Goal: Information Seeking & Learning: Compare options

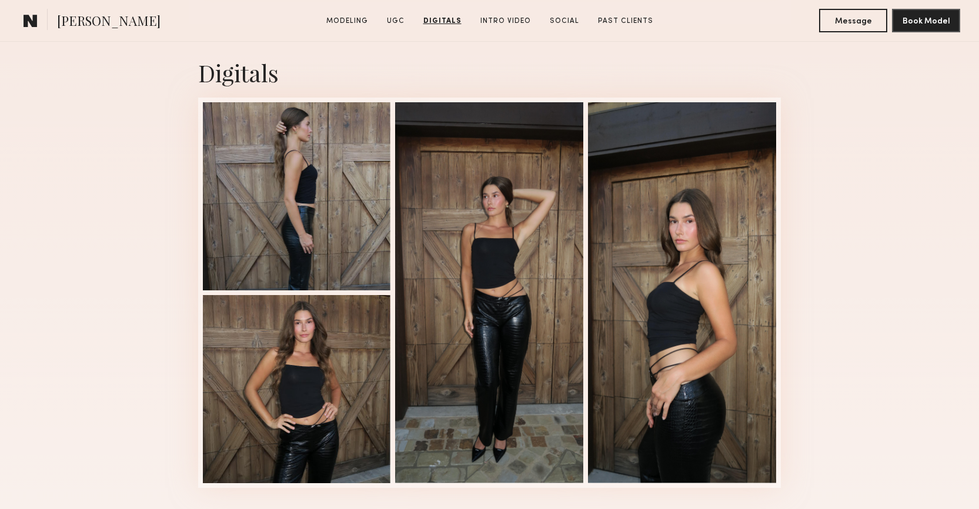
scroll to position [3637, 0]
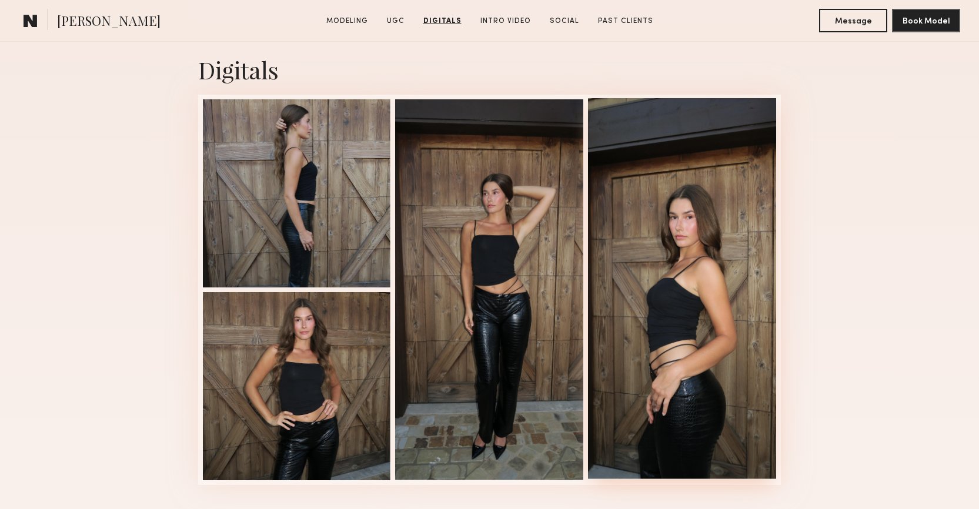
click at [685, 305] on div at bounding box center [682, 288] width 188 height 381
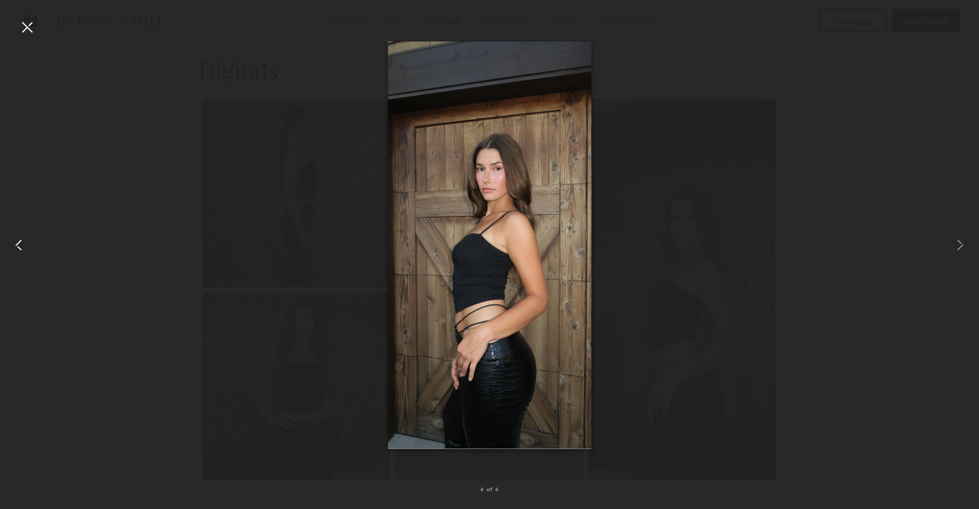
click at [28, 245] on common-icon at bounding box center [18, 245] width 19 height 19
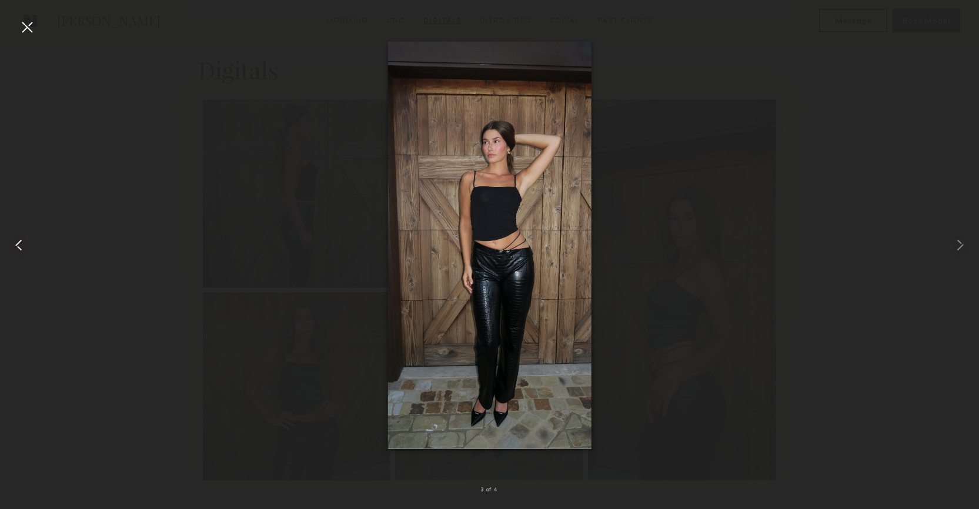
click at [28, 245] on common-icon at bounding box center [18, 245] width 19 height 19
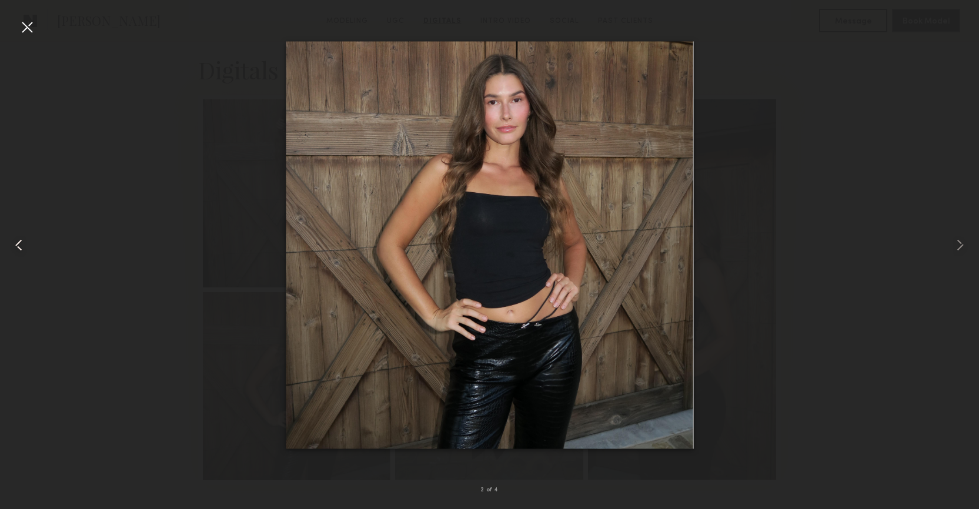
click at [28, 245] on common-icon at bounding box center [18, 245] width 19 height 19
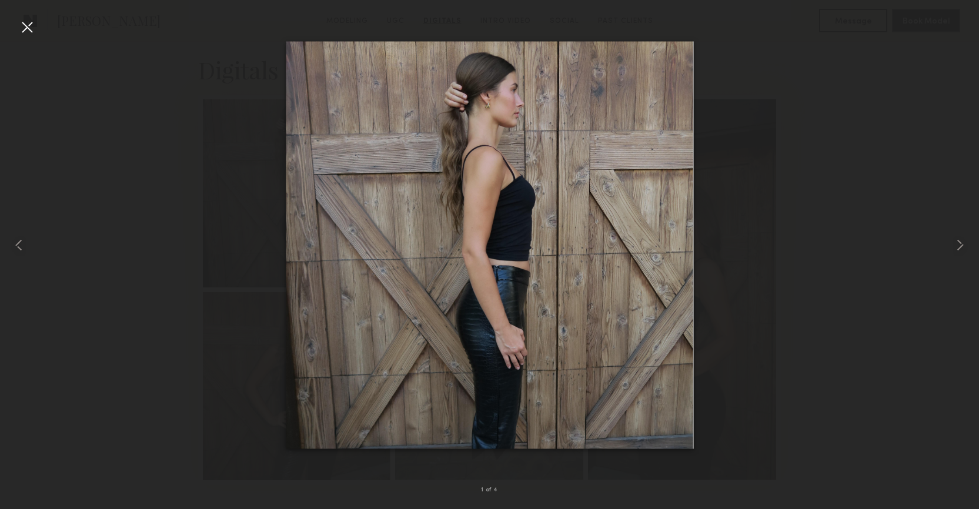
click at [26, 28] on div at bounding box center [27, 27] width 19 height 19
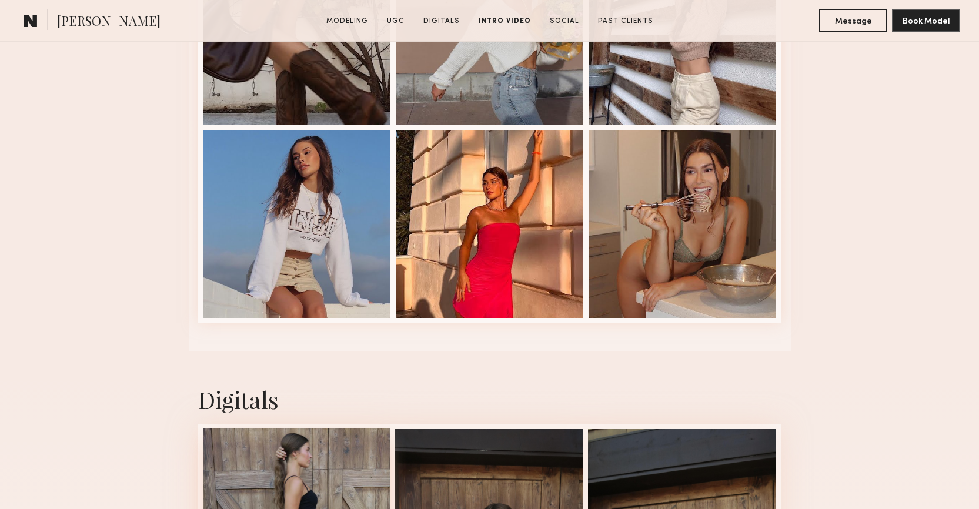
scroll to position [3113, 0]
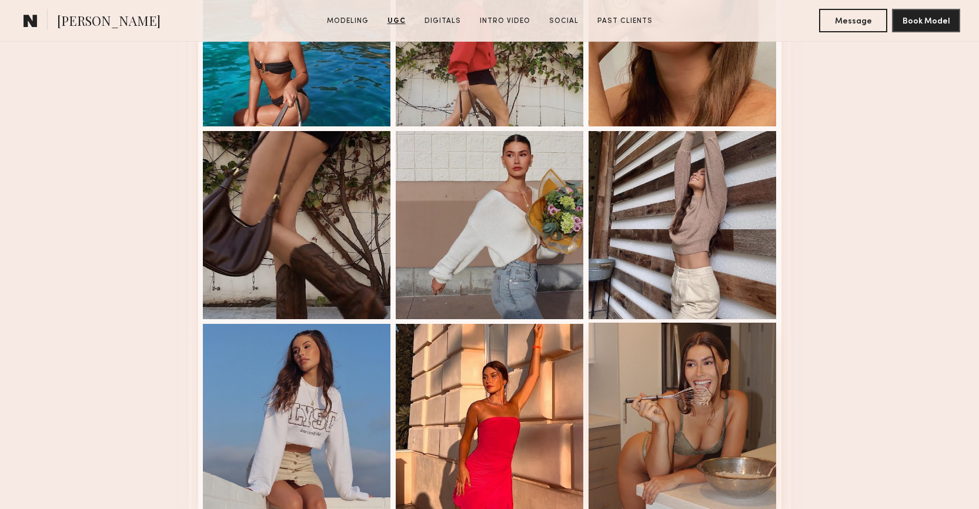
click at [737, 419] on div at bounding box center [683, 417] width 188 height 188
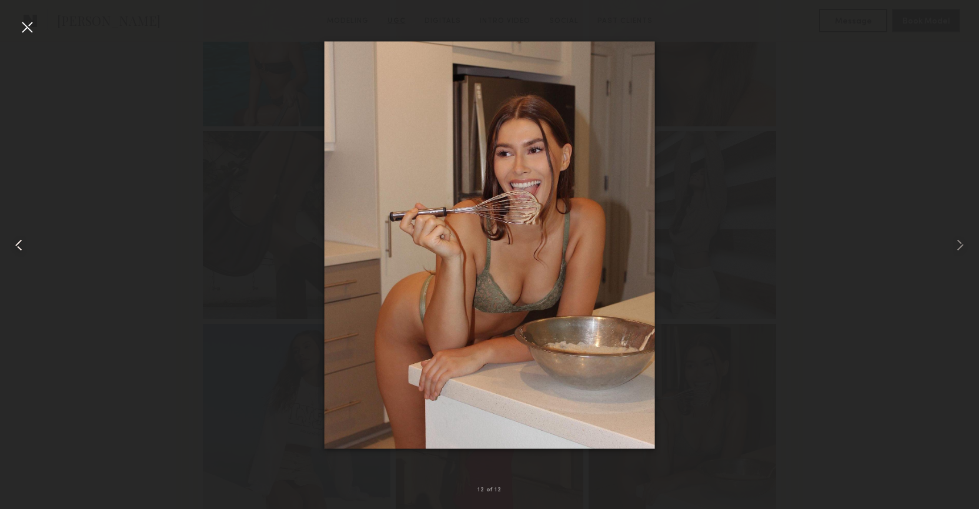
click at [20, 242] on common-icon at bounding box center [18, 245] width 19 height 19
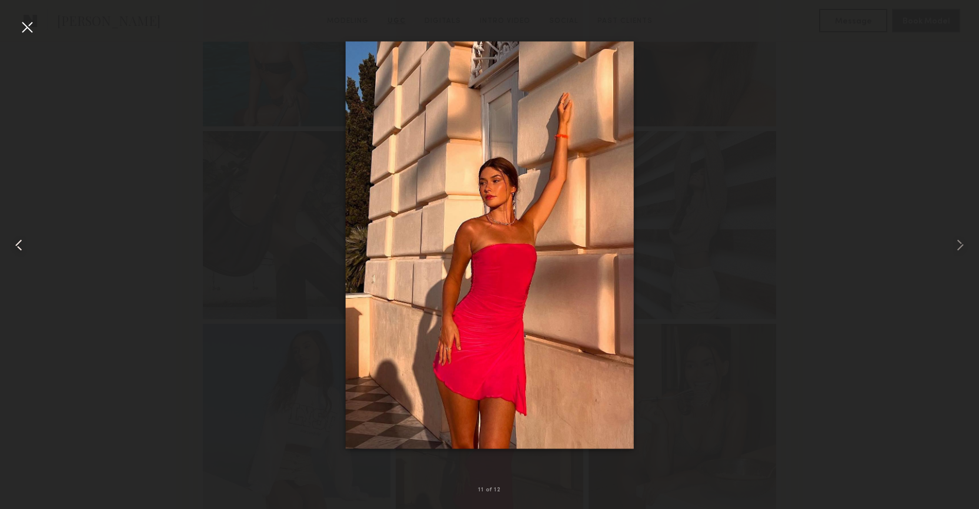
click at [20, 242] on common-icon at bounding box center [18, 245] width 19 height 19
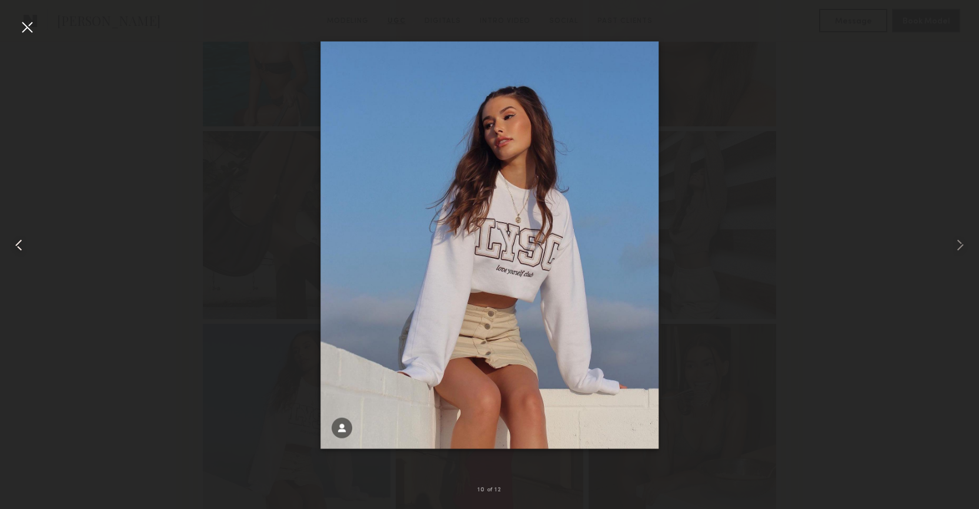
click at [20, 242] on common-icon at bounding box center [18, 245] width 19 height 19
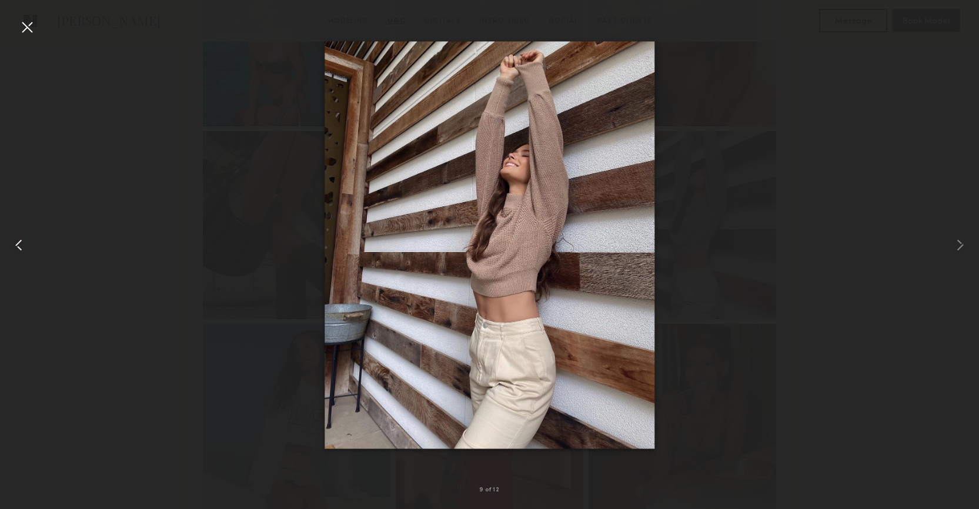
click at [20, 242] on common-icon at bounding box center [18, 245] width 19 height 19
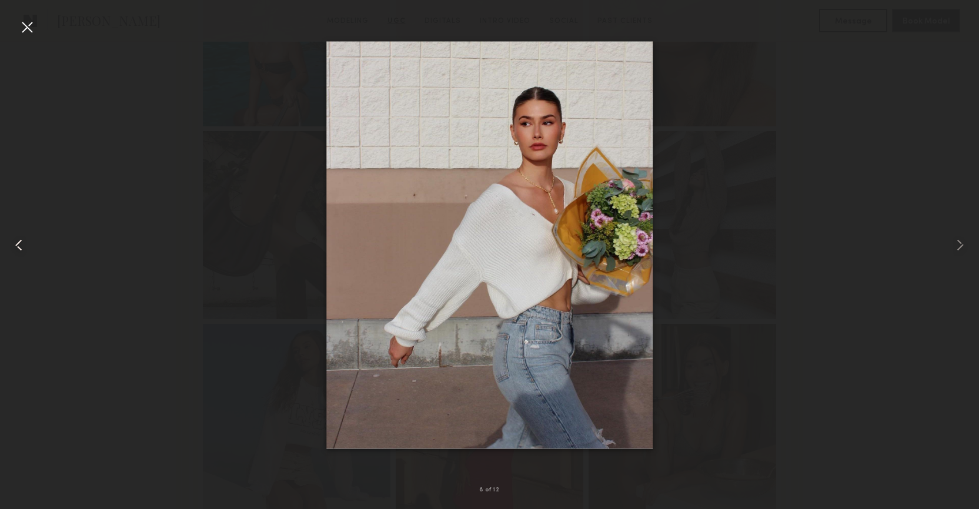
click at [20, 242] on common-icon at bounding box center [18, 245] width 19 height 19
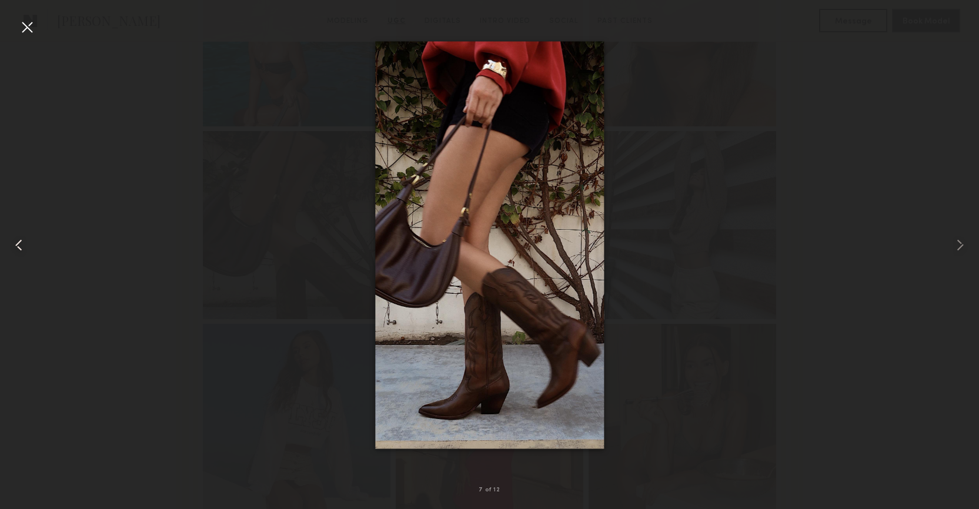
click at [20, 242] on common-icon at bounding box center [18, 245] width 19 height 19
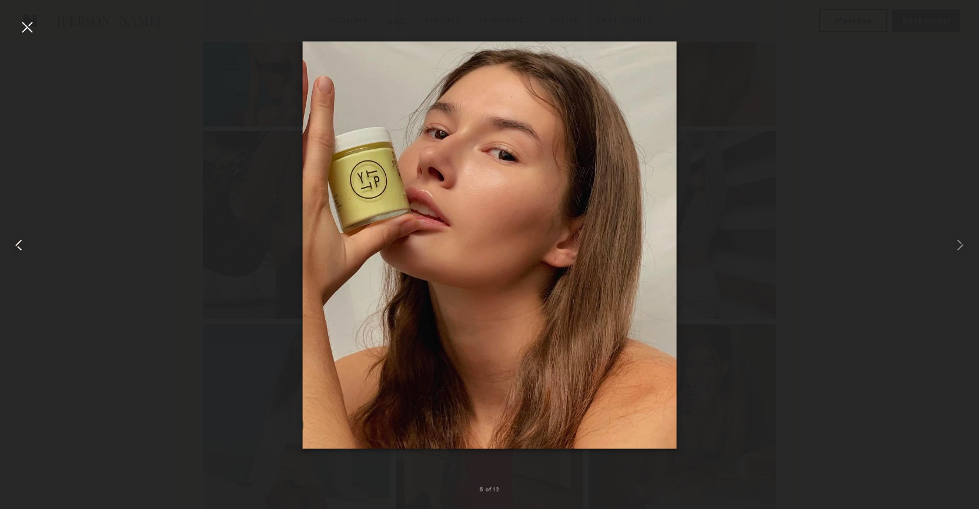
click at [20, 242] on common-icon at bounding box center [18, 245] width 19 height 19
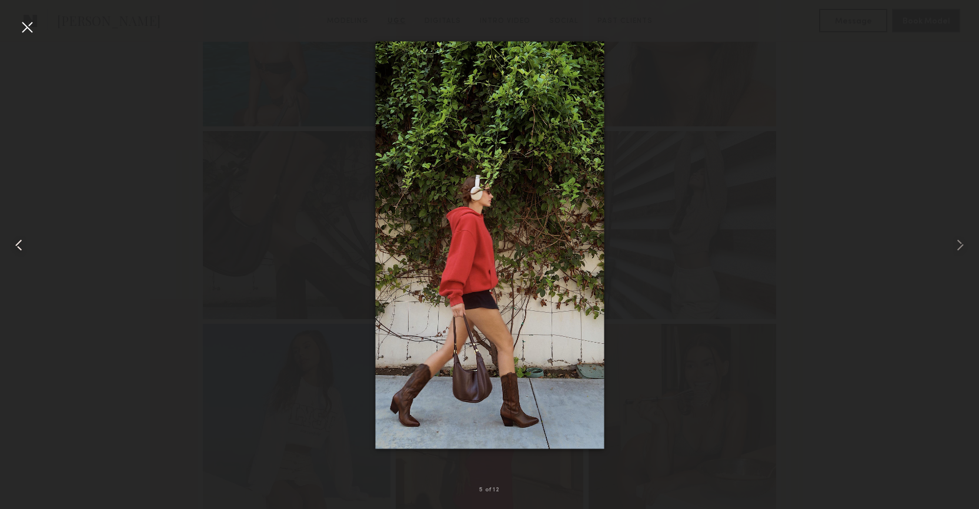
click at [20, 242] on common-icon at bounding box center [18, 245] width 19 height 19
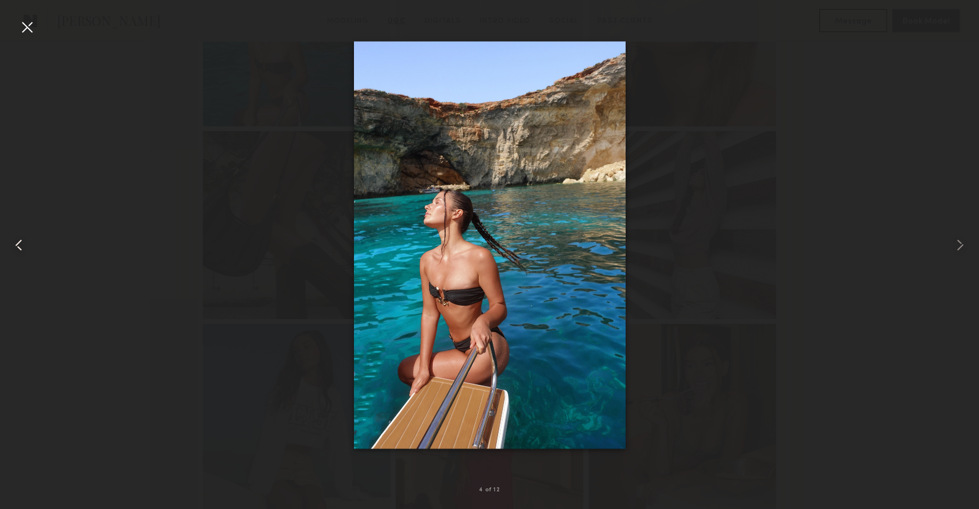
click at [20, 242] on common-icon at bounding box center [18, 245] width 19 height 19
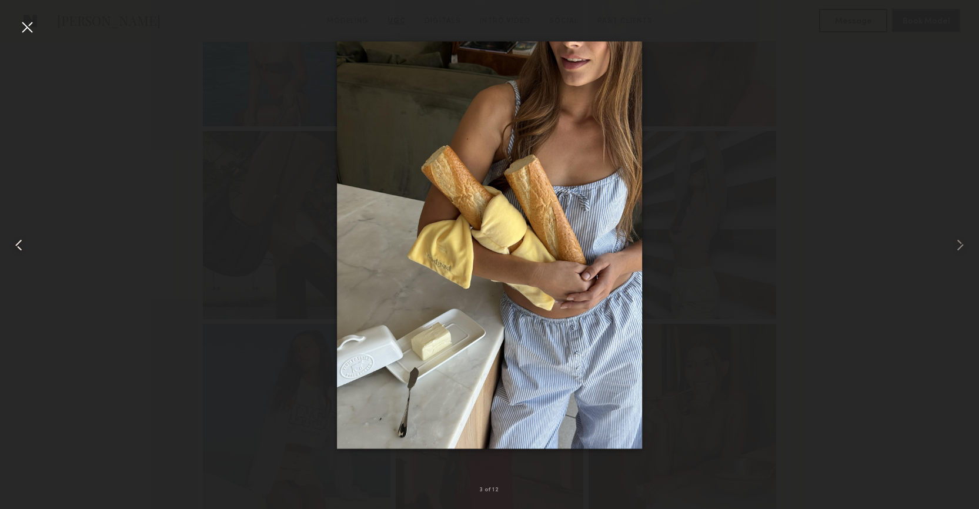
click at [20, 242] on common-icon at bounding box center [18, 245] width 19 height 19
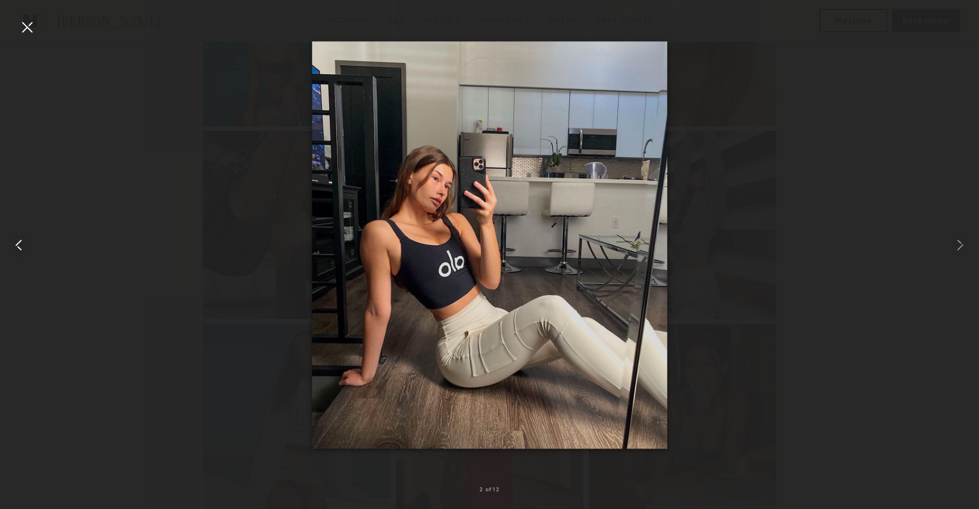
click at [20, 242] on common-icon at bounding box center [18, 245] width 19 height 19
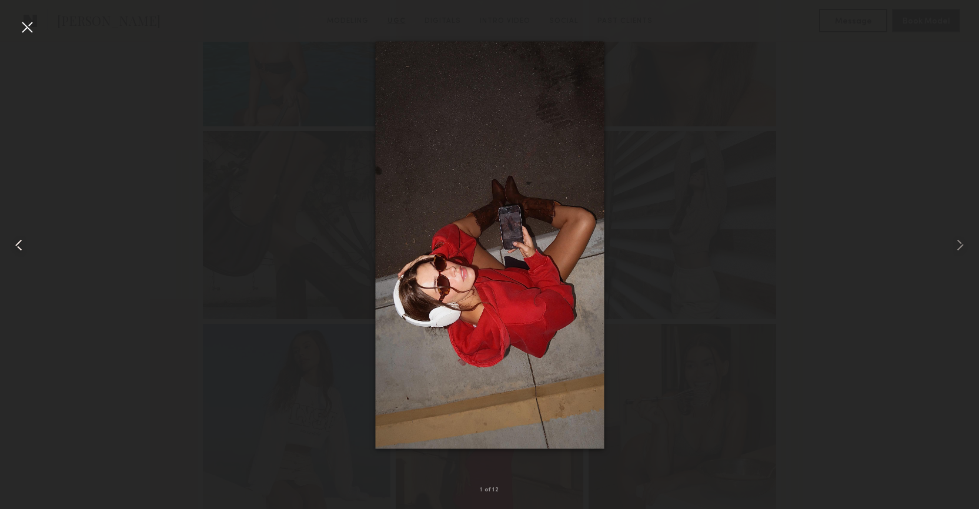
click at [20, 242] on common-icon at bounding box center [18, 245] width 19 height 19
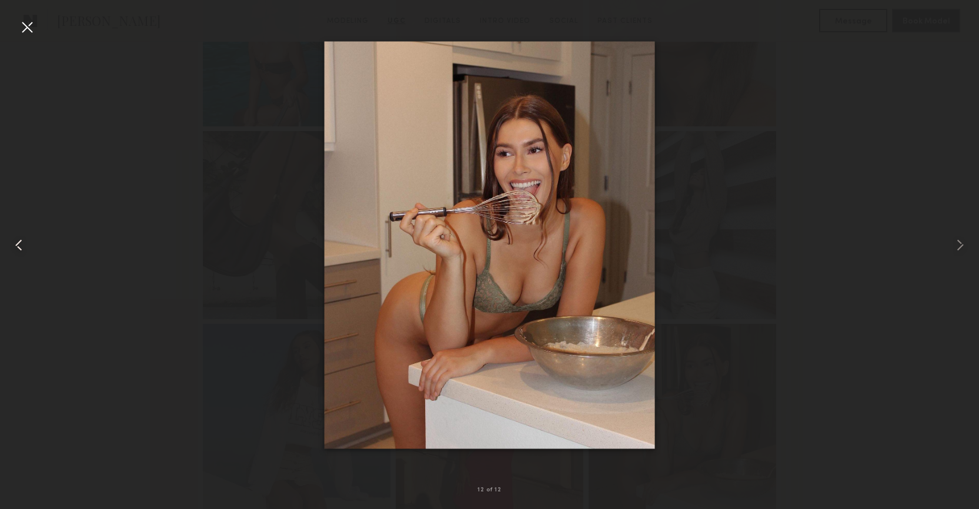
click at [20, 242] on common-icon at bounding box center [18, 245] width 19 height 19
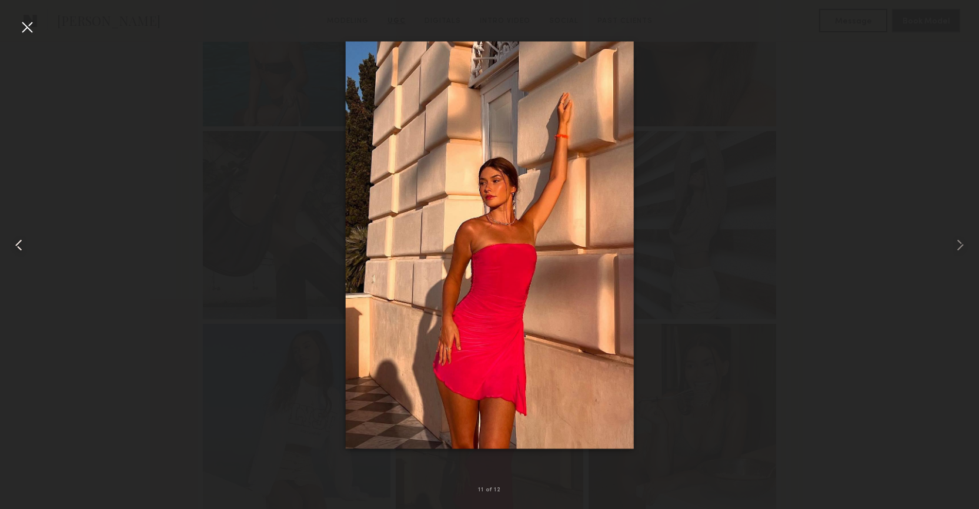
click at [20, 242] on common-icon at bounding box center [18, 245] width 19 height 19
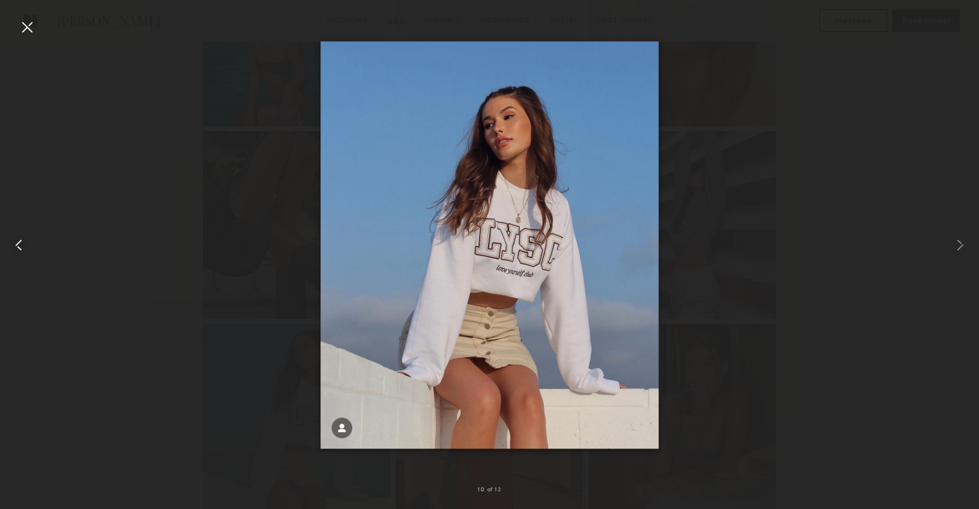
click at [20, 242] on common-icon at bounding box center [18, 245] width 19 height 19
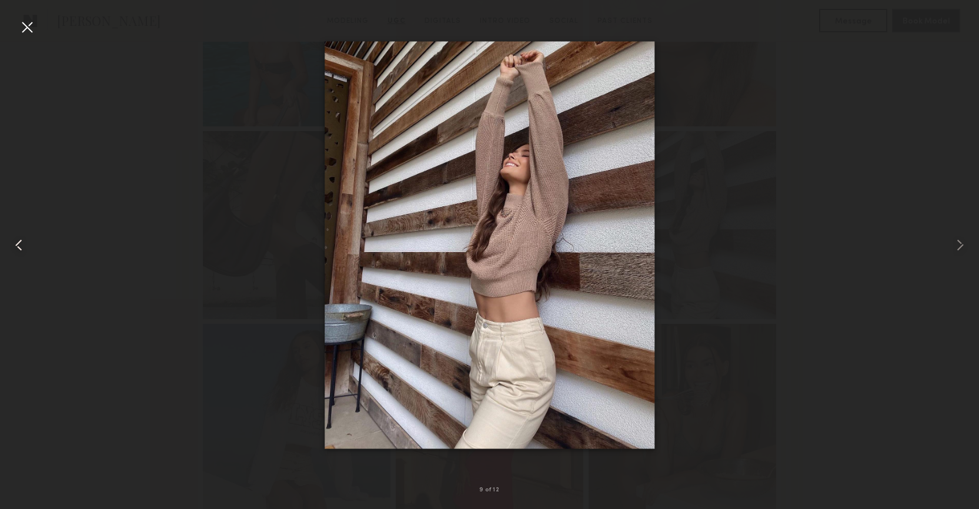
click at [20, 242] on common-icon at bounding box center [18, 245] width 19 height 19
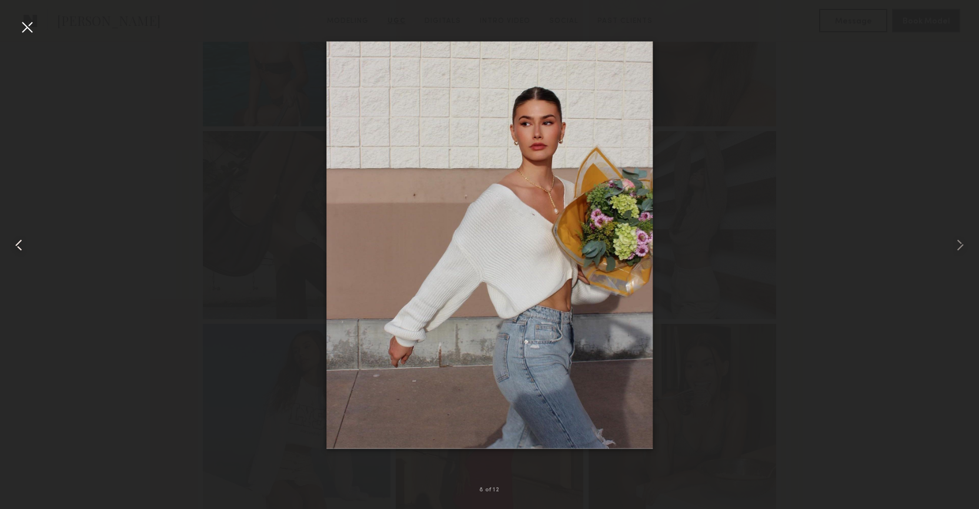
click at [20, 242] on common-icon at bounding box center [18, 245] width 19 height 19
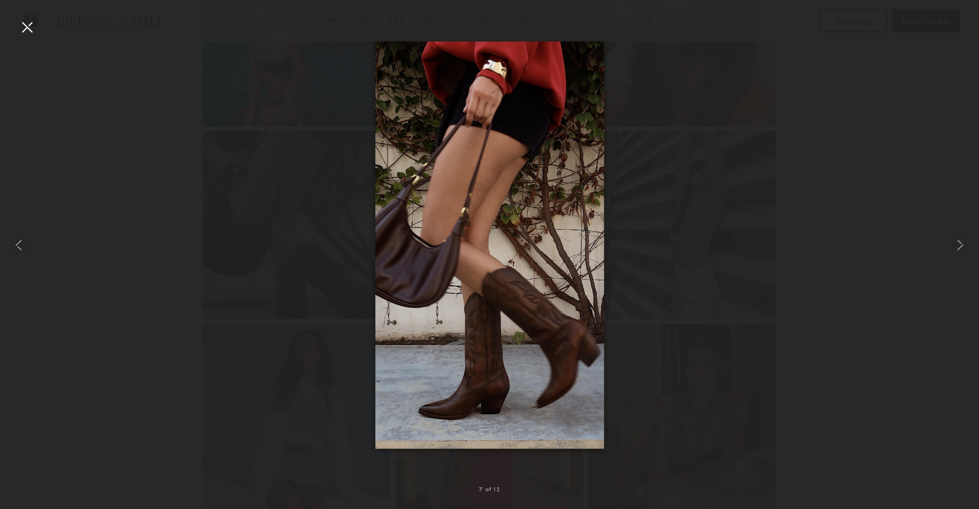
click at [27, 34] on div at bounding box center [27, 27] width 19 height 19
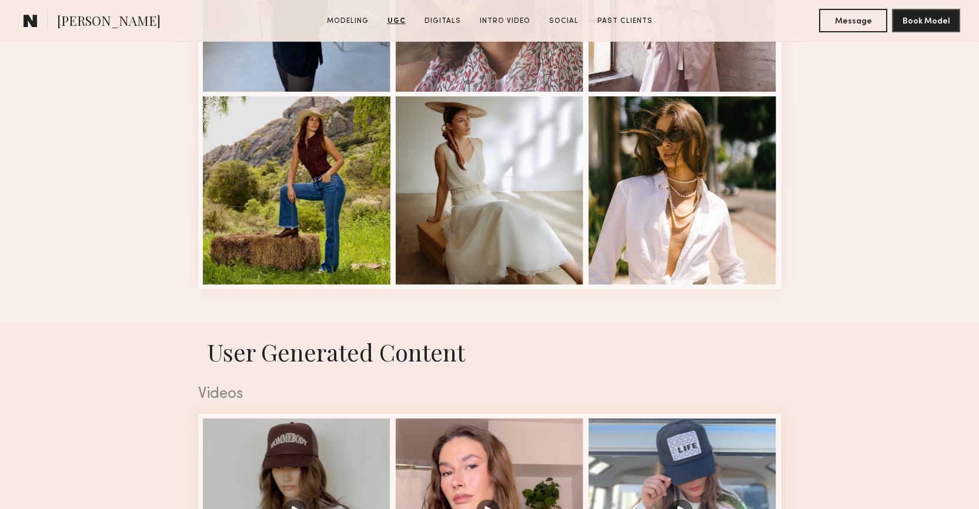
scroll to position [1600, 0]
click at [732, 145] on div at bounding box center [683, 190] width 188 height 188
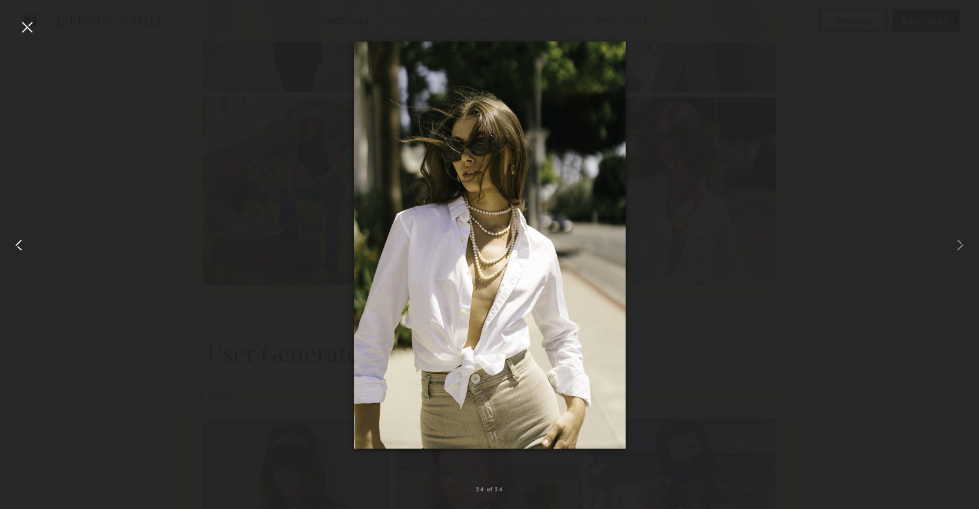
click at [26, 246] on common-icon at bounding box center [18, 245] width 19 height 19
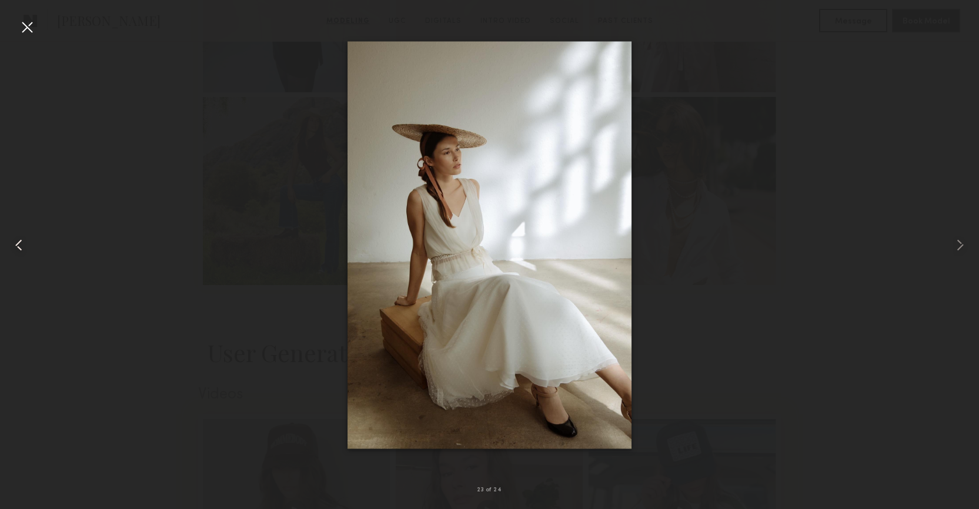
click at [26, 246] on common-icon at bounding box center [18, 245] width 19 height 19
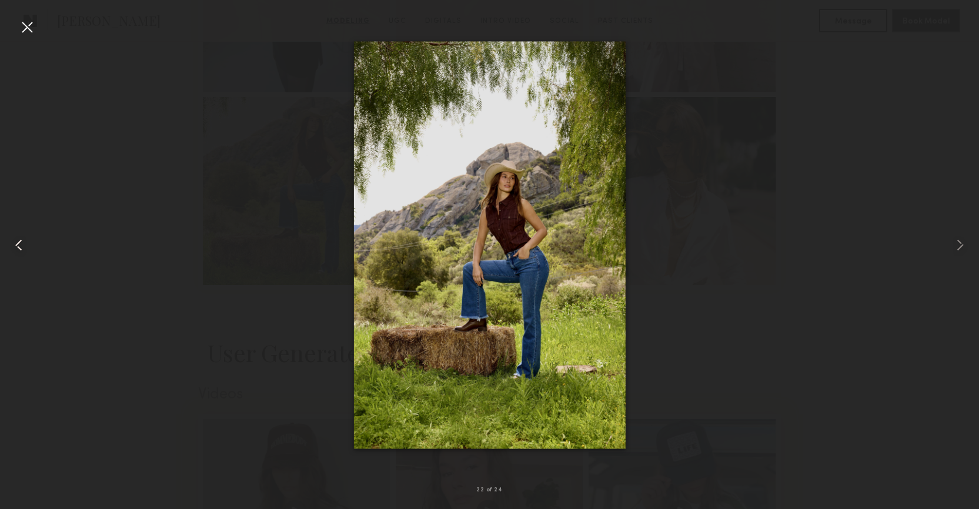
click at [26, 246] on common-icon at bounding box center [18, 245] width 19 height 19
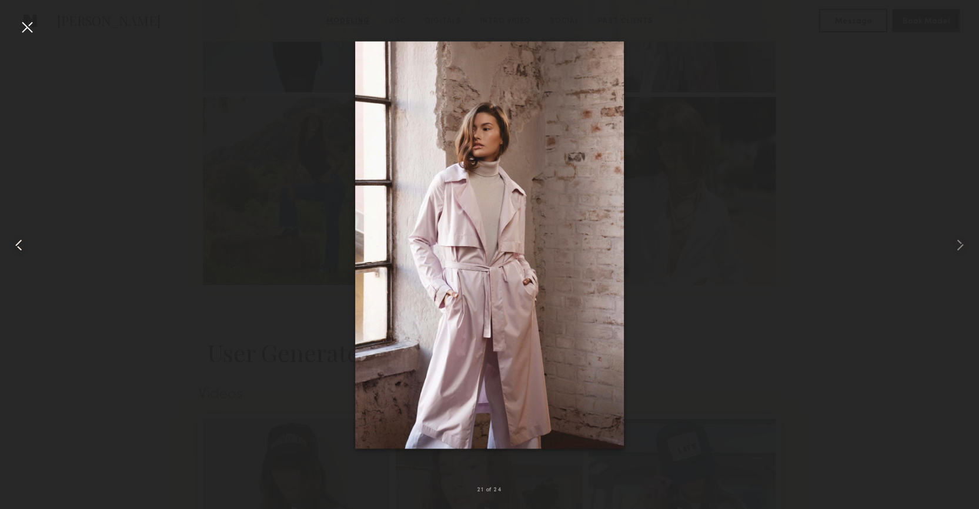
click at [26, 246] on common-icon at bounding box center [18, 245] width 19 height 19
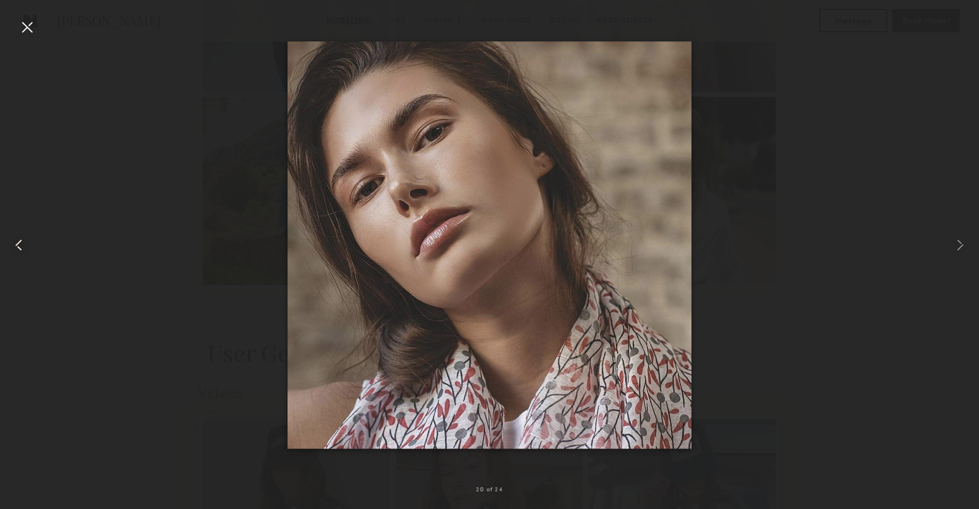
click at [26, 246] on common-icon at bounding box center [18, 245] width 19 height 19
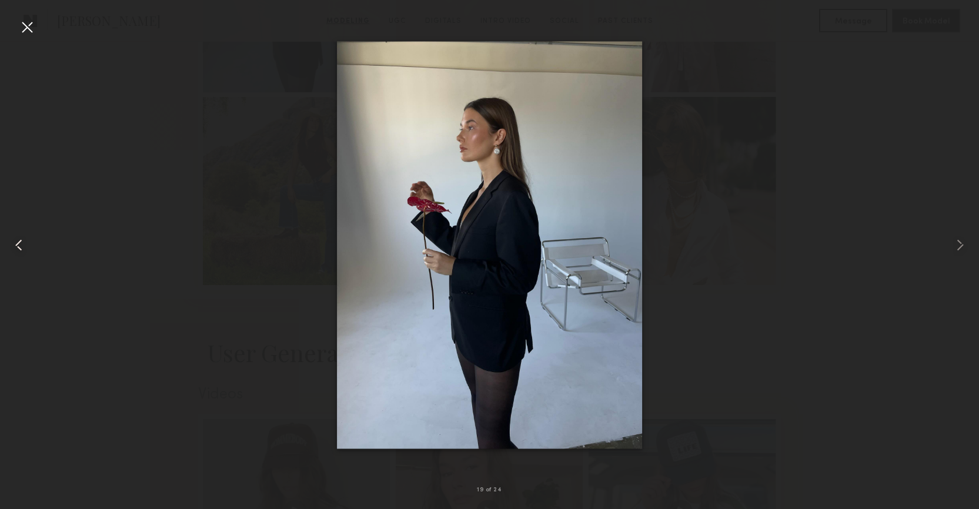
click at [26, 246] on common-icon at bounding box center [18, 245] width 19 height 19
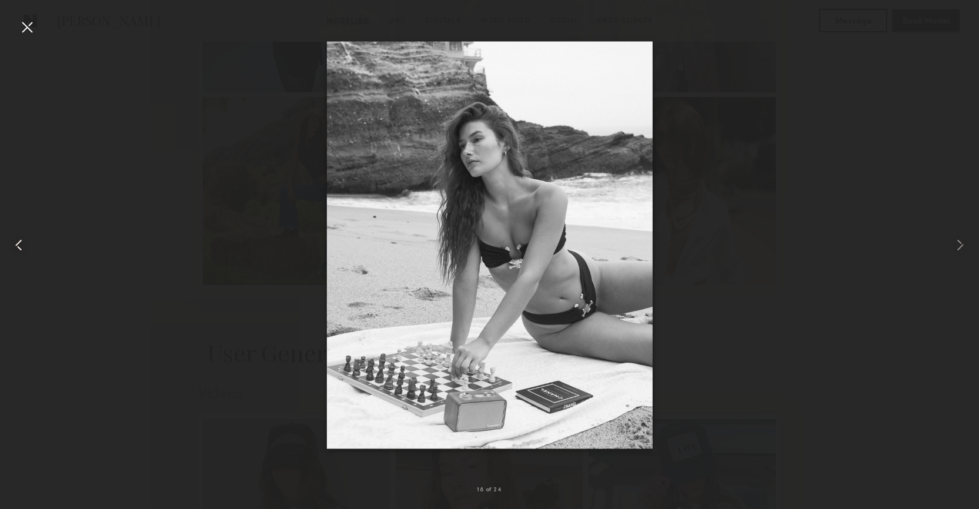
click at [26, 246] on common-icon at bounding box center [18, 245] width 19 height 19
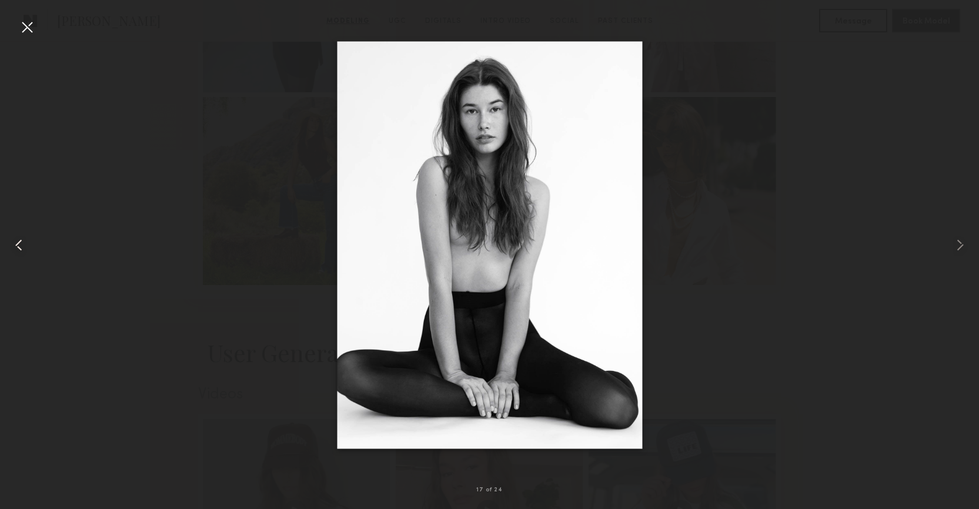
click at [26, 246] on common-icon at bounding box center [18, 245] width 19 height 19
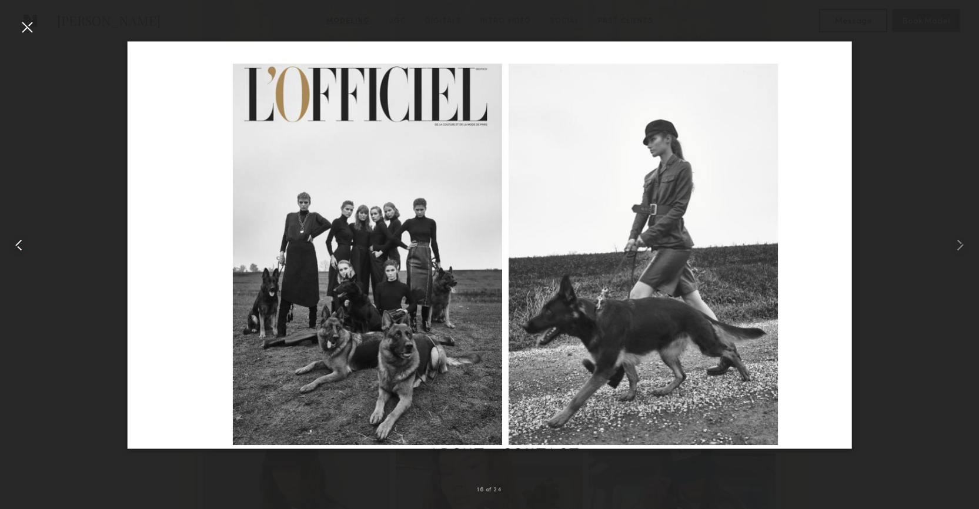
click at [26, 246] on common-icon at bounding box center [18, 245] width 19 height 19
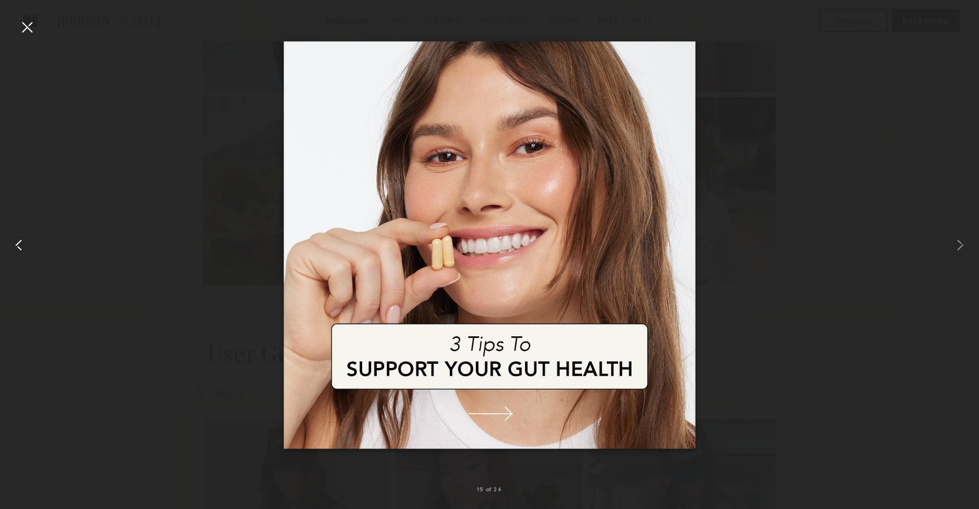
click at [26, 246] on common-icon at bounding box center [18, 245] width 19 height 19
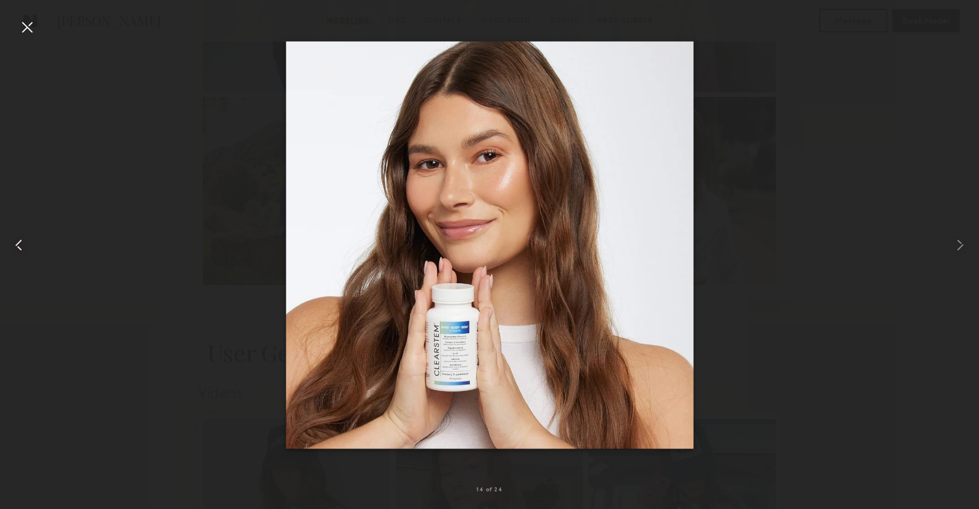
click at [26, 246] on common-icon at bounding box center [18, 245] width 19 height 19
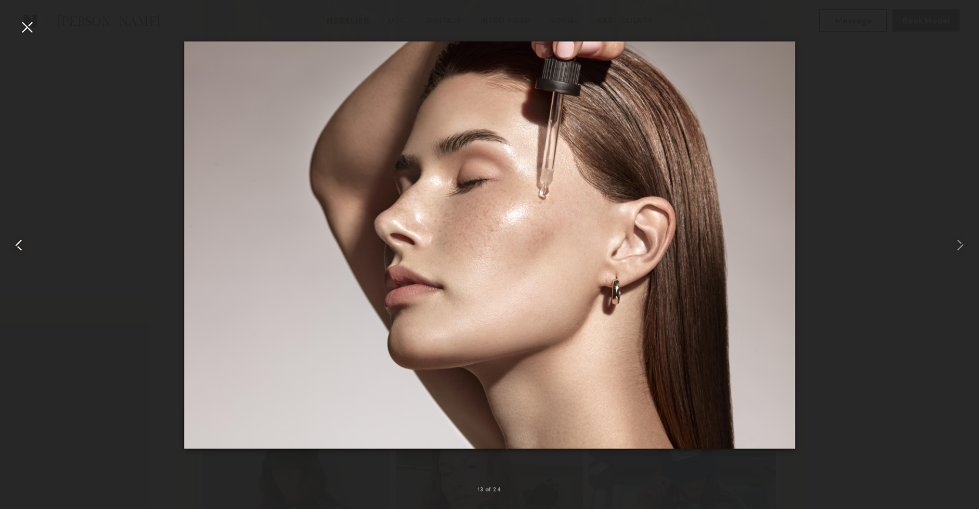
click at [26, 246] on common-icon at bounding box center [18, 245] width 19 height 19
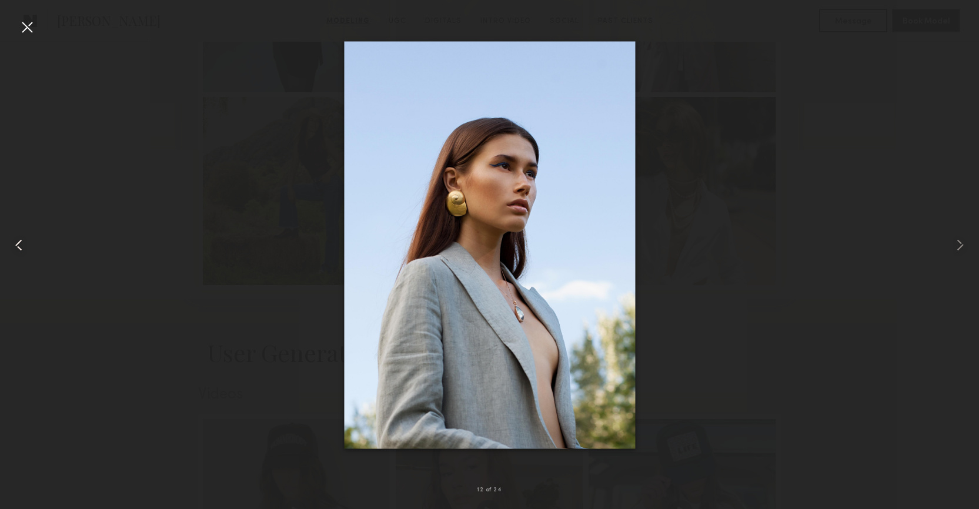
click at [26, 246] on common-icon at bounding box center [18, 245] width 19 height 19
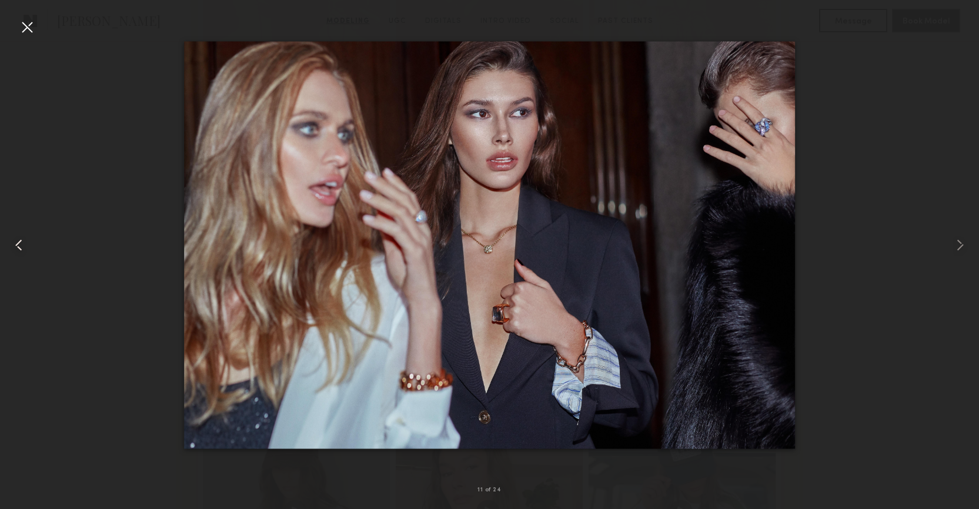
click at [26, 246] on common-icon at bounding box center [18, 245] width 19 height 19
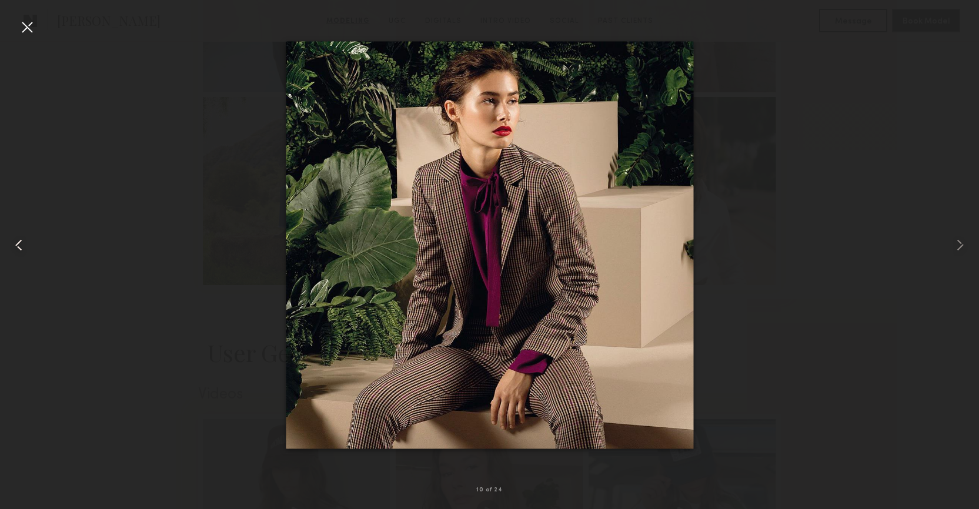
click at [26, 246] on common-icon at bounding box center [18, 245] width 19 height 19
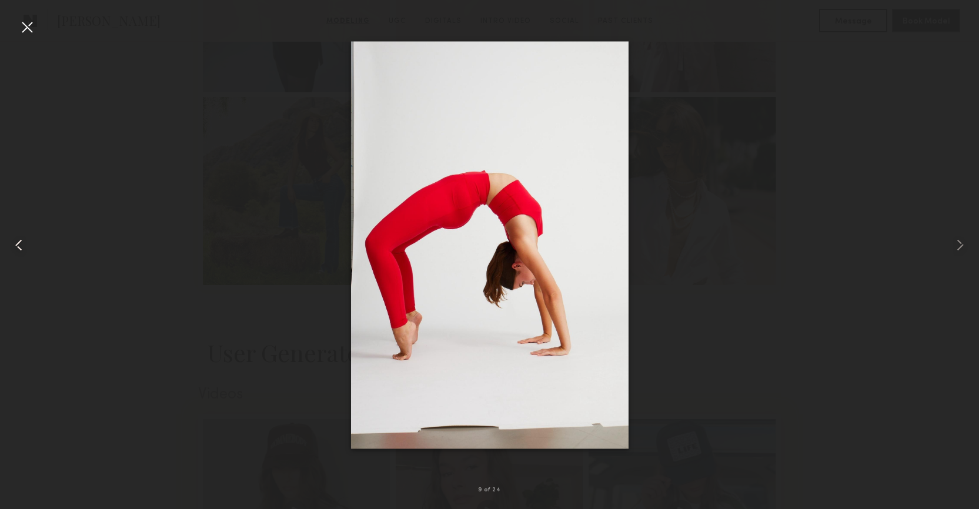
click at [26, 246] on common-icon at bounding box center [18, 245] width 19 height 19
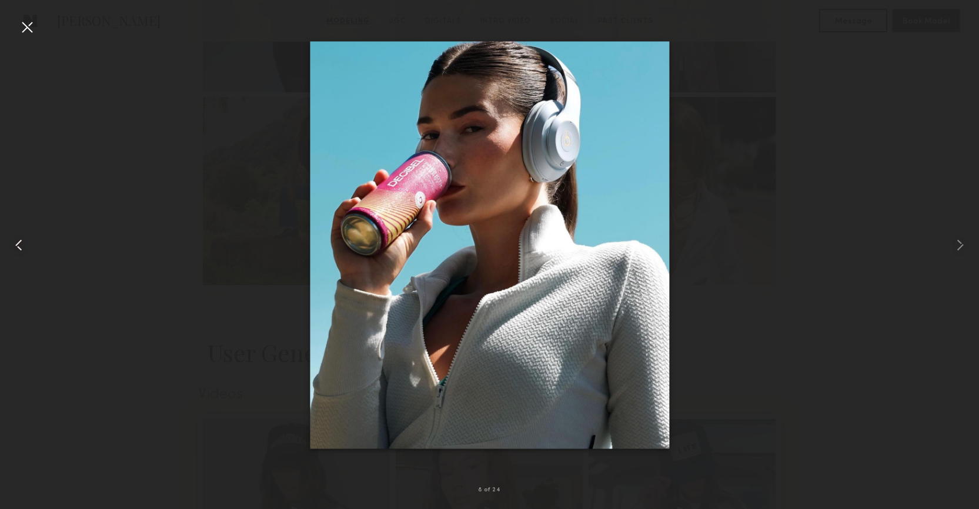
click at [26, 246] on common-icon at bounding box center [18, 245] width 19 height 19
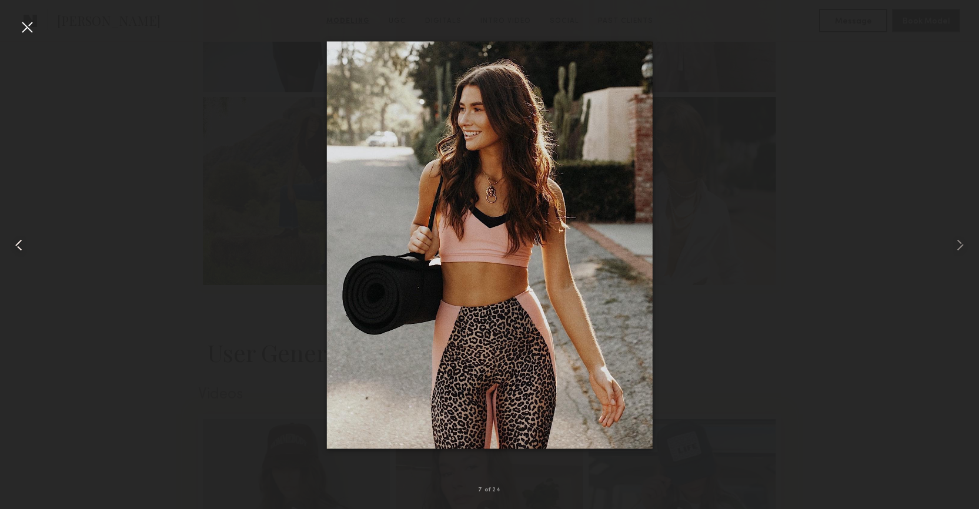
click at [26, 246] on common-icon at bounding box center [18, 245] width 19 height 19
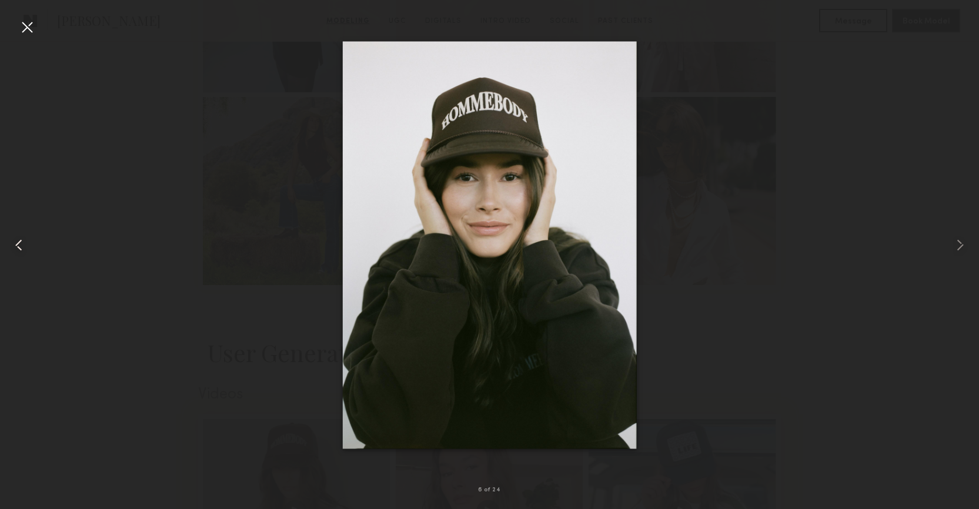
click at [26, 246] on common-icon at bounding box center [18, 245] width 19 height 19
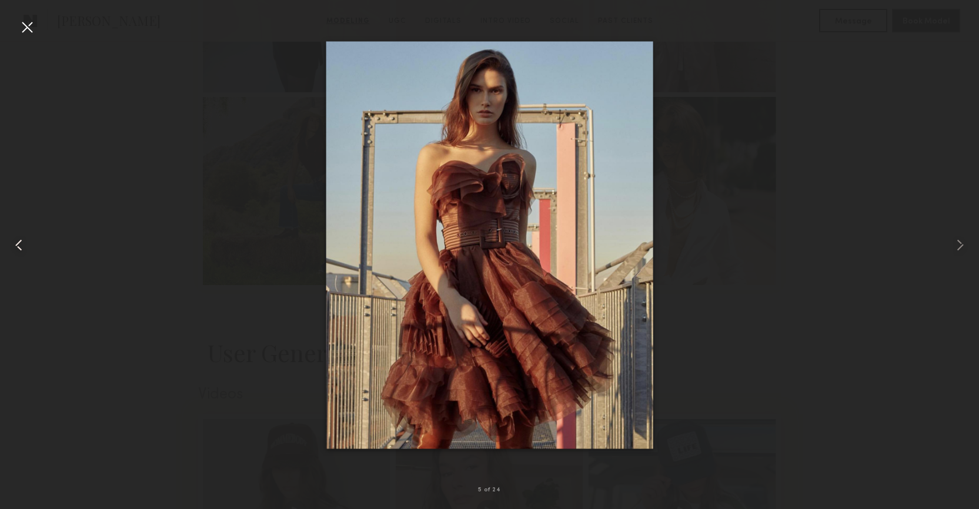
click at [26, 246] on common-icon at bounding box center [18, 245] width 19 height 19
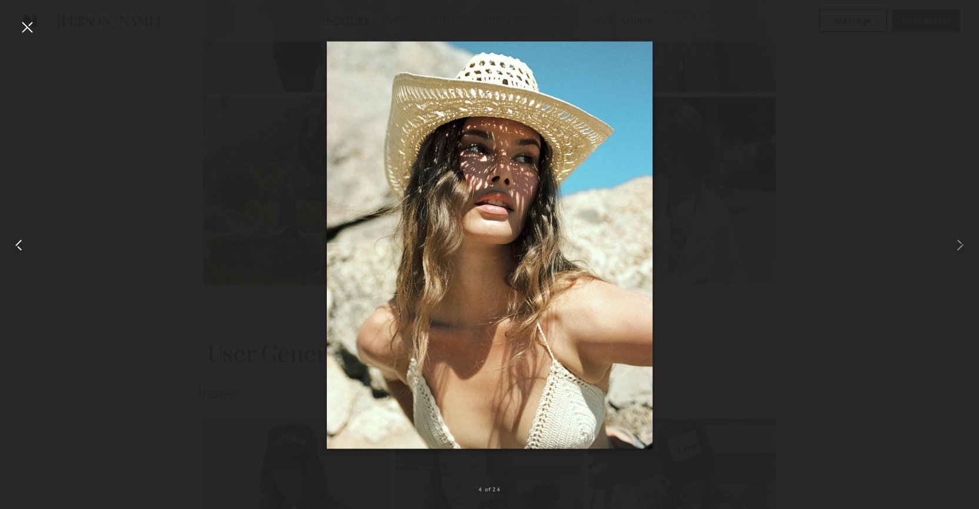
click at [26, 246] on common-icon at bounding box center [18, 245] width 19 height 19
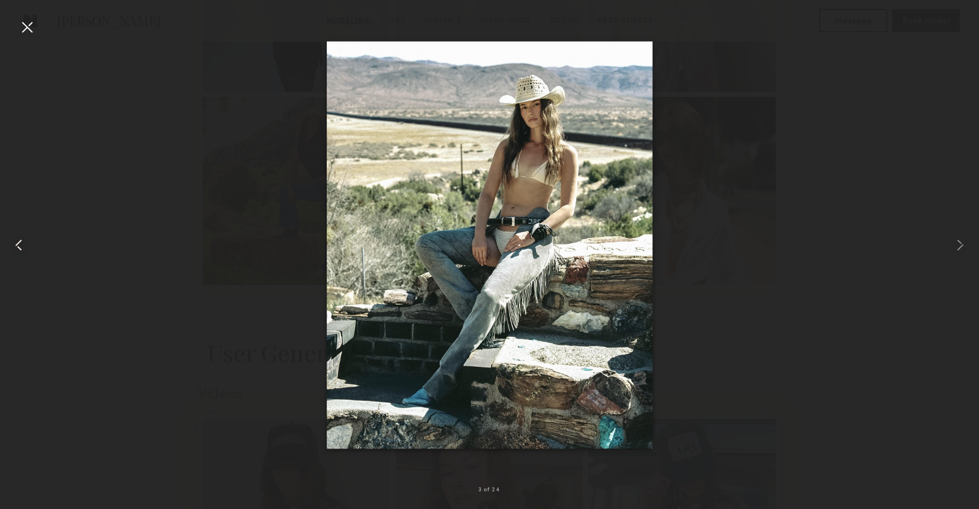
click at [26, 246] on common-icon at bounding box center [18, 245] width 19 height 19
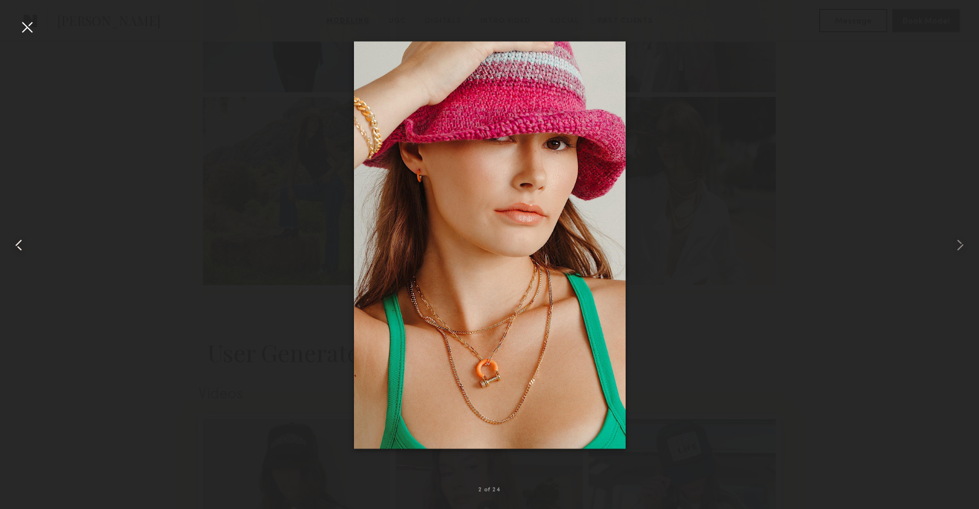
click at [26, 246] on common-icon at bounding box center [18, 245] width 19 height 19
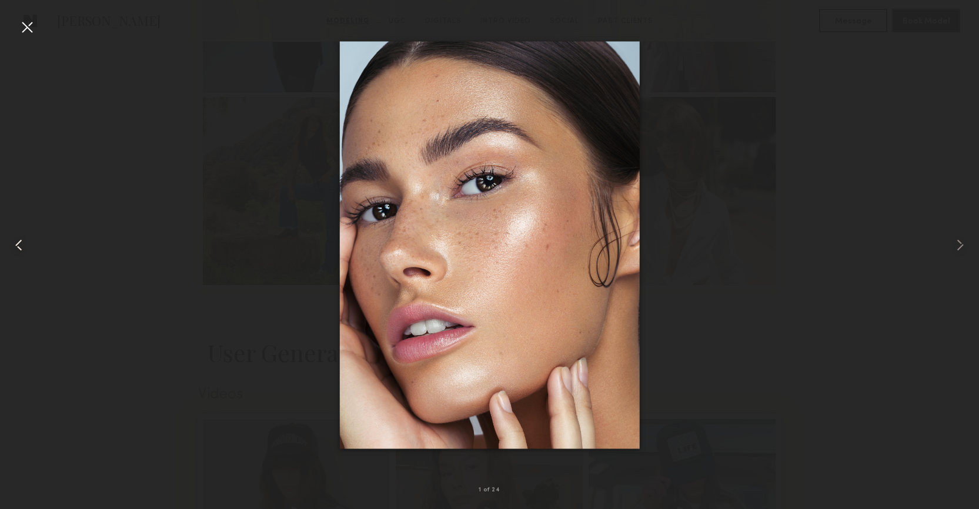
click at [26, 246] on common-icon at bounding box center [18, 245] width 19 height 19
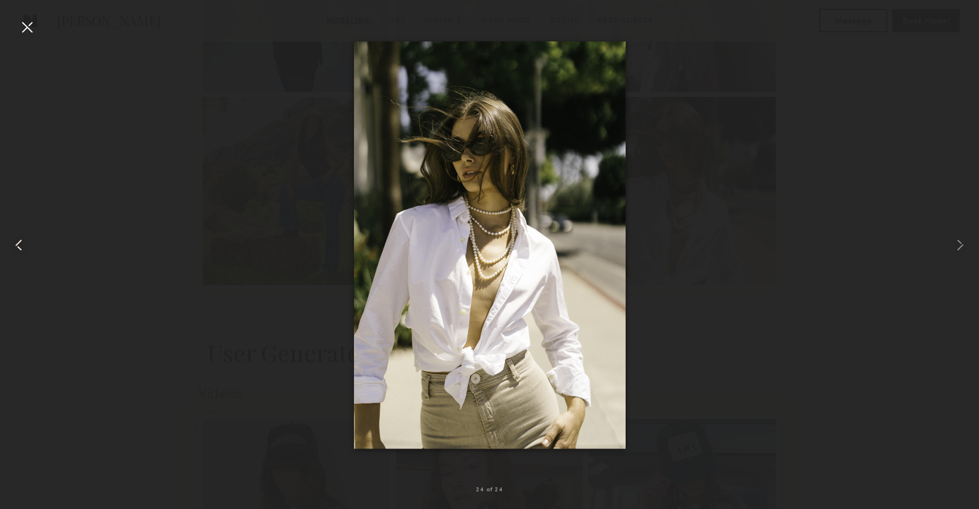
click at [26, 246] on common-icon at bounding box center [18, 245] width 19 height 19
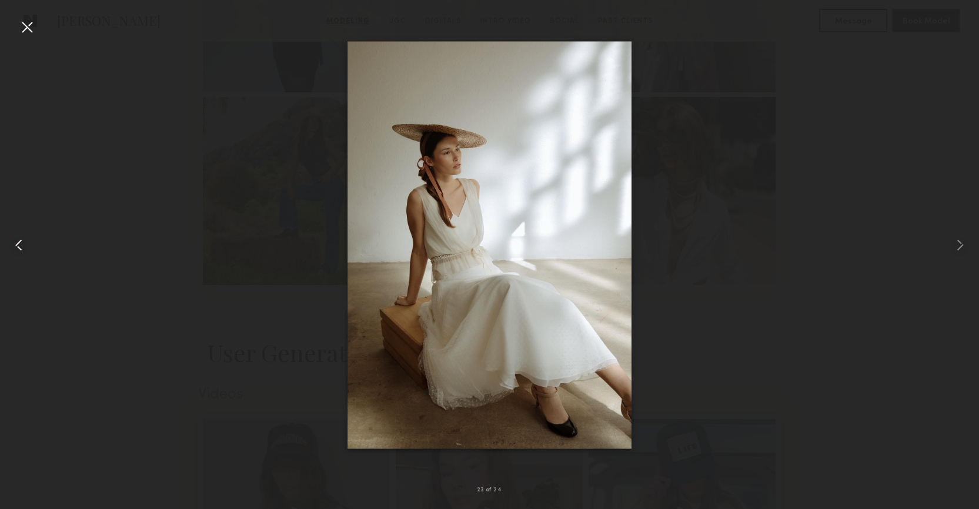
click at [26, 246] on common-icon at bounding box center [18, 245] width 19 height 19
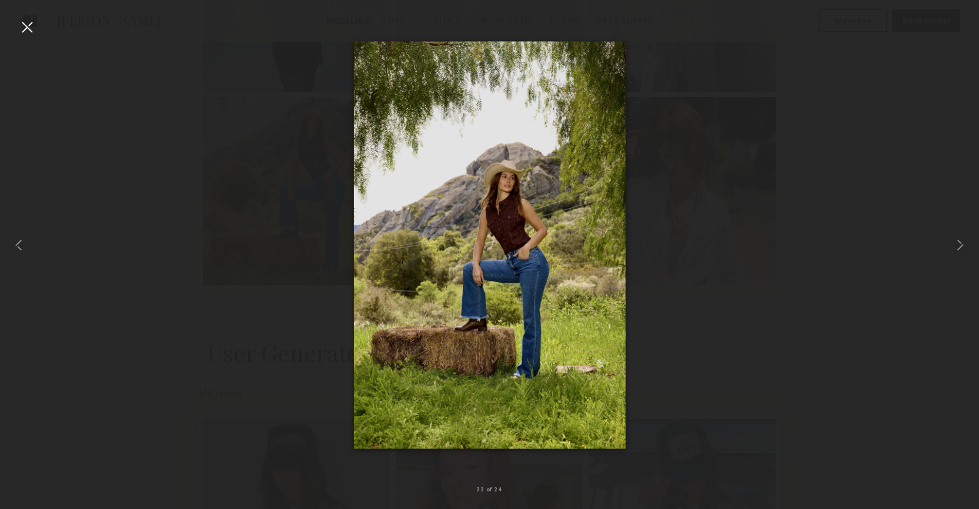
click at [20, 32] on div at bounding box center [27, 27] width 19 height 19
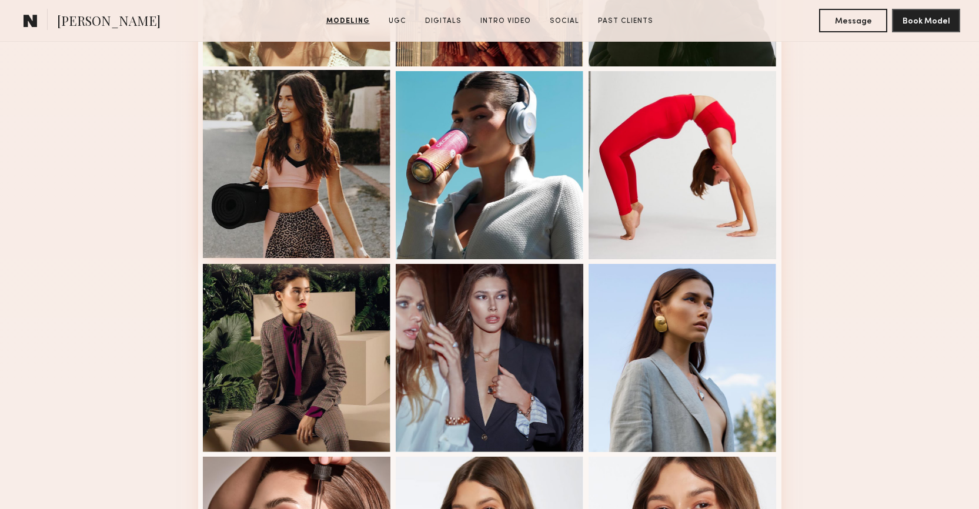
scroll to position [0, 0]
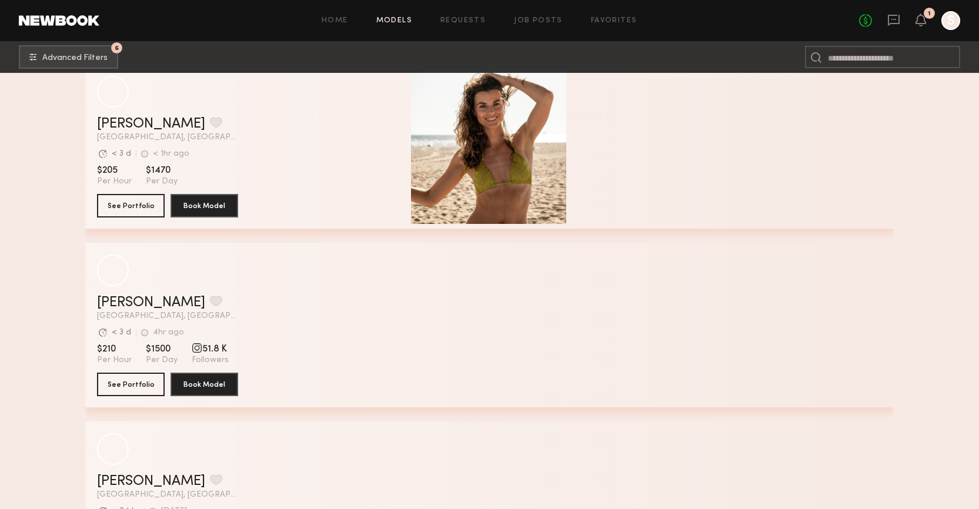
scroll to position [19492, 0]
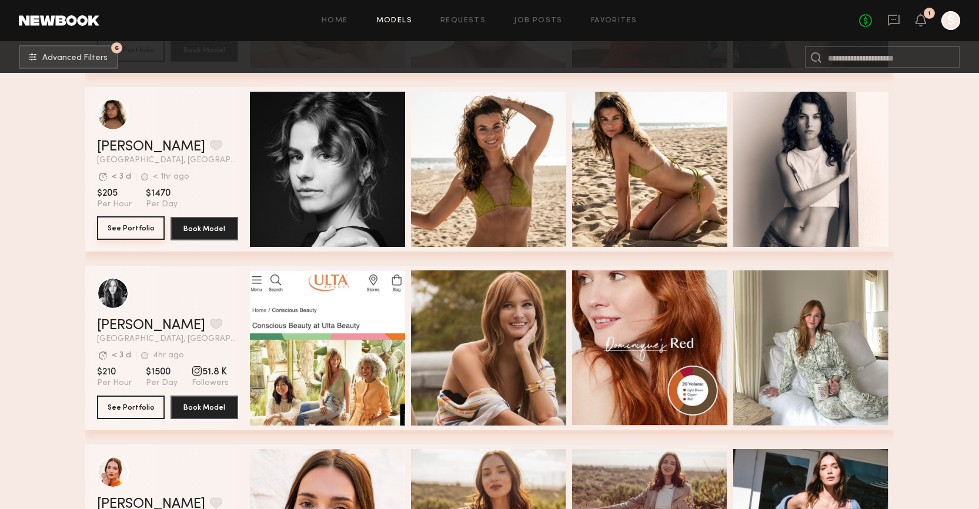
click at [119, 230] on button "See Portfolio" at bounding box center [131, 228] width 68 height 24
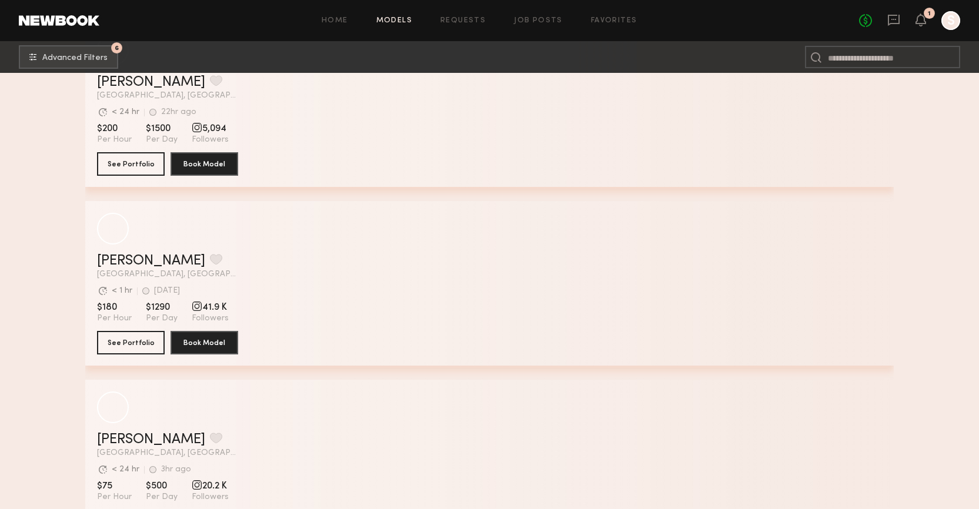
scroll to position [23398, 0]
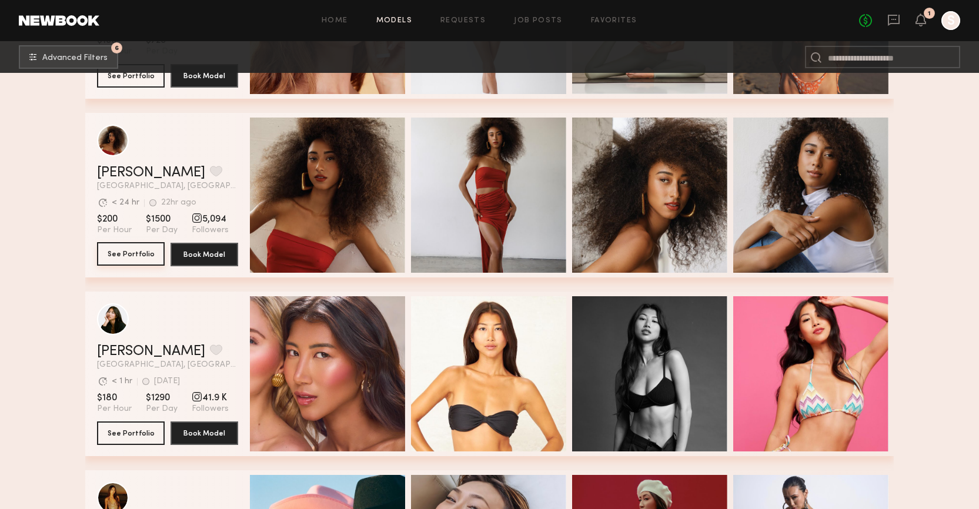
click at [121, 256] on button "See Portfolio" at bounding box center [131, 254] width 68 height 24
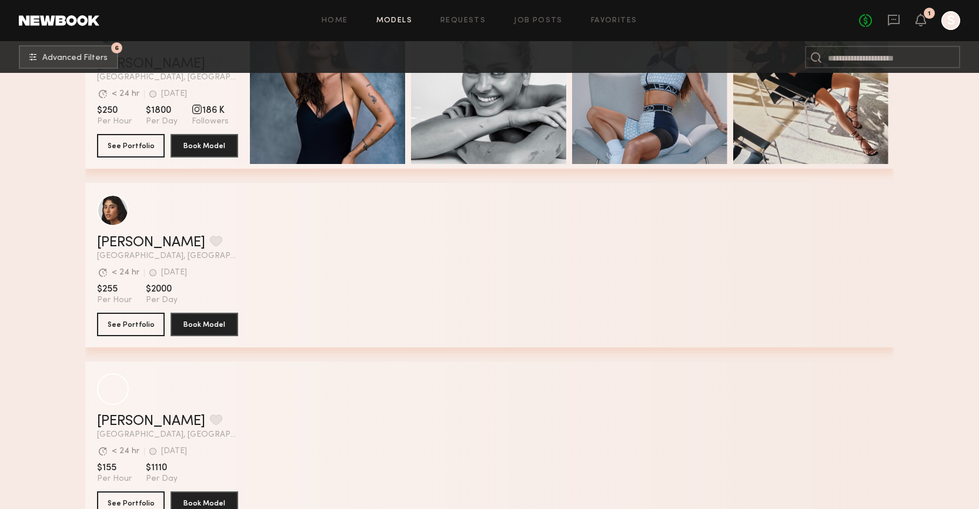
scroll to position [24073, 0]
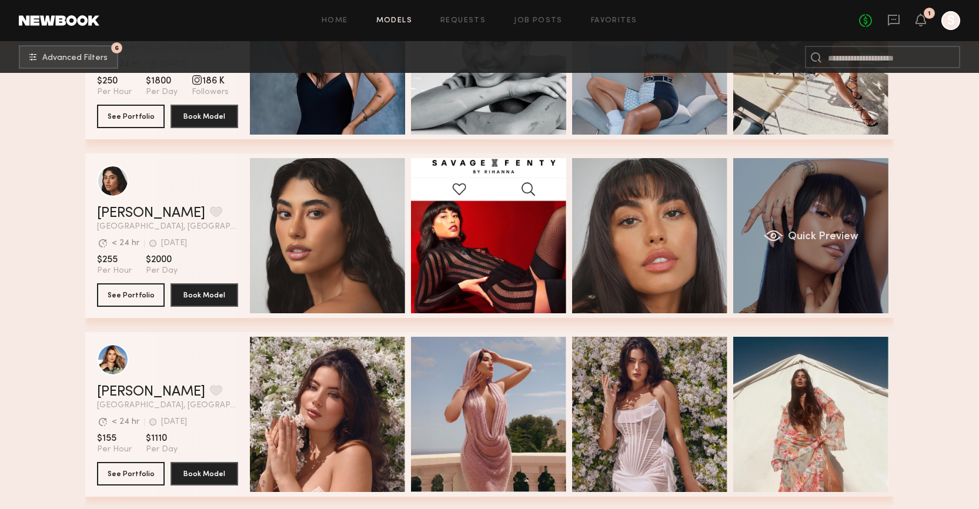
click at [823, 239] on span "Quick Preview" at bounding box center [823, 237] width 71 height 11
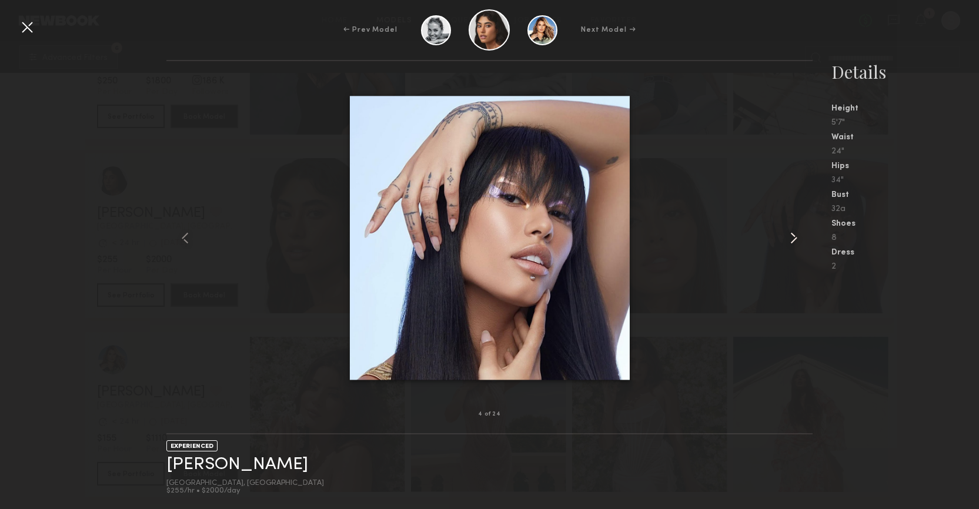
click at [795, 233] on common-icon at bounding box center [793, 238] width 19 height 19
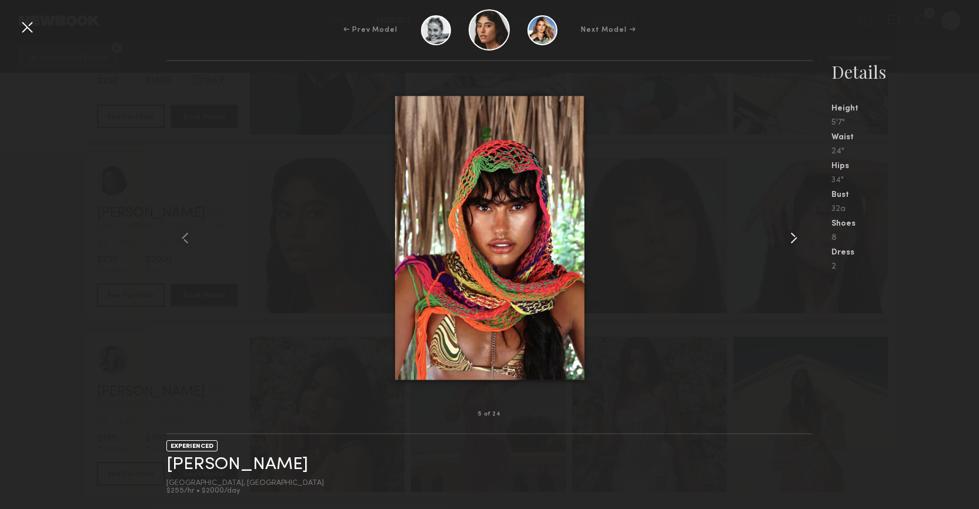
click at [795, 233] on common-icon at bounding box center [793, 238] width 19 height 19
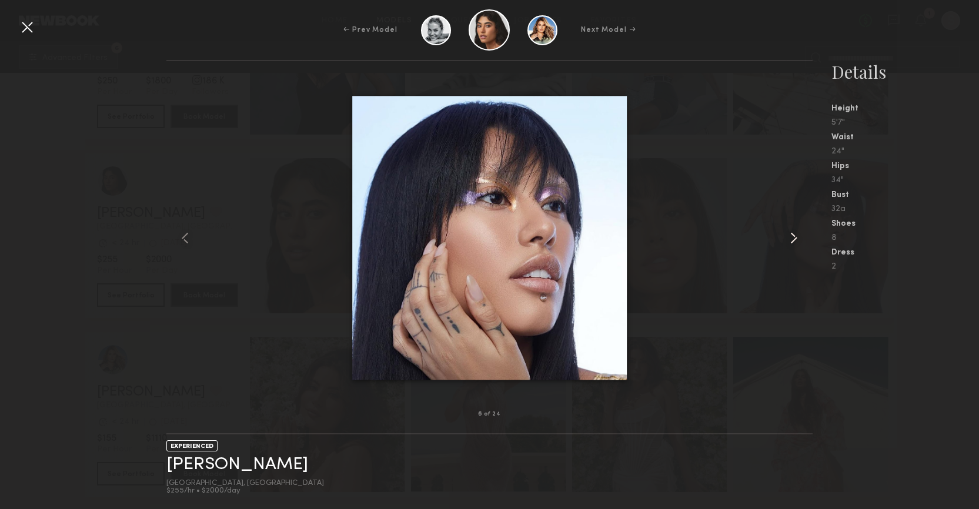
click at [795, 233] on common-icon at bounding box center [793, 238] width 19 height 19
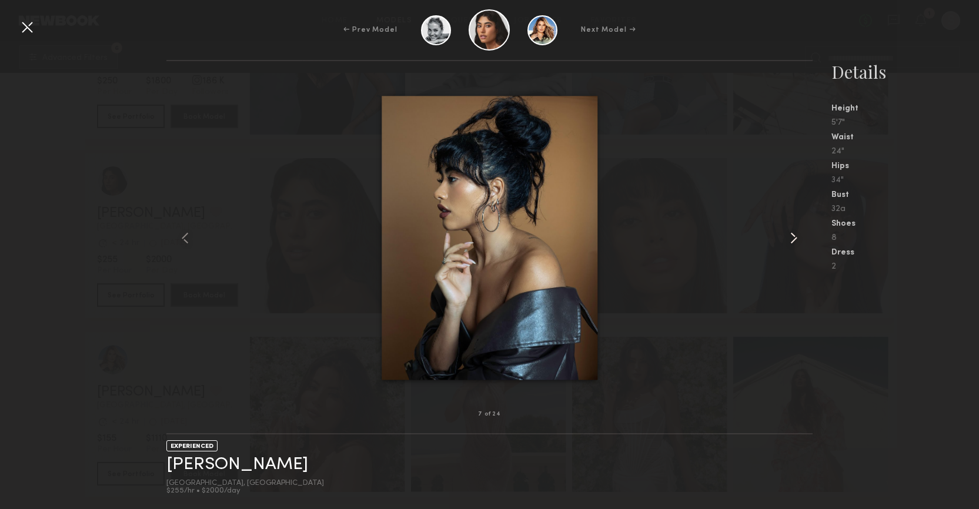
click at [795, 233] on common-icon at bounding box center [793, 238] width 19 height 19
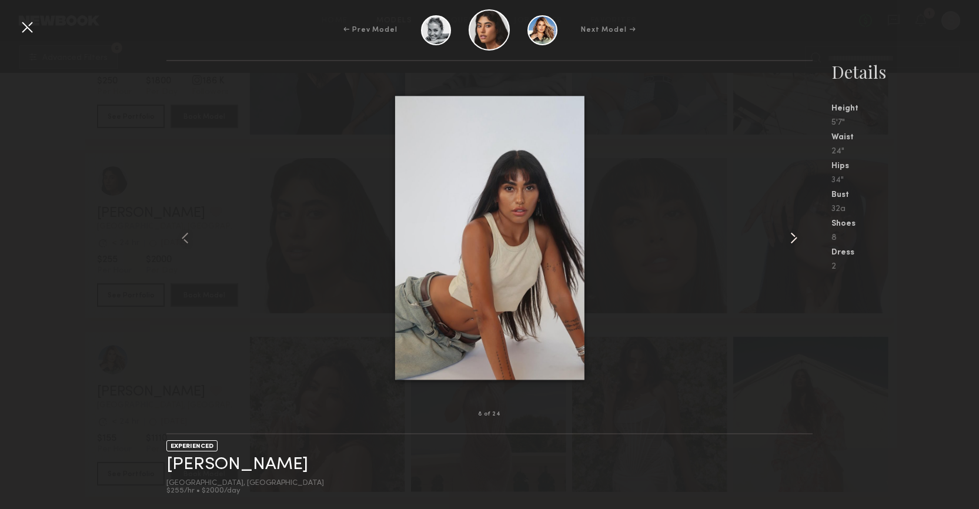
click at [795, 233] on common-icon at bounding box center [793, 238] width 19 height 19
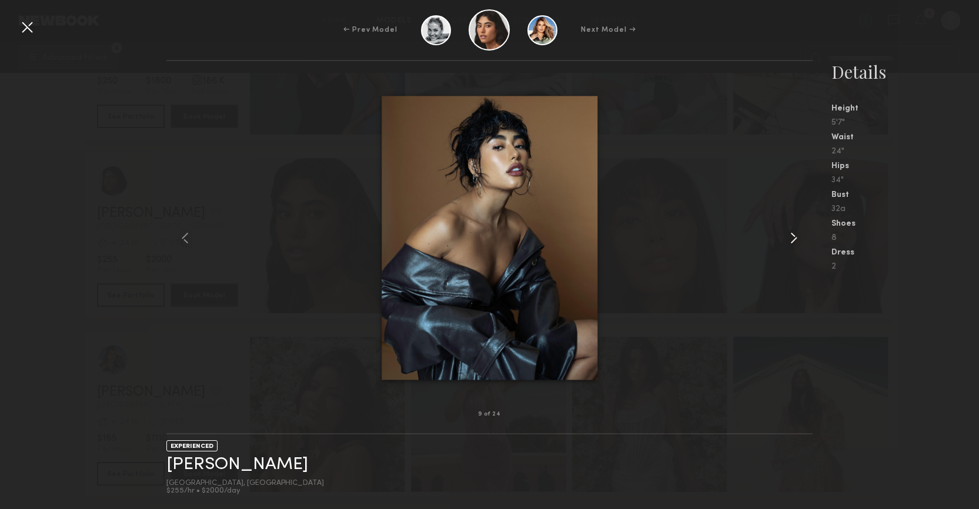
click at [795, 233] on common-icon at bounding box center [793, 238] width 19 height 19
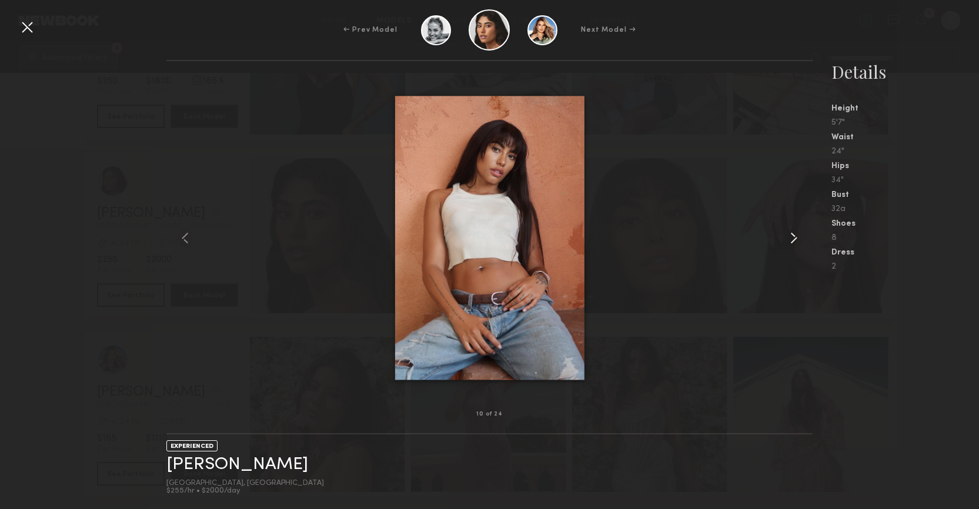
click at [795, 233] on common-icon at bounding box center [793, 238] width 19 height 19
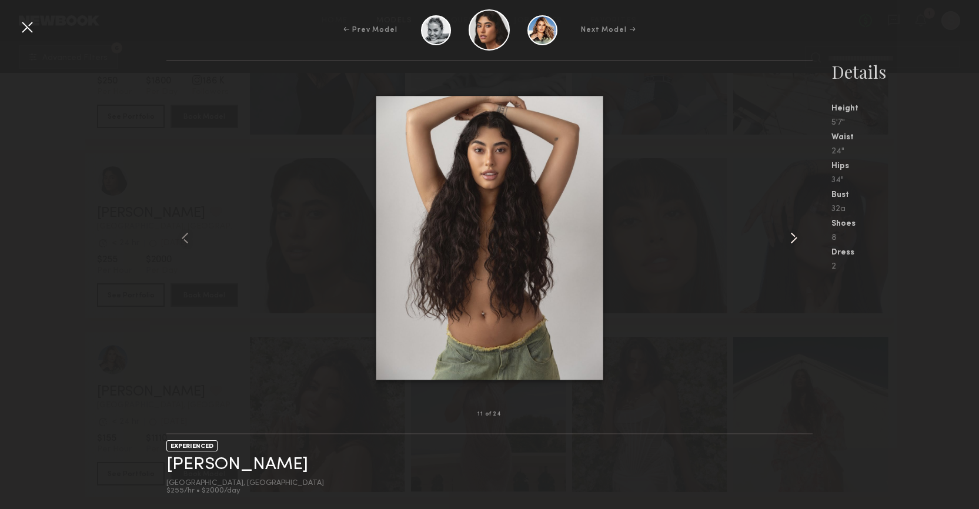
click at [795, 233] on common-icon at bounding box center [793, 238] width 19 height 19
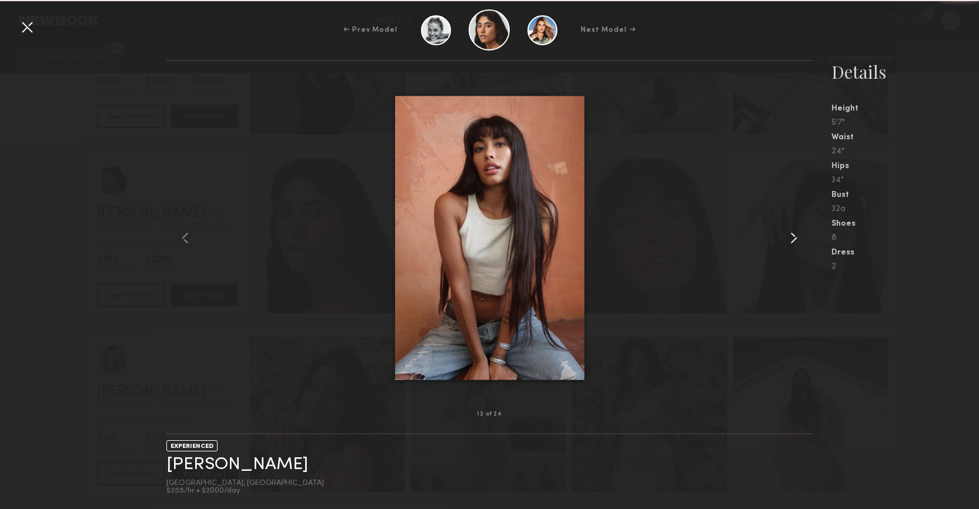
click at [795, 233] on common-icon at bounding box center [793, 238] width 19 height 19
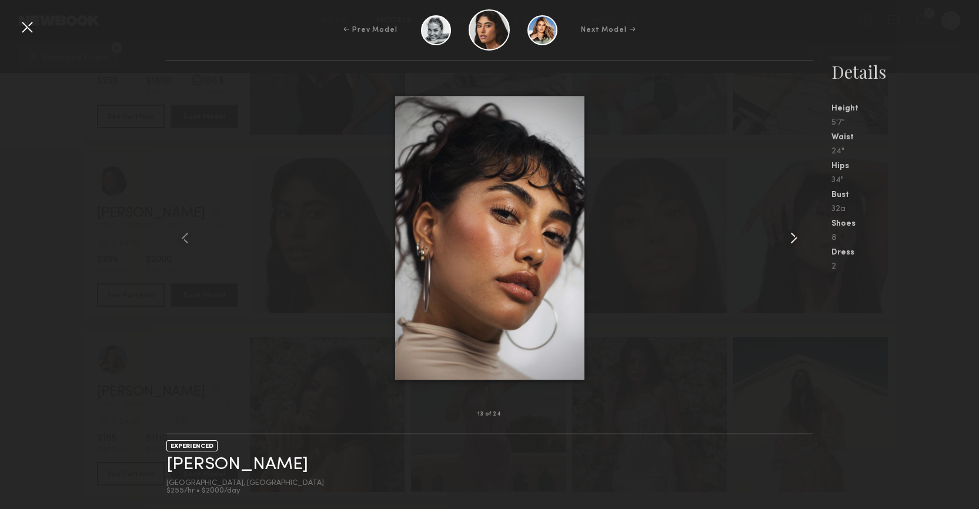
click at [795, 233] on common-icon at bounding box center [793, 238] width 19 height 19
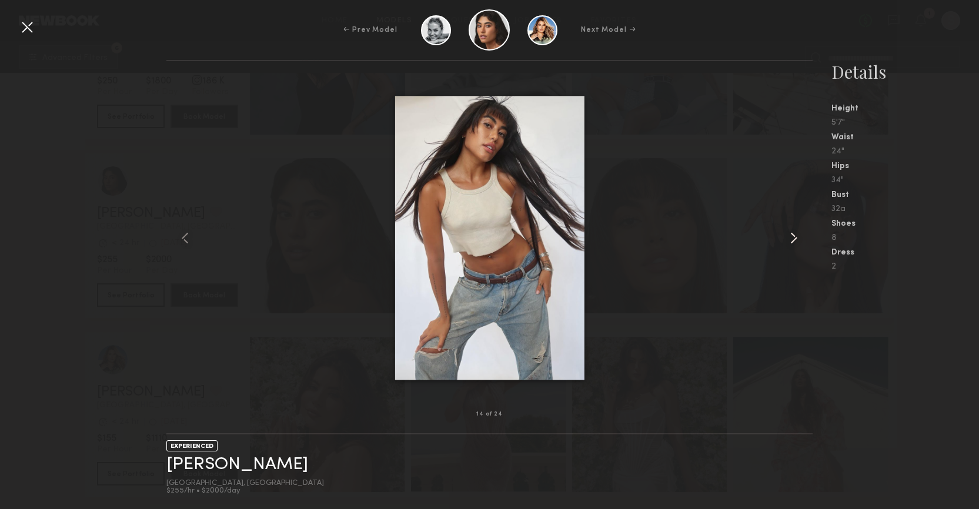
click at [795, 233] on common-icon at bounding box center [793, 238] width 19 height 19
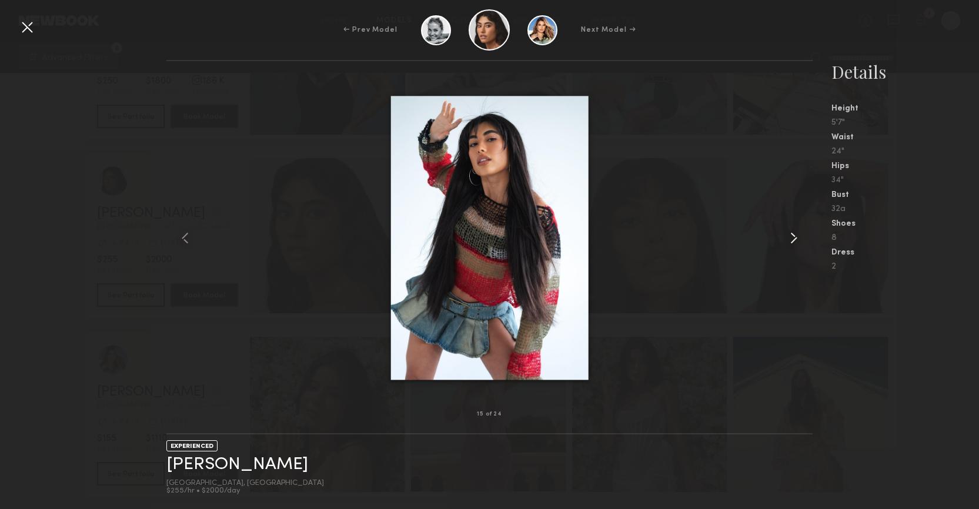
click at [795, 233] on common-icon at bounding box center [793, 238] width 19 height 19
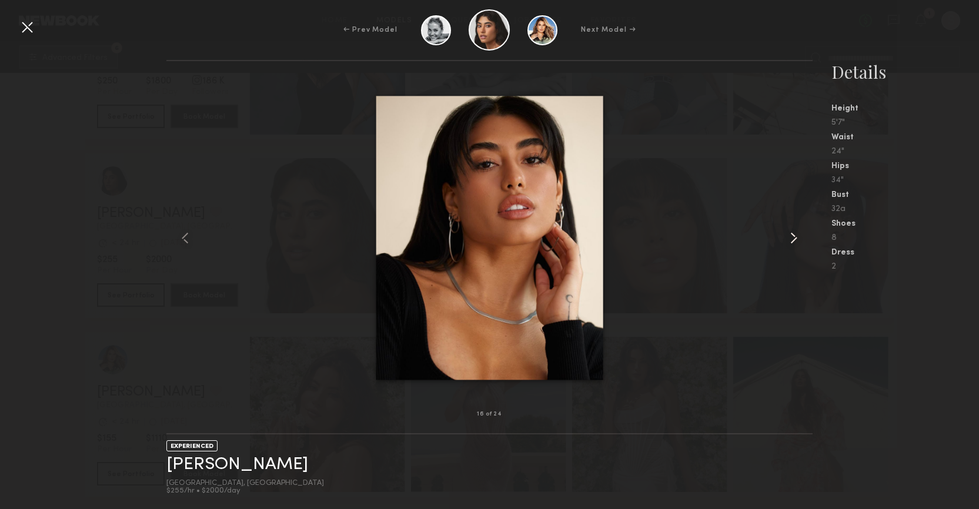
click at [795, 233] on common-icon at bounding box center [793, 238] width 19 height 19
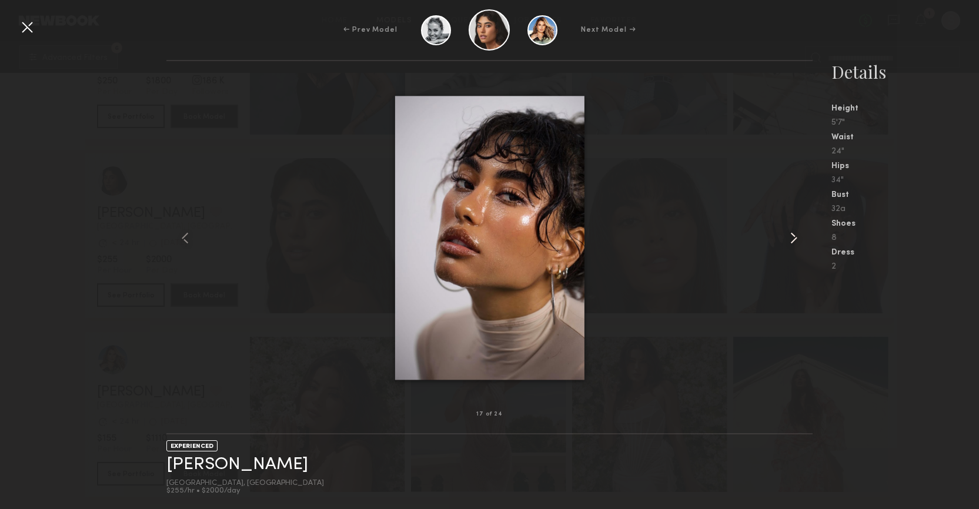
click at [795, 233] on common-icon at bounding box center [793, 238] width 19 height 19
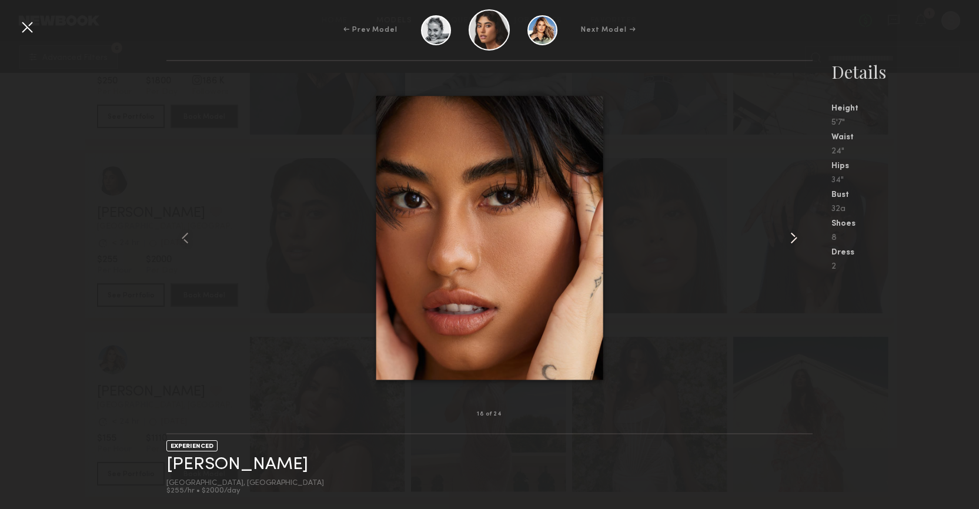
click at [795, 233] on common-icon at bounding box center [793, 238] width 19 height 19
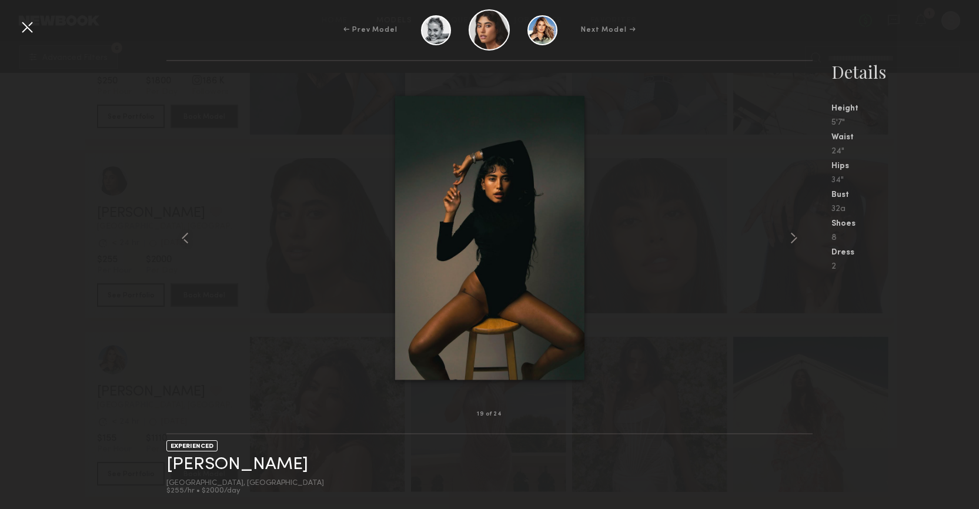
click at [25, 34] on div at bounding box center [27, 27] width 19 height 19
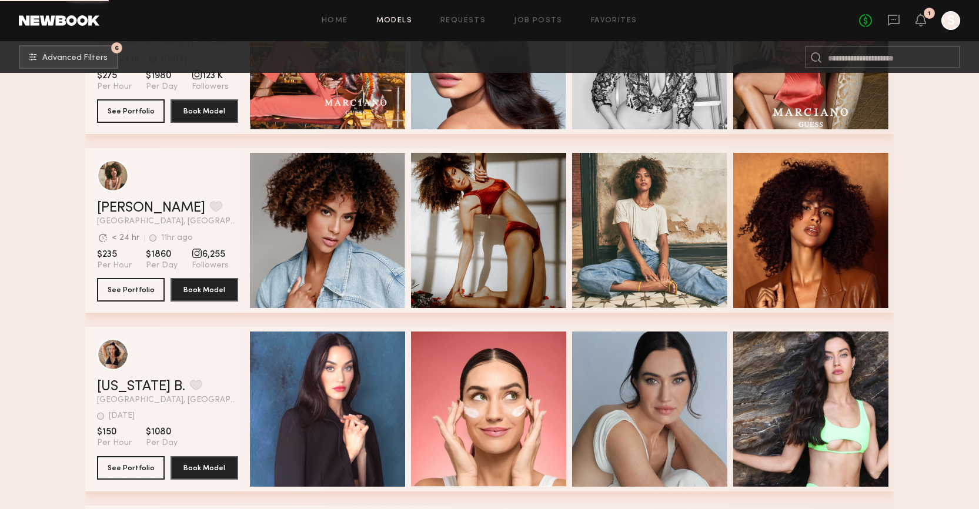
scroll to position [25052, 0]
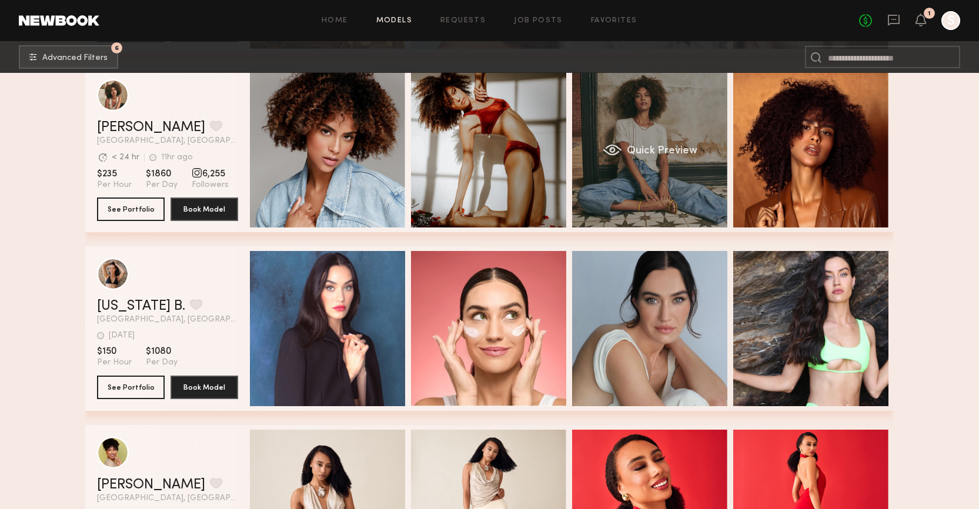
click at [621, 148] on div "grid" at bounding box center [612, 150] width 19 height 12
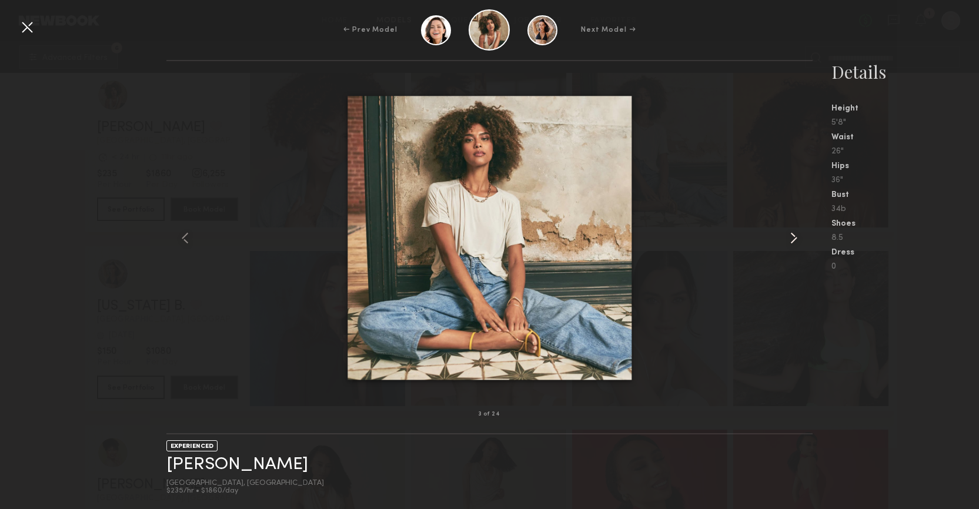
click at [790, 237] on common-icon at bounding box center [793, 238] width 19 height 19
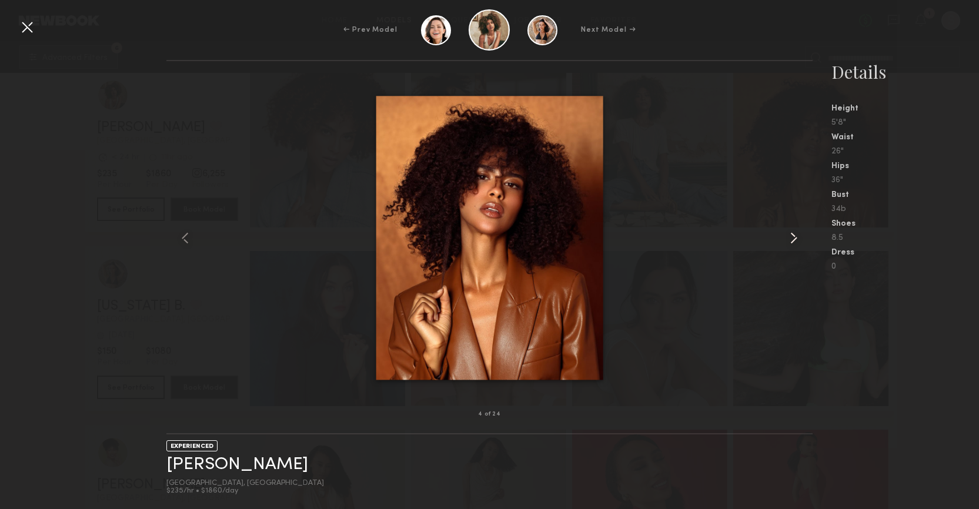
click at [790, 237] on common-icon at bounding box center [793, 238] width 19 height 19
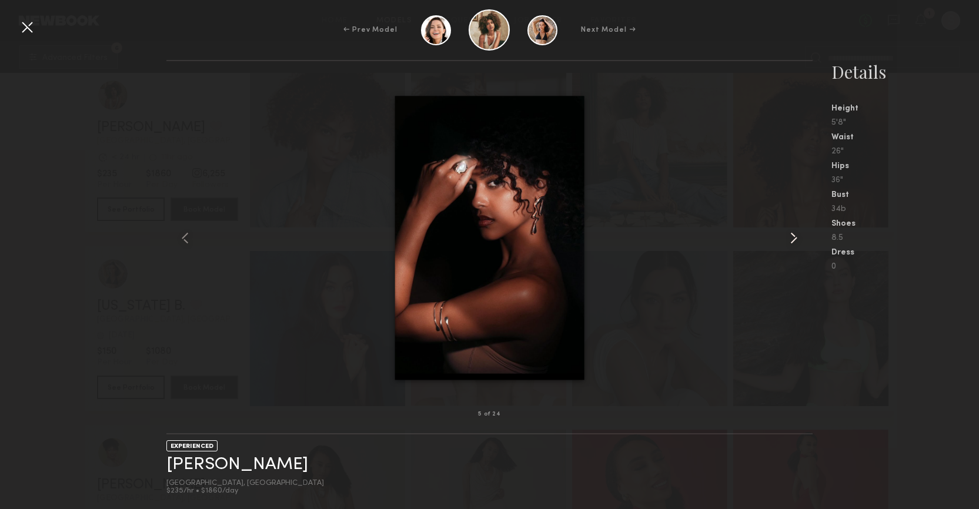
click at [790, 237] on common-icon at bounding box center [793, 238] width 19 height 19
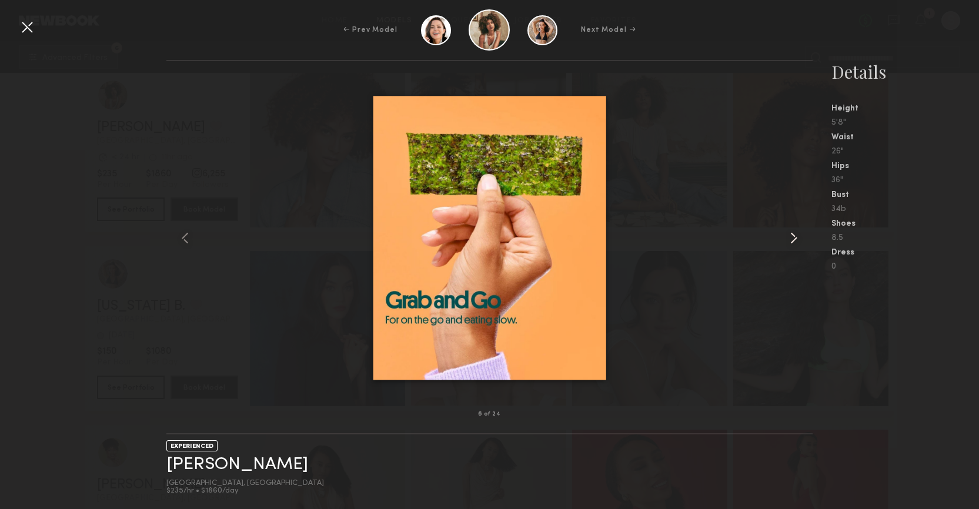
click at [790, 237] on common-icon at bounding box center [793, 238] width 19 height 19
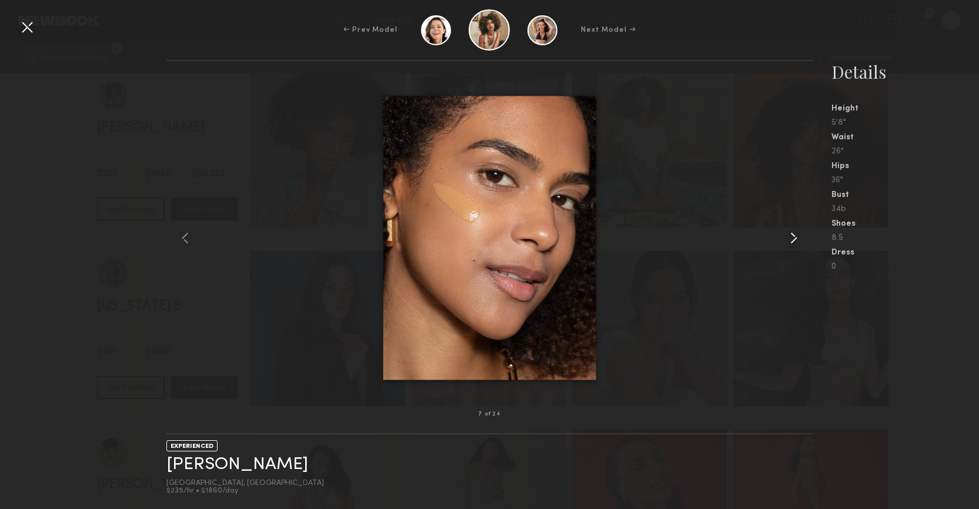
click at [790, 237] on common-icon at bounding box center [793, 238] width 19 height 19
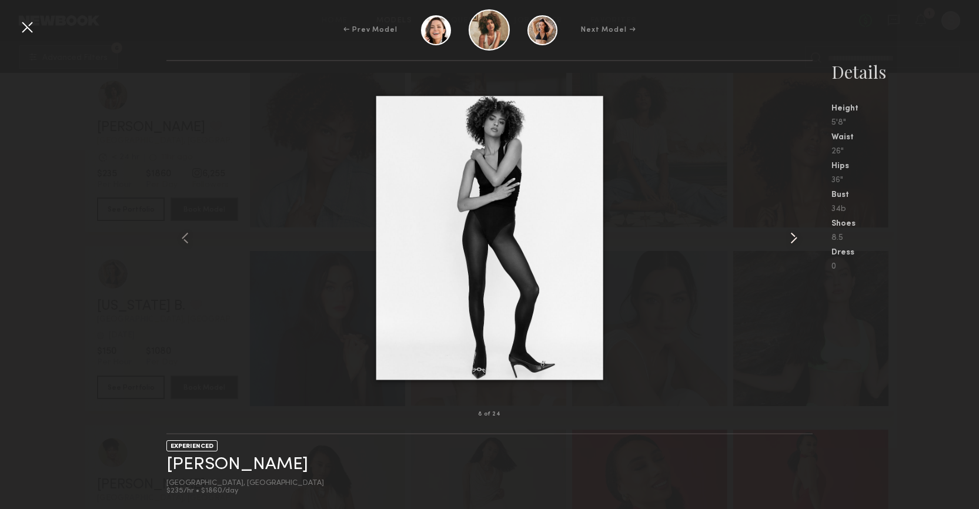
click at [790, 237] on common-icon at bounding box center [793, 238] width 19 height 19
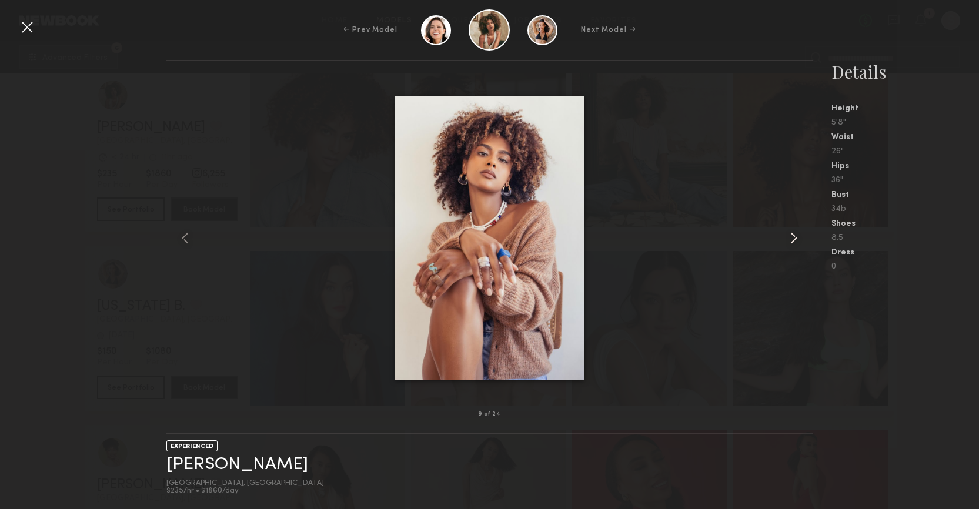
click at [790, 237] on common-icon at bounding box center [793, 238] width 19 height 19
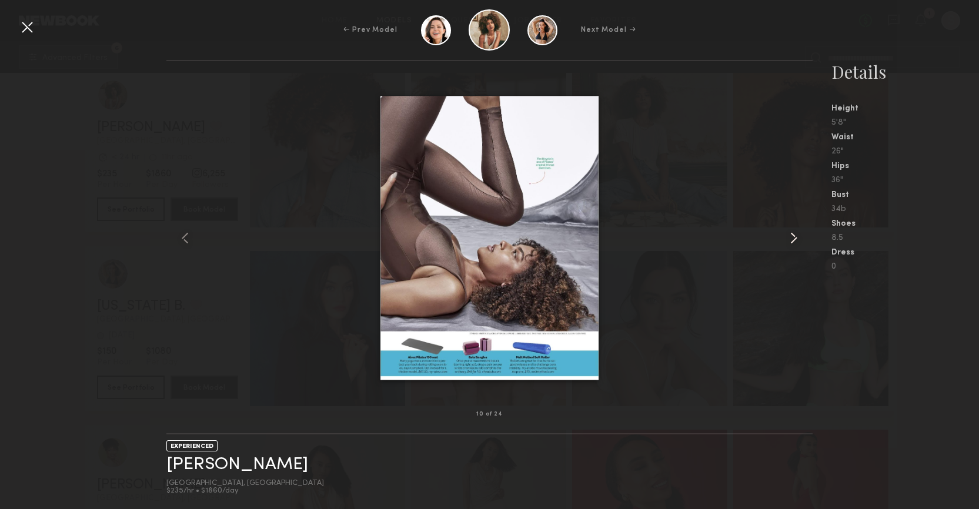
click at [790, 237] on common-icon at bounding box center [793, 238] width 19 height 19
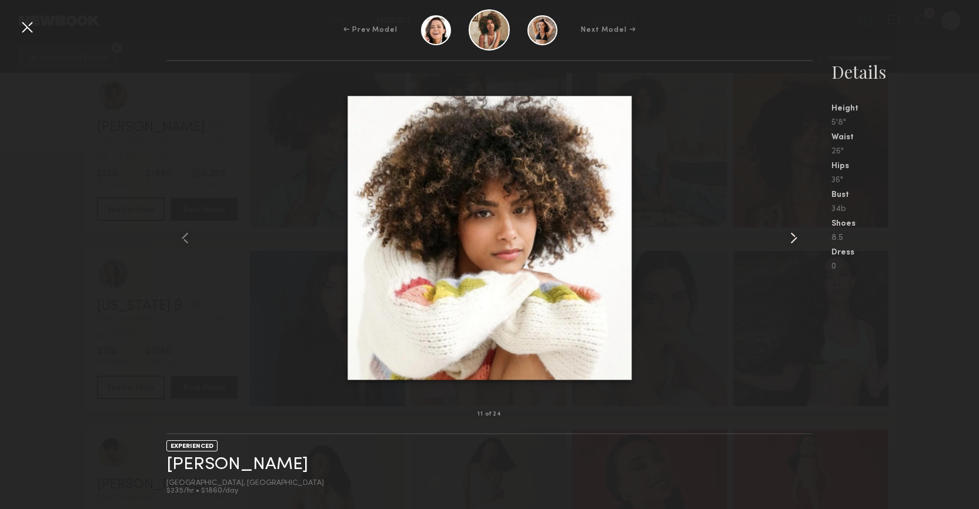
click at [790, 237] on common-icon at bounding box center [793, 238] width 19 height 19
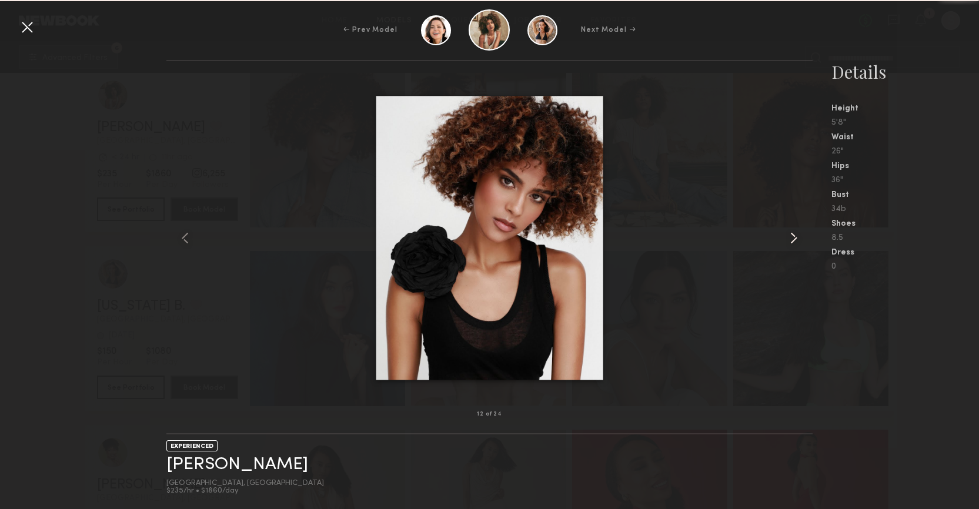
click at [790, 237] on common-icon at bounding box center [793, 238] width 19 height 19
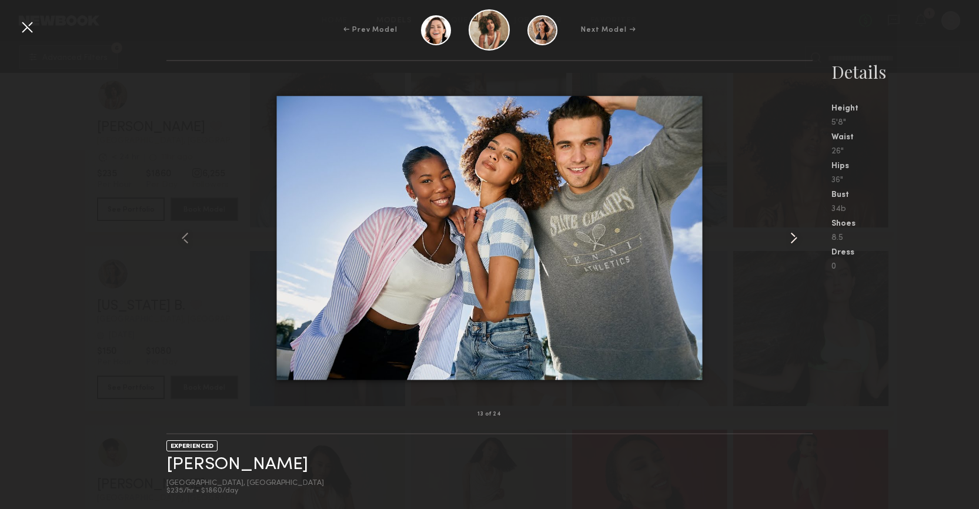
click at [790, 237] on common-icon at bounding box center [793, 238] width 19 height 19
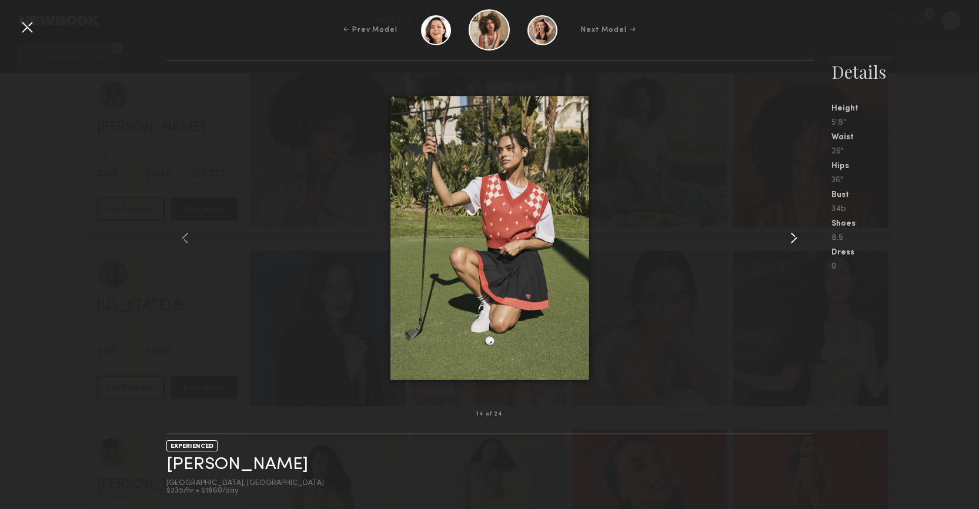
click at [790, 237] on common-icon at bounding box center [793, 238] width 19 height 19
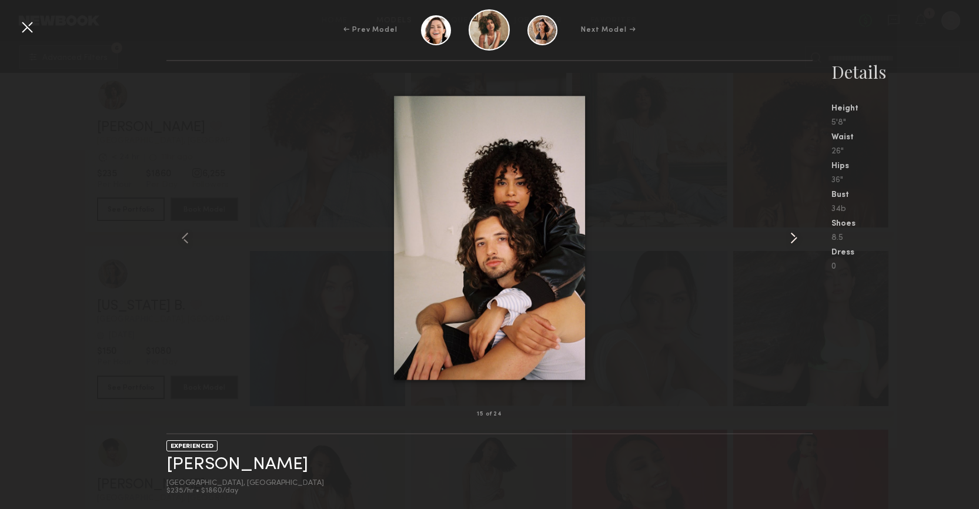
click at [790, 237] on common-icon at bounding box center [793, 238] width 19 height 19
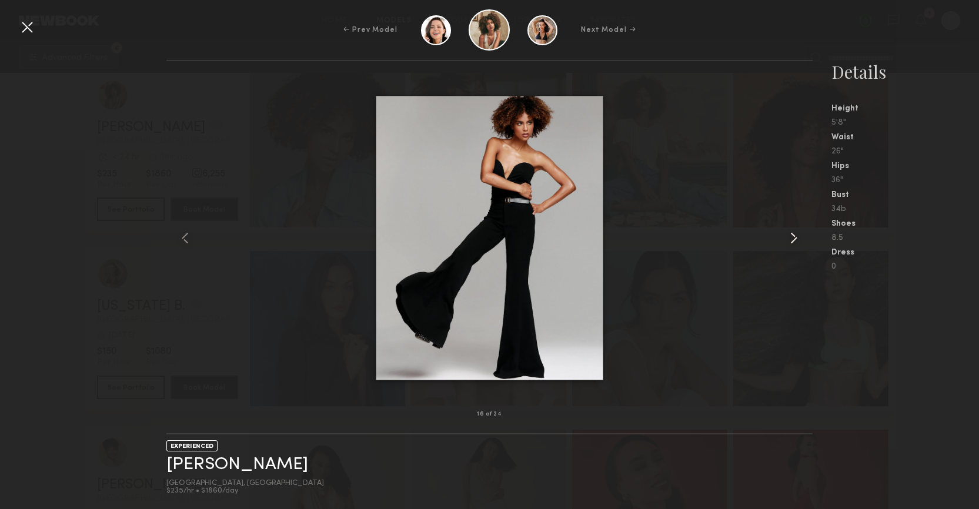
click at [790, 237] on common-icon at bounding box center [793, 238] width 19 height 19
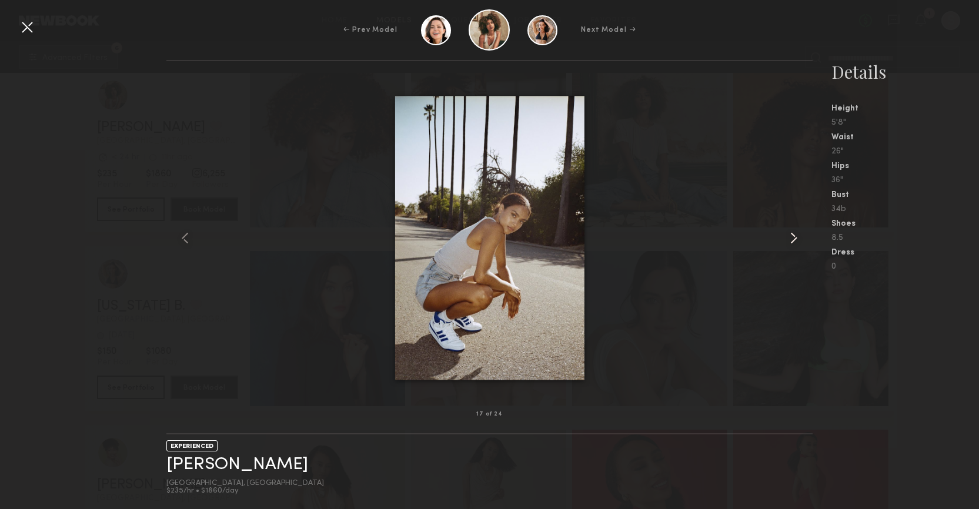
click at [790, 237] on common-icon at bounding box center [793, 238] width 19 height 19
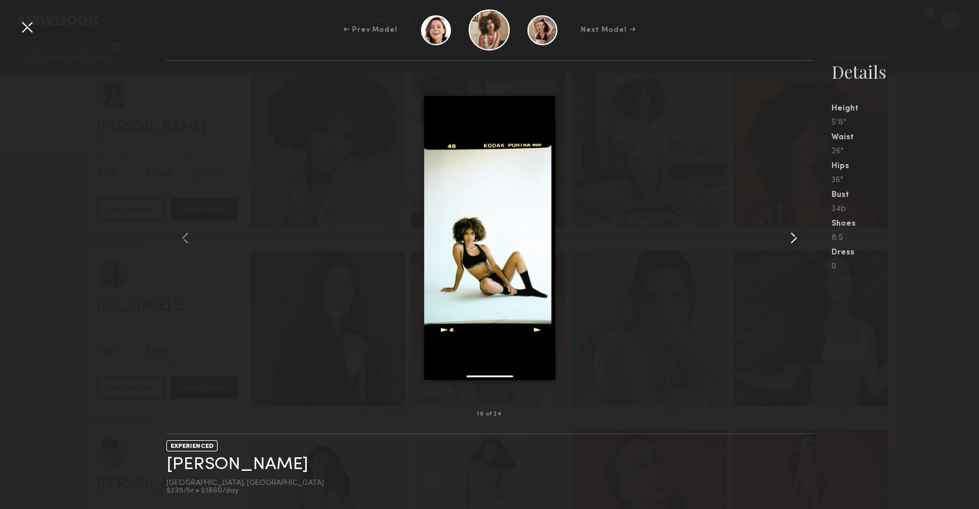
click at [790, 237] on common-icon at bounding box center [793, 238] width 19 height 19
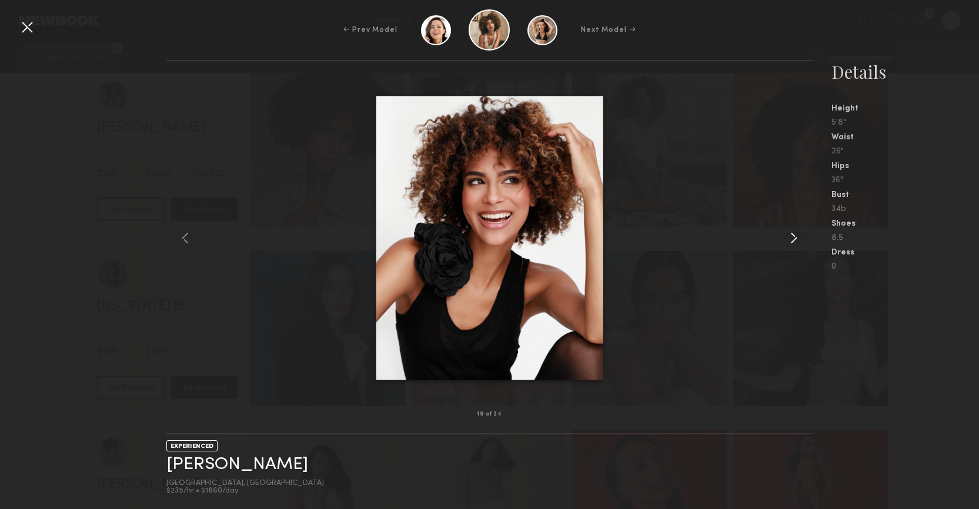
click at [790, 237] on common-icon at bounding box center [793, 238] width 19 height 19
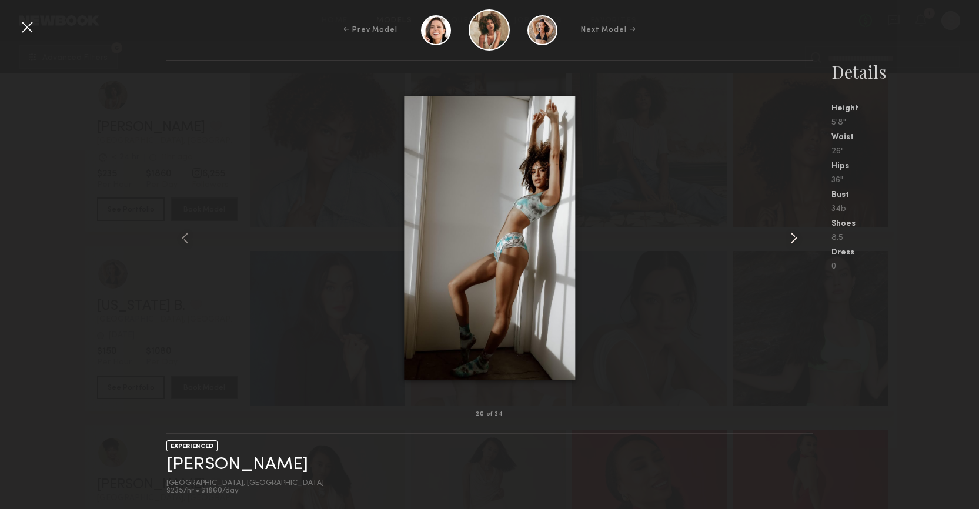
click at [790, 237] on common-icon at bounding box center [793, 238] width 19 height 19
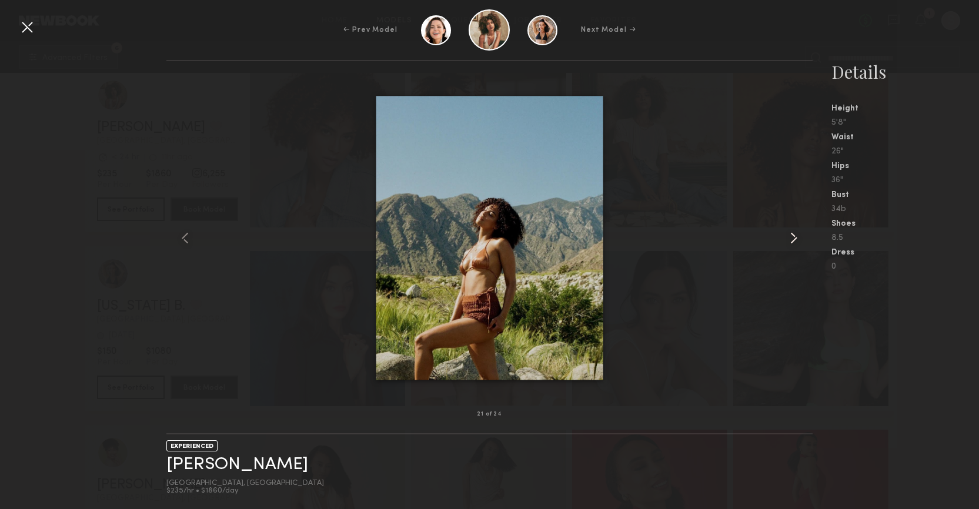
click at [790, 237] on common-icon at bounding box center [793, 238] width 19 height 19
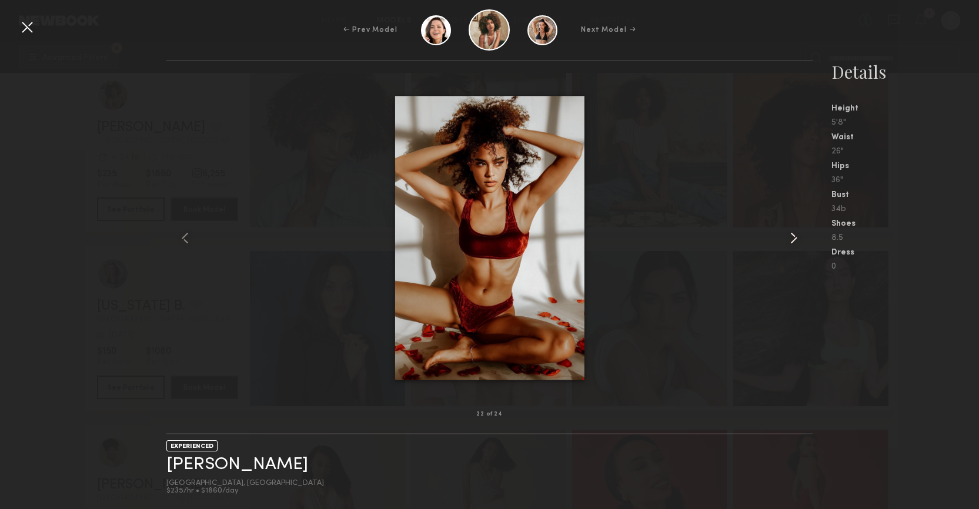
click at [790, 237] on common-icon at bounding box center [793, 238] width 19 height 19
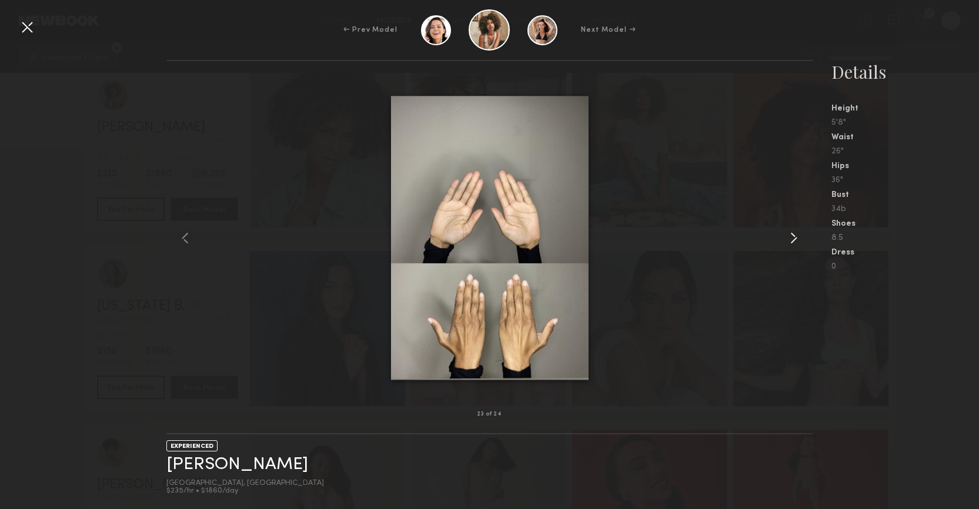
click at [790, 237] on common-icon at bounding box center [793, 238] width 19 height 19
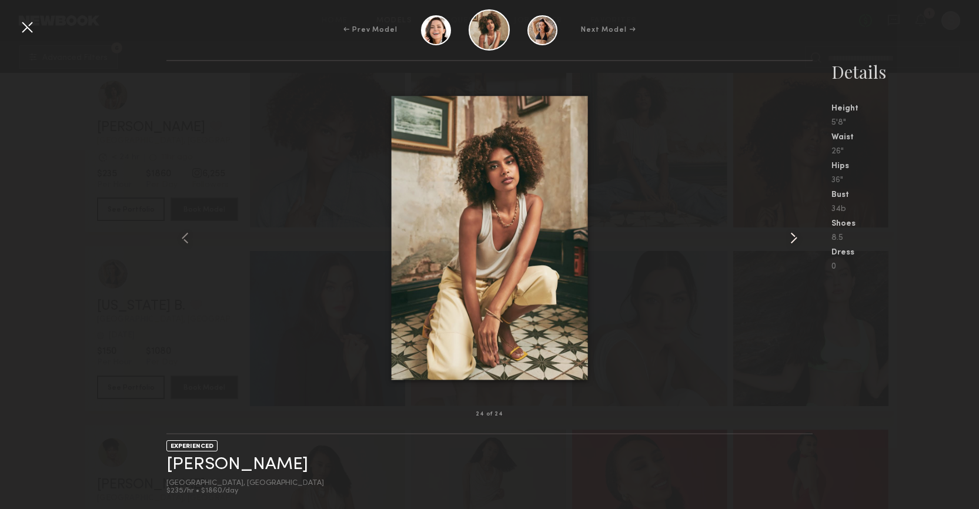
click at [790, 237] on common-icon at bounding box center [793, 238] width 19 height 19
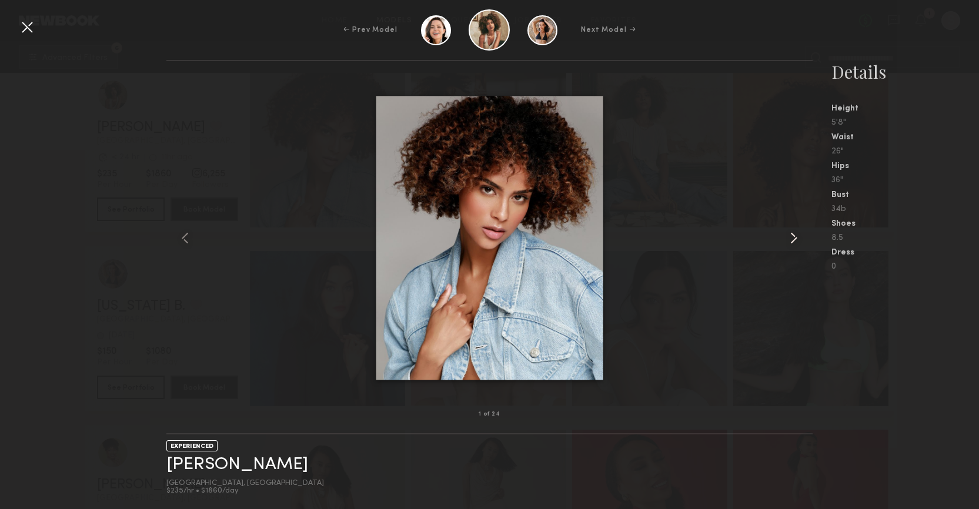
click at [790, 237] on common-icon at bounding box center [793, 238] width 19 height 19
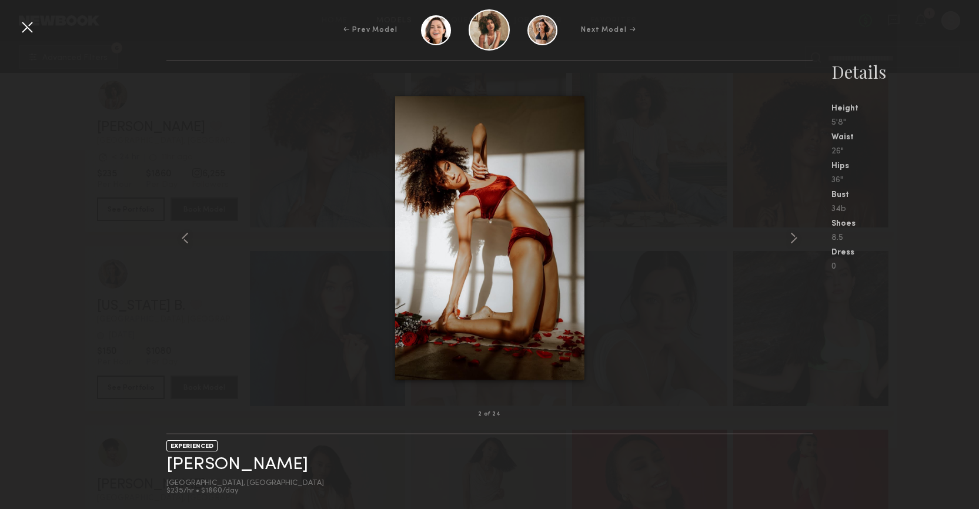
click at [33, 32] on div at bounding box center [27, 27] width 19 height 19
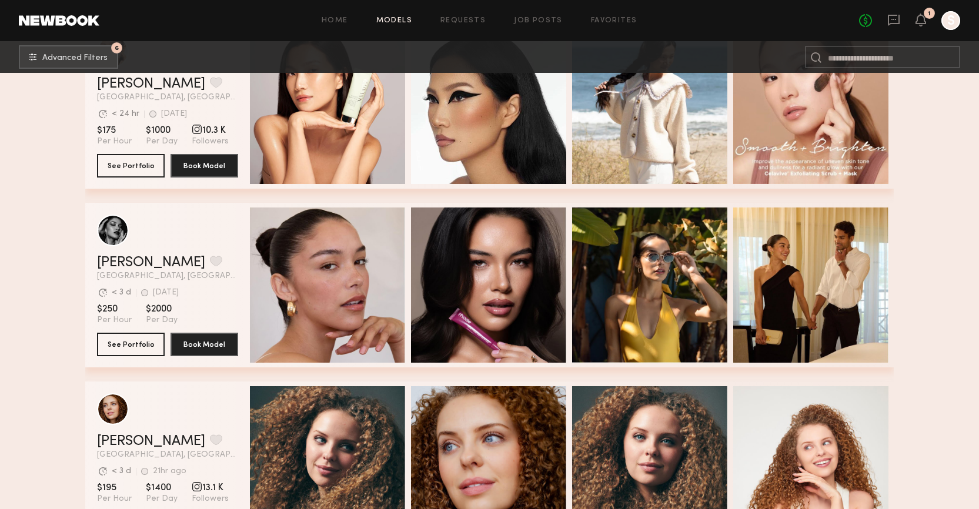
scroll to position [25814, 0]
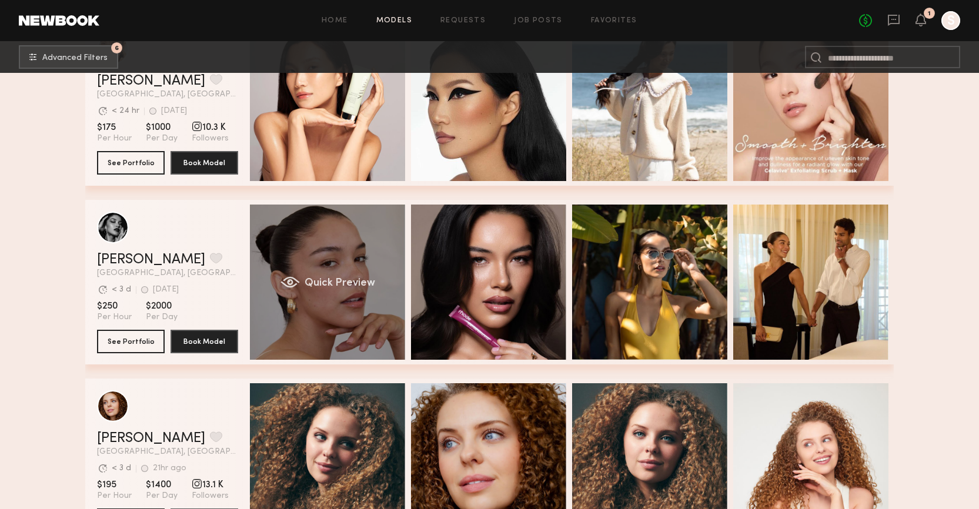
click at [363, 282] on span "Quick Preview" at bounding box center [340, 283] width 71 height 11
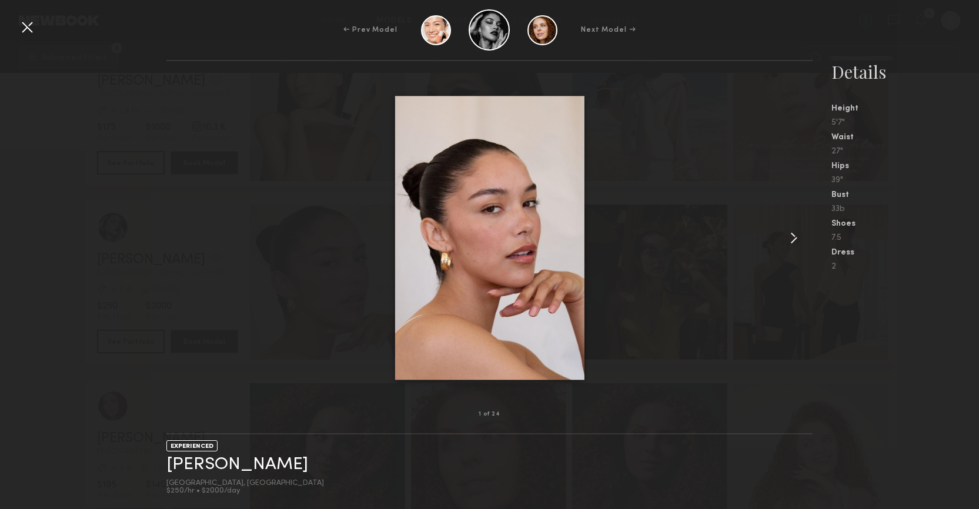
click at [797, 232] on common-icon at bounding box center [793, 238] width 19 height 19
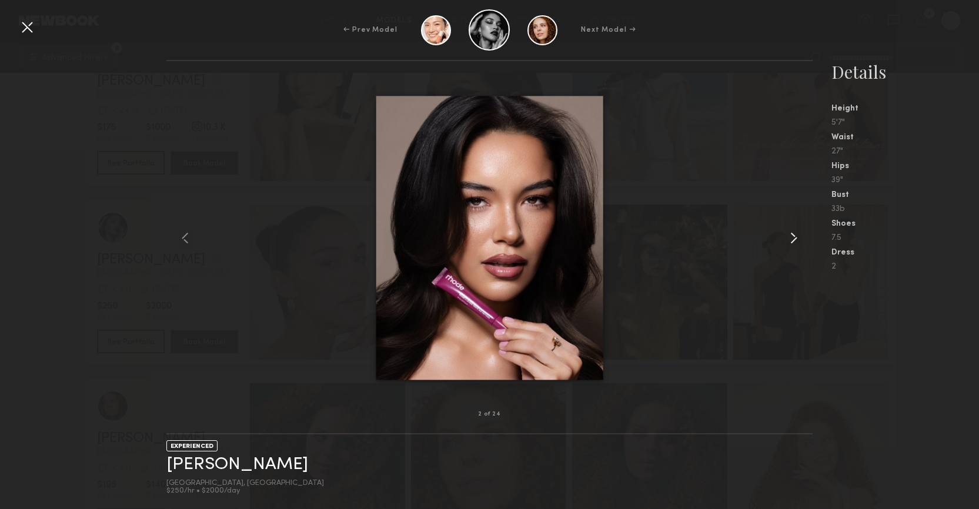
click at [797, 232] on common-icon at bounding box center [793, 238] width 19 height 19
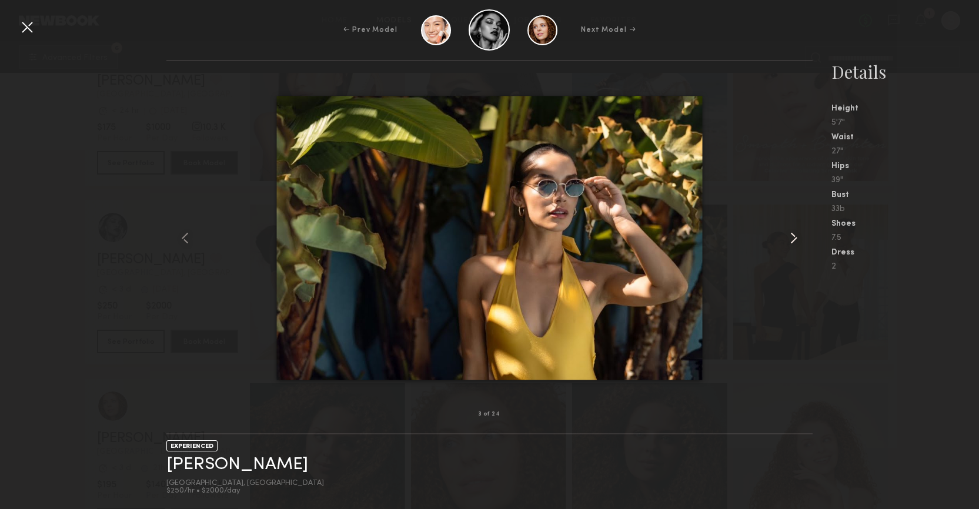
click at [797, 232] on common-icon at bounding box center [793, 238] width 19 height 19
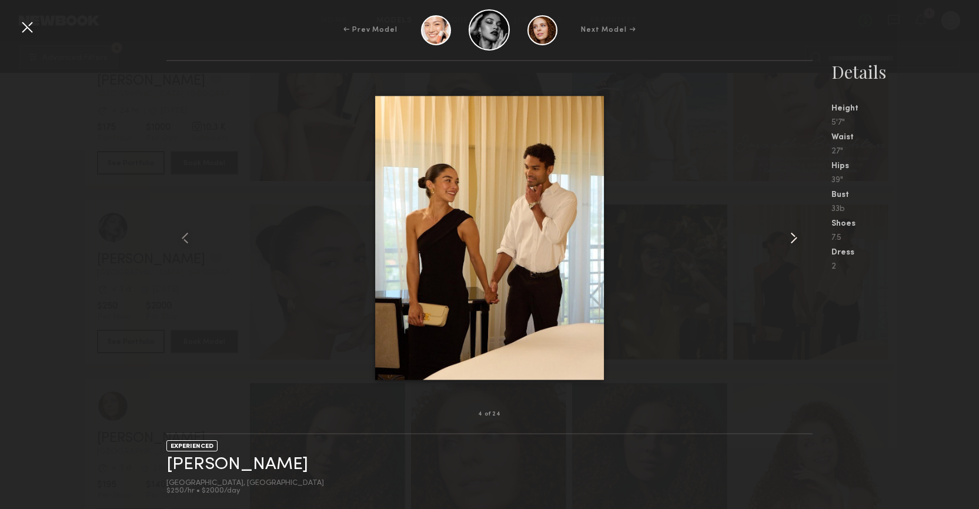
click at [797, 232] on common-icon at bounding box center [793, 238] width 19 height 19
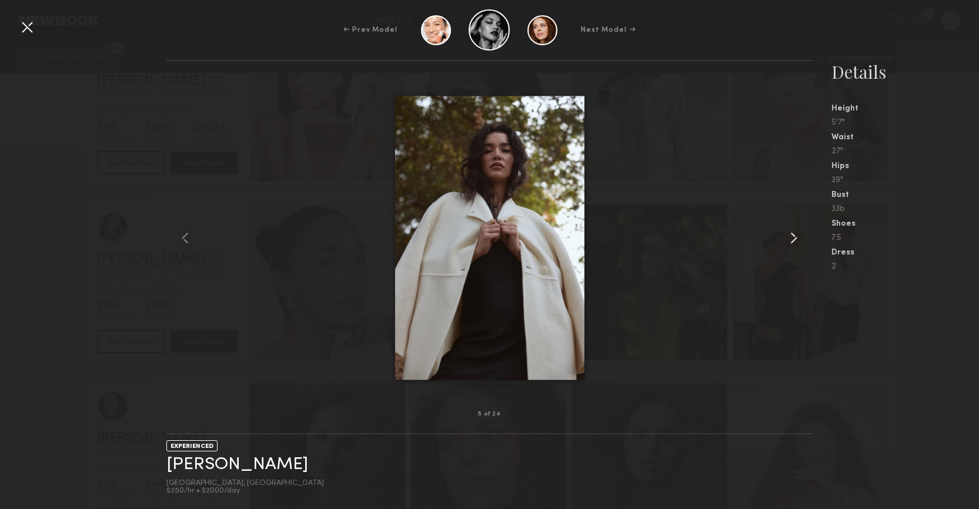
click at [797, 232] on common-icon at bounding box center [793, 238] width 19 height 19
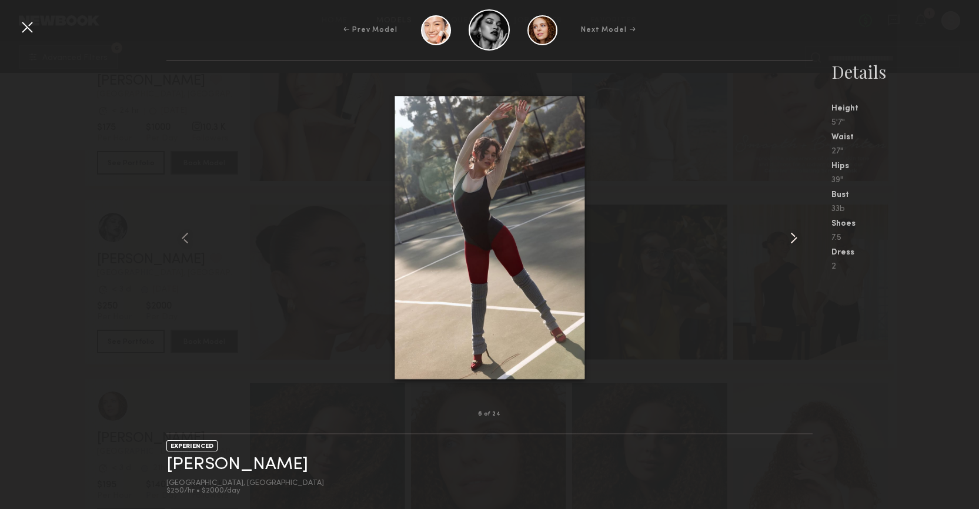
click at [797, 232] on common-icon at bounding box center [793, 238] width 19 height 19
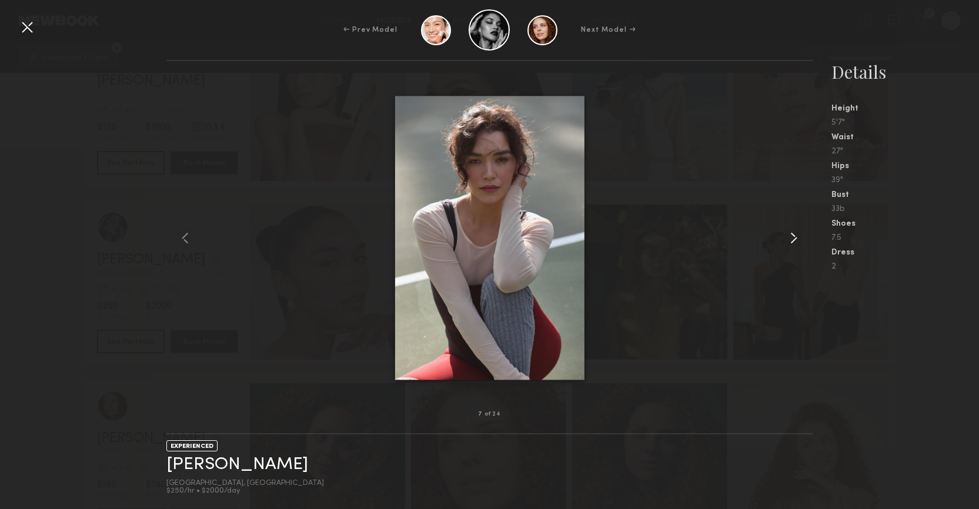
click at [797, 232] on common-icon at bounding box center [793, 238] width 19 height 19
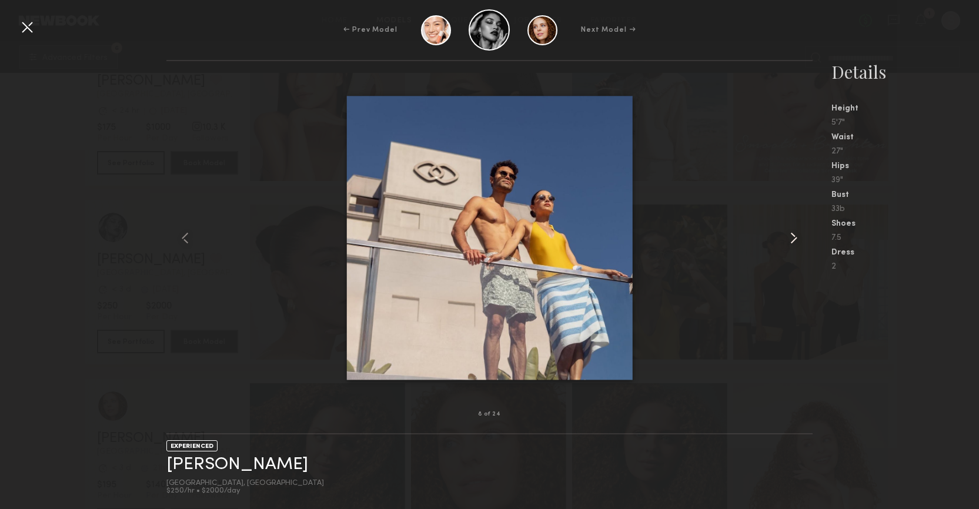
click at [797, 232] on common-icon at bounding box center [793, 238] width 19 height 19
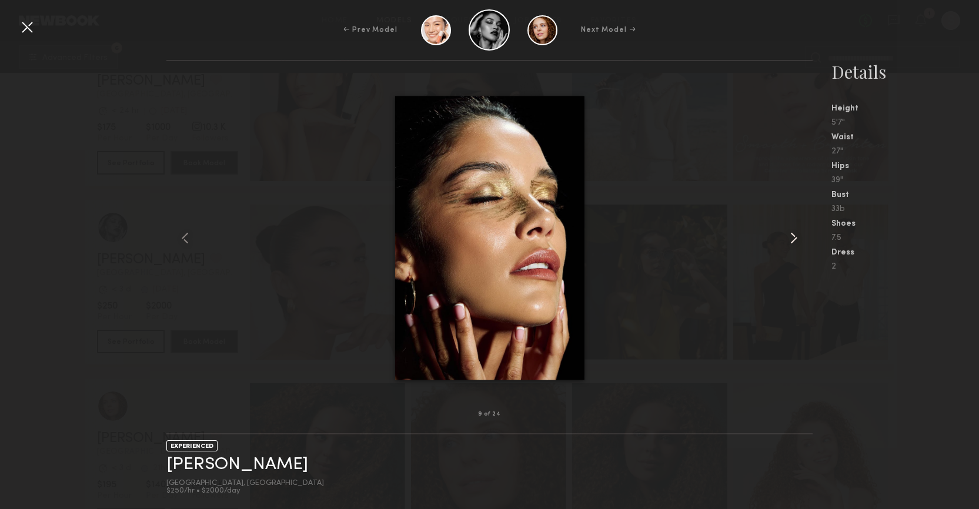
click at [797, 232] on common-icon at bounding box center [793, 238] width 19 height 19
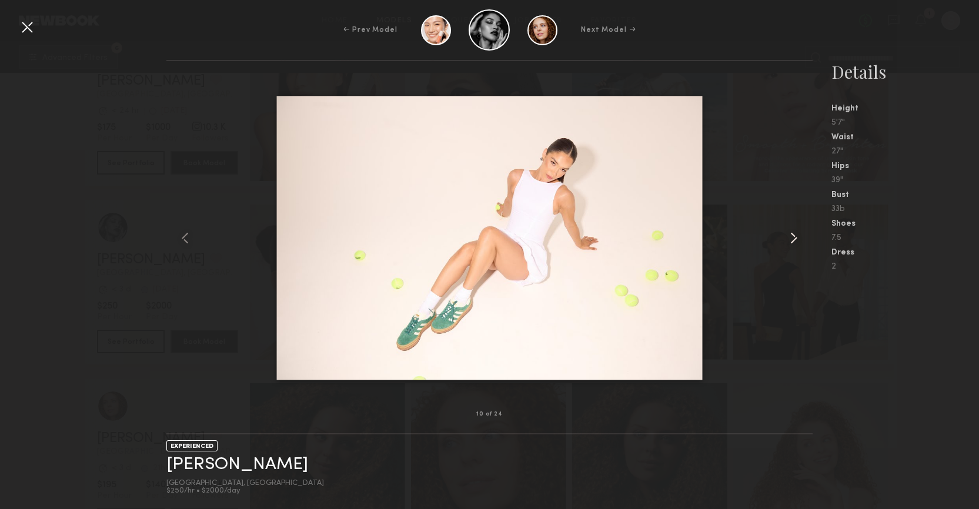
click at [797, 232] on common-icon at bounding box center [793, 238] width 19 height 19
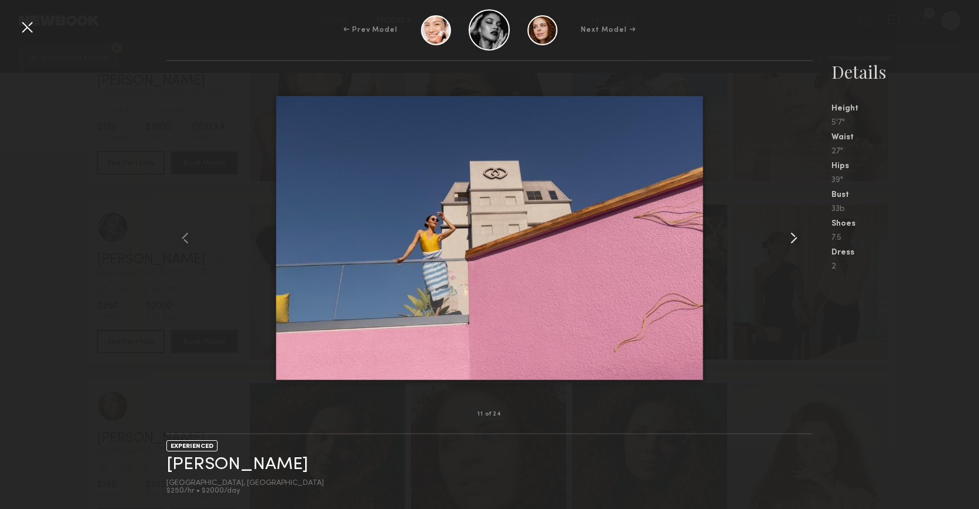
click at [797, 232] on common-icon at bounding box center [793, 238] width 19 height 19
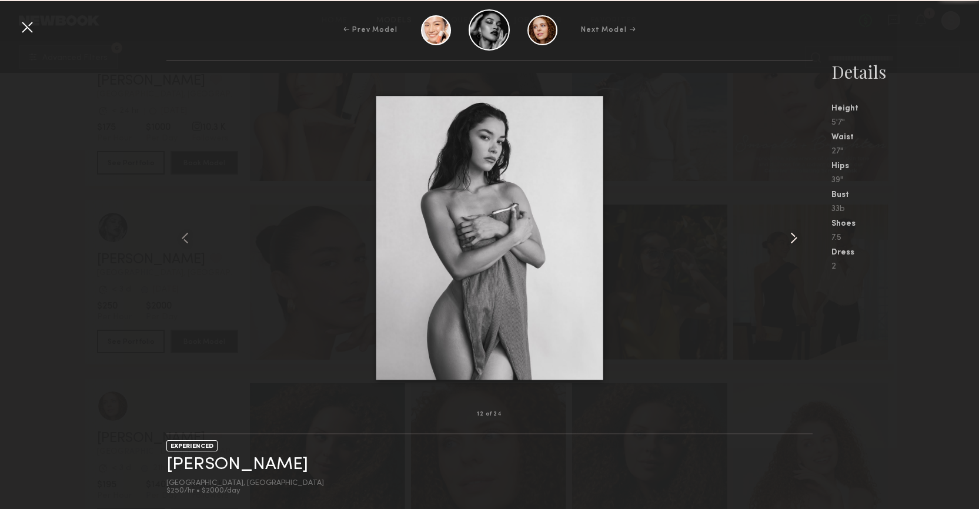
click at [797, 232] on common-icon at bounding box center [793, 238] width 19 height 19
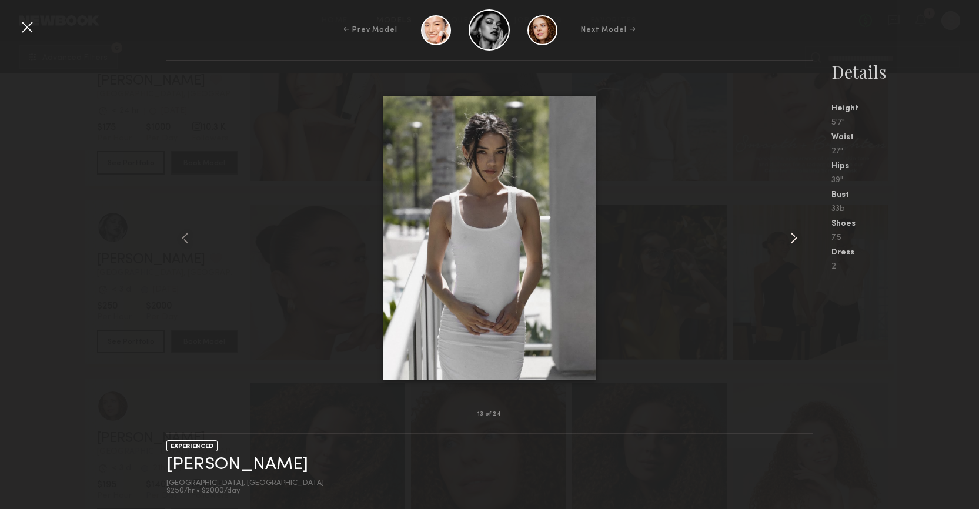
click at [797, 232] on common-icon at bounding box center [793, 238] width 19 height 19
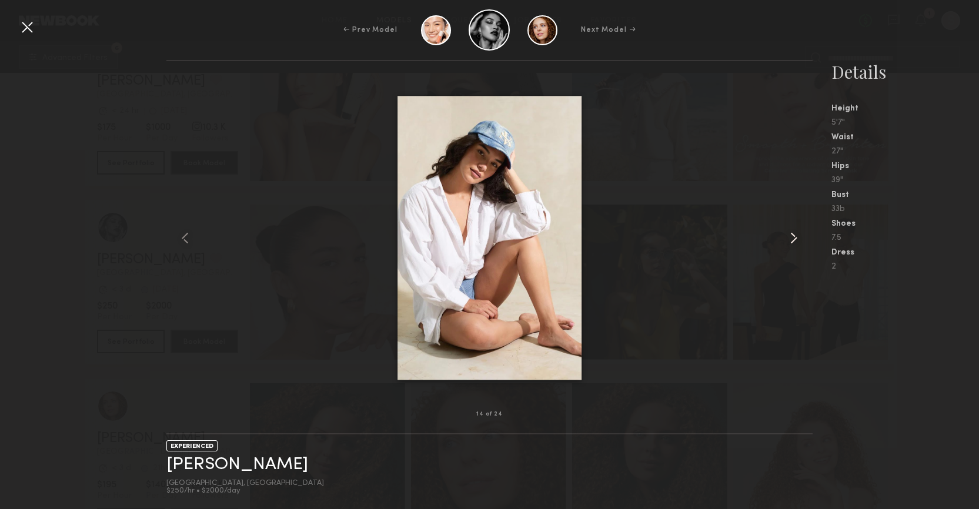
click at [797, 232] on common-icon at bounding box center [793, 238] width 19 height 19
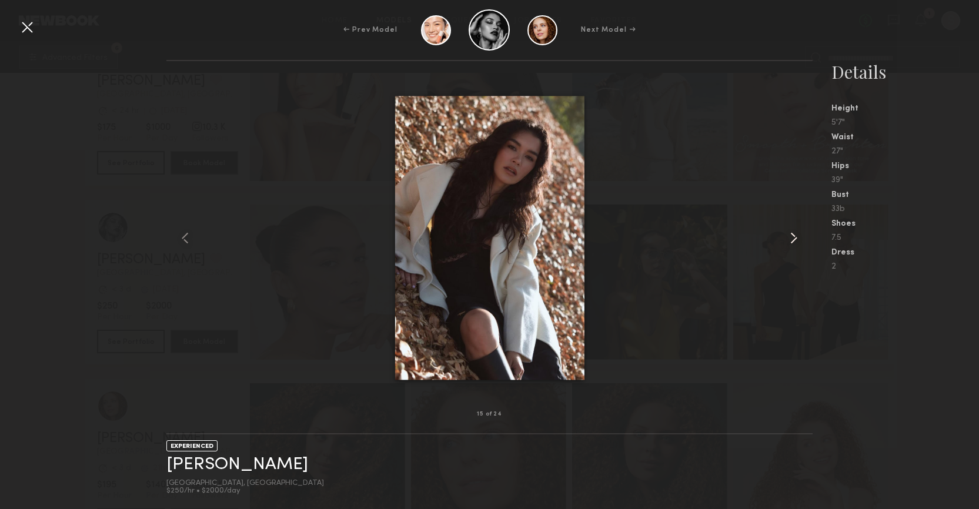
click at [797, 232] on common-icon at bounding box center [793, 238] width 19 height 19
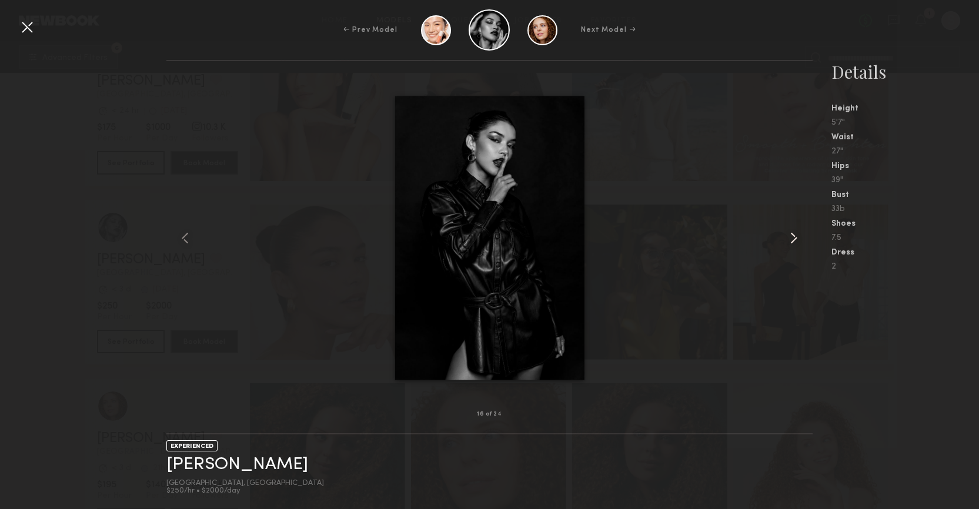
click at [797, 232] on common-icon at bounding box center [793, 238] width 19 height 19
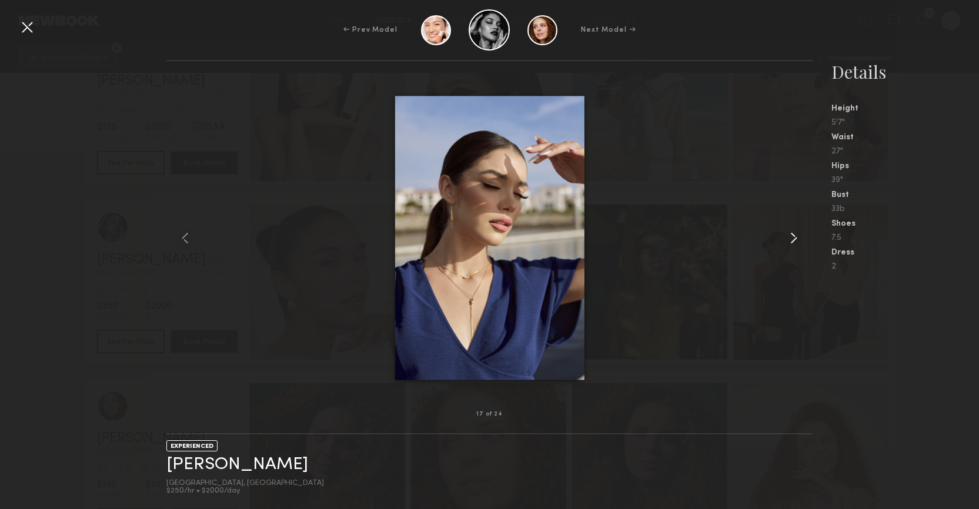
click at [797, 232] on common-icon at bounding box center [793, 238] width 19 height 19
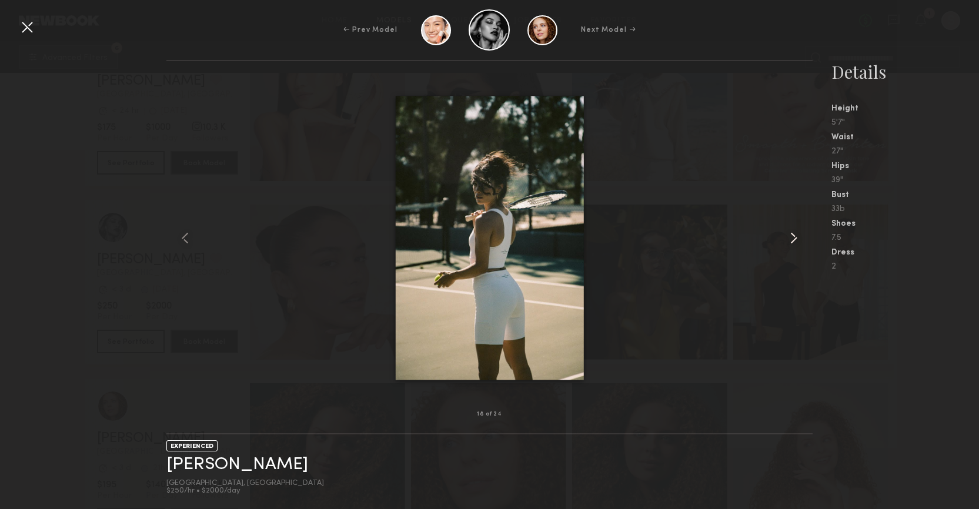
click at [797, 232] on common-icon at bounding box center [793, 238] width 19 height 19
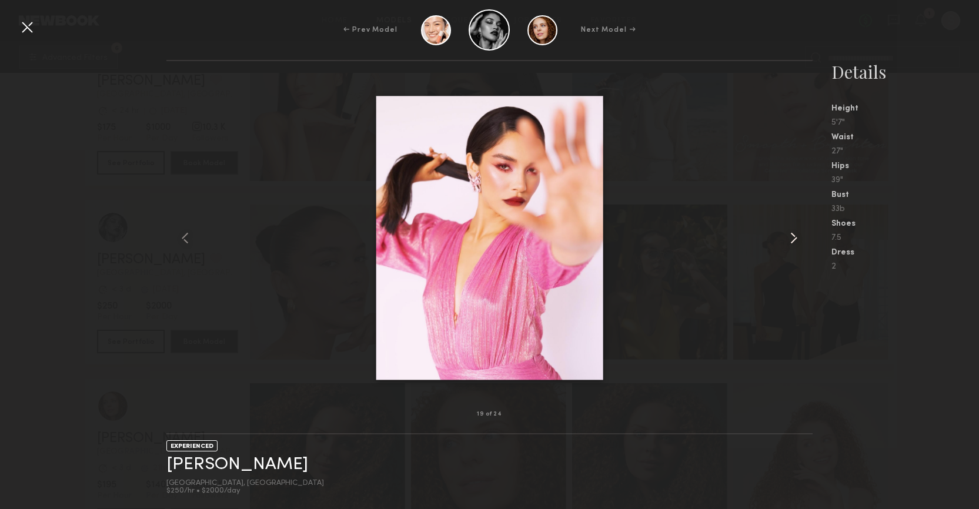
click at [797, 232] on common-icon at bounding box center [793, 238] width 19 height 19
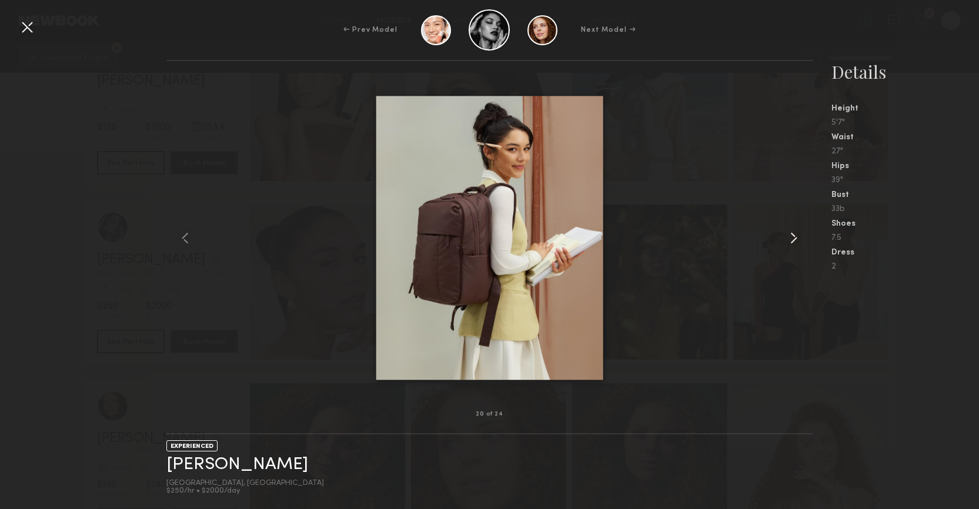
click at [797, 232] on common-icon at bounding box center [793, 238] width 19 height 19
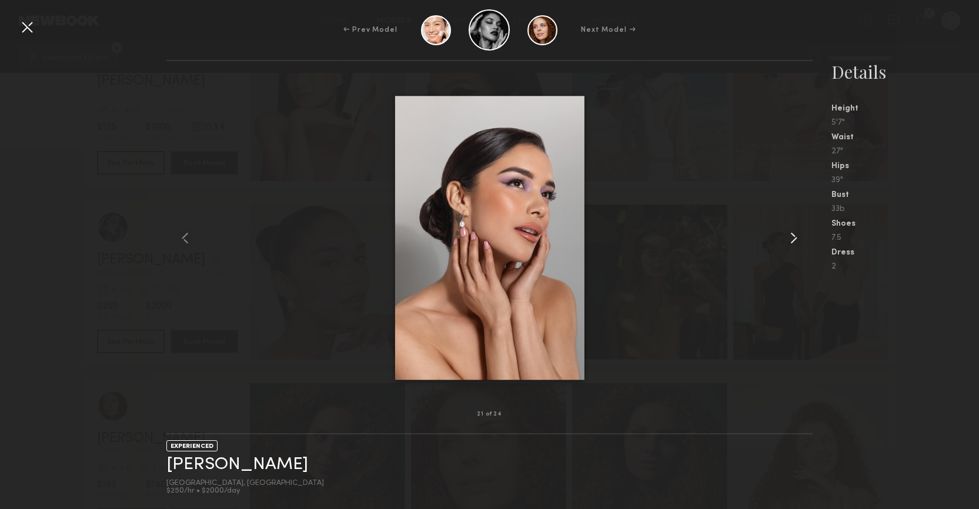
click at [797, 232] on common-icon at bounding box center [793, 238] width 19 height 19
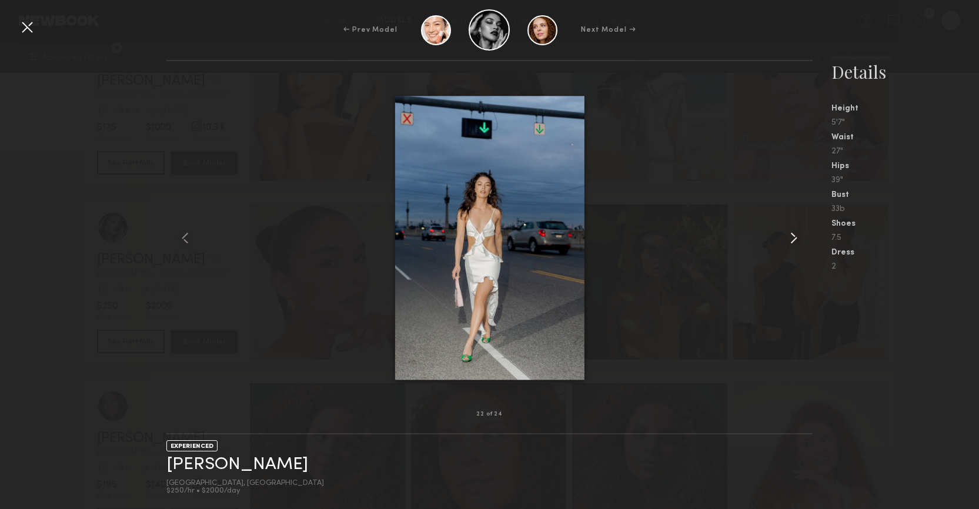
click at [797, 232] on common-icon at bounding box center [793, 238] width 19 height 19
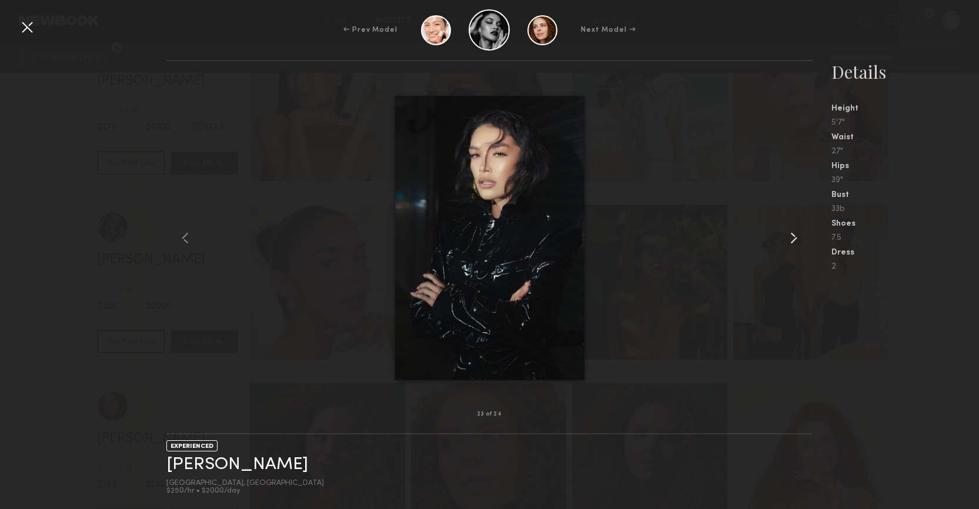
click at [797, 232] on common-icon at bounding box center [793, 238] width 19 height 19
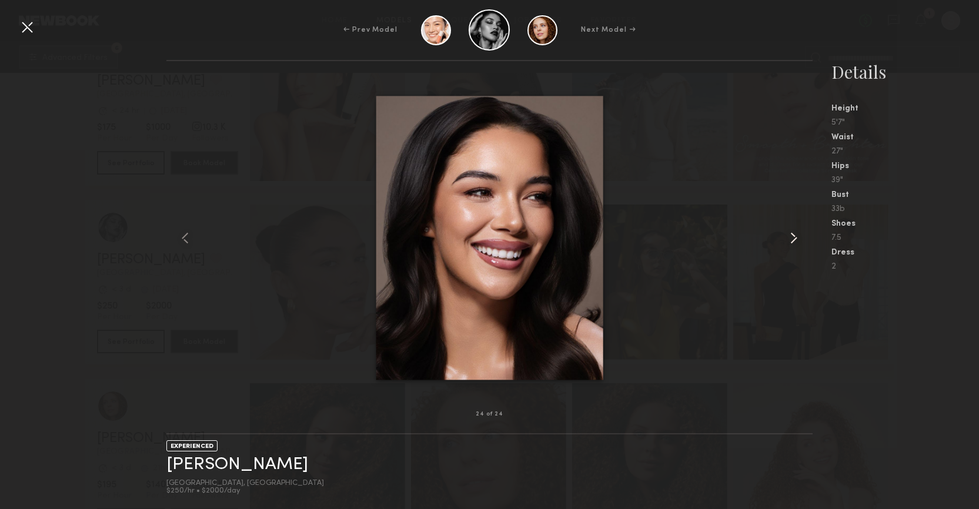
click at [797, 232] on common-icon at bounding box center [793, 238] width 19 height 19
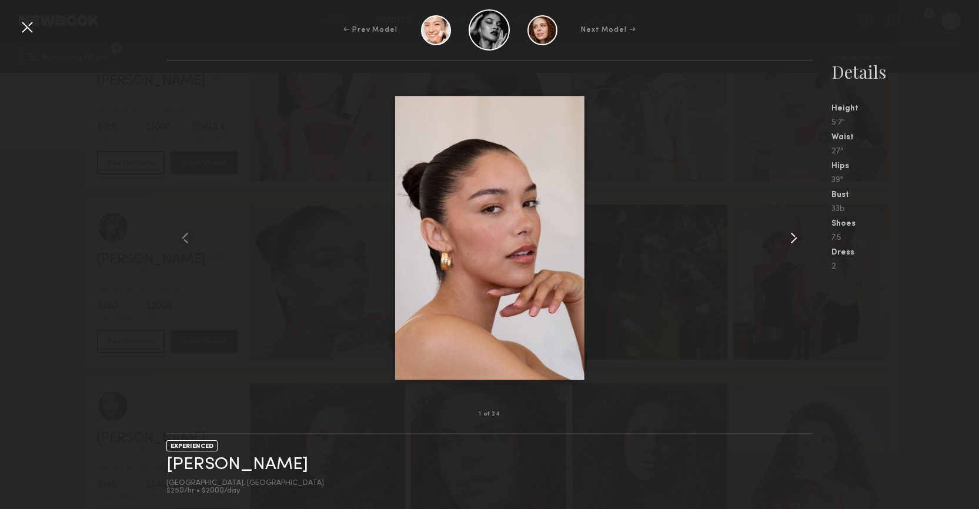
click at [797, 232] on common-icon at bounding box center [793, 238] width 19 height 19
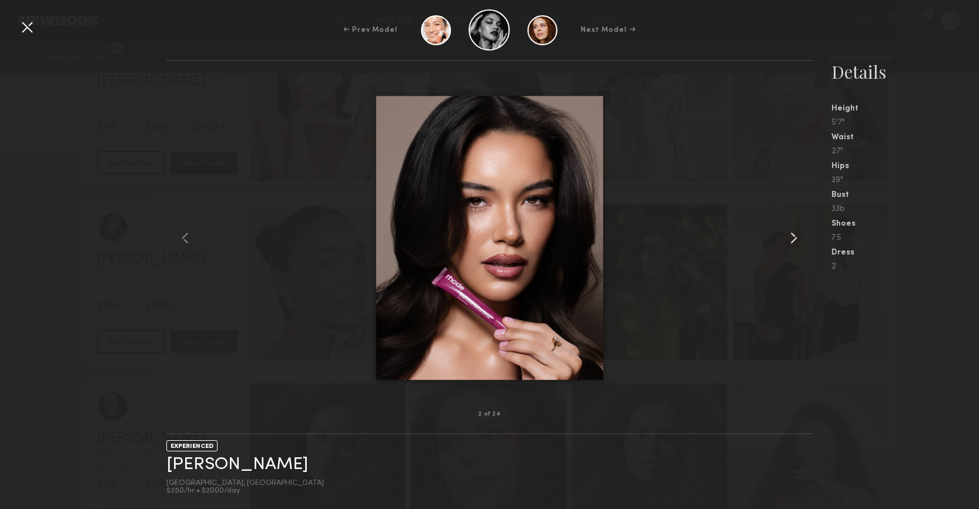
click at [797, 232] on common-icon at bounding box center [793, 238] width 19 height 19
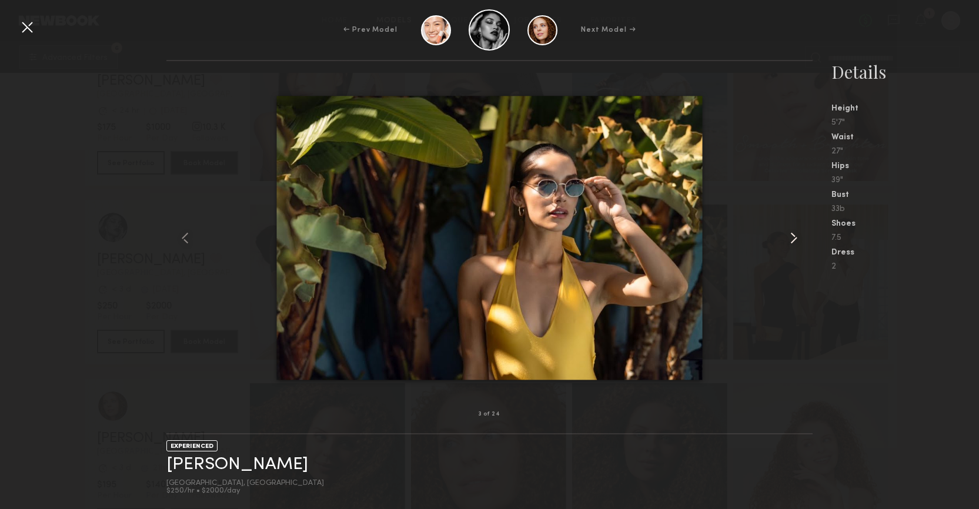
click at [797, 232] on common-icon at bounding box center [793, 238] width 19 height 19
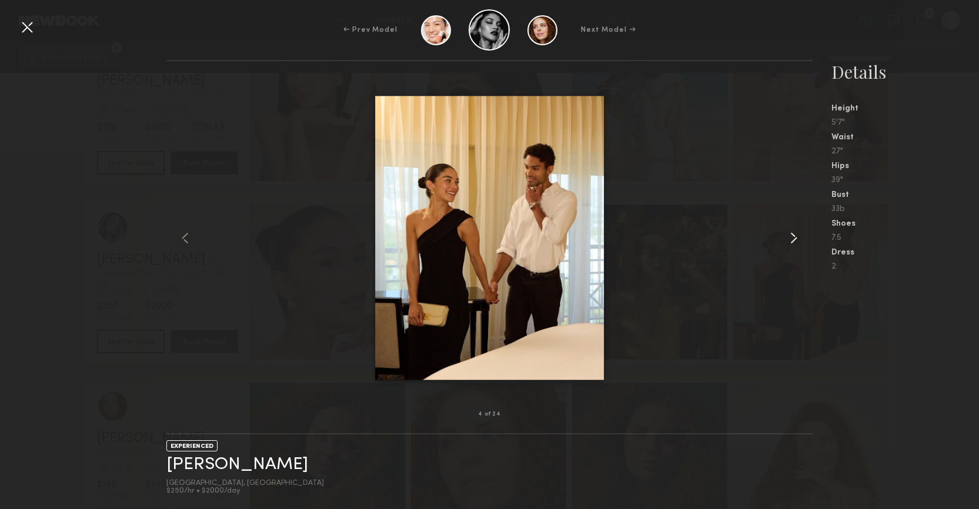
click at [797, 232] on common-icon at bounding box center [793, 238] width 19 height 19
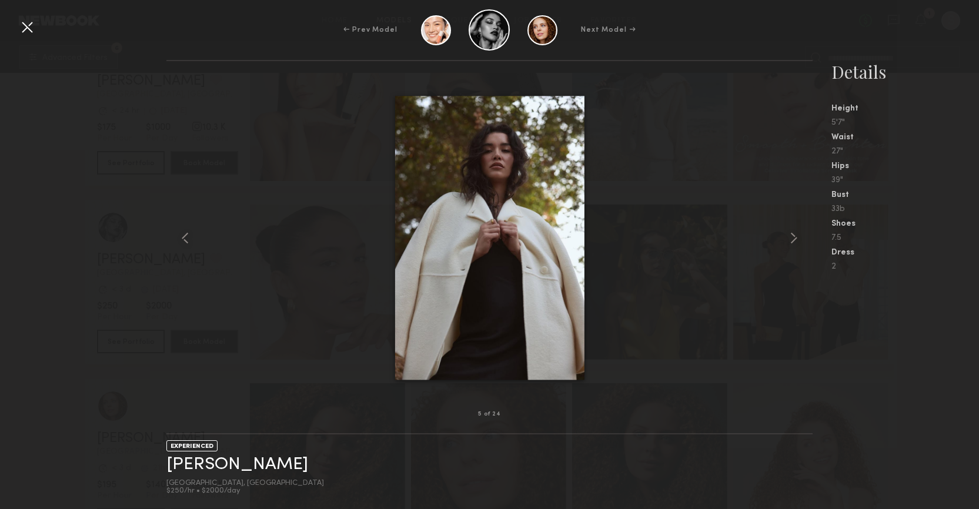
click at [26, 24] on div at bounding box center [27, 27] width 19 height 19
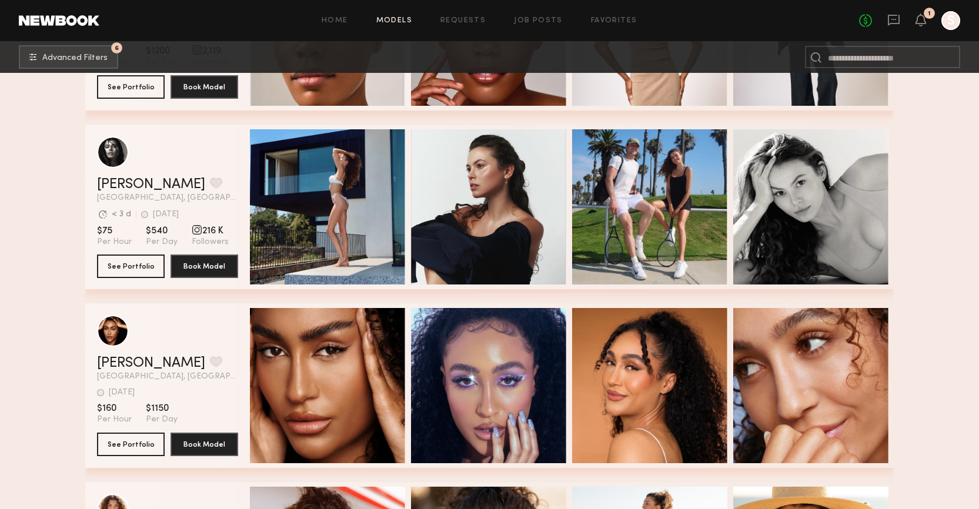
scroll to position [26420, 0]
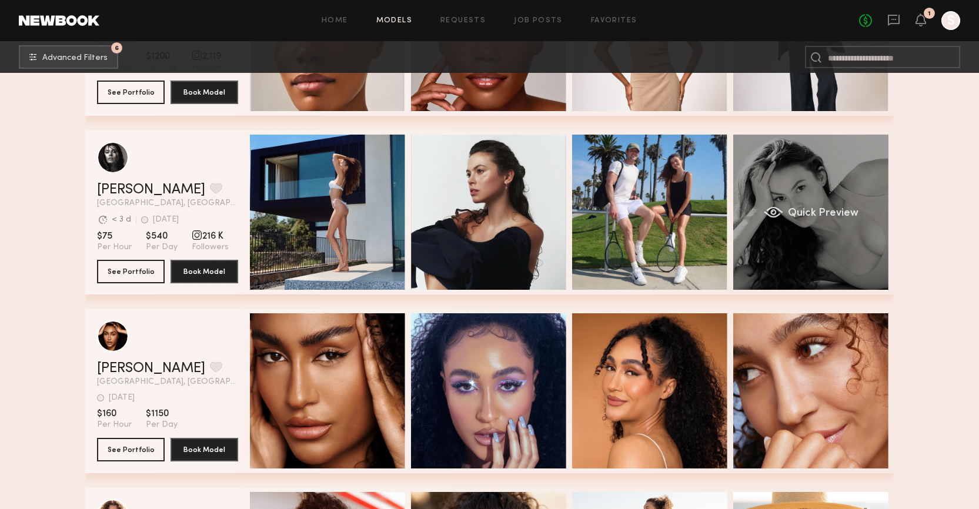
click at [811, 210] on span "Quick Preview" at bounding box center [823, 213] width 71 height 11
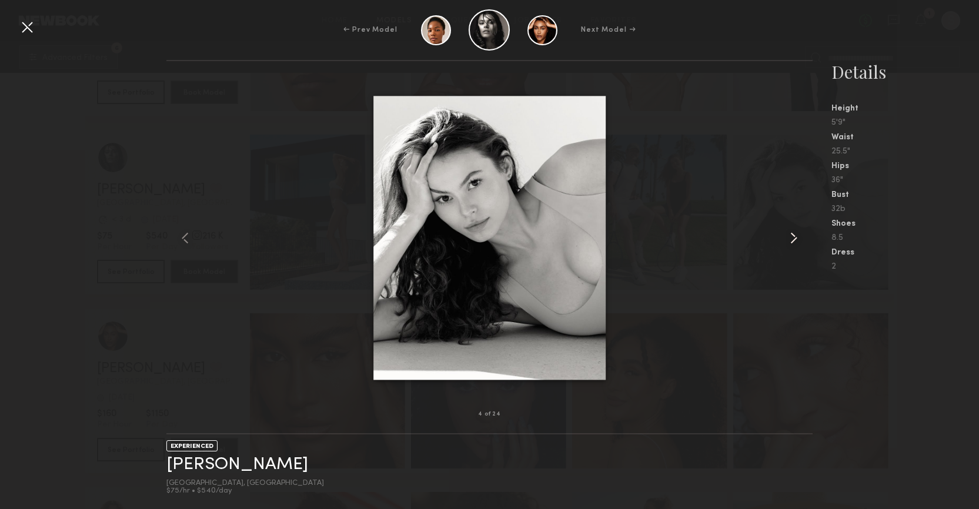
click at [796, 242] on common-icon at bounding box center [793, 238] width 19 height 19
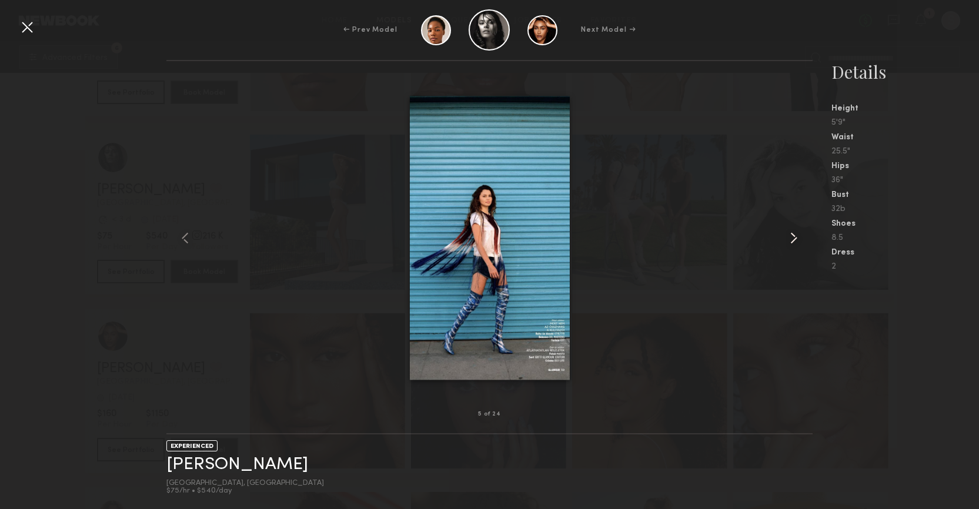
click at [796, 242] on common-icon at bounding box center [793, 238] width 19 height 19
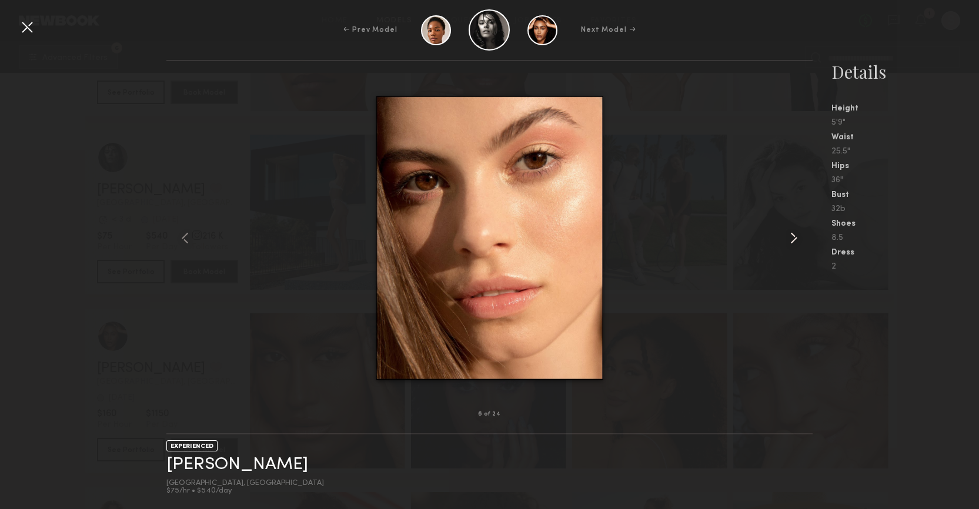
click at [796, 242] on common-icon at bounding box center [793, 238] width 19 height 19
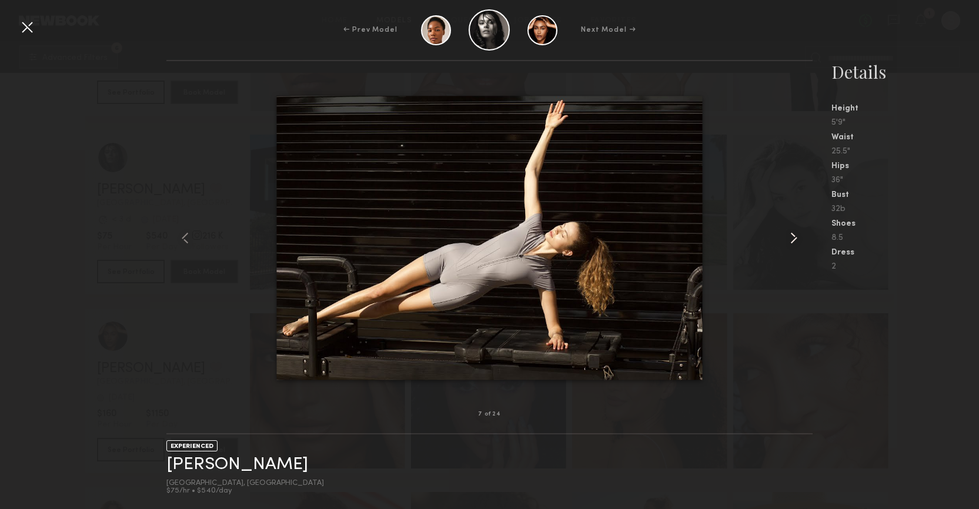
click at [796, 242] on common-icon at bounding box center [793, 238] width 19 height 19
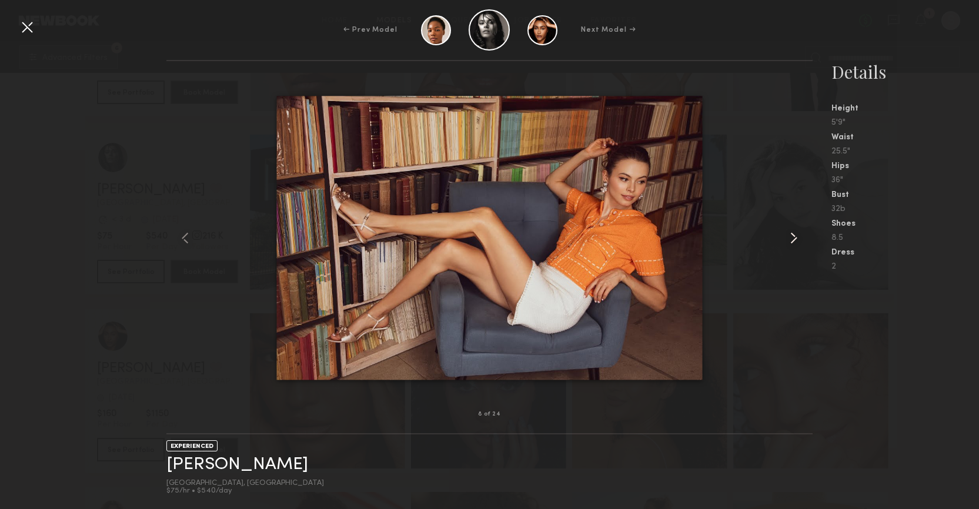
click at [796, 242] on common-icon at bounding box center [793, 238] width 19 height 19
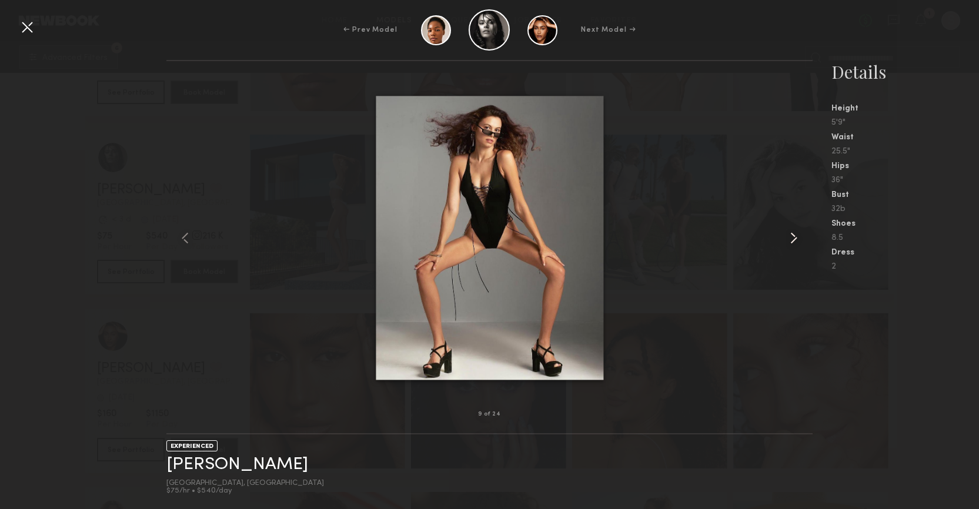
click at [796, 242] on common-icon at bounding box center [793, 238] width 19 height 19
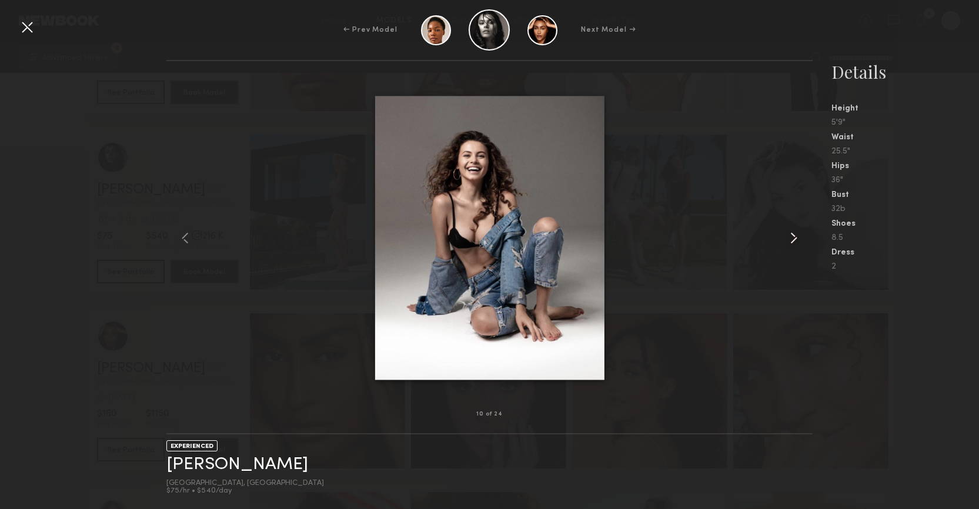
click at [796, 242] on common-icon at bounding box center [793, 238] width 19 height 19
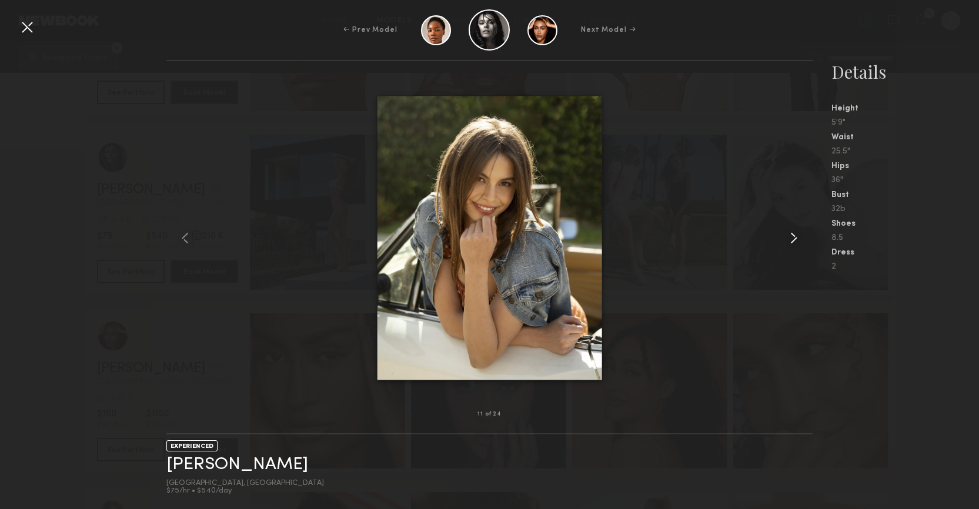
click at [796, 242] on common-icon at bounding box center [793, 238] width 19 height 19
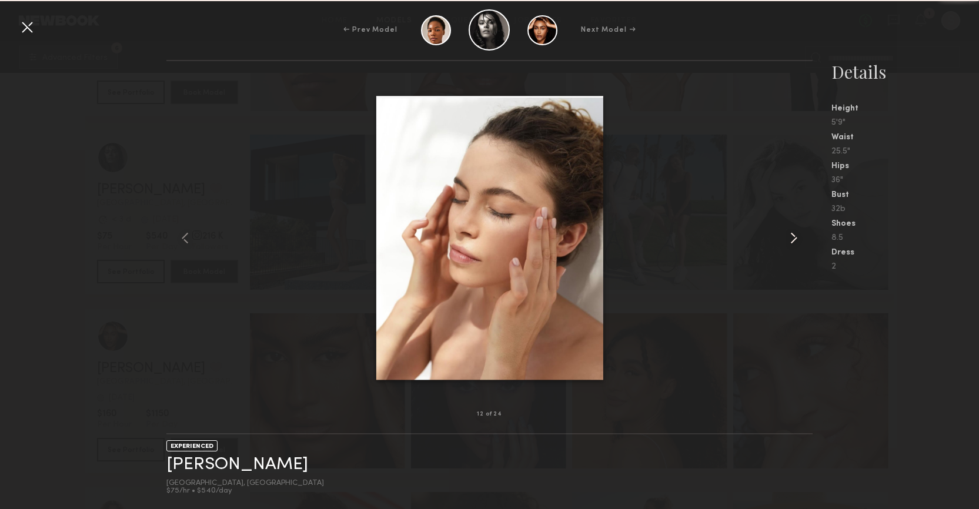
click at [796, 242] on common-icon at bounding box center [793, 238] width 19 height 19
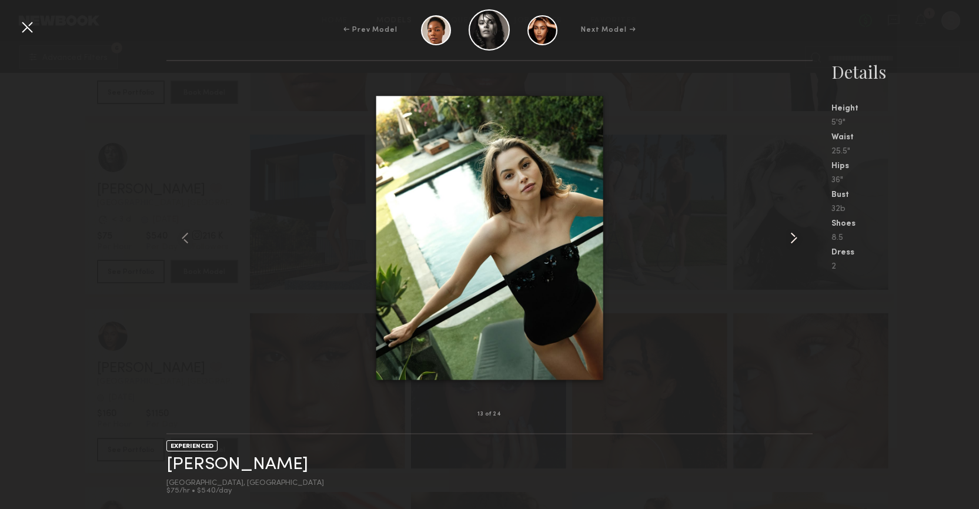
click at [796, 242] on common-icon at bounding box center [793, 238] width 19 height 19
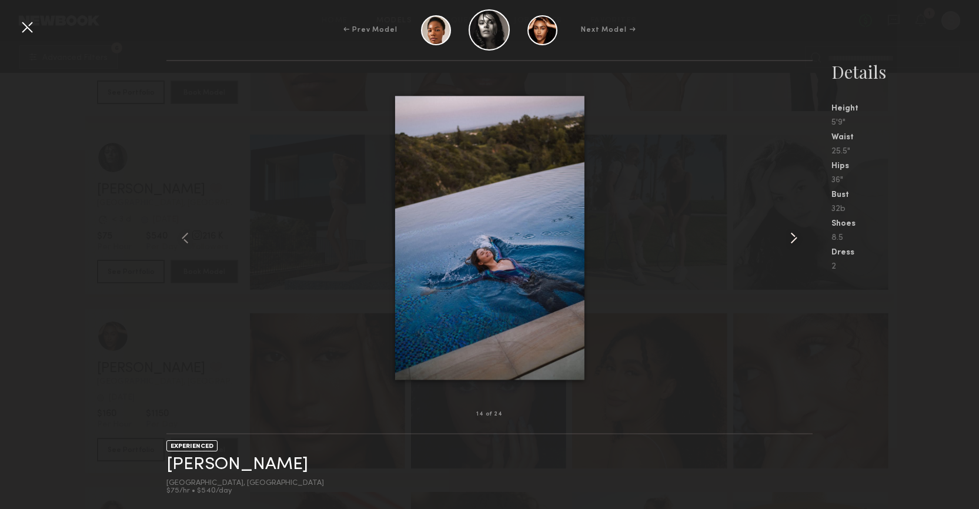
click at [796, 242] on common-icon at bounding box center [793, 238] width 19 height 19
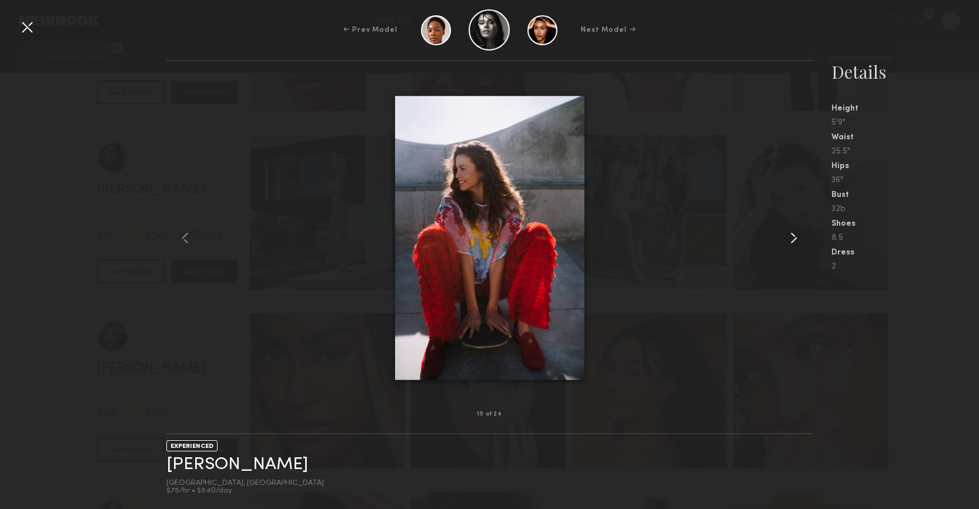
click at [796, 242] on common-icon at bounding box center [793, 238] width 19 height 19
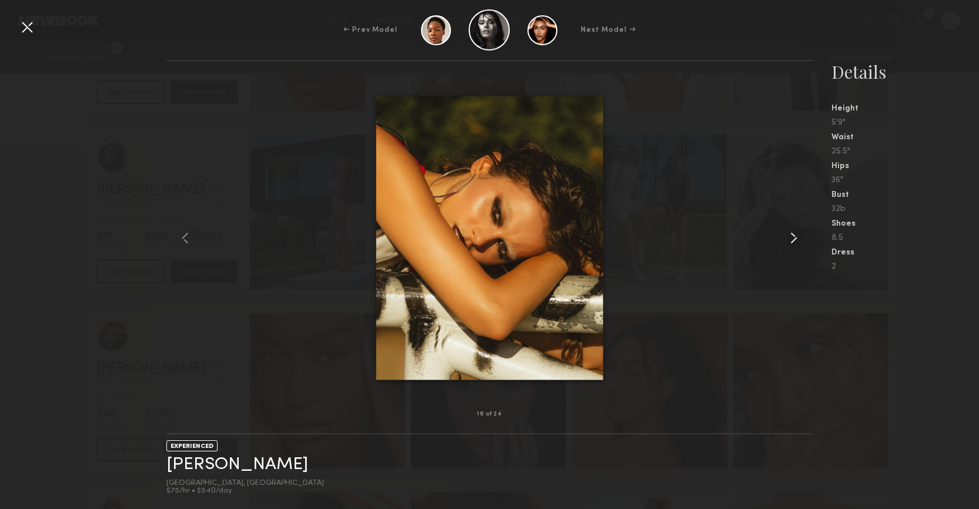
click at [796, 242] on common-icon at bounding box center [793, 238] width 19 height 19
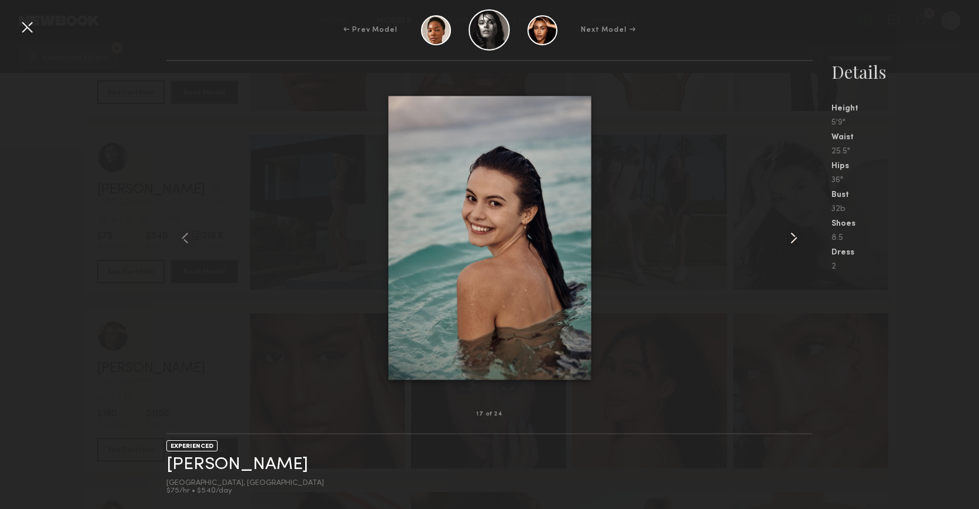
click at [796, 242] on common-icon at bounding box center [793, 238] width 19 height 19
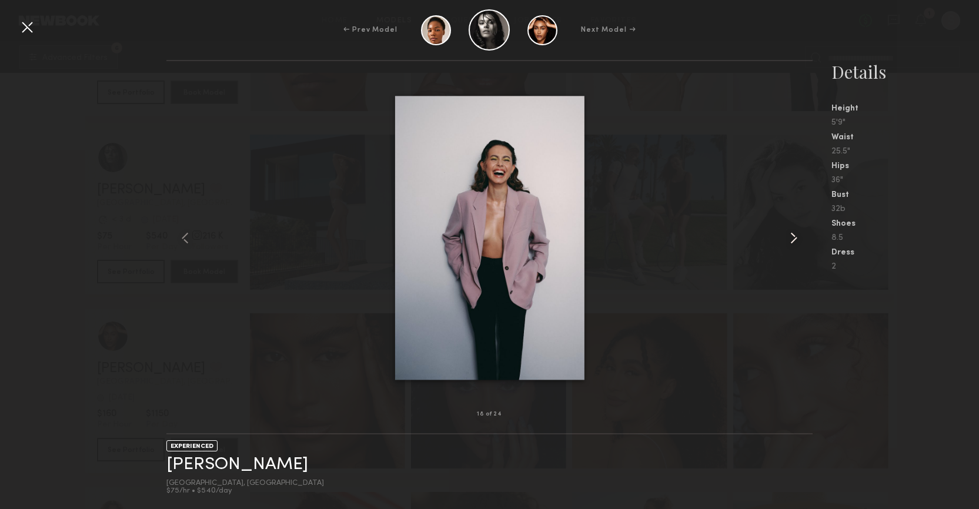
click at [796, 242] on common-icon at bounding box center [793, 238] width 19 height 19
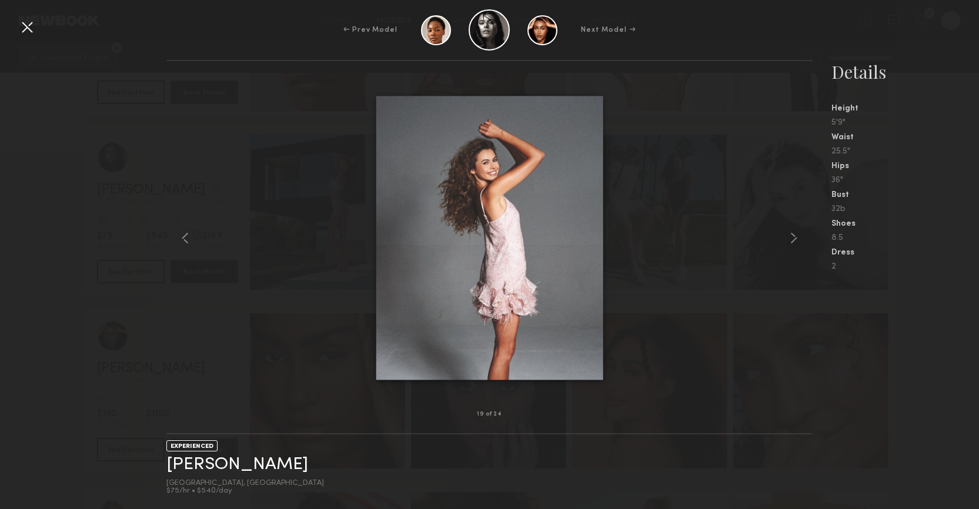
click at [28, 29] on div at bounding box center [27, 27] width 19 height 19
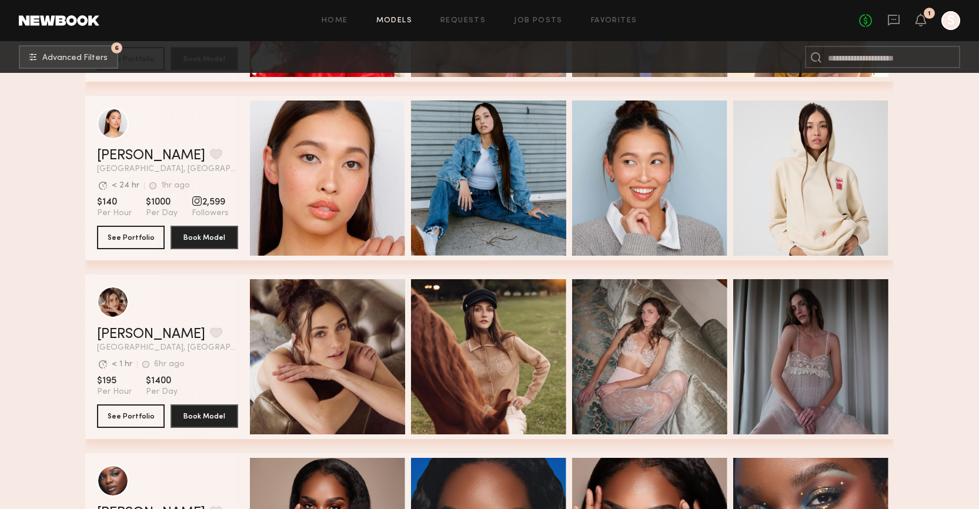
scroll to position [27010, 0]
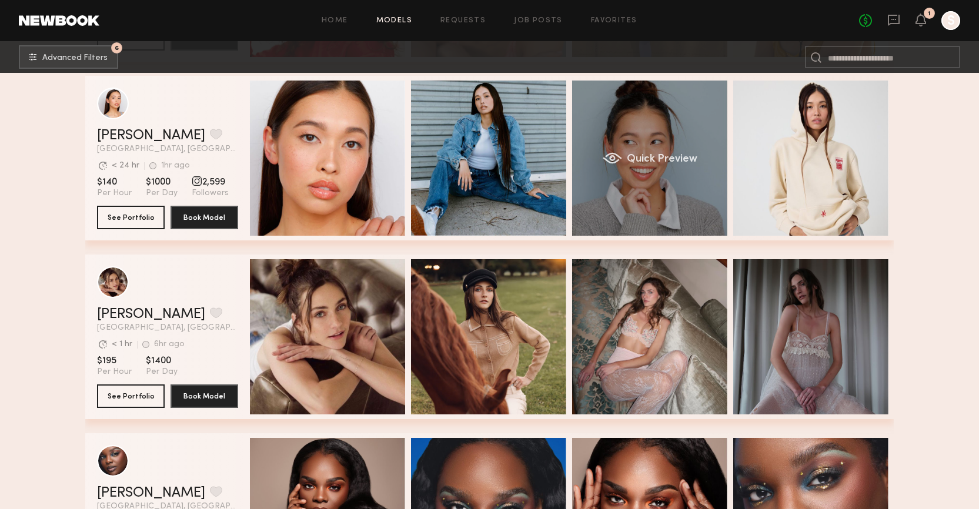
click at [681, 159] on span "Quick Preview" at bounding box center [662, 159] width 71 height 11
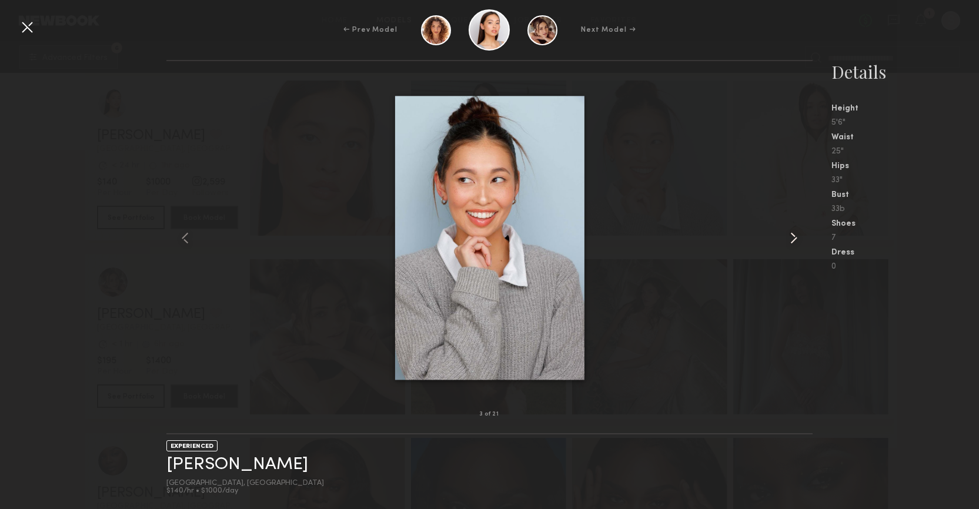
click at [794, 236] on common-icon at bounding box center [793, 238] width 19 height 19
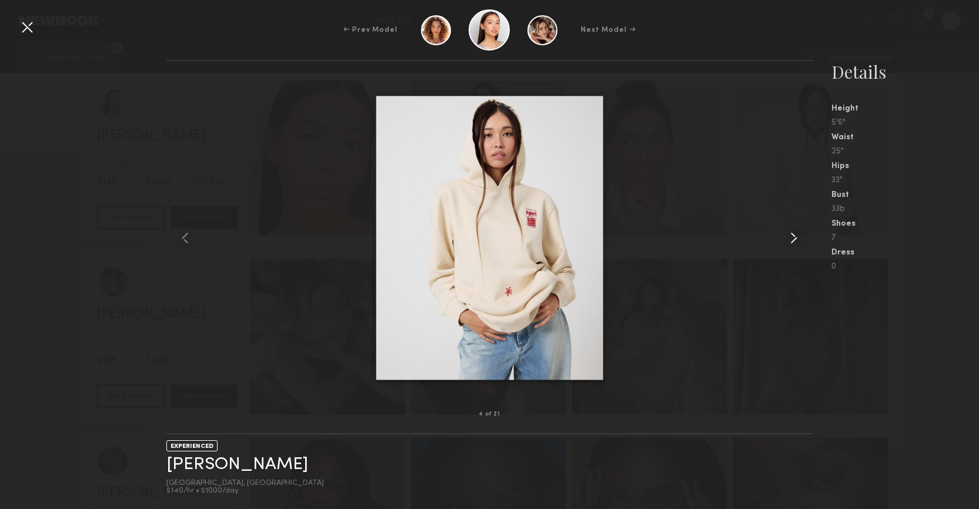
click at [794, 236] on common-icon at bounding box center [793, 238] width 19 height 19
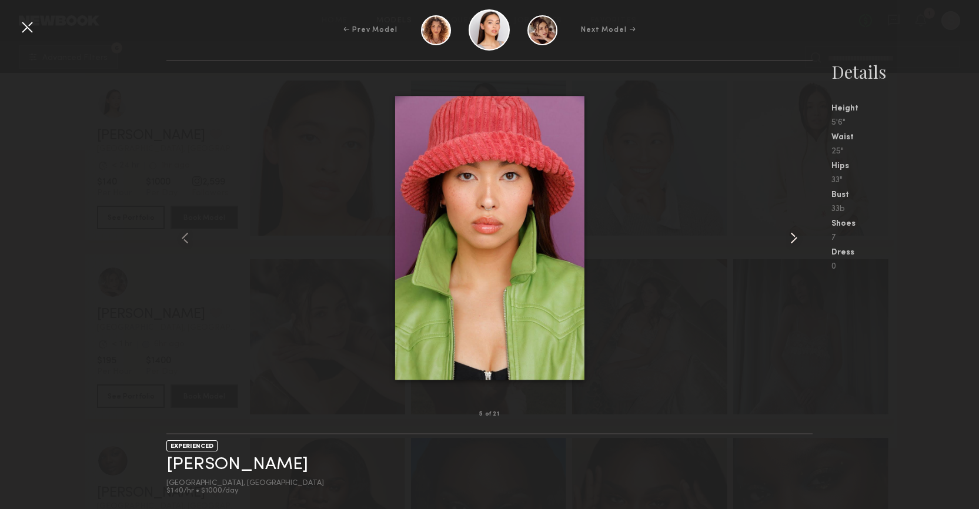
click at [794, 236] on common-icon at bounding box center [793, 238] width 19 height 19
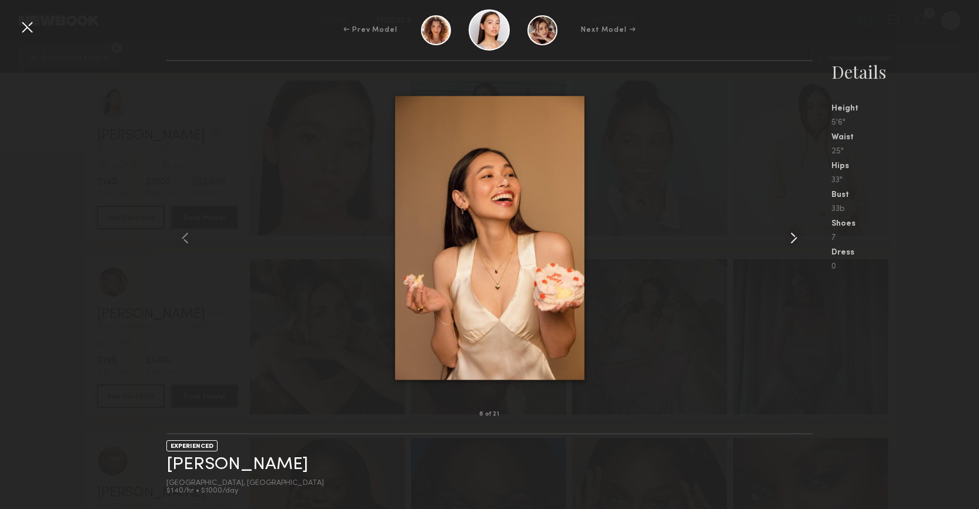
click at [794, 236] on common-icon at bounding box center [793, 238] width 19 height 19
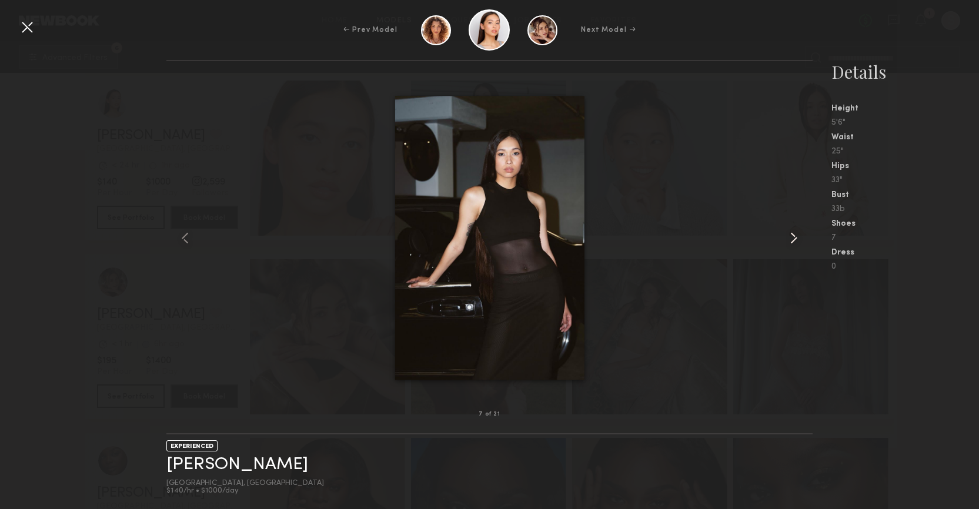
click at [794, 236] on common-icon at bounding box center [793, 238] width 19 height 19
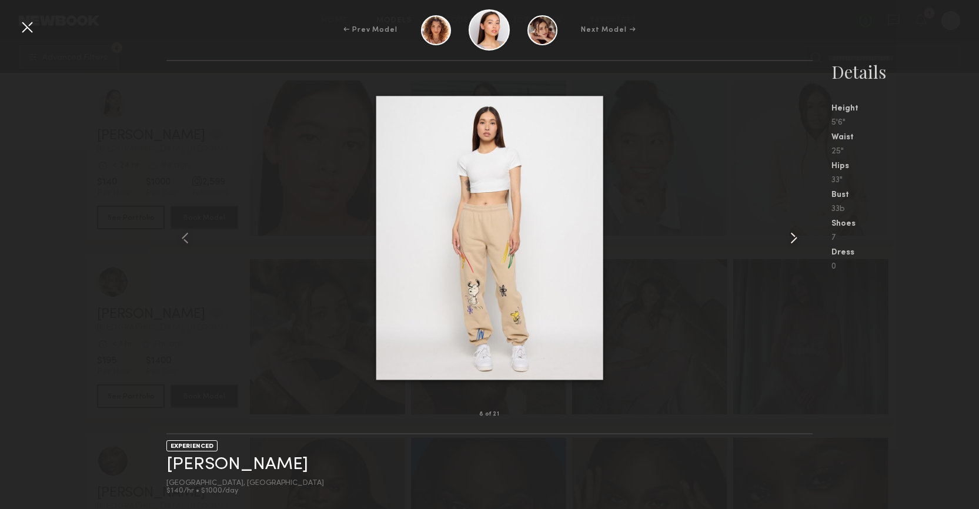
click at [794, 236] on common-icon at bounding box center [793, 238] width 19 height 19
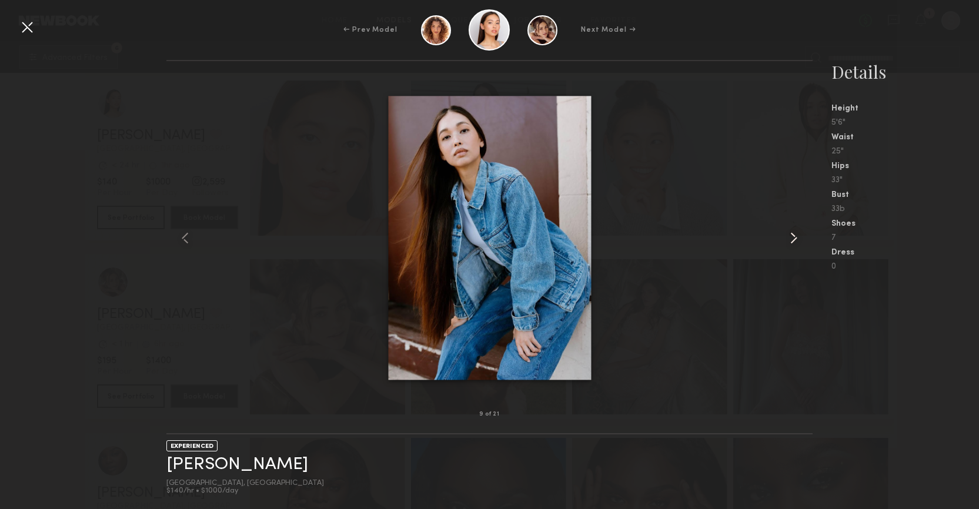
click at [794, 236] on common-icon at bounding box center [793, 238] width 19 height 19
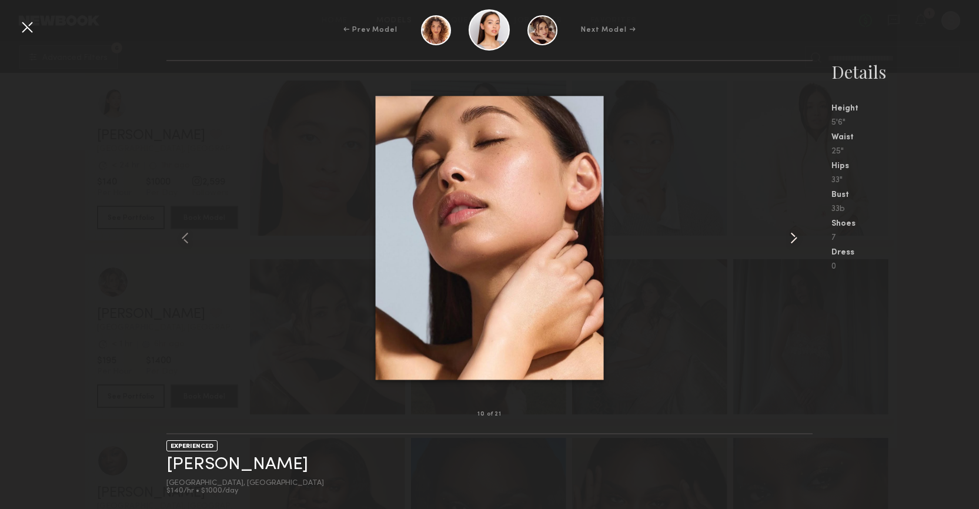
click at [794, 236] on common-icon at bounding box center [793, 238] width 19 height 19
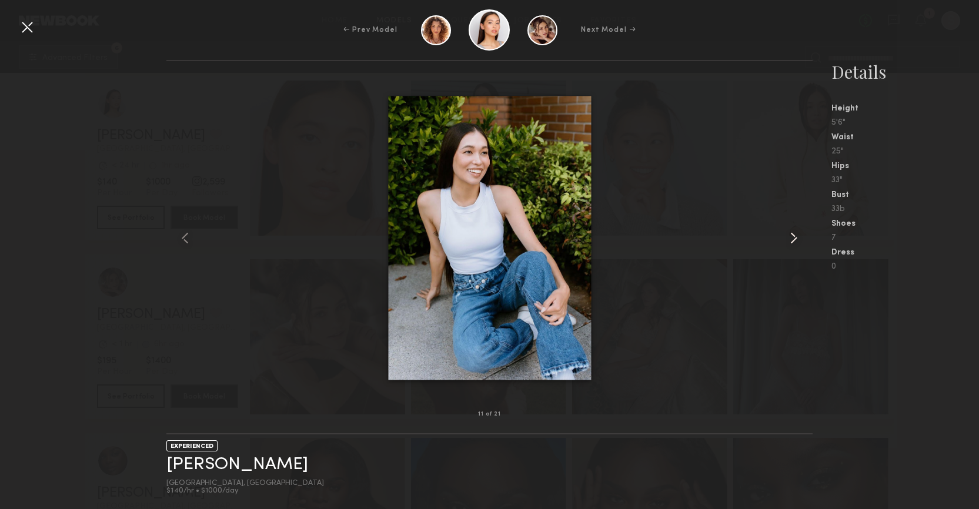
click at [794, 236] on common-icon at bounding box center [793, 238] width 19 height 19
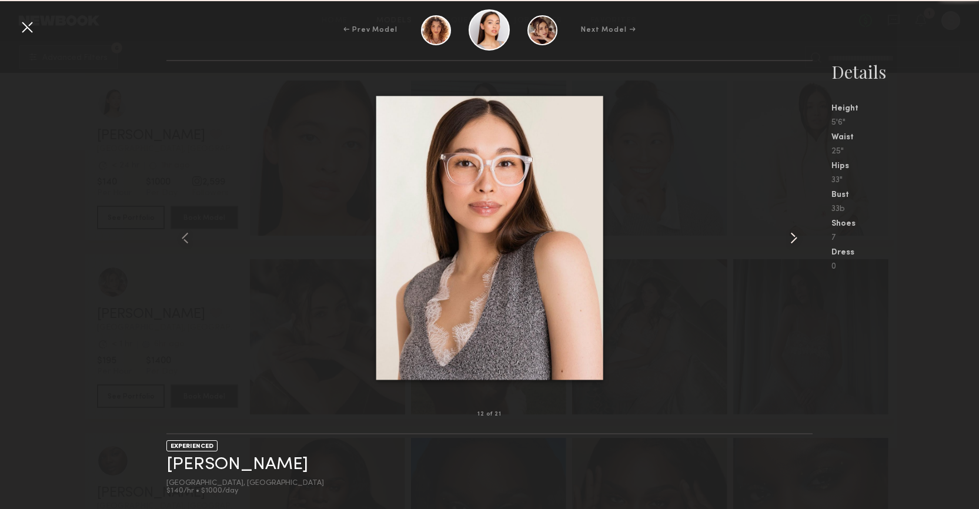
click at [794, 236] on common-icon at bounding box center [793, 238] width 19 height 19
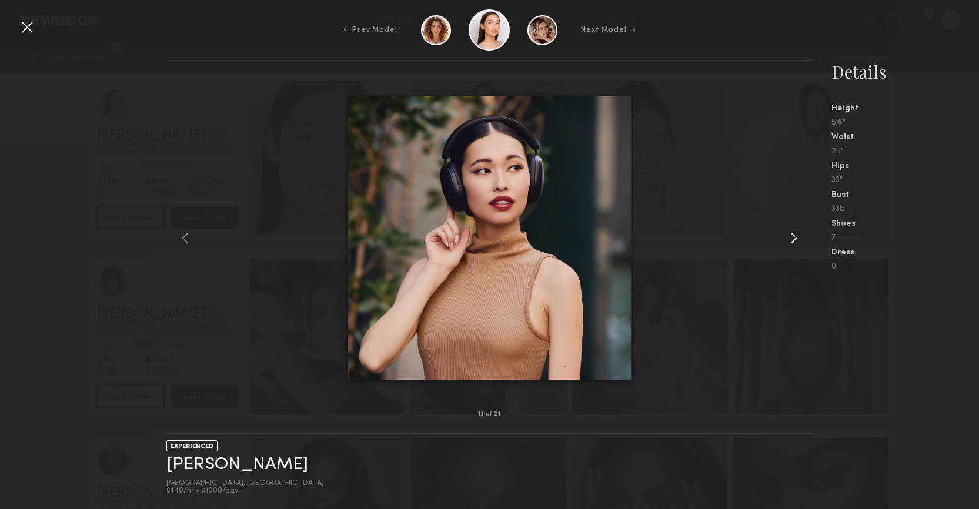
click at [794, 236] on common-icon at bounding box center [793, 238] width 19 height 19
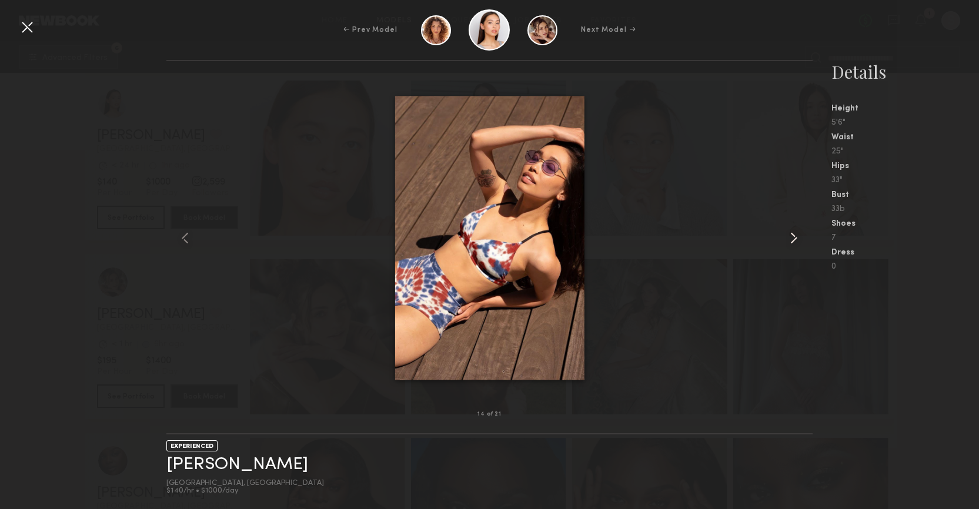
click at [794, 236] on common-icon at bounding box center [793, 238] width 19 height 19
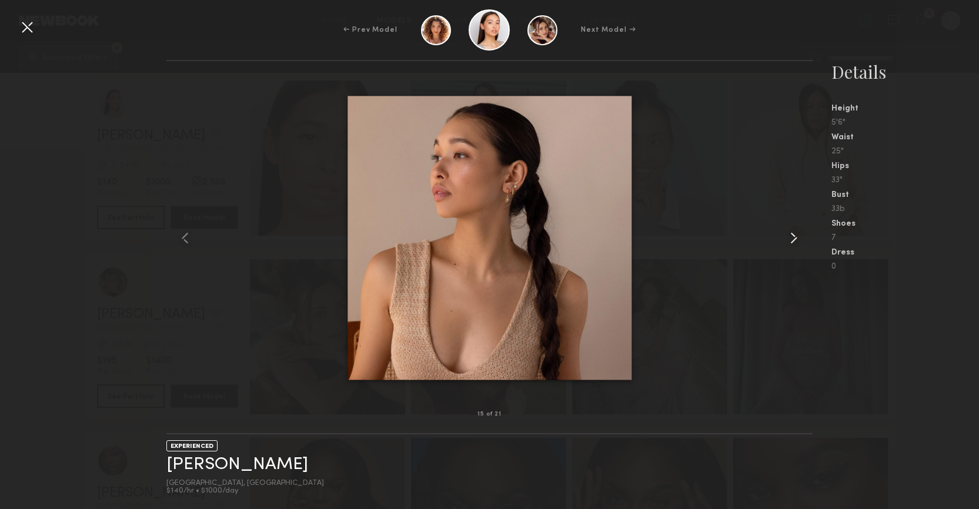
click at [794, 236] on common-icon at bounding box center [793, 238] width 19 height 19
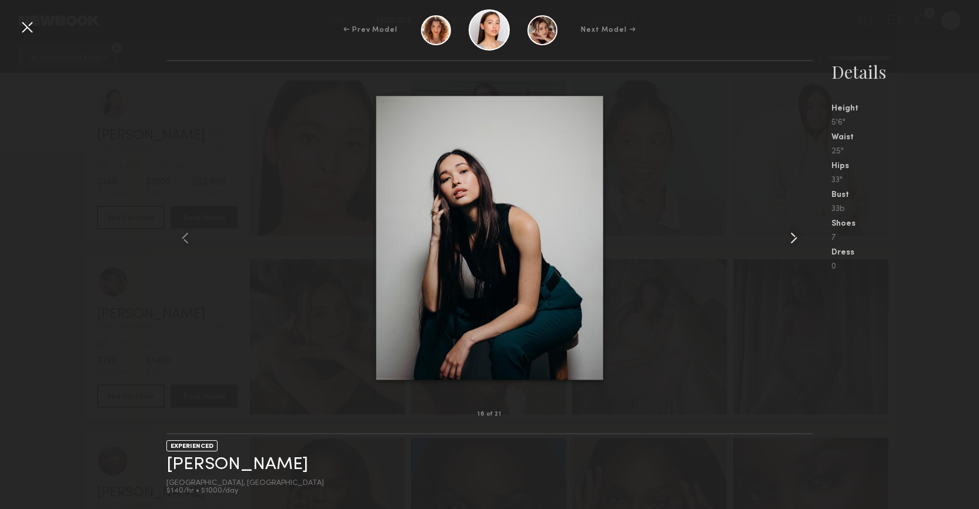
click at [794, 236] on common-icon at bounding box center [793, 238] width 19 height 19
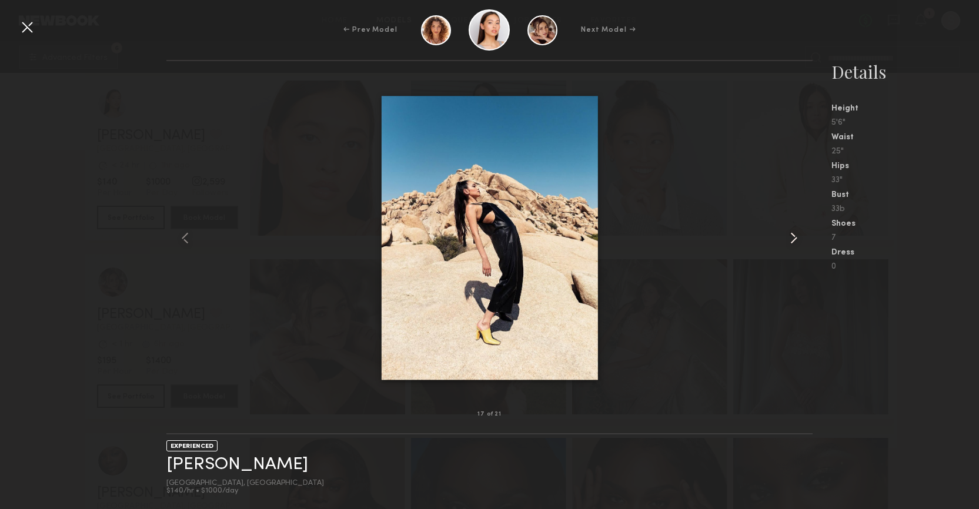
click at [794, 236] on common-icon at bounding box center [793, 238] width 19 height 19
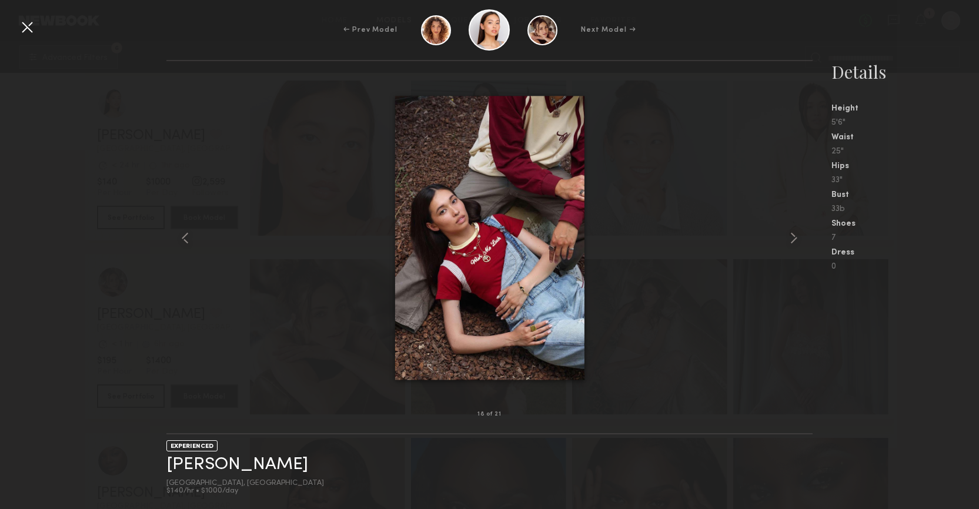
click at [27, 32] on div at bounding box center [27, 27] width 19 height 19
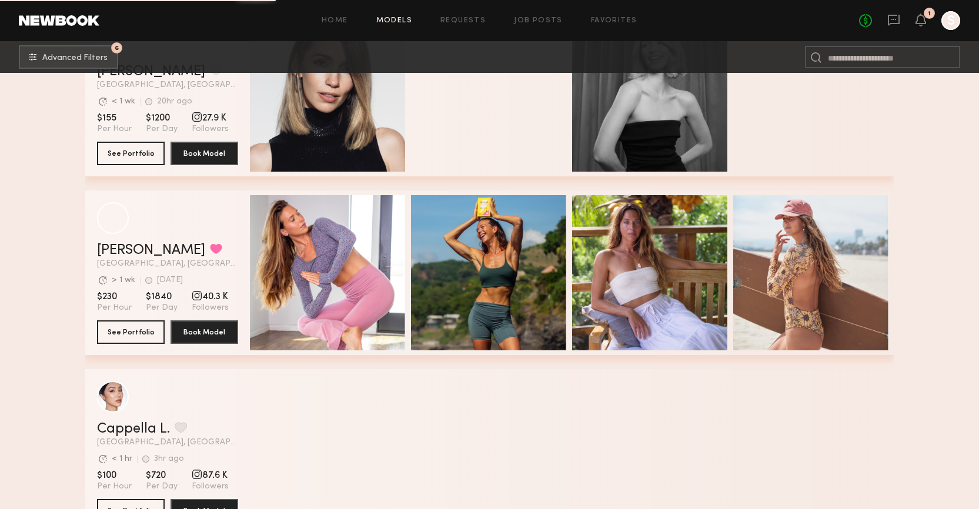
scroll to position [29587, 0]
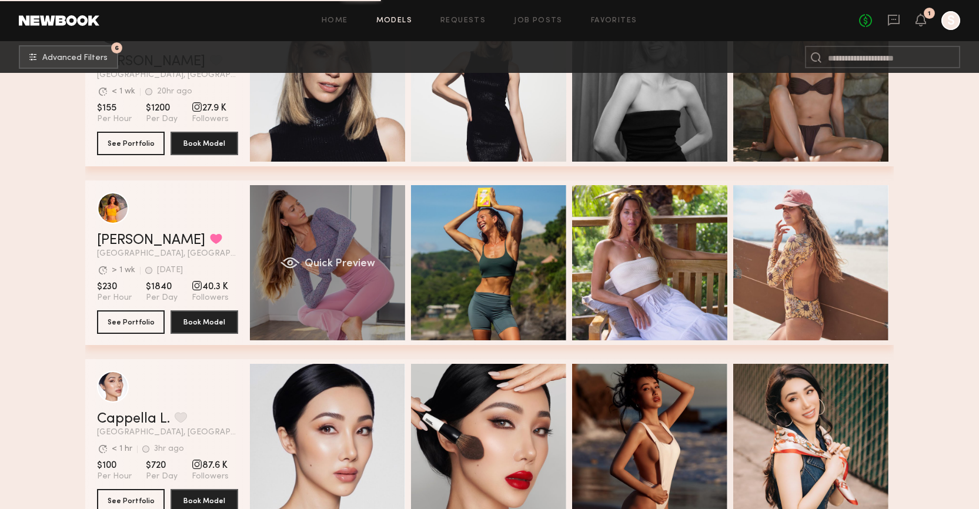
click at [346, 263] on span "Quick Preview" at bounding box center [340, 264] width 71 height 11
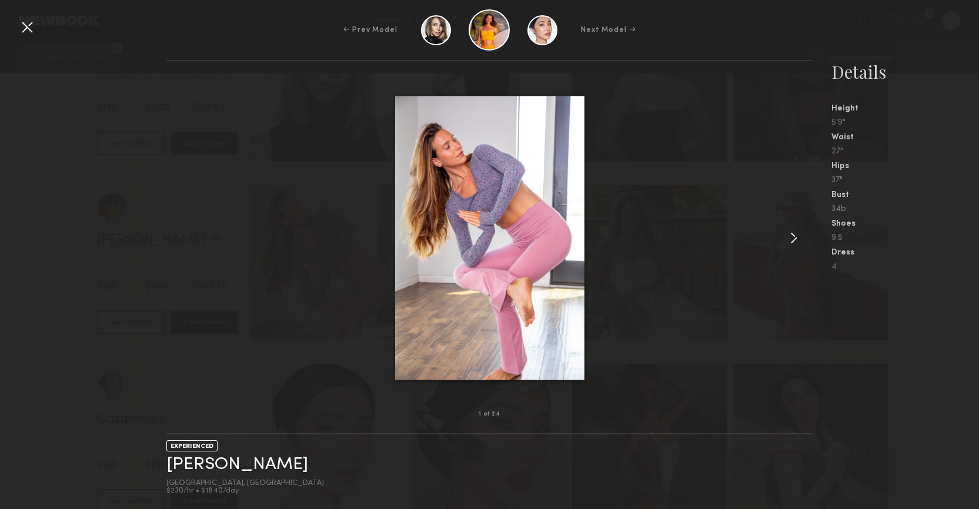
click at [790, 236] on common-icon at bounding box center [793, 238] width 19 height 19
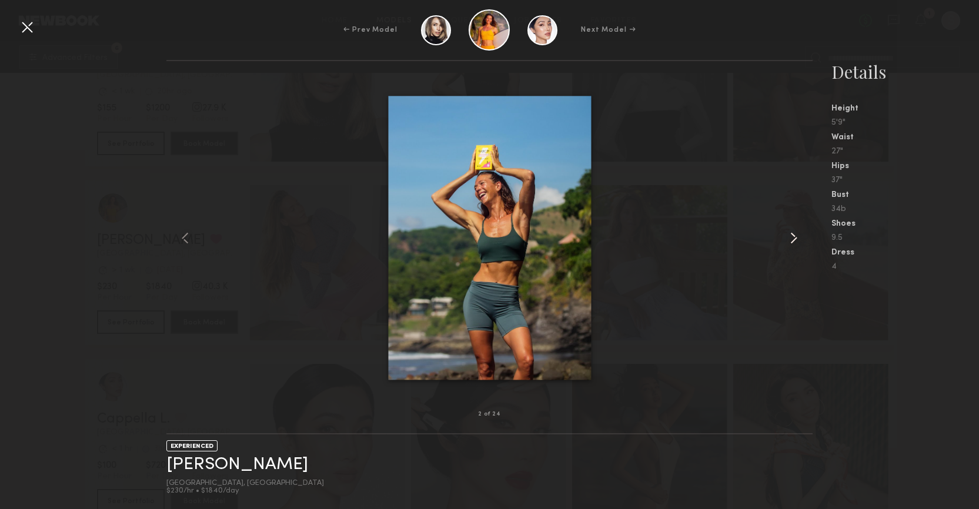
click at [790, 236] on common-icon at bounding box center [793, 238] width 19 height 19
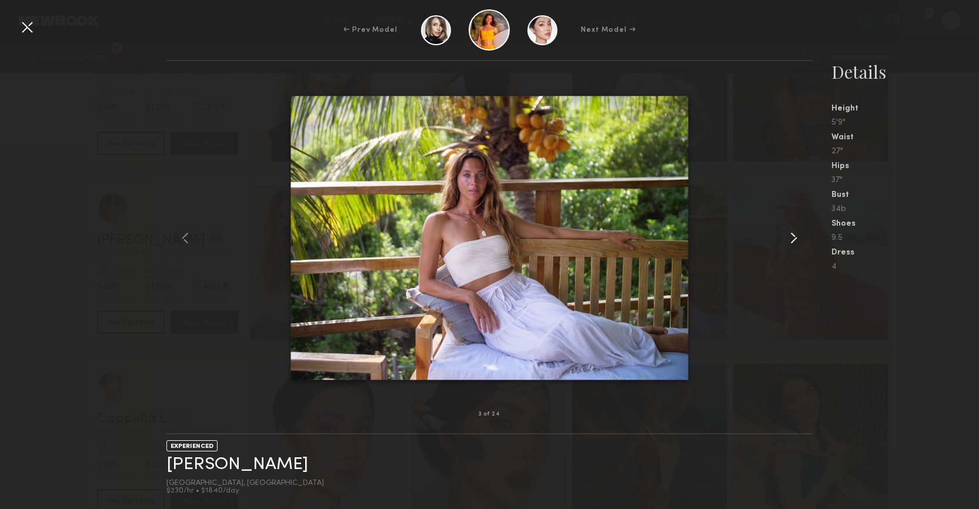
click at [790, 236] on common-icon at bounding box center [793, 238] width 19 height 19
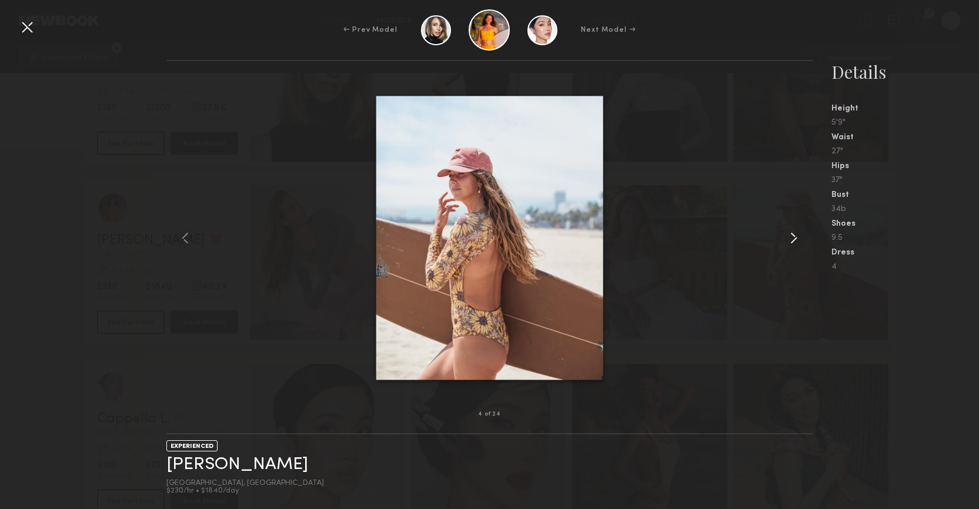
click at [790, 236] on common-icon at bounding box center [793, 238] width 19 height 19
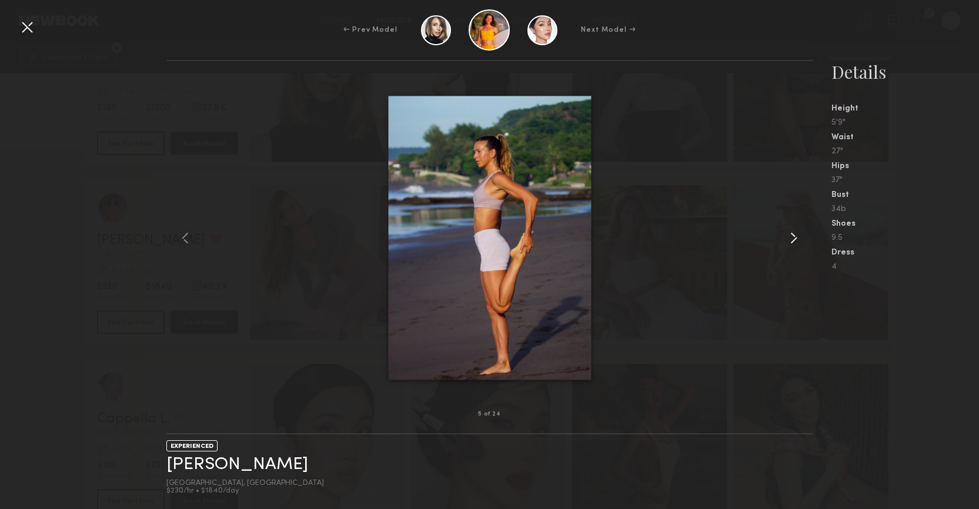
click at [790, 236] on common-icon at bounding box center [793, 238] width 19 height 19
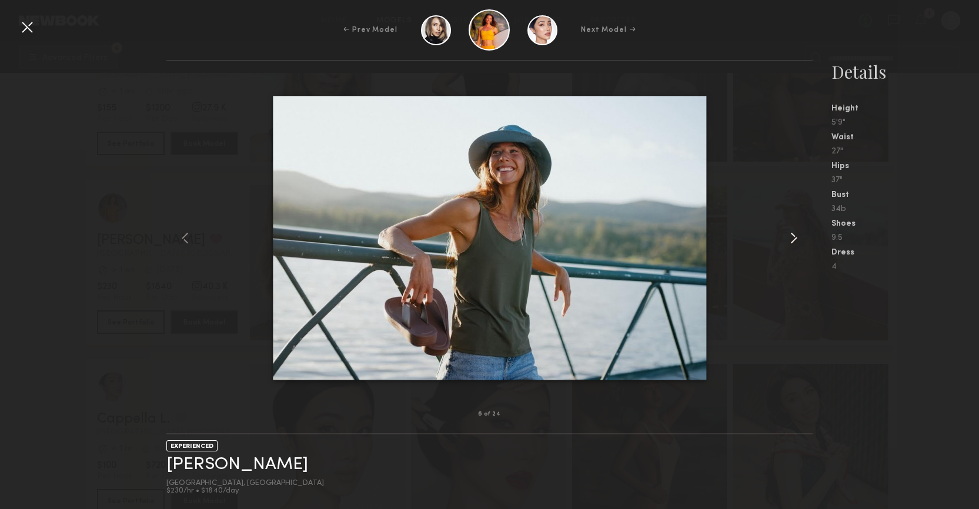
click at [790, 236] on common-icon at bounding box center [793, 238] width 19 height 19
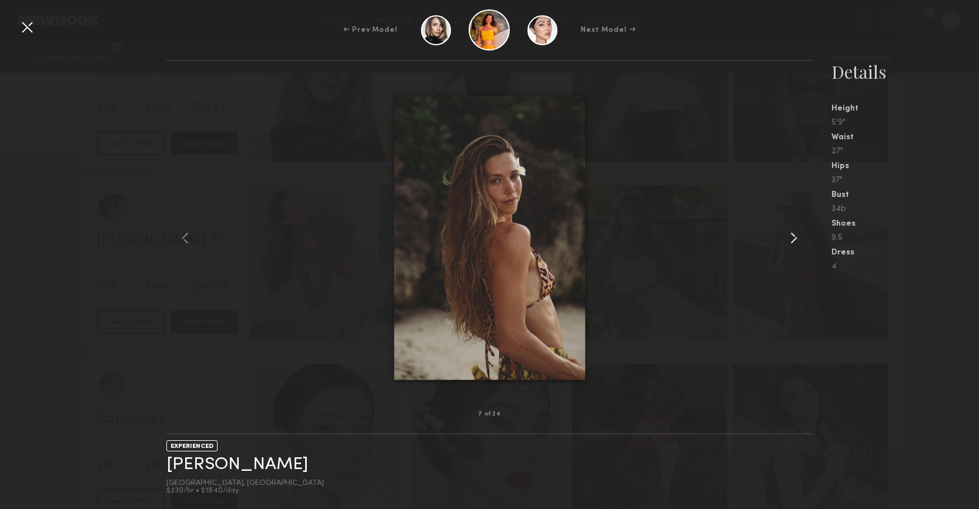
click at [790, 236] on common-icon at bounding box center [793, 238] width 19 height 19
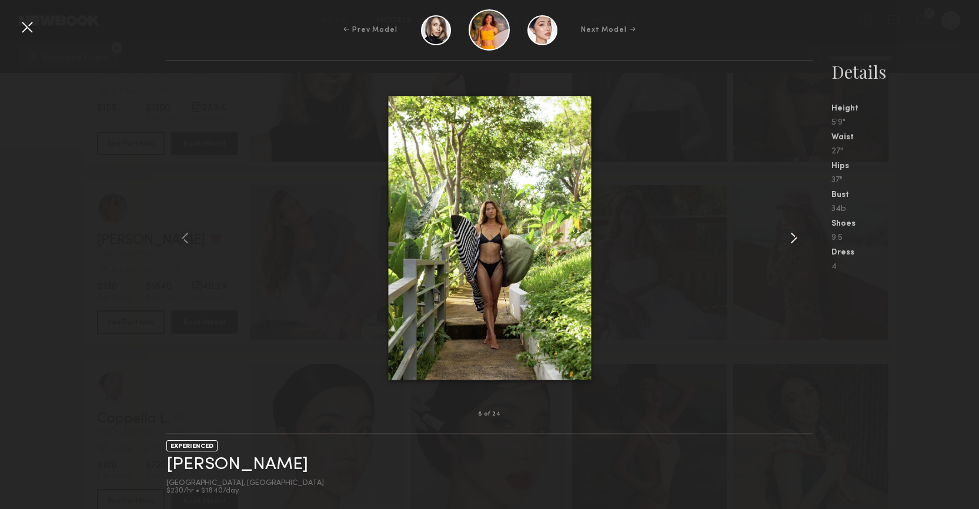
click at [790, 236] on common-icon at bounding box center [793, 238] width 19 height 19
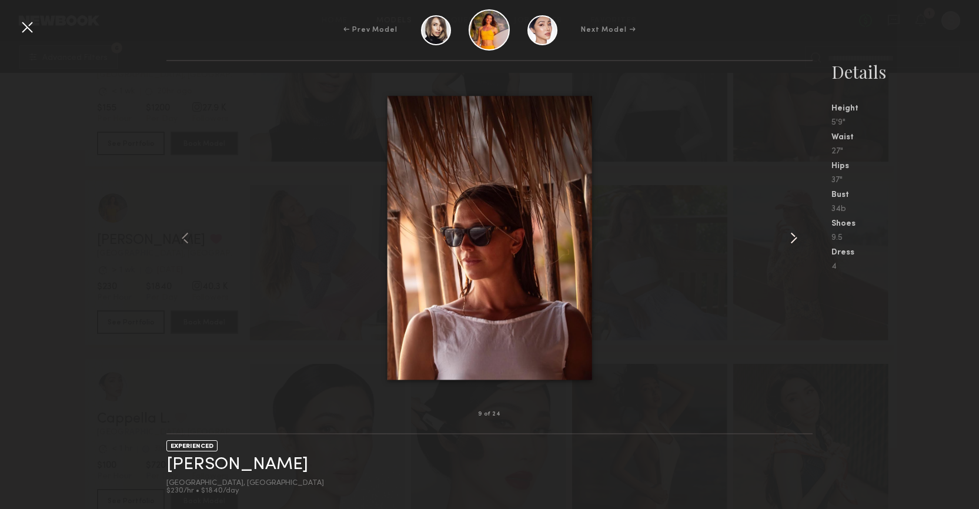
click at [790, 236] on common-icon at bounding box center [793, 238] width 19 height 19
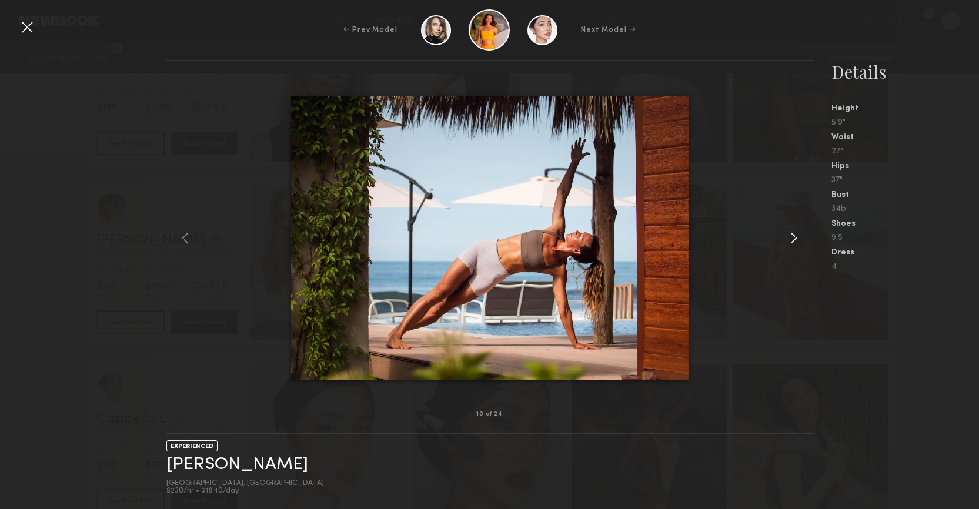
click at [790, 236] on common-icon at bounding box center [793, 238] width 19 height 19
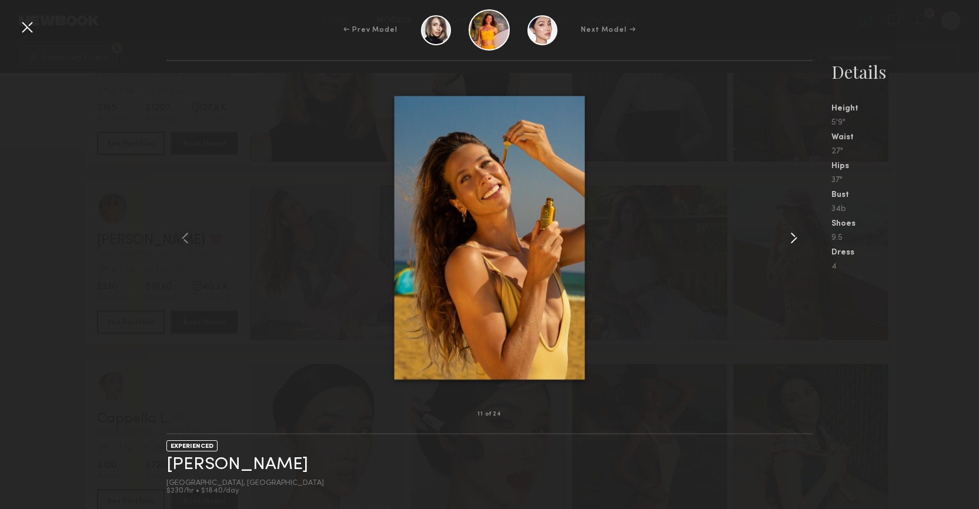
click at [790, 236] on common-icon at bounding box center [793, 238] width 19 height 19
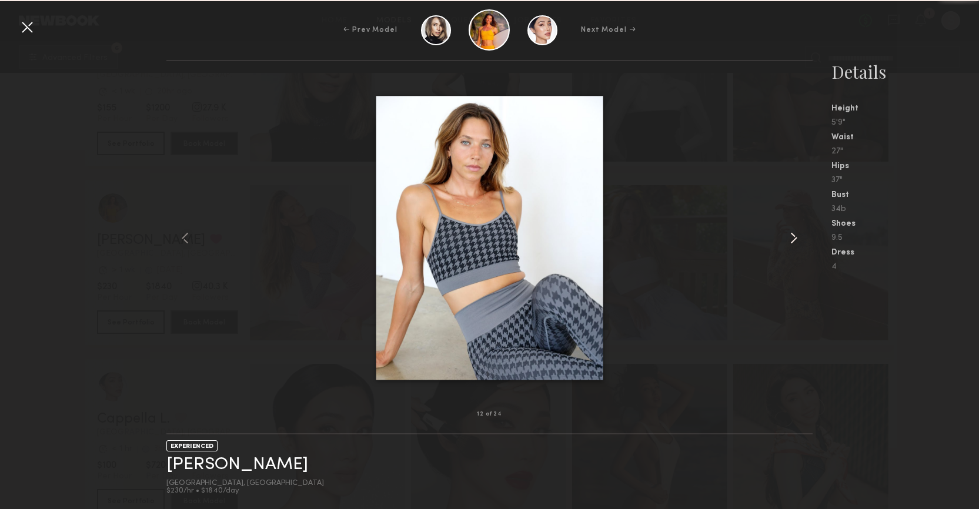
click at [790, 236] on common-icon at bounding box center [793, 238] width 19 height 19
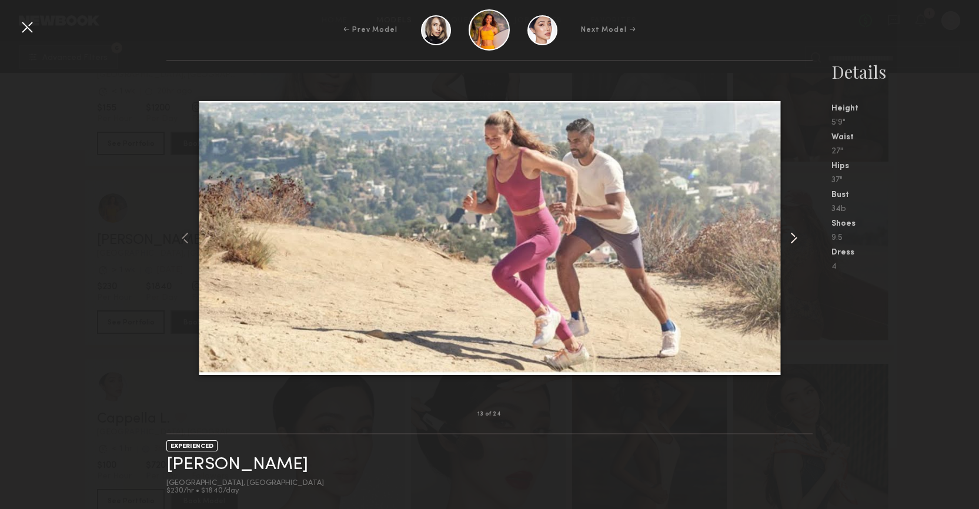
click at [790, 236] on common-icon at bounding box center [793, 238] width 19 height 19
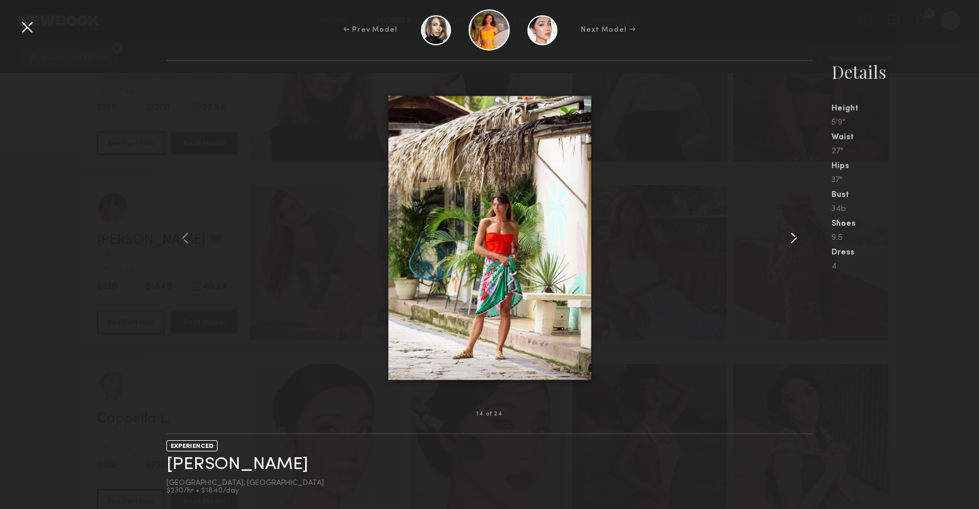
click at [790, 236] on common-icon at bounding box center [793, 238] width 19 height 19
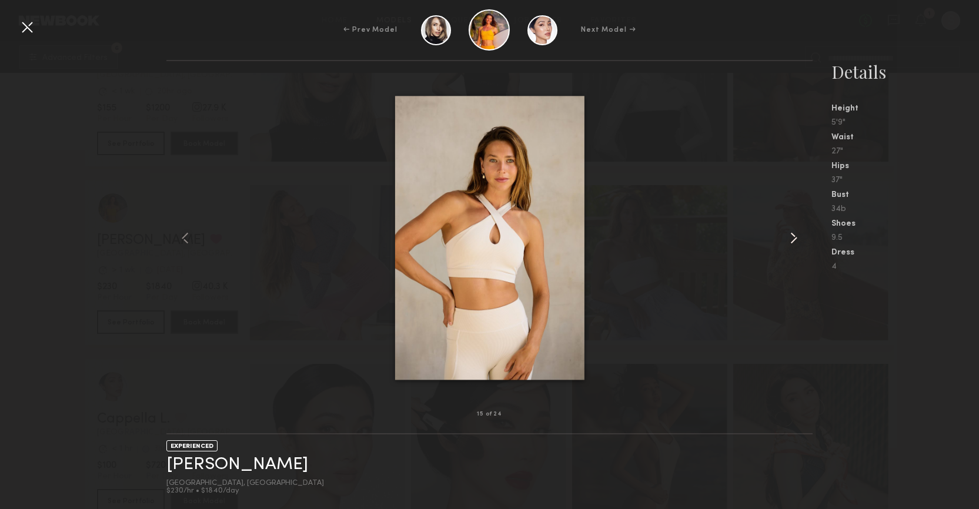
click at [790, 236] on common-icon at bounding box center [793, 238] width 19 height 19
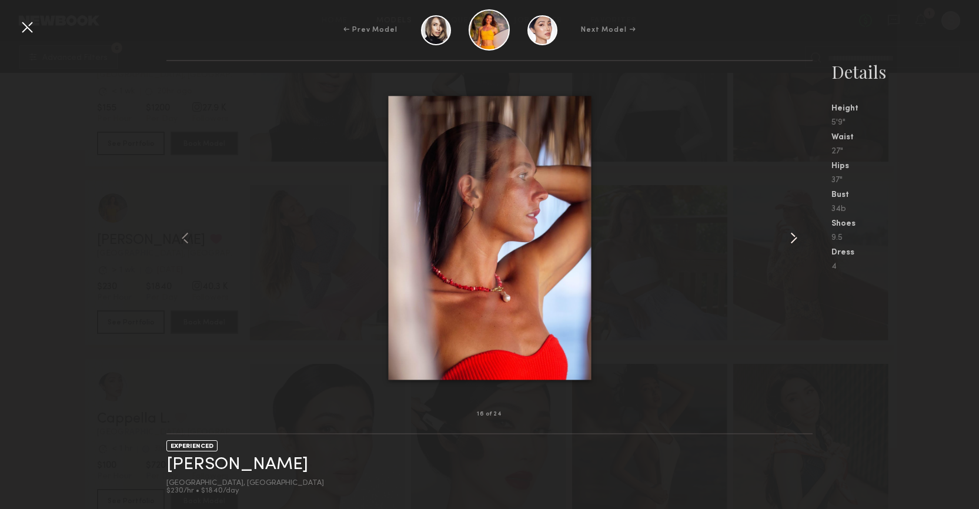
click at [790, 236] on common-icon at bounding box center [793, 238] width 19 height 19
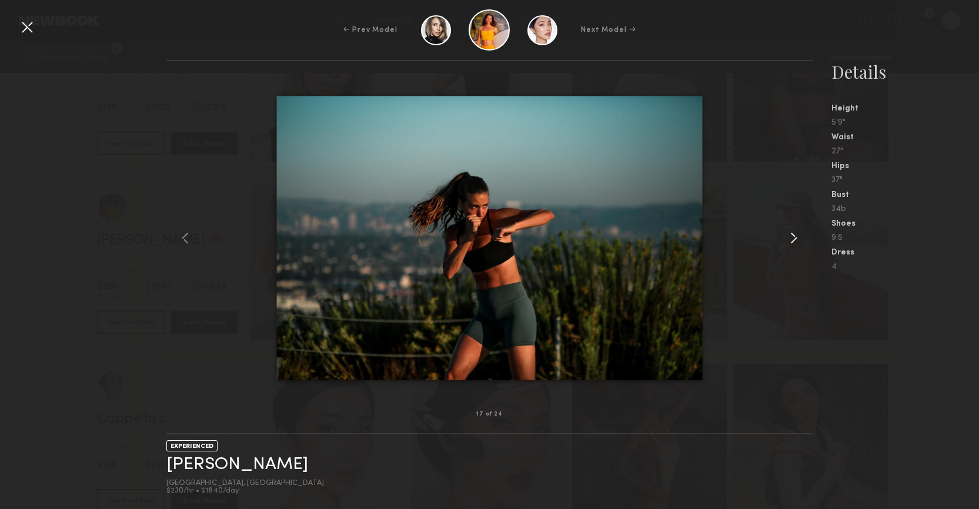
click at [790, 236] on common-icon at bounding box center [793, 238] width 19 height 19
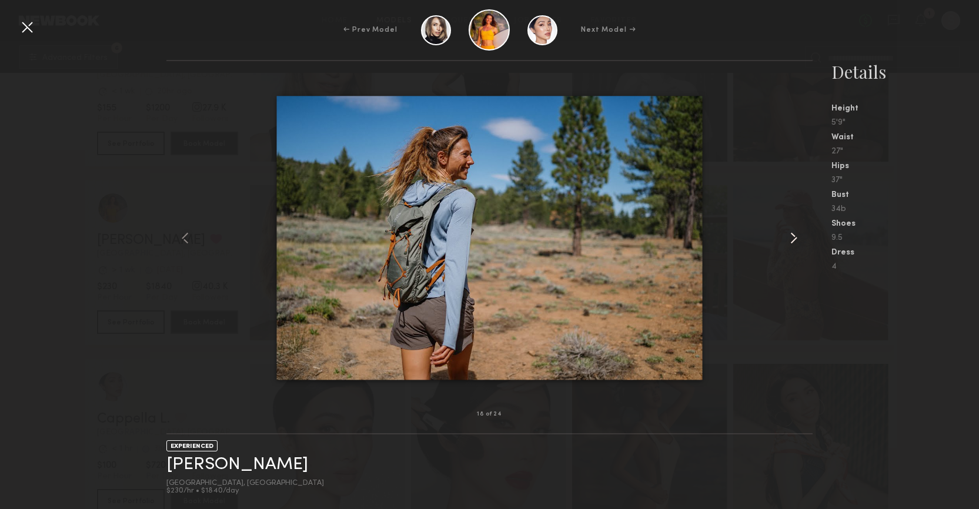
click at [790, 236] on common-icon at bounding box center [793, 238] width 19 height 19
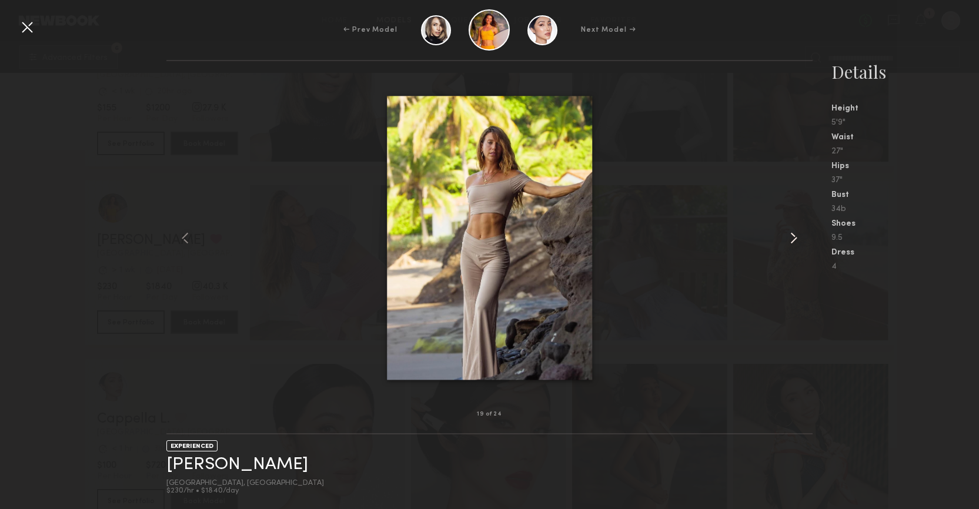
click at [790, 236] on common-icon at bounding box center [793, 238] width 19 height 19
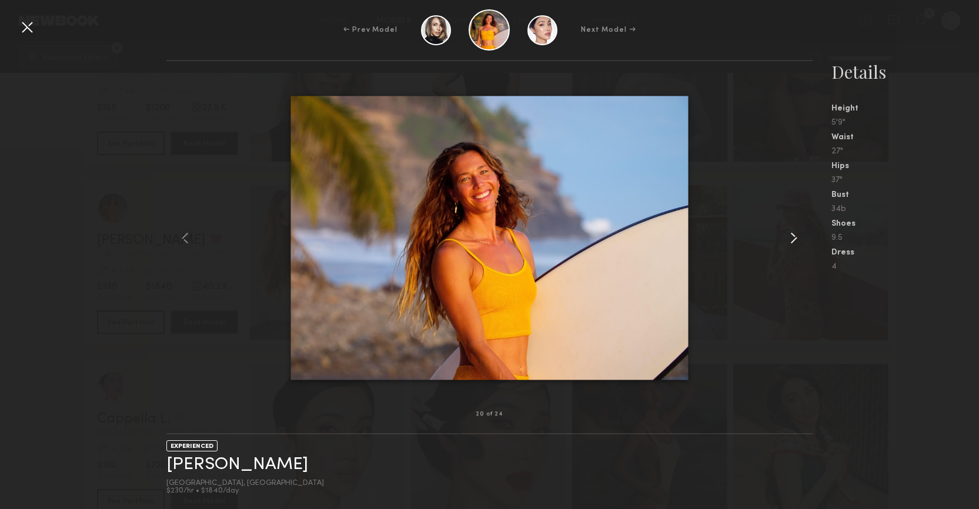
click at [790, 236] on common-icon at bounding box center [793, 238] width 19 height 19
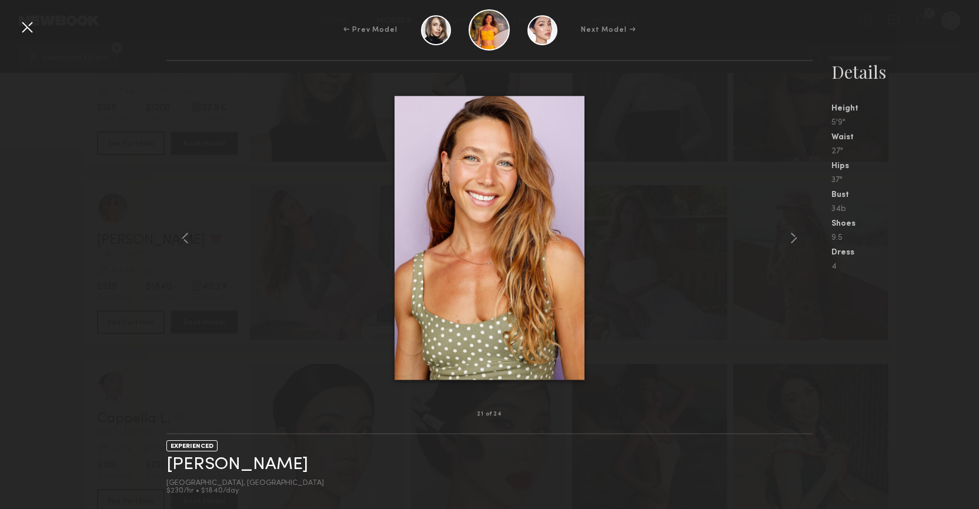
click at [21, 25] on div at bounding box center [27, 27] width 19 height 19
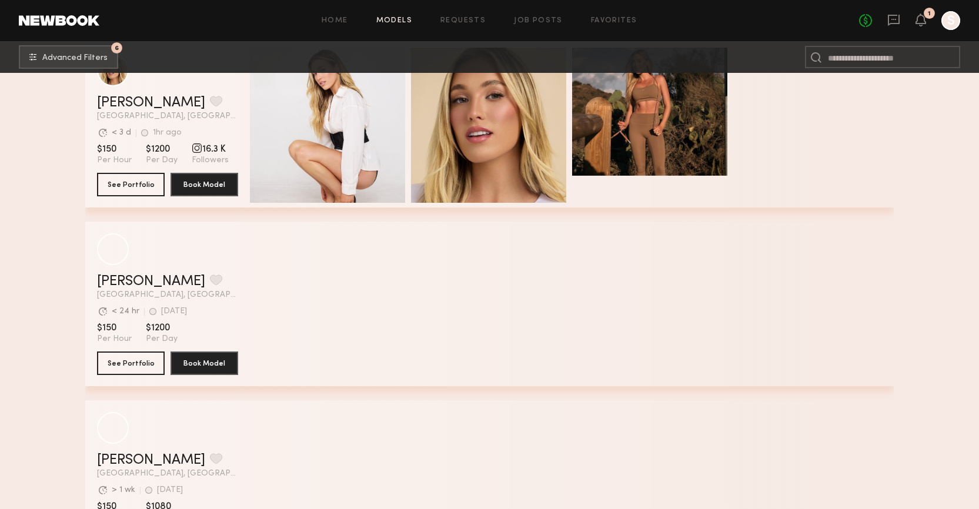
scroll to position [32083, 0]
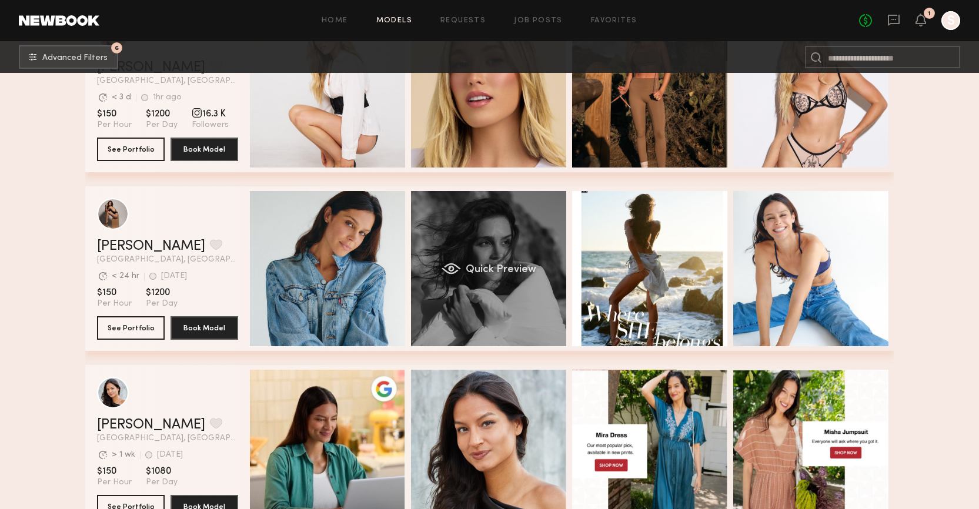
click at [480, 270] on span "Quick Preview" at bounding box center [501, 270] width 71 height 11
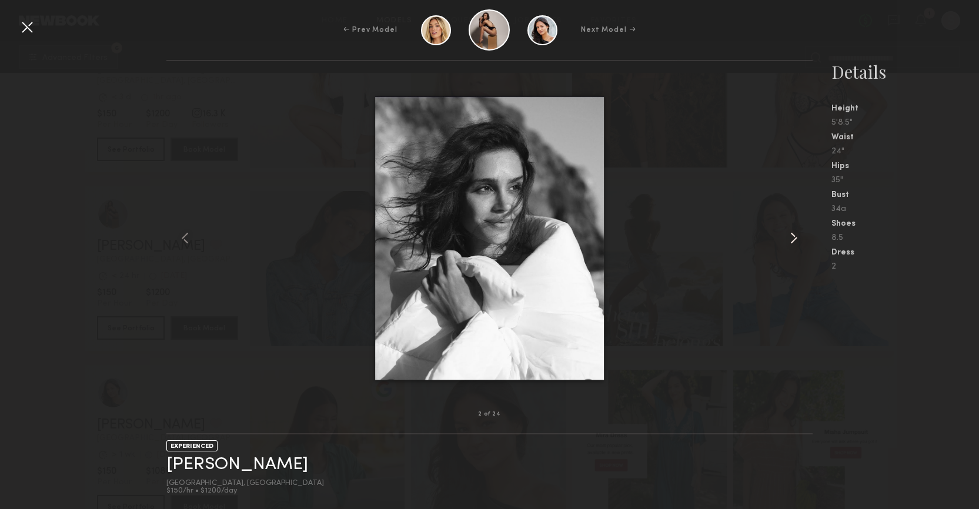
click at [793, 245] on common-icon at bounding box center [793, 238] width 19 height 19
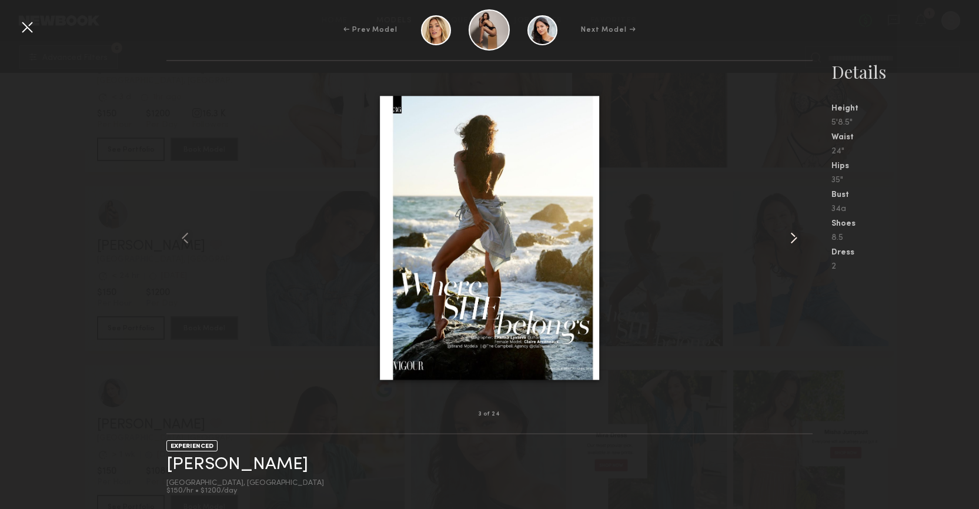
click at [793, 245] on common-icon at bounding box center [793, 238] width 19 height 19
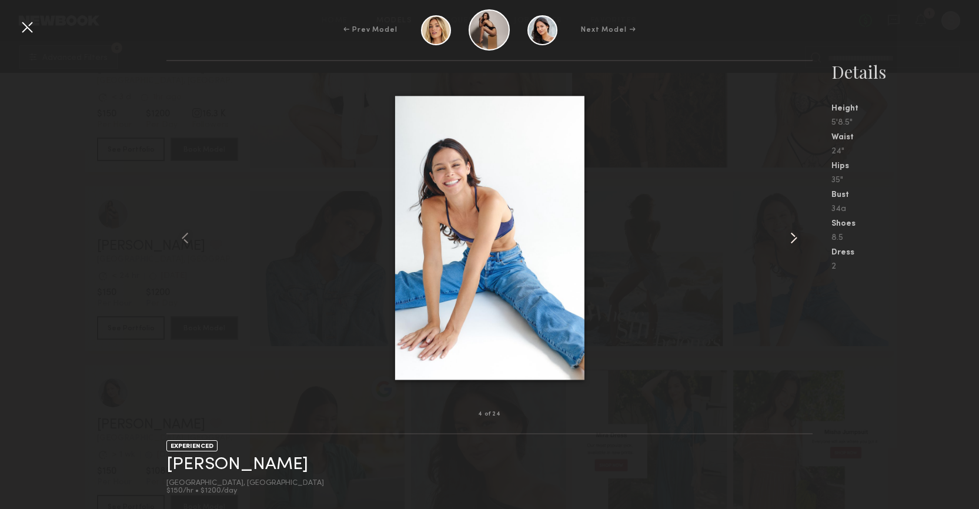
click at [793, 245] on common-icon at bounding box center [793, 238] width 19 height 19
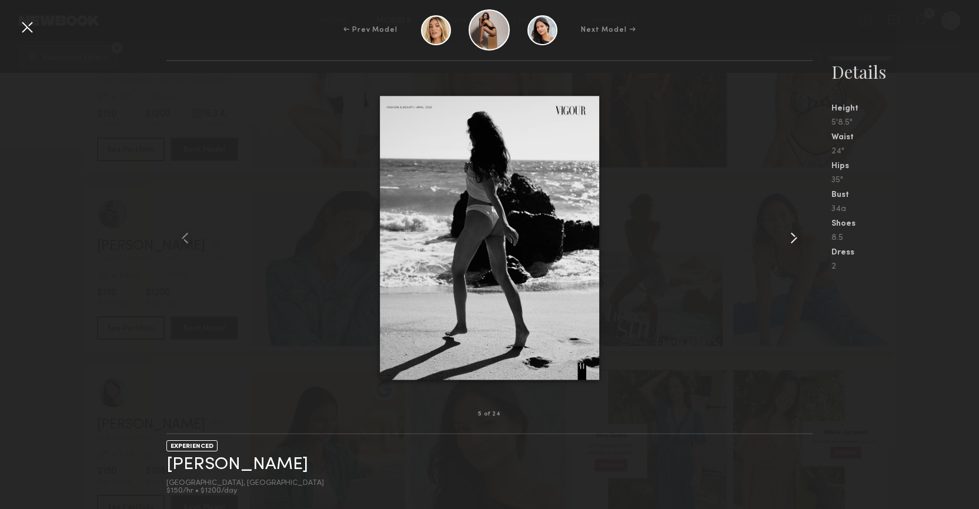
click at [793, 245] on common-icon at bounding box center [793, 238] width 19 height 19
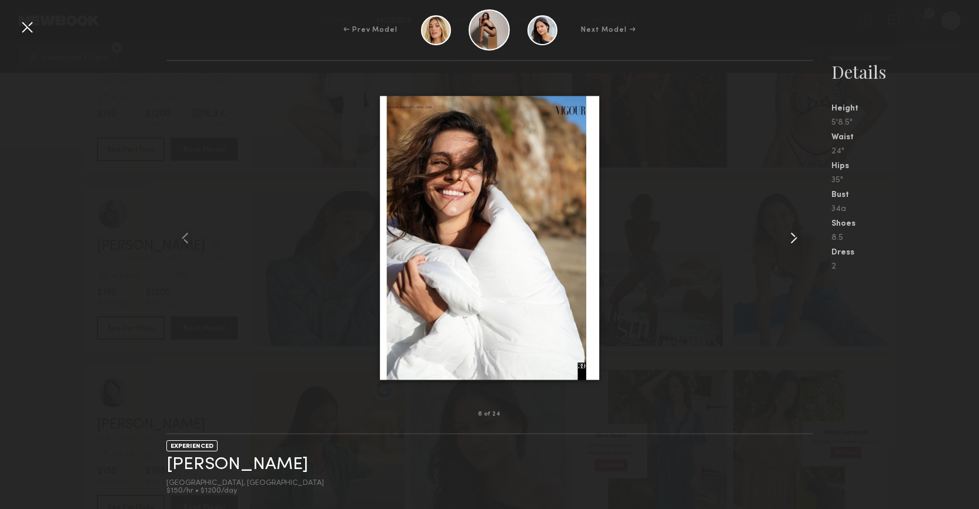
click at [793, 245] on common-icon at bounding box center [793, 238] width 19 height 19
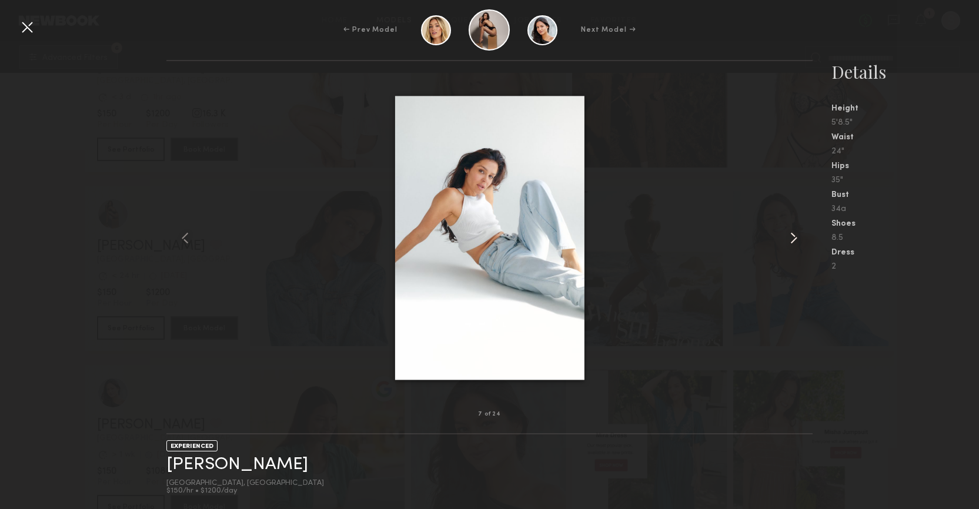
click at [793, 245] on common-icon at bounding box center [793, 238] width 19 height 19
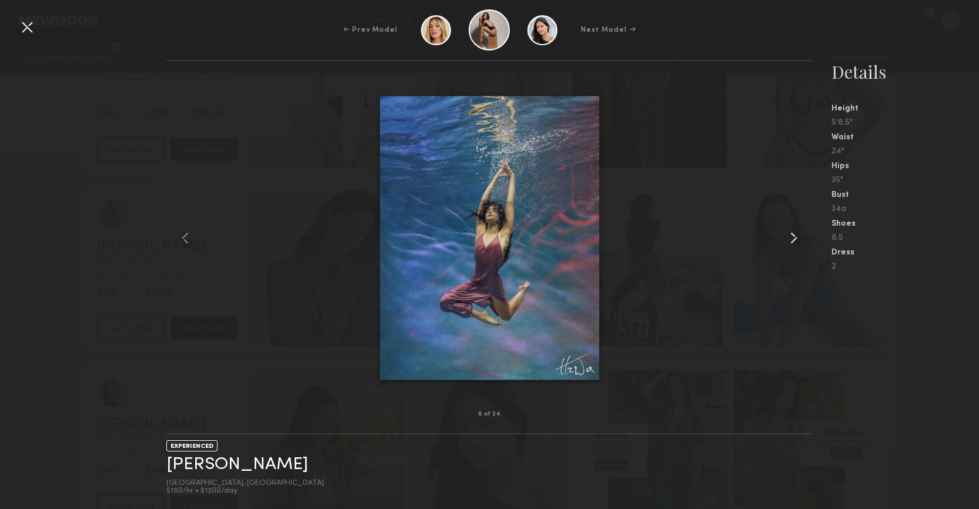
click at [793, 245] on common-icon at bounding box center [793, 238] width 19 height 19
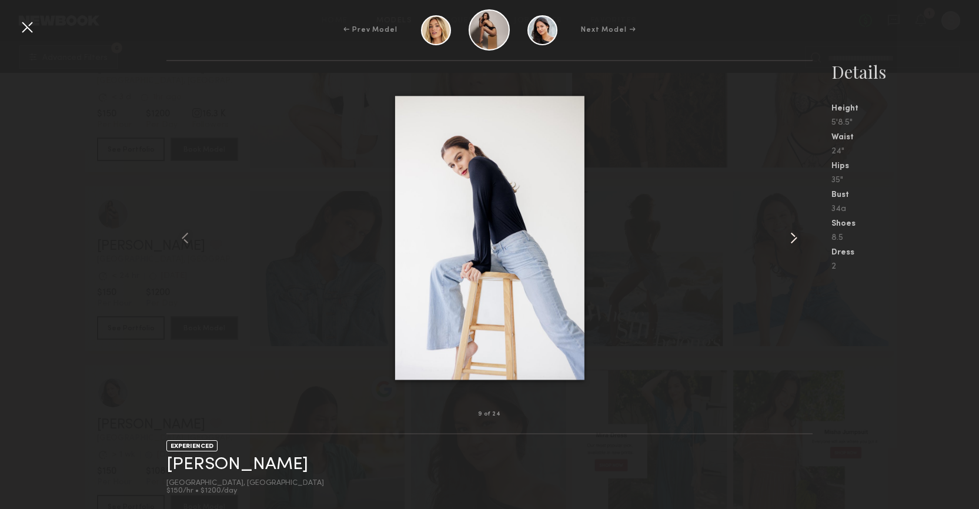
click at [793, 245] on common-icon at bounding box center [793, 238] width 19 height 19
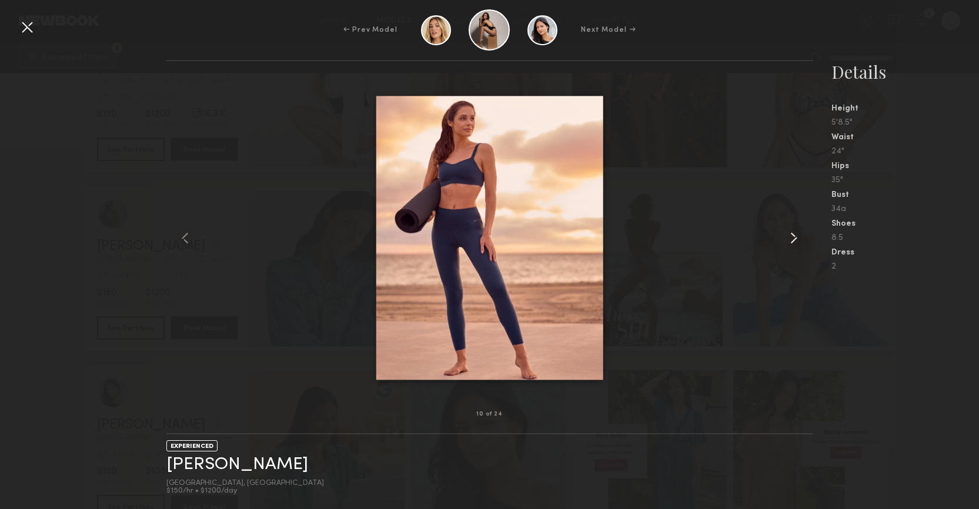
click at [793, 245] on common-icon at bounding box center [793, 238] width 19 height 19
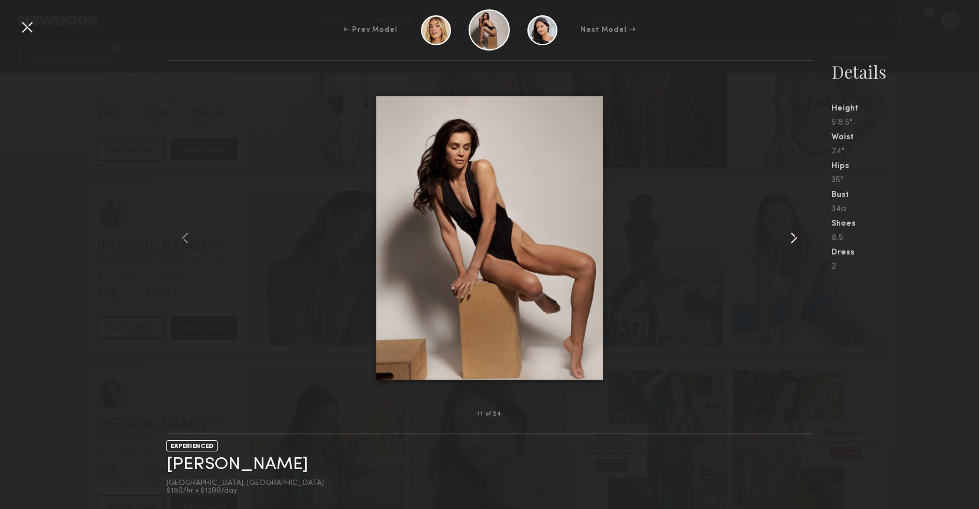
click at [793, 245] on common-icon at bounding box center [793, 238] width 19 height 19
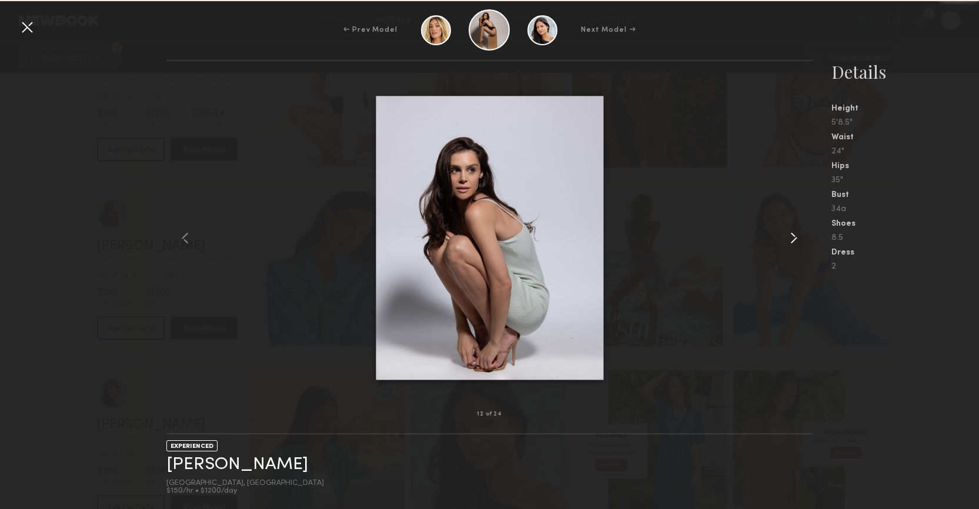
click at [793, 245] on common-icon at bounding box center [793, 238] width 19 height 19
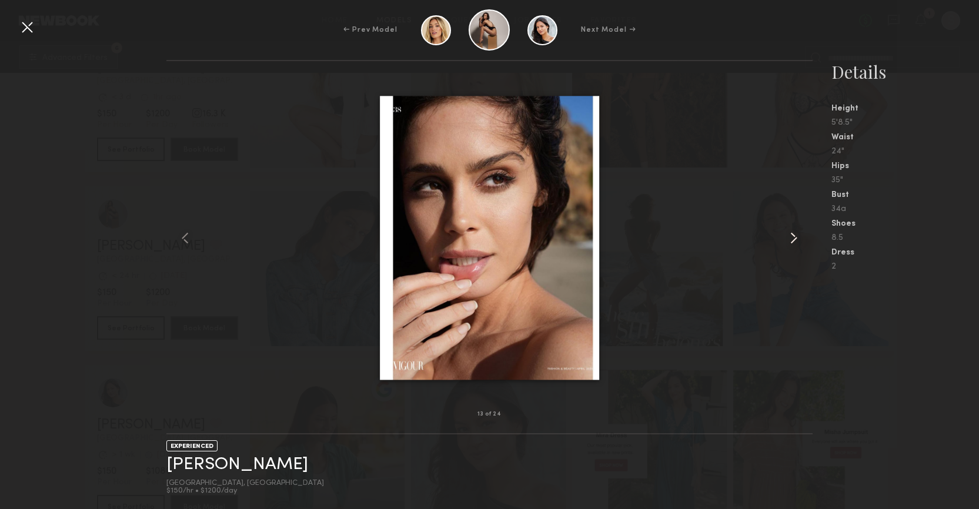
click at [793, 245] on common-icon at bounding box center [793, 238] width 19 height 19
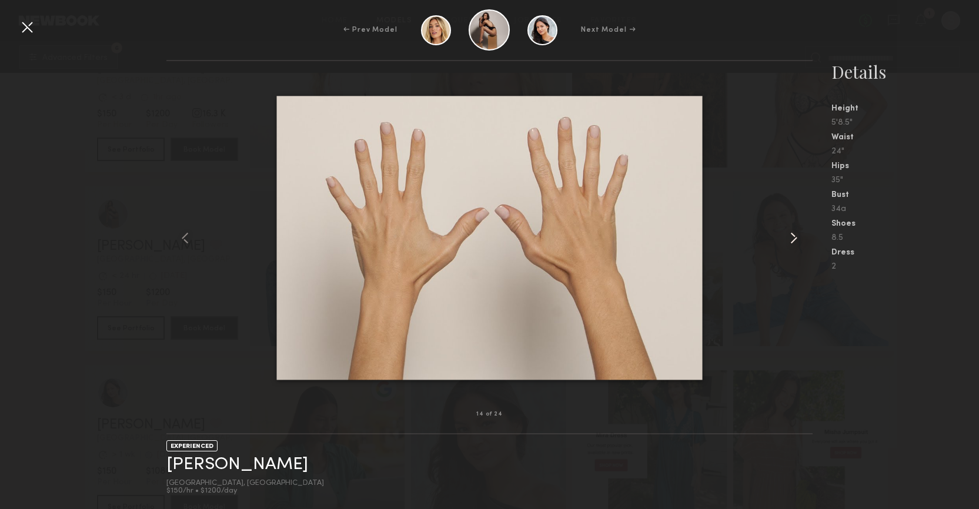
click at [793, 245] on common-icon at bounding box center [793, 238] width 19 height 19
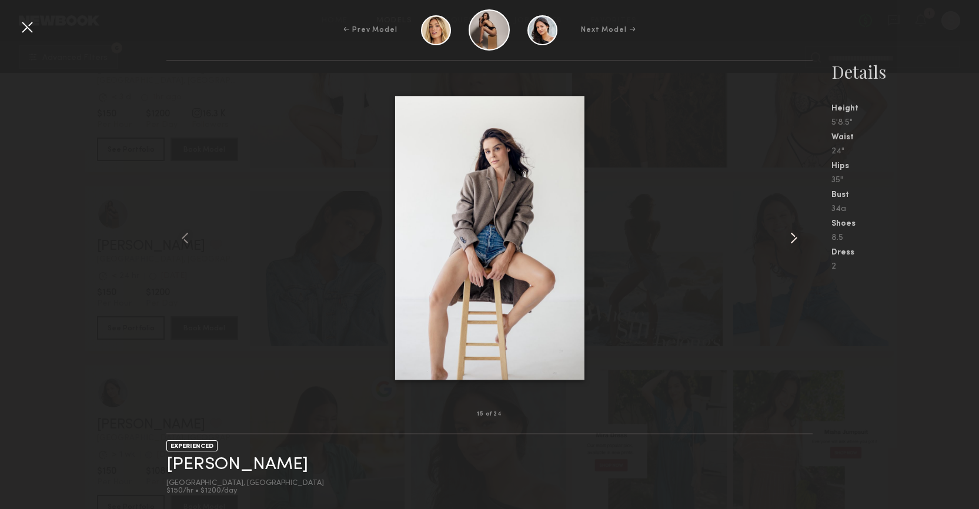
click at [793, 245] on common-icon at bounding box center [793, 238] width 19 height 19
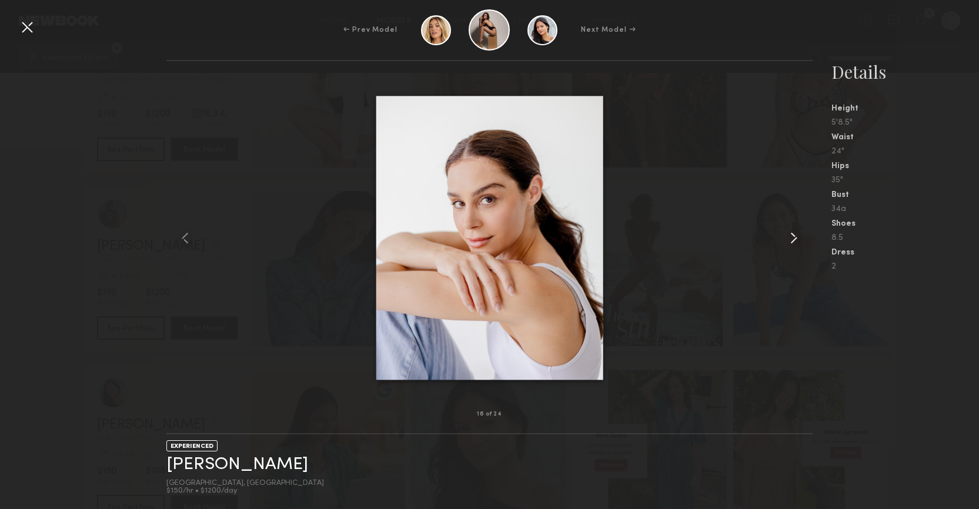
click at [793, 245] on common-icon at bounding box center [793, 238] width 19 height 19
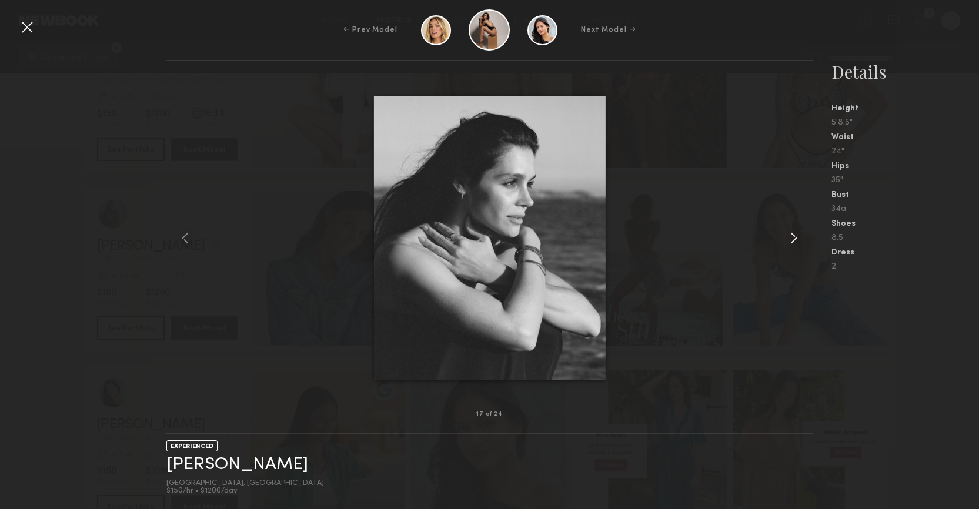
click at [793, 245] on common-icon at bounding box center [793, 238] width 19 height 19
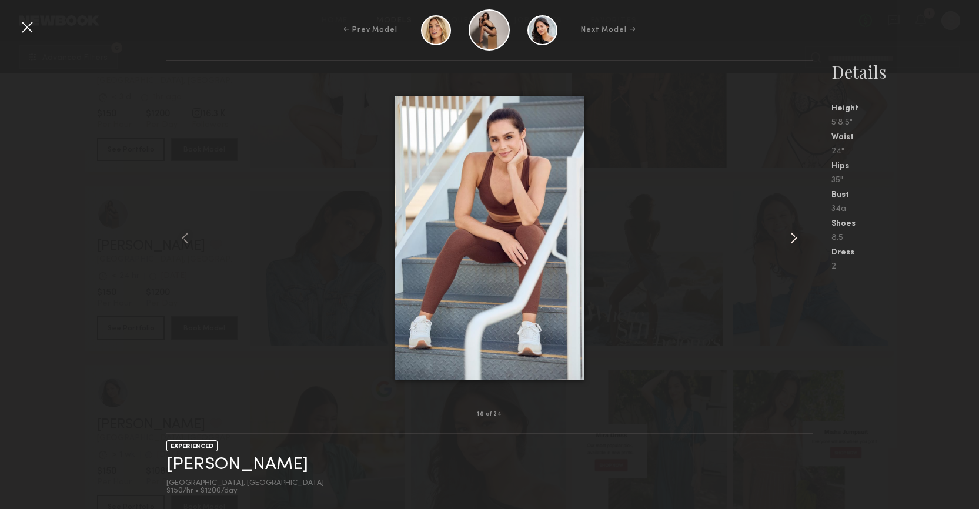
click at [793, 245] on common-icon at bounding box center [793, 238] width 19 height 19
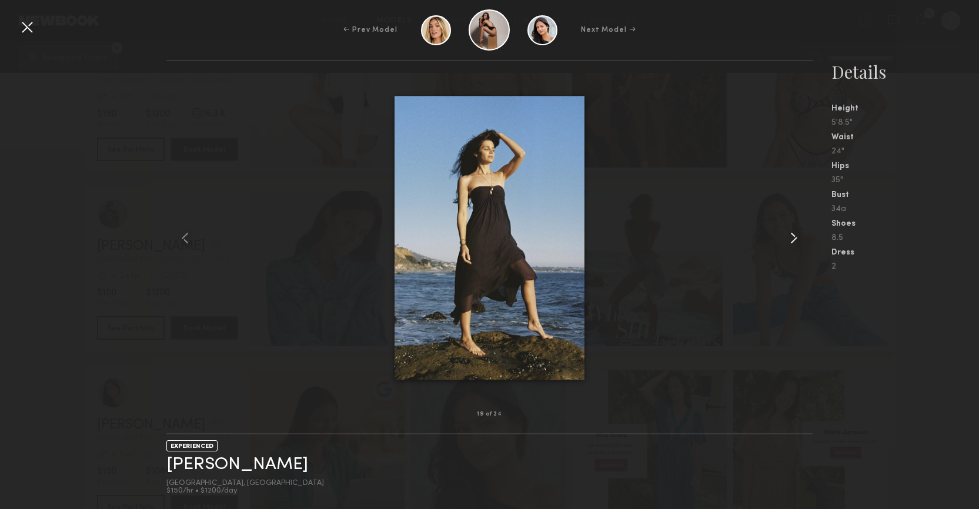
click at [793, 245] on common-icon at bounding box center [793, 238] width 19 height 19
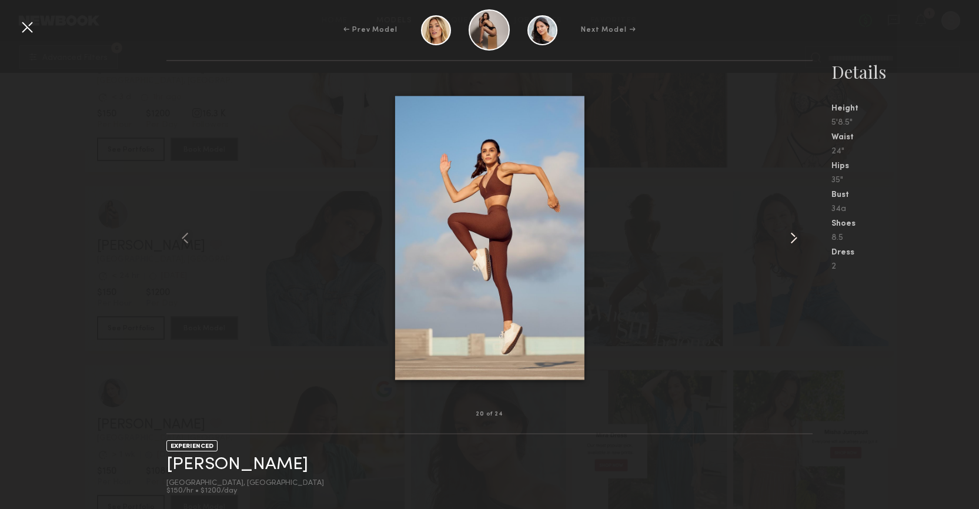
click at [793, 245] on common-icon at bounding box center [793, 238] width 19 height 19
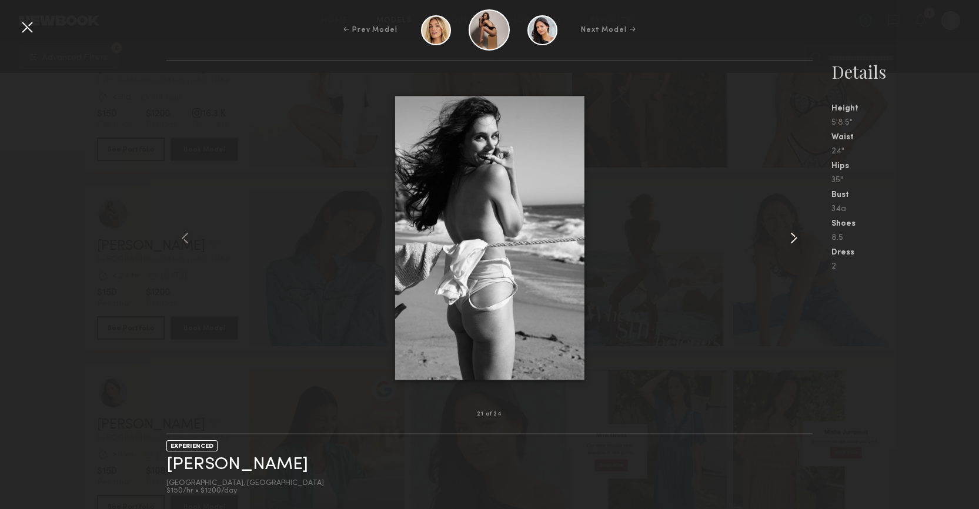
click at [793, 245] on common-icon at bounding box center [793, 238] width 19 height 19
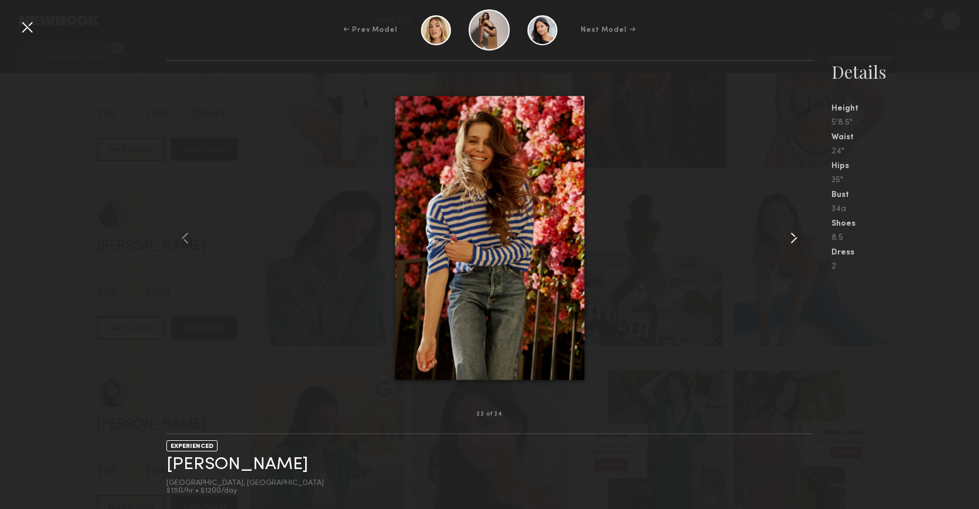
click at [793, 245] on common-icon at bounding box center [793, 238] width 19 height 19
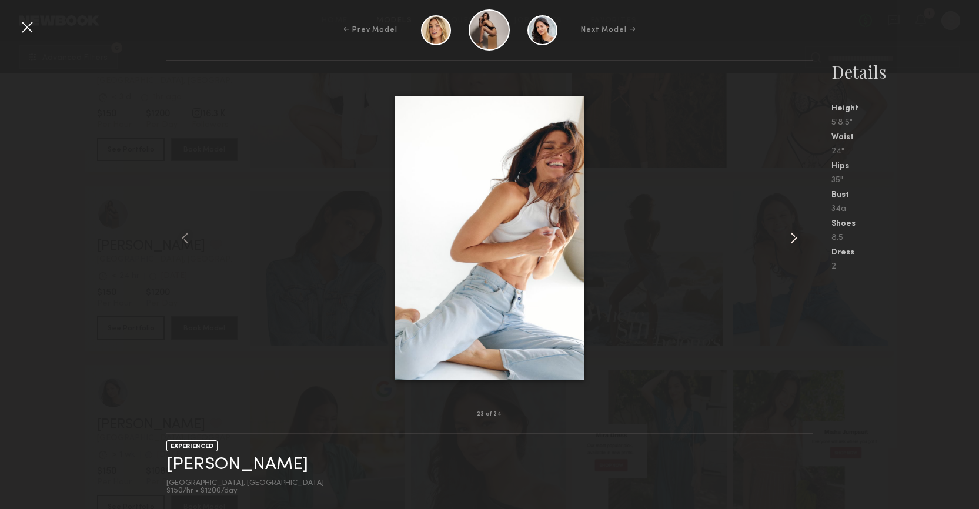
click at [793, 245] on common-icon at bounding box center [793, 238] width 19 height 19
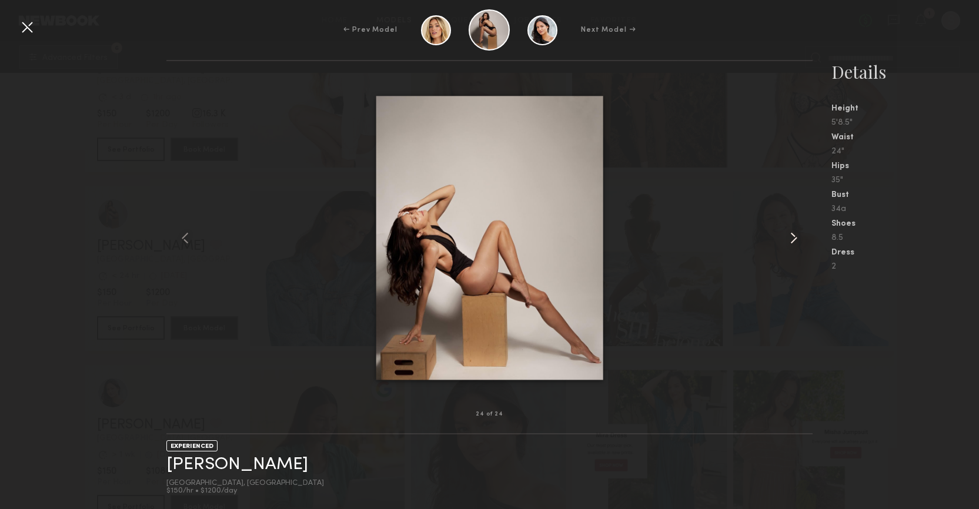
click at [793, 245] on common-icon at bounding box center [793, 238] width 19 height 19
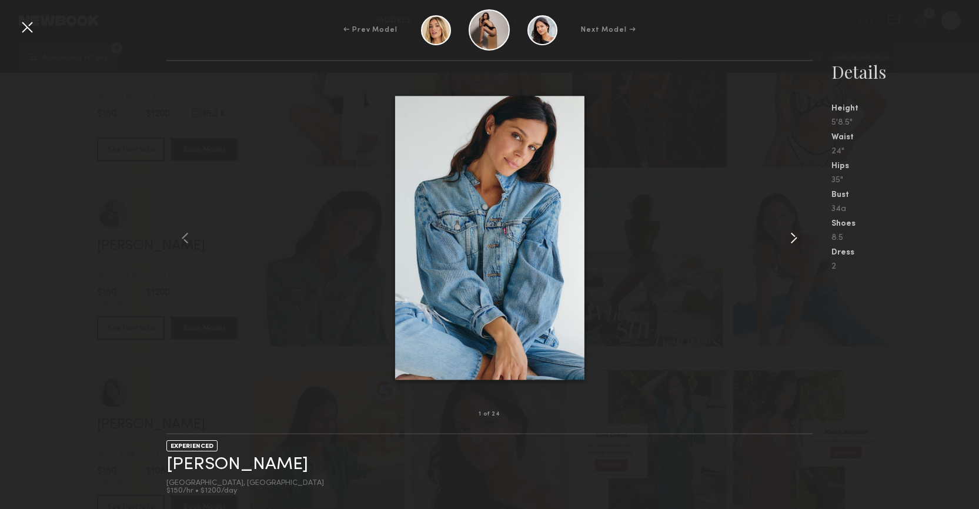
click at [793, 245] on common-icon at bounding box center [793, 238] width 19 height 19
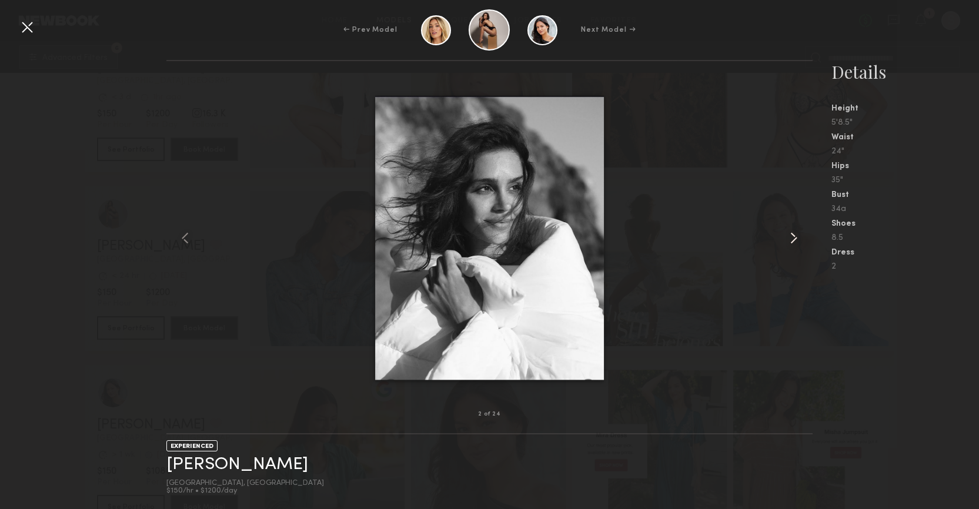
click at [793, 245] on common-icon at bounding box center [793, 238] width 19 height 19
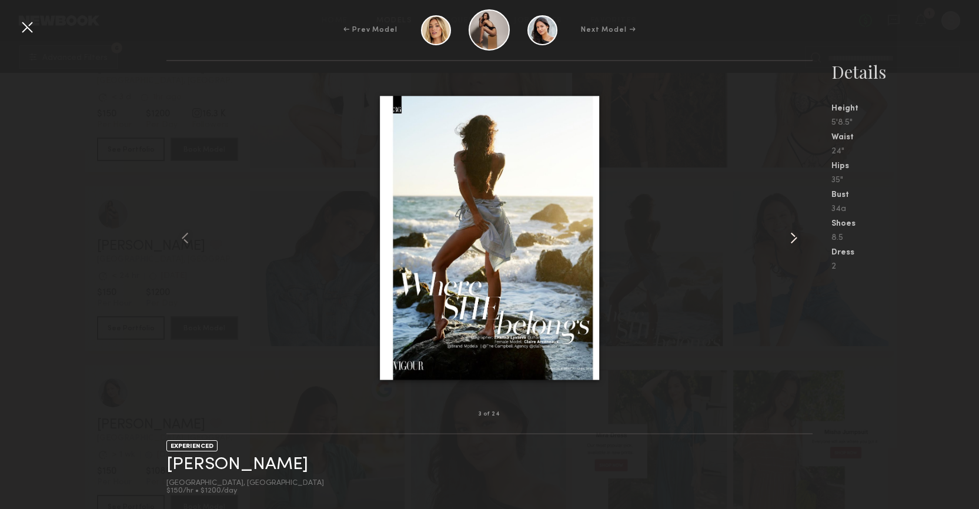
click at [793, 245] on common-icon at bounding box center [793, 238] width 19 height 19
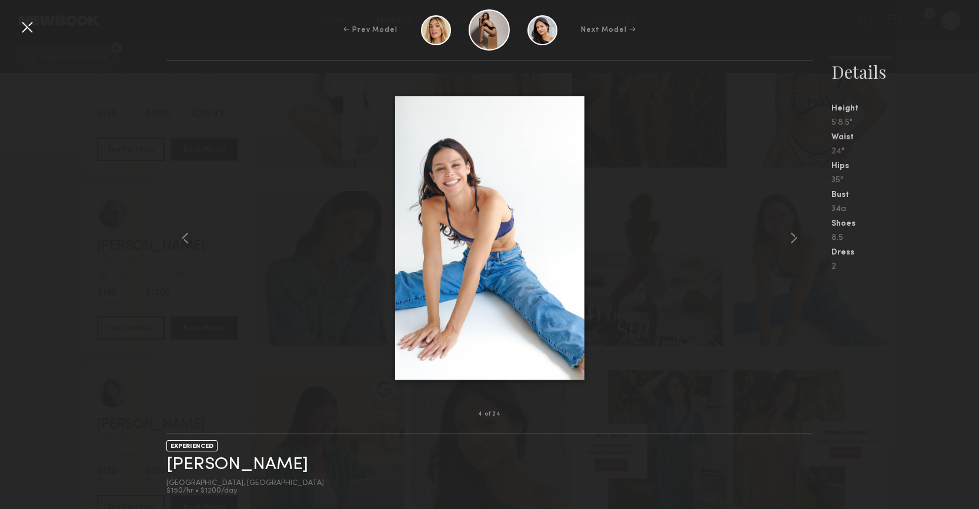
click at [25, 26] on div at bounding box center [27, 27] width 19 height 19
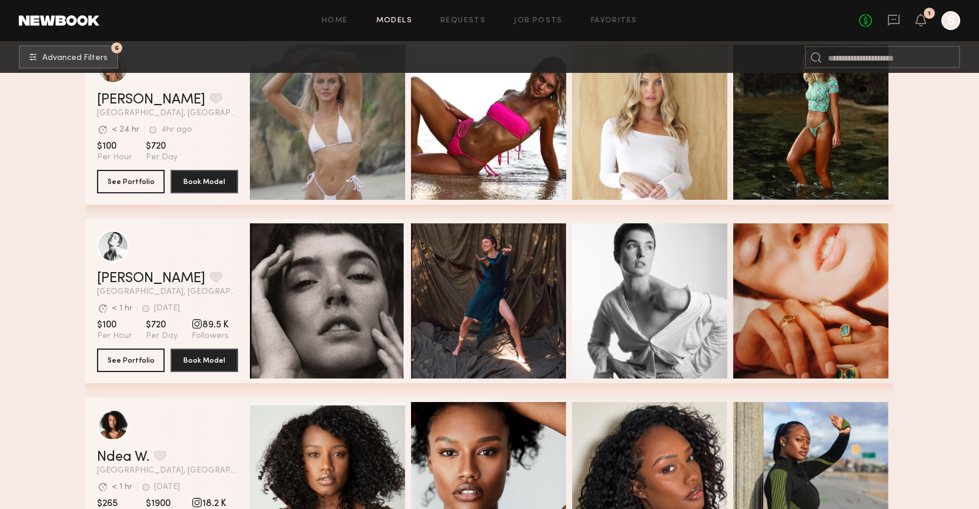
scroll to position [32850, 0]
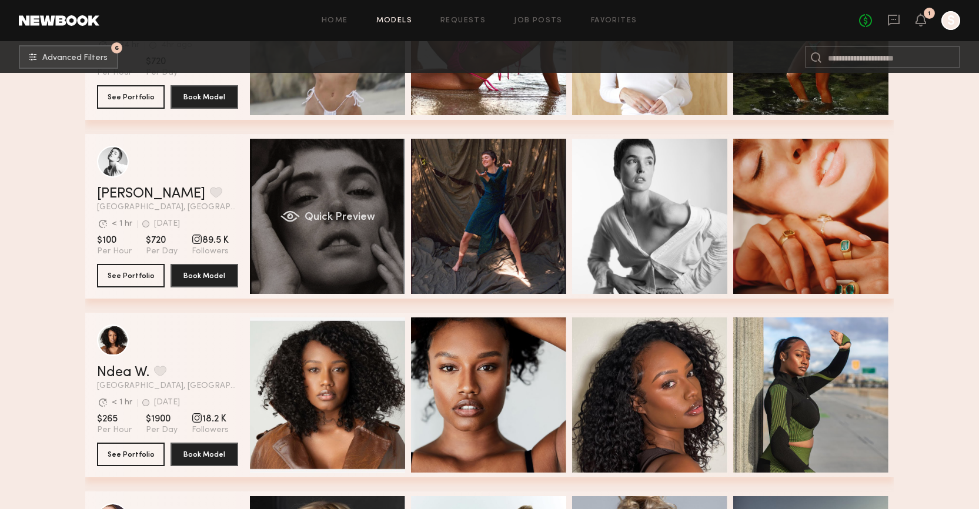
click at [368, 212] on span "Quick Preview" at bounding box center [340, 217] width 71 height 11
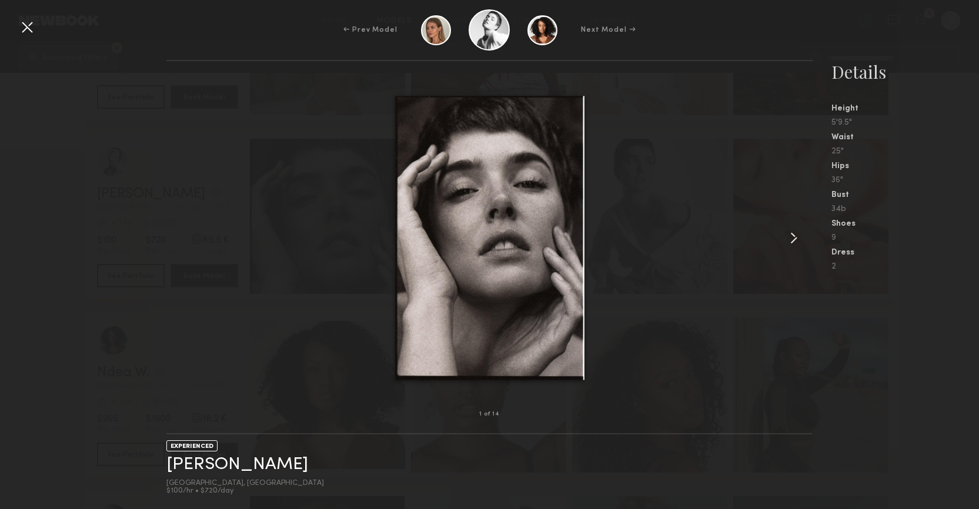
click at [796, 232] on common-icon at bounding box center [793, 238] width 19 height 19
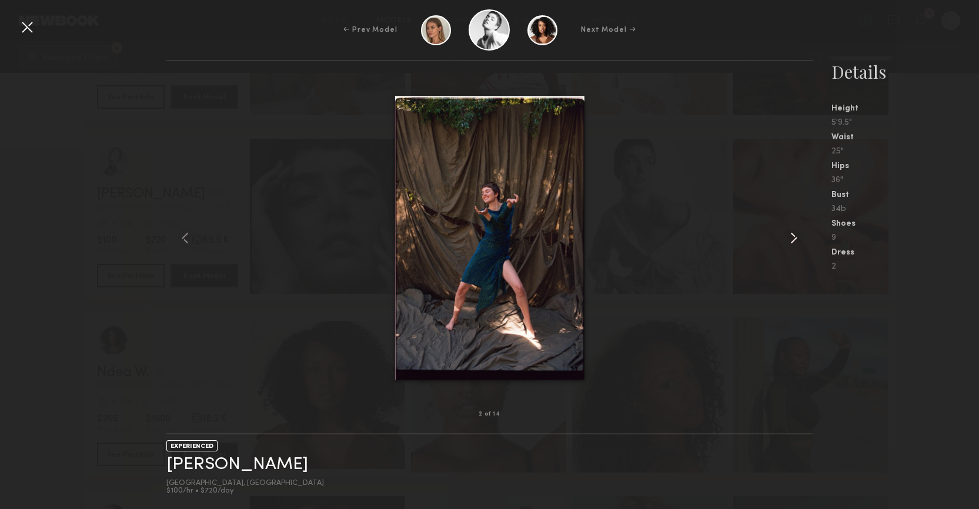
click at [796, 232] on common-icon at bounding box center [793, 238] width 19 height 19
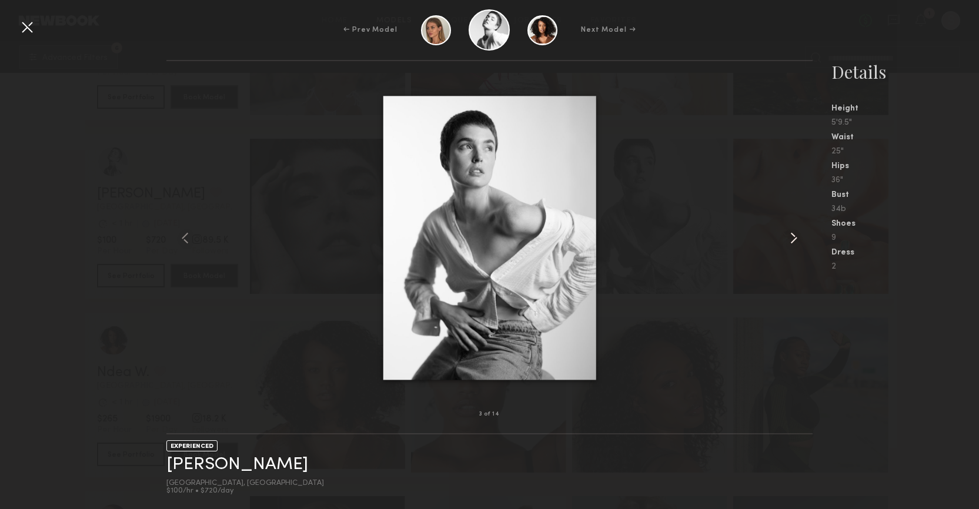
click at [796, 232] on common-icon at bounding box center [793, 238] width 19 height 19
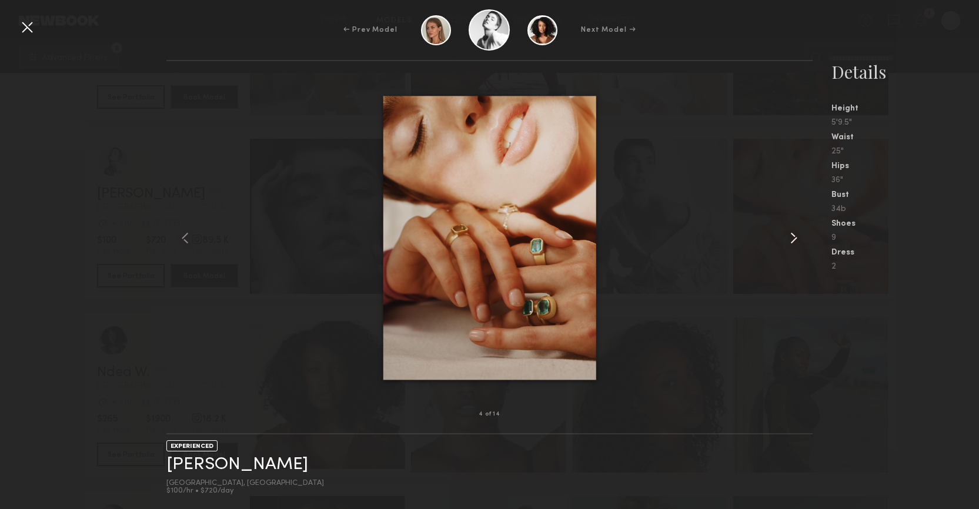
click at [796, 232] on common-icon at bounding box center [793, 238] width 19 height 19
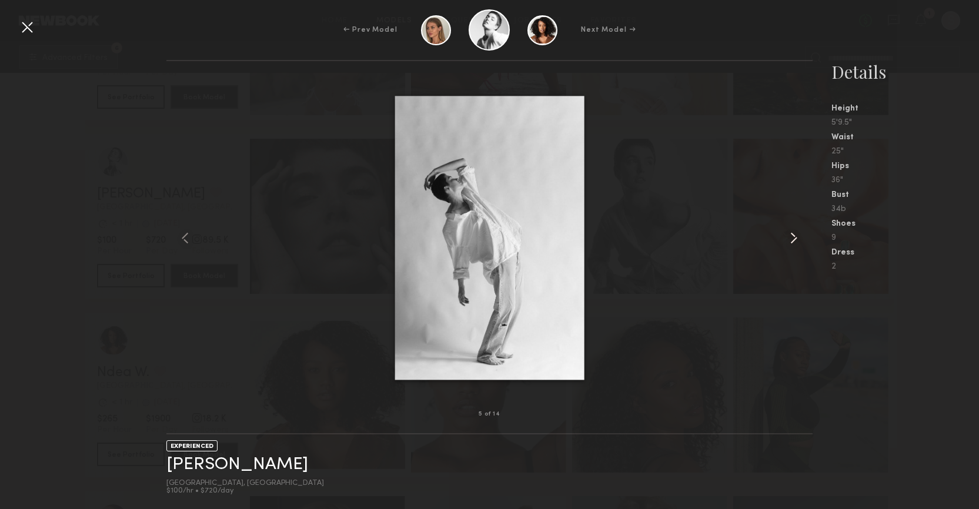
click at [796, 232] on common-icon at bounding box center [793, 238] width 19 height 19
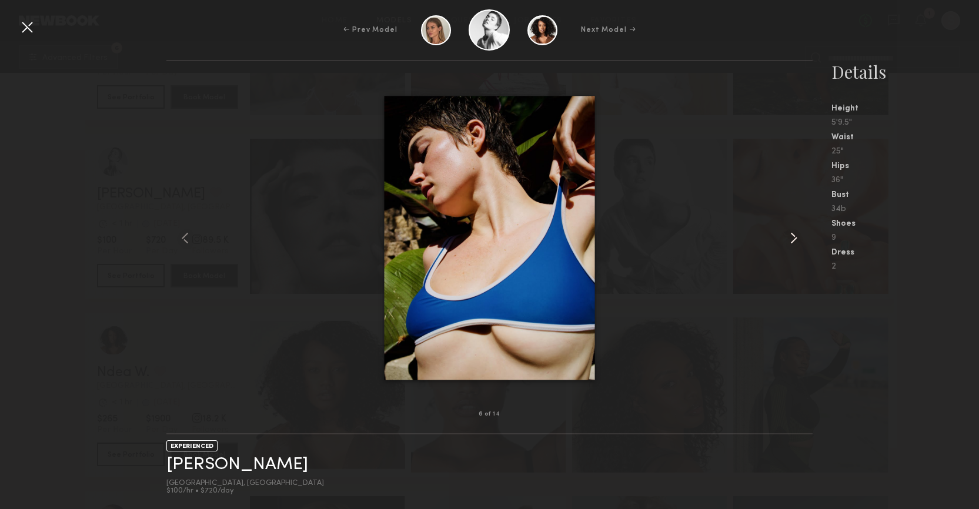
click at [796, 232] on common-icon at bounding box center [793, 238] width 19 height 19
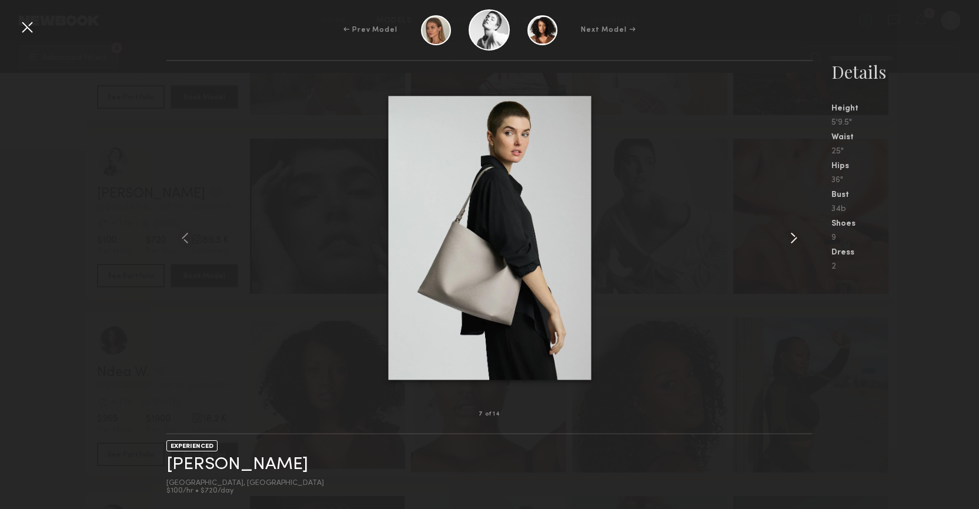
click at [796, 232] on common-icon at bounding box center [793, 238] width 19 height 19
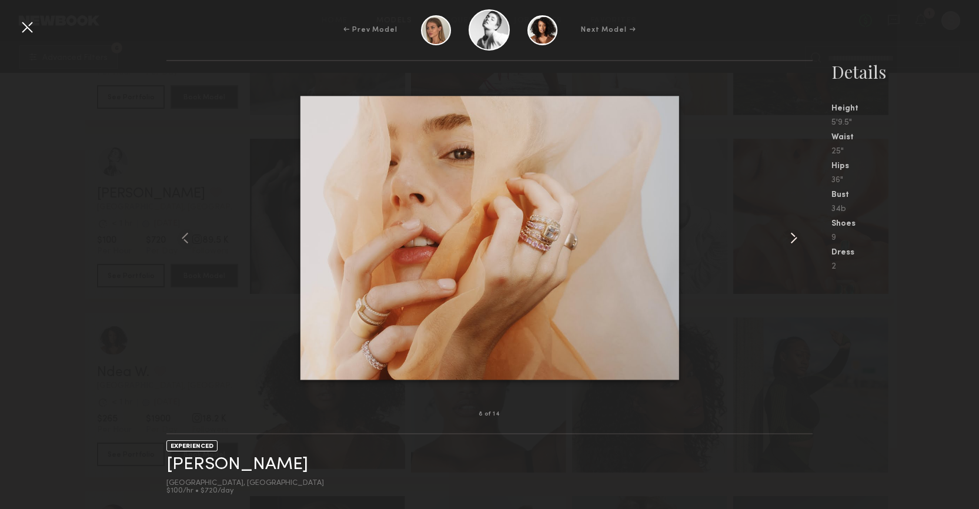
click at [796, 232] on common-icon at bounding box center [793, 238] width 19 height 19
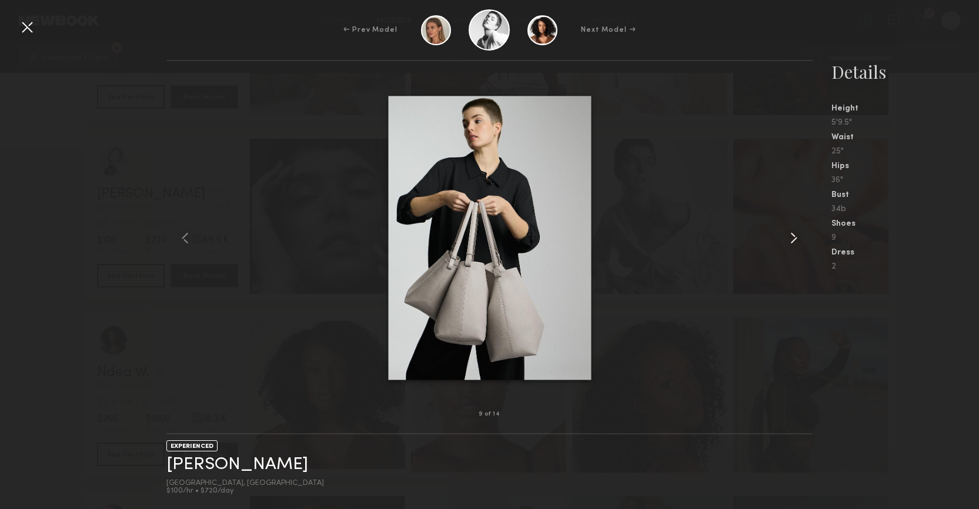
click at [796, 232] on common-icon at bounding box center [793, 238] width 19 height 19
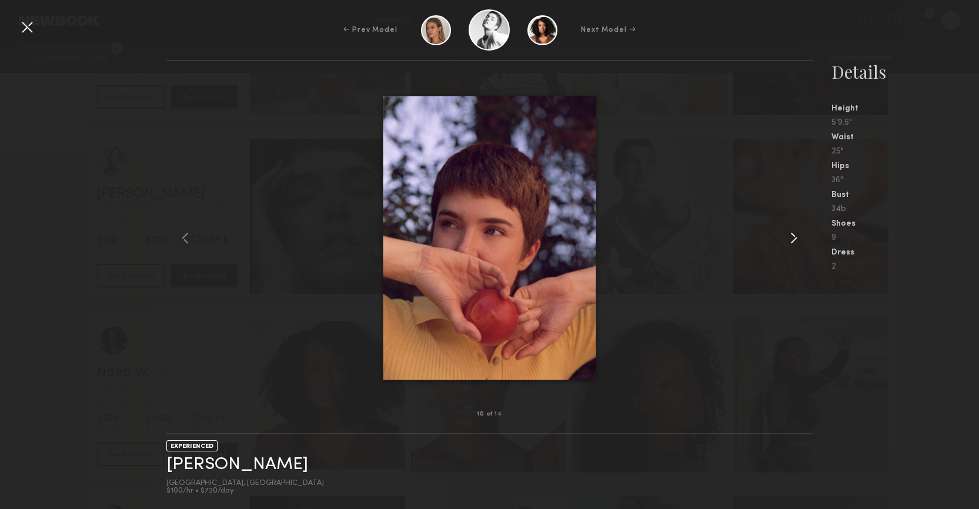
click at [796, 232] on common-icon at bounding box center [793, 238] width 19 height 19
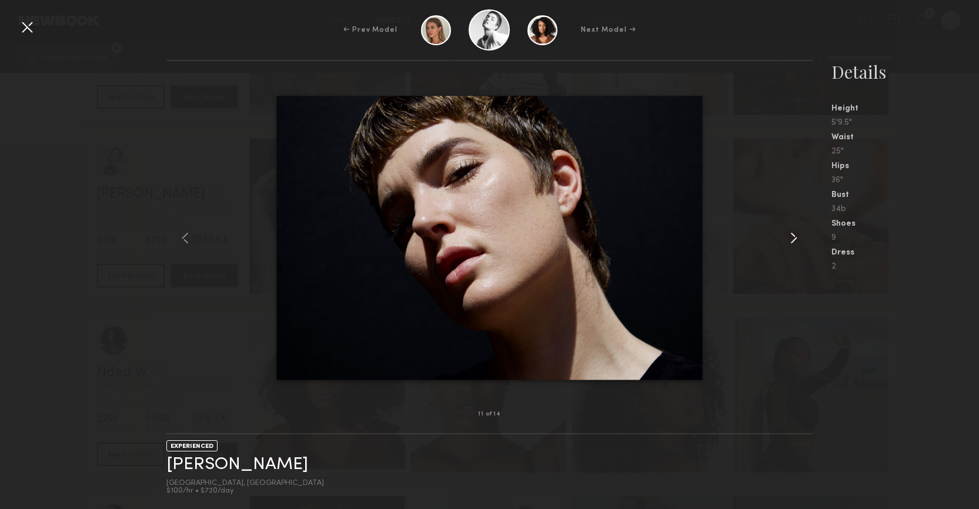
click at [796, 232] on common-icon at bounding box center [793, 238] width 19 height 19
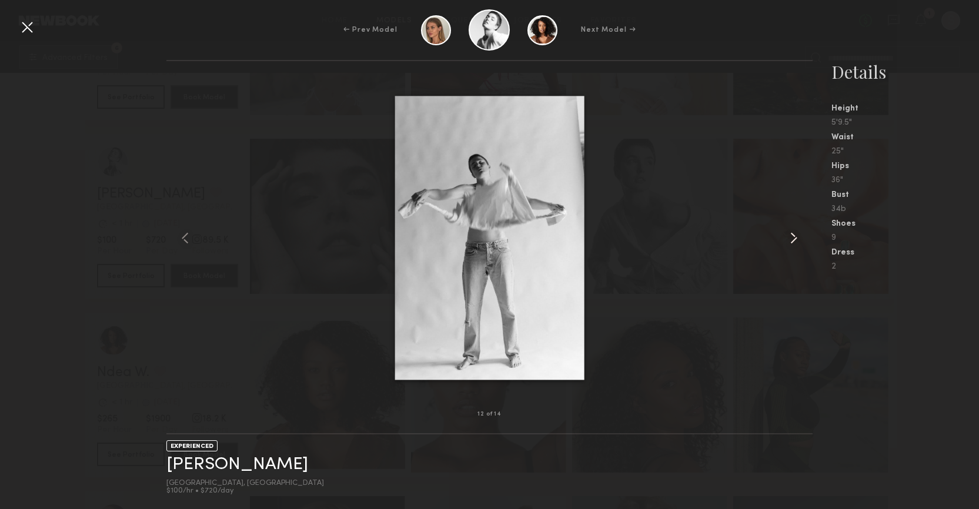
click at [796, 232] on common-icon at bounding box center [793, 238] width 19 height 19
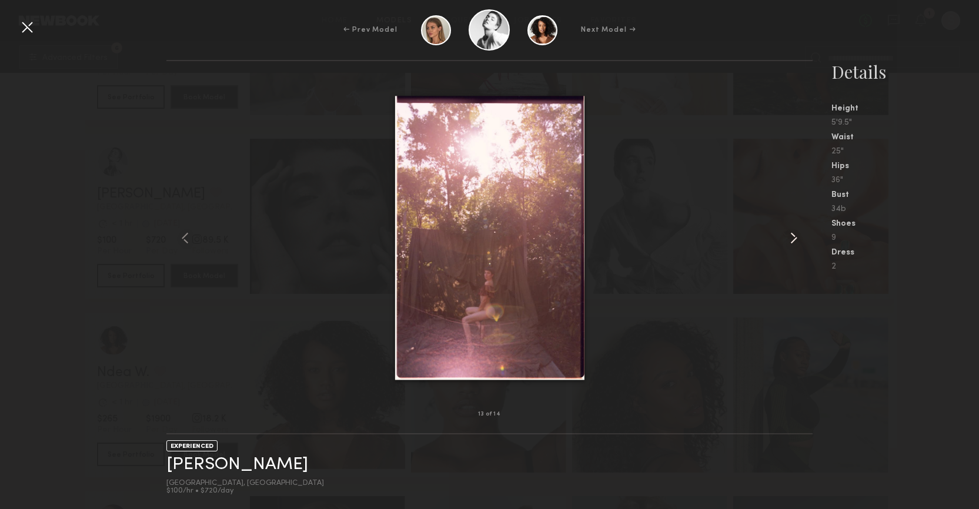
click at [796, 232] on common-icon at bounding box center [793, 238] width 19 height 19
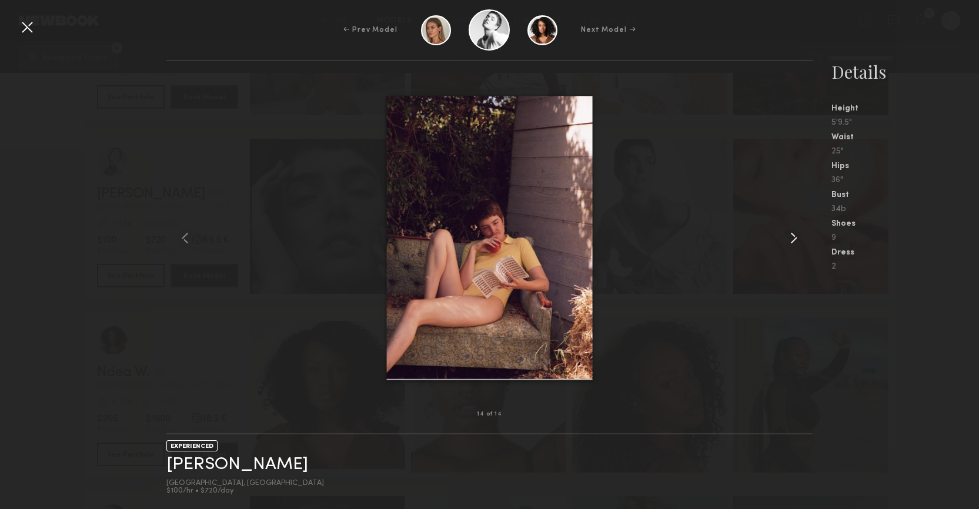
click at [796, 232] on common-icon at bounding box center [793, 238] width 19 height 19
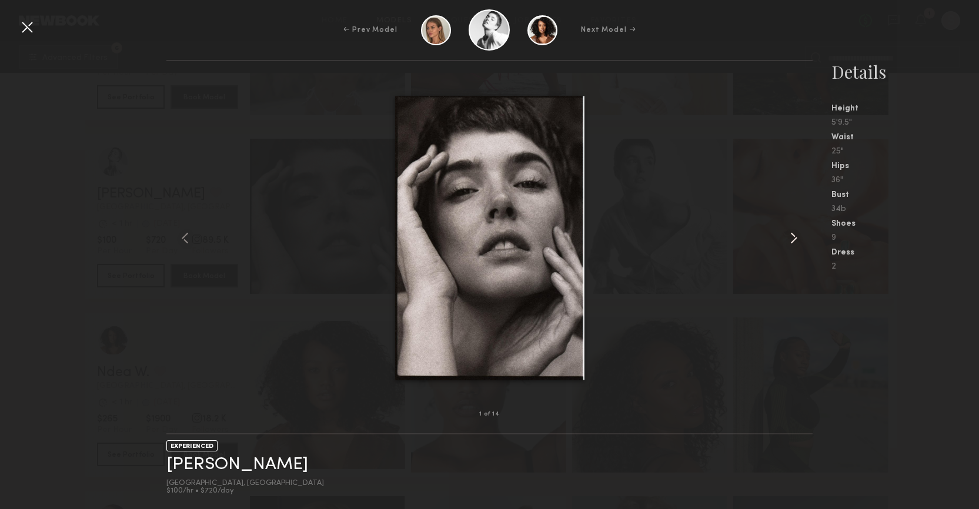
click at [796, 232] on common-icon at bounding box center [793, 238] width 19 height 19
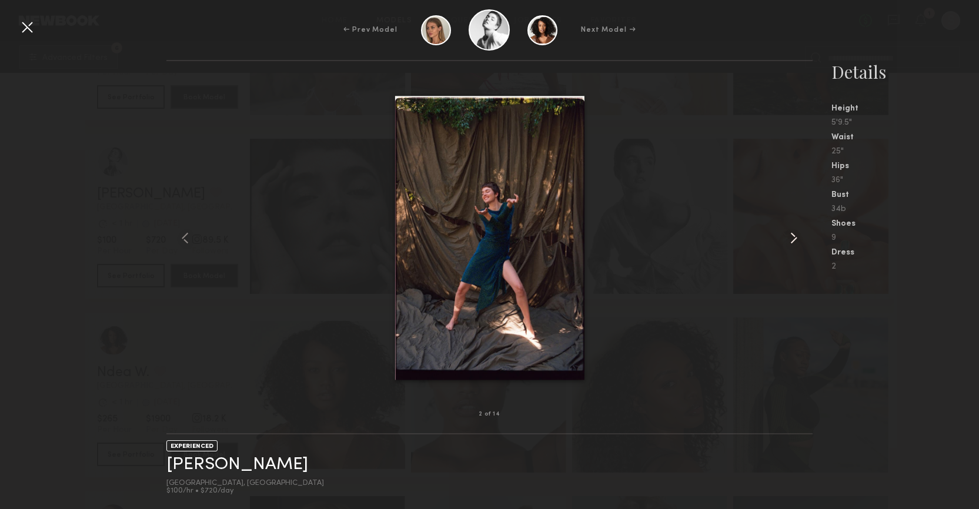
click at [796, 232] on common-icon at bounding box center [793, 238] width 19 height 19
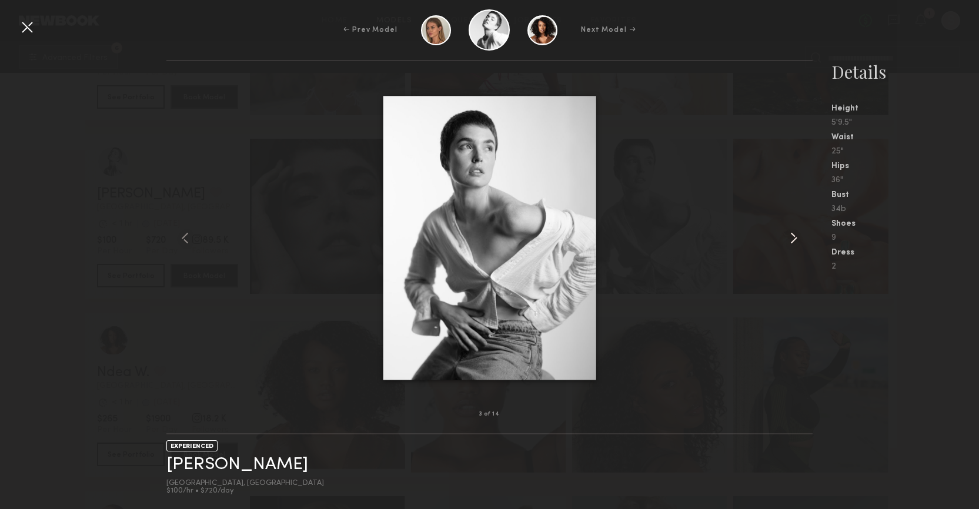
click at [796, 232] on common-icon at bounding box center [793, 238] width 19 height 19
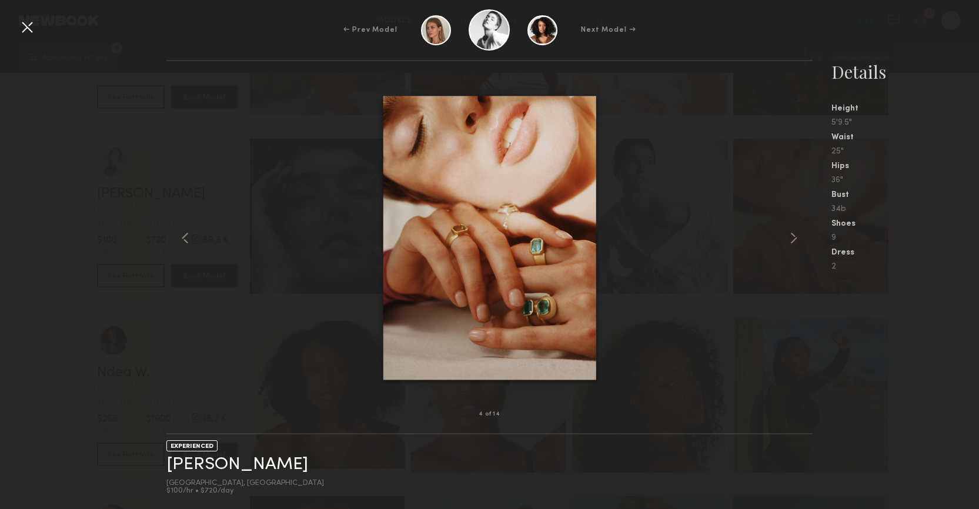
click at [23, 36] on div at bounding box center [27, 27] width 19 height 19
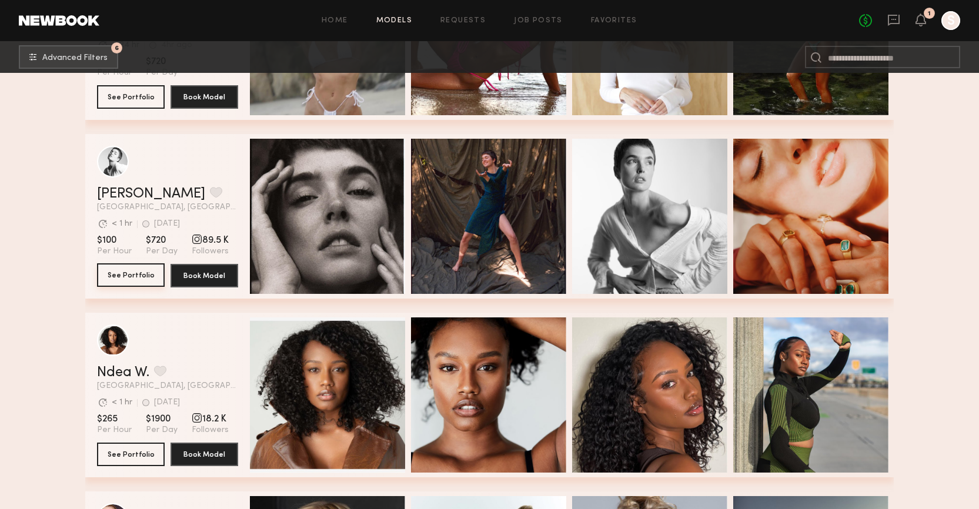
click at [136, 275] on button "See Portfolio" at bounding box center [131, 275] width 68 height 24
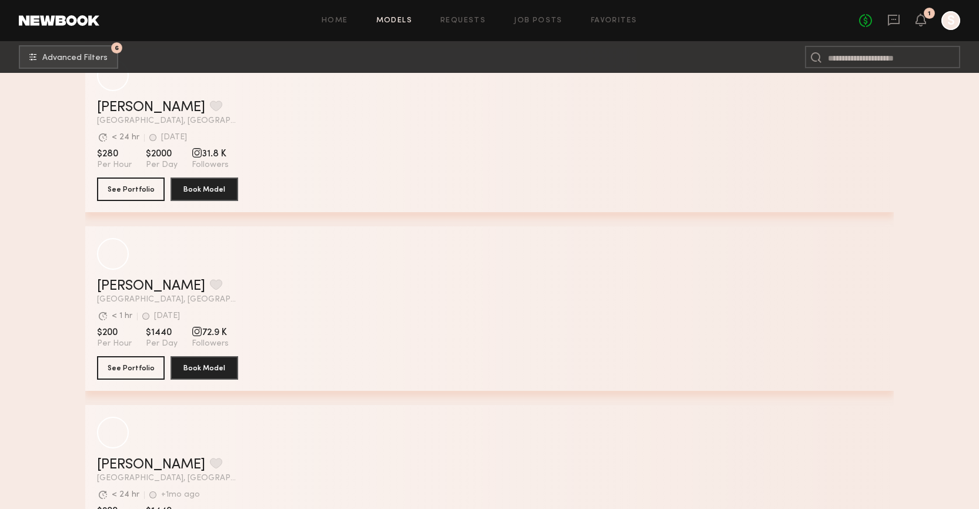
scroll to position [41985, 0]
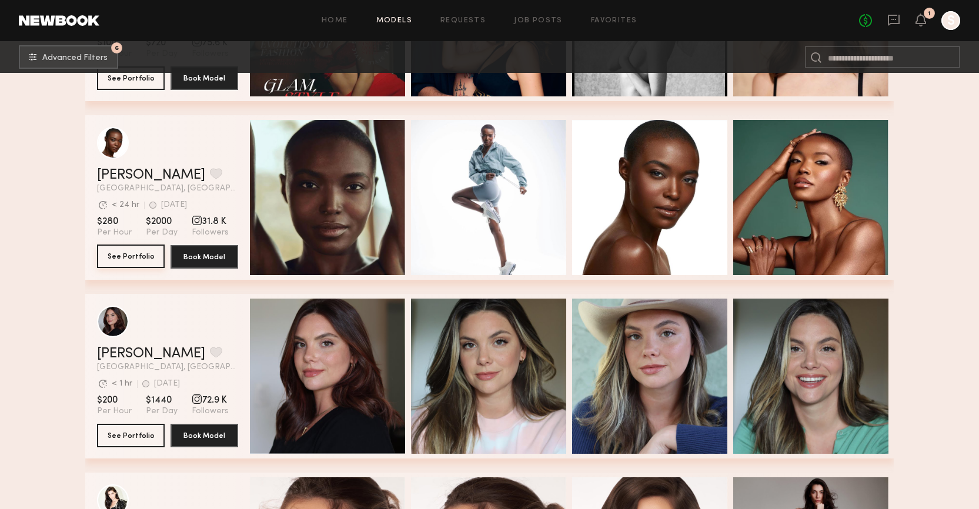
click at [129, 256] on button "See Portfolio" at bounding box center [131, 257] width 68 height 24
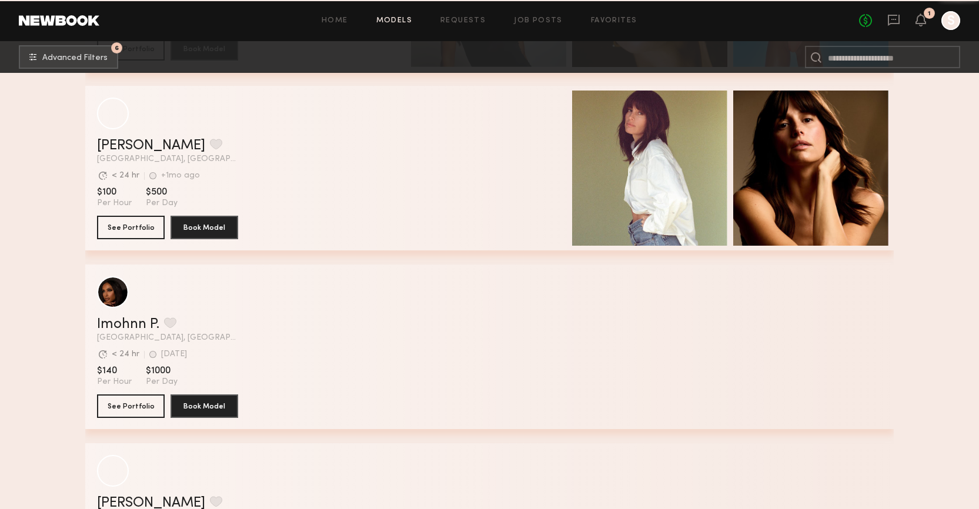
scroll to position [50952, 0]
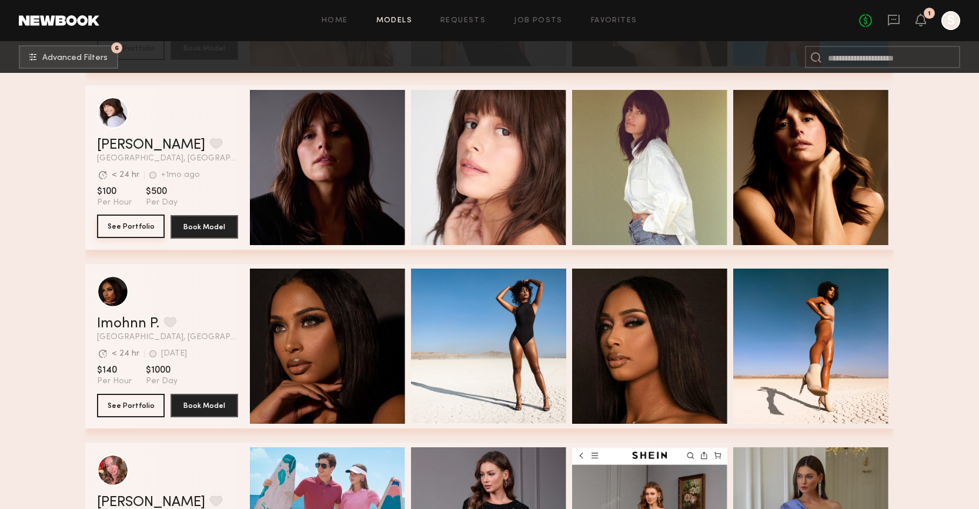
click at [123, 229] on button "See Portfolio" at bounding box center [131, 227] width 68 height 24
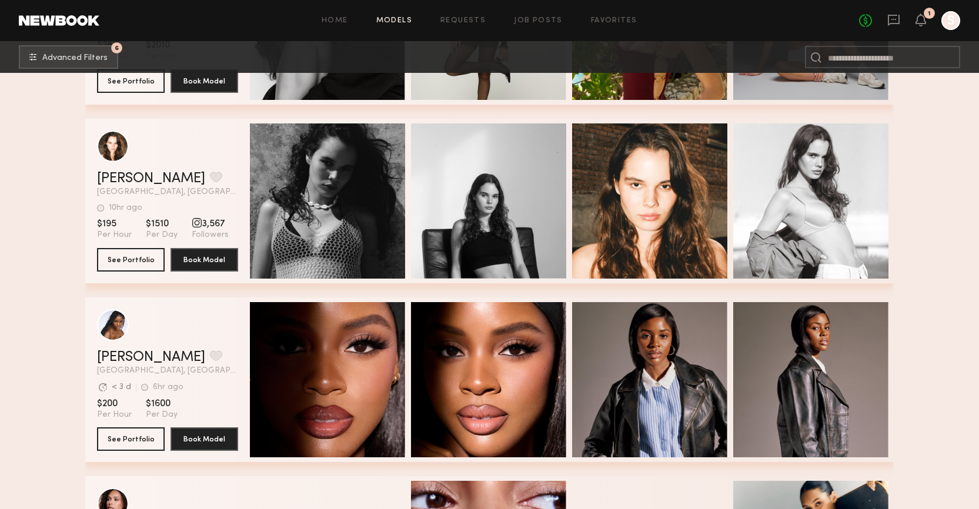
scroll to position [58977, 0]
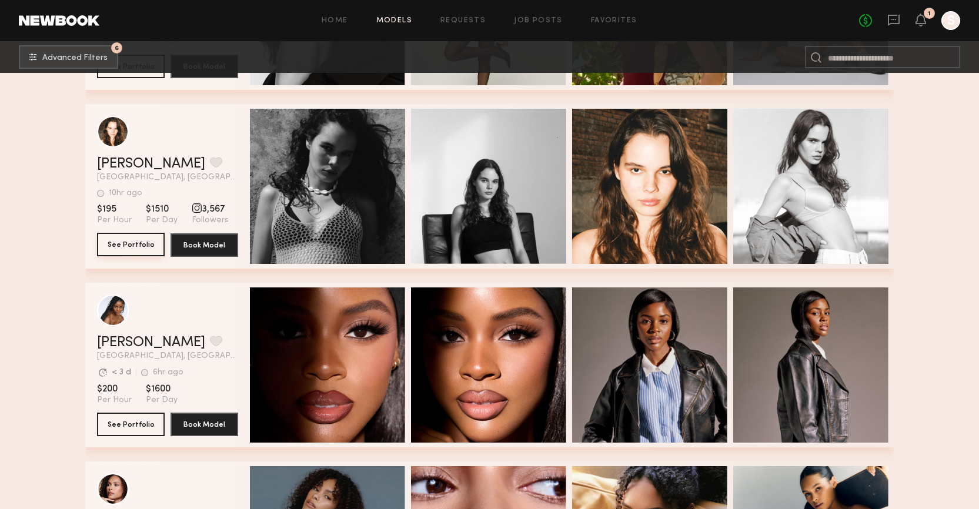
click at [144, 246] on button "See Portfolio" at bounding box center [131, 245] width 68 height 24
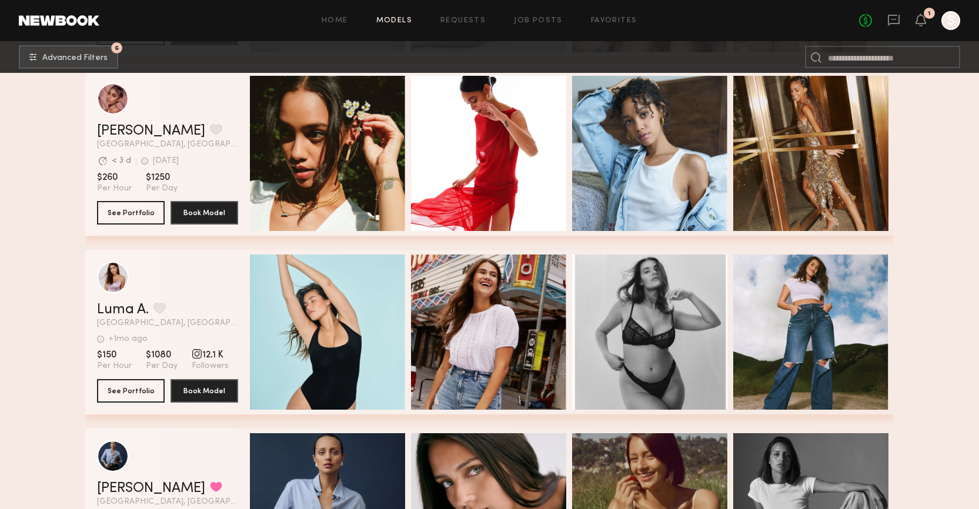
scroll to position [61159, 0]
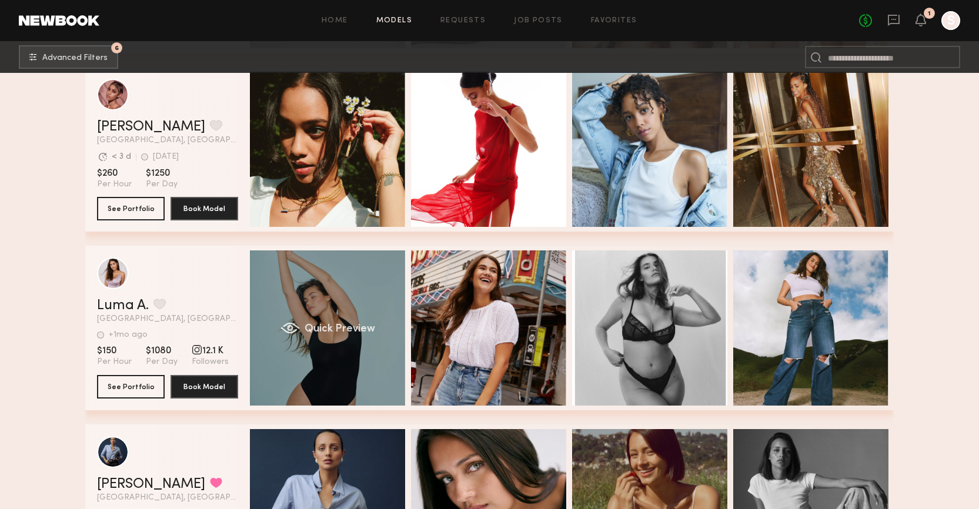
click at [347, 331] on span "Quick Preview" at bounding box center [340, 329] width 71 height 11
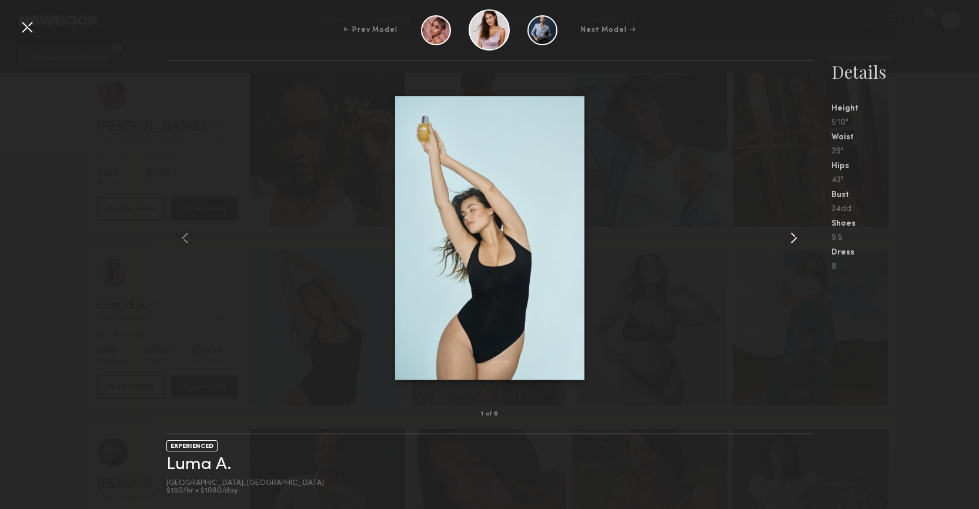
click at [786, 242] on common-icon at bounding box center [793, 238] width 19 height 19
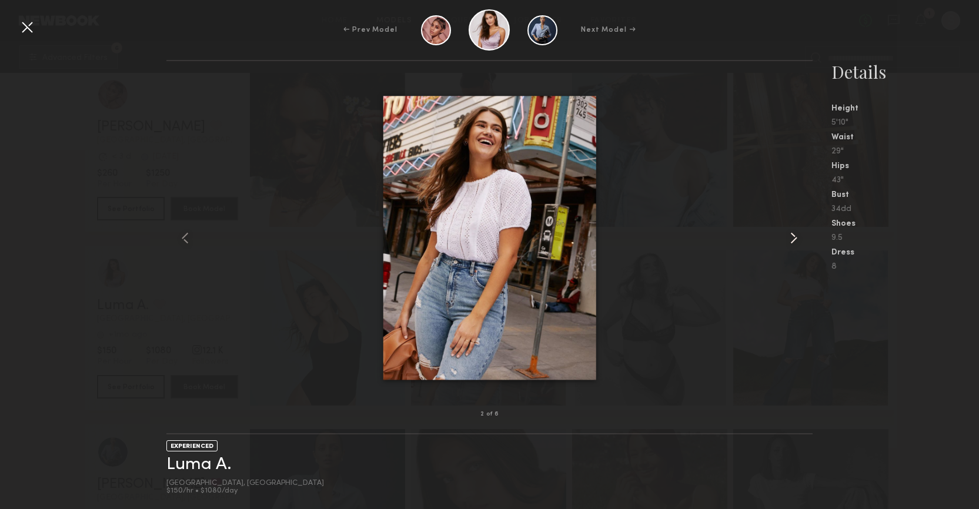
click at [786, 242] on common-icon at bounding box center [793, 238] width 19 height 19
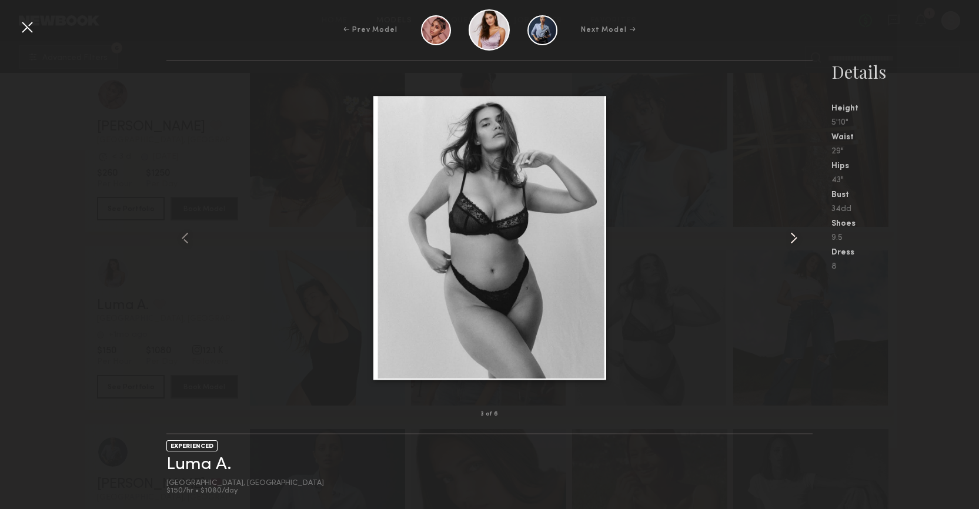
click at [786, 242] on common-icon at bounding box center [793, 238] width 19 height 19
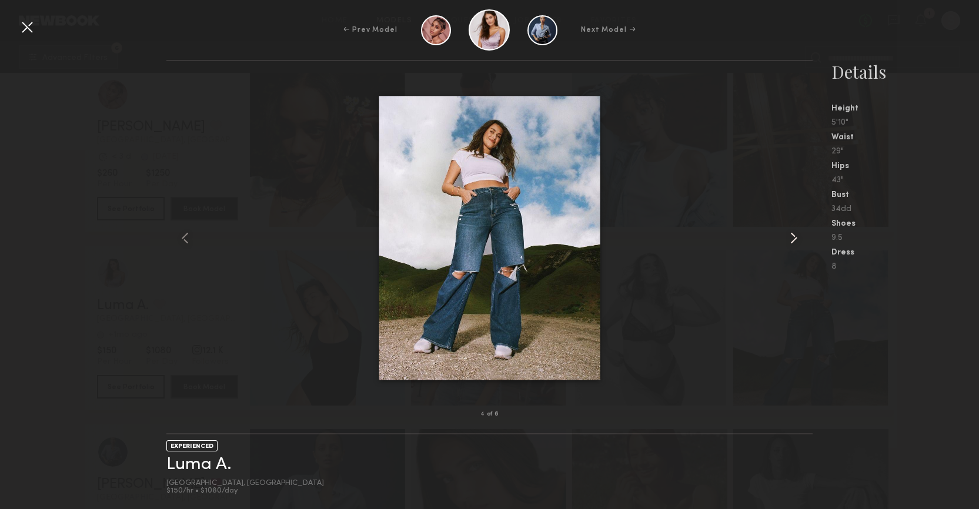
click at [786, 242] on common-icon at bounding box center [793, 238] width 19 height 19
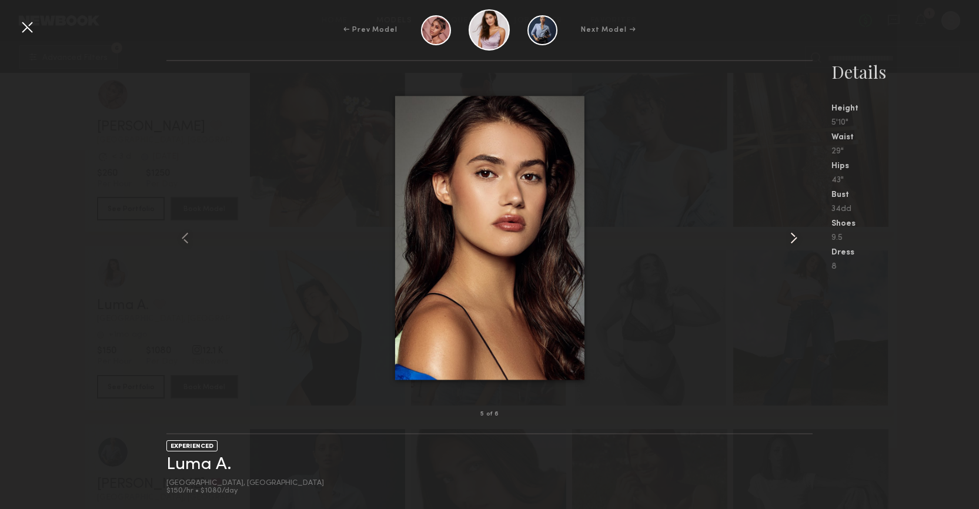
click at [786, 242] on common-icon at bounding box center [793, 238] width 19 height 19
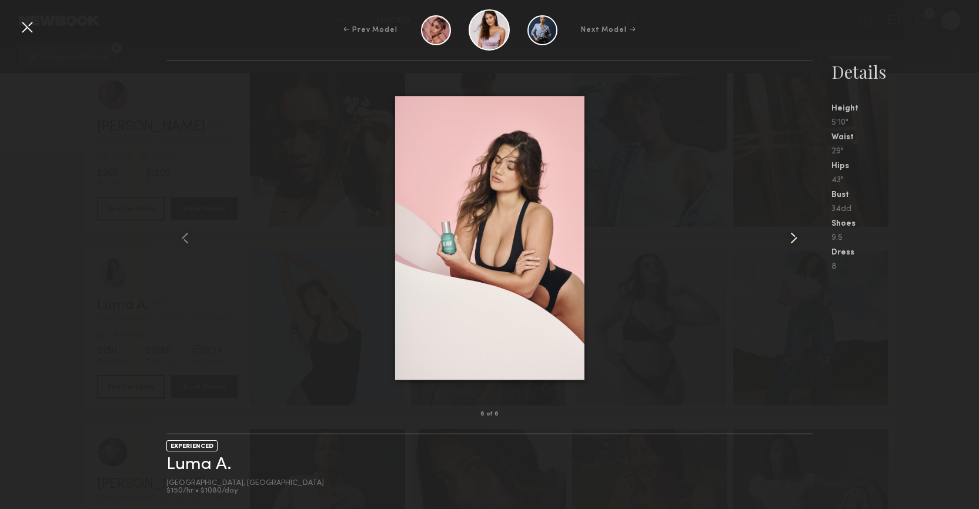
click at [786, 242] on common-icon at bounding box center [793, 238] width 19 height 19
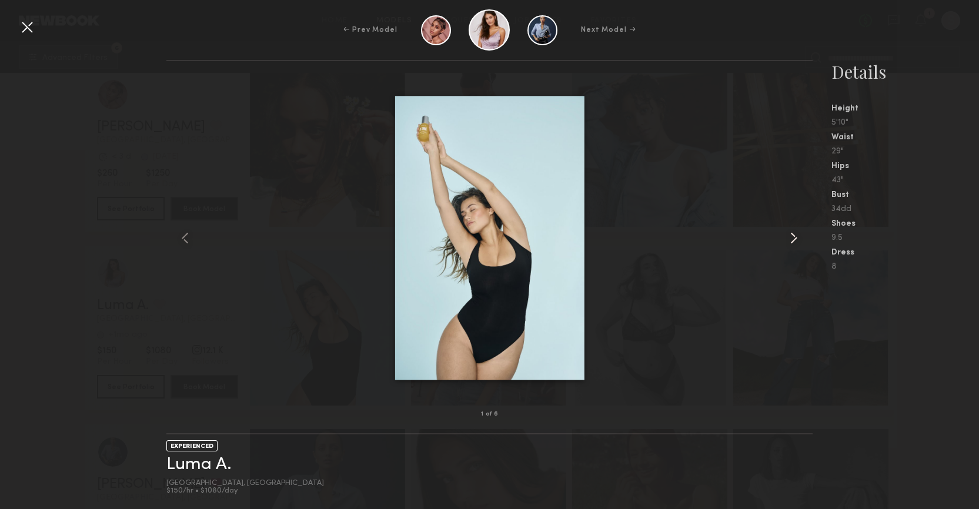
click at [786, 242] on common-icon at bounding box center [793, 238] width 19 height 19
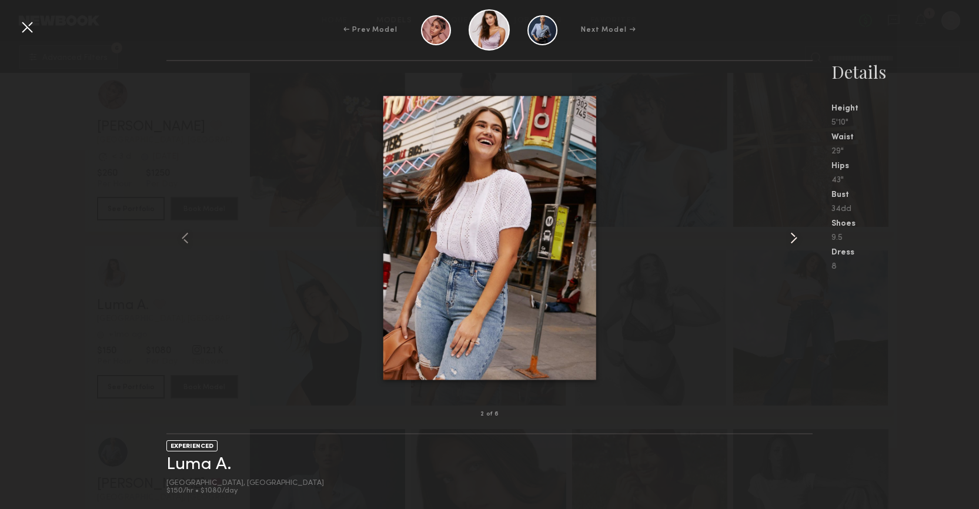
click at [786, 242] on common-icon at bounding box center [793, 238] width 19 height 19
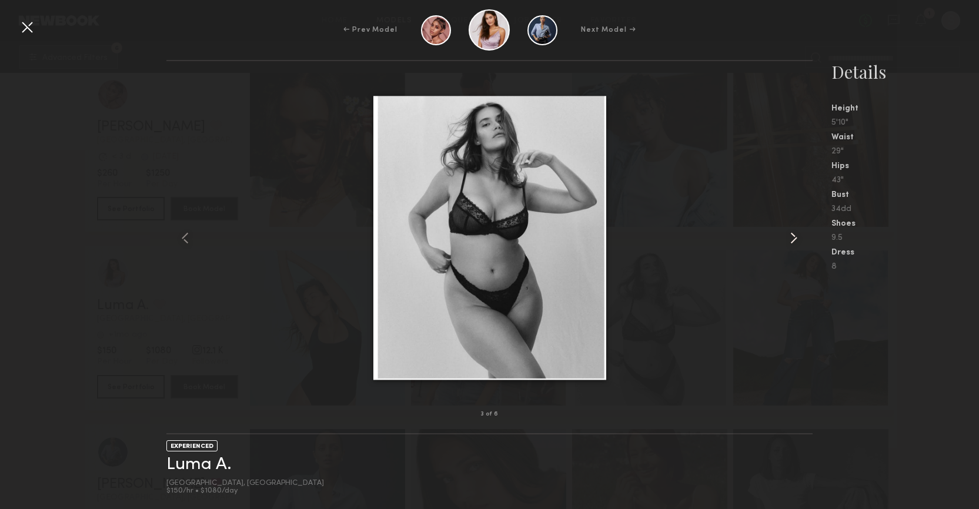
click at [786, 242] on common-icon at bounding box center [793, 238] width 19 height 19
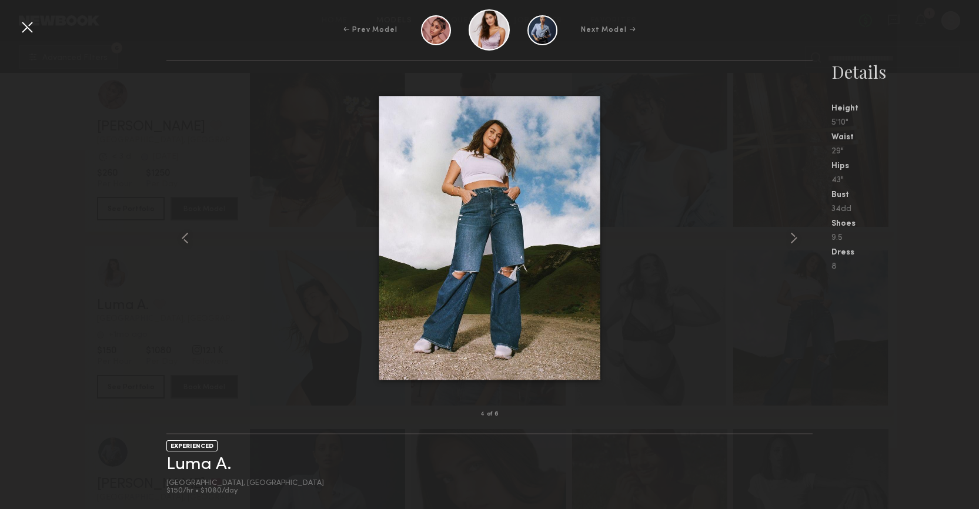
click at [22, 28] on div at bounding box center [27, 27] width 19 height 19
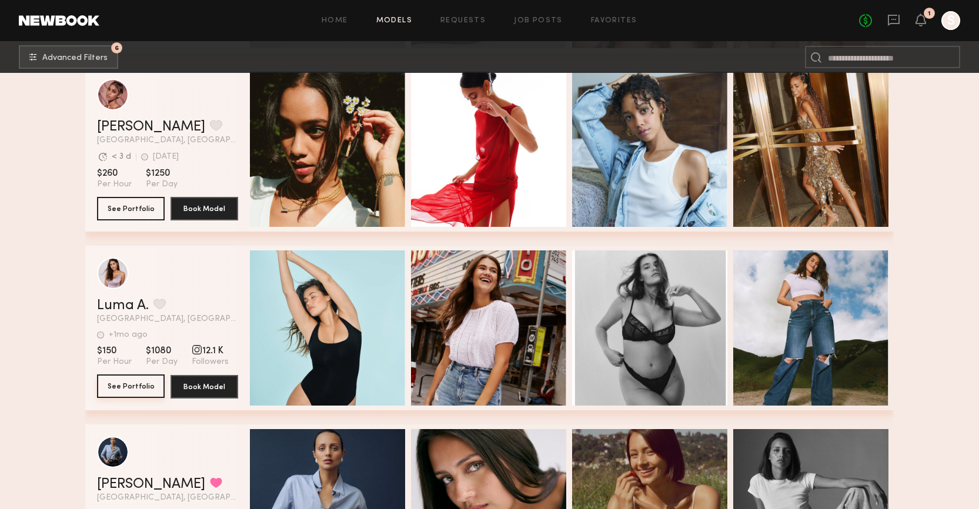
click at [128, 393] on button "See Portfolio" at bounding box center [131, 387] width 68 height 24
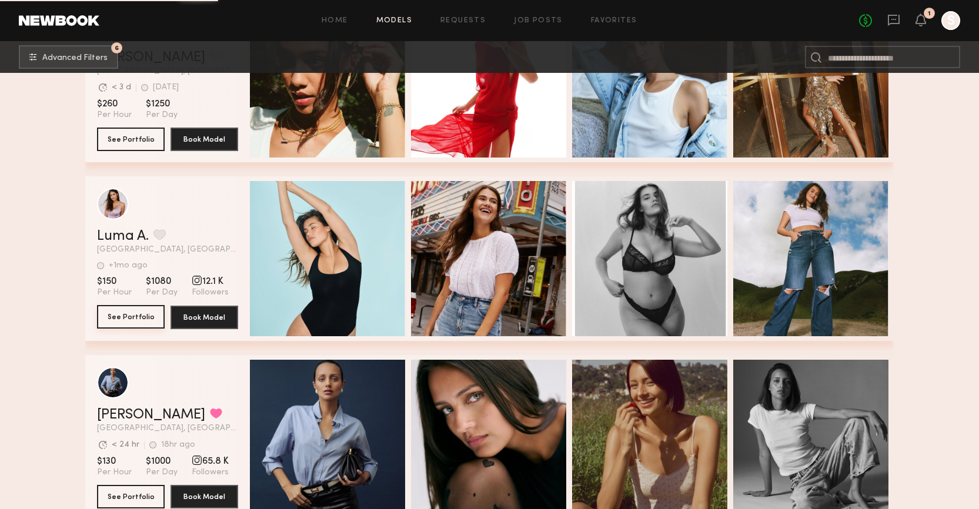
scroll to position [61228, 0]
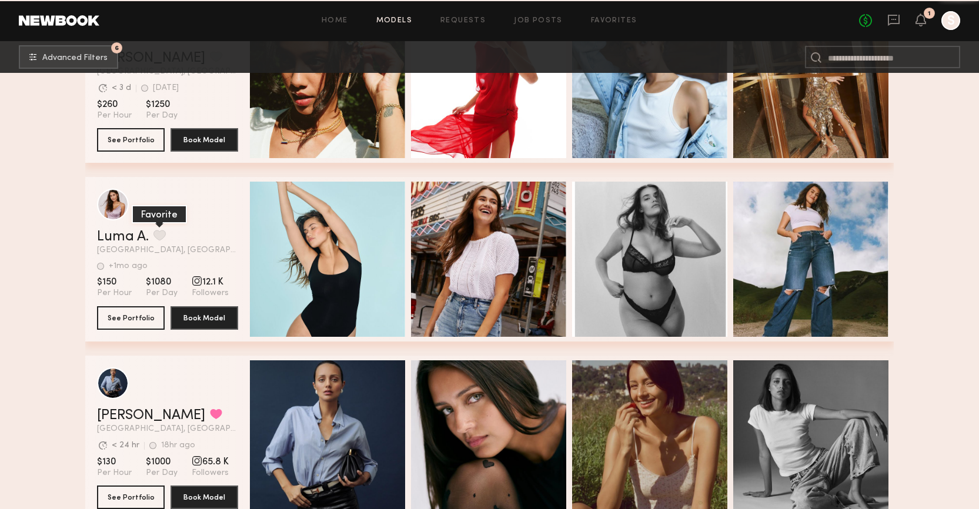
click at [161, 235] on button "grid" at bounding box center [159, 235] width 12 height 11
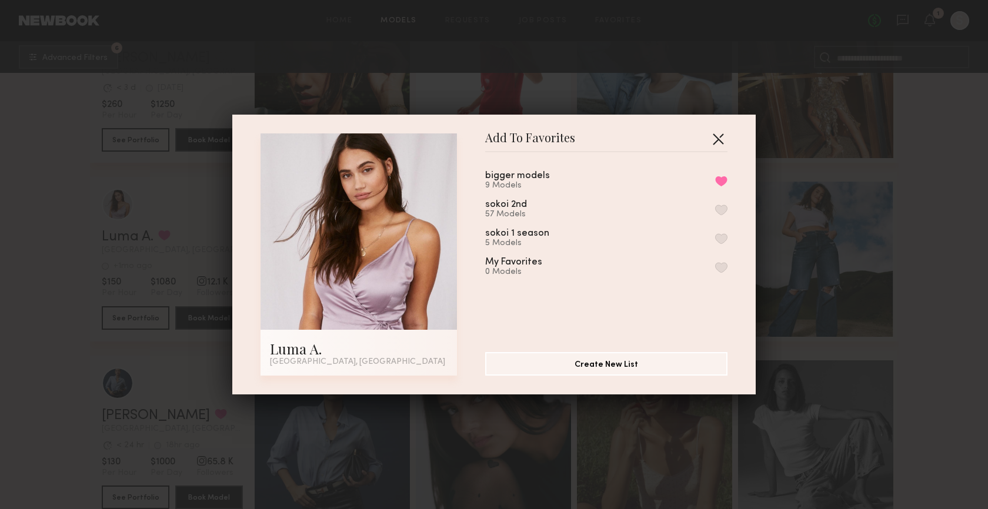
click at [715, 143] on button "button" at bounding box center [718, 138] width 19 height 19
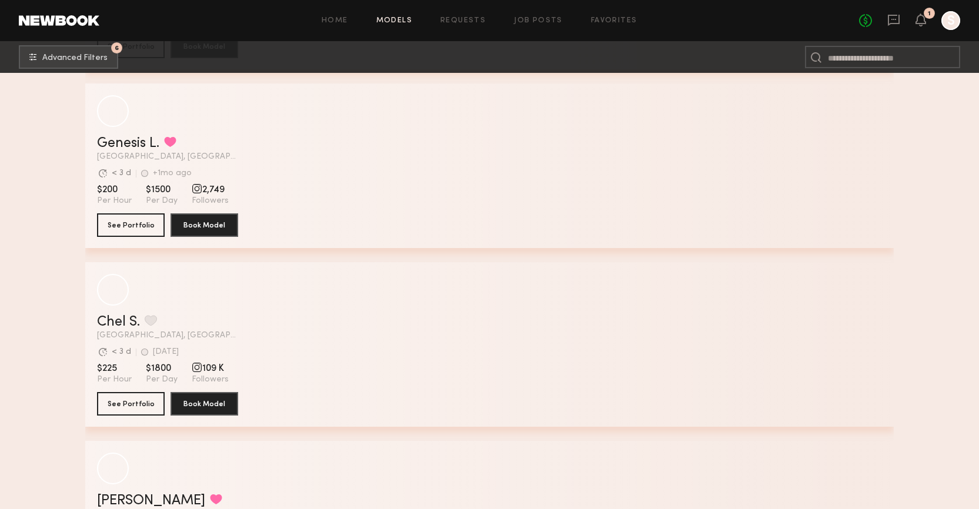
scroll to position [64504, 0]
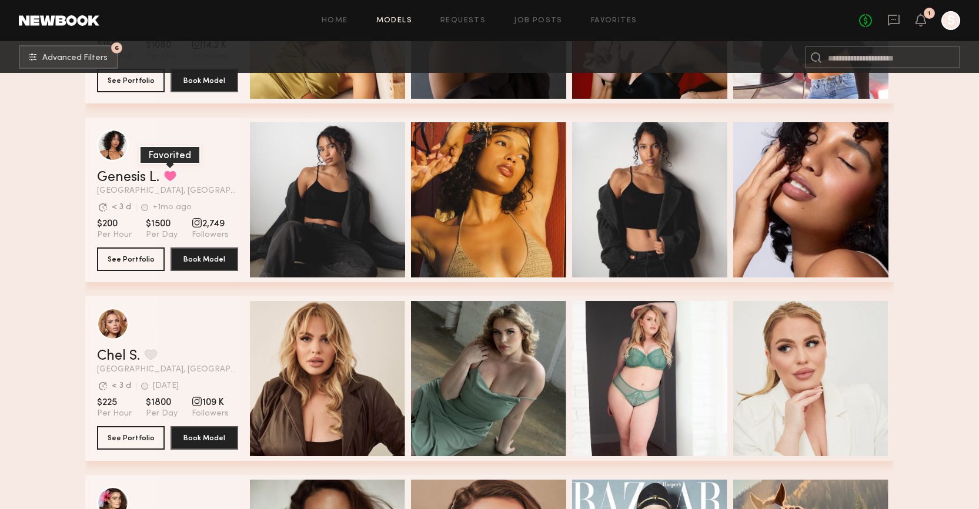
click at [171, 175] on button "grid" at bounding box center [170, 176] width 12 height 11
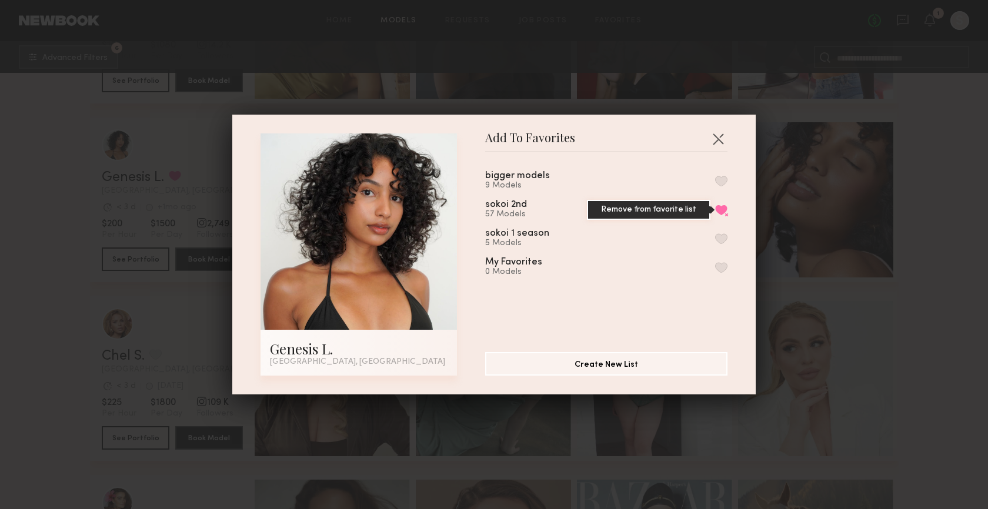
click at [715, 212] on button "Remove from favorite list" at bounding box center [721, 210] width 12 height 11
click at [717, 138] on button "button" at bounding box center [718, 138] width 19 height 19
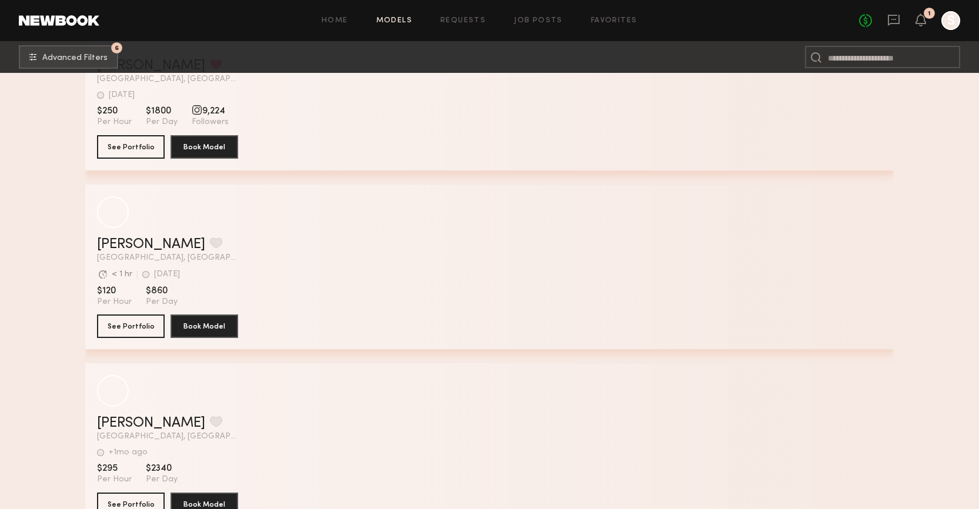
scroll to position [67528, 0]
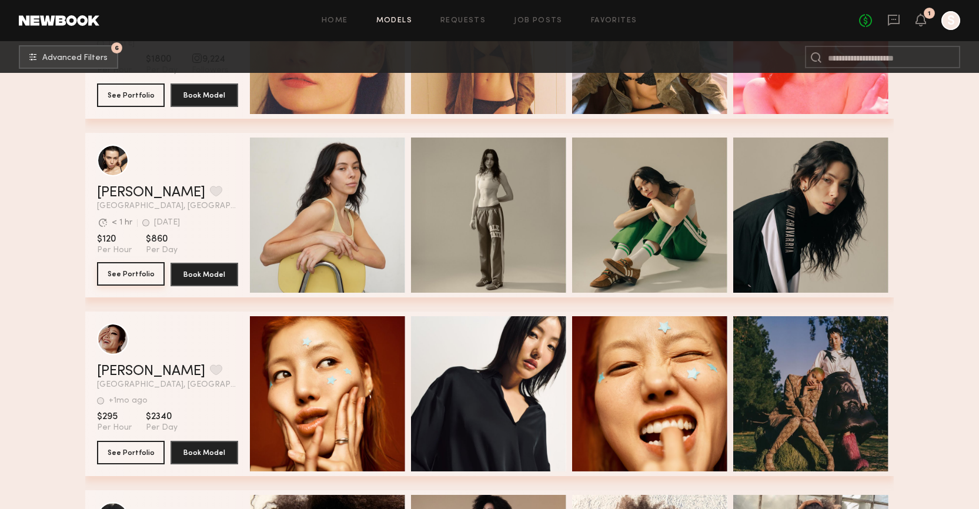
click at [110, 279] on button "See Portfolio" at bounding box center [131, 274] width 68 height 24
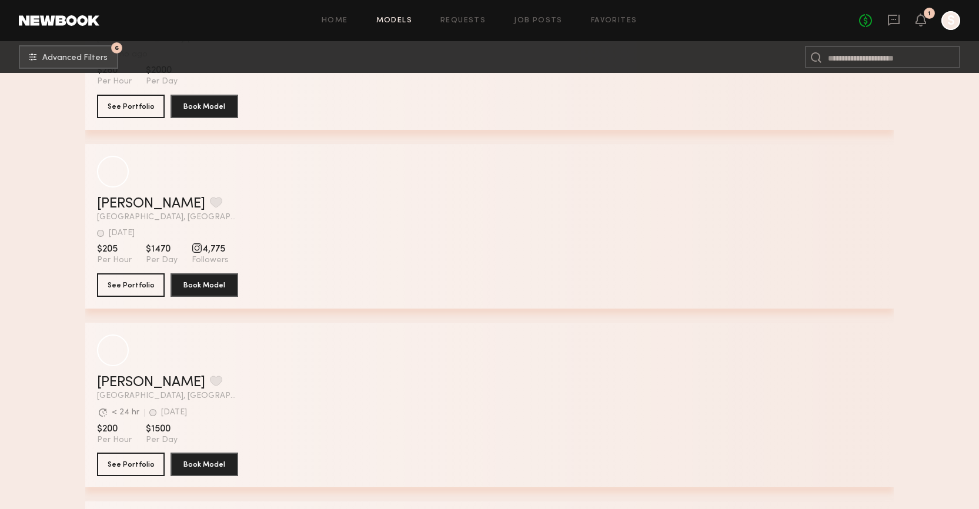
scroll to position [72513, 0]
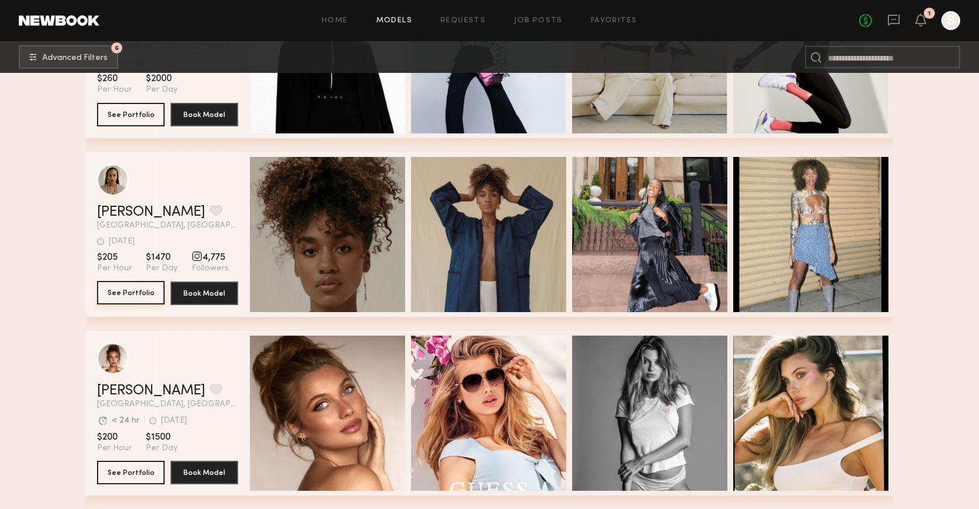
click at [141, 300] on button "See Portfolio" at bounding box center [131, 293] width 68 height 24
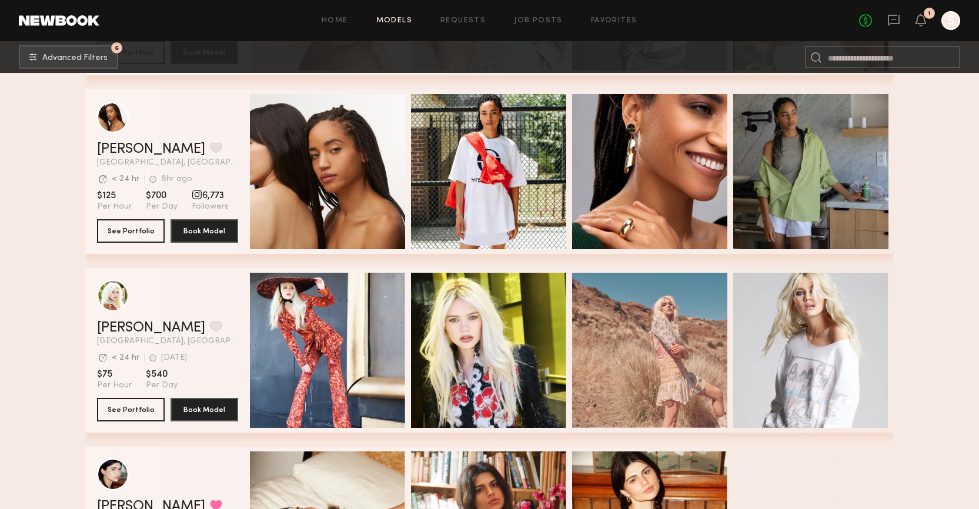
scroll to position [72890, 0]
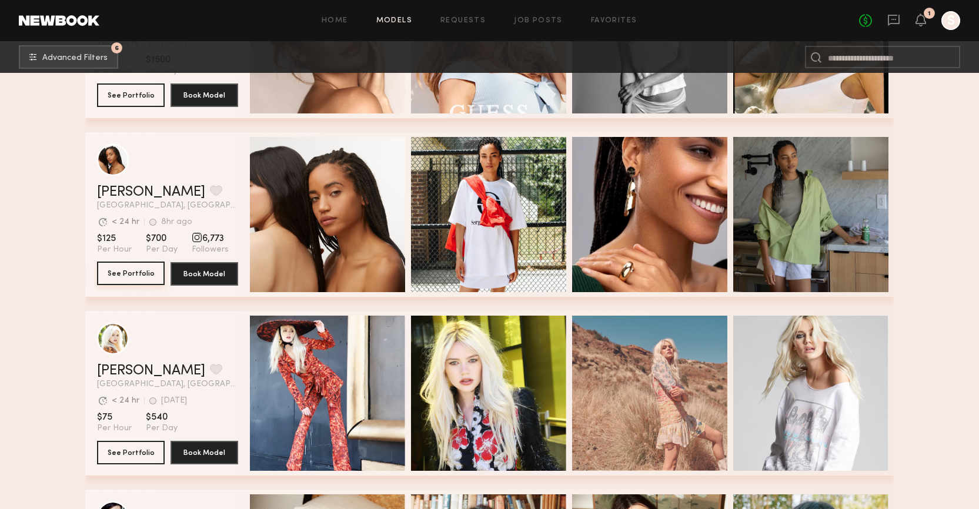
click at [136, 275] on button "See Portfolio" at bounding box center [131, 274] width 68 height 24
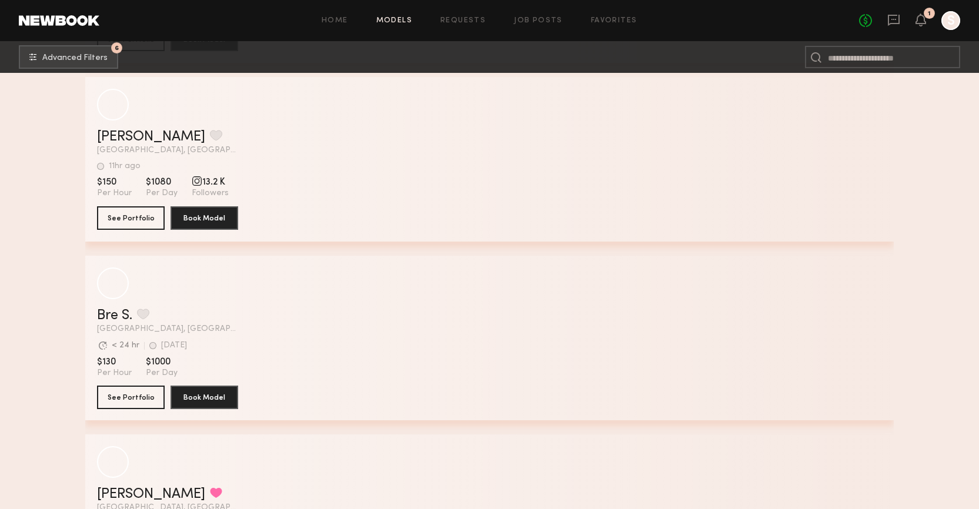
scroll to position [78480, 0]
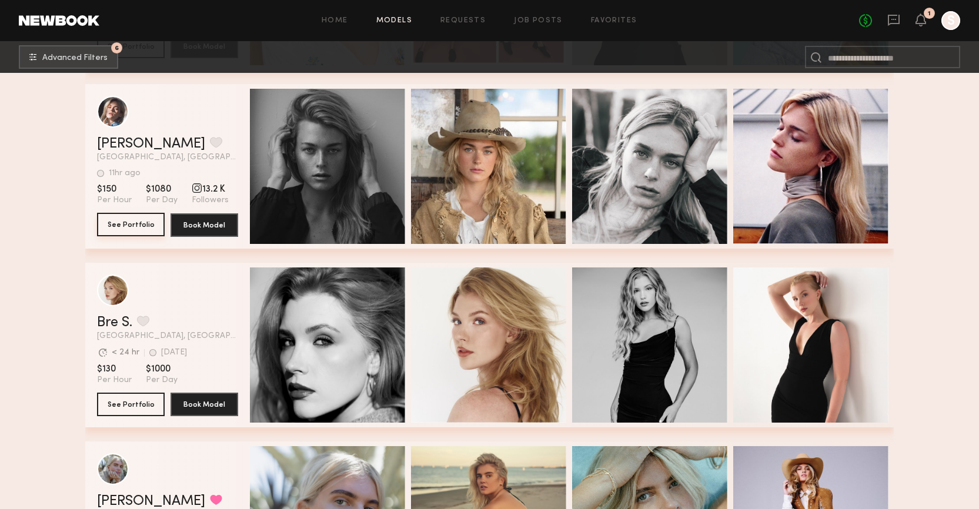
click at [142, 222] on button "See Portfolio" at bounding box center [131, 225] width 68 height 24
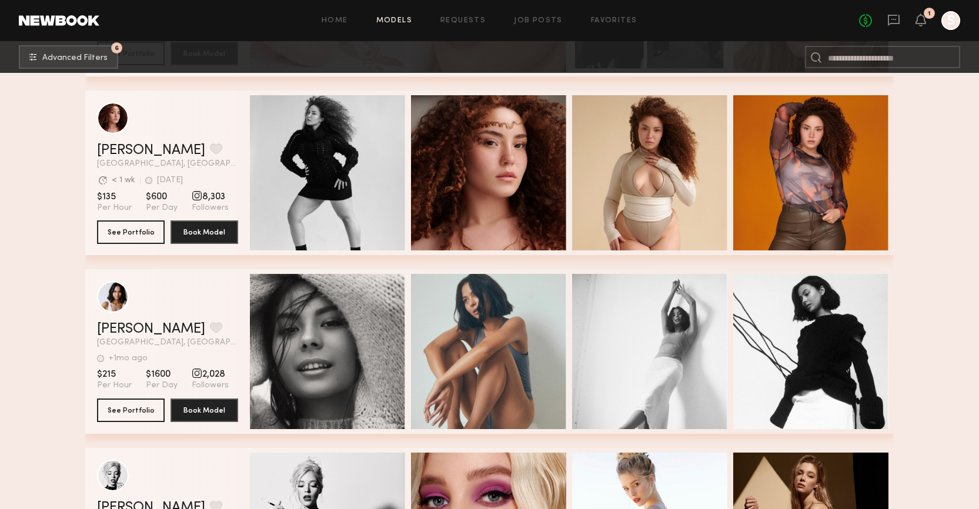
scroll to position [88703, 0]
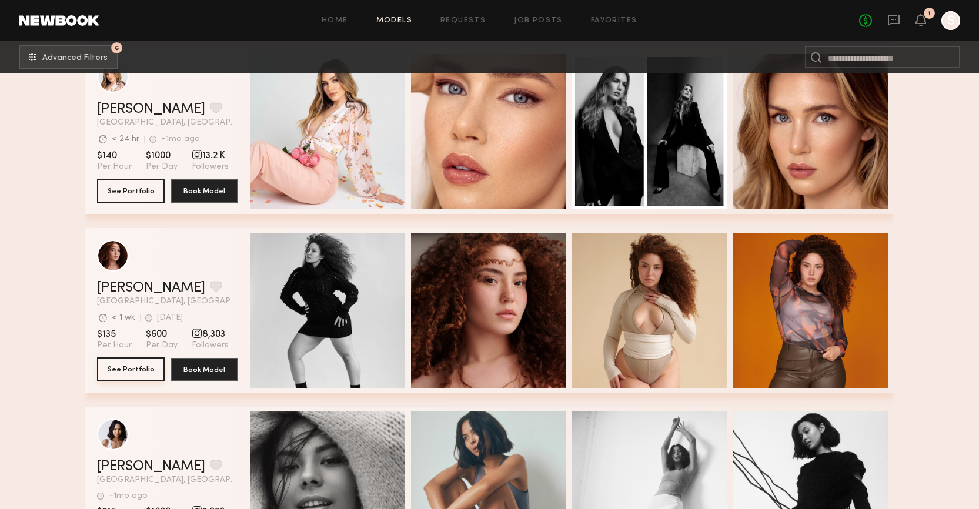
click at [125, 367] on button "See Portfolio" at bounding box center [131, 369] width 68 height 24
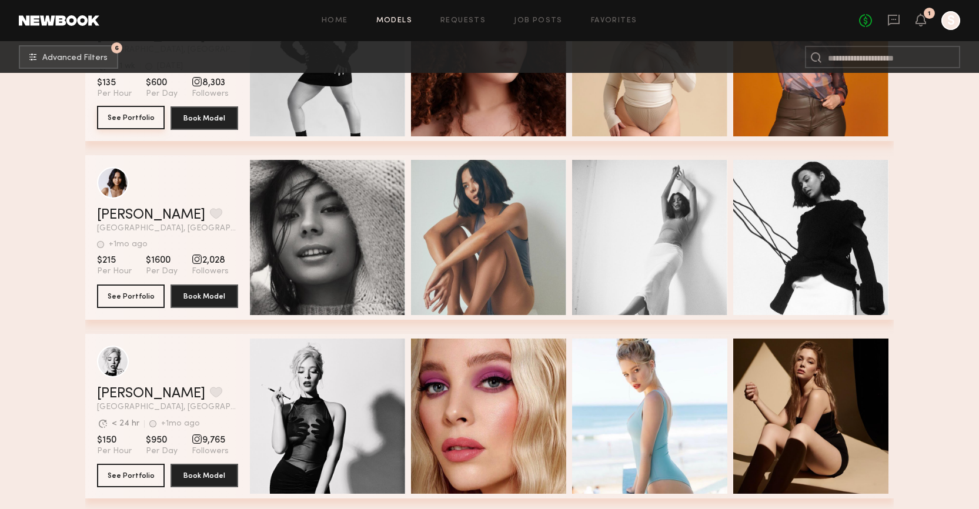
scroll to position [88981, 0]
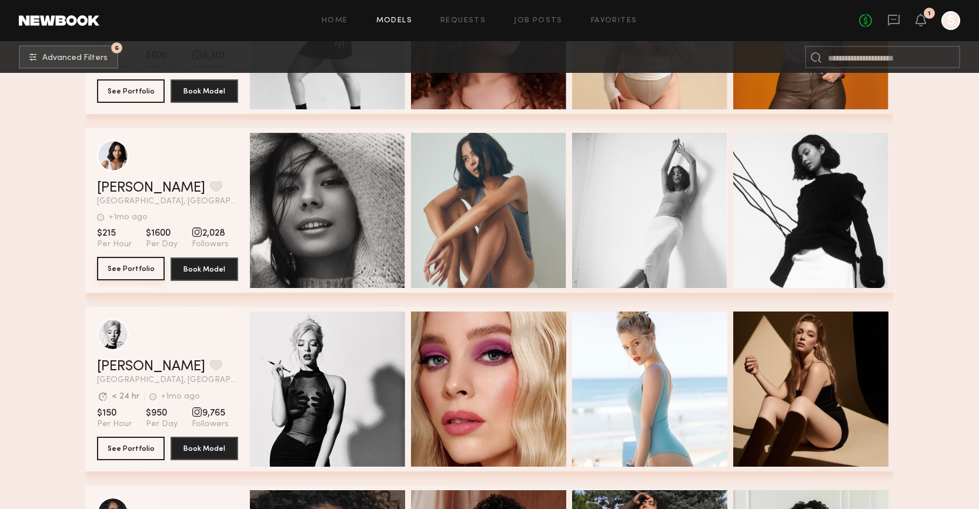
click at [110, 272] on button "See Portfolio" at bounding box center [131, 269] width 68 height 24
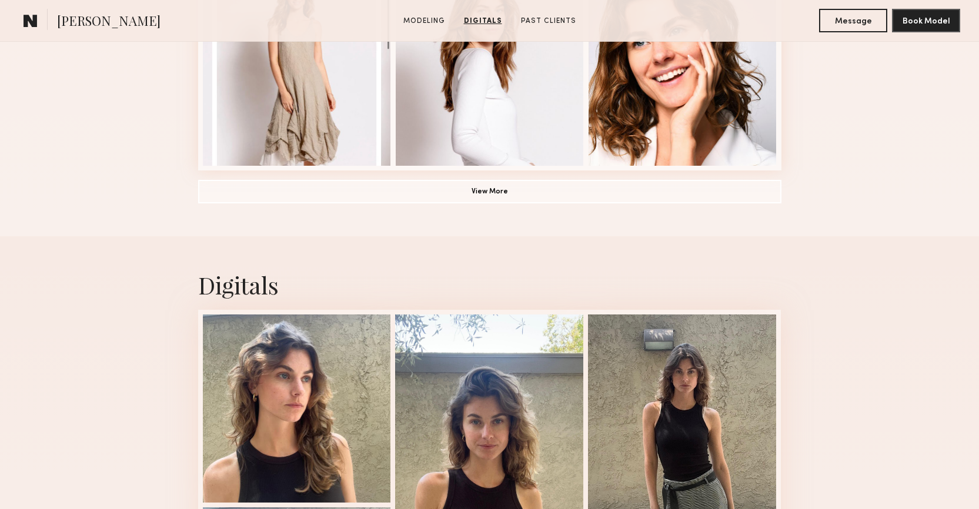
scroll to position [887, 0]
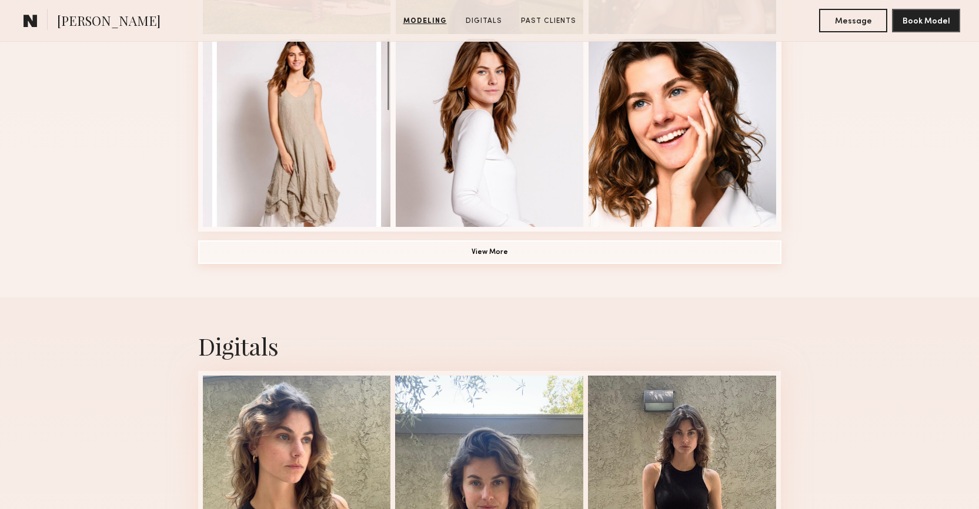
click at [543, 252] on button "View More" at bounding box center [489, 252] width 583 height 24
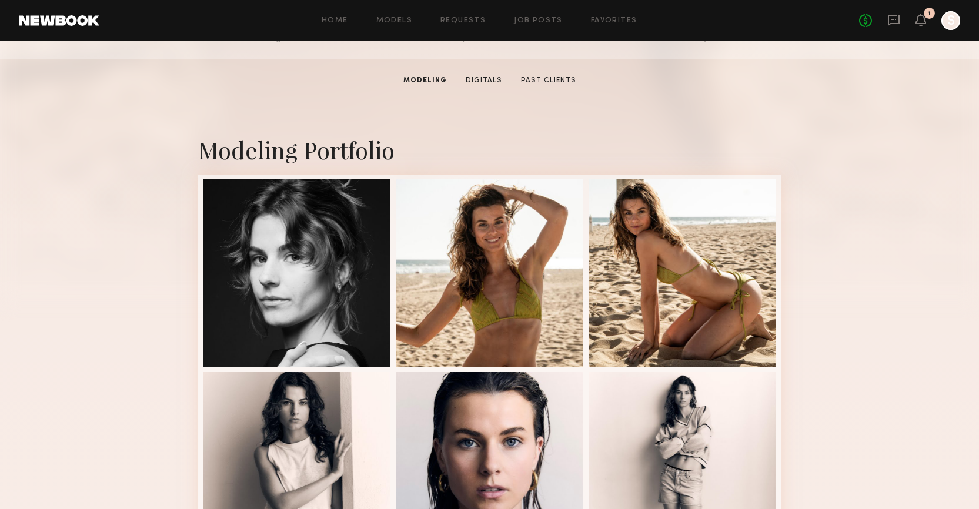
scroll to position [0, 0]
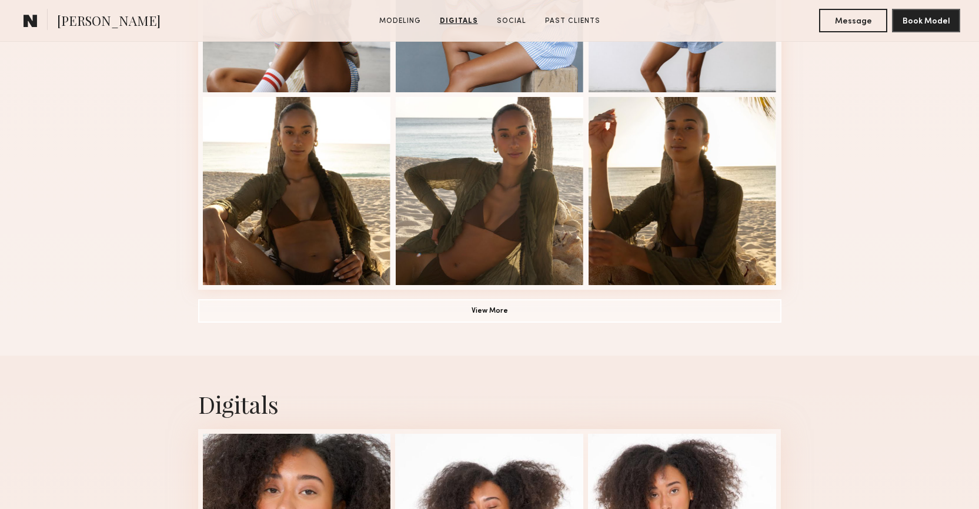
scroll to position [819, 0]
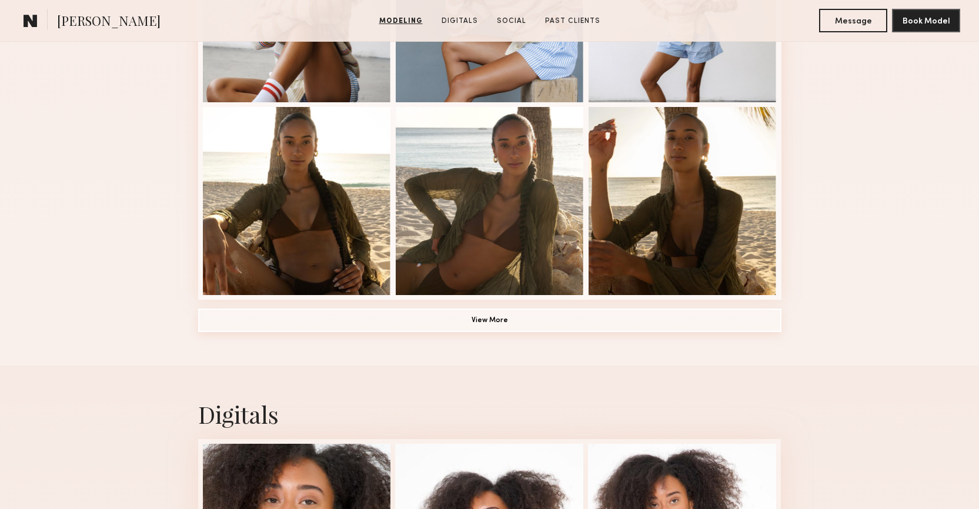
click at [487, 331] on button "View More" at bounding box center [489, 321] width 583 height 24
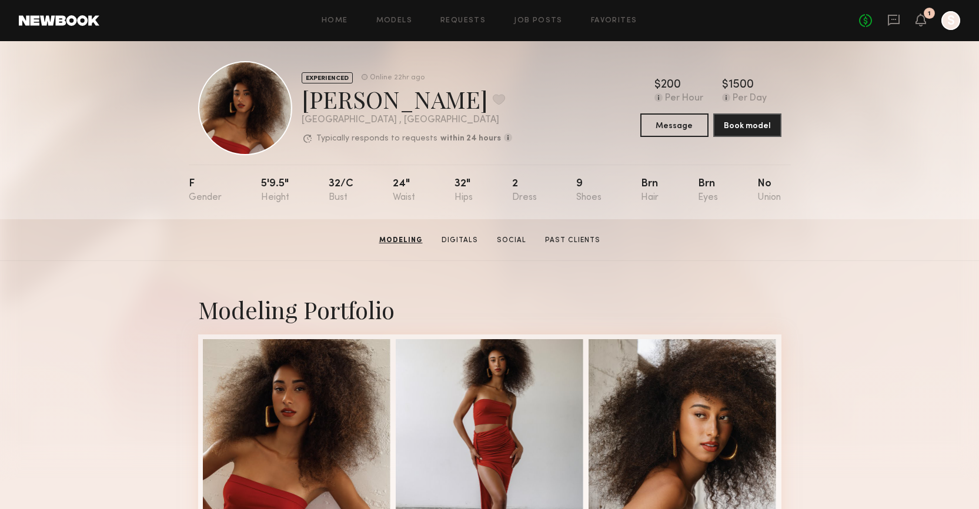
scroll to position [0, 0]
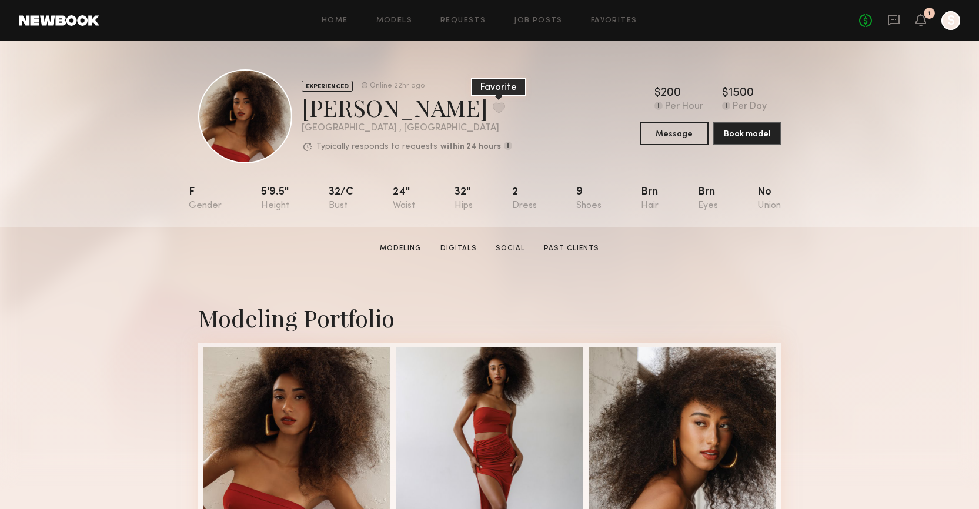
click at [493, 103] on button at bounding box center [499, 107] width 12 height 11
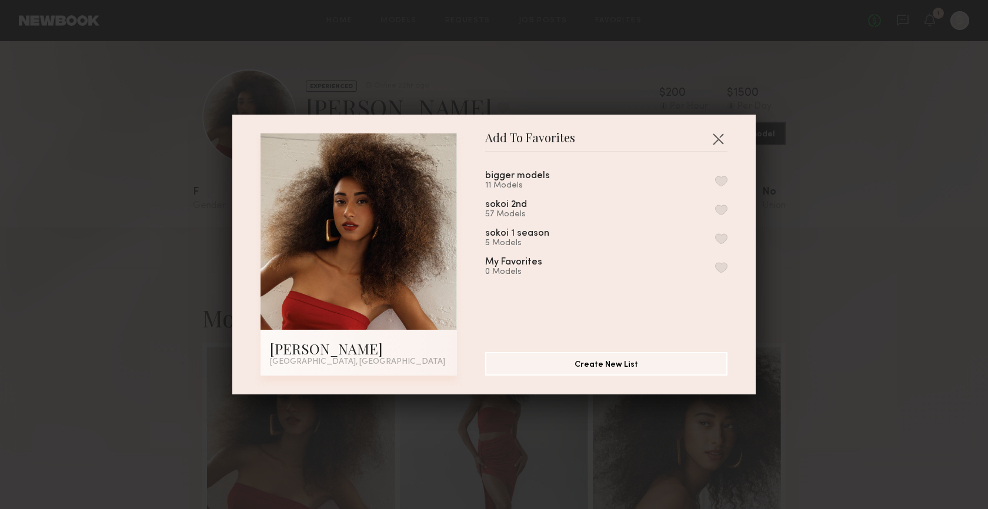
click at [715, 207] on button "button" at bounding box center [721, 210] width 12 height 11
click at [717, 135] on button "button" at bounding box center [718, 138] width 19 height 19
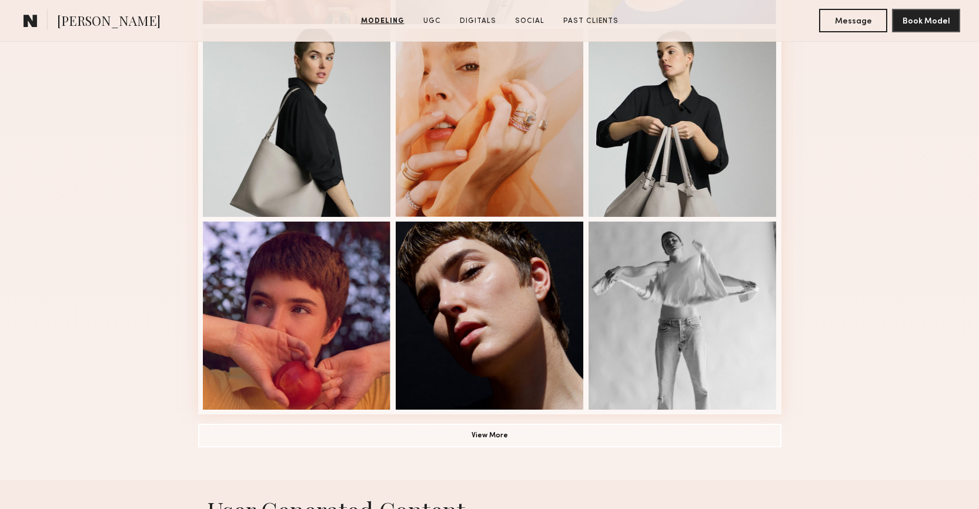
scroll to position [818, 0]
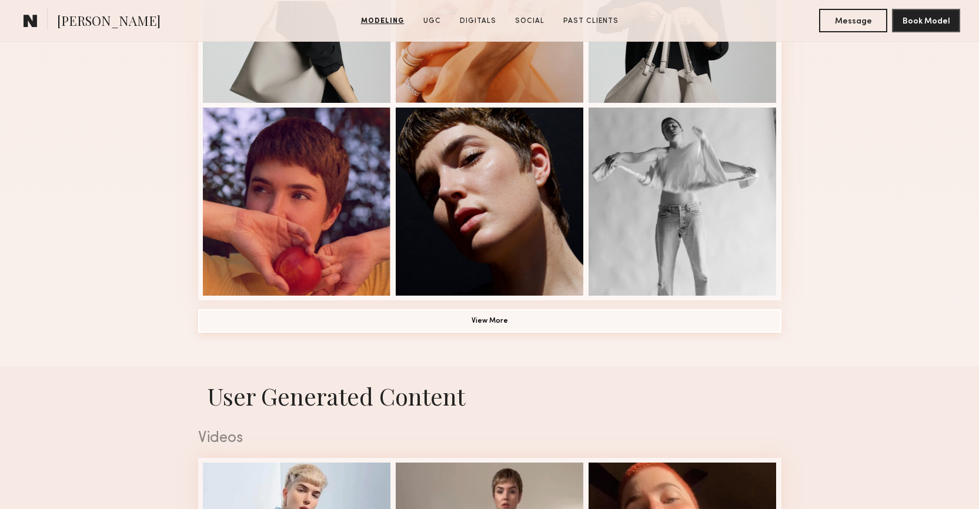
click at [512, 313] on button "View More" at bounding box center [489, 321] width 583 height 24
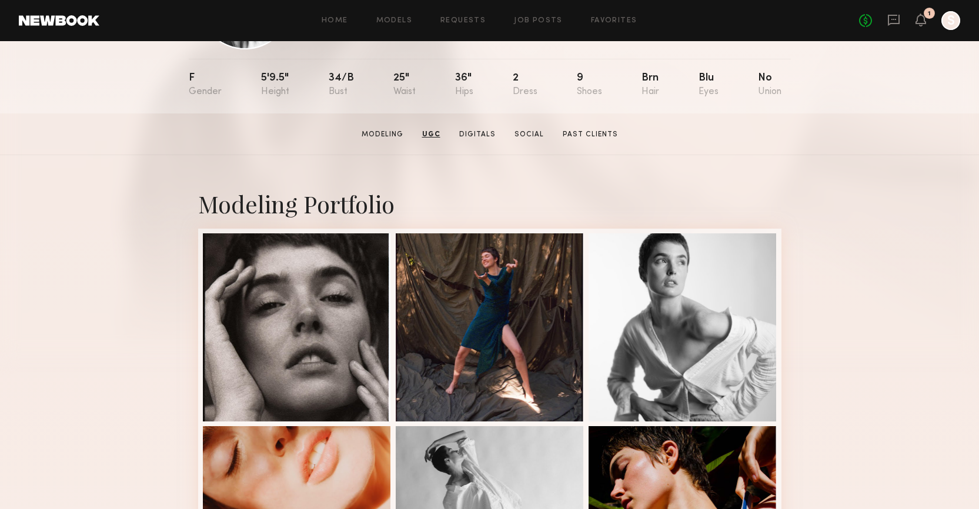
scroll to position [0, 0]
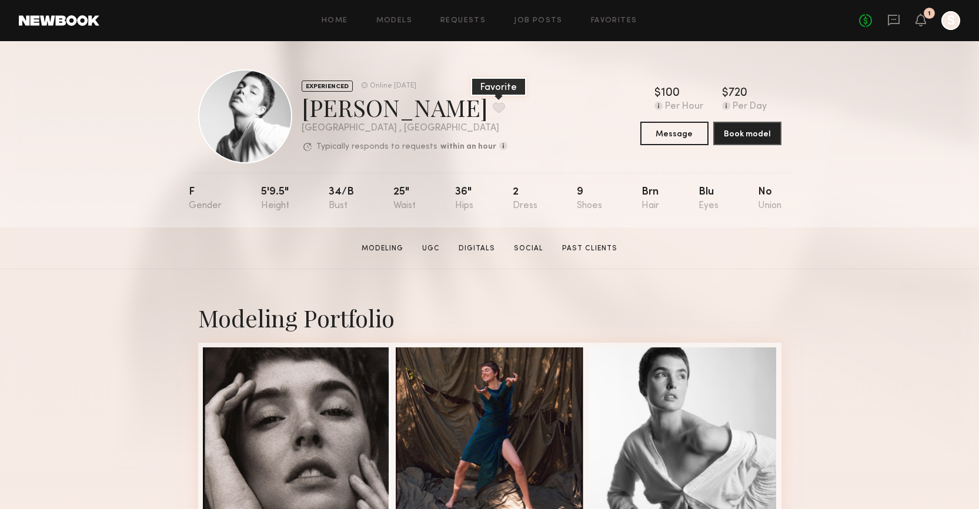
click at [493, 104] on button at bounding box center [499, 107] width 12 height 11
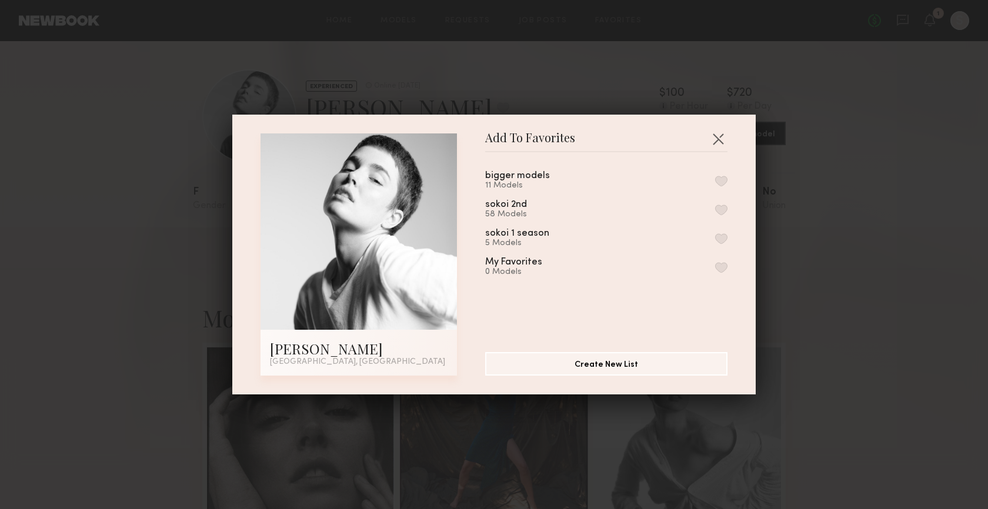
click at [715, 205] on button "button" at bounding box center [721, 210] width 12 height 11
click at [716, 136] on button "button" at bounding box center [718, 138] width 19 height 19
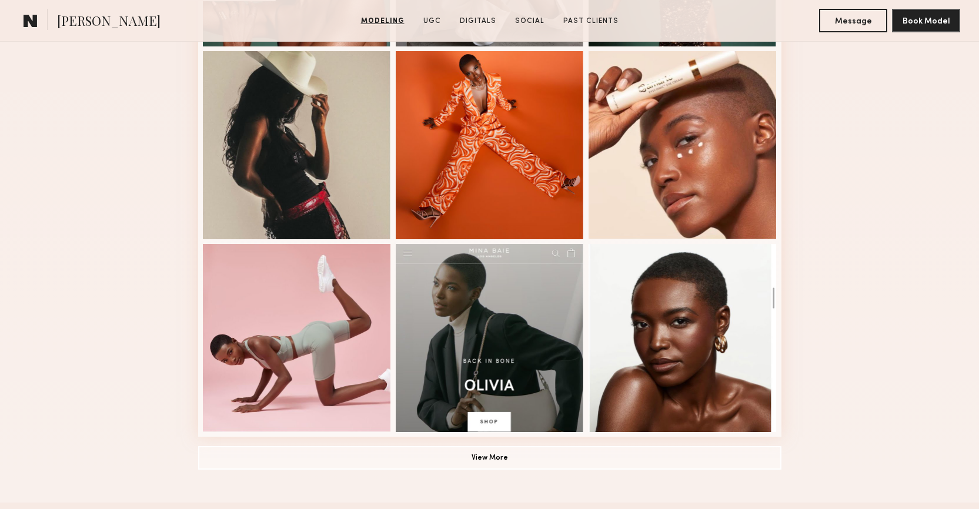
scroll to position [724, 0]
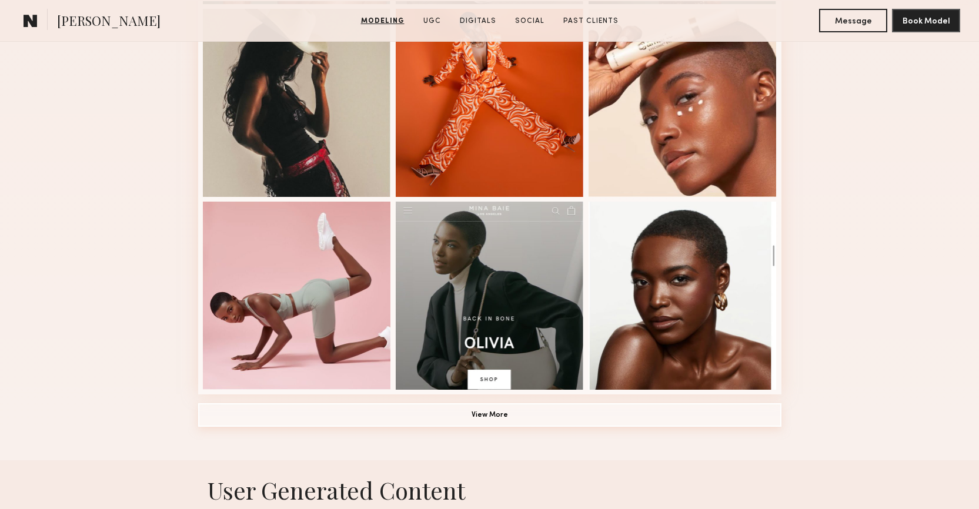
click at [553, 412] on button "View More" at bounding box center [489, 415] width 583 height 24
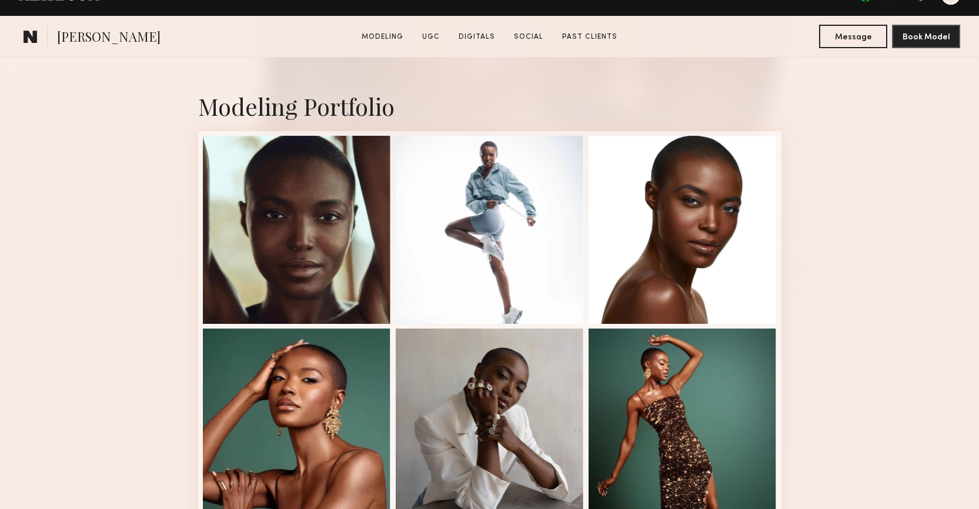
scroll to position [266, 0]
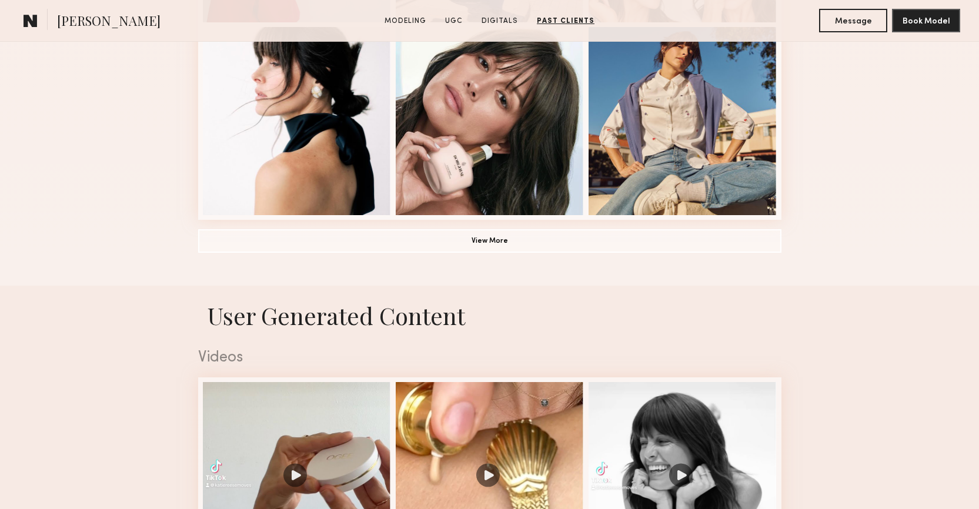
scroll to position [888, 0]
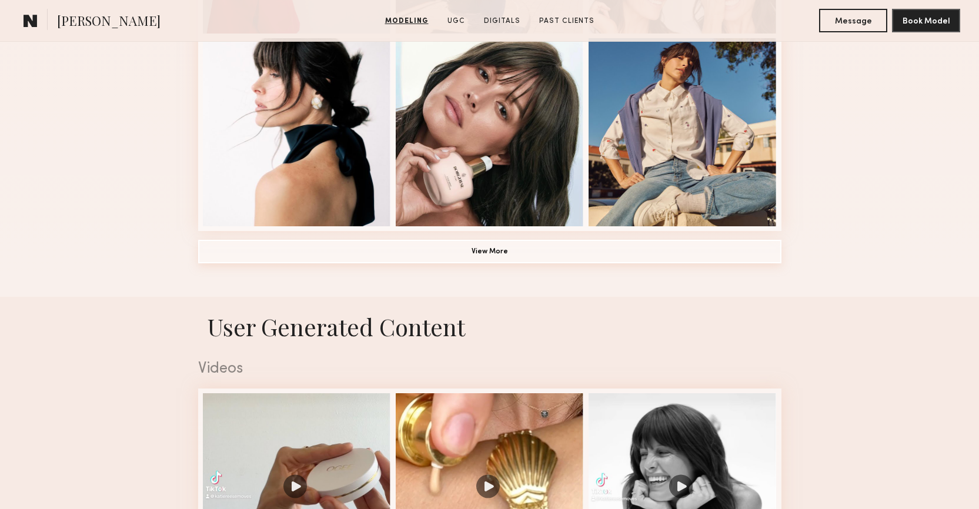
click at [507, 256] on button "View More" at bounding box center [489, 252] width 583 height 24
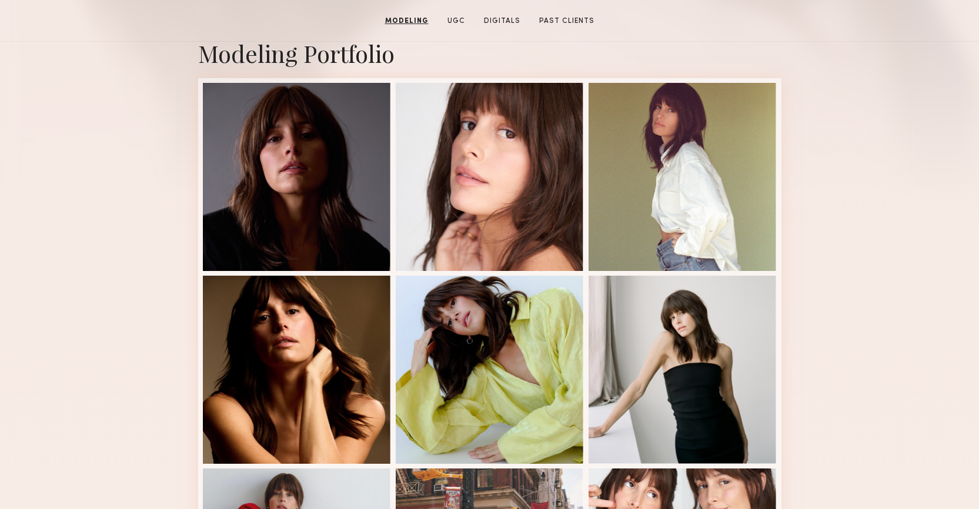
scroll to position [0, 0]
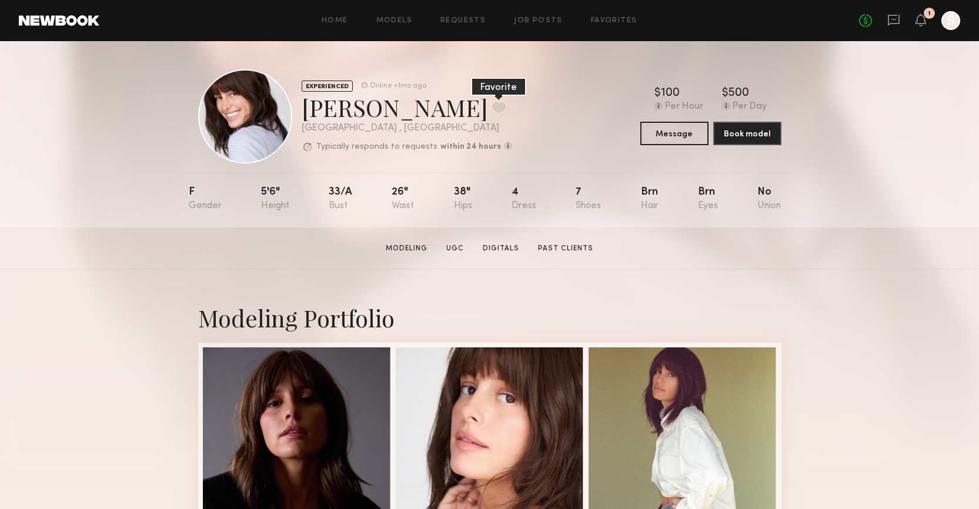
click at [493, 106] on button at bounding box center [499, 107] width 12 height 11
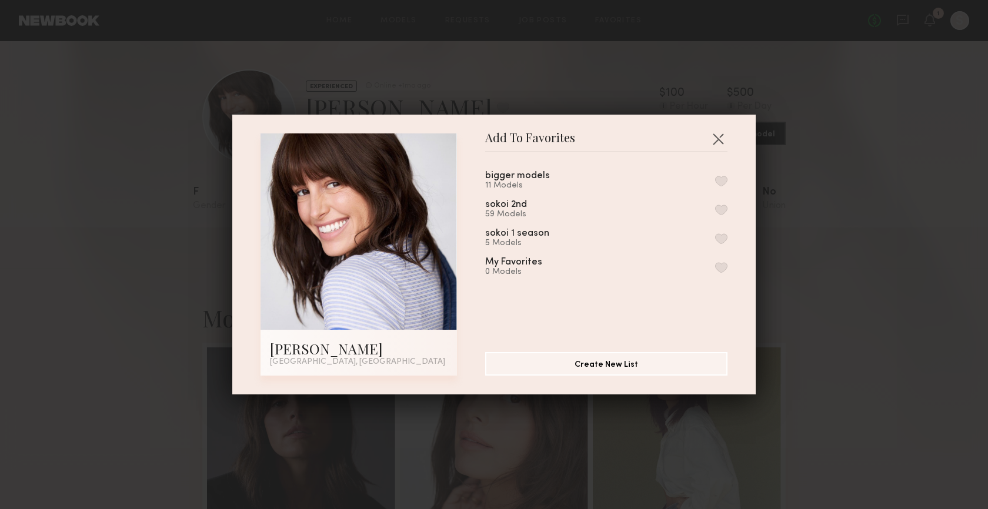
click at [715, 205] on button "button" at bounding box center [721, 210] width 12 height 11
click at [713, 136] on button "button" at bounding box center [718, 138] width 19 height 19
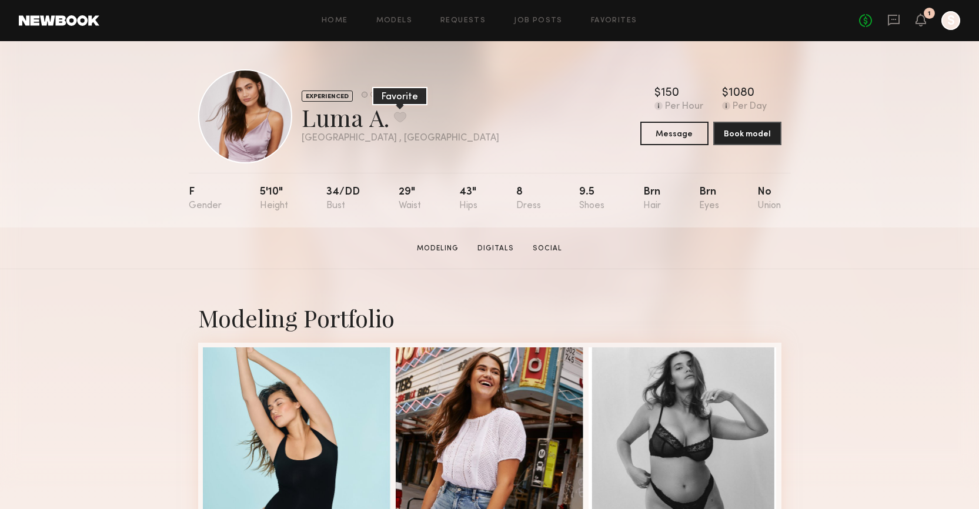
click at [395, 114] on button at bounding box center [400, 117] width 12 height 11
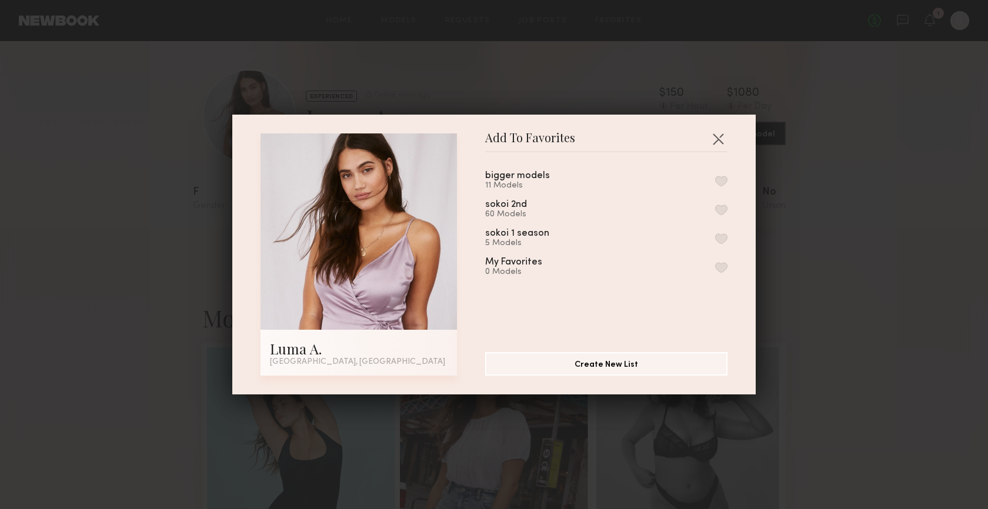
click at [715, 179] on button "button" at bounding box center [721, 181] width 12 height 11
click at [714, 141] on button "button" at bounding box center [718, 138] width 19 height 19
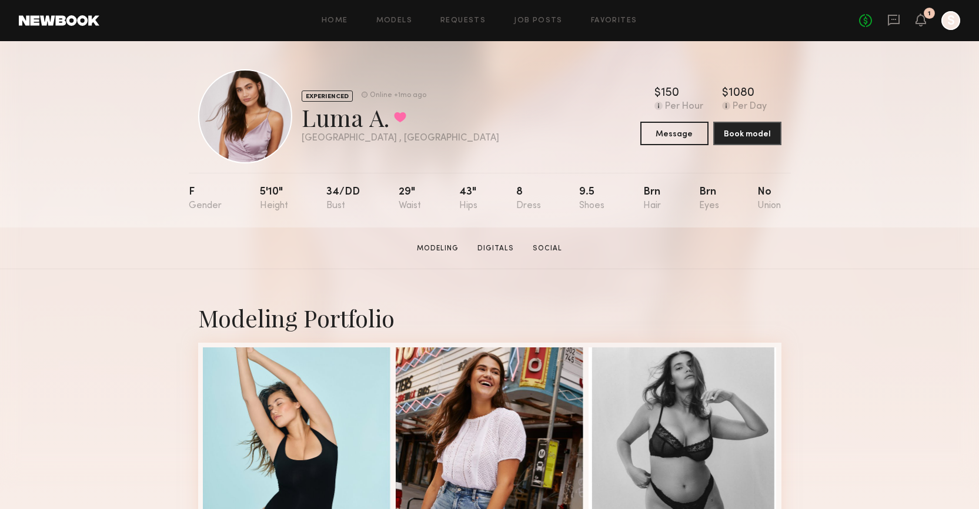
click at [917, 275] on div "Modeling Portfolio" at bounding box center [489, 517] width 979 height 497
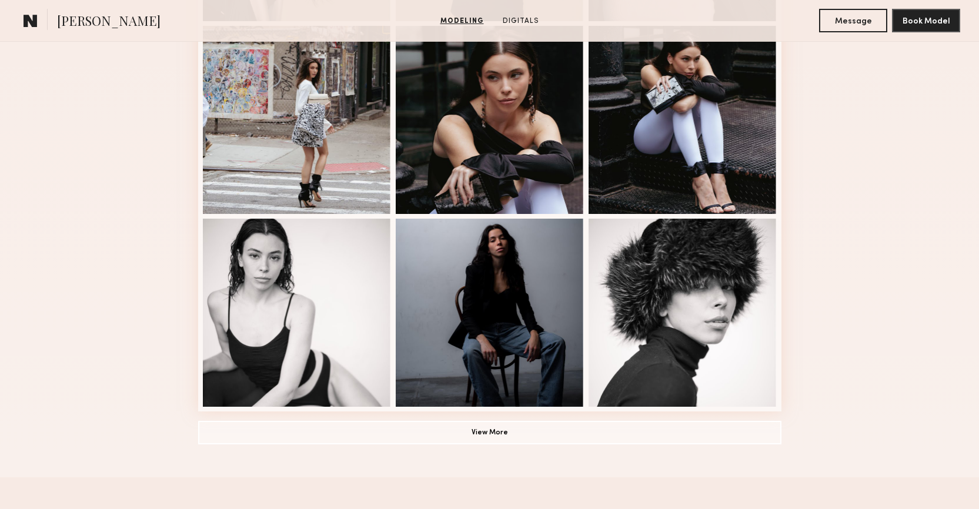
scroll to position [722, 0]
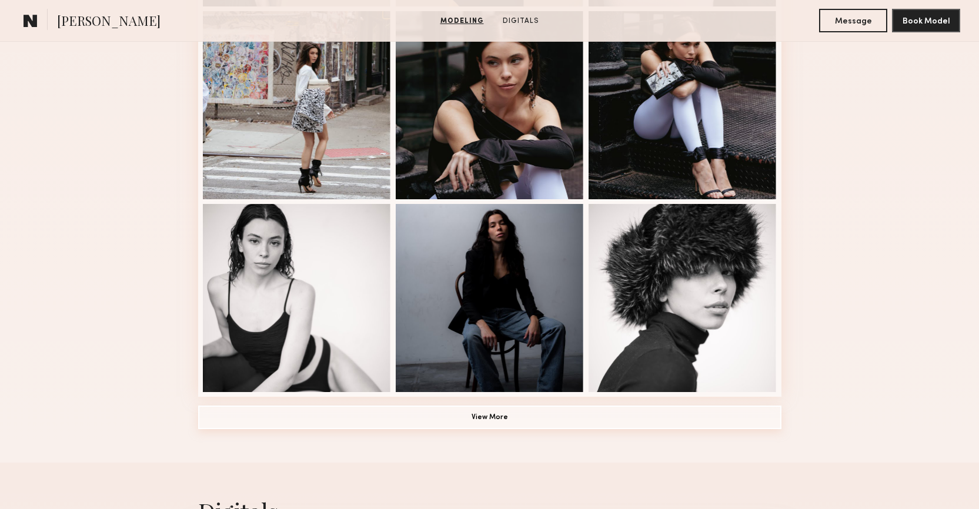
click at [527, 415] on button "View More" at bounding box center [489, 418] width 583 height 24
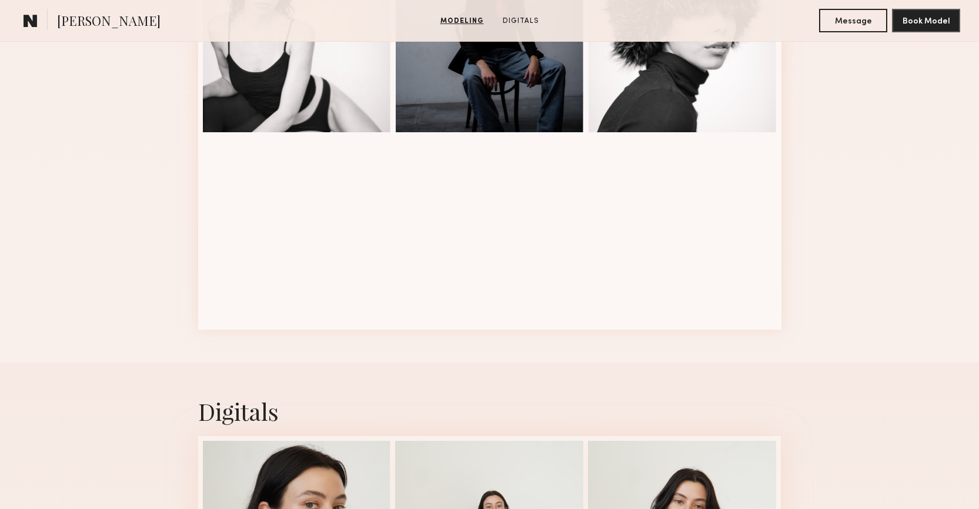
scroll to position [982, 0]
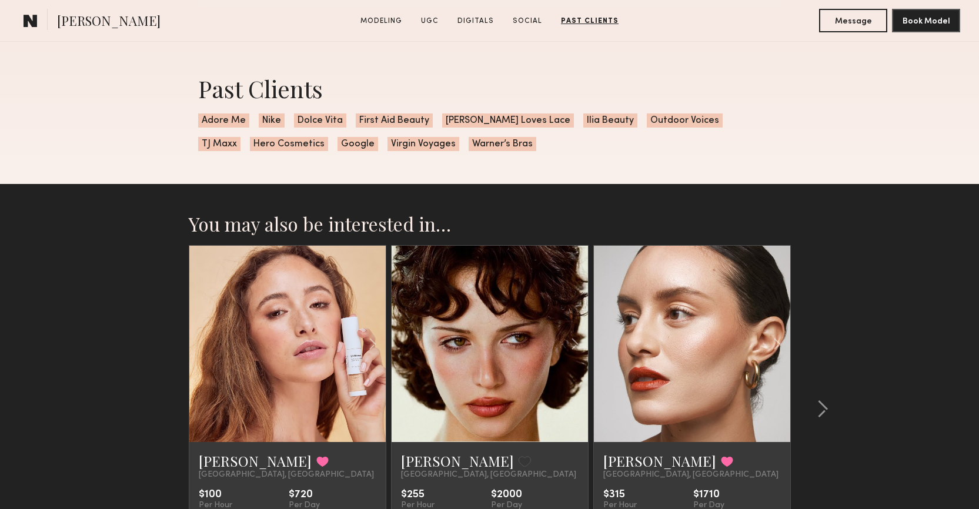
scroll to position [2880, 0]
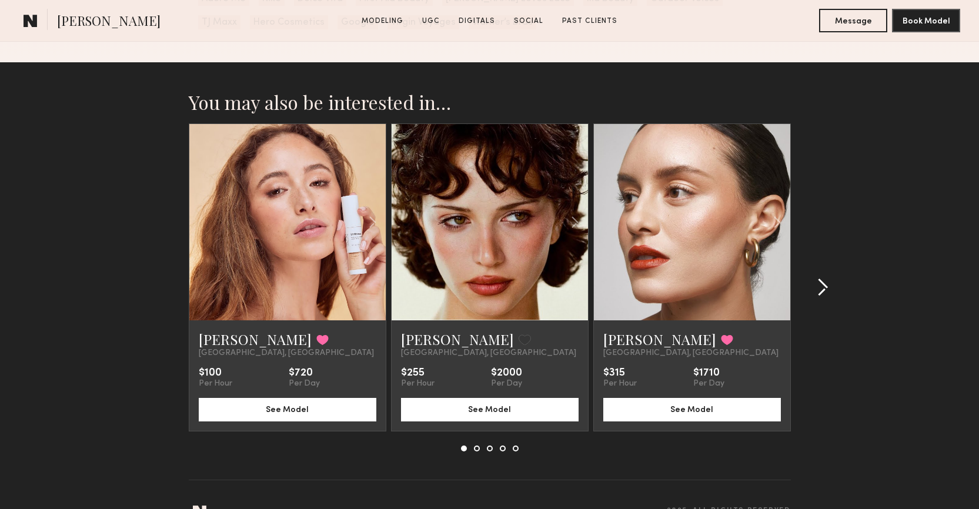
click at [818, 283] on common-icon at bounding box center [823, 287] width 12 height 19
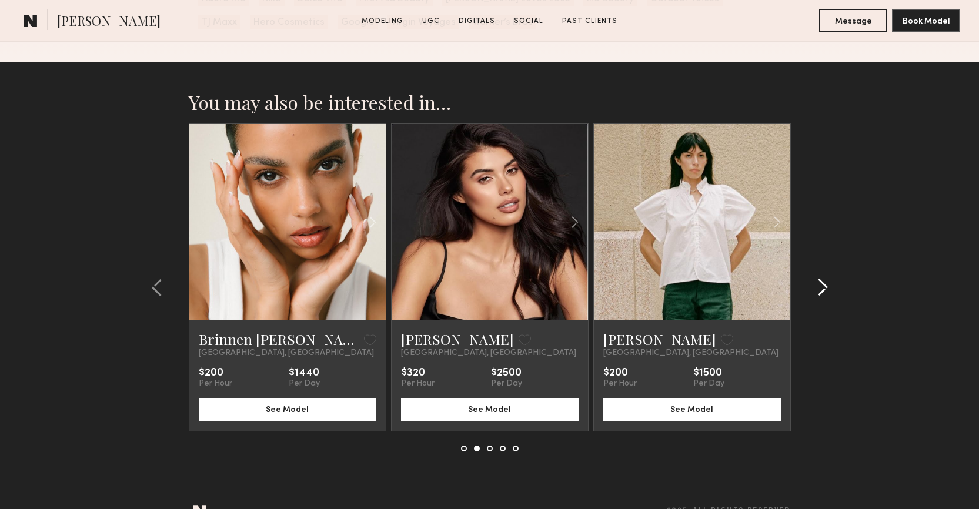
click at [818, 283] on common-icon at bounding box center [823, 287] width 12 height 19
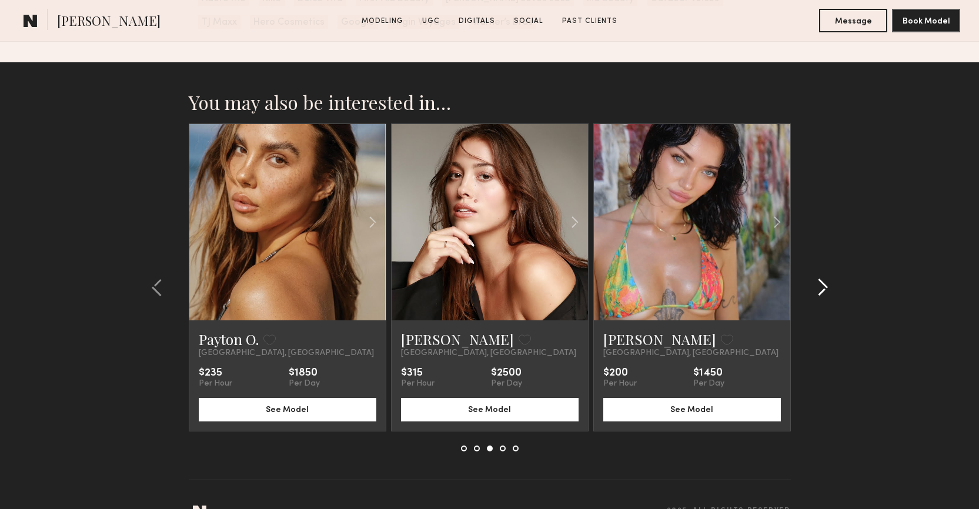
click at [818, 283] on common-icon at bounding box center [823, 287] width 12 height 19
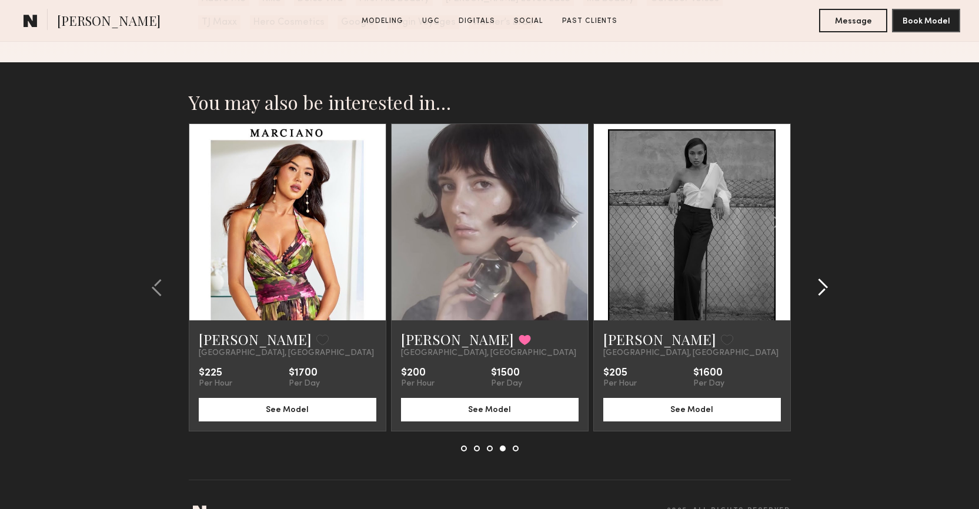
click at [818, 283] on common-icon at bounding box center [823, 287] width 12 height 19
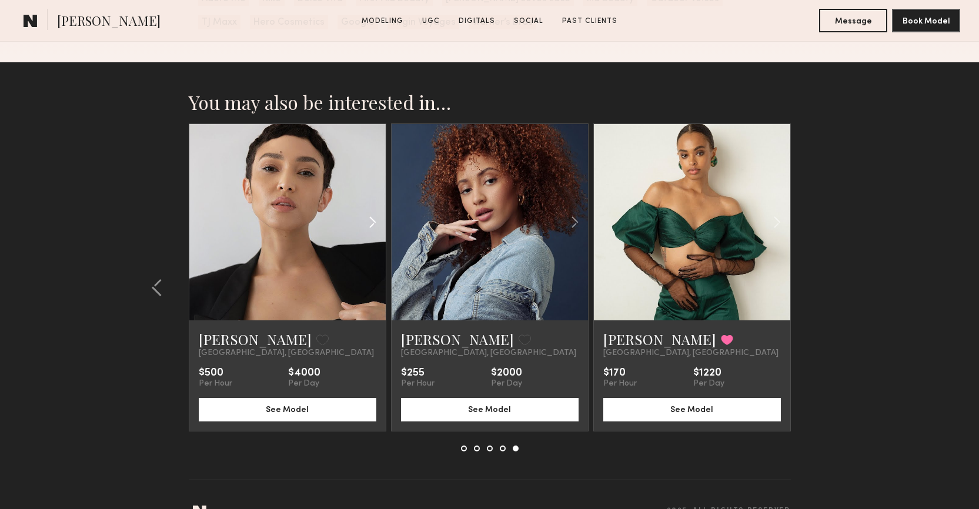
click at [366, 220] on common-icon at bounding box center [372, 222] width 17 height 22
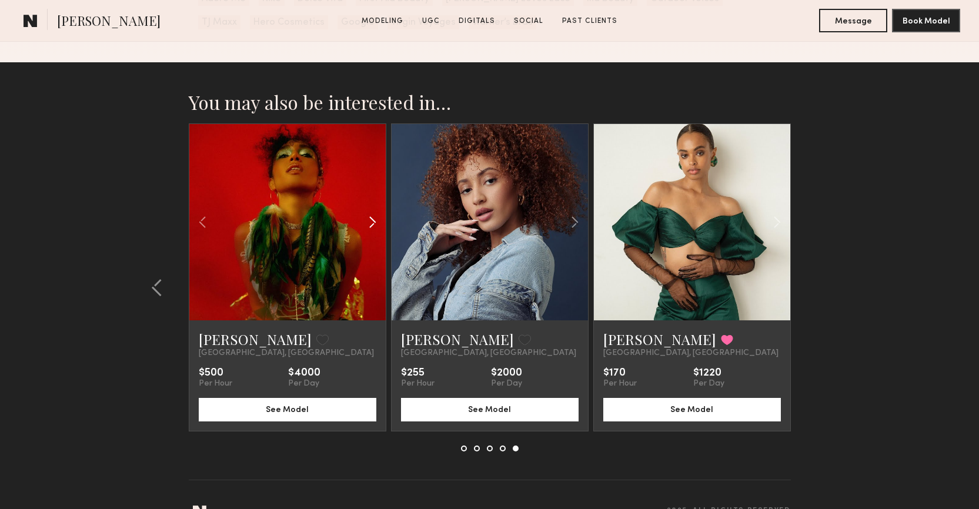
click at [366, 220] on common-icon at bounding box center [372, 222] width 17 height 22
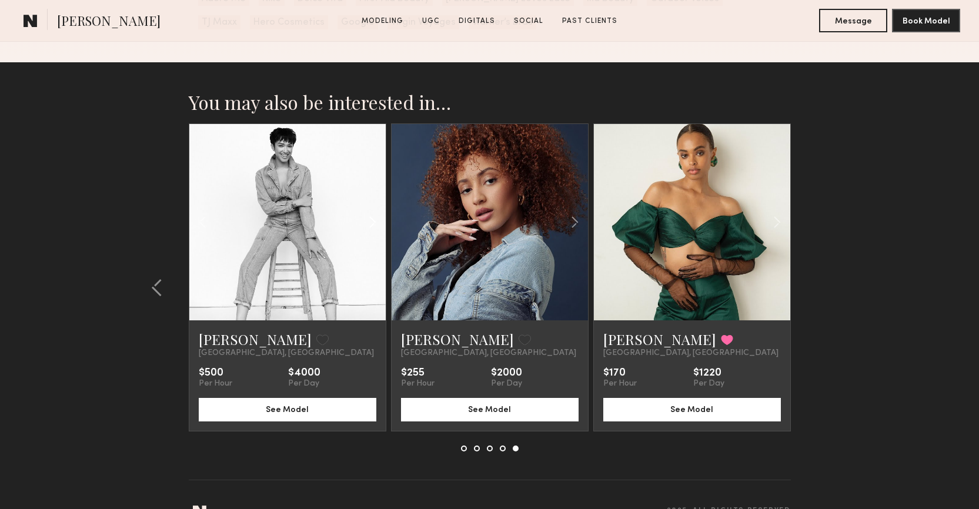
click at [366, 220] on common-icon at bounding box center [372, 222] width 17 height 22
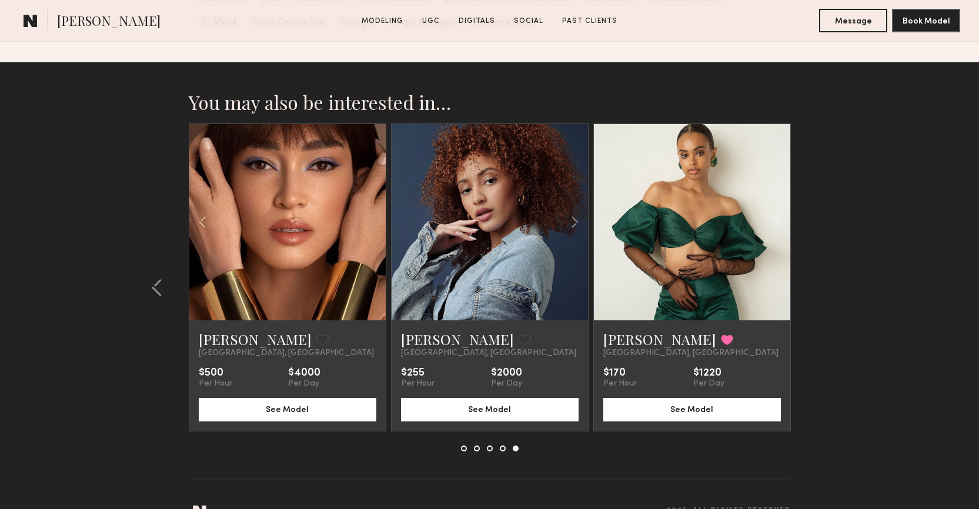
click at [366, 220] on div at bounding box center [287, 222] width 196 height 196
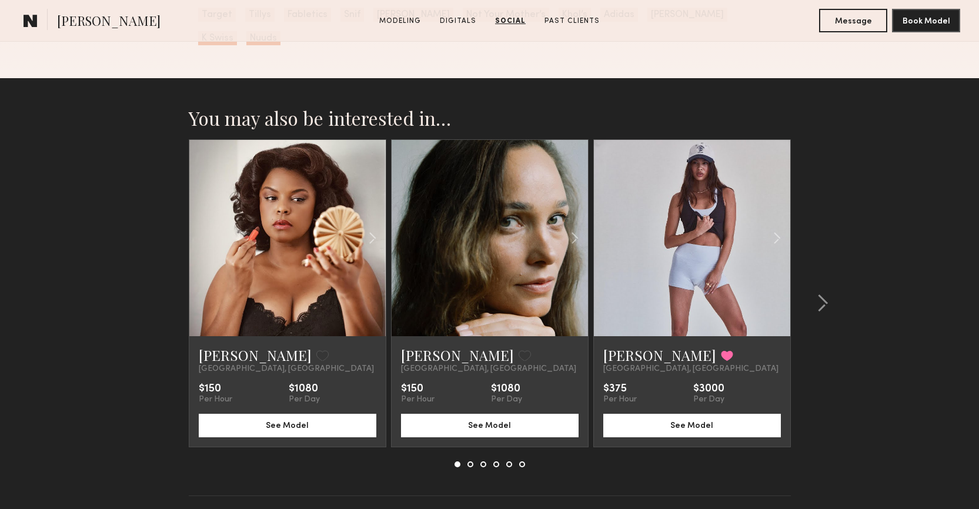
scroll to position [2258, 0]
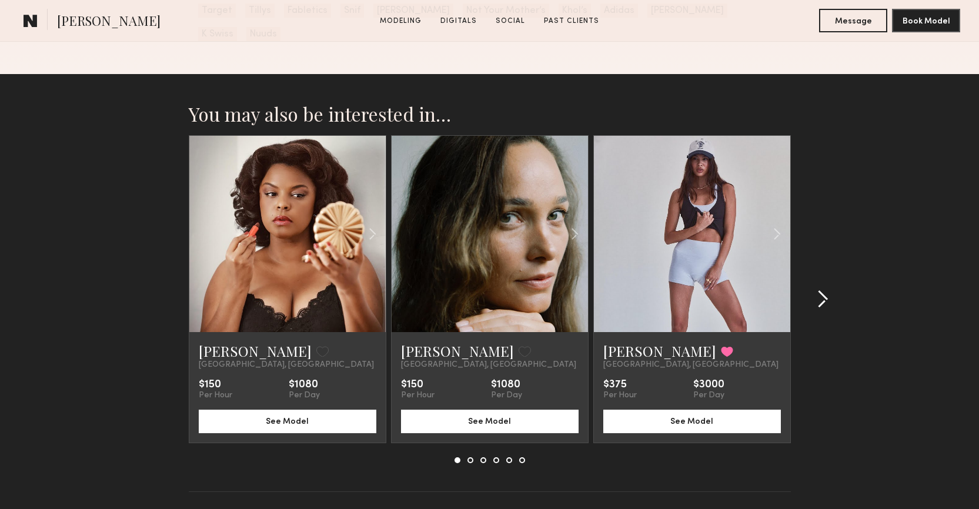
click at [831, 273] on div at bounding box center [819, 299] width 56 height 328
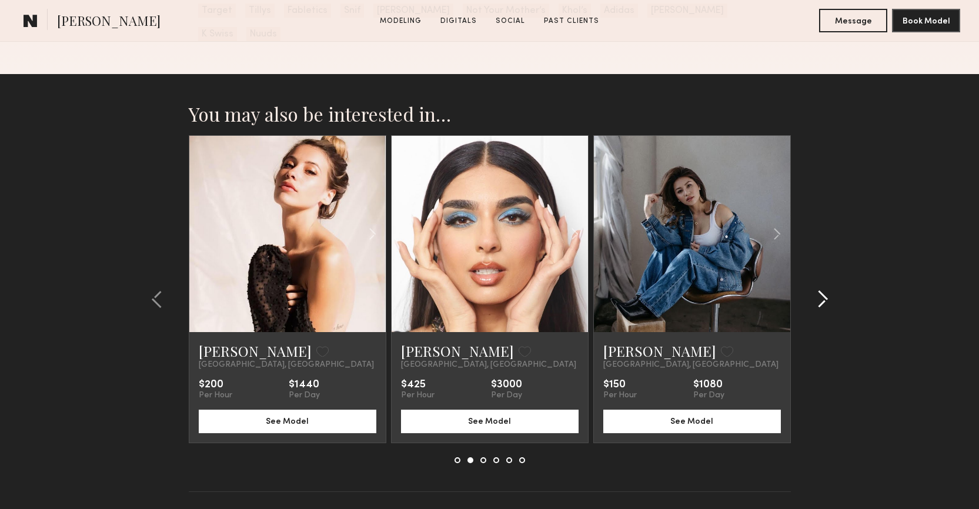
click at [831, 273] on div at bounding box center [819, 299] width 56 height 328
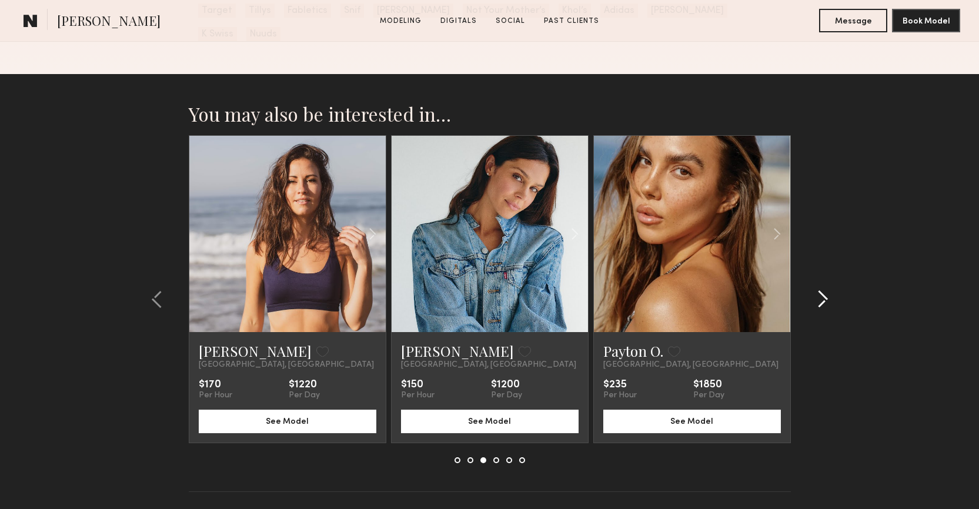
click at [831, 273] on div at bounding box center [819, 299] width 56 height 328
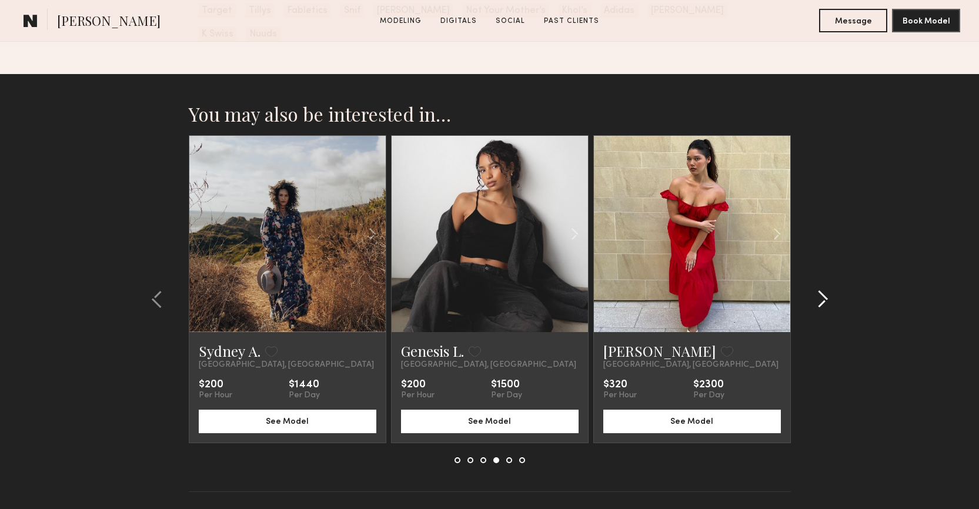
click at [831, 273] on div at bounding box center [819, 299] width 56 height 328
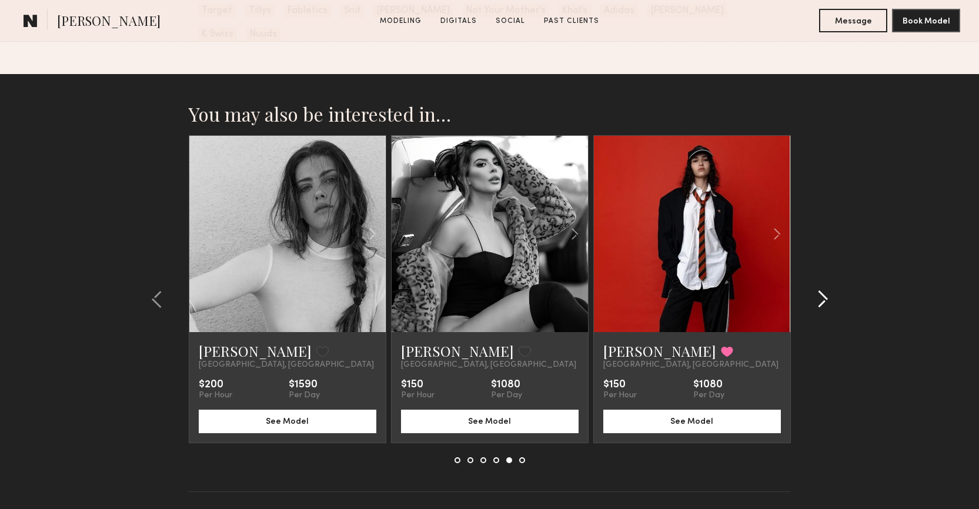
click at [831, 273] on div at bounding box center [819, 299] width 56 height 328
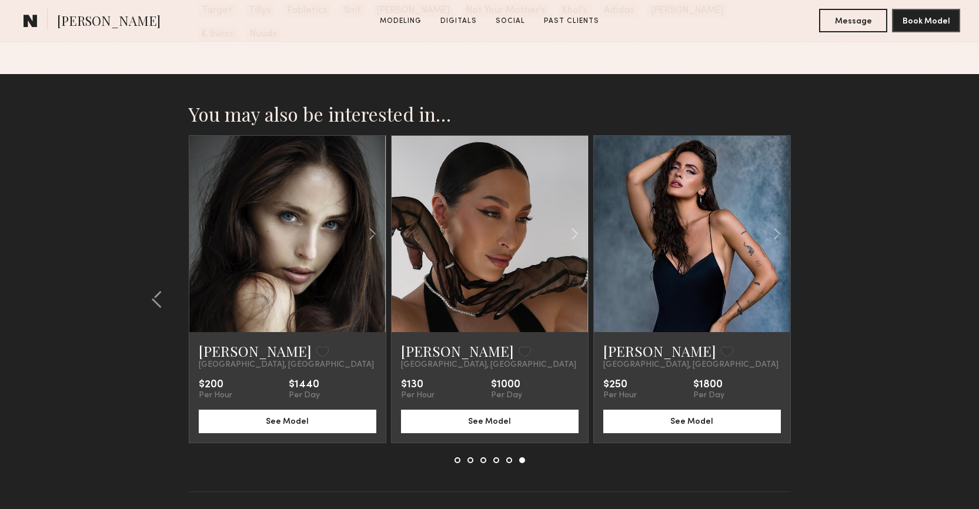
click at [831, 273] on section "You may also be interested in… [PERSON_NAME] Favorite [GEOGRAPHIC_DATA], [GEOGR…" at bounding box center [489, 312] width 979 height 476
click at [159, 290] on common-icon at bounding box center [157, 299] width 12 height 19
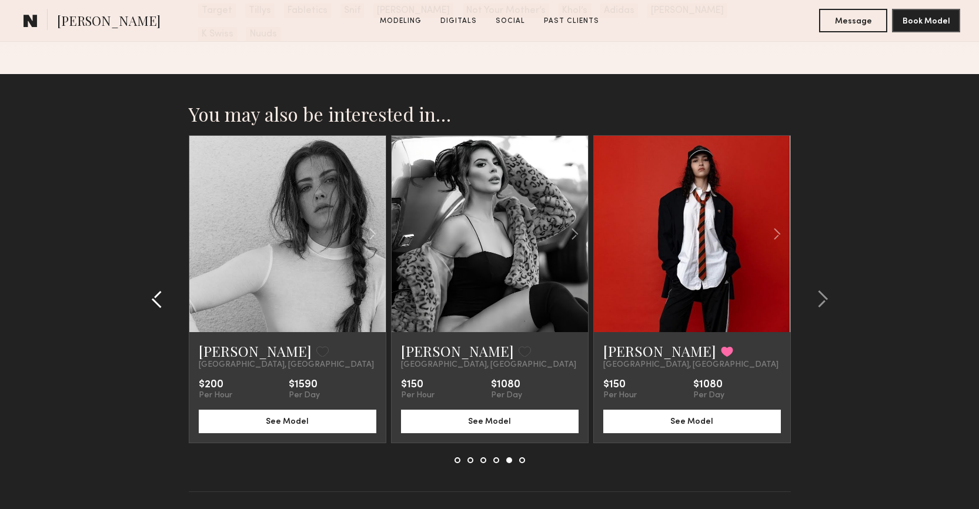
click at [159, 290] on common-icon at bounding box center [157, 299] width 12 height 19
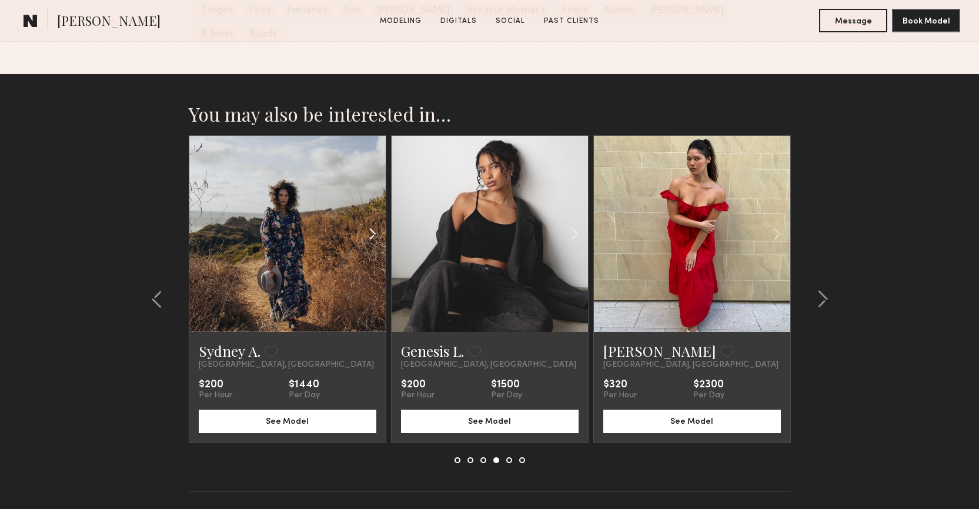
click at [366, 223] on common-icon at bounding box center [372, 234] width 17 height 22
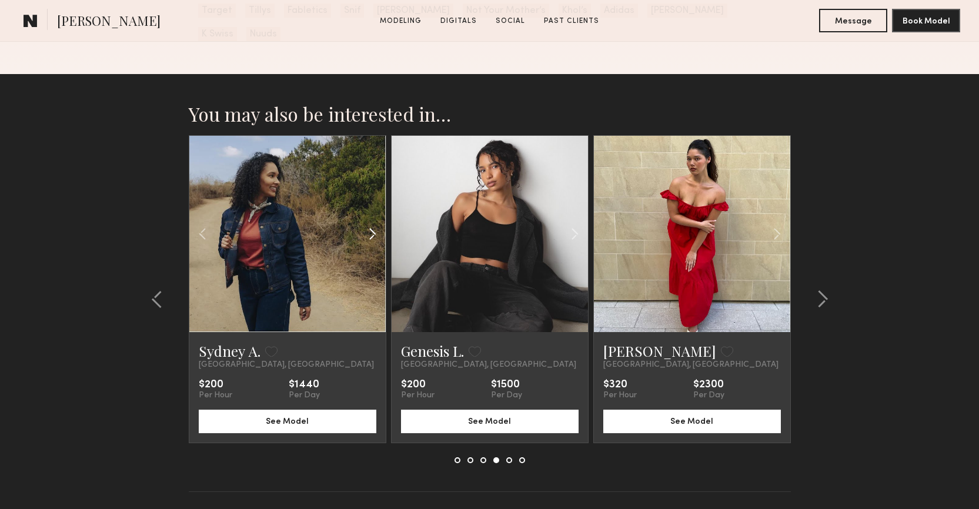
click at [366, 223] on common-icon at bounding box center [372, 234] width 17 height 22
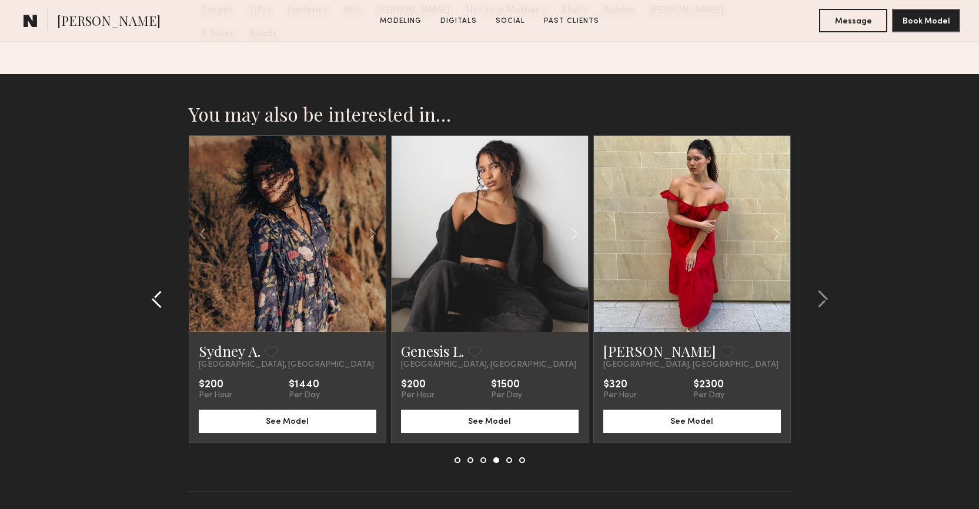
click at [159, 290] on common-icon at bounding box center [157, 299] width 12 height 19
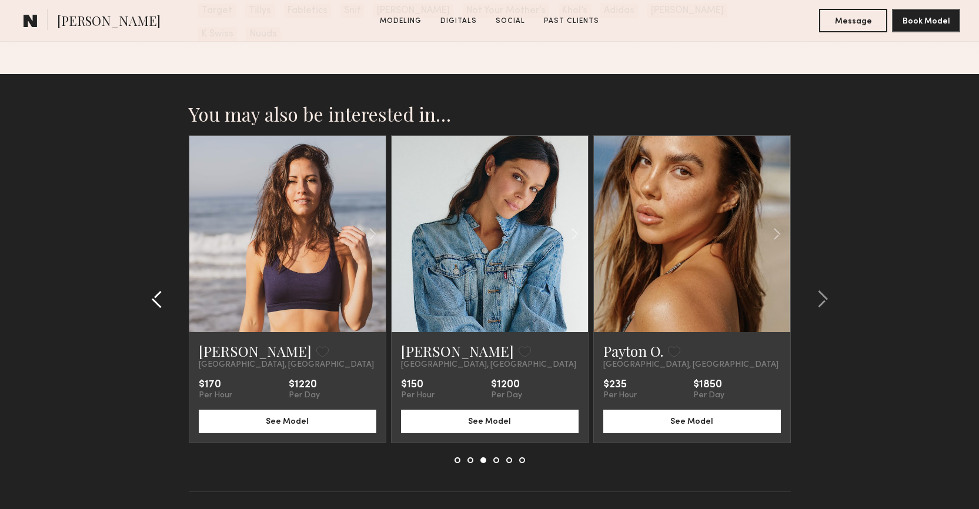
click at [159, 290] on common-icon at bounding box center [157, 299] width 12 height 19
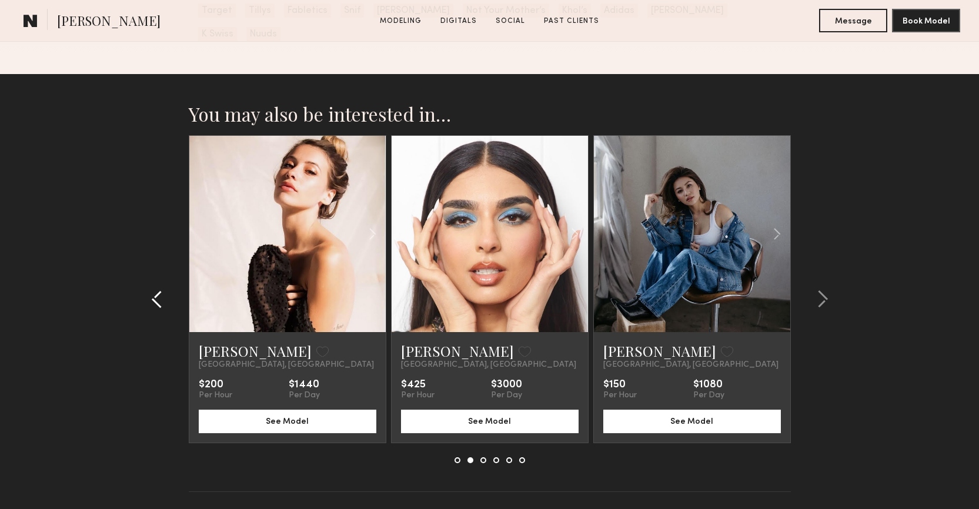
click at [159, 290] on common-icon at bounding box center [157, 299] width 12 height 19
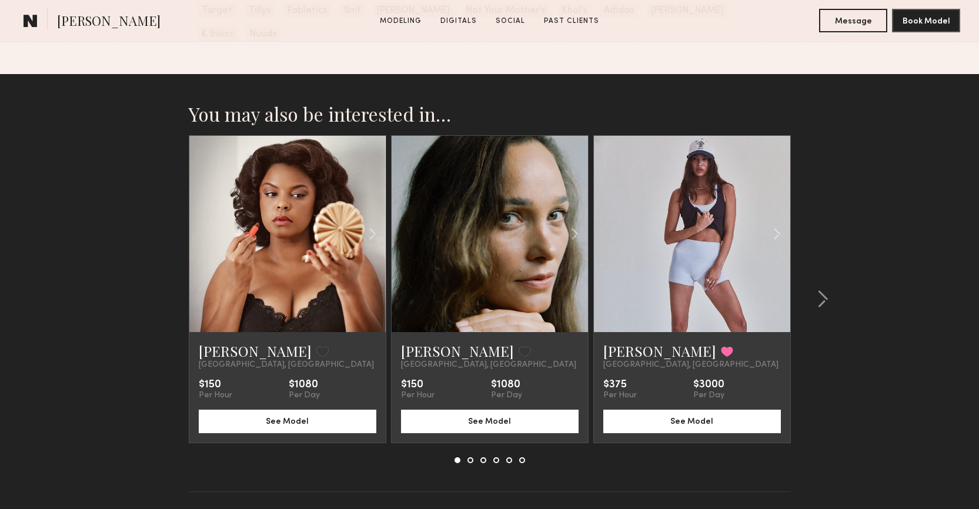
click at [159, 272] on section "You may also be interested in… Jenny R. Favorite Los Angeles, CA $150 Per Hour …" at bounding box center [489, 312] width 979 height 476
click at [777, 223] on common-icon at bounding box center [776, 234] width 17 height 22
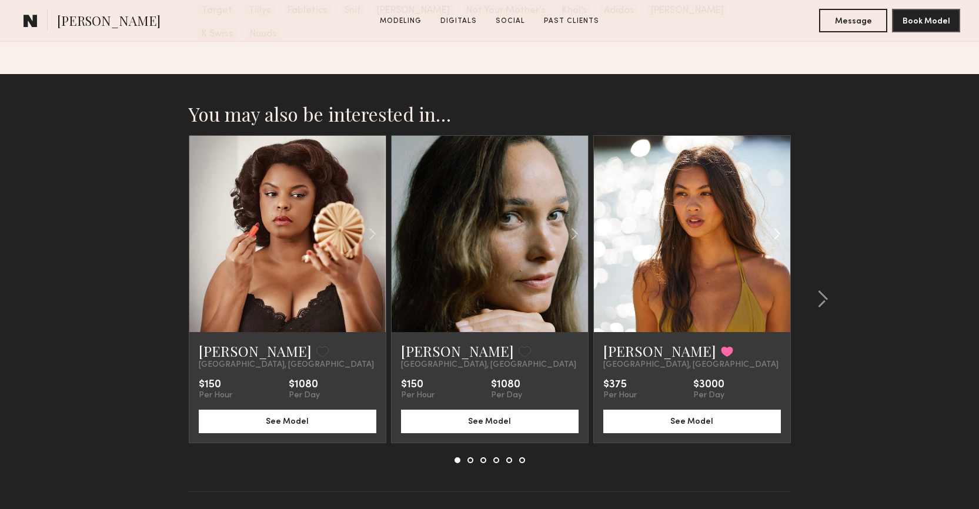
click at [777, 223] on common-icon at bounding box center [776, 234] width 17 height 22
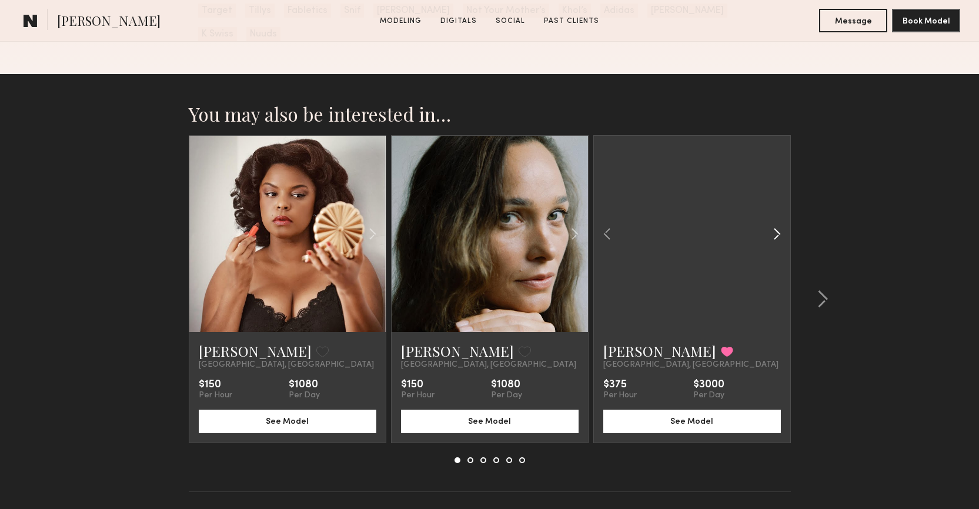
click at [777, 223] on common-icon at bounding box center [776, 234] width 17 height 22
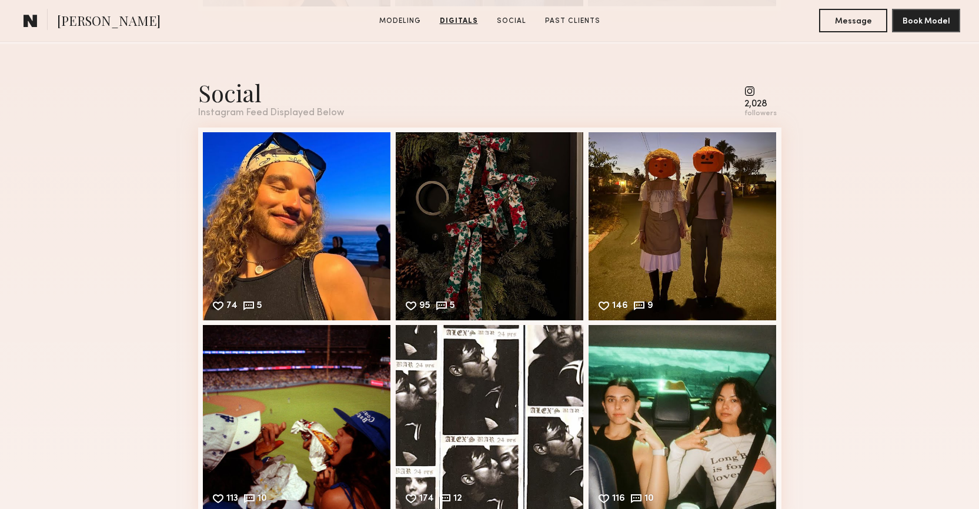
scroll to position [1713, 0]
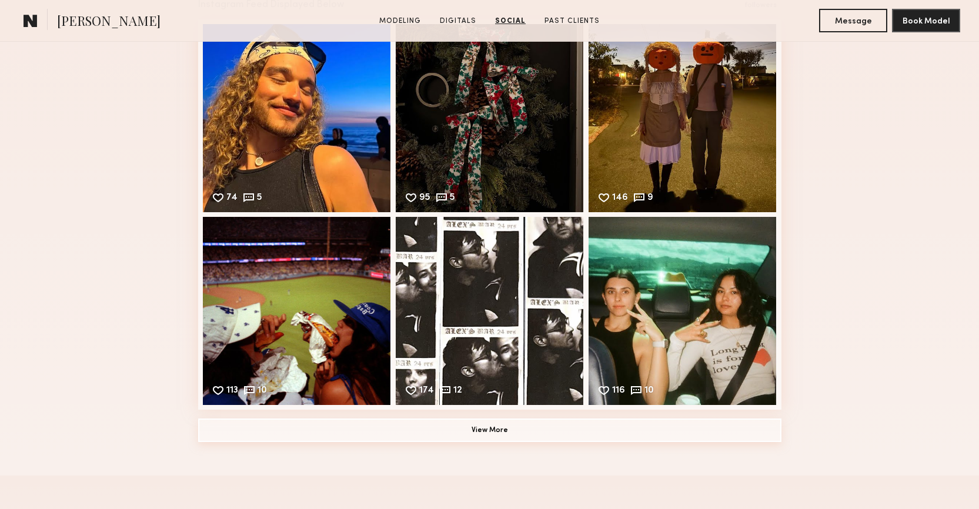
click at [469, 433] on button "View More" at bounding box center [489, 431] width 583 height 24
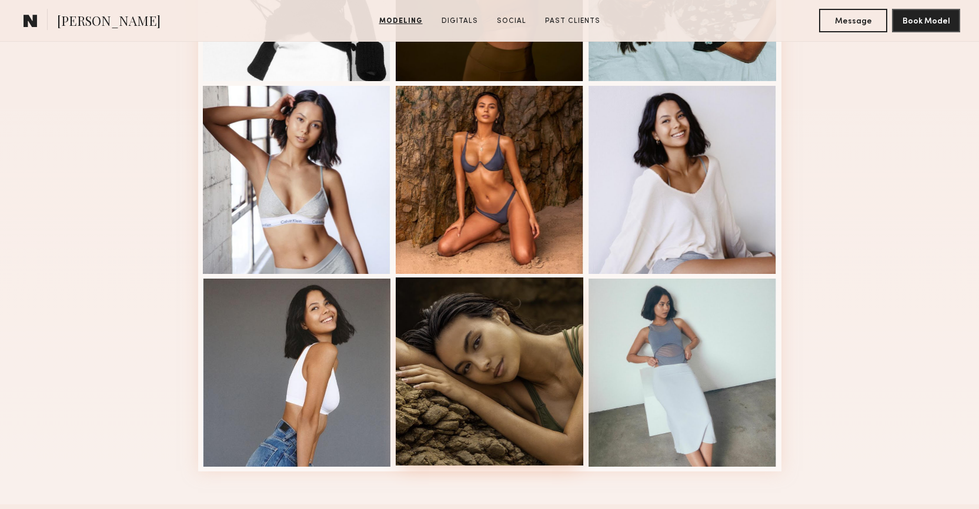
scroll to position [649, 0]
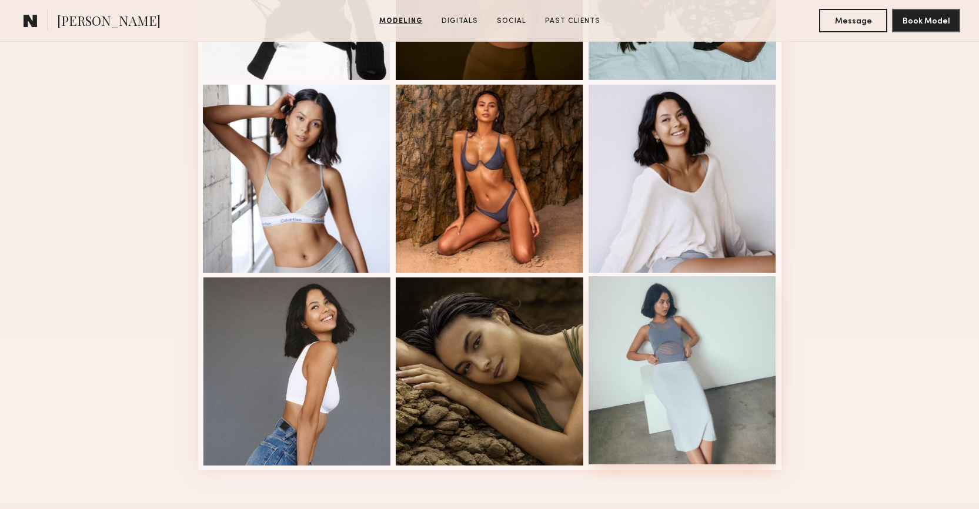
click at [656, 393] on div at bounding box center [683, 370] width 188 height 188
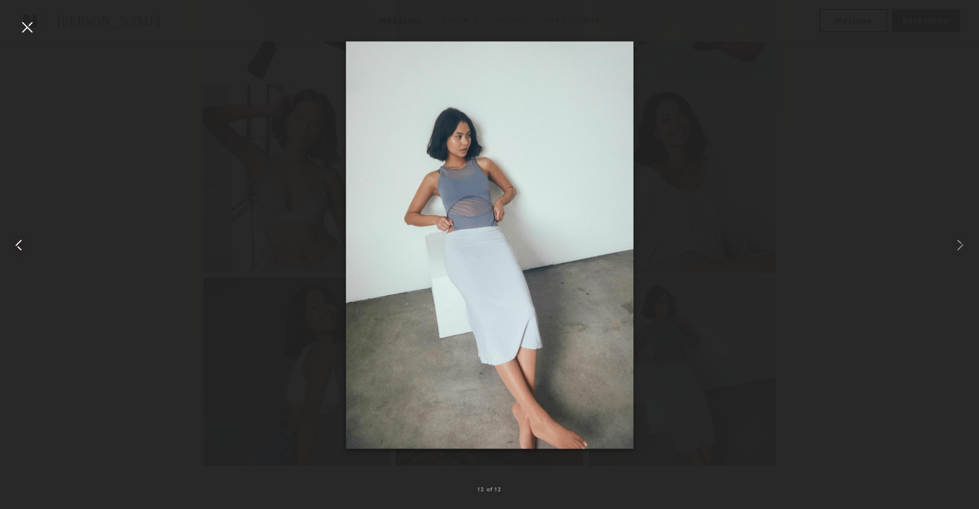
click at [21, 240] on common-icon at bounding box center [18, 245] width 19 height 19
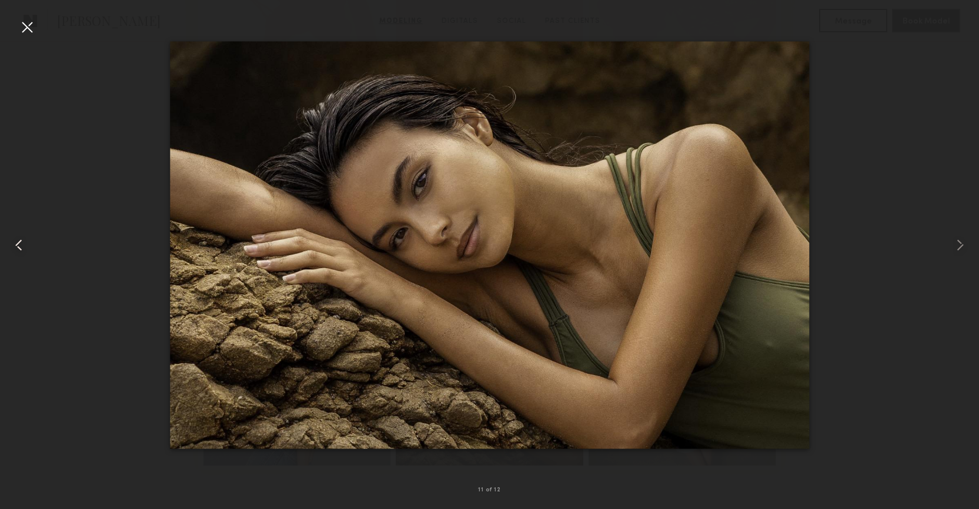
click at [21, 240] on common-icon at bounding box center [18, 245] width 19 height 19
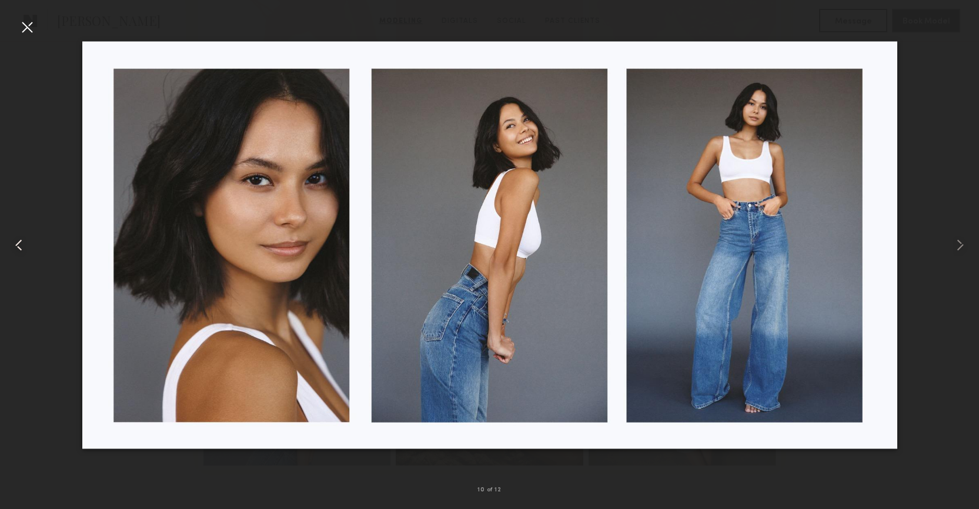
click at [21, 240] on common-icon at bounding box center [18, 245] width 19 height 19
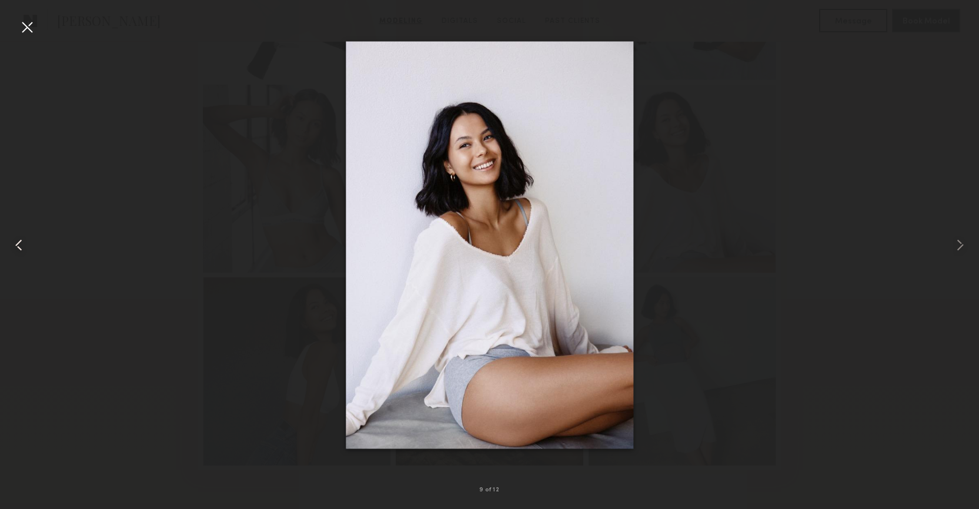
click at [21, 240] on common-icon at bounding box center [18, 245] width 19 height 19
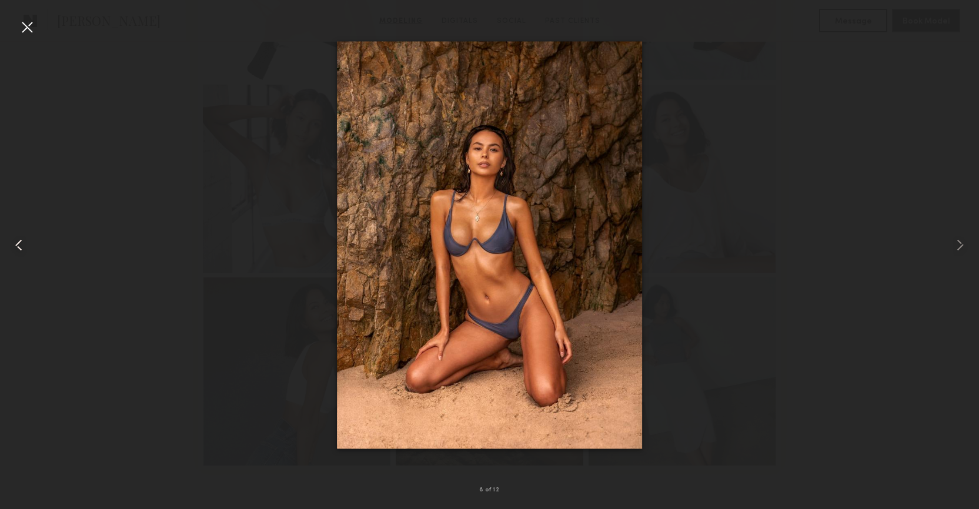
click at [21, 240] on common-icon at bounding box center [18, 245] width 19 height 19
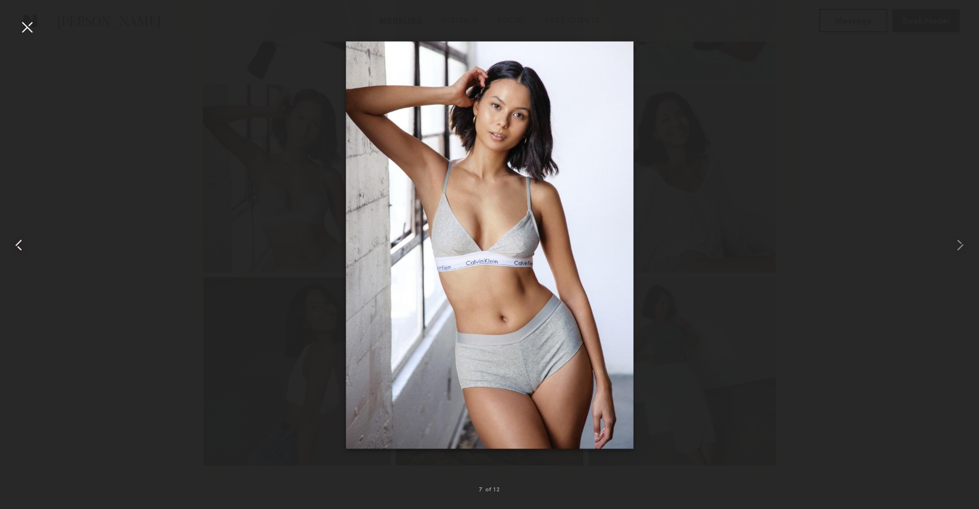
click at [21, 240] on common-icon at bounding box center [18, 245] width 19 height 19
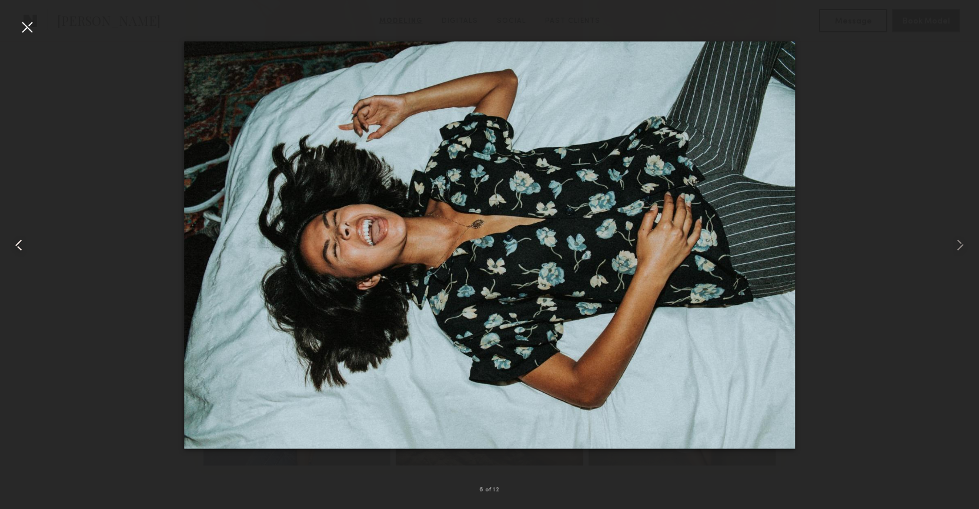
click at [21, 240] on common-icon at bounding box center [18, 245] width 19 height 19
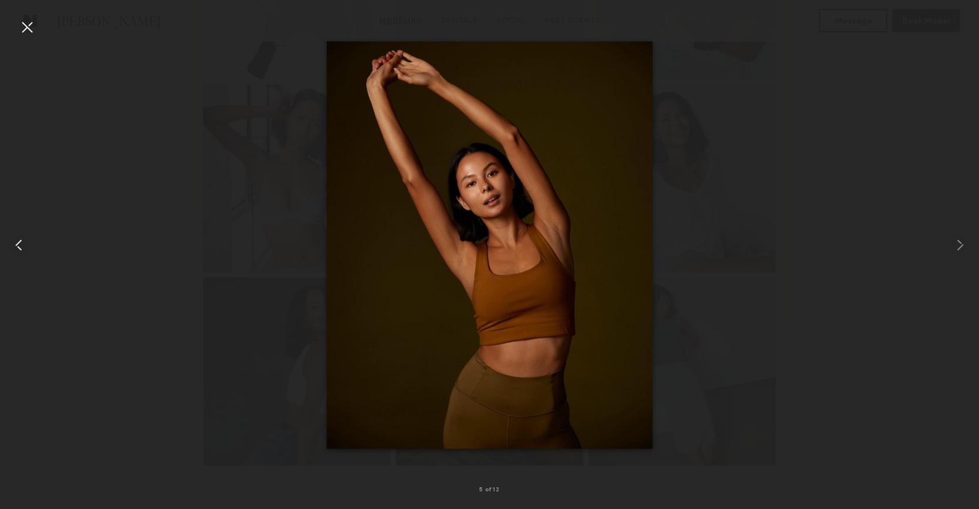
click at [21, 240] on common-icon at bounding box center [18, 245] width 19 height 19
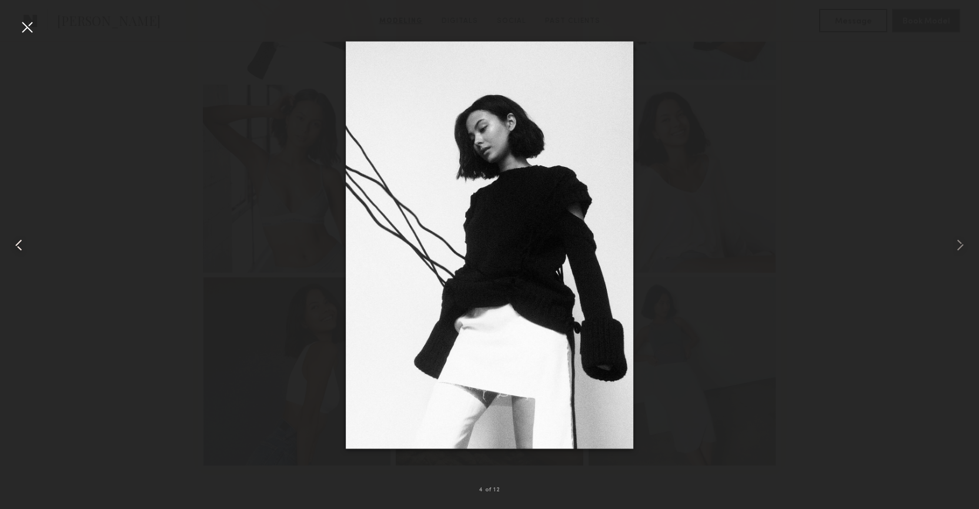
click at [21, 240] on common-icon at bounding box center [18, 245] width 19 height 19
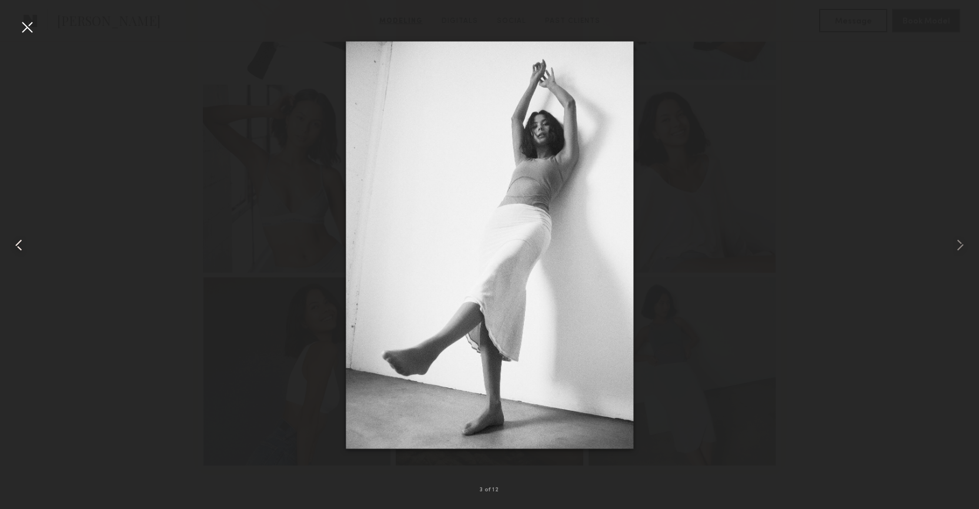
click at [21, 240] on common-icon at bounding box center [18, 245] width 19 height 19
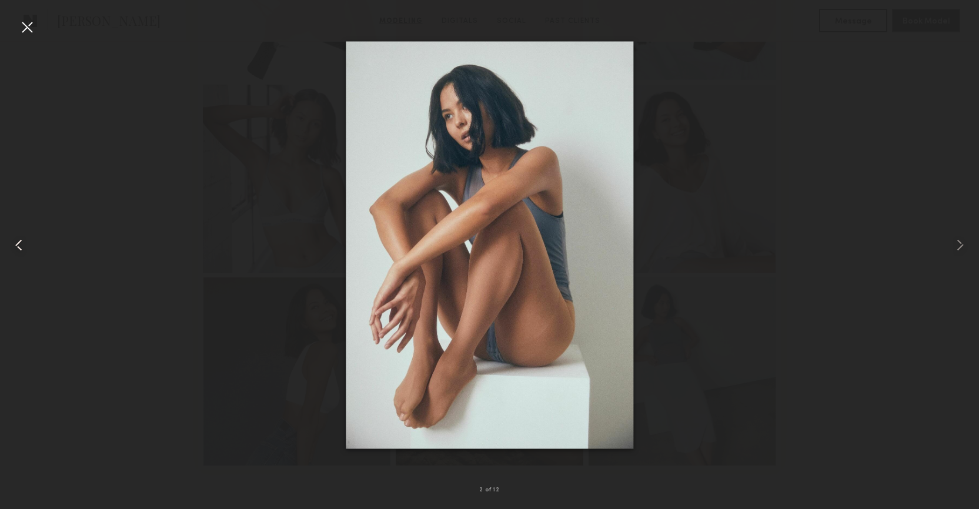
click at [21, 240] on common-icon at bounding box center [18, 245] width 19 height 19
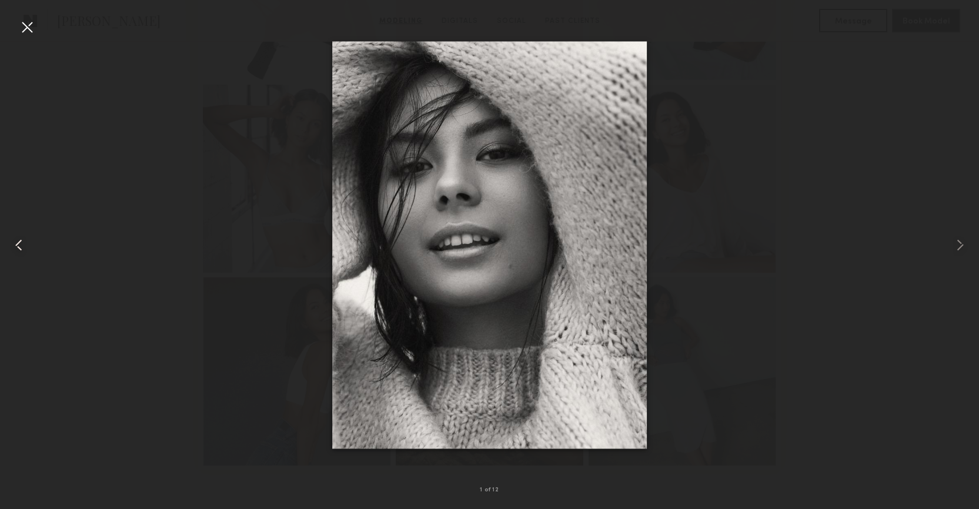
click at [21, 240] on common-icon at bounding box center [18, 245] width 19 height 19
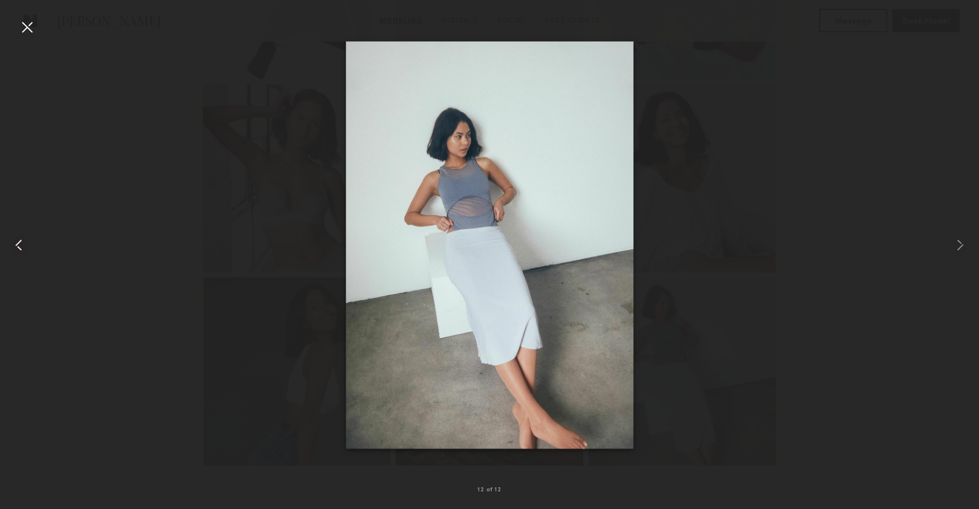
click at [21, 240] on common-icon at bounding box center [18, 245] width 19 height 19
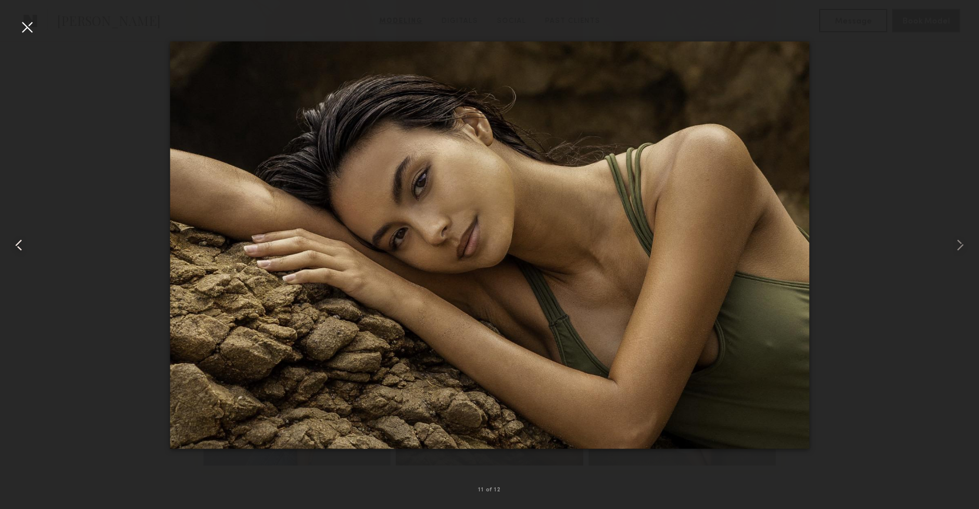
click at [21, 240] on common-icon at bounding box center [18, 245] width 19 height 19
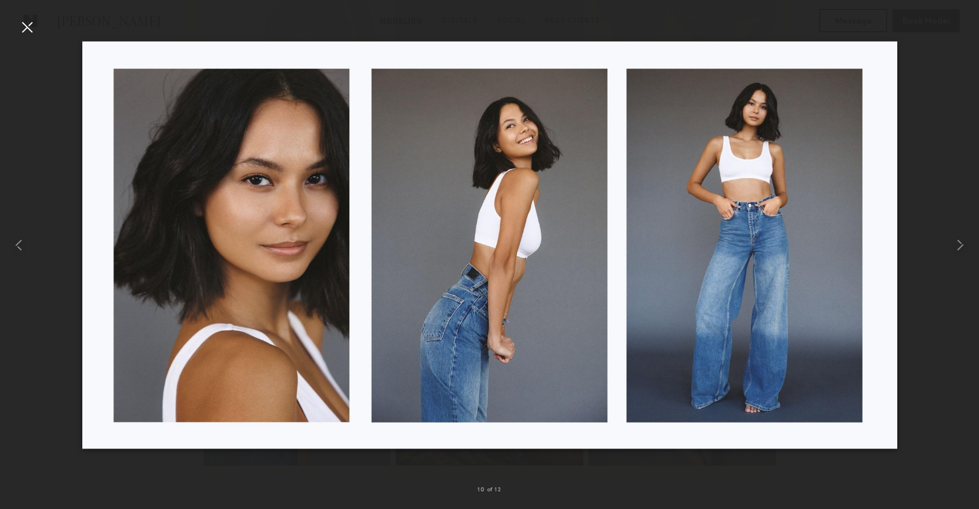
click at [26, 25] on div at bounding box center [27, 27] width 19 height 19
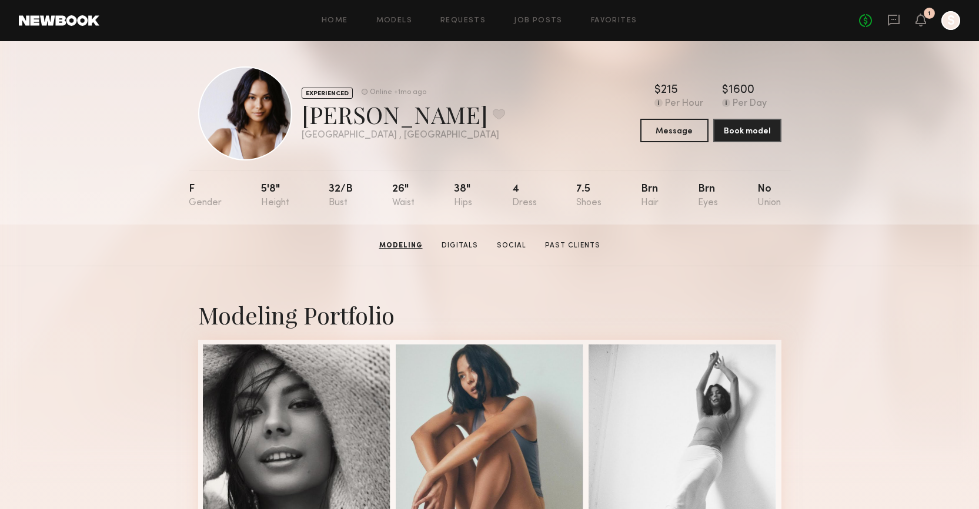
scroll to position [0, 0]
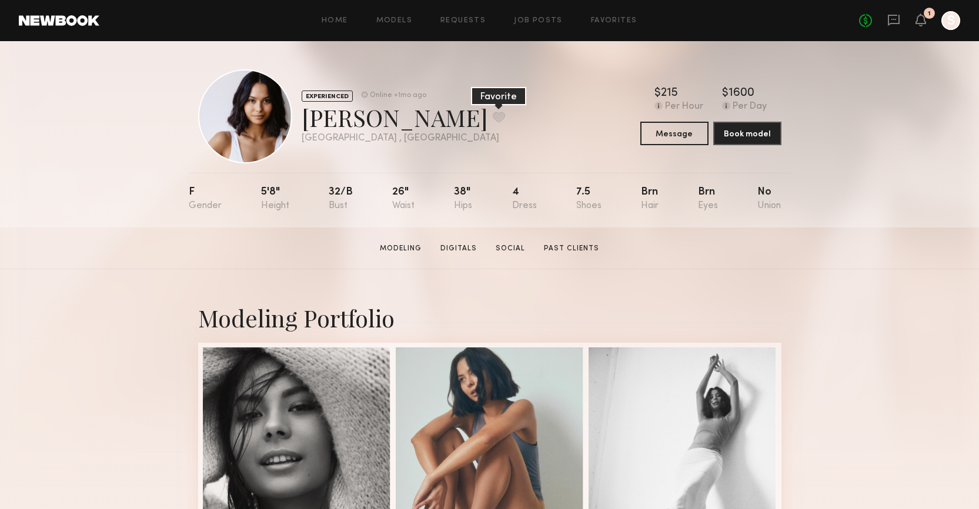
click at [493, 117] on button at bounding box center [499, 117] width 12 height 11
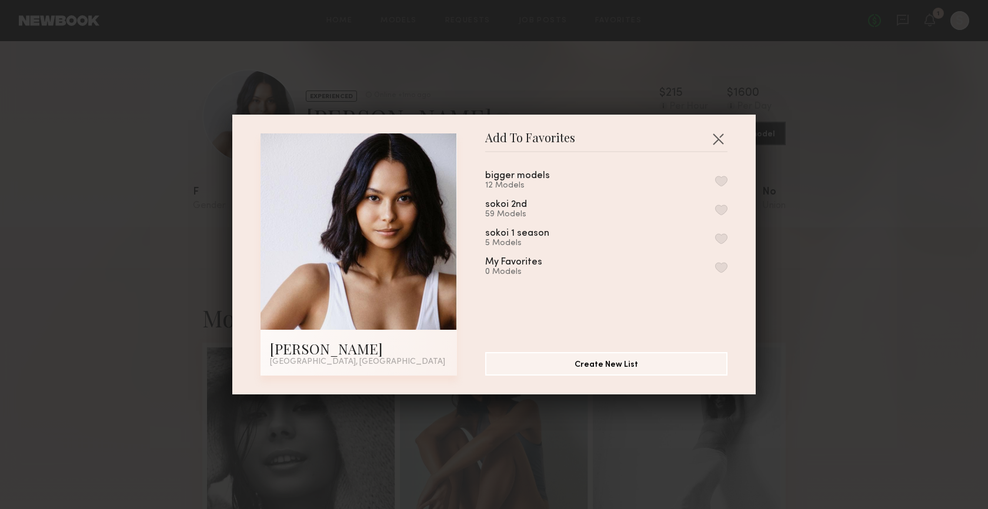
click at [715, 208] on button "button" at bounding box center [721, 210] width 12 height 11
click at [718, 135] on button "button" at bounding box center [718, 138] width 19 height 19
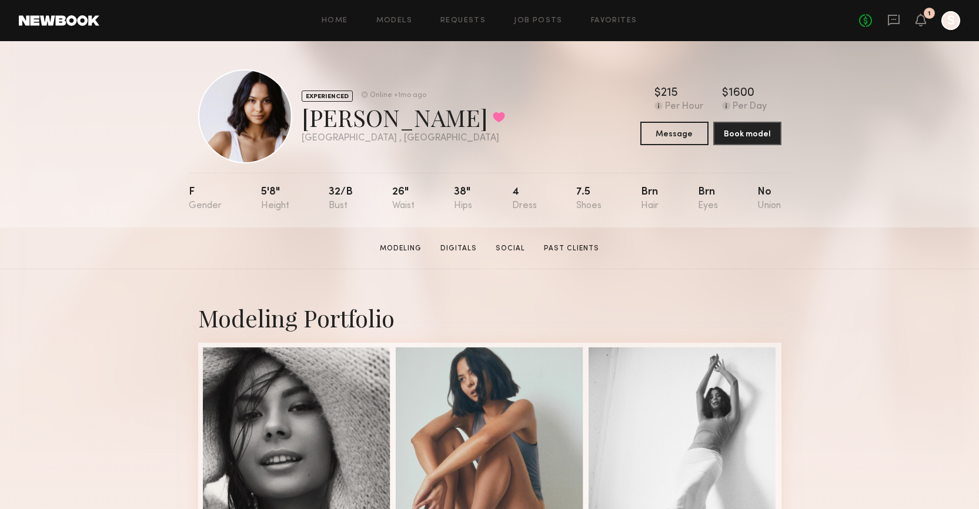
click at [900, 248] on section "Megan V. Modeling Digitals Social Past Clients Message Book Model" at bounding box center [489, 249] width 979 height 42
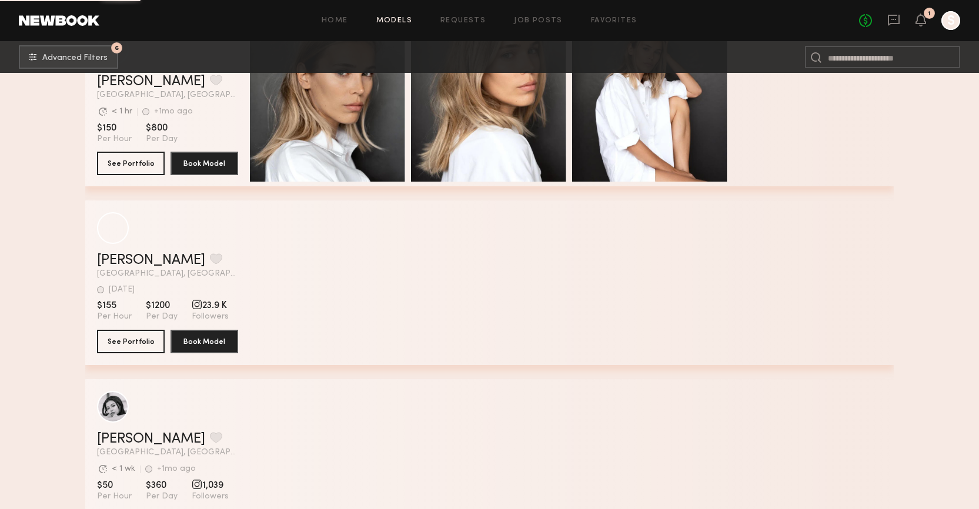
scroll to position [95736, 0]
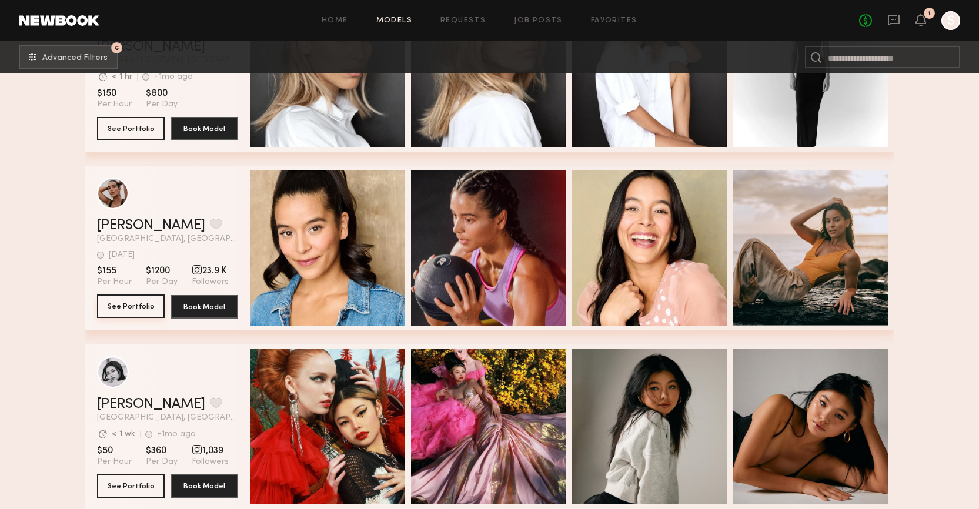
click at [139, 309] on button "See Portfolio" at bounding box center [131, 307] width 68 height 24
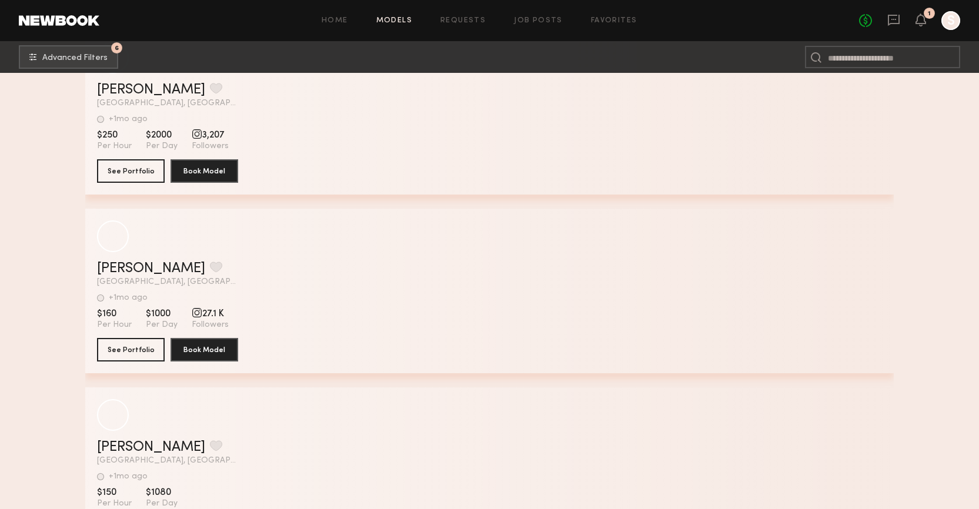
scroll to position [107371, 0]
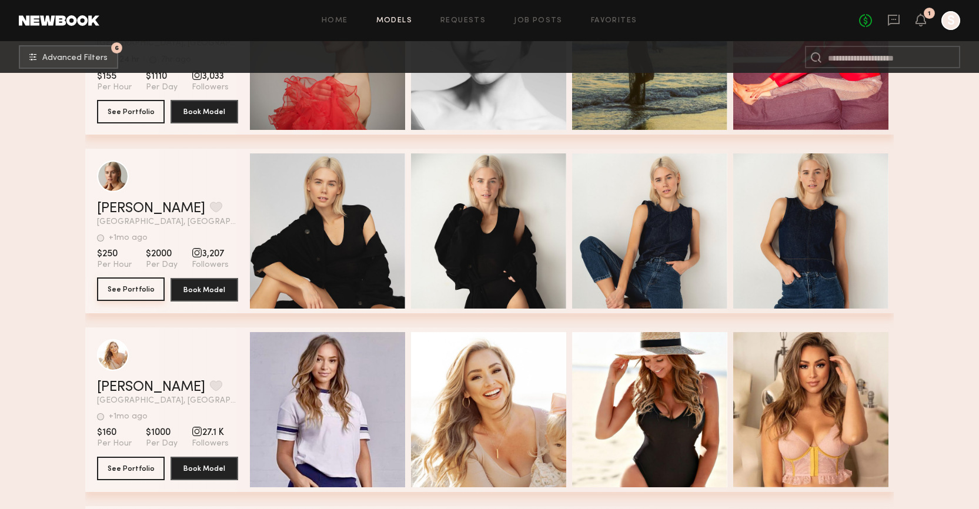
click at [127, 295] on button "See Portfolio" at bounding box center [131, 290] width 68 height 24
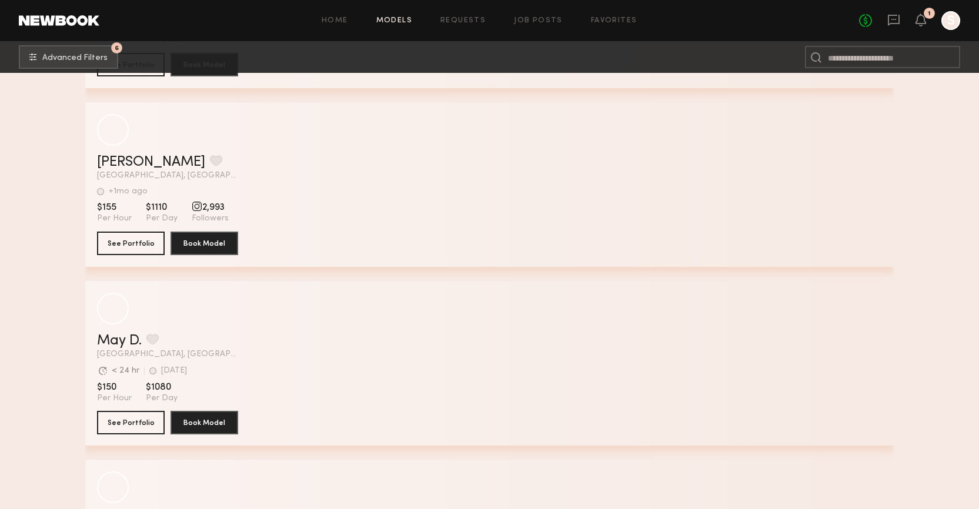
scroll to position [109227, 0]
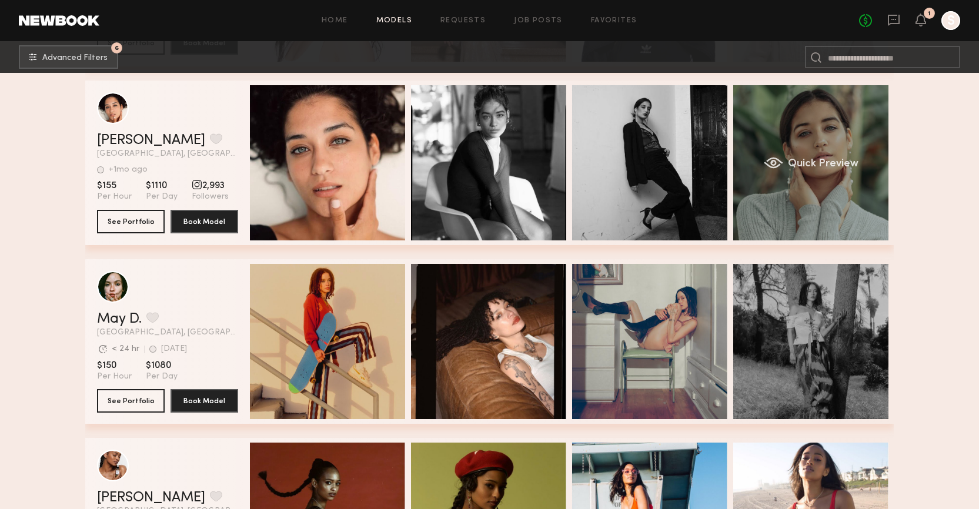
click at [800, 162] on span "Quick Preview" at bounding box center [823, 164] width 71 height 11
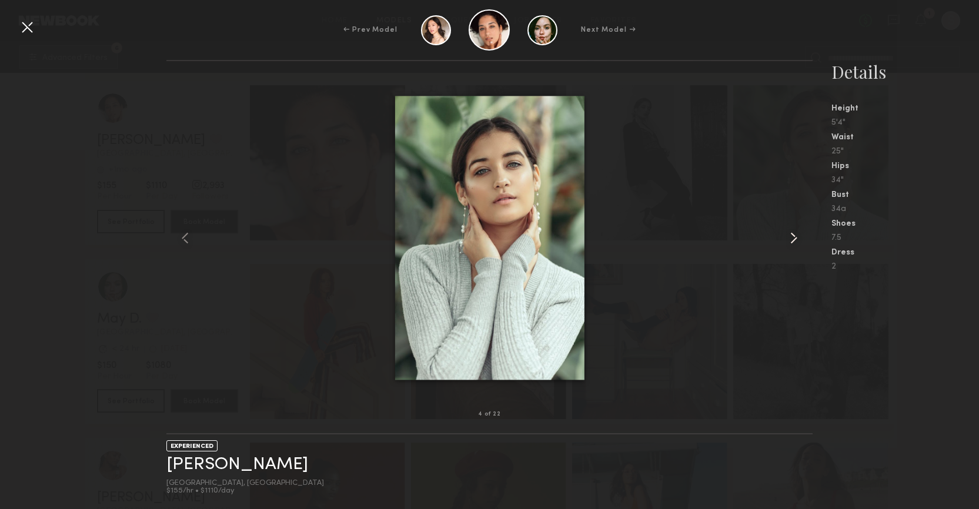
click at [797, 234] on common-icon at bounding box center [793, 238] width 19 height 19
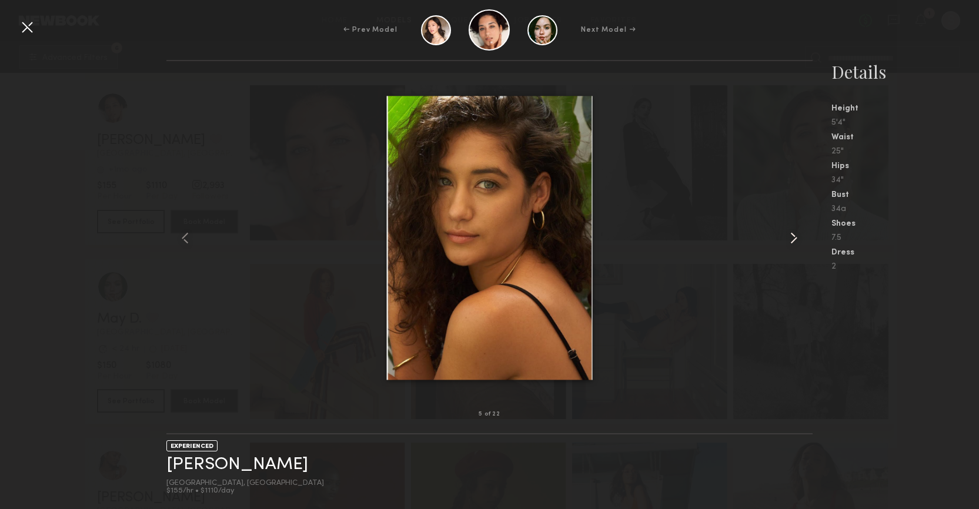
click at [797, 234] on common-icon at bounding box center [793, 238] width 19 height 19
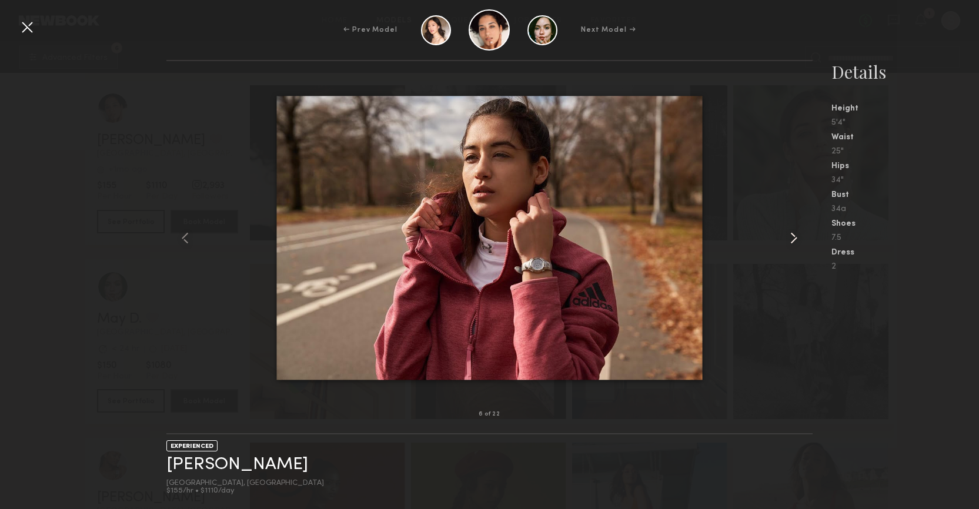
click at [797, 234] on common-icon at bounding box center [793, 238] width 19 height 19
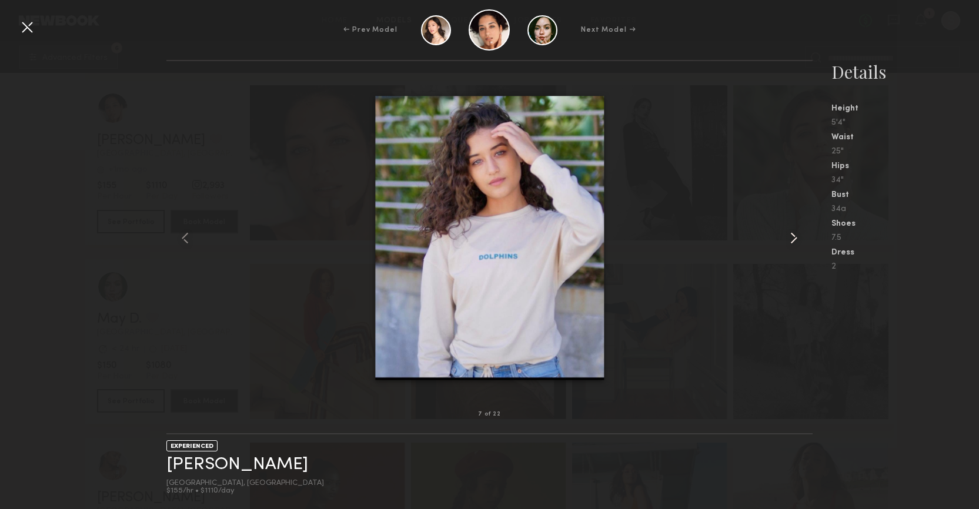
click at [797, 234] on common-icon at bounding box center [793, 238] width 19 height 19
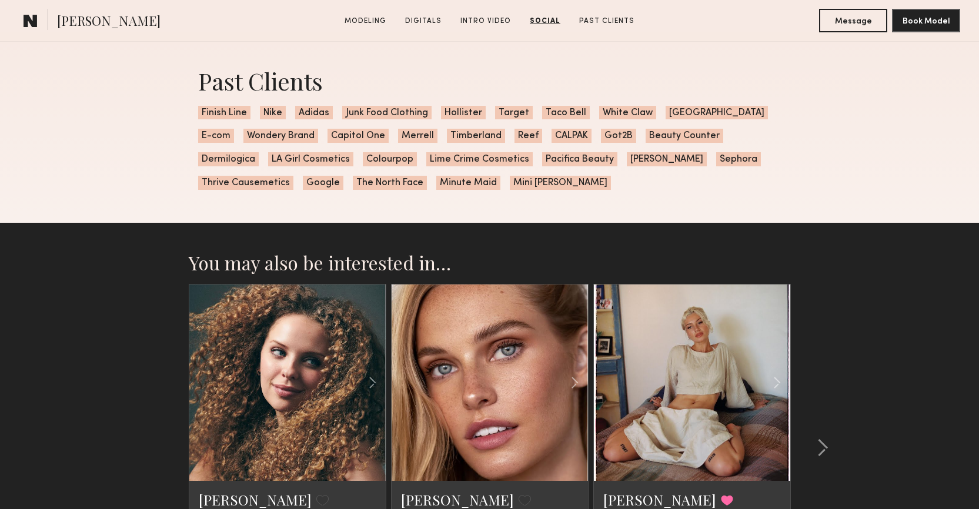
scroll to position [2384, 0]
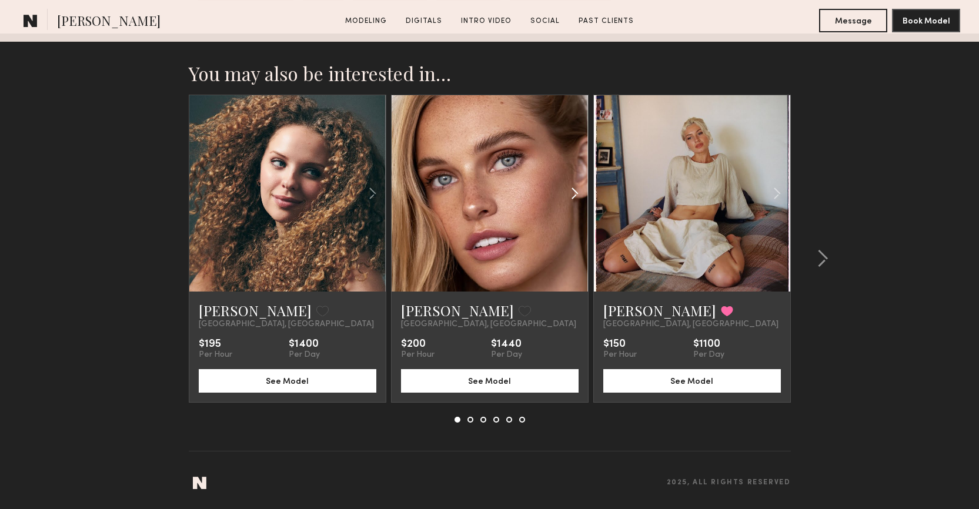
click at [573, 191] on common-icon at bounding box center [574, 193] width 17 height 22
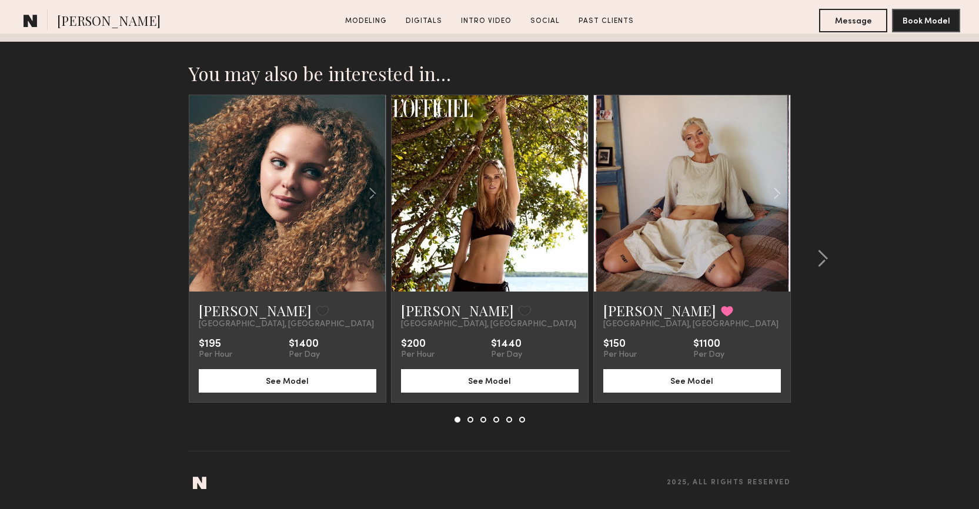
click at [573, 191] on common-icon at bounding box center [574, 193] width 17 height 22
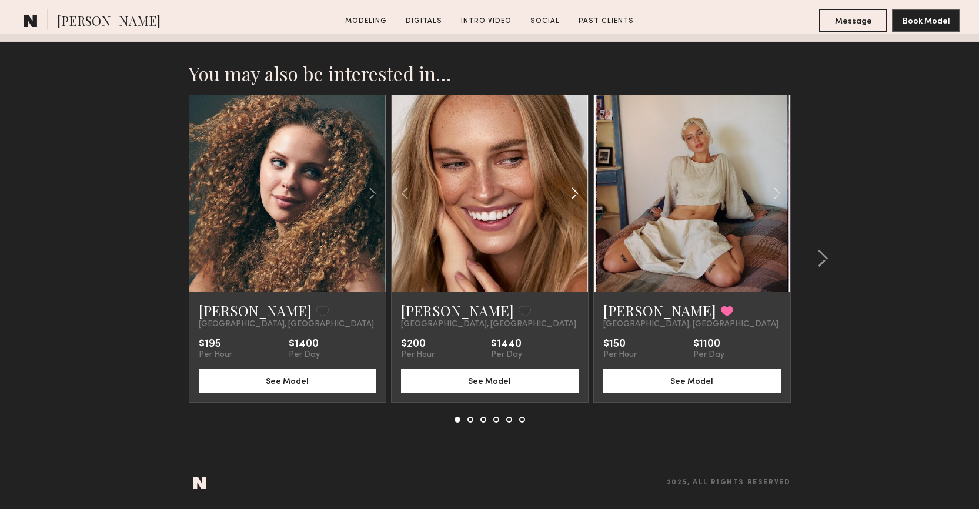
click at [573, 191] on common-icon at bounding box center [574, 193] width 17 height 22
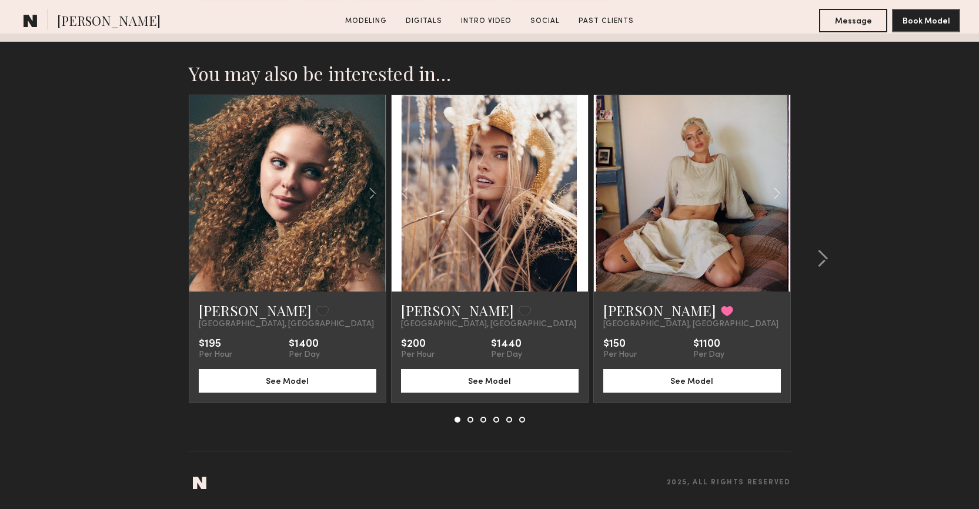
click at [573, 191] on div at bounding box center [490, 193] width 196 height 196
click at [820, 255] on common-icon at bounding box center [823, 258] width 12 height 19
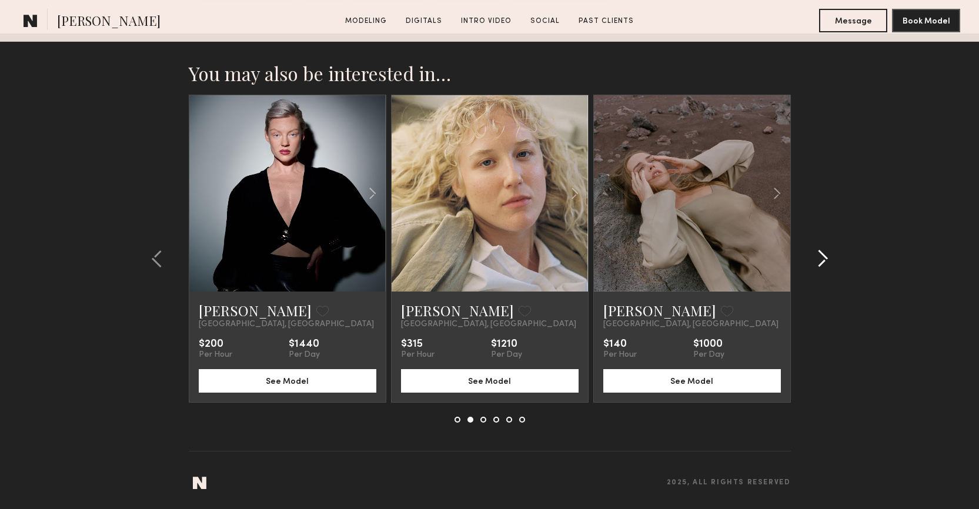
click at [820, 255] on common-icon at bounding box center [823, 258] width 12 height 19
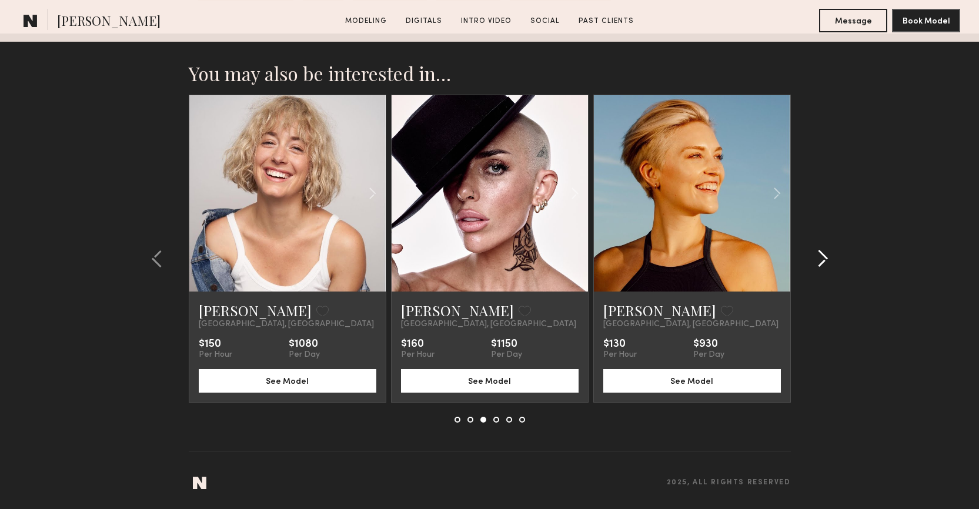
click at [820, 255] on common-icon at bounding box center [823, 258] width 12 height 19
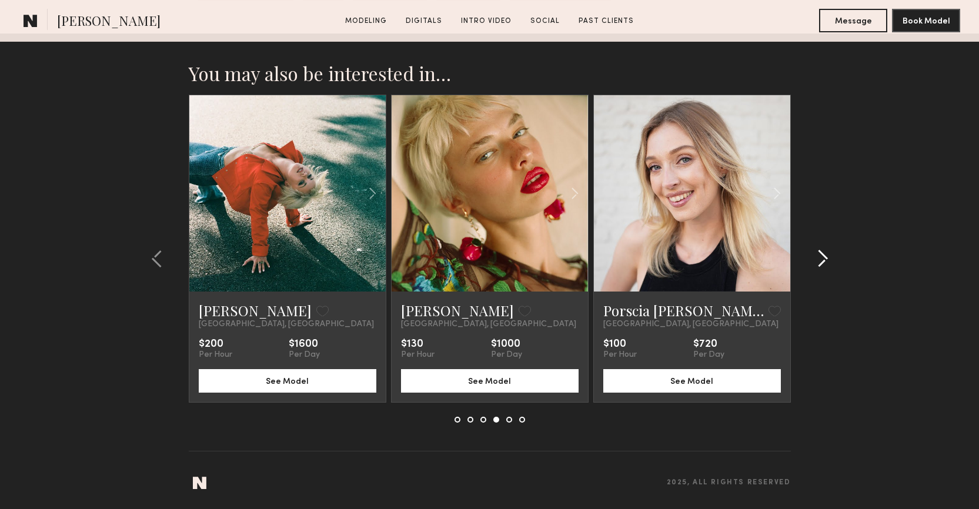
click at [820, 255] on common-icon at bounding box center [823, 258] width 12 height 19
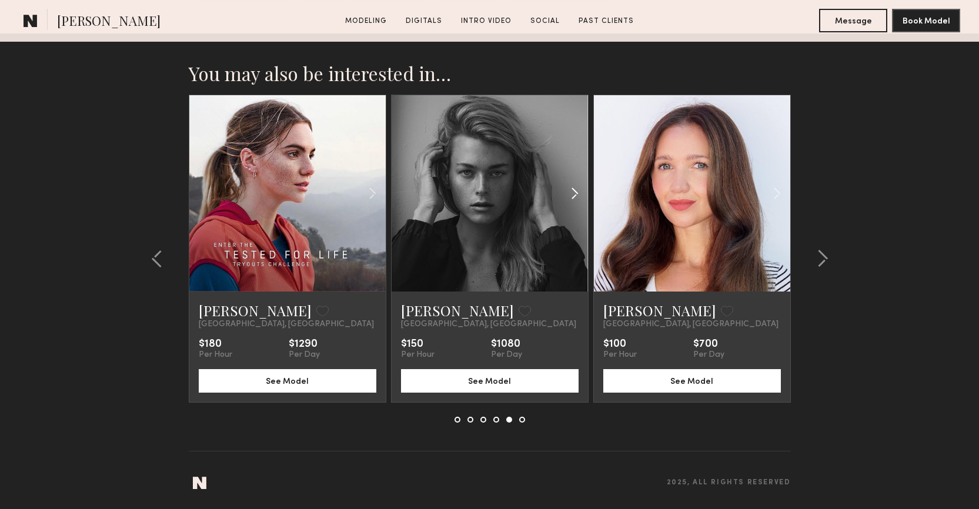
click at [577, 188] on common-icon at bounding box center [574, 193] width 17 height 22
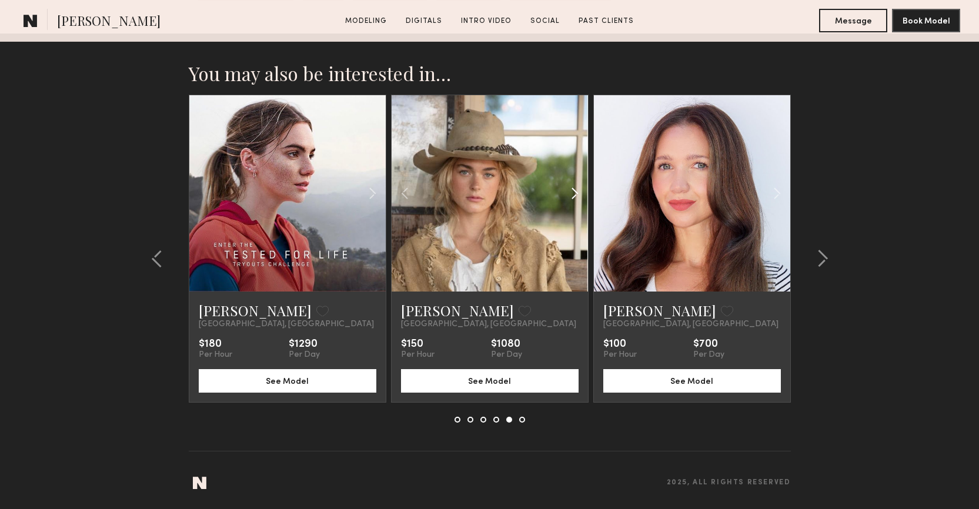
click at [577, 188] on common-icon at bounding box center [574, 193] width 17 height 22
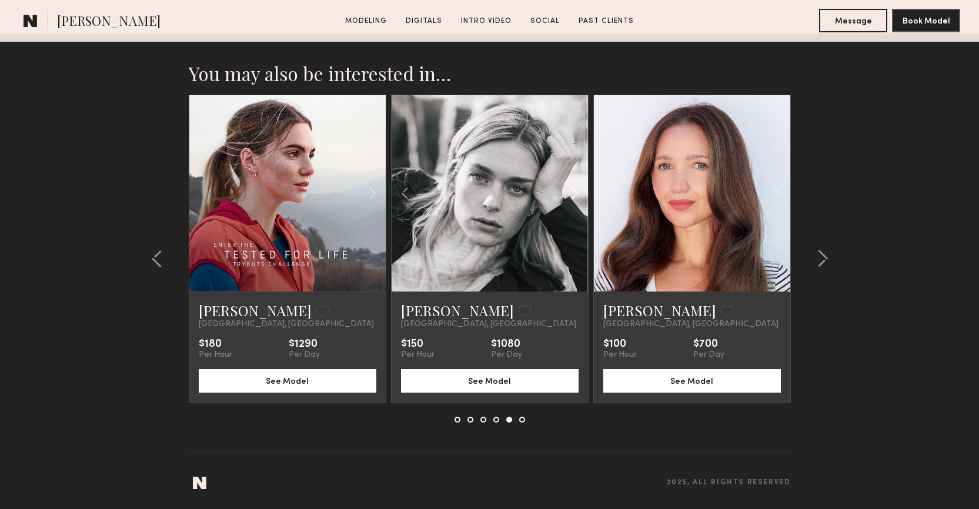
click at [577, 188] on common-icon at bounding box center [574, 193] width 17 height 22
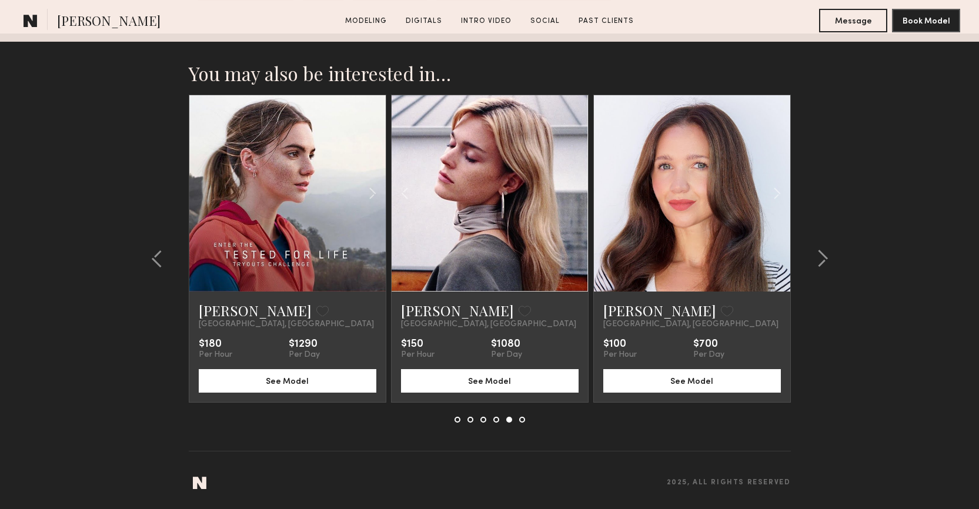
click at [577, 188] on div at bounding box center [490, 193] width 196 height 196
click at [453, 384] on button "See Model" at bounding box center [490, 381] width 178 height 24
click at [827, 258] on common-icon at bounding box center [823, 258] width 12 height 19
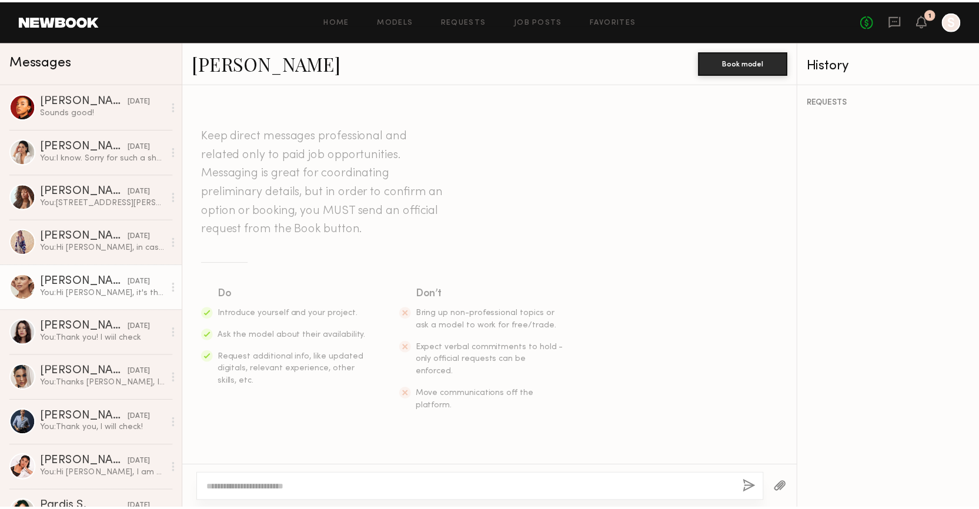
scroll to position [850, 0]
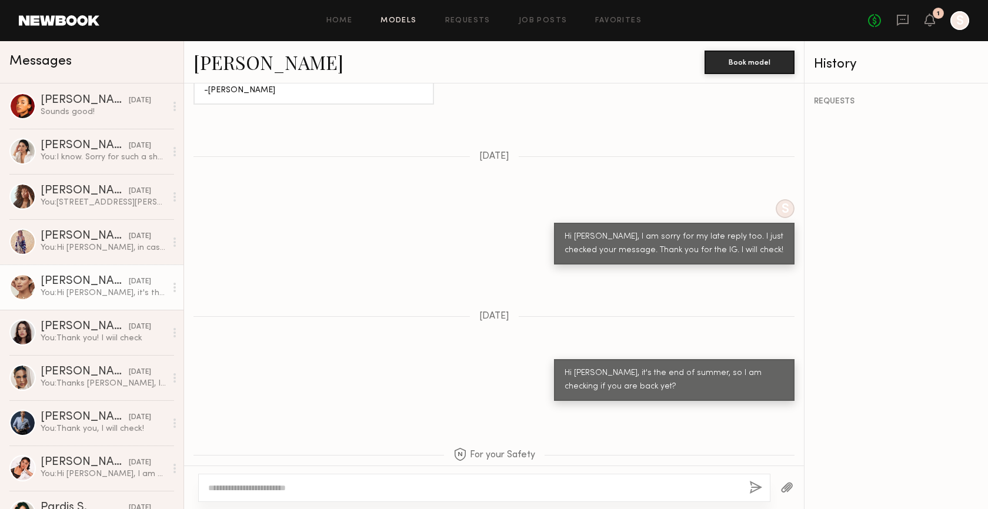
click at [401, 21] on link "Models" at bounding box center [398, 21] width 36 height 8
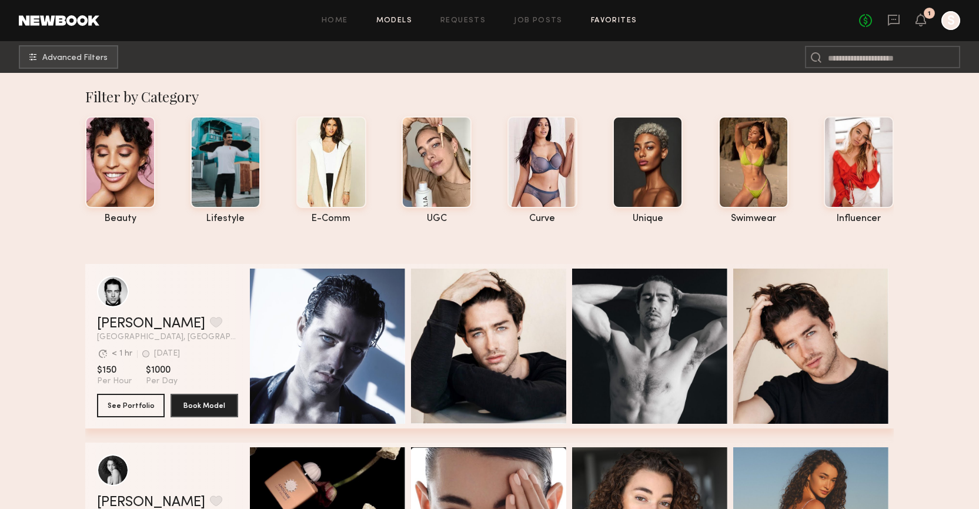
click at [597, 19] on link "Favorites" at bounding box center [614, 21] width 46 height 8
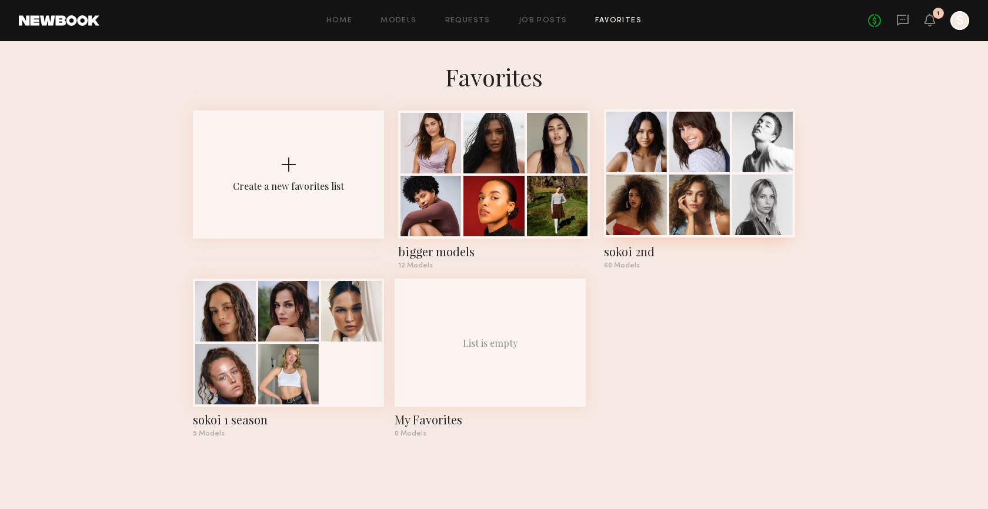
click at [646, 138] on div at bounding box center [636, 142] width 61 height 61
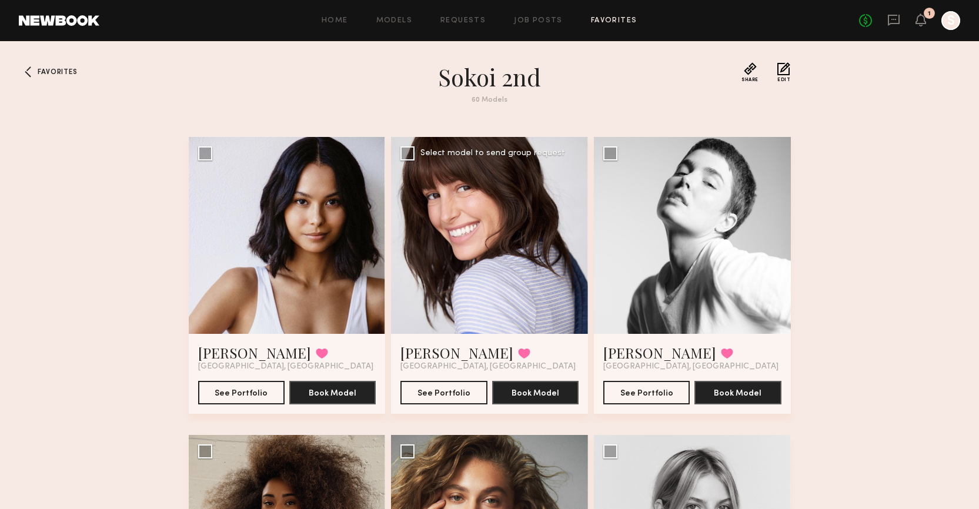
click at [484, 252] on div at bounding box center [489, 235] width 197 height 197
click at [437, 390] on button "See Portfolio" at bounding box center [443, 392] width 86 height 24
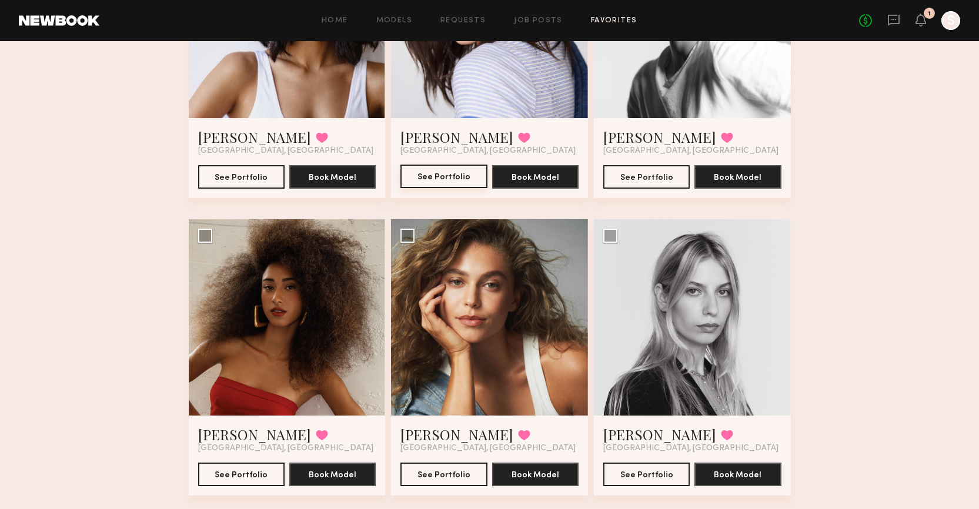
scroll to position [220, 0]
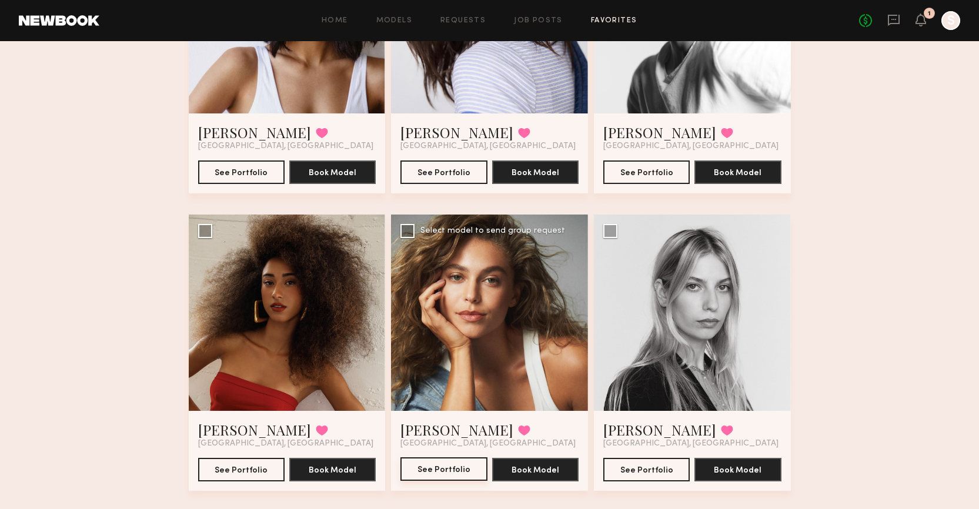
click at [456, 471] on button "See Portfolio" at bounding box center [443, 469] width 86 height 24
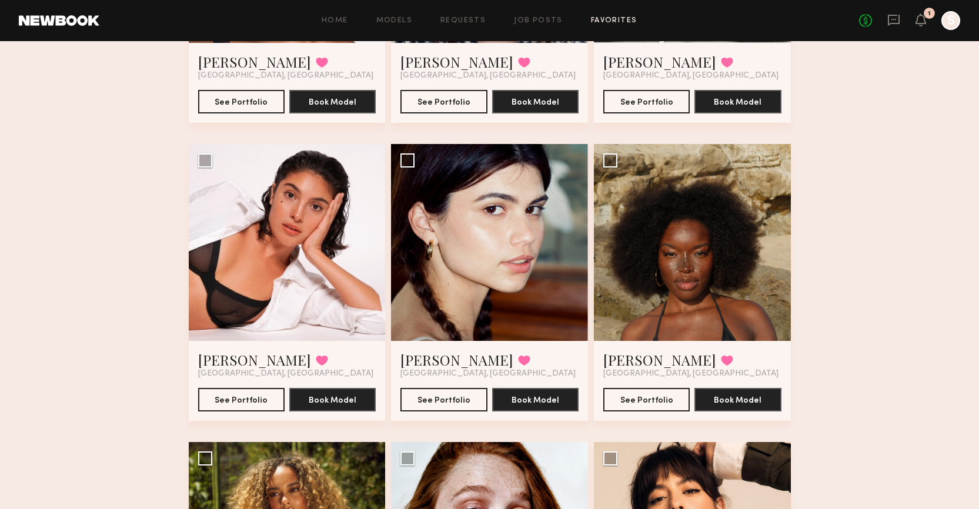
scroll to position [890, 0]
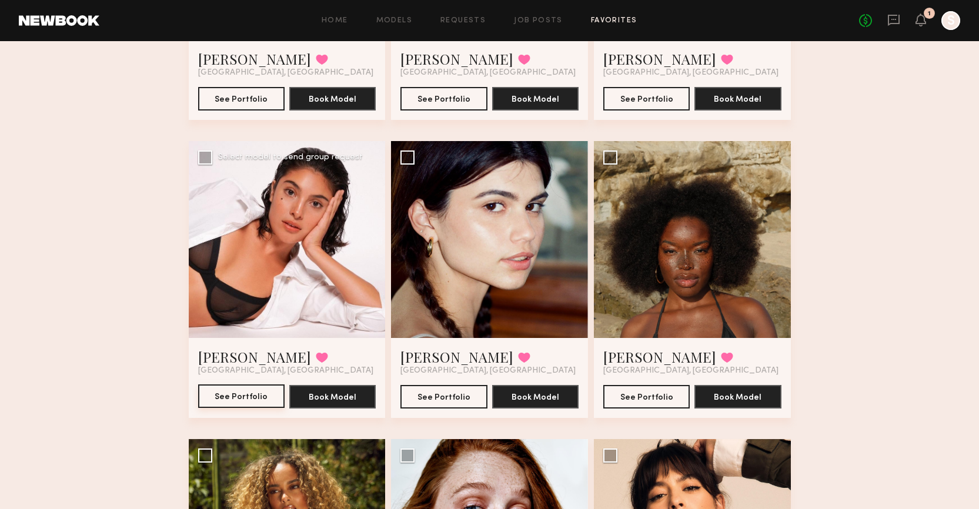
click at [259, 391] on button "See Portfolio" at bounding box center [241, 397] width 86 height 24
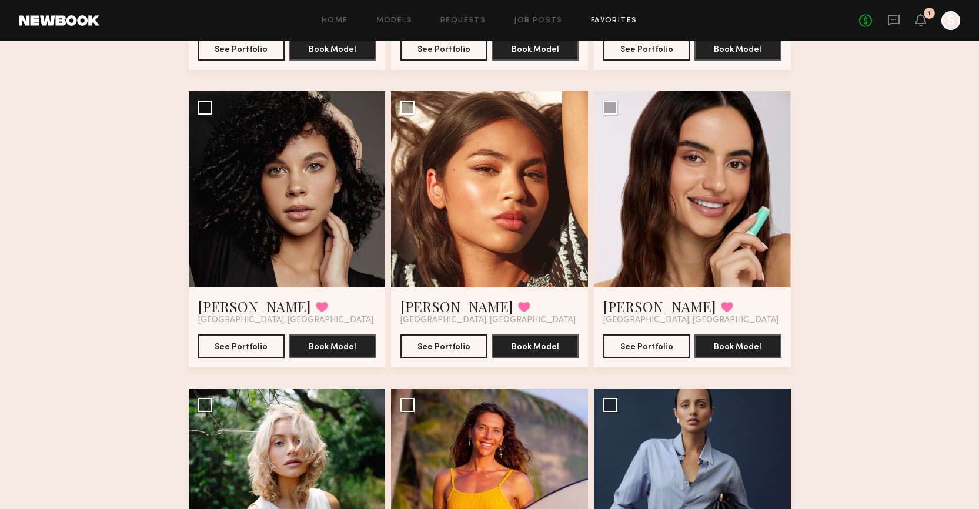
scroll to position [2146, 0]
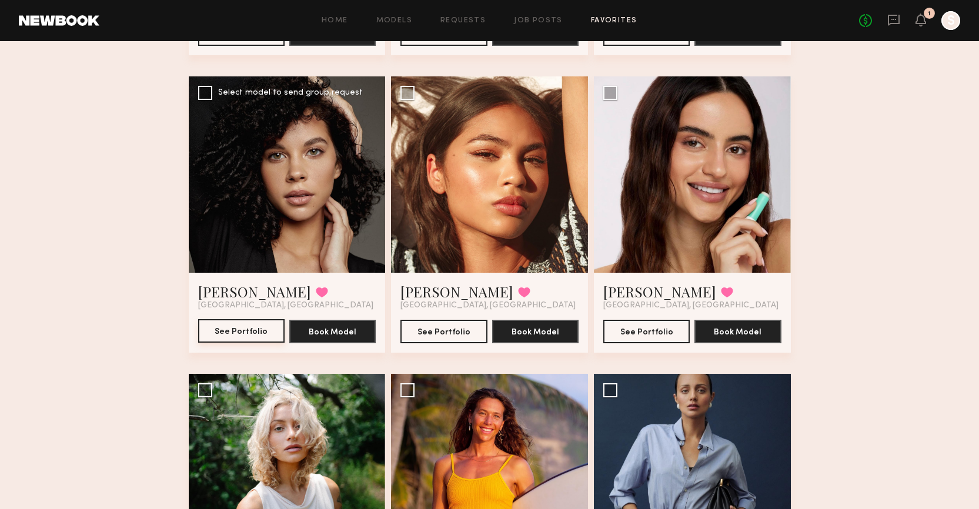
click at [257, 322] on button "See Portfolio" at bounding box center [241, 331] width 86 height 24
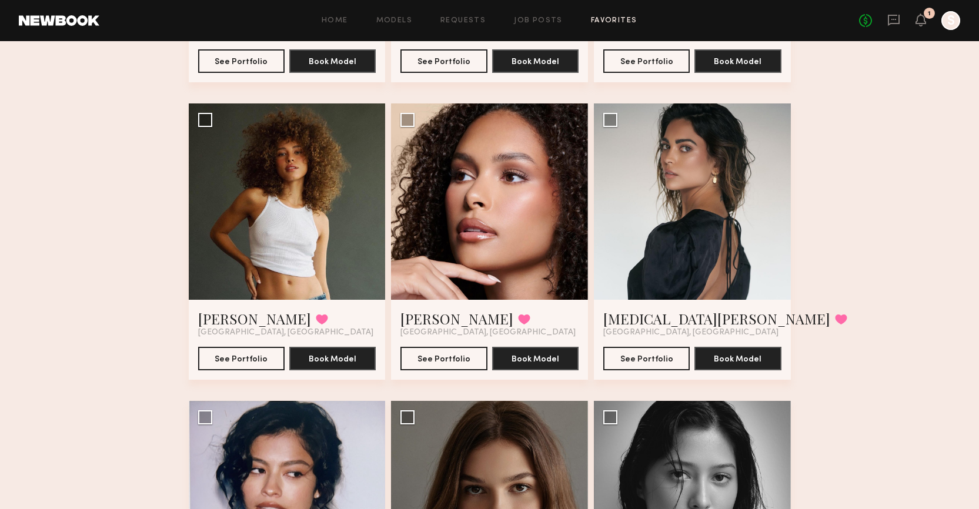
scroll to position [3000, 0]
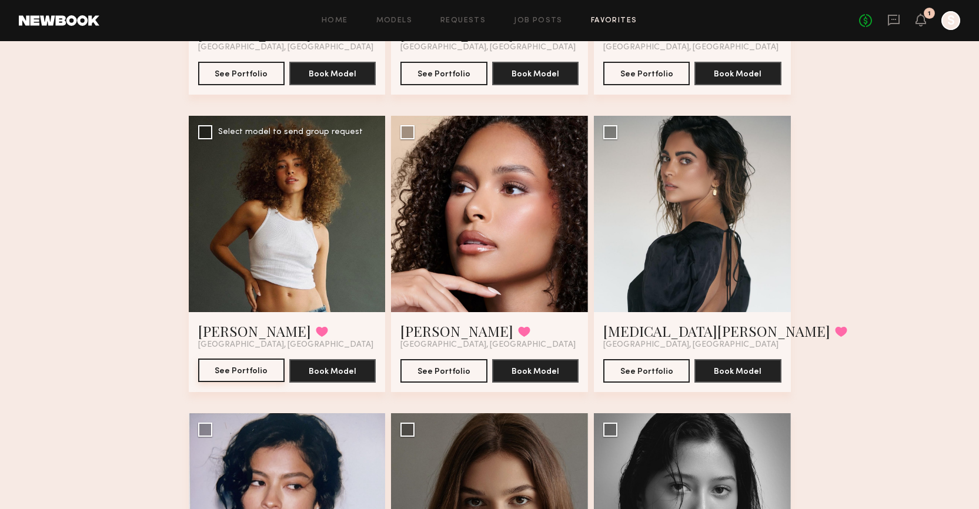
click at [235, 375] on button "See Portfolio" at bounding box center [241, 371] width 86 height 24
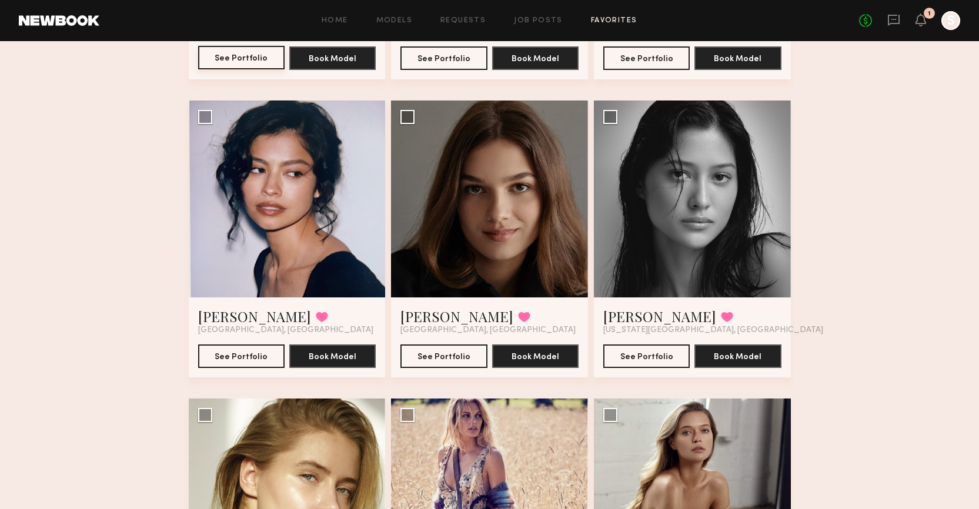
scroll to position [3314, 0]
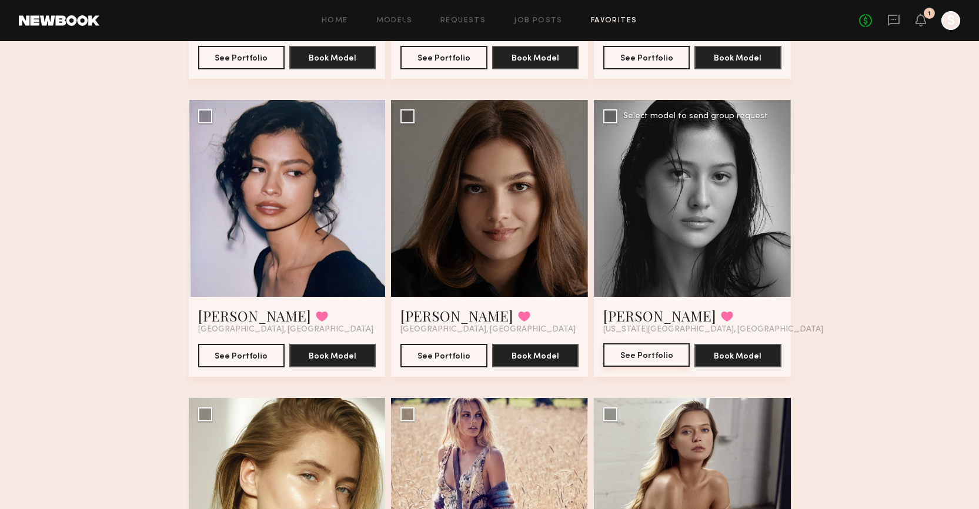
click at [650, 352] on button "See Portfolio" at bounding box center [646, 355] width 86 height 24
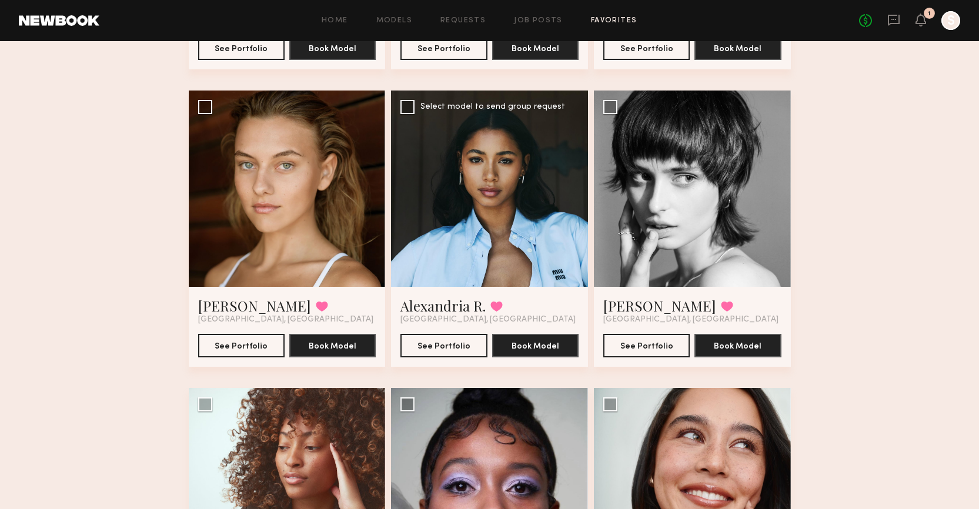
scroll to position [5401, 0]
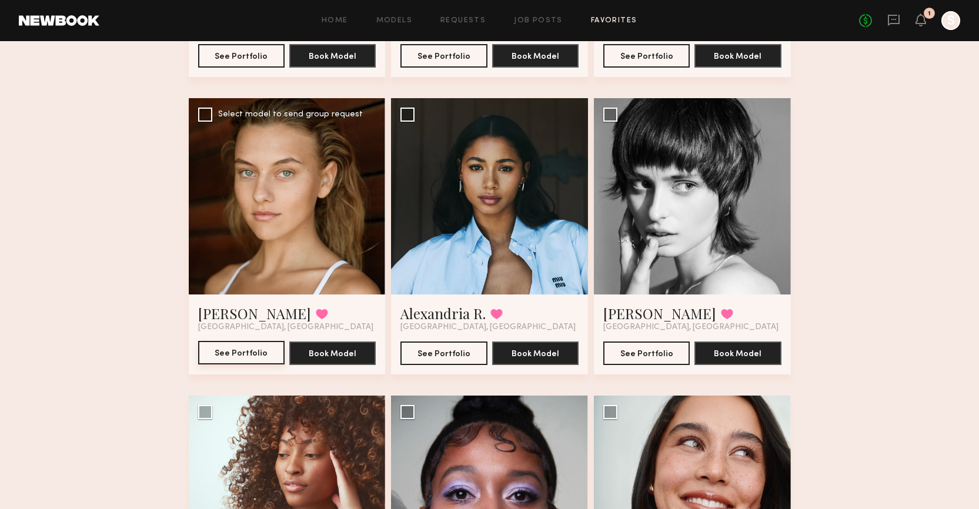
click at [255, 350] on button "See Portfolio" at bounding box center [241, 353] width 86 height 24
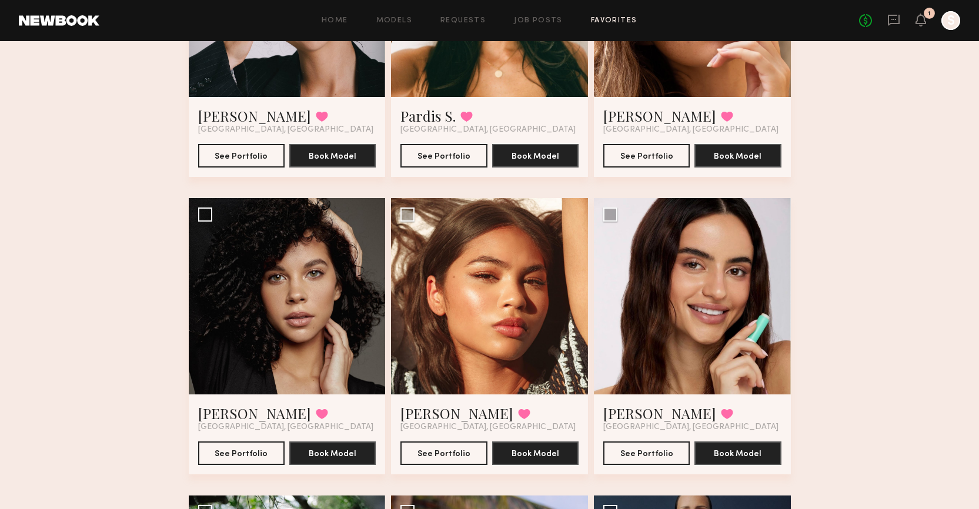
scroll to position [2021, 0]
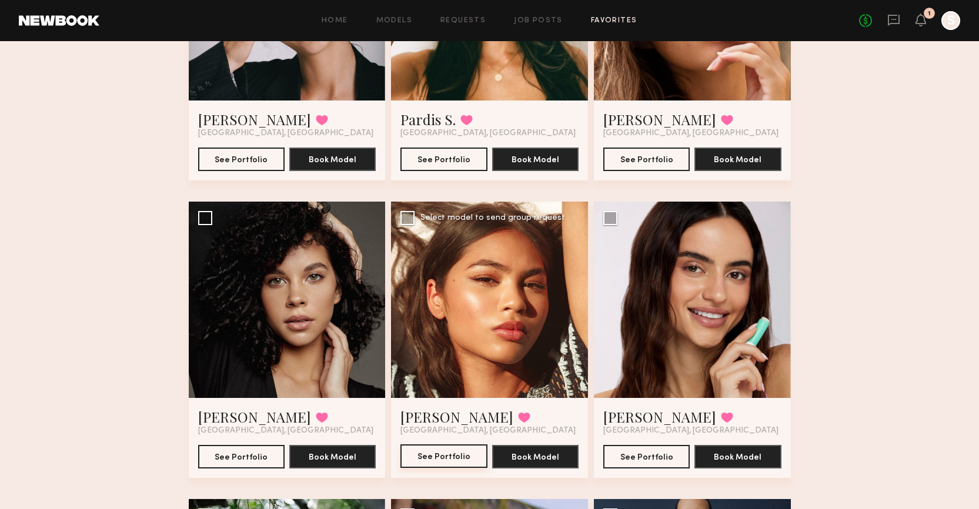
click at [450, 458] on button "See Portfolio" at bounding box center [443, 457] width 86 height 24
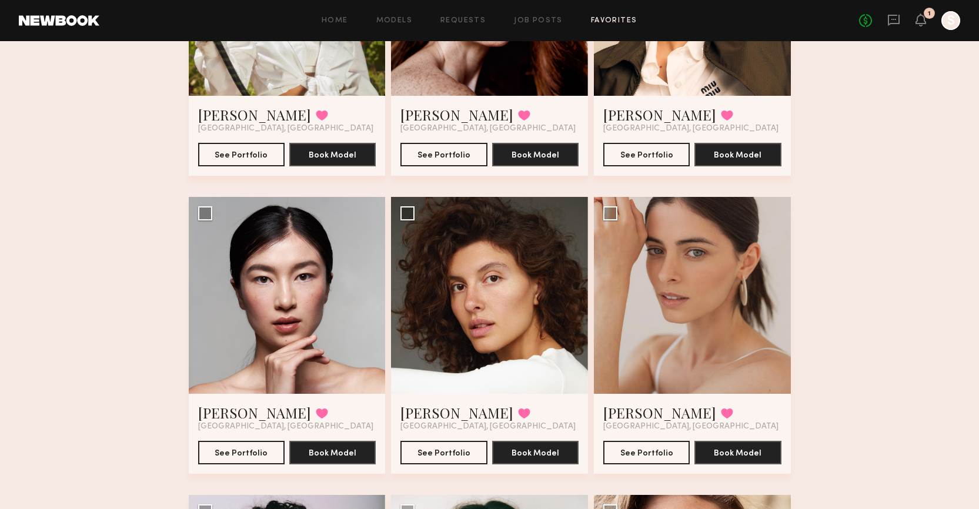
scroll to position [1426, 0]
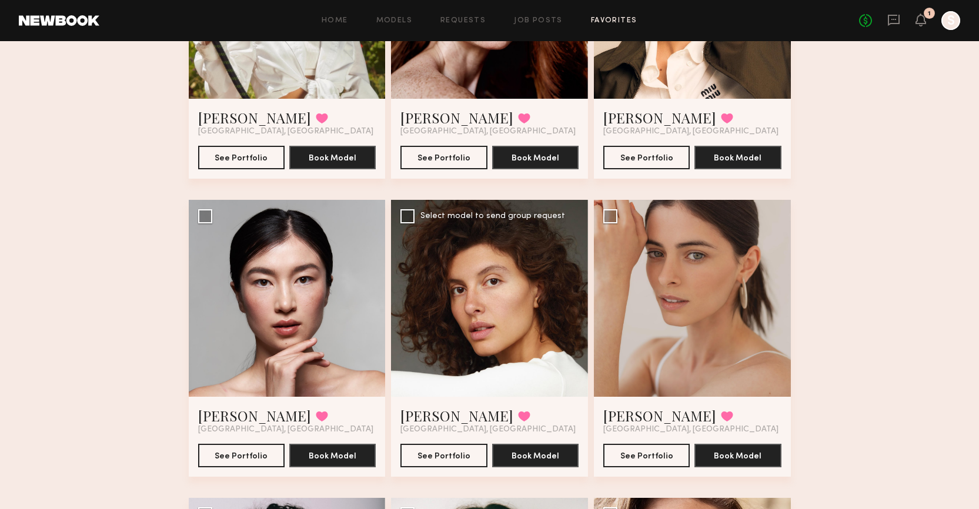
click at [463, 467] on div "Masha S. Favorited Los Angeles, CA See Portfolio Book Model" at bounding box center [489, 437] width 197 height 80
click at [468, 452] on button "See Portfolio" at bounding box center [443, 455] width 86 height 24
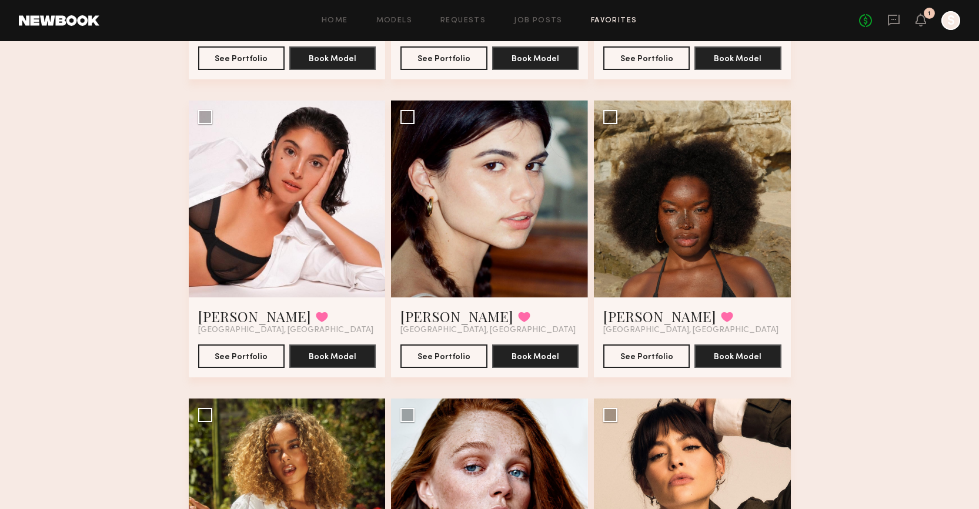
scroll to position [957, 0]
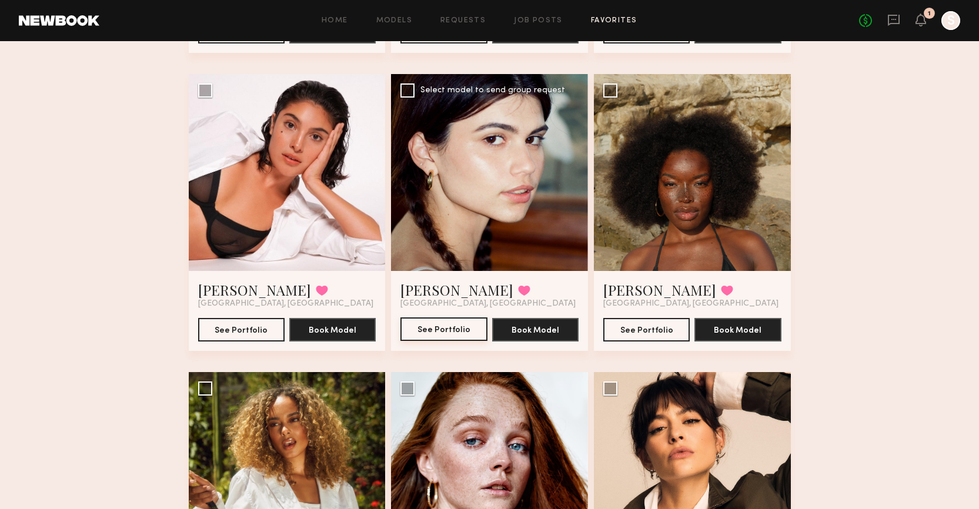
click at [456, 332] on button "See Portfolio" at bounding box center [443, 330] width 86 height 24
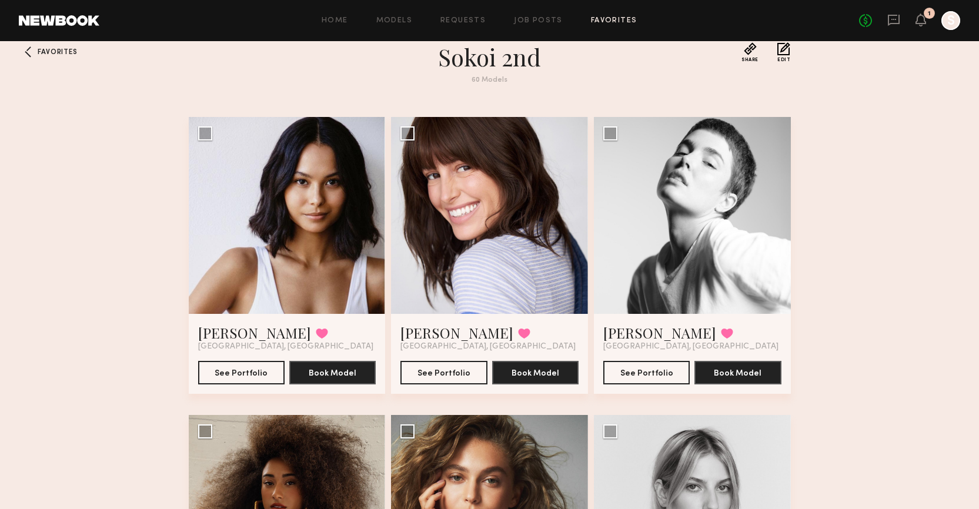
scroll to position [0, 0]
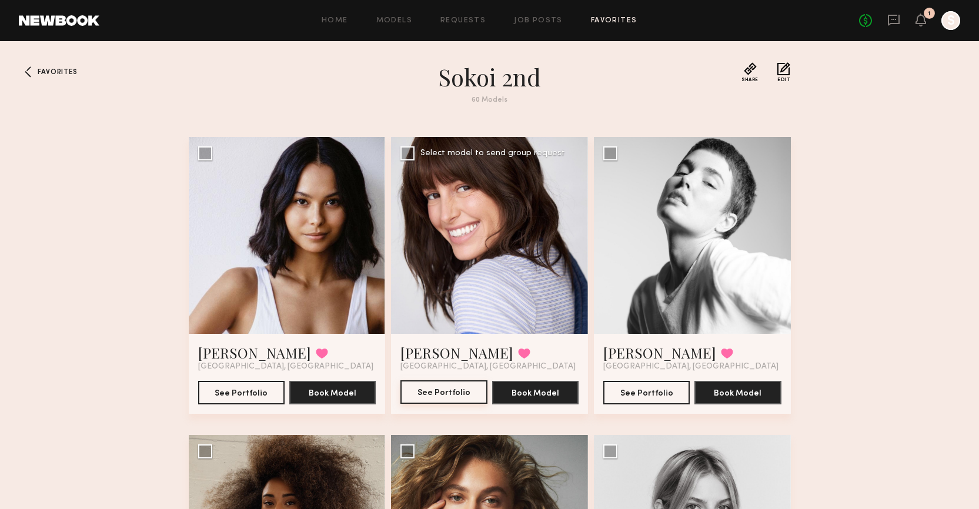
click at [423, 392] on button "See Portfolio" at bounding box center [443, 392] width 86 height 24
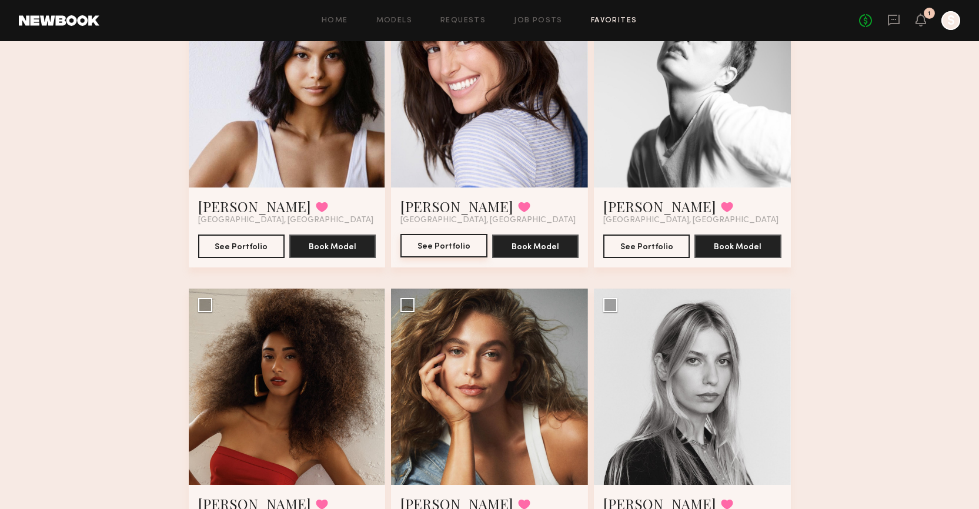
scroll to position [146, 0]
click at [273, 245] on button "See Portfolio" at bounding box center [241, 247] width 86 height 24
click at [399, 27] on div "Home Models Requests Job Posts Favorites Sign Out No fees up to $5,000 1 S" at bounding box center [529, 20] width 861 height 19
click at [400, 21] on link "Models" at bounding box center [394, 21] width 36 height 8
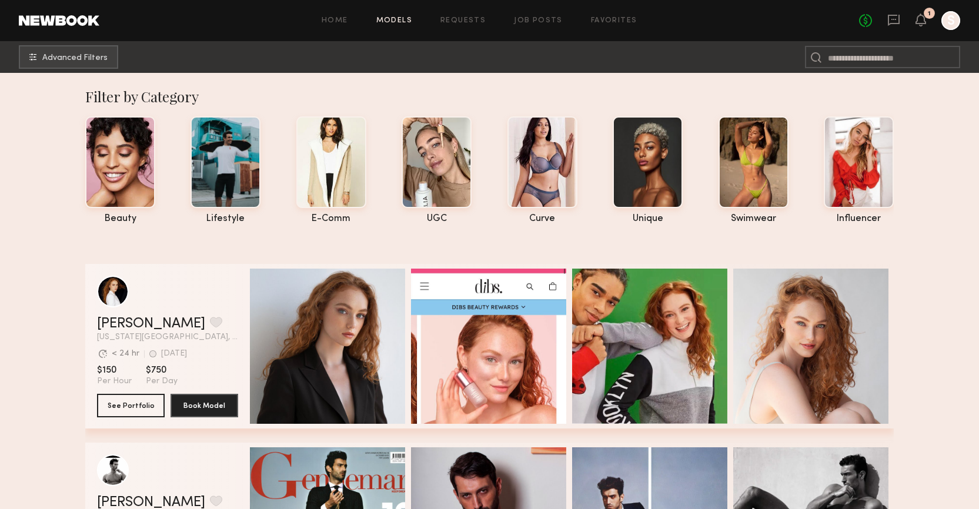
click at [396, 21] on link "Models" at bounding box center [394, 21] width 36 height 8
click at [67, 64] on button "Advanced Filters" at bounding box center [68, 57] width 99 height 24
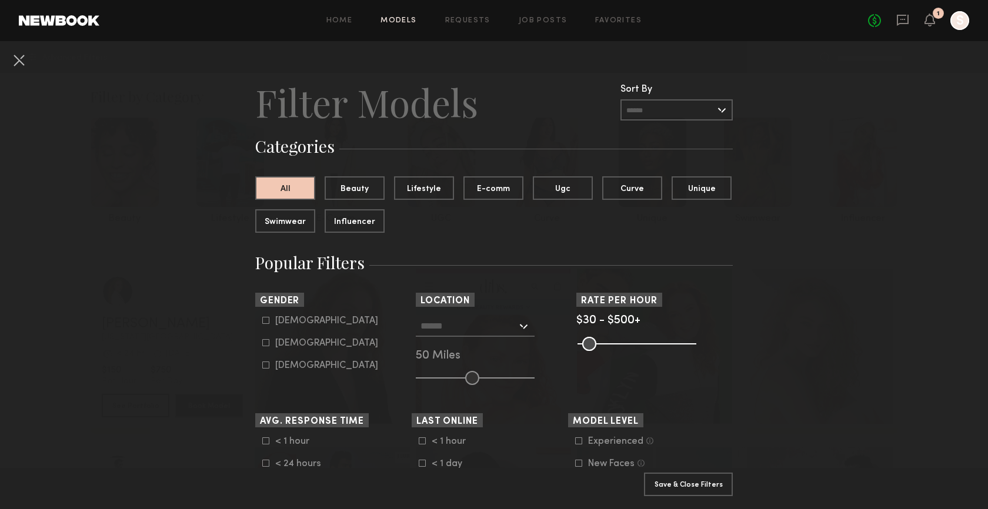
click at [280, 344] on div "Female" at bounding box center [326, 343] width 103 height 7
type input "**"
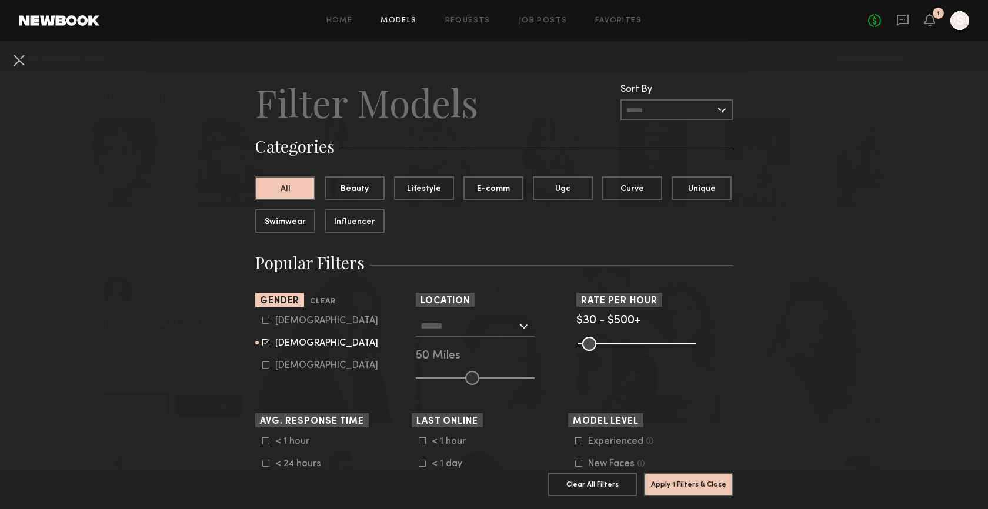
click at [524, 331] on div at bounding box center [475, 326] width 119 height 21
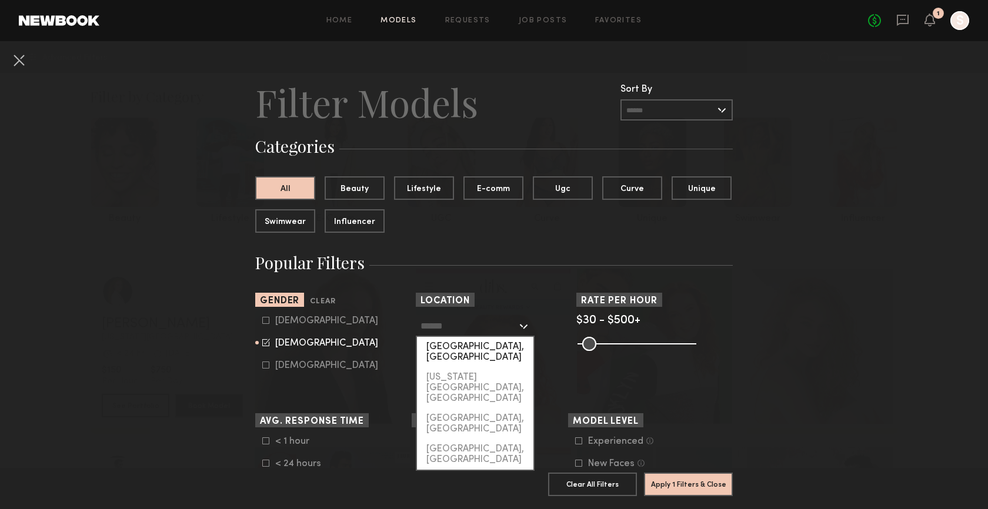
click at [492, 349] on div "[GEOGRAPHIC_DATA], [GEOGRAPHIC_DATA]" at bounding box center [475, 352] width 116 height 31
type input "**********"
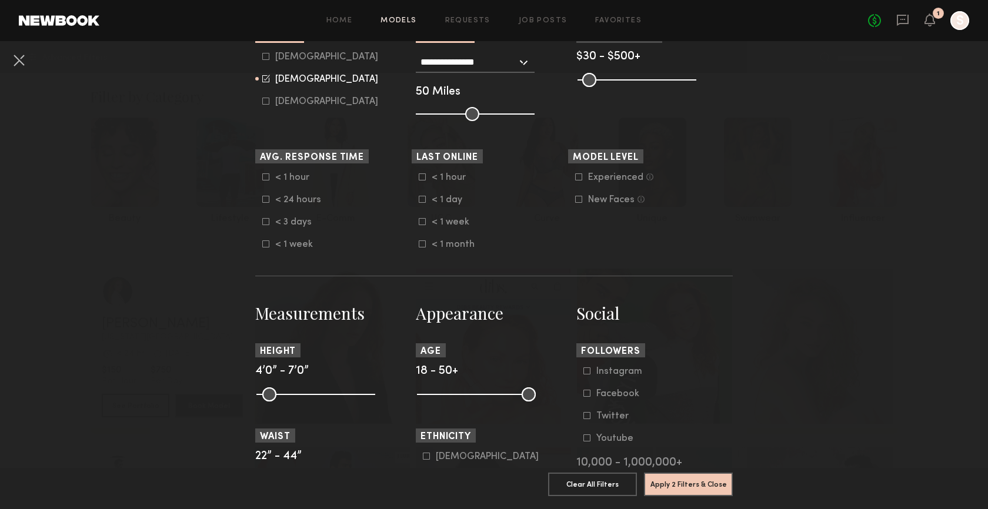
scroll to position [265, 0]
drag, startPoint x: 363, startPoint y: 394, endPoint x: 323, endPoint y: 390, distance: 40.2
type input "**"
click at [323, 390] on input "range" at bounding box center [315, 394] width 119 height 14
drag, startPoint x: 416, startPoint y: 397, endPoint x: 441, endPoint y: 397, distance: 24.7
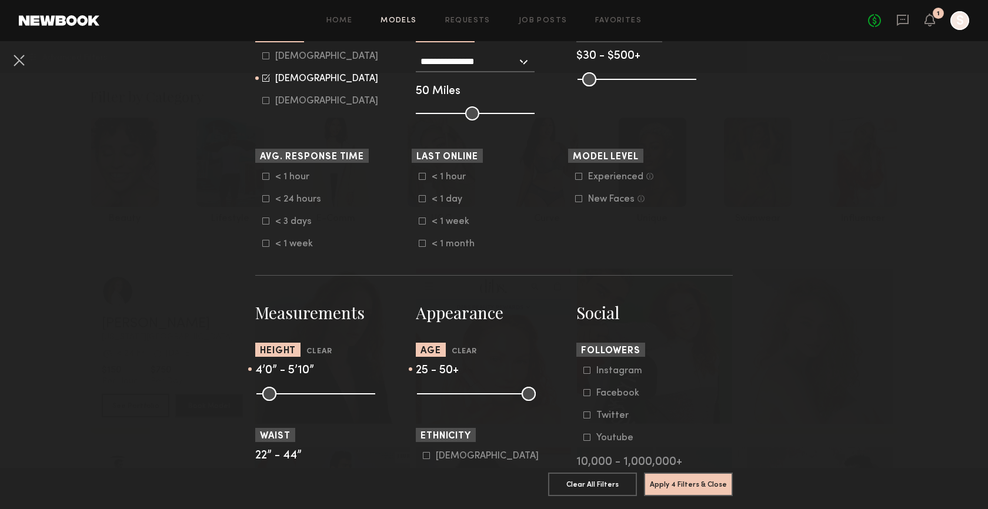
type input "**"
click at [441, 397] on input "range" at bounding box center [476, 394] width 119 height 14
drag, startPoint x: 525, startPoint y: 397, endPoint x: 480, endPoint y: 397, distance: 44.7
type input "**"
click at [480, 397] on input "range" at bounding box center [476, 394] width 119 height 14
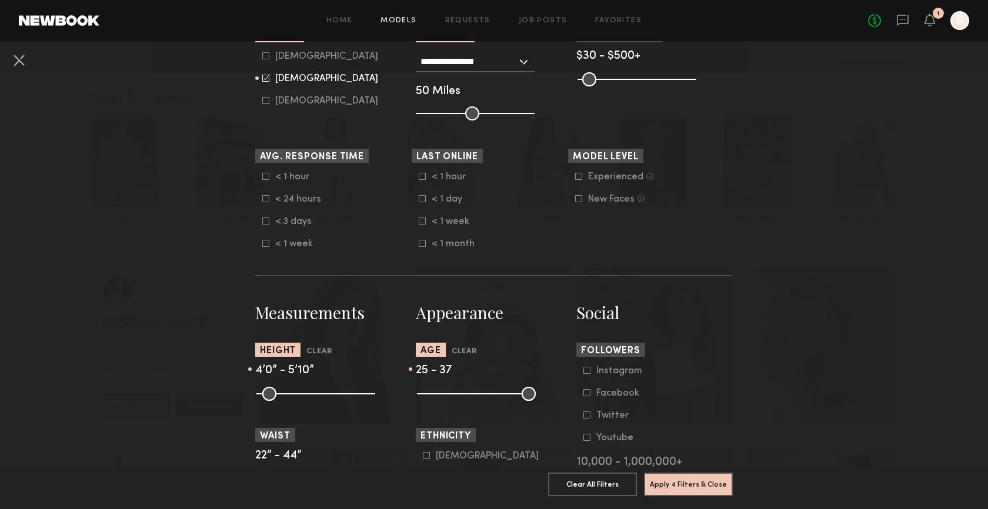
click at [662, 390] on common-framework-checkbox "Facebook" at bounding box center [657, 393] width 149 height 11
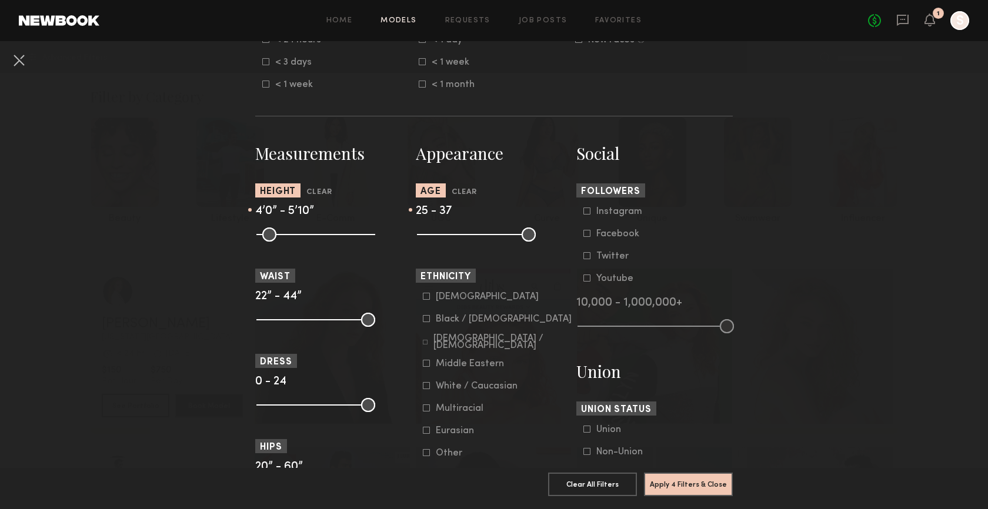
scroll to position [471, 0]
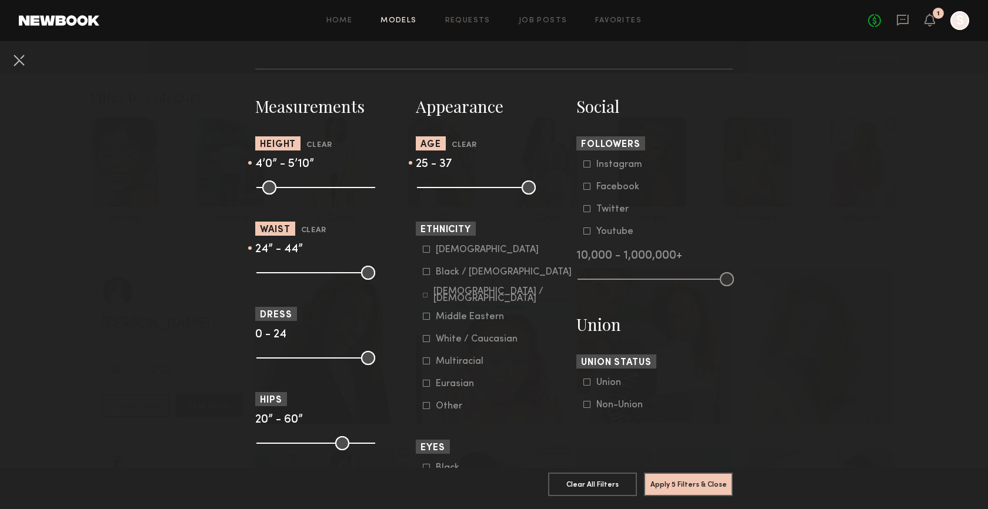
drag, startPoint x: 263, startPoint y: 275, endPoint x: 270, endPoint y: 276, distance: 7.7
type input "**"
click at [270, 276] on input "range" at bounding box center [315, 273] width 119 height 14
click at [733, 401] on nb-browse-filters "**********" at bounding box center [494, 214] width 988 height 1289
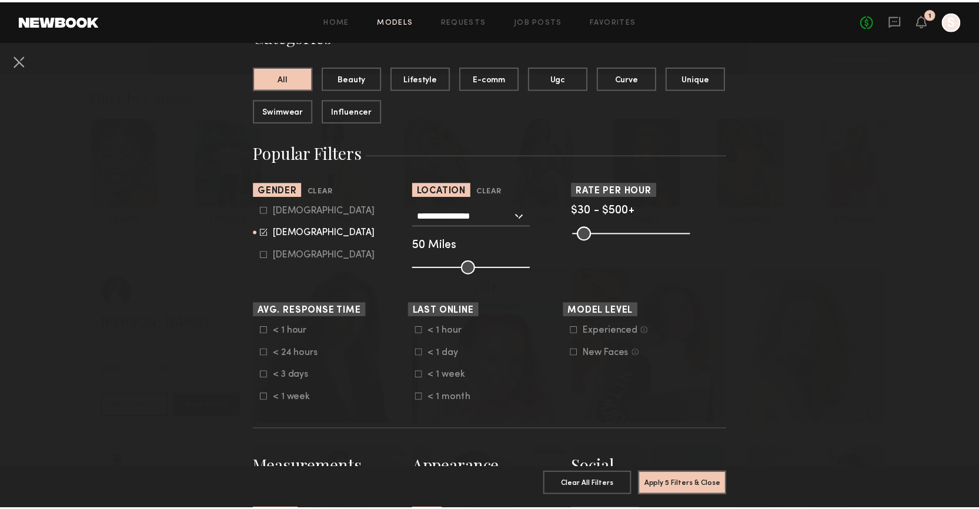
scroll to position [109, 0]
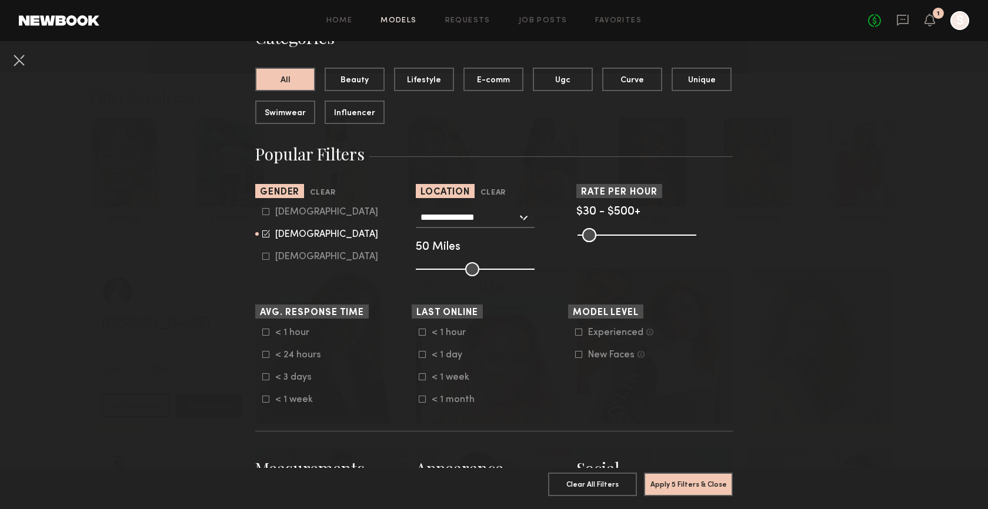
click at [575, 357] on icon at bounding box center [578, 354] width 7 height 7
click at [570, 356] on div "Experienced Talent we’ve deemed to have ample paid, professional modeling exper…" at bounding box center [646, 343] width 156 height 33
click at [575, 356] on icon at bounding box center [579, 354] width 8 height 8
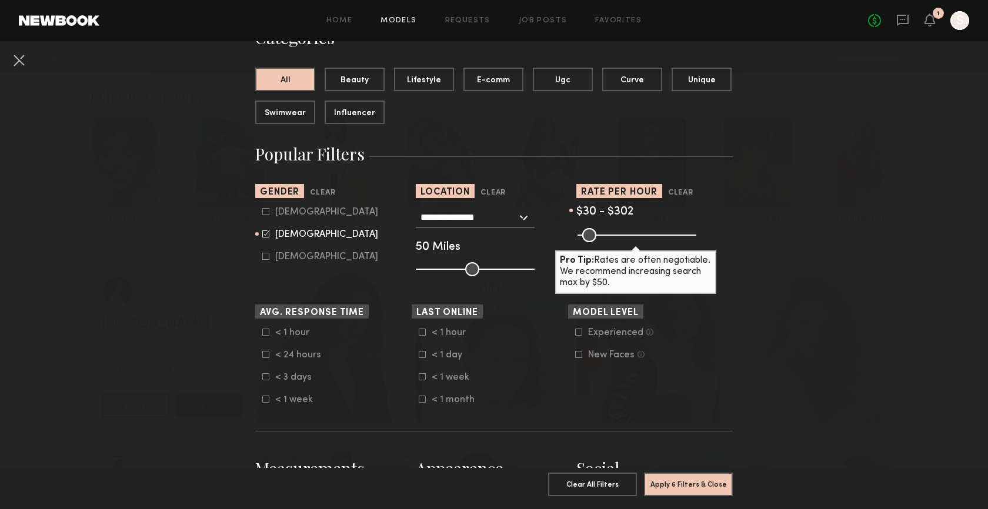
drag, startPoint x: 683, startPoint y: 239, endPoint x: 640, endPoint y: 242, distance: 42.4
type input "***"
click at [640, 242] on input "range" at bounding box center [636, 235] width 119 height 14
click at [696, 480] on button "Apply 6 Filters & Close" at bounding box center [688, 484] width 89 height 24
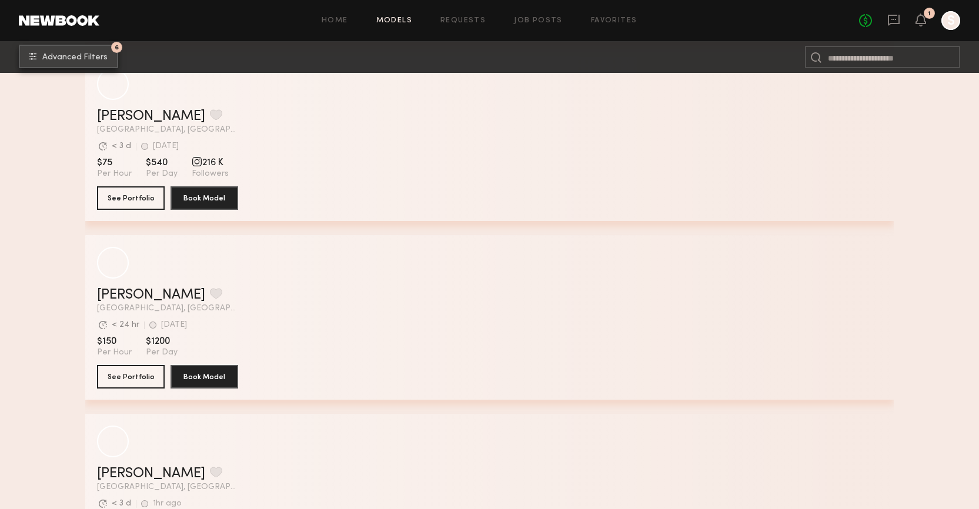
scroll to position [28778, 0]
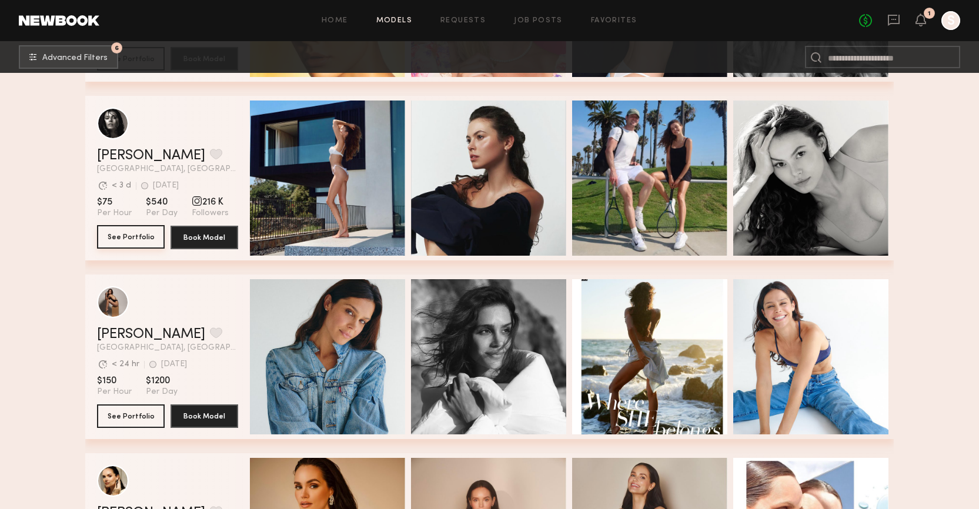
click at [128, 225] on button "See Portfolio" at bounding box center [131, 237] width 68 height 24
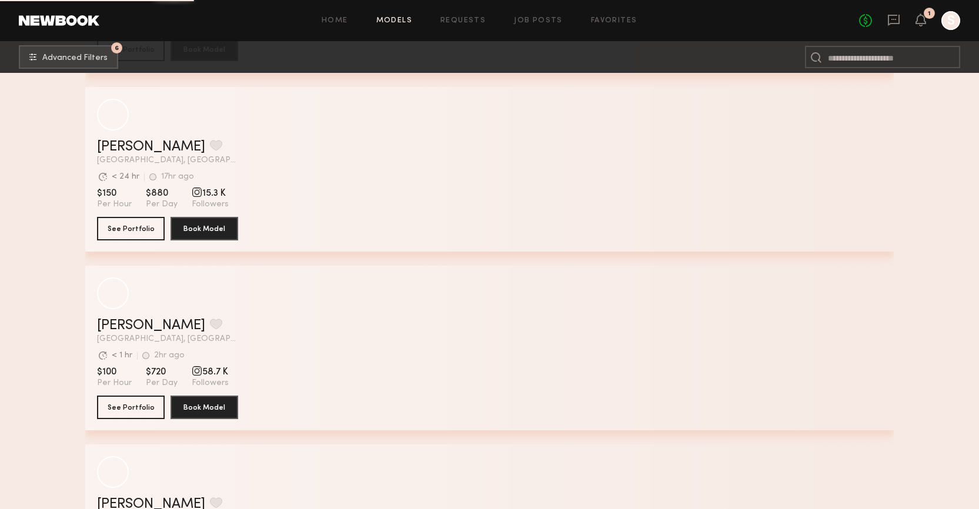
scroll to position [46828, 0]
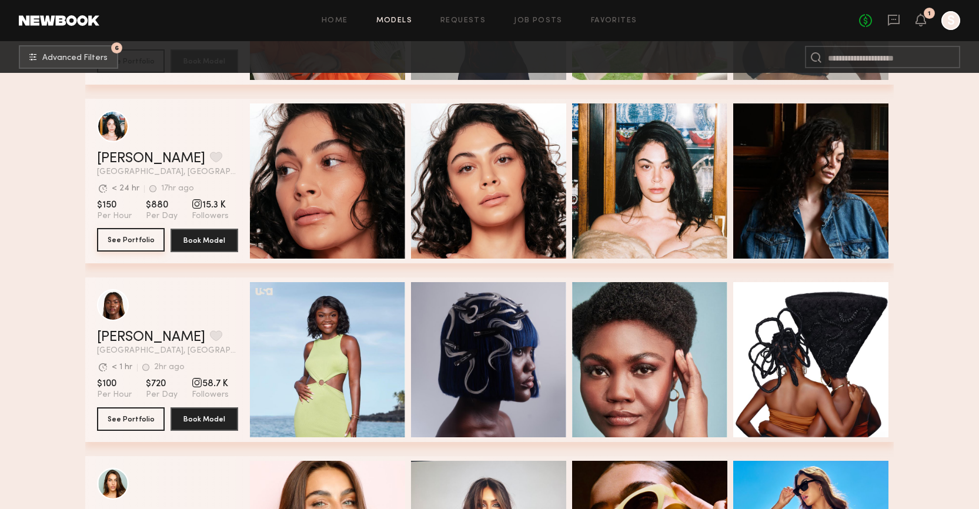
click at [128, 243] on button "See Portfolio" at bounding box center [131, 240] width 68 height 24
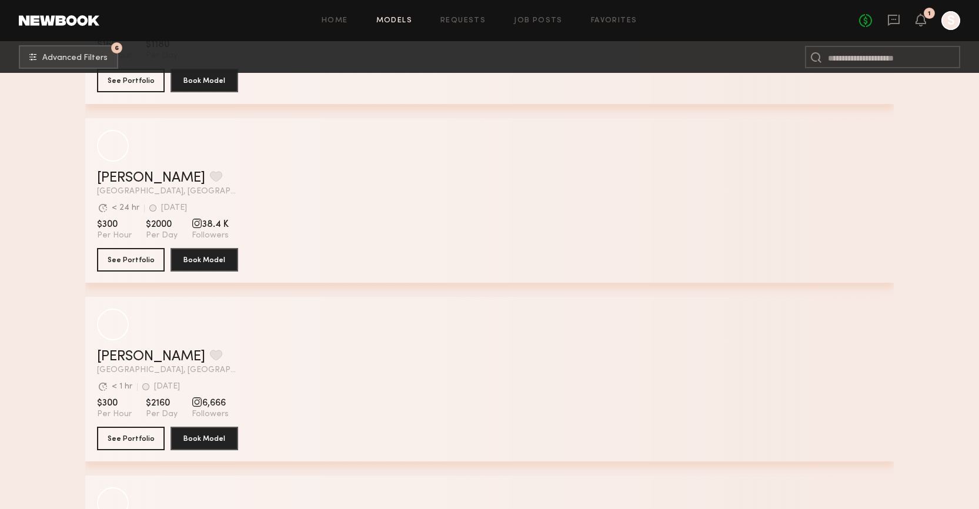
scroll to position [64505, 0]
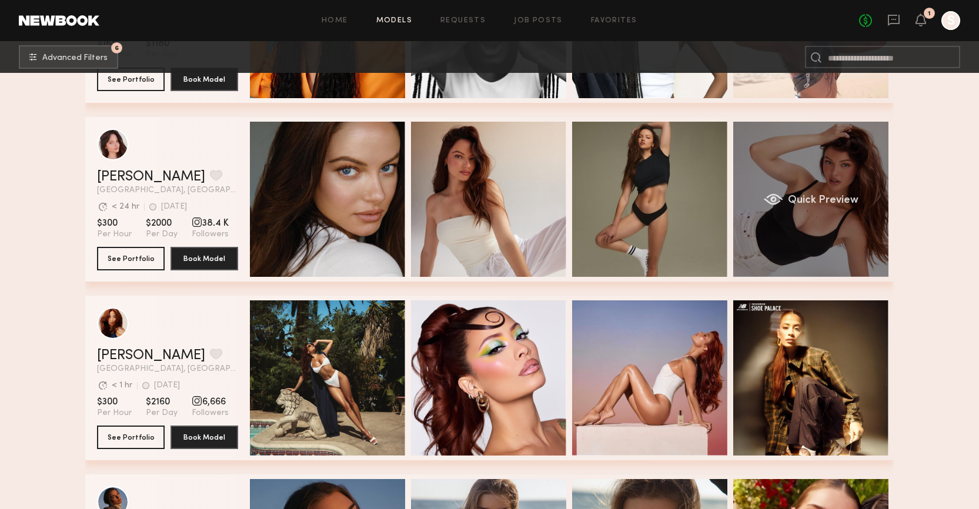
click at [787, 206] on div "Quick Preview" at bounding box center [810, 199] width 155 height 155
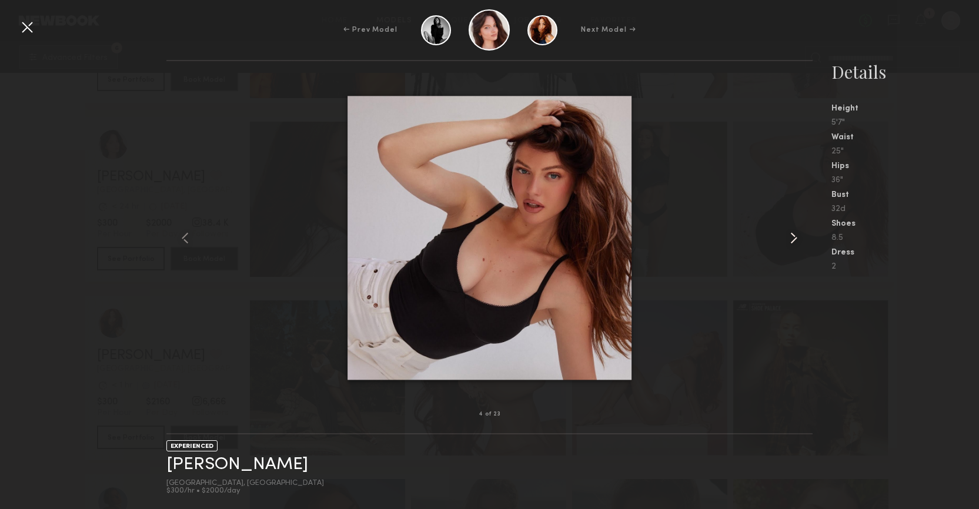
click at [791, 239] on common-icon at bounding box center [793, 238] width 19 height 19
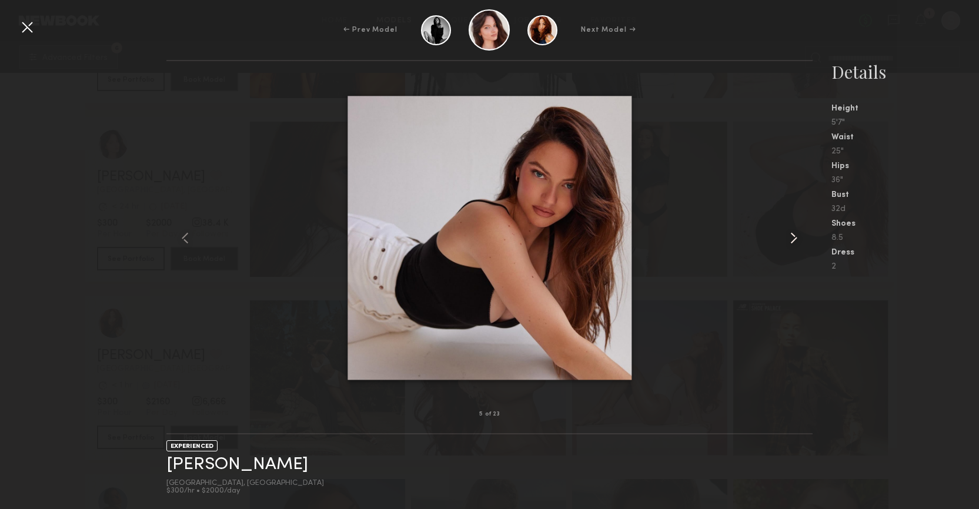
click at [791, 239] on common-icon at bounding box center [793, 238] width 19 height 19
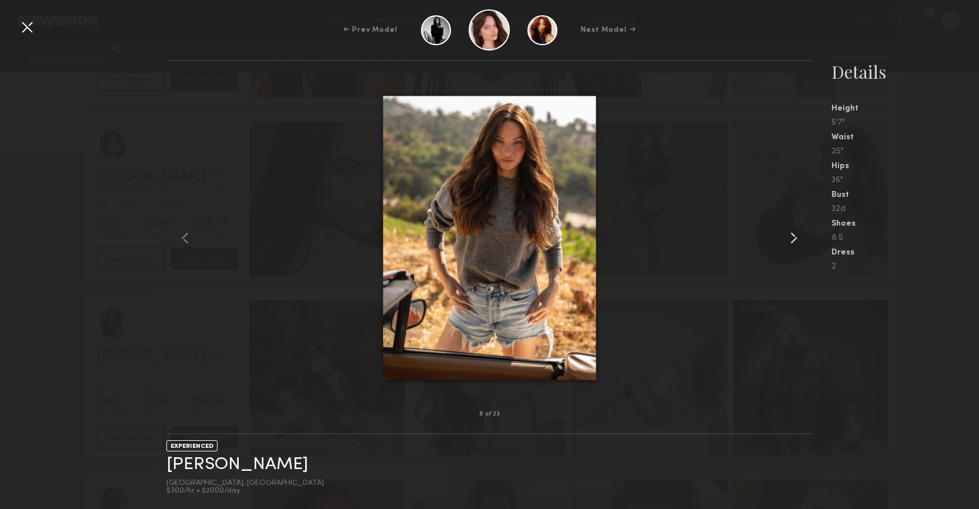
click at [791, 239] on common-icon at bounding box center [793, 238] width 19 height 19
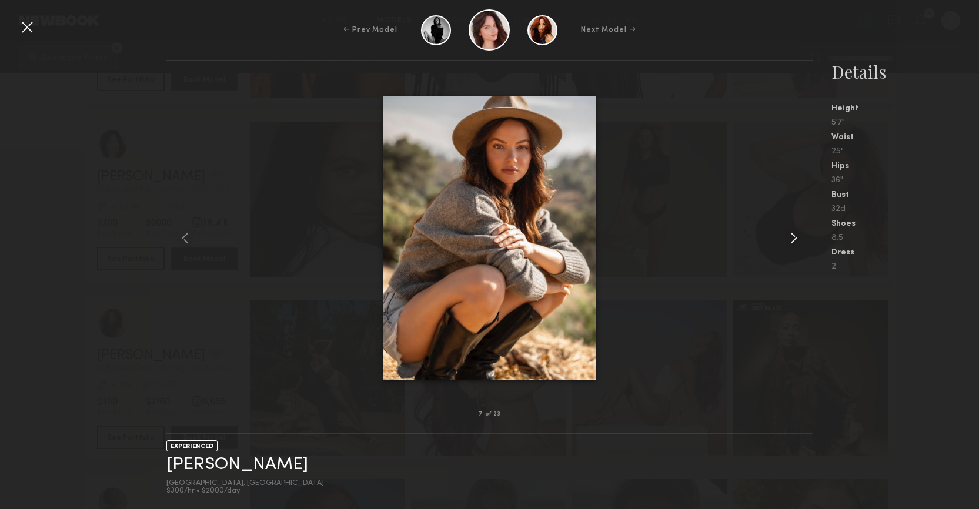
click at [791, 239] on common-icon at bounding box center [793, 238] width 19 height 19
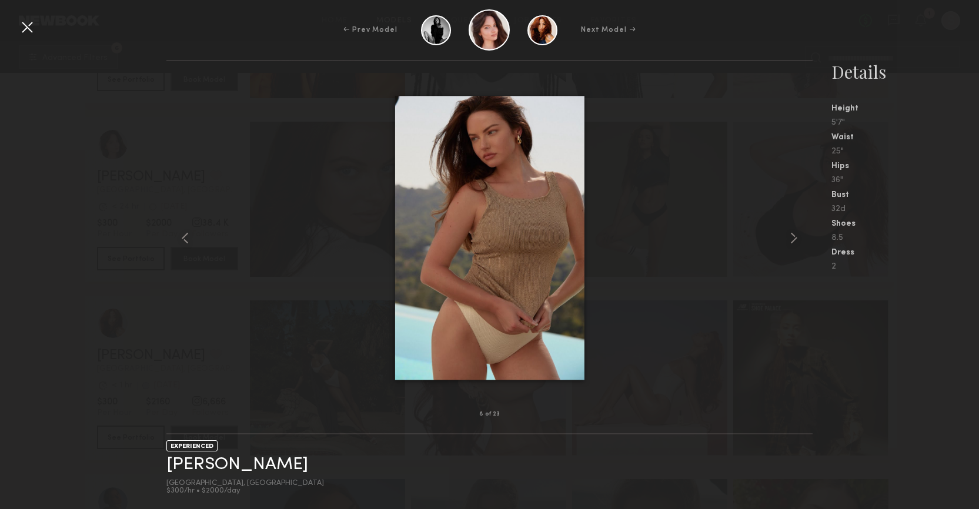
click at [36, 26] on div "← Prev Model Next Model →" at bounding box center [489, 29] width 979 height 41
click at [30, 32] on div at bounding box center [27, 27] width 19 height 19
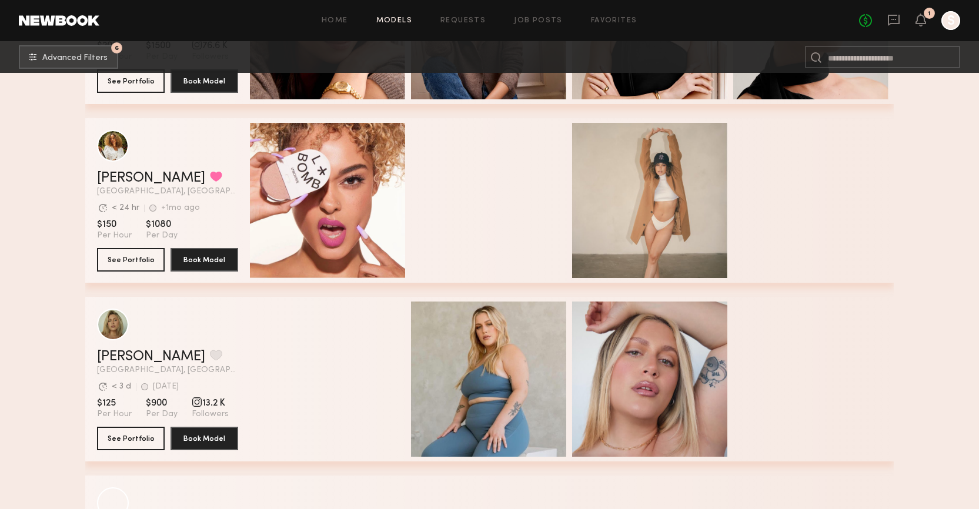
scroll to position [67003, 0]
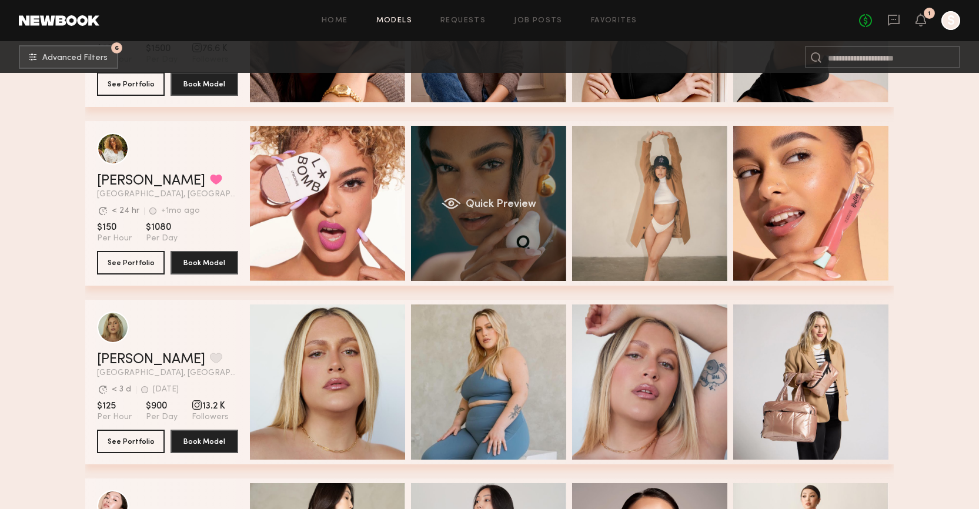
click at [483, 206] on span "Quick Preview" at bounding box center [501, 204] width 71 height 11
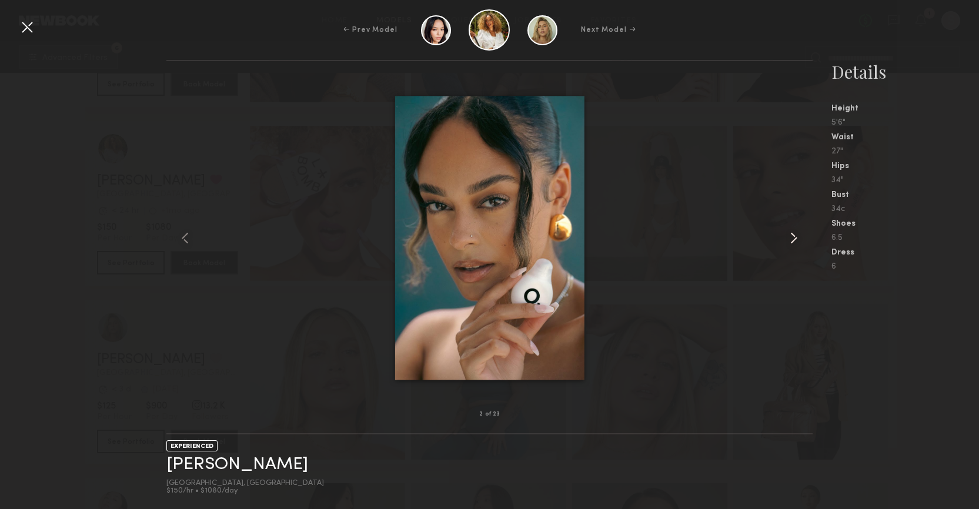
click at [790, 242] on common-icon at bounding box center [793, 238] width 19 height 19
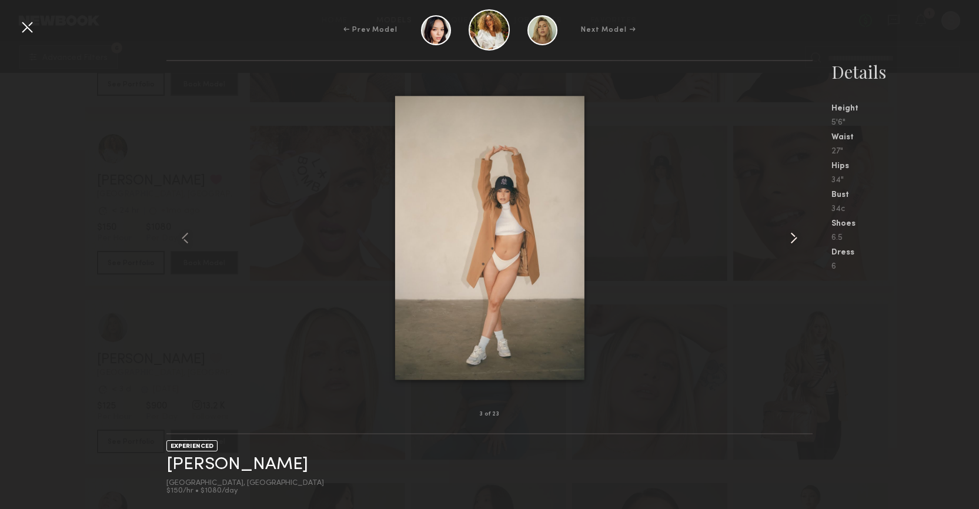
click at [790, 242] on common-icon at bounding box center [793, 238] width 19 height 19
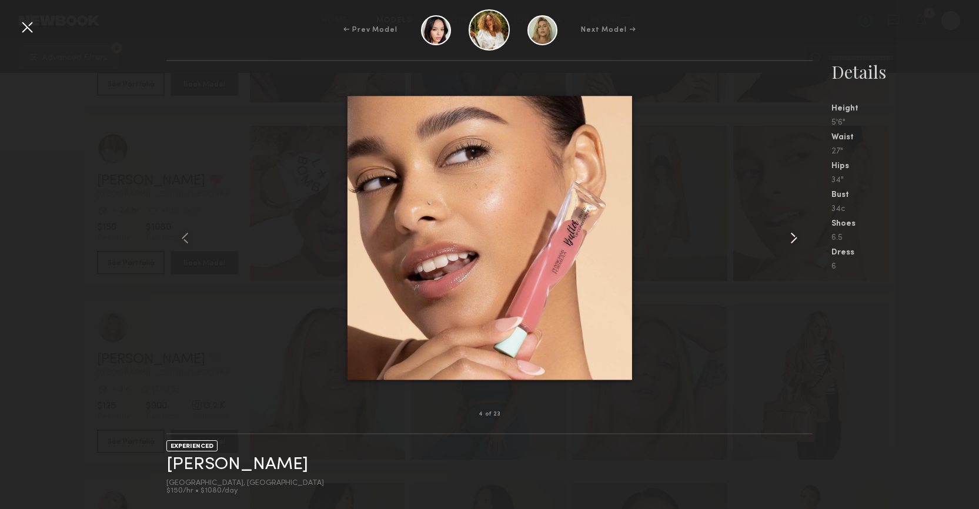
click at [790, 242] on common-icon at bounding box center [793, 238] width 19 height 19
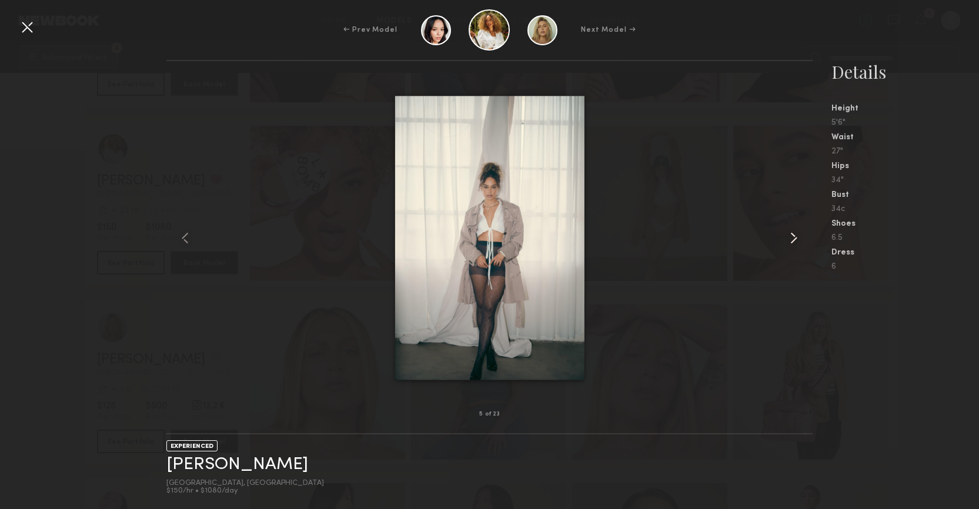
click at [790, 242] on common-icon at bounding box center [793, 238] width 19 height 19
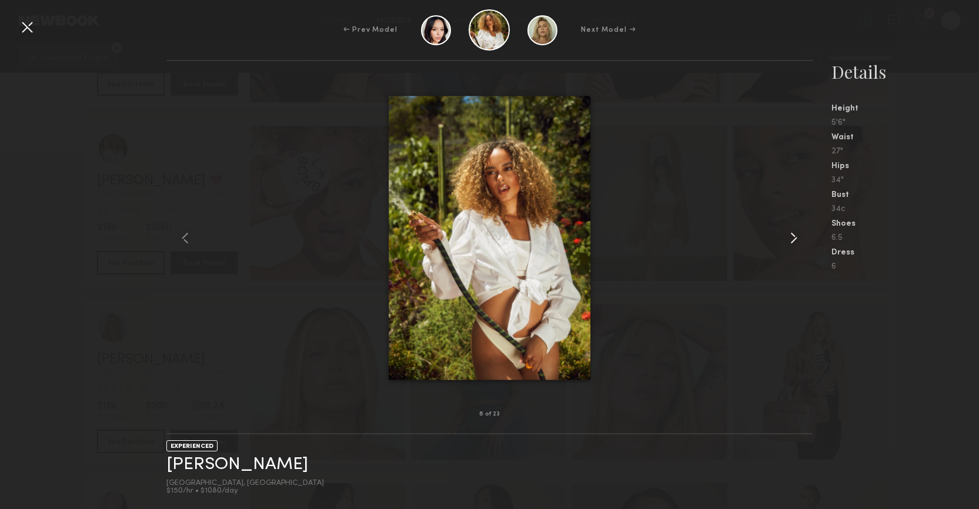
click at [790, 242] on common-icon at bounding box center [793, 238] width 19 height 19
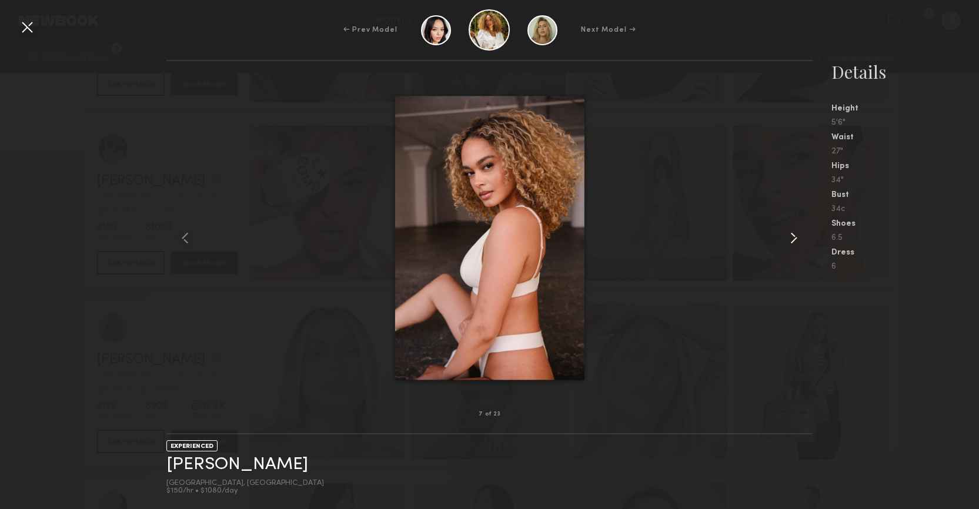
click at [790, 242] on common-icon at bounding box center [793, 238] width 19 height 19
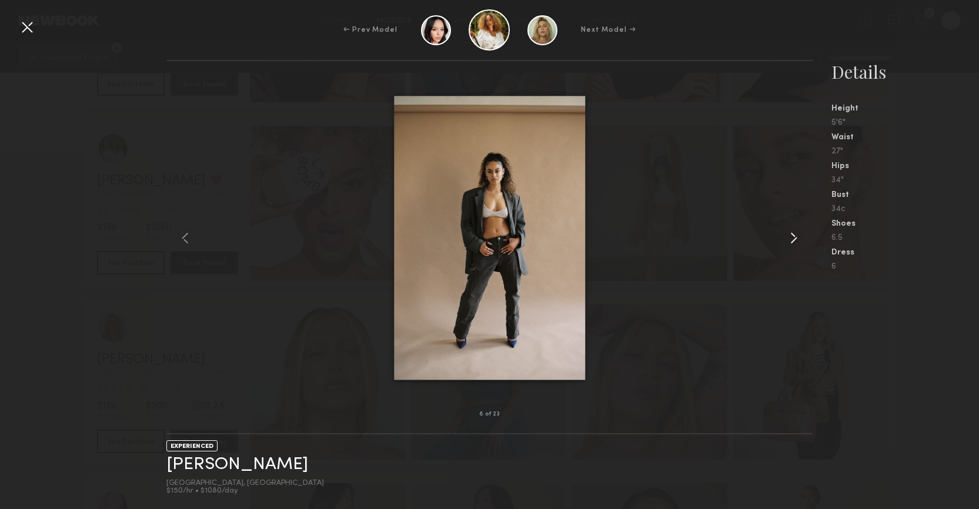
click at [790, 242] on common-icon at bounding box center [793, 238] width 19 height 19
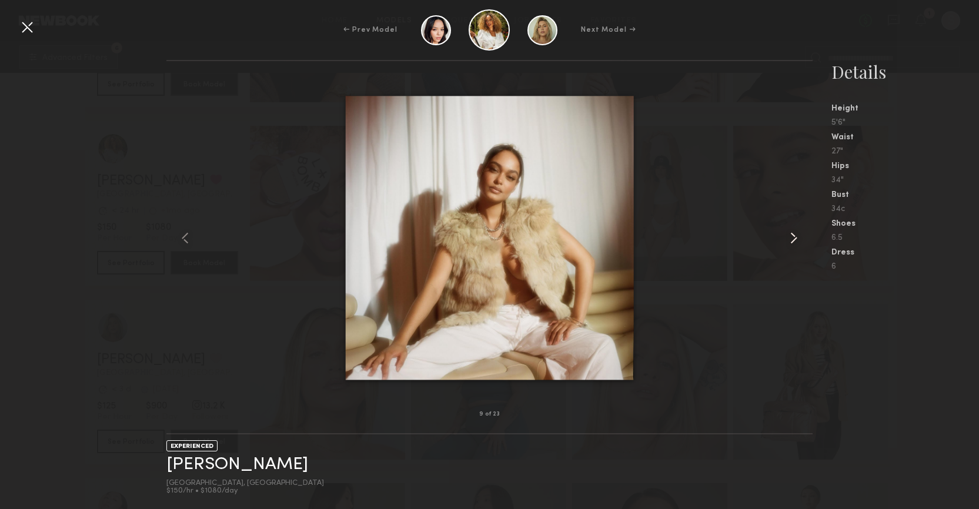
click at [790, 242] on common-icon at bounding box center [793, 238] width 19 height 19
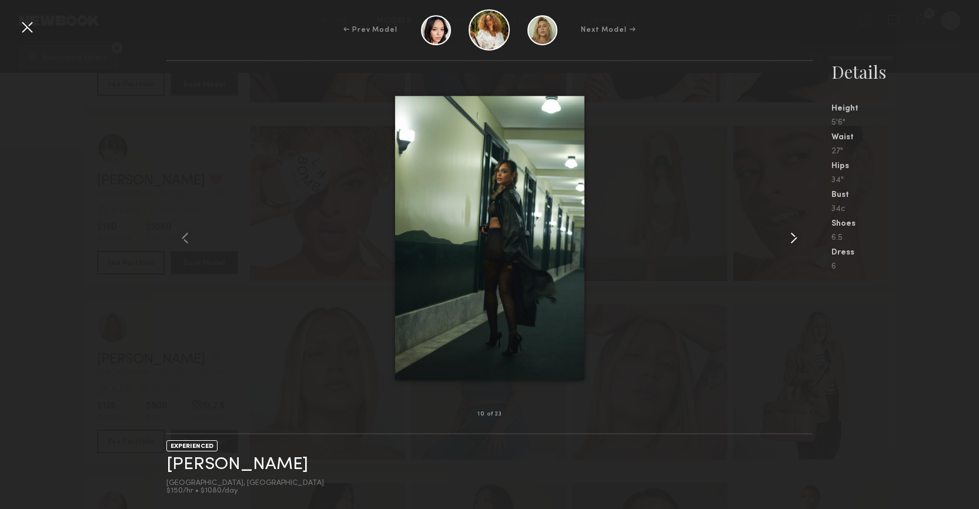
click at [790, 242] on common-icon at bounding box center [793, 238] width 19 height 19
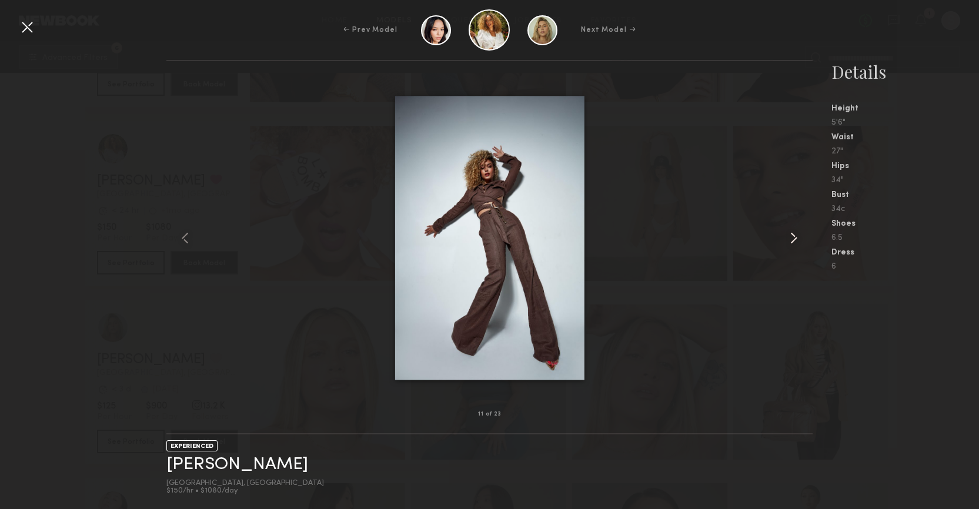
click at [790, 242] on common-icon at bounding box center [793, 238] width 19 height 19
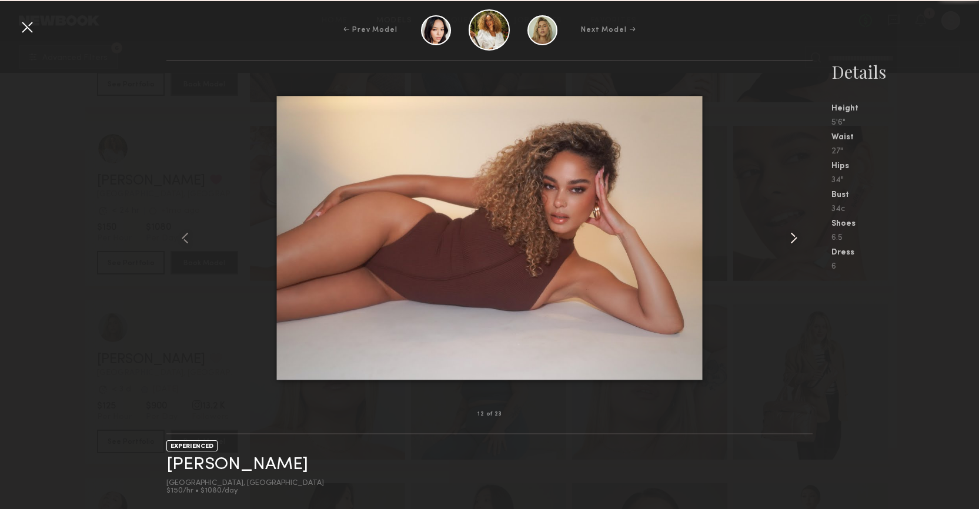
click at [790, 242] on common-icon at bounding box center [793, 238] width 19 height 19
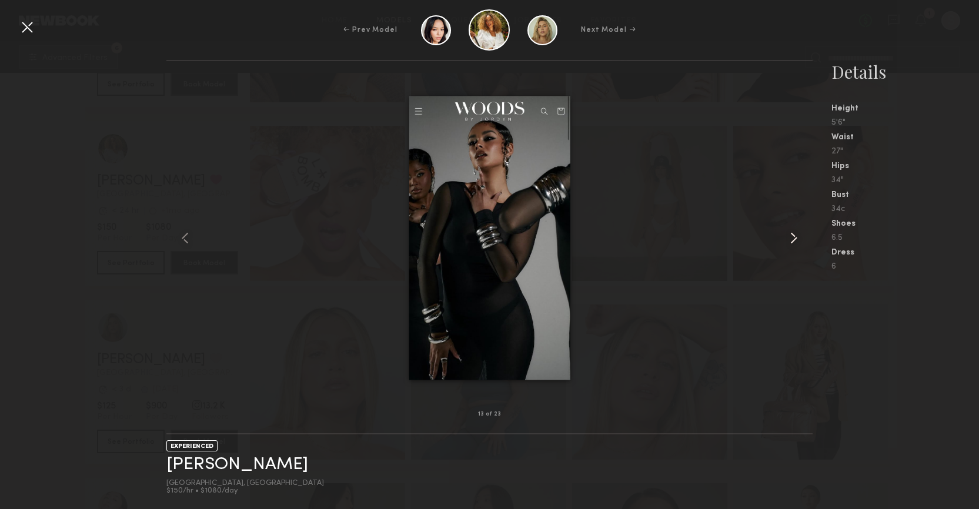
click at [790, 242] on common-icon at bounding box center [793, 238] width 19 height 19
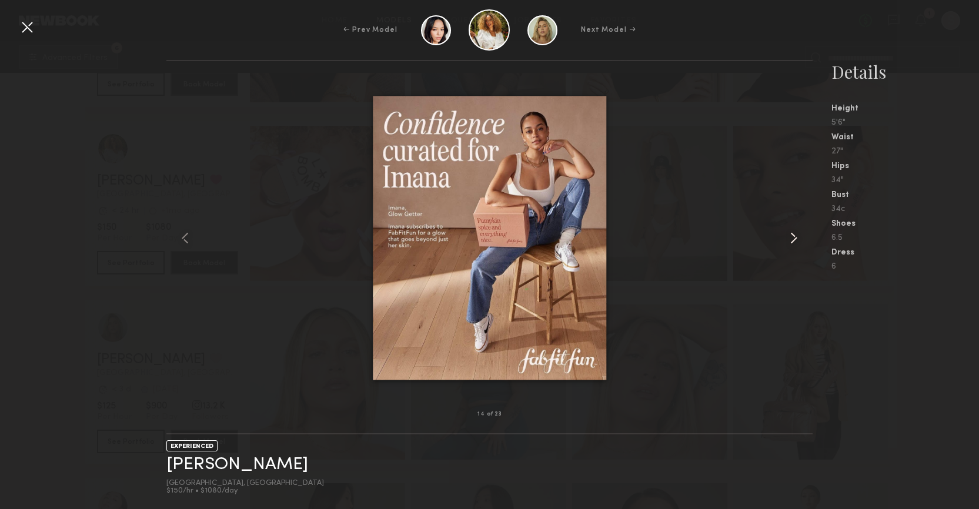
click at [790, 242] on common-icon at bounding box center [793, 238] width 19 height 19
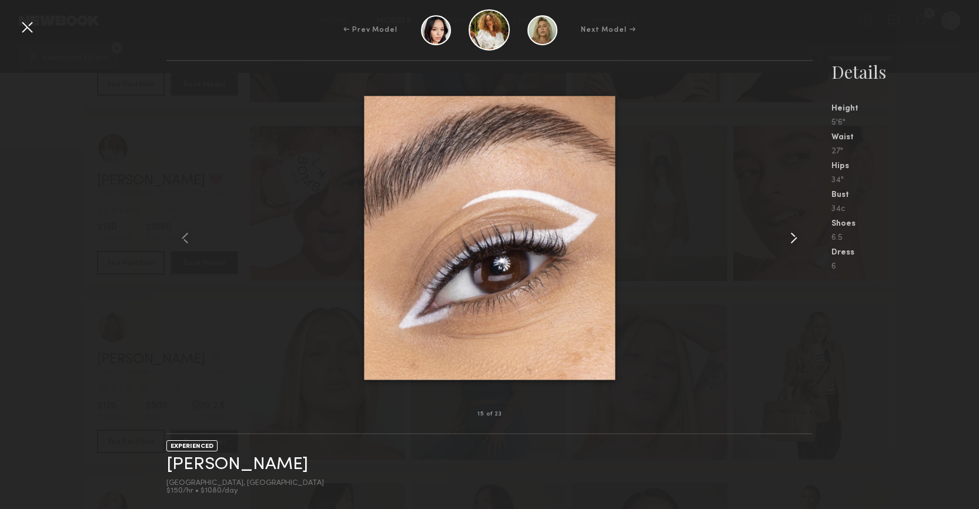
click at [790, 242] on common-icon at bounding box center [793, 238] width 19 height 19
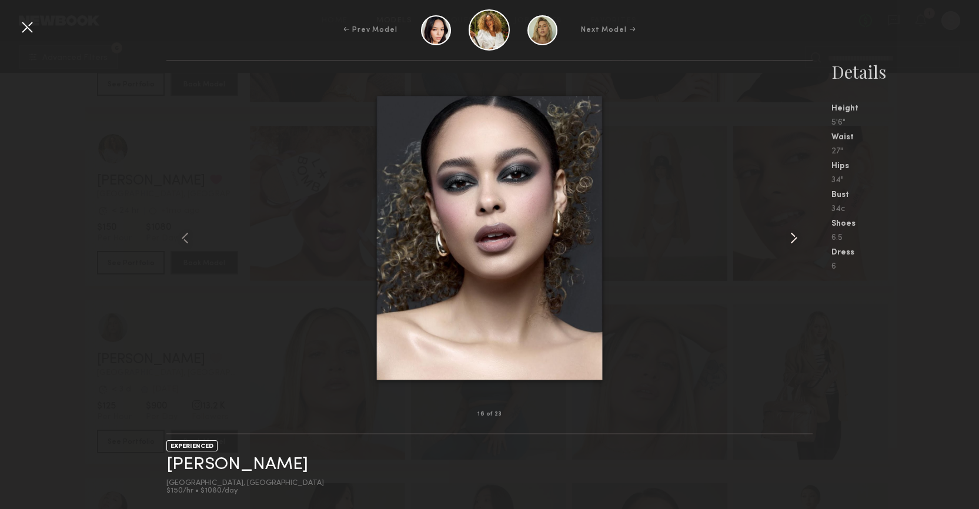
click at [790, 242] on common-icon at bounding box center [793, 238] width 19 height 19
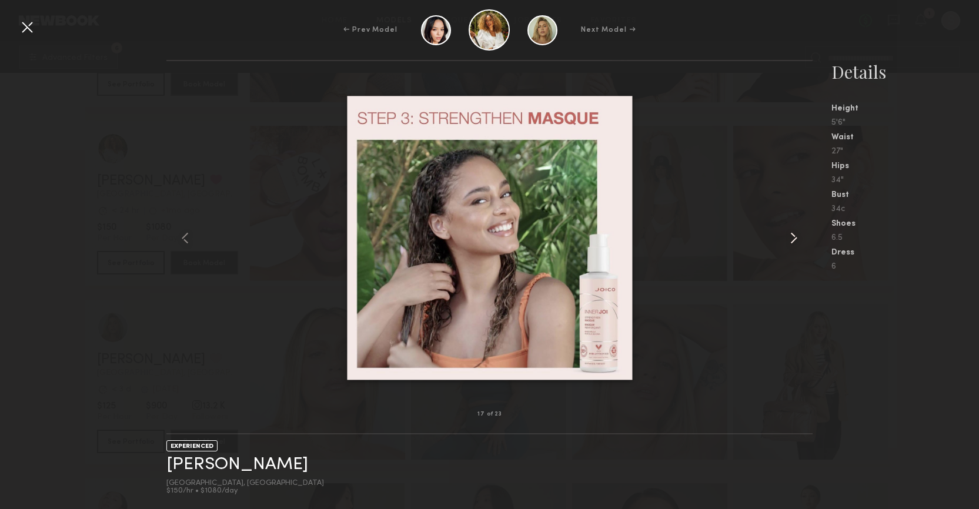
click at [790, 242] on common-icon at bounding box center [793, 238] width 19 height 19
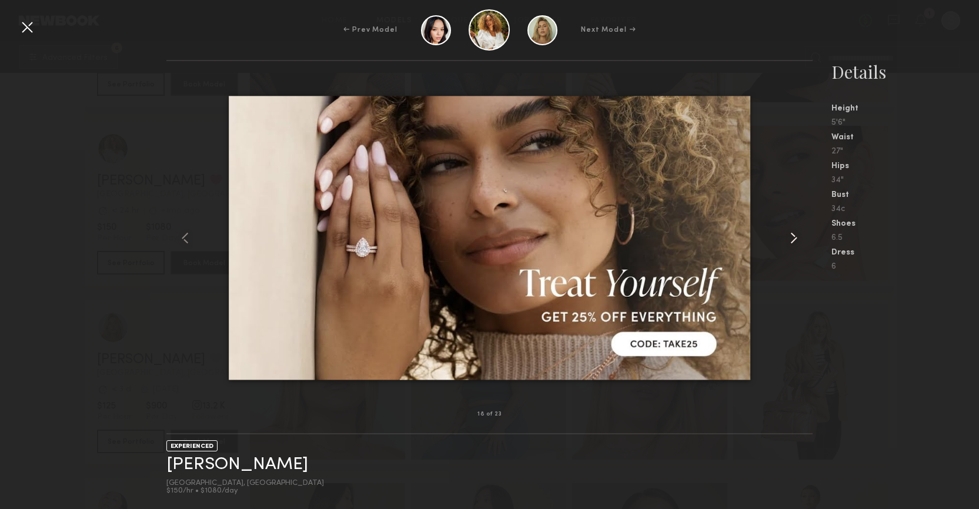
click at [790, 242] on common-icon at bounding box center [793, 238] width 19 height 19
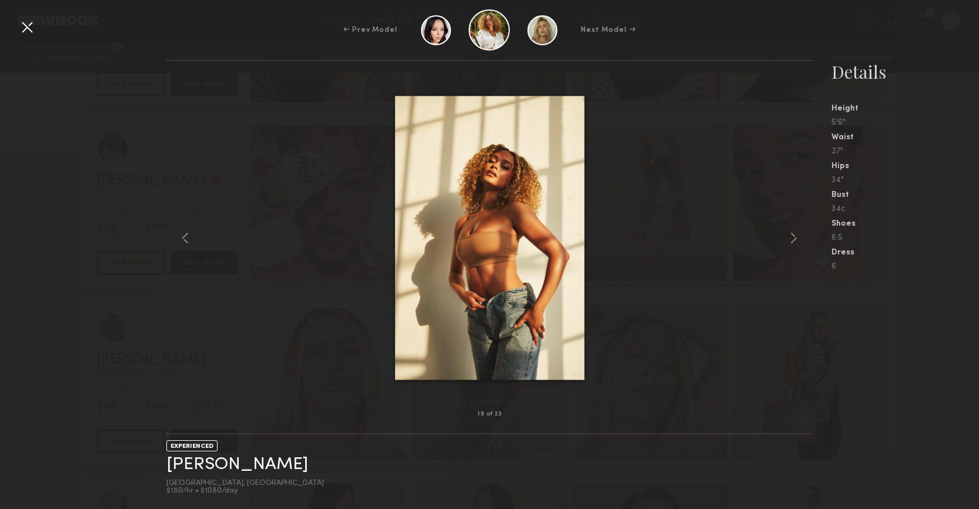
click at [34, 31] on div at bounding box center [27, 27] width 19 height 19
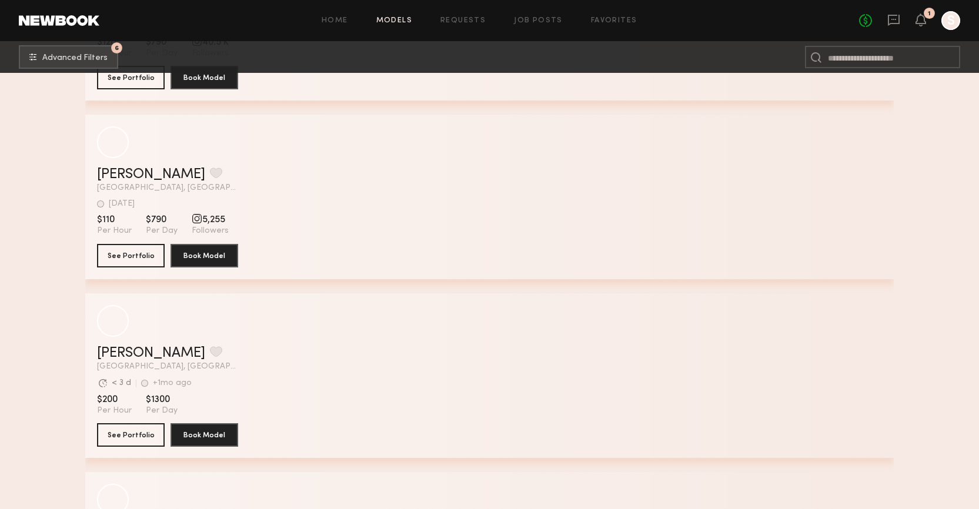
scroll to position [94200, 0]
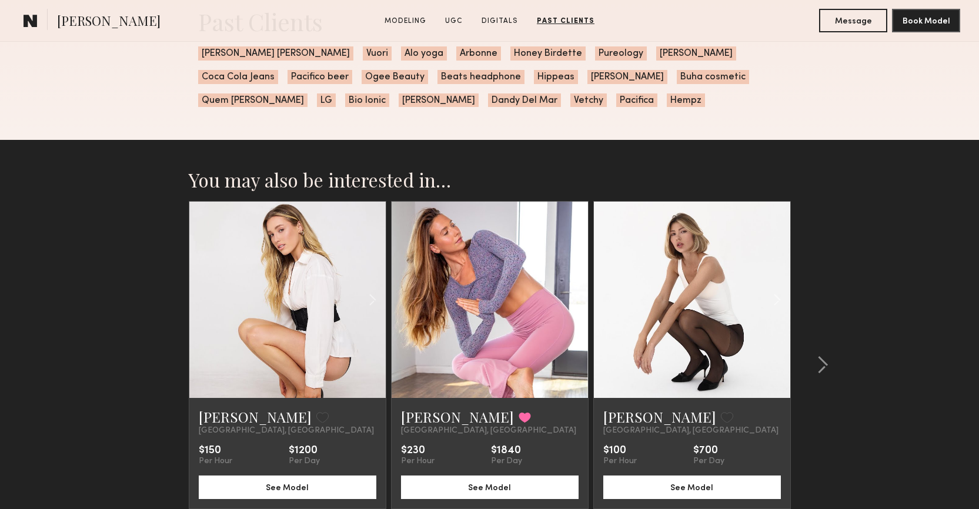
scroll to position [2434, 0]
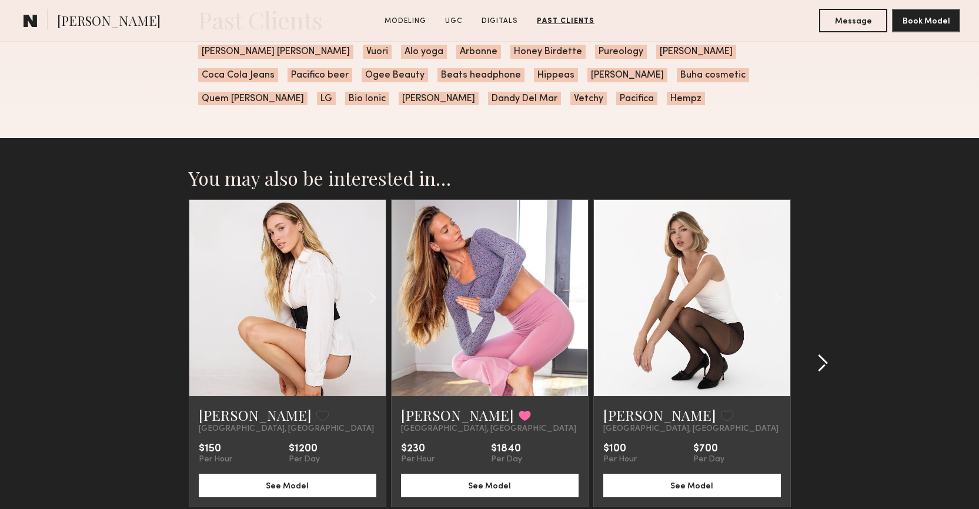
click at [825, 371] on common-icon at bounding box center [823, 363] width 12 height 19
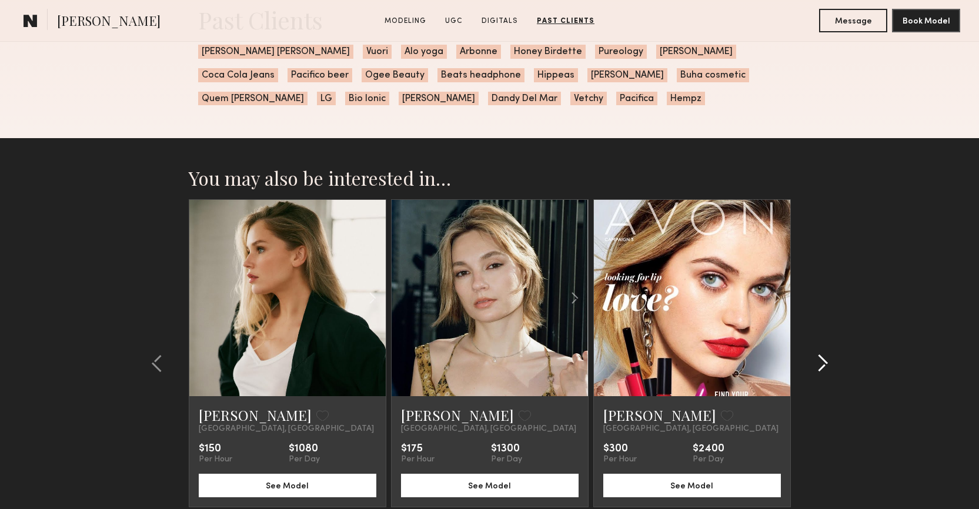
click at [825, 371] on common-icon at bounding box center [823, 363] width 12 height 19
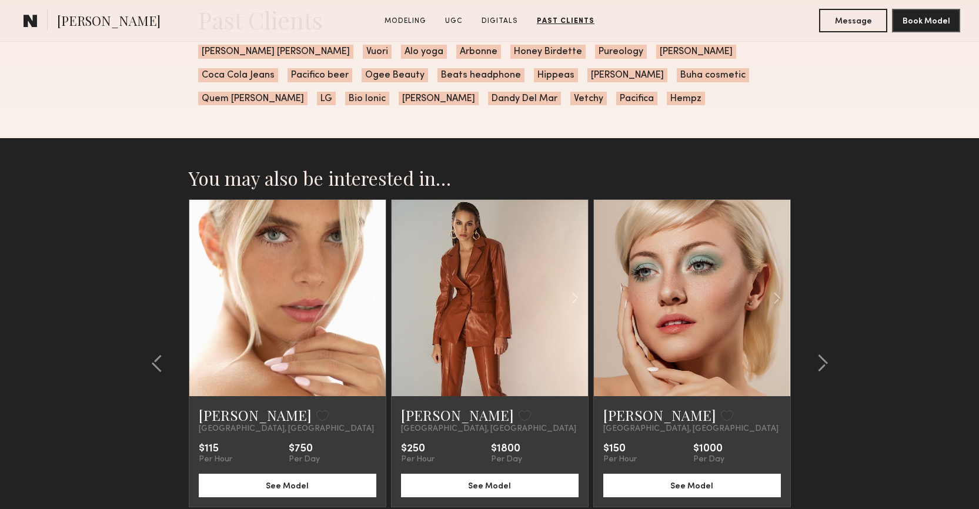
click at [372, 303] on common-icon at bounding box center [372, 298] width 17 height 22
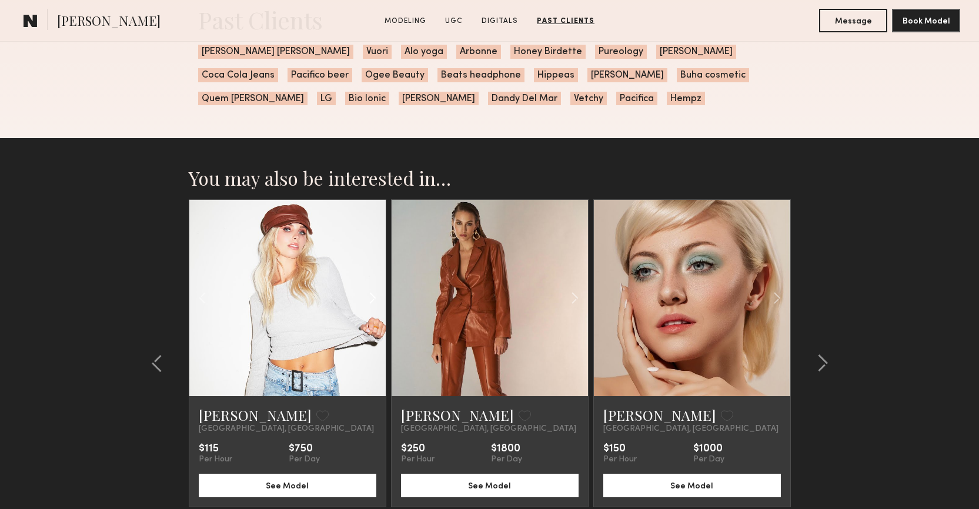
click at [372, 303] on common-icon at bounding box center [372, 298] width 17 height 22
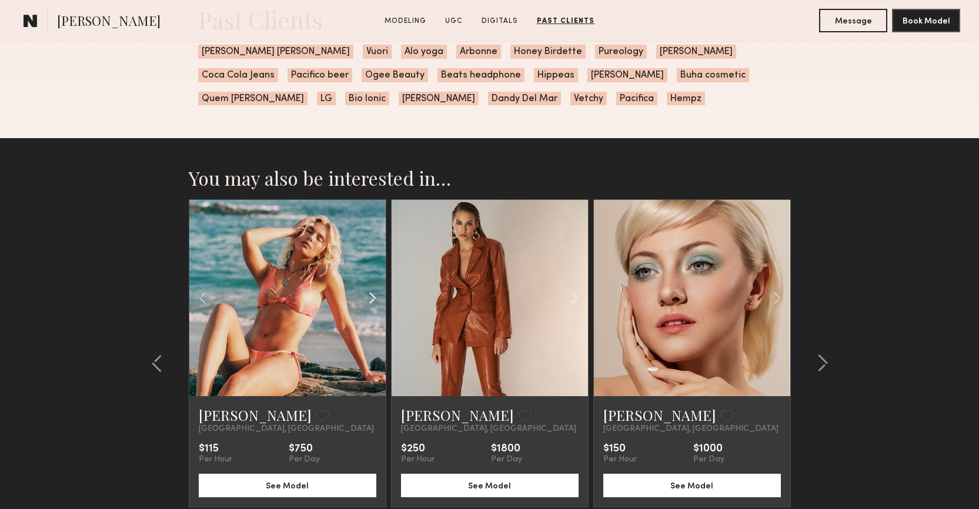
click at [372, 303] on common-icon at bounding box center [372, 298] width 17 height 22
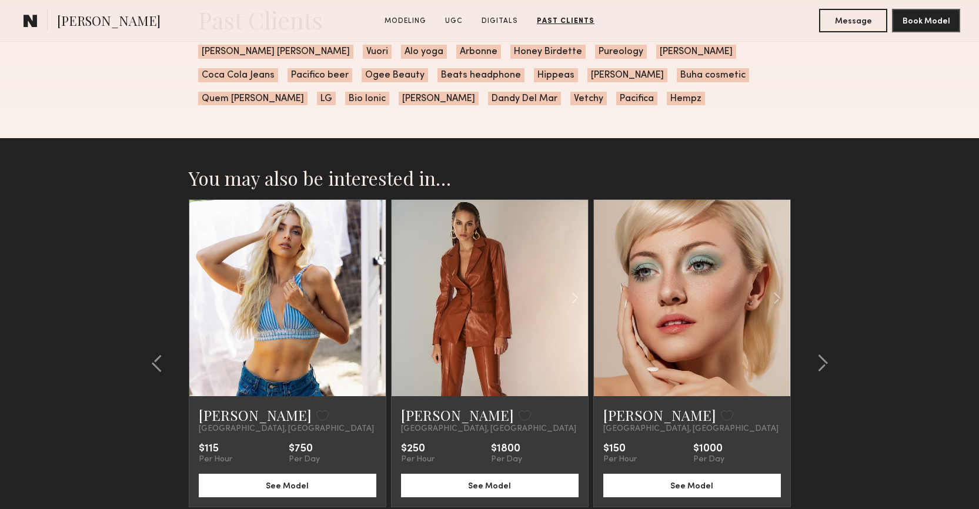
click at [372, 303] on div at bounding box center [287, 298] width 196 height 196
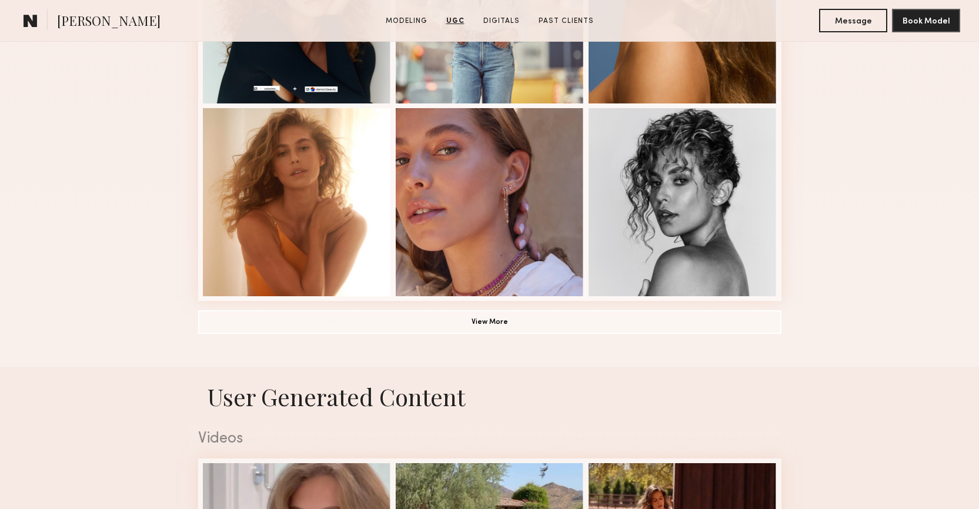
scroll to position [748, 0]
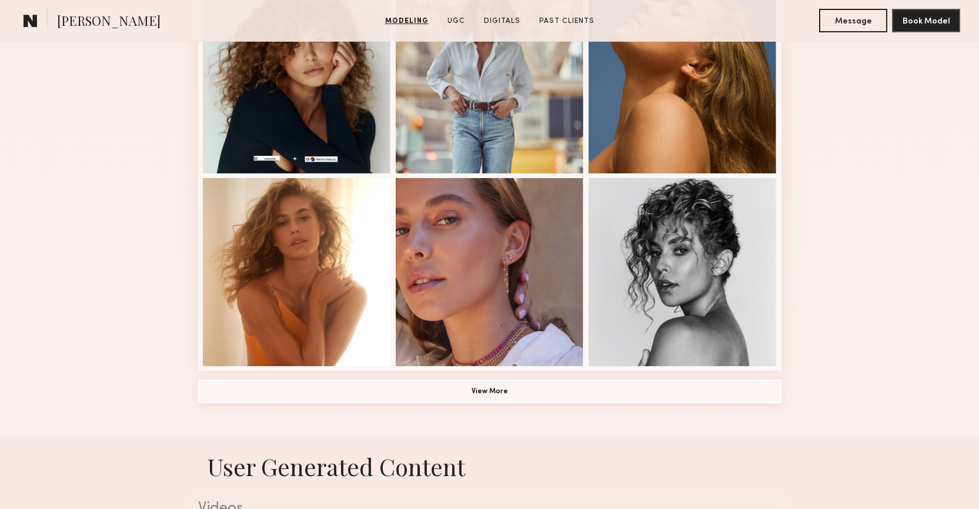
click at [543, 393] on button "View More" at bounding box center [489, 392] width 583 height 24
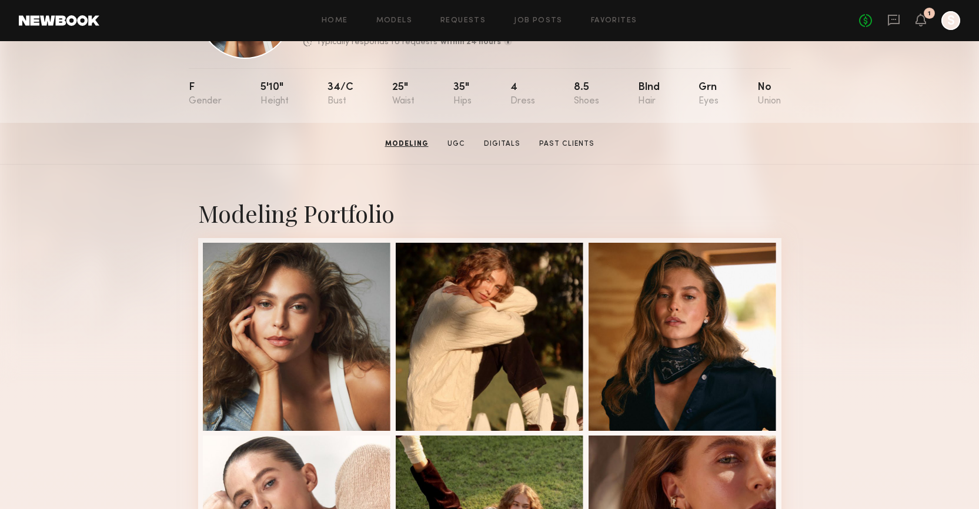
scroll to position [0, 0]
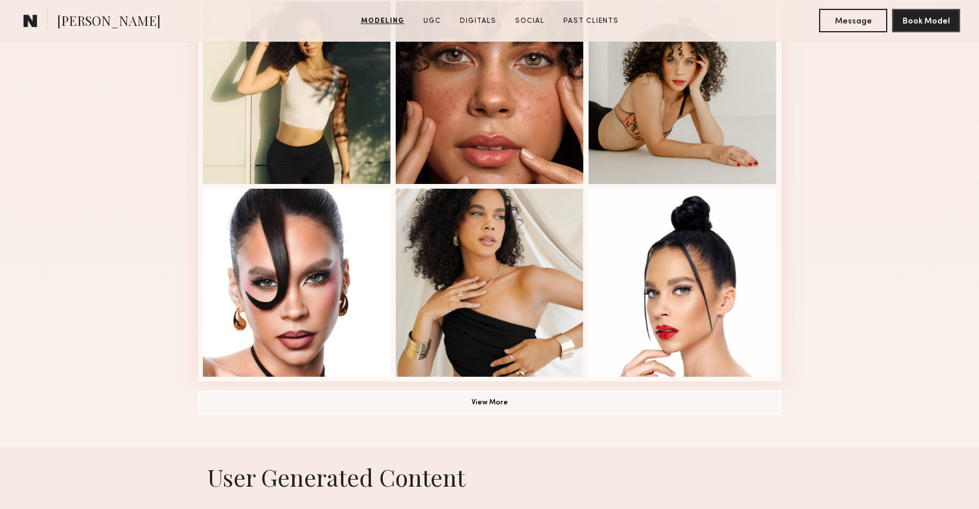
scroll to position [839, 0]
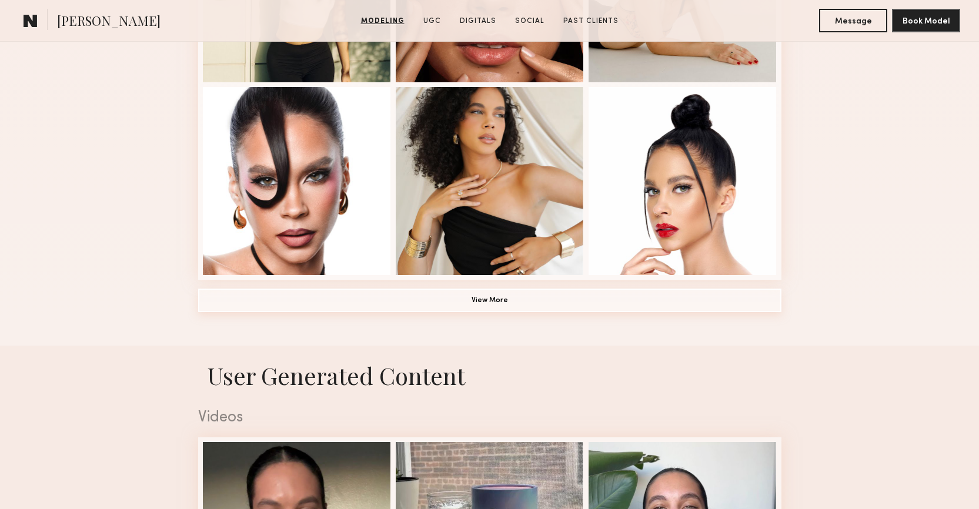
click at [627, 303] on button "View More" at bounding box center [489, 301] width 583 height 24
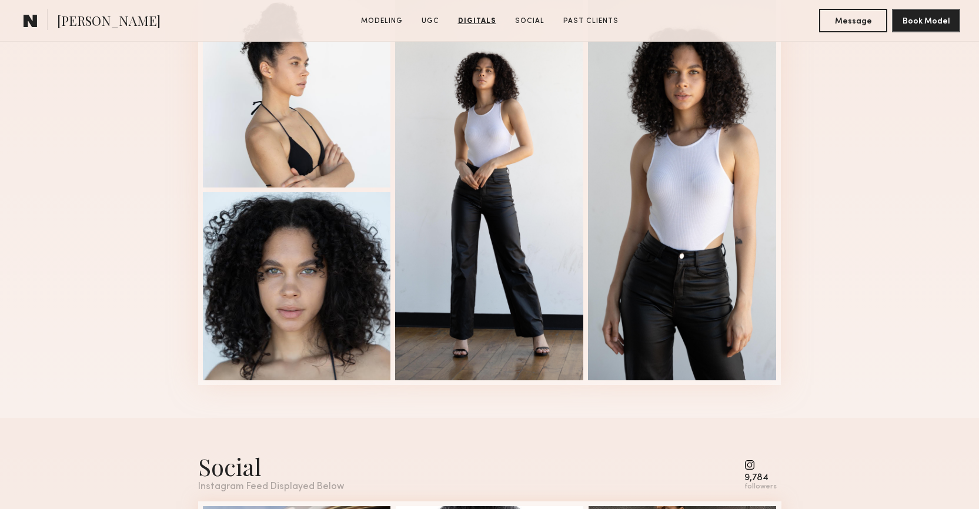
scroll to position [3650, 0]
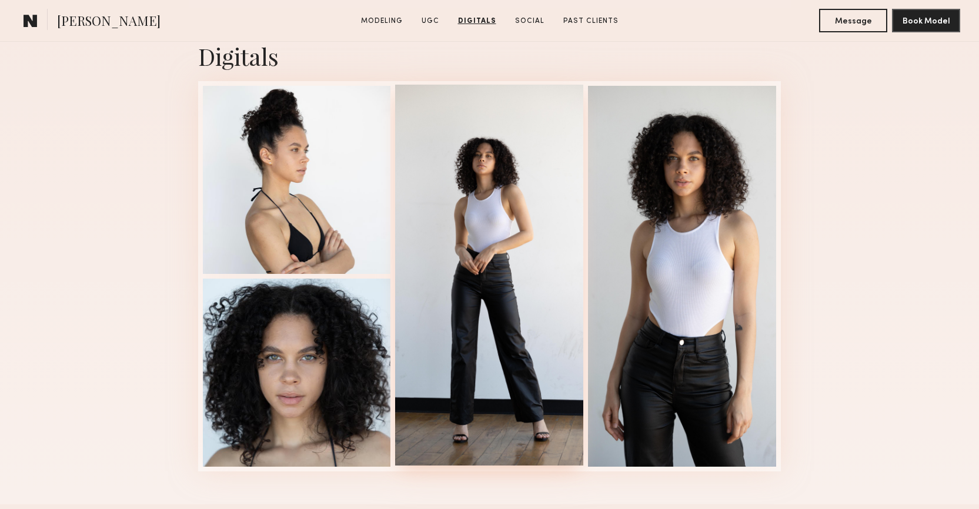
click at [566, 279] on div at bounding box center [489, 275] width 188 height 381
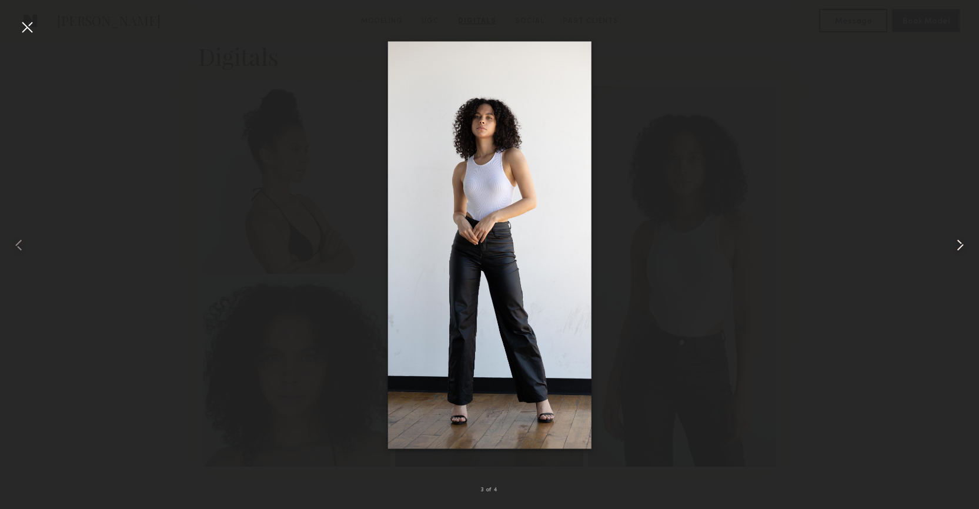
click at [954, 243] on common-icon at bounding box center [960, 245] width 19 height 19
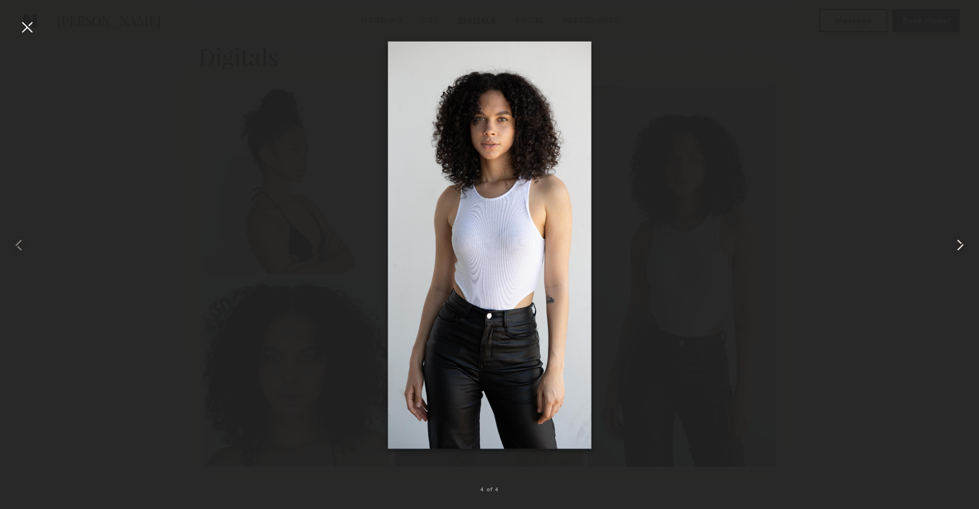
click at [954, 243] on common-icon at bounding box center [960, 245] width 19 height 19
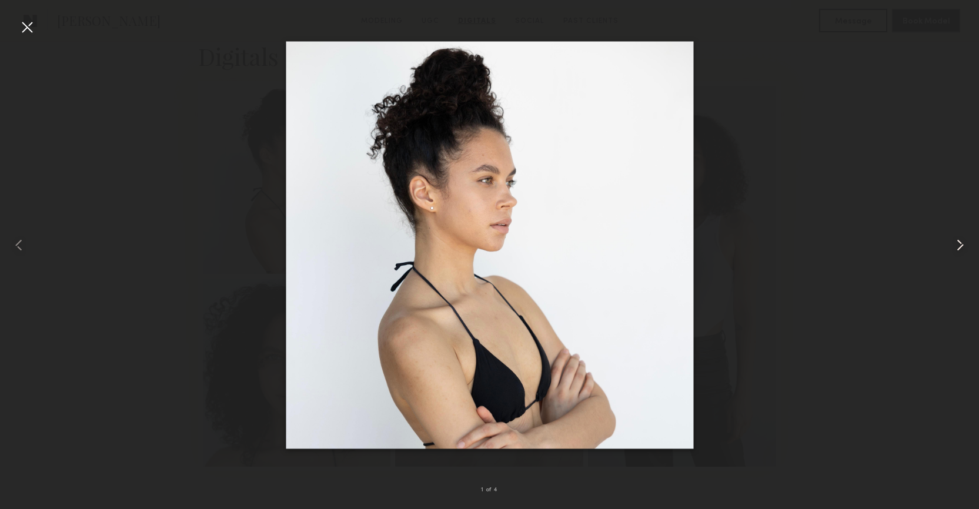
click at [954, 243] on common-icon at bounding box center [960, 245] width 19 height 19
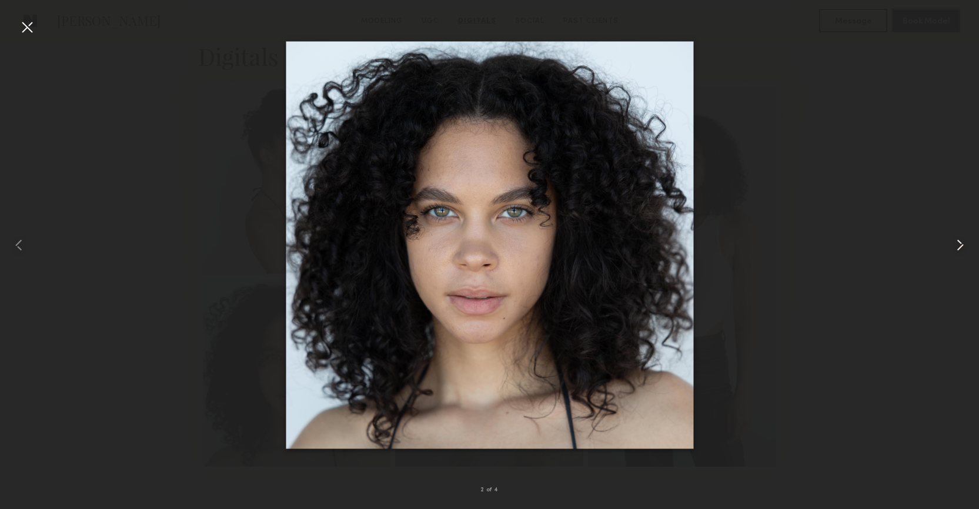
click at [954, 243] on common-icon at bounding box center [960, 245] width 19 height 19
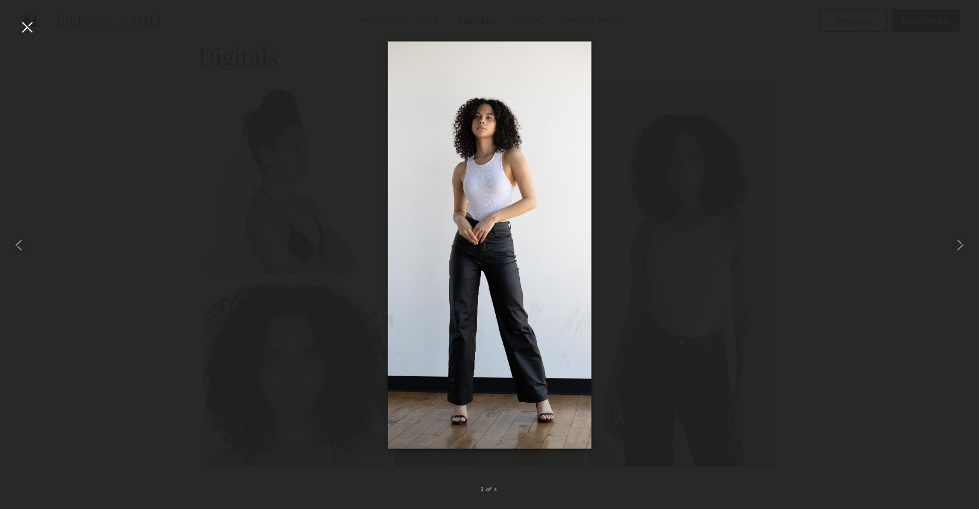
click at [29, 29] on div at bounding box center [27, 27] width 19 height 19
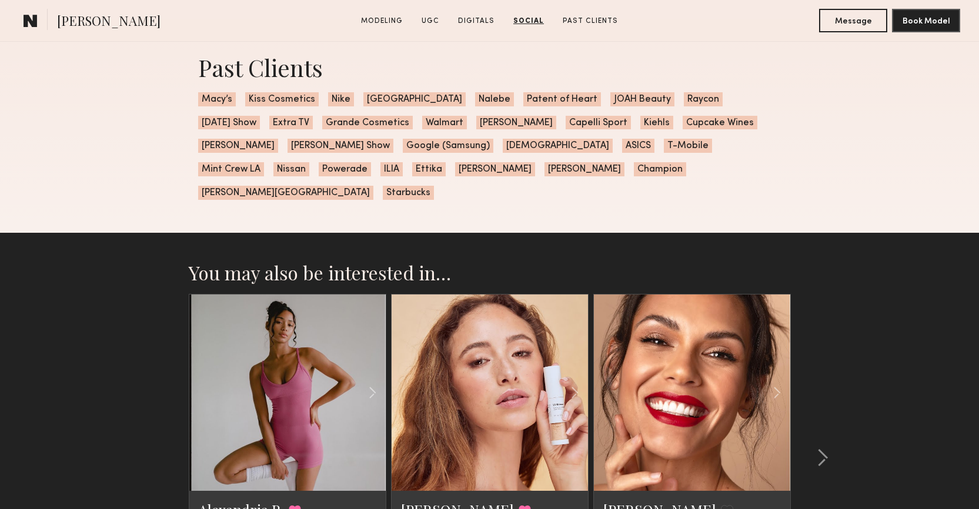
scroll to position [4820, 0]
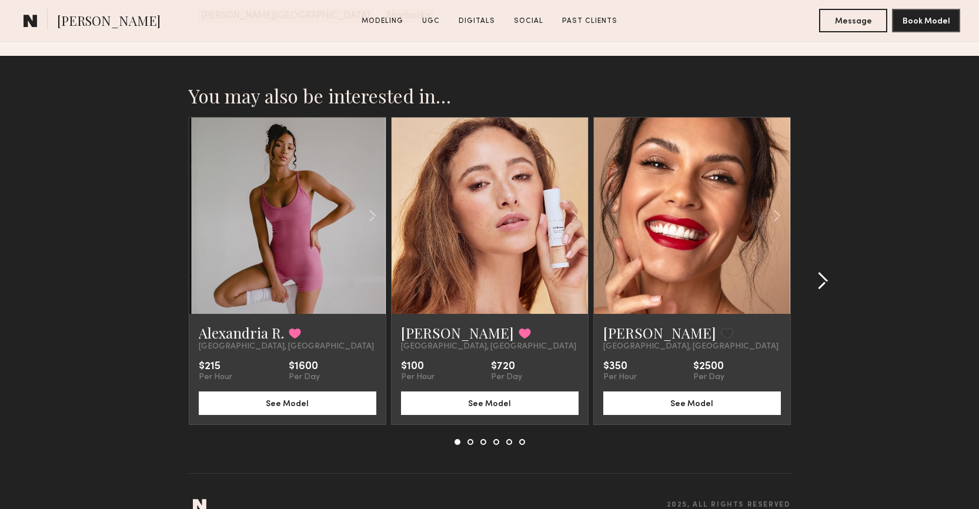
click at [821, 272] on common-icon at bounding box center [823, 281] width 12 height 19
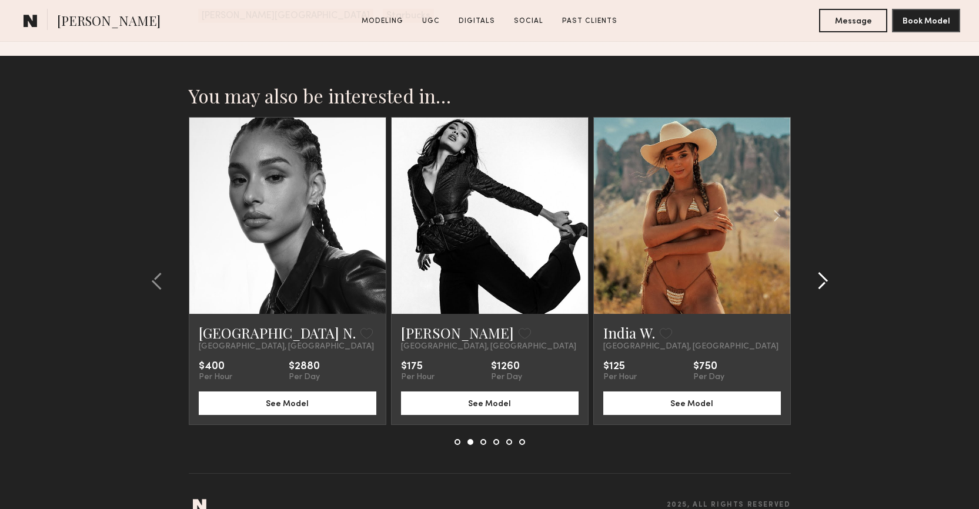
click at [821, 272] on common-icon at bounding box center [823, 281] width 12 height 19
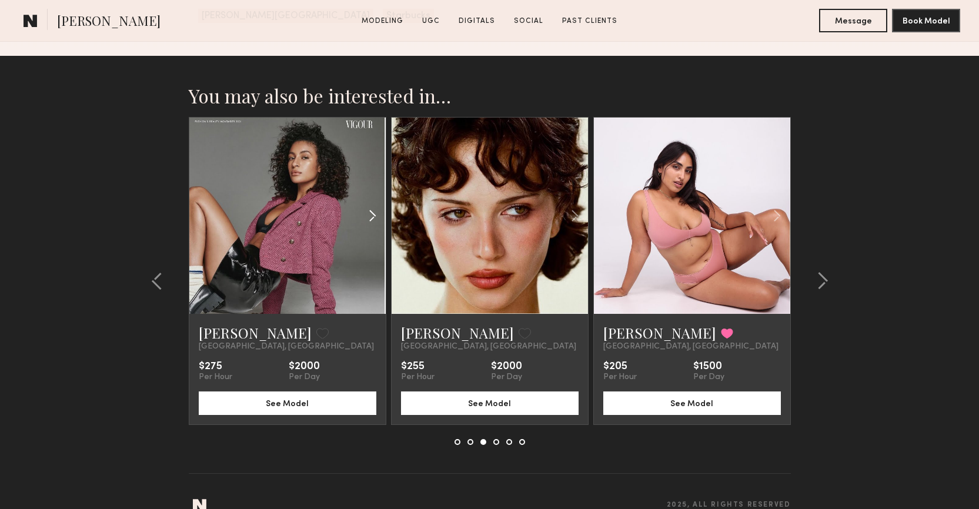
click at [367, 205] on common-icon at bounding box center [372, 216] width 17 height 22
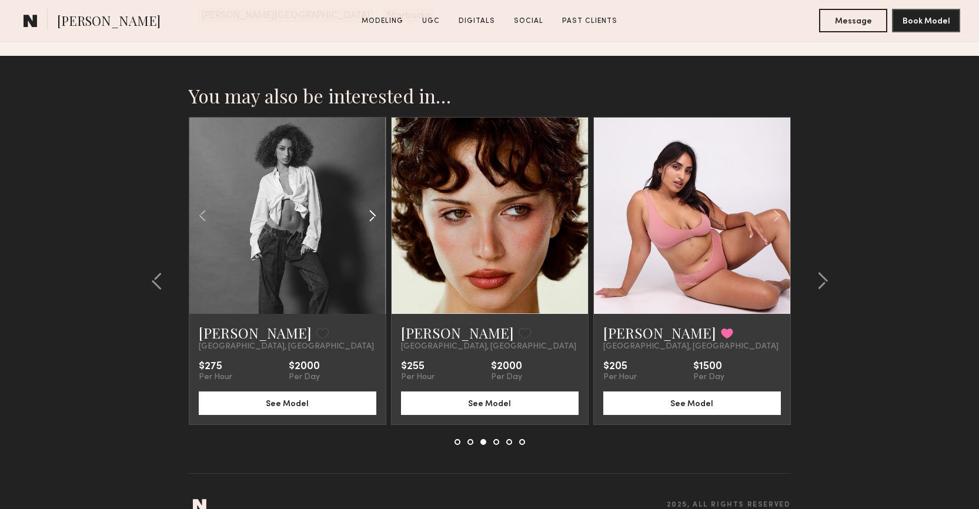
click at [367, 205] on common-icon at bounding box center [372, 216] width 17 height 22
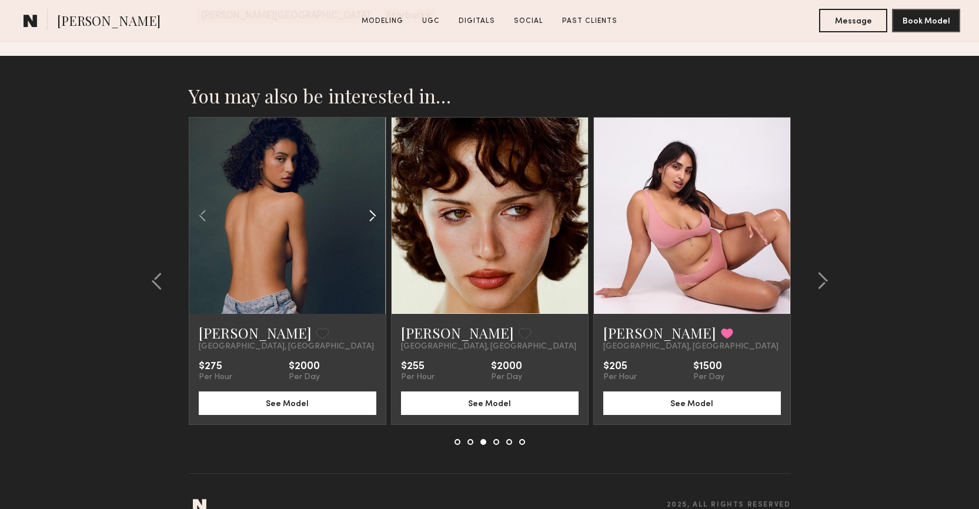
click at [367, 205] on common-icon at bounding box center [372, 216] width 17 height 22
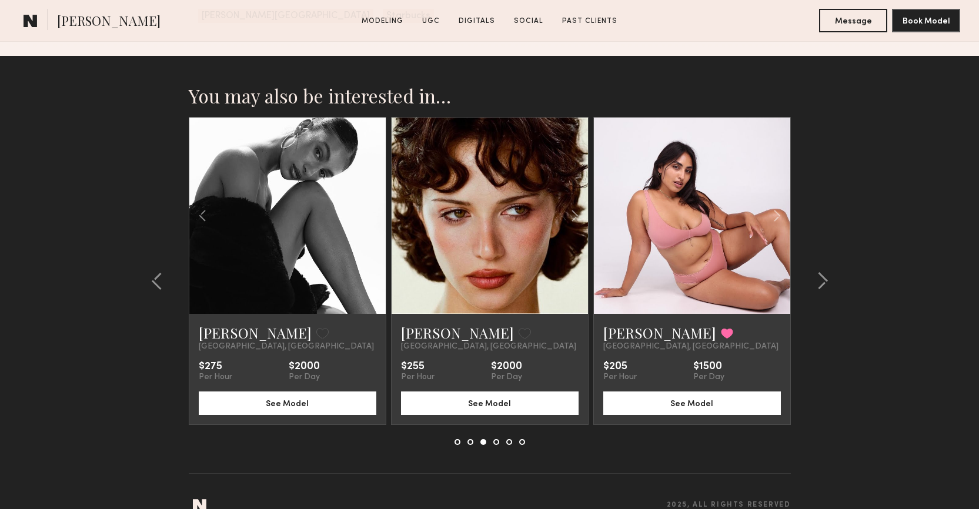
click at [367, 192] on div at bounding box center [287, 216] width 196 height 196
click at [821, 272] on common-icon at bounding box center [823, 281] width 12 height 19
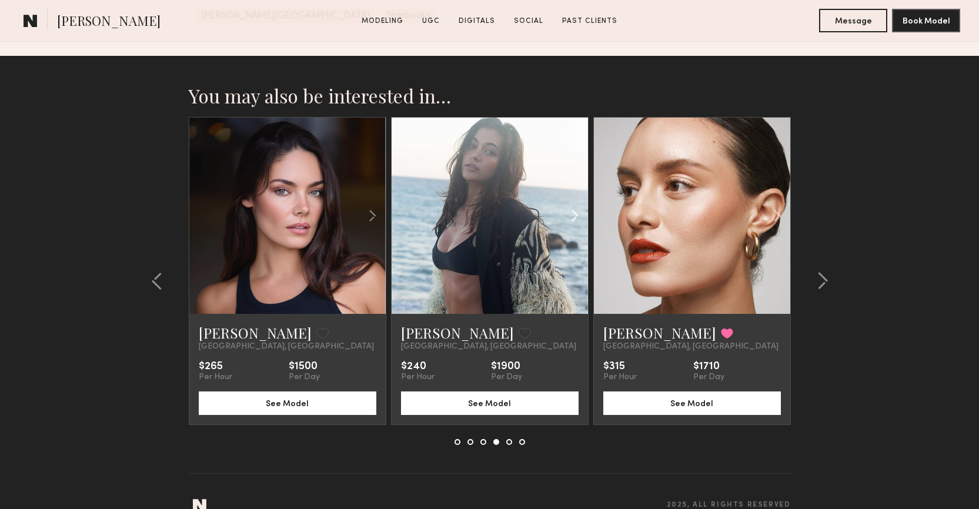
click at [570, 205] on common-icon at bounding box center [574, 216] width 17 height 22
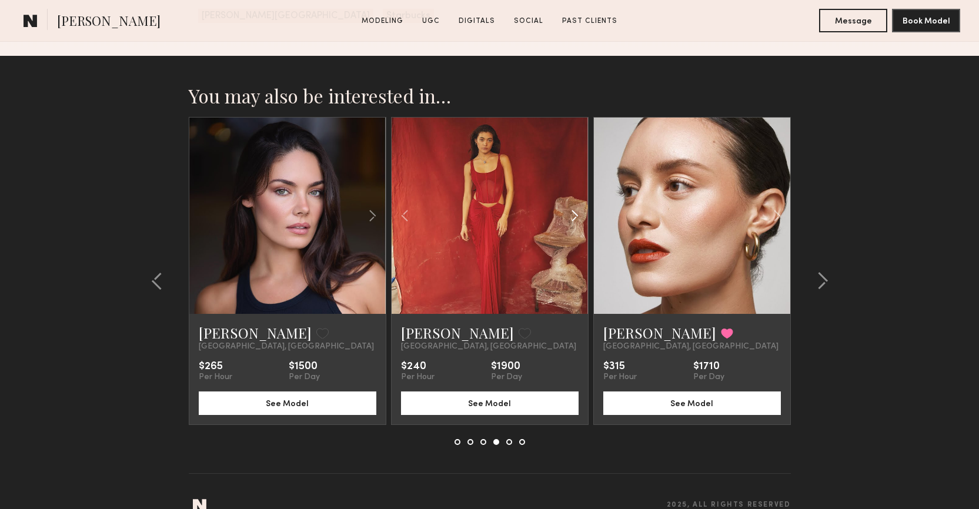
click at [570, 205] on common-icon at bounding box center [574, 216] width 17 height 22
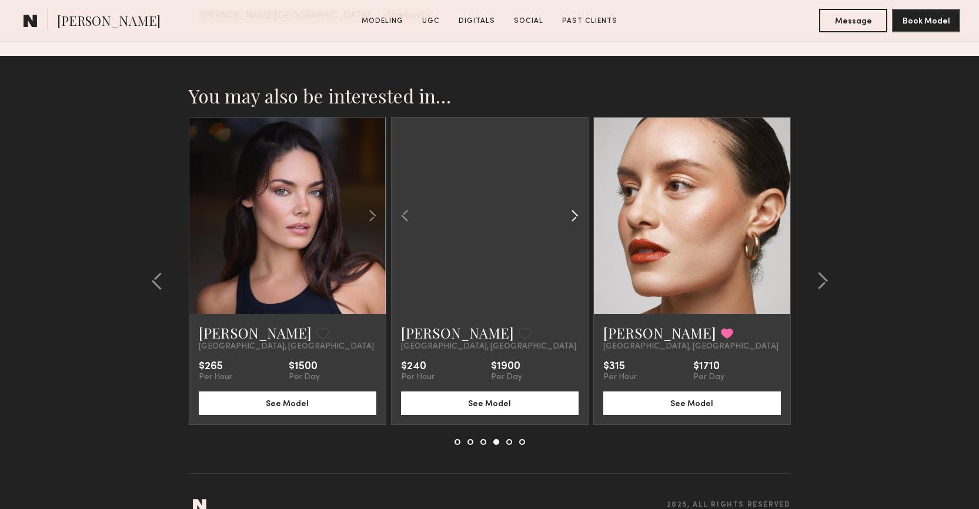
click at [570, 205] on common-icon at bounding box center [574, 216] width 17 height 22
click at [570, 191] on div at bounding box center [490, 216] width 196 height 196
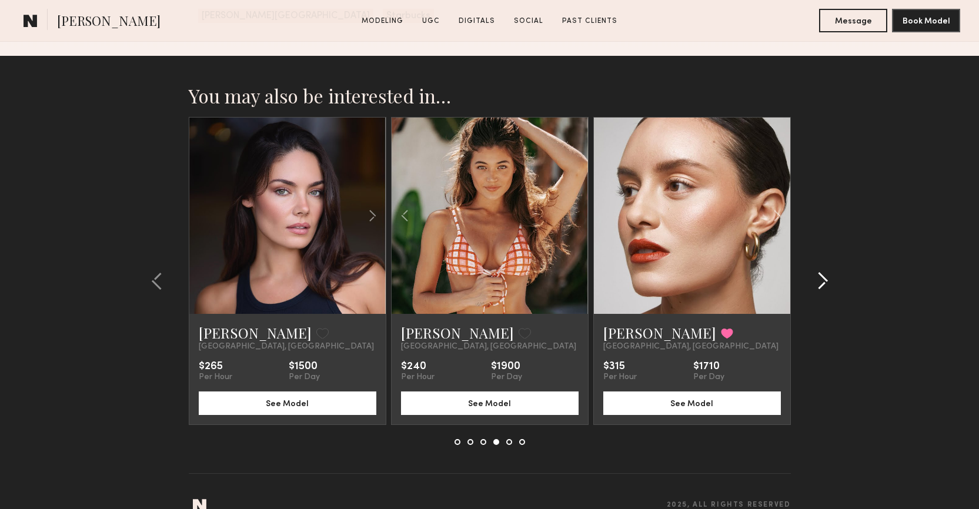
click at [813, 272] on button at bounding box center [819, 281] width 19 height 19
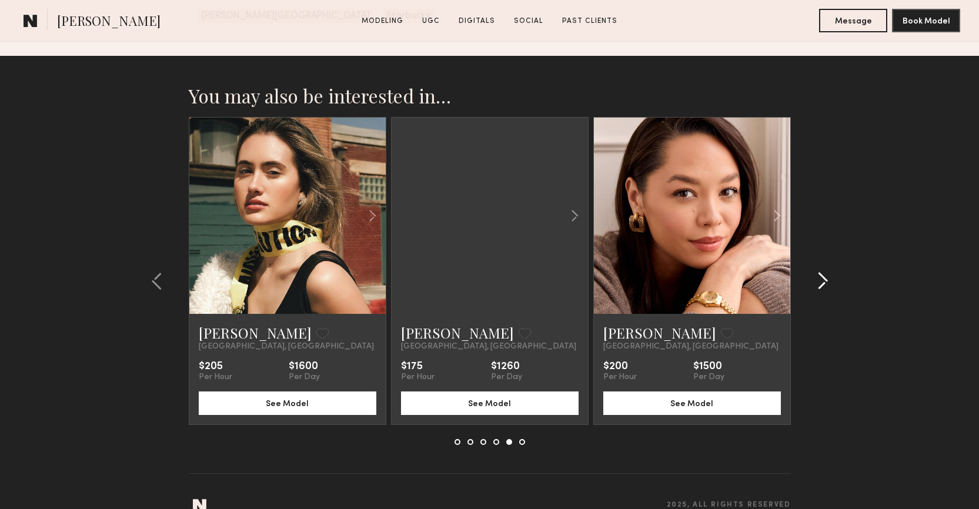
click at [817, 272] on common-icon at bounding box center [823, 281] width 12 height 19
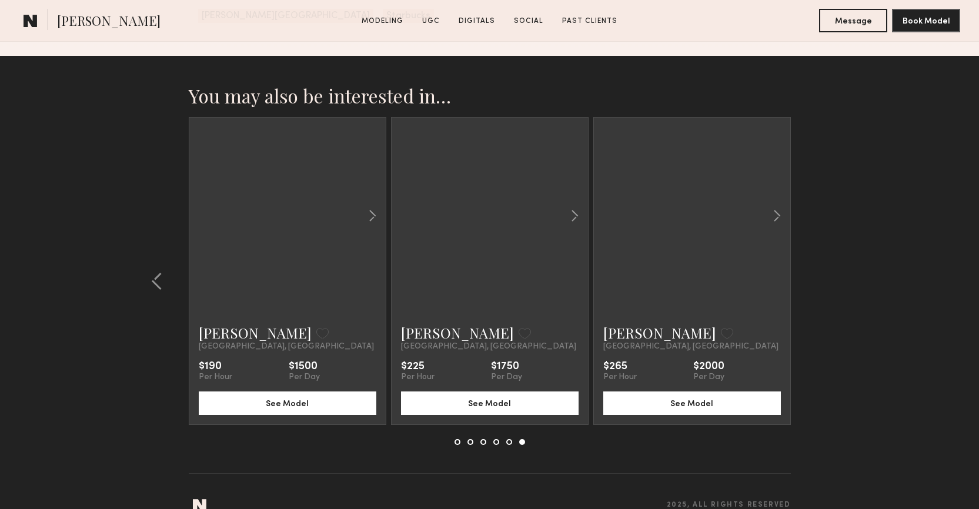
click at [817, 249] on section "You may also be interested in… [PERSON_NAME] Favorited [GEOGRAPHIC_DATA], [GEOG…" at bounding box center [489, 294] width 979 height 476
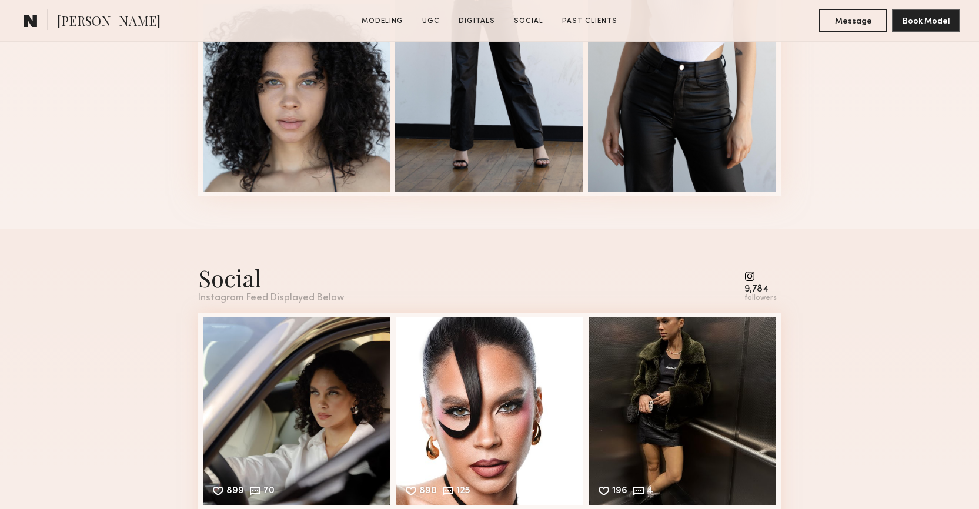
scroll to position [3701, 0]
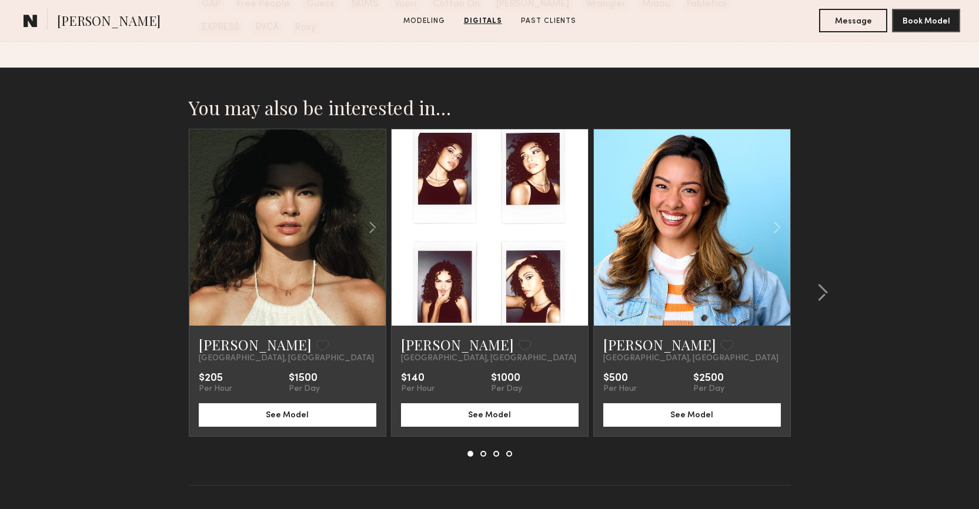
scroll to position [1759, 0]
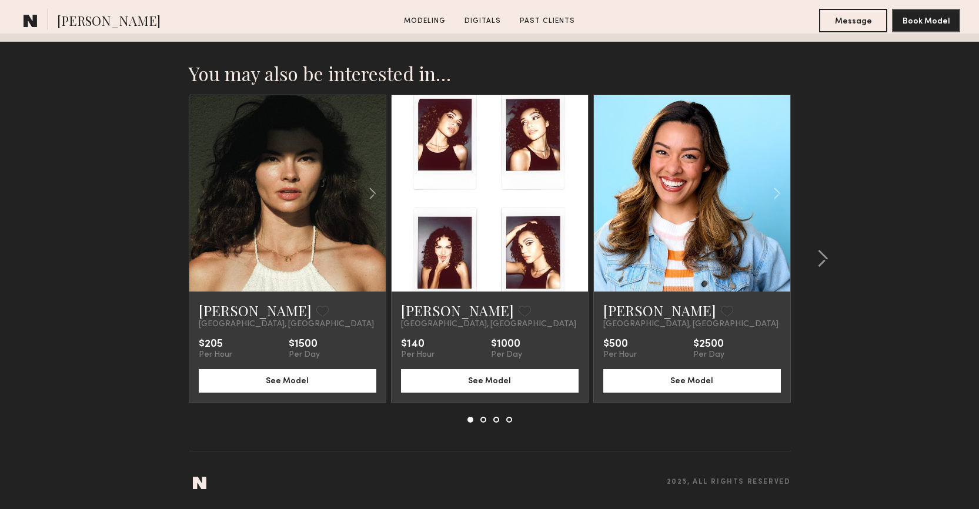
click at [577, 200] on common-icon at bounding box center [574, 193] width 17 height 22
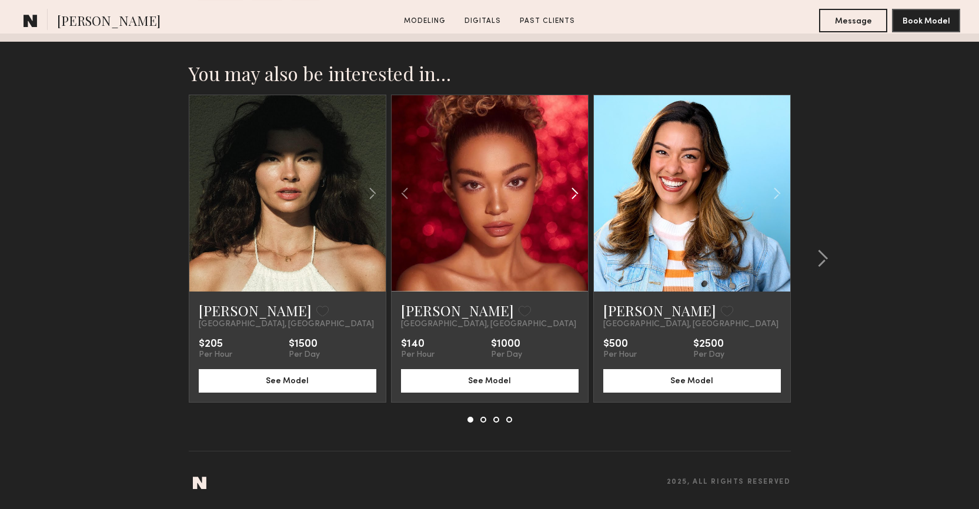
click at [577, 200] on common-icon at bounding box center [574, 193] width 17 height 22
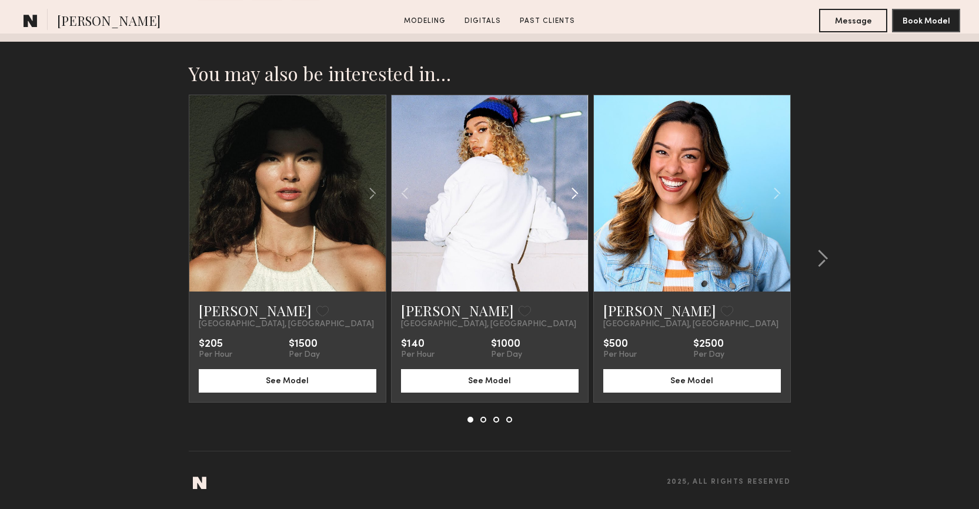
click at [577, 200] on common-icon at bounding box center [574, 193] width 17 height 22
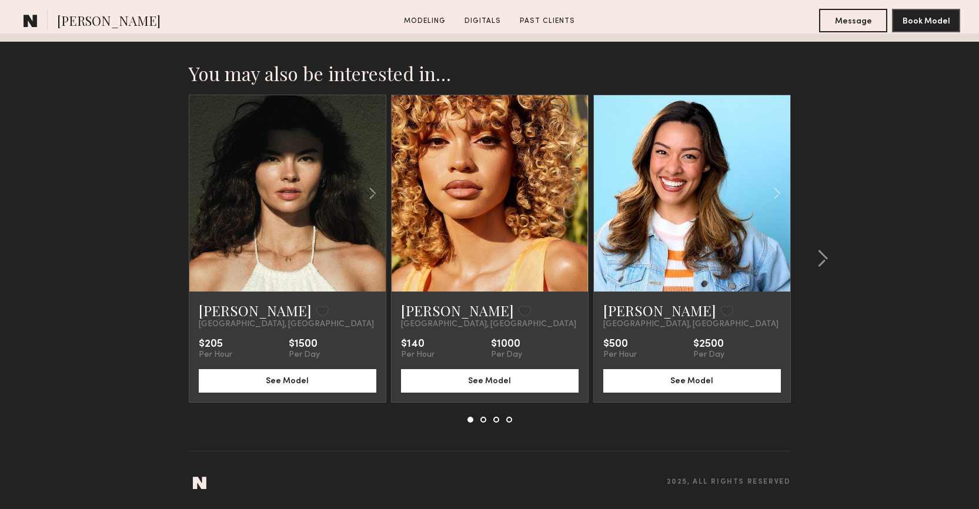
click at [577, 200] on div at bounding box center [490, 193] width 196 height 196
click at [816, 257] on button at bounding box center [819, 258] width 19 height 19
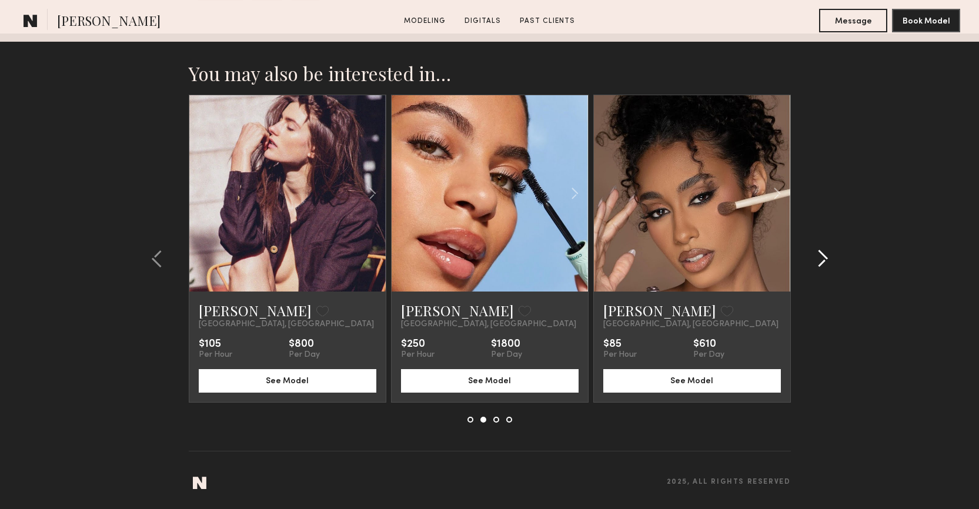
click at [816, 257] on button at bounding box center [819, 258] width 19 height 19
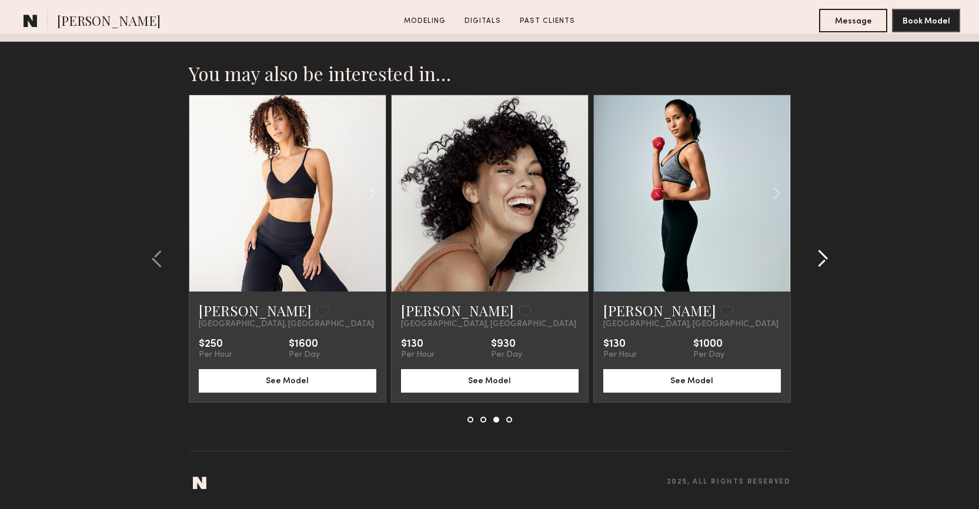
click at [816, 257] on button at bounding box center [819, 258] width 19 height 19
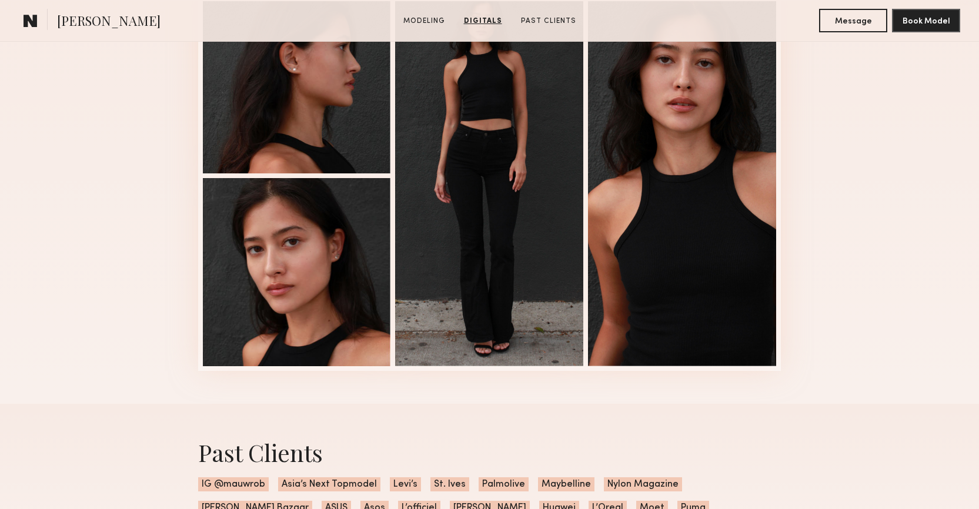
scroll to position [1227, 0]
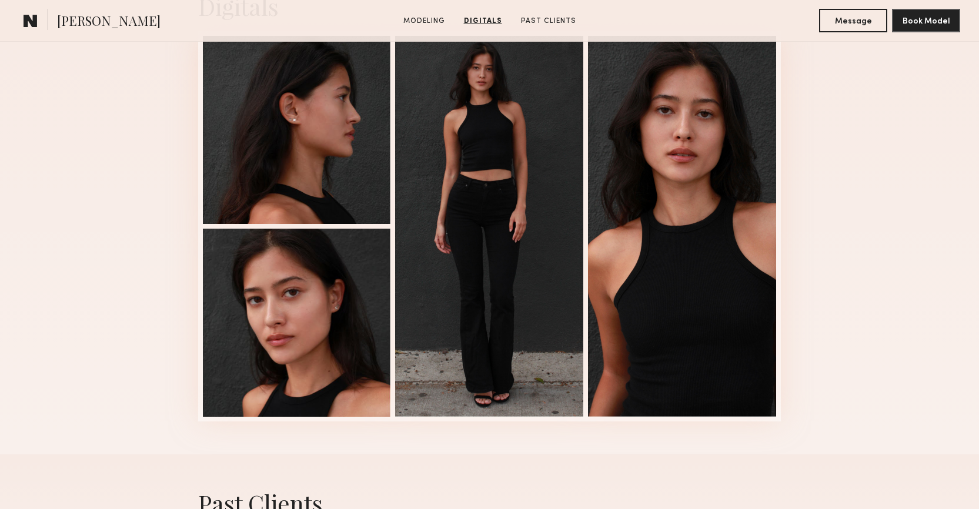
click at [737, 317] on div at bounding box center [682, 226] width 188 height 381
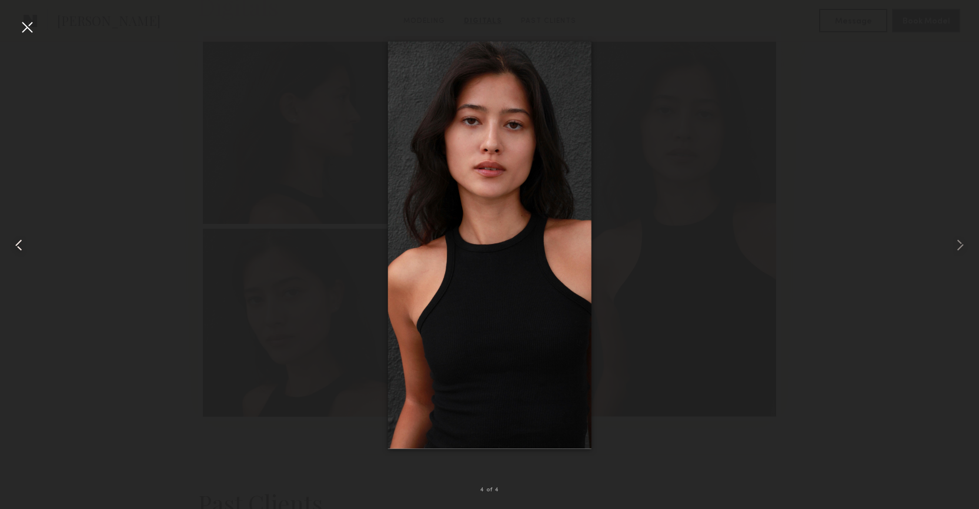
click at [32, 242] on div at bounding box center [19, 245] width 39 height 453
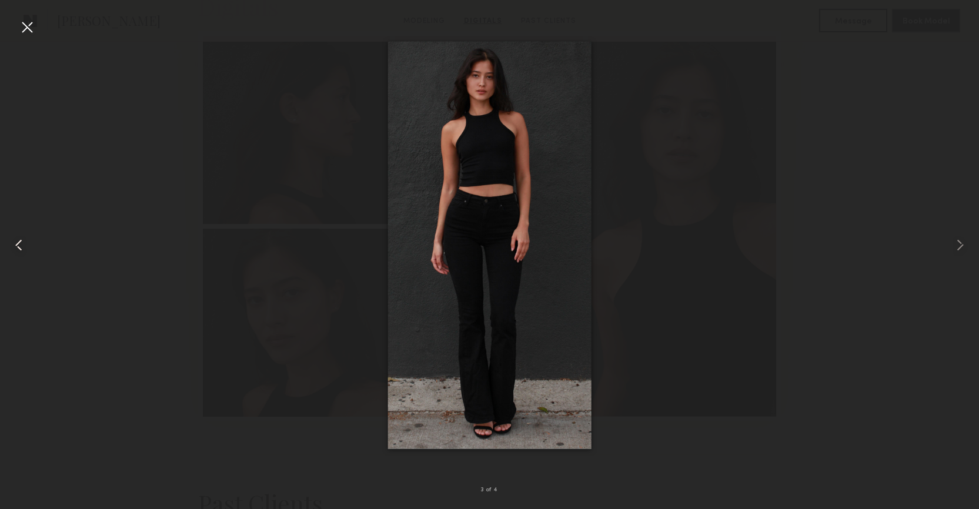
click at [32, 242] on div at bounding box center [19, 245] width 39 height 453
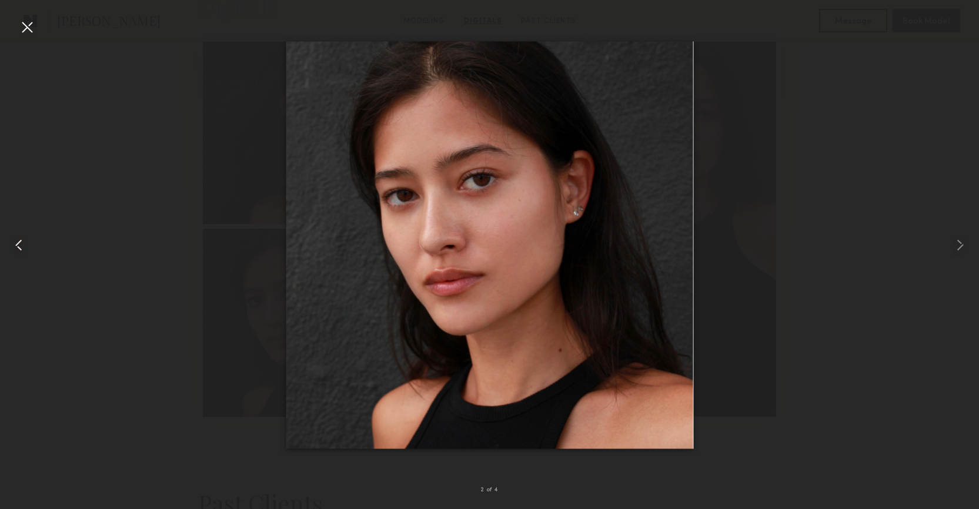
click at [32, 242] on div at bounding box center [19, 245] width 39 height 453
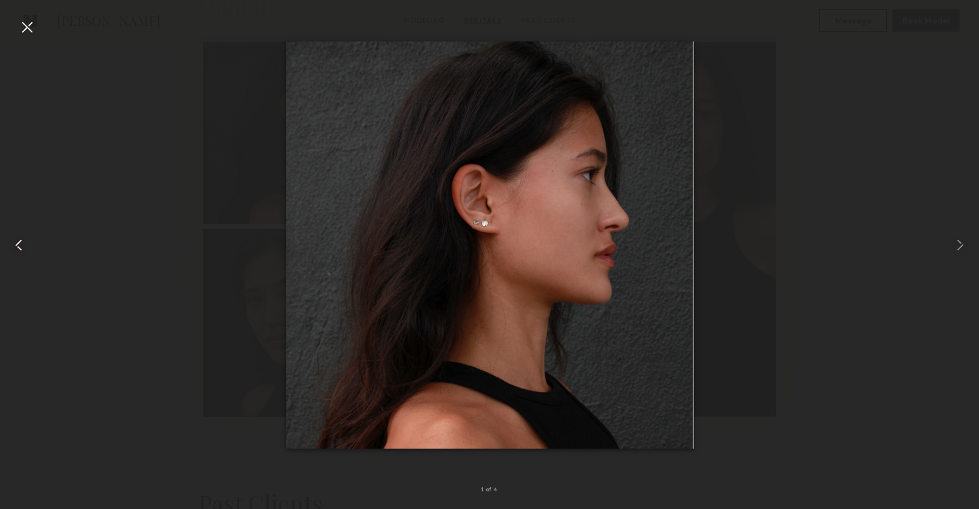
click at [32, 242] on div at bounding box center [19, 245] width 39 height 453
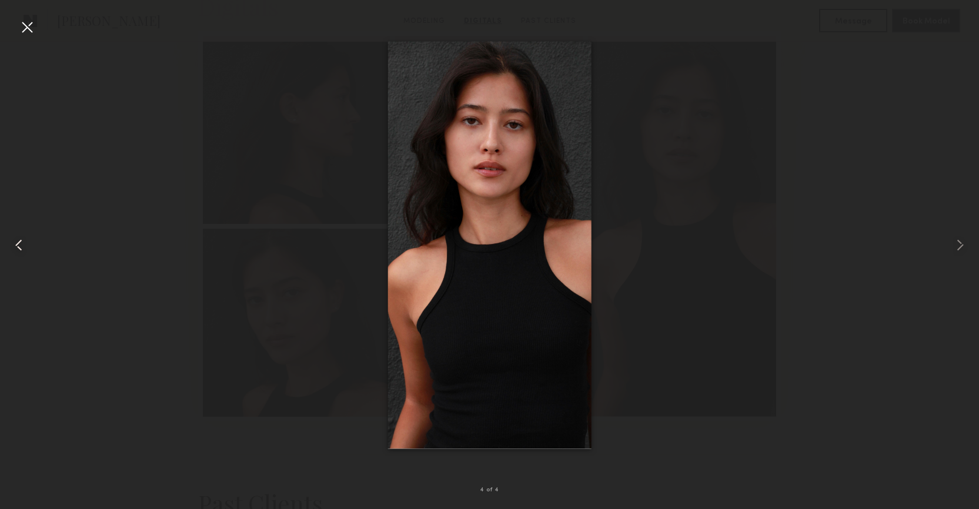
click at [32, 242] on div at bounding box center [19, 245] width 39 height 453
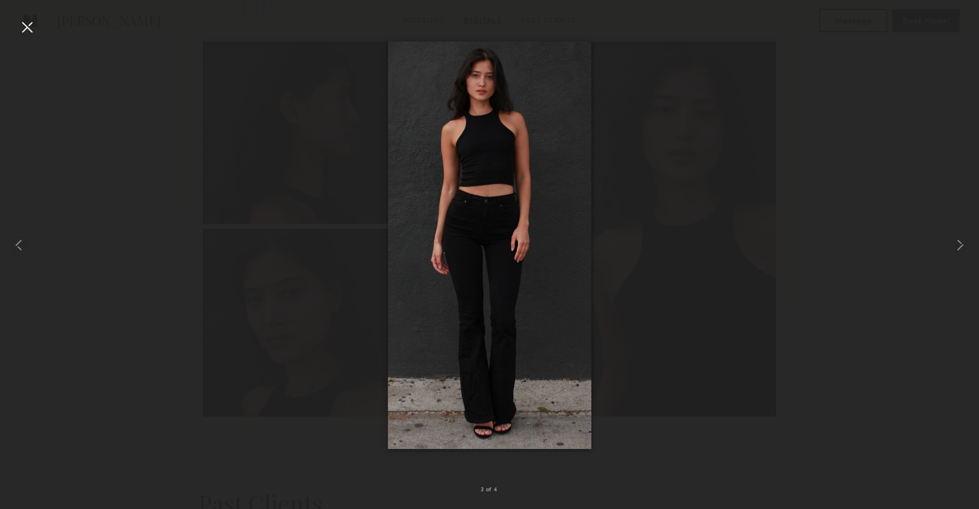
click at [34, 35] on div at bounding box center [27, 27] width 19 height 19
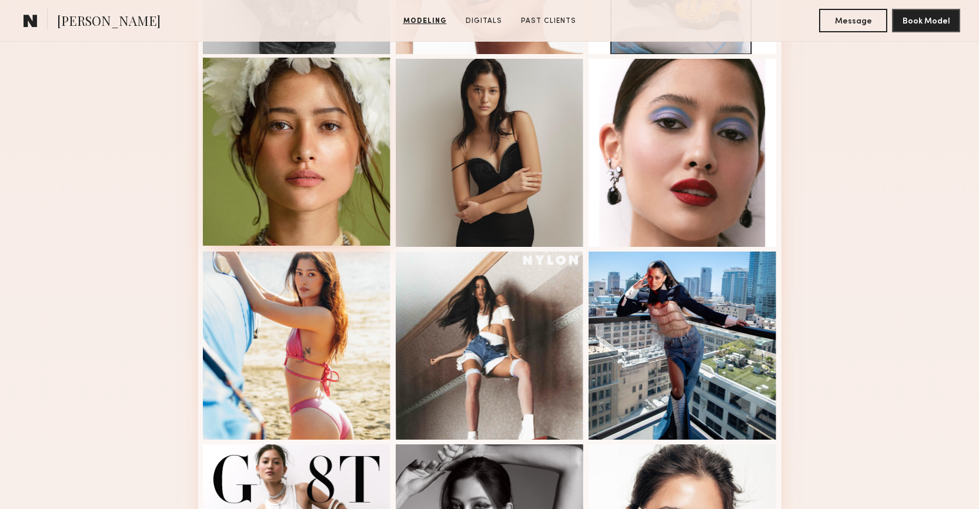
scroll to position [947, 0]
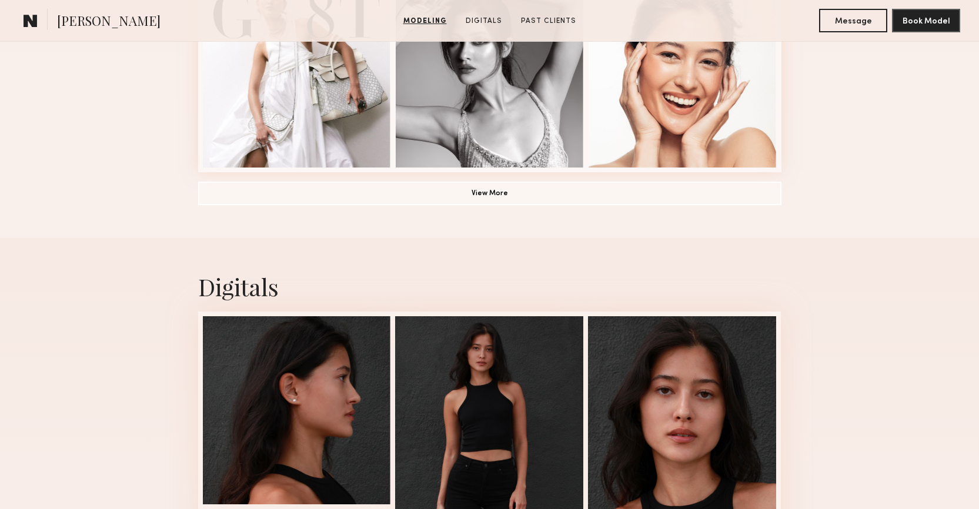
click at [469, 196] on button "View More" at bounding box center [489, 193] width 583 height 24
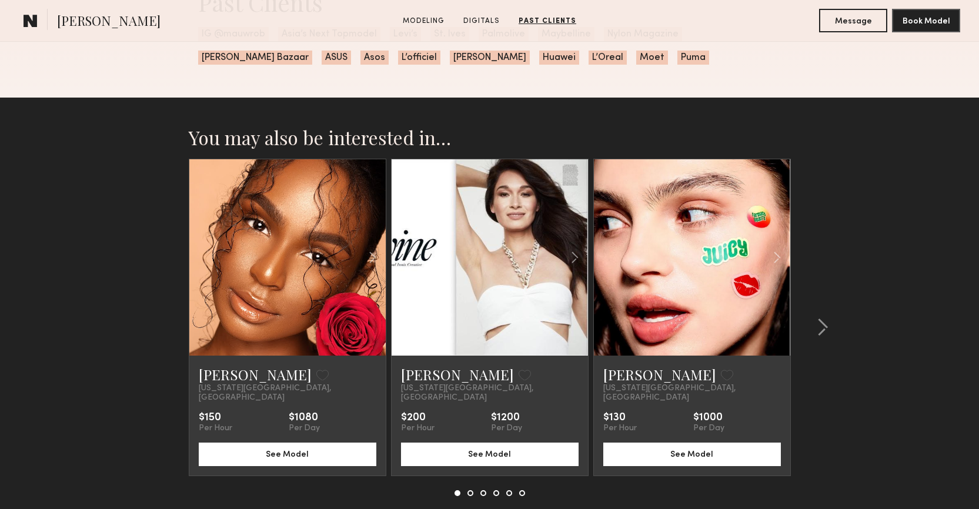
scroll to position [1952, 0]
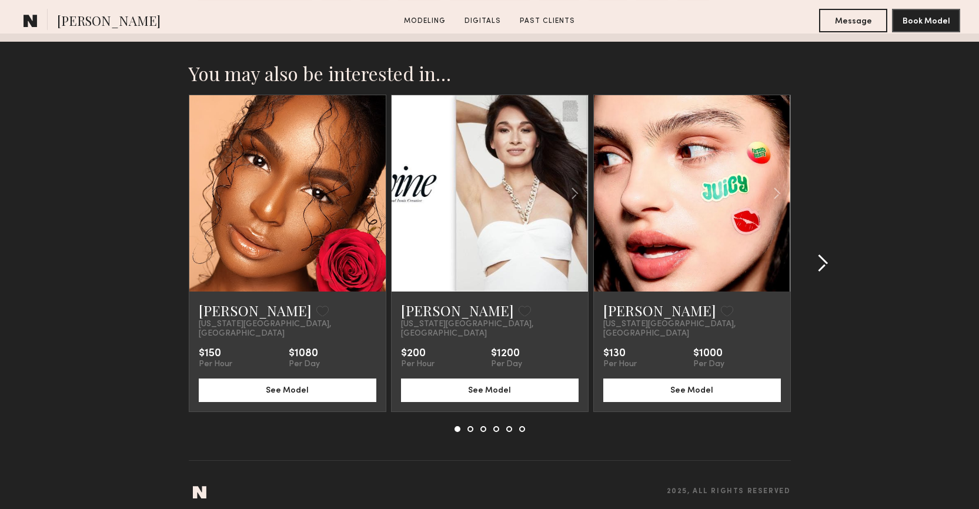
click at [828, 254] on common-icon at bounding box center [823, 263] width 12 height 19
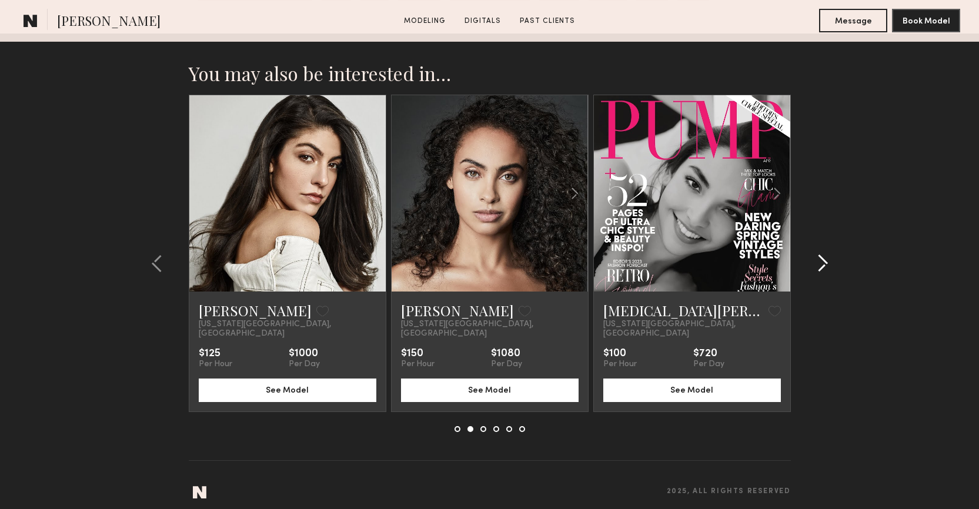
click at [828, 254] on common-icon at bounding box center [823, 263] width 12 height 19
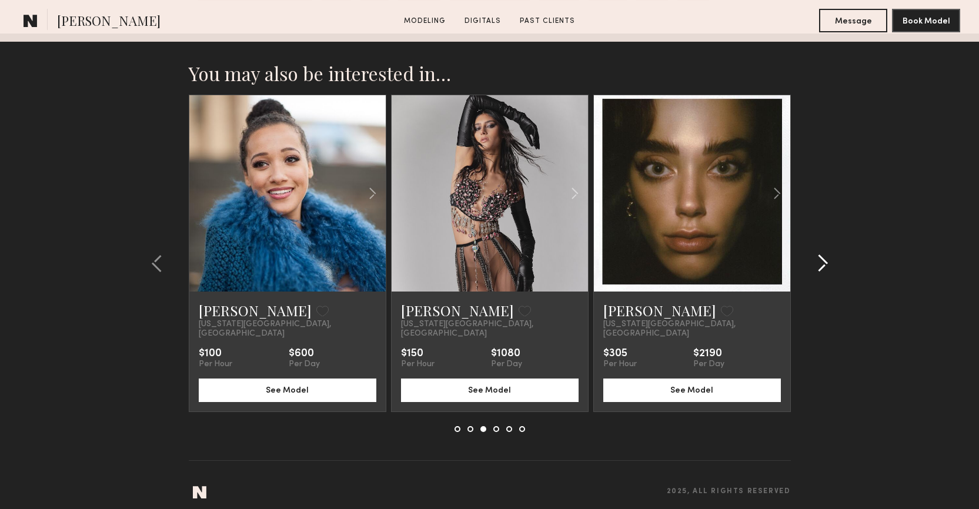
click at [828, 254] on common-icon at bounding box center [823, 263] width 12 height 19
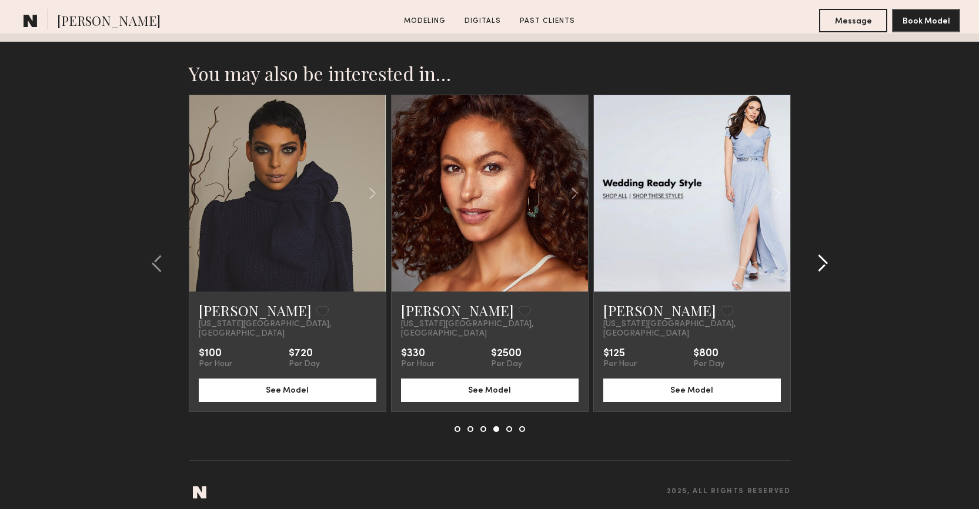
click at [828, 254] on common-icon at bounding box center [823, 263] width 12 height 19
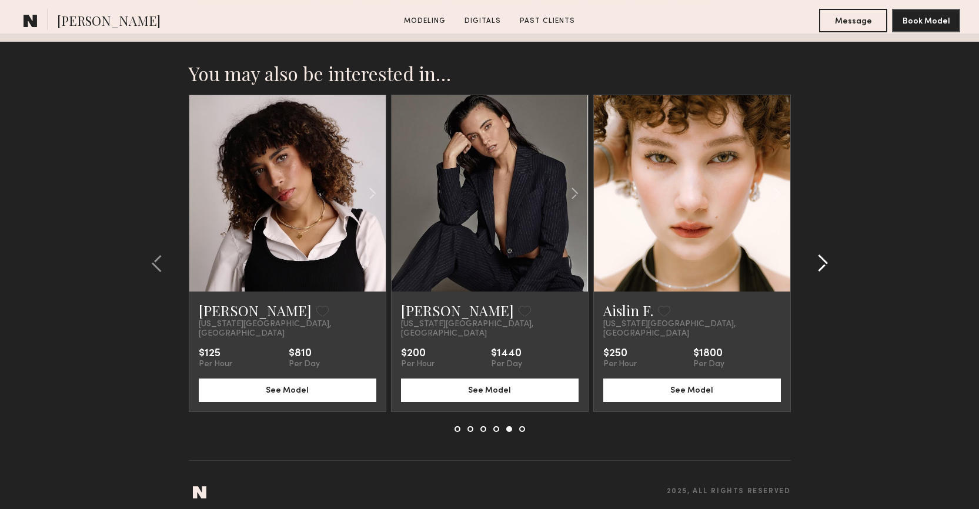
click at [828, 254] on common-icon at bounding box center [823, 263] width 12 height 19
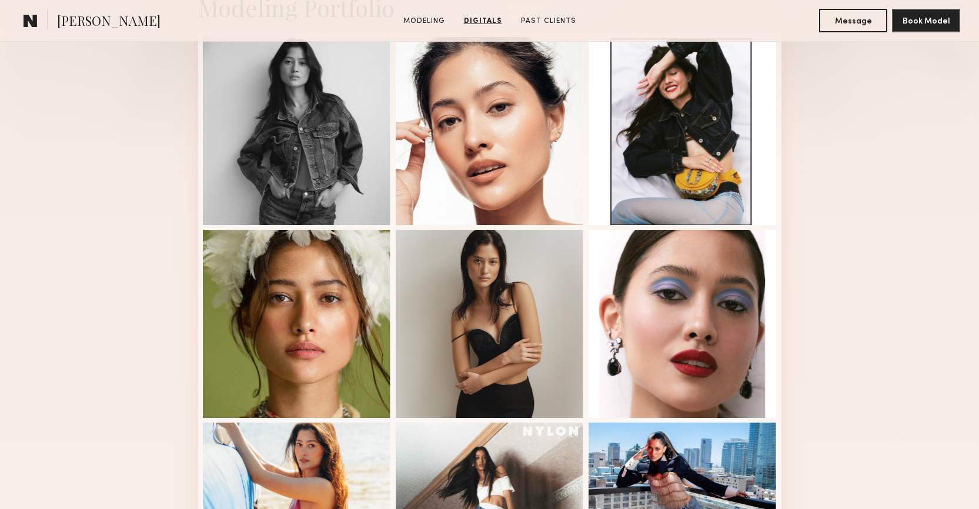
scroll to position [0, 0]
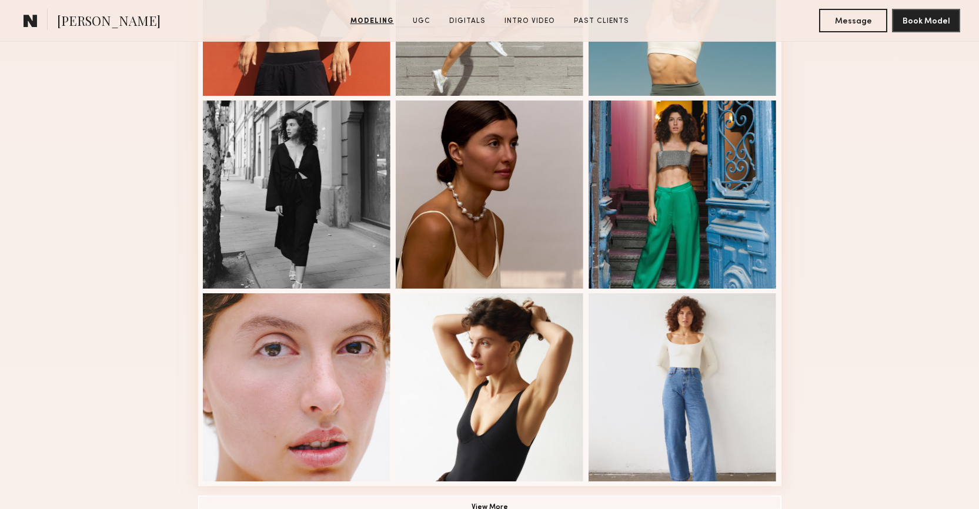
scroll to position [794, 0]
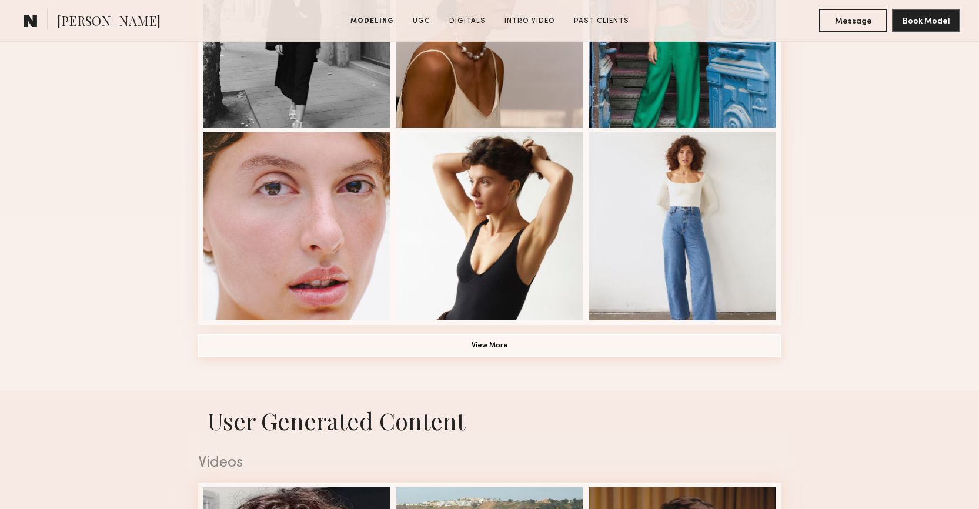
click at [570, 352] on button "View More" at bounding box center [489, 346] width 583 height 24
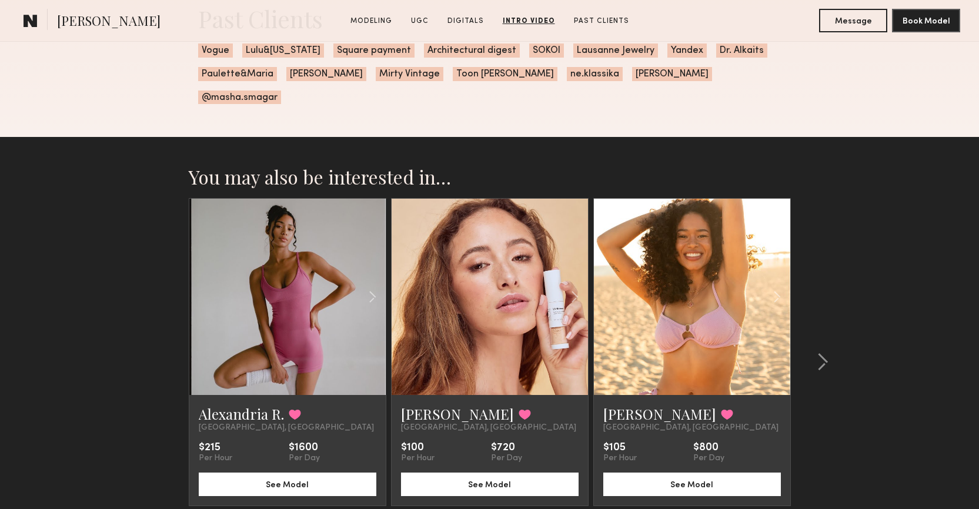
scroll to position [2868, 0]
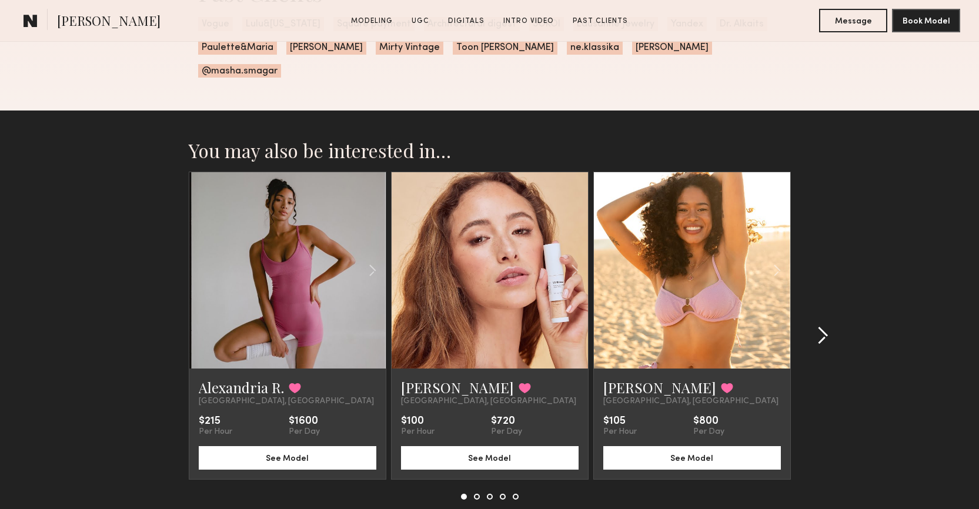
click at [818, 302] on div at bounding box center [819, 336] width 56 height 328
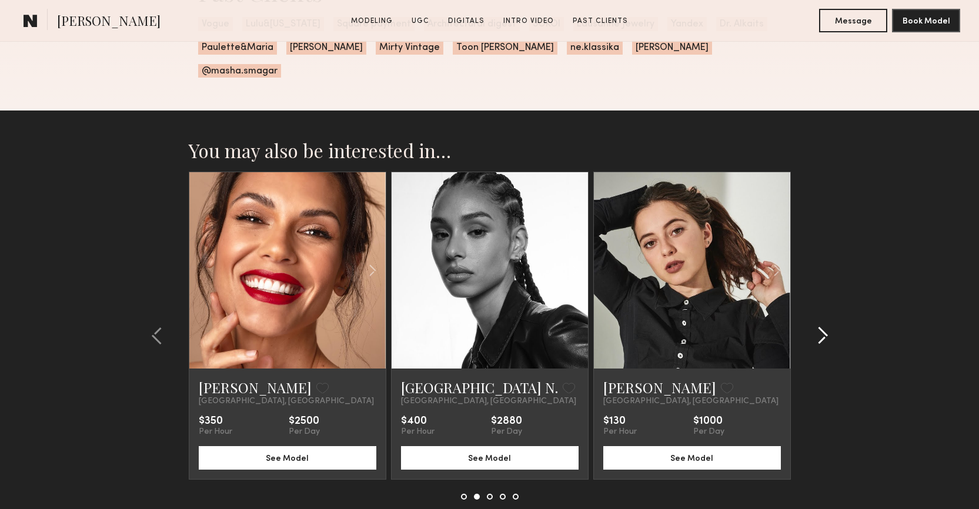
click at [818, 302] on div at bounding box center [819, 336] width 56 height 328
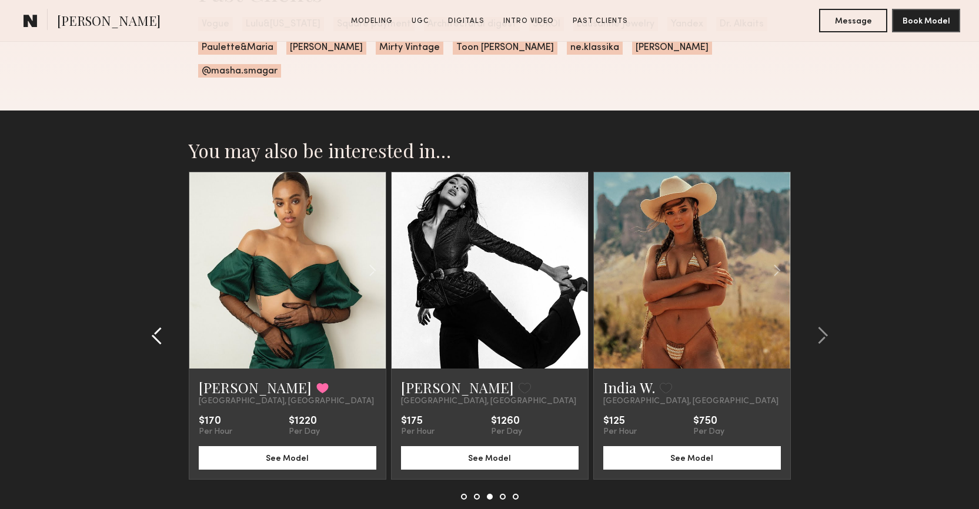
click at [159, 303] on div at bounding box center [160, 336] width 56 height 328
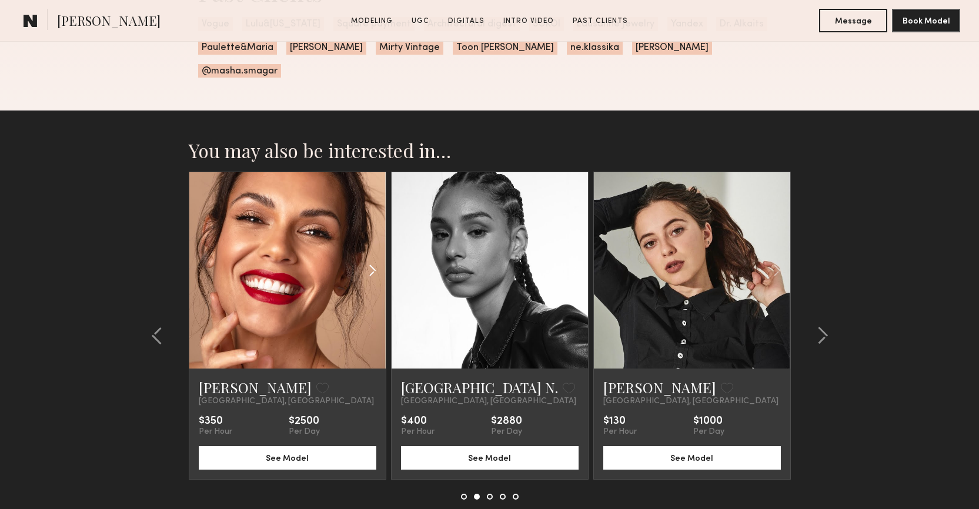
click at [369, 259] on common-icon at bounding box center [372, 270] width 17 height 22
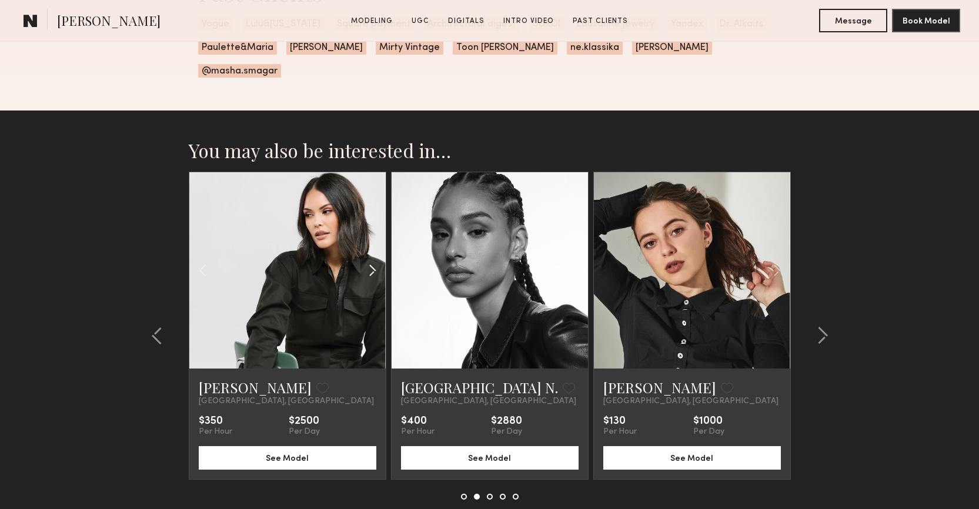
click at [369, 259] on common-icon at bounding box center [372, 270] width 17 height 22
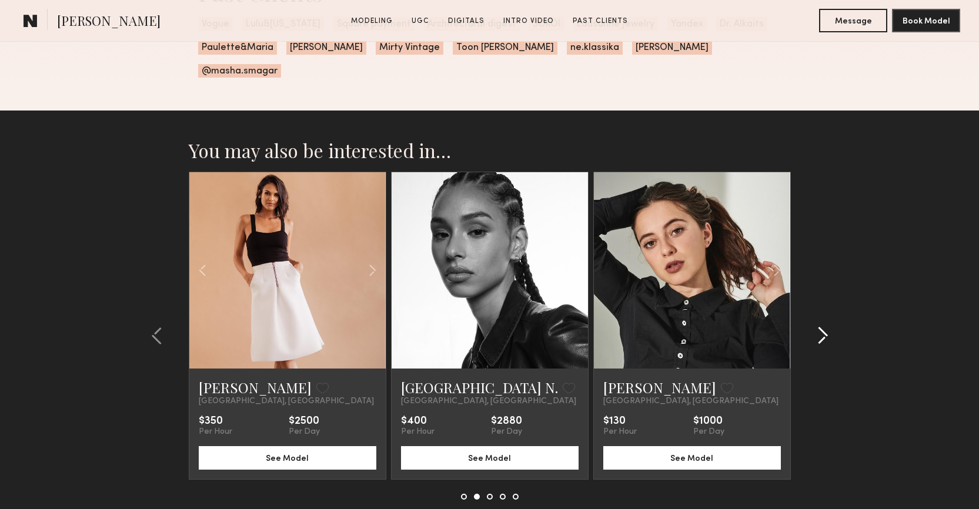
click at [818, 326] on common-icon at bounding box center [823, 335] width 12 height 19
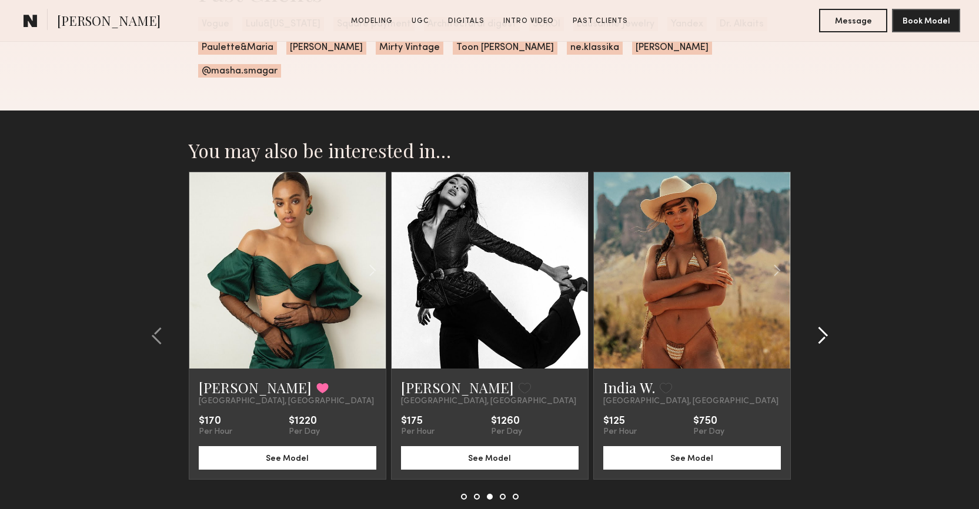
click at [818, 326] on common-icon at bounding box center [823, 335] width 12 height 19
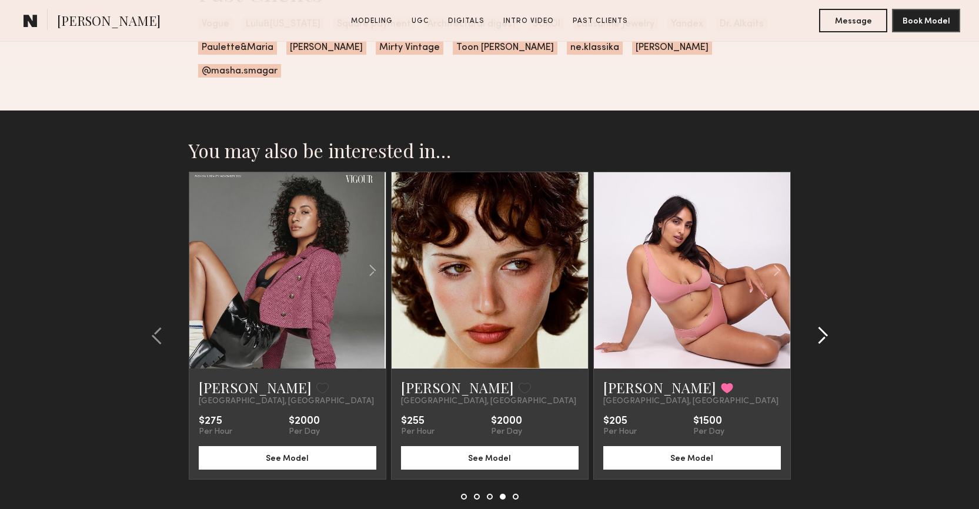
click at [818, 326] on common-icon at bounding box center [823, 335] width 12 height 19
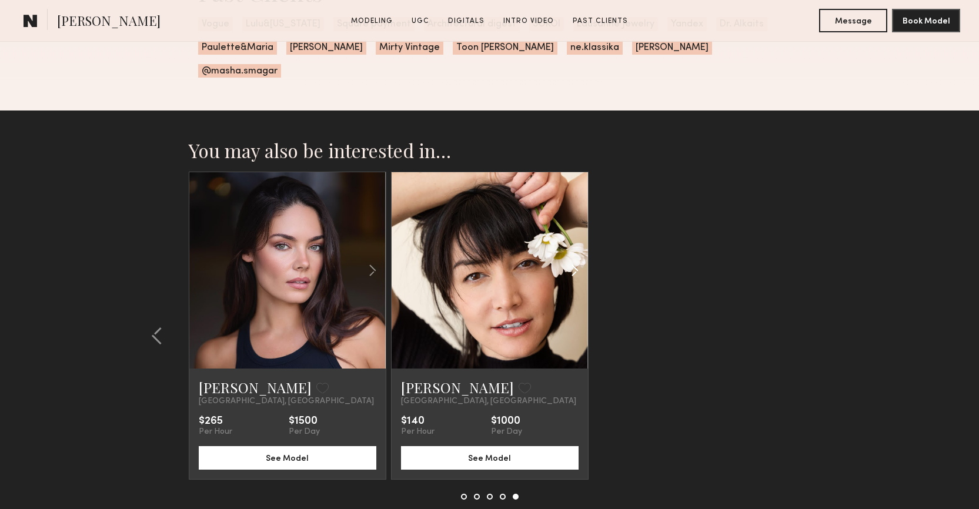
click at [579, 259] on common-icon at bounding box center [574, 270] width 17 height 22
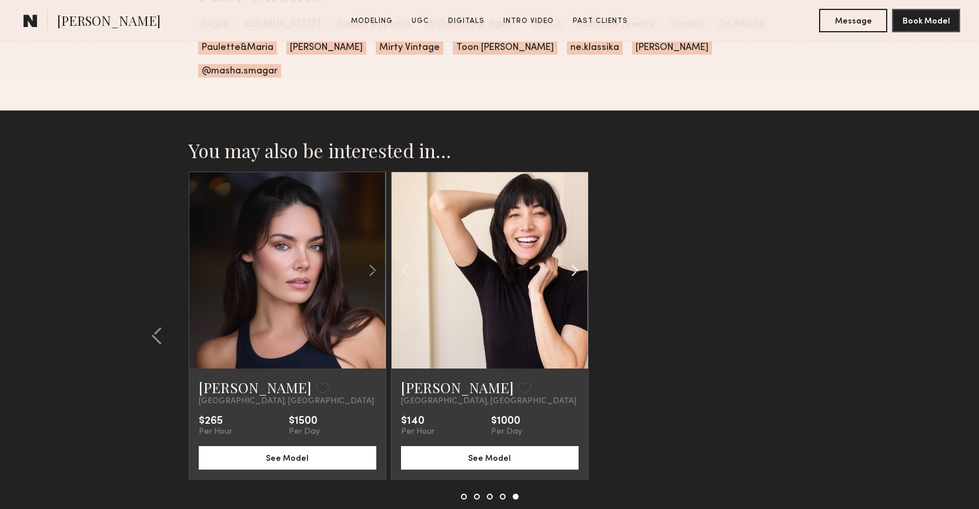
click at [579, 259] on common-icon at bounding box center [574, 270] width 17 height 22
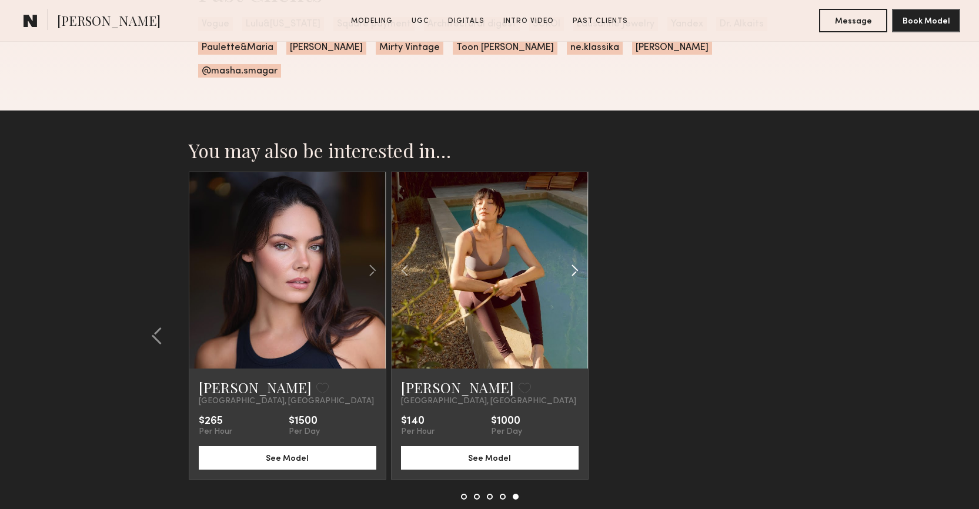
click at [579, 259] on common-icon at bounding box center [574, 270] width 17 height 22
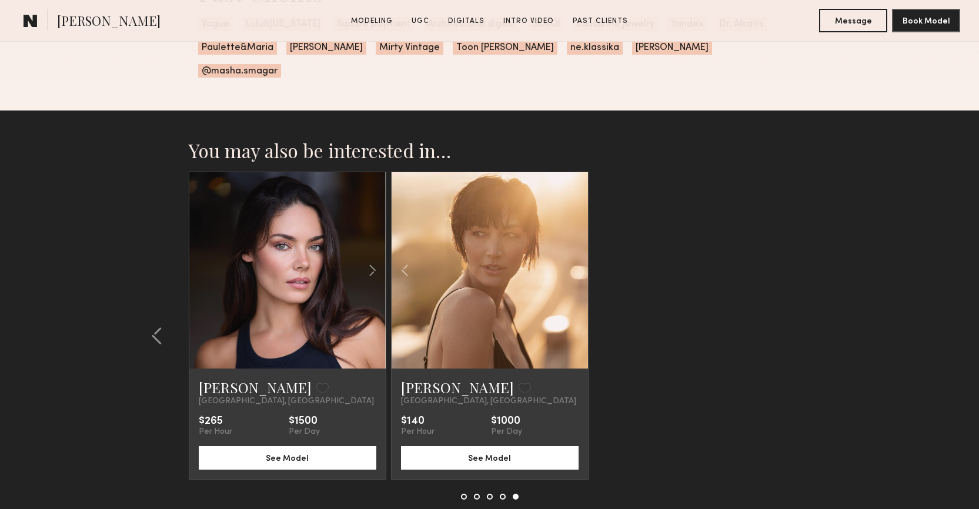
click at [579, 245] on div at bounding box center [490, 270] width 196 height 196
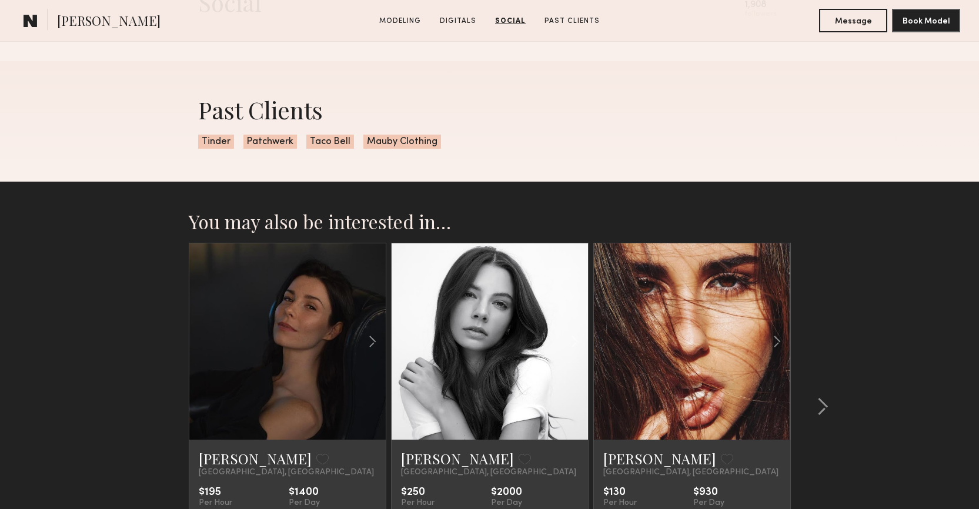
scroll to position [1790, 0]
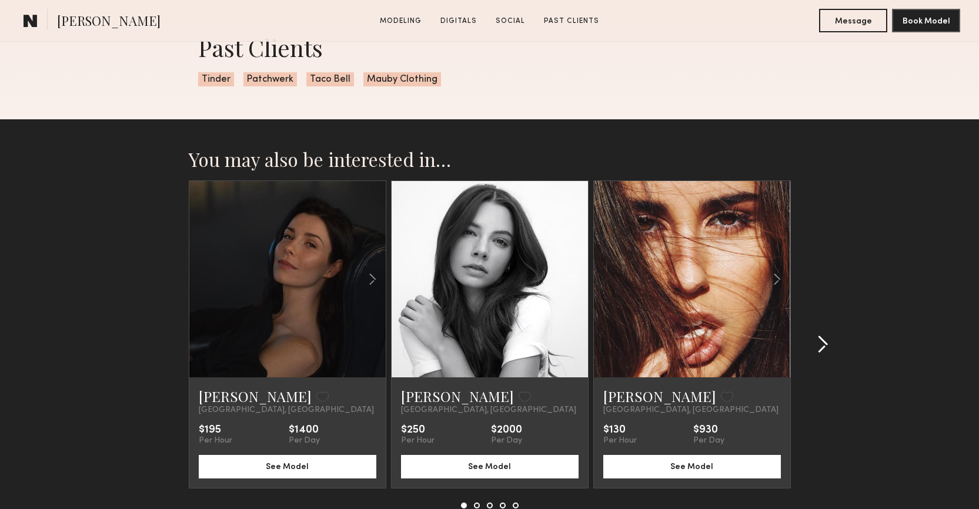
click at [812, 346] on button at bounding box center [819, 344] width 19 height 19
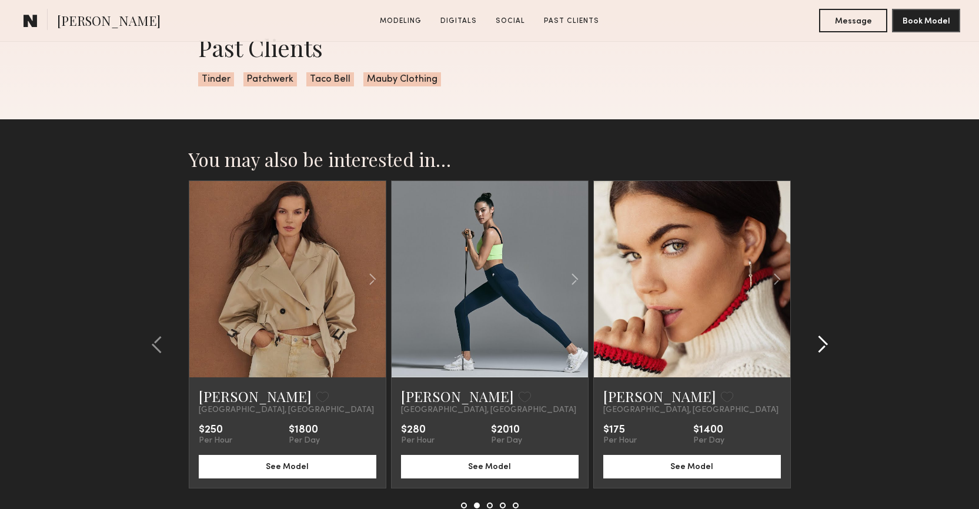
click at [812, 346] on button at bounding box center [819, 344] width 19 height 19
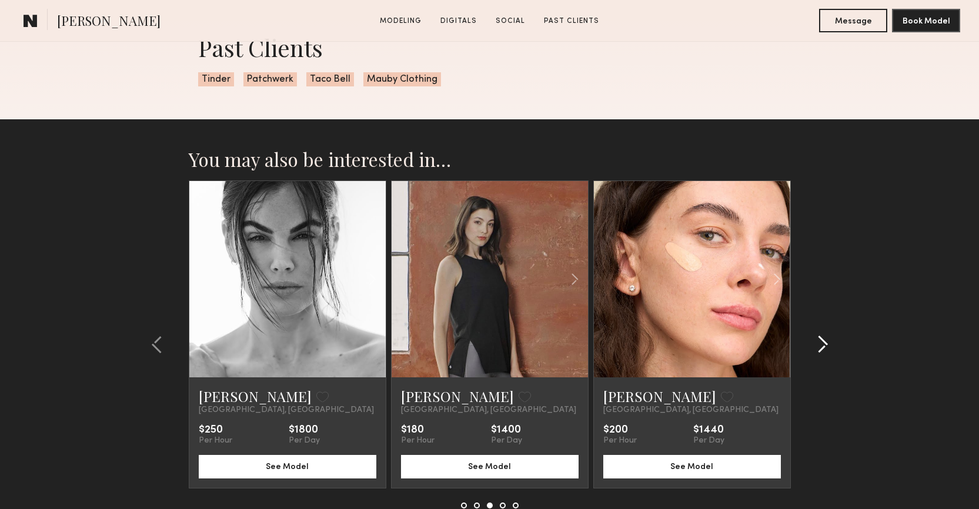
click at [812, 346] on button at bounding box center [819, 344] width 19 height 19
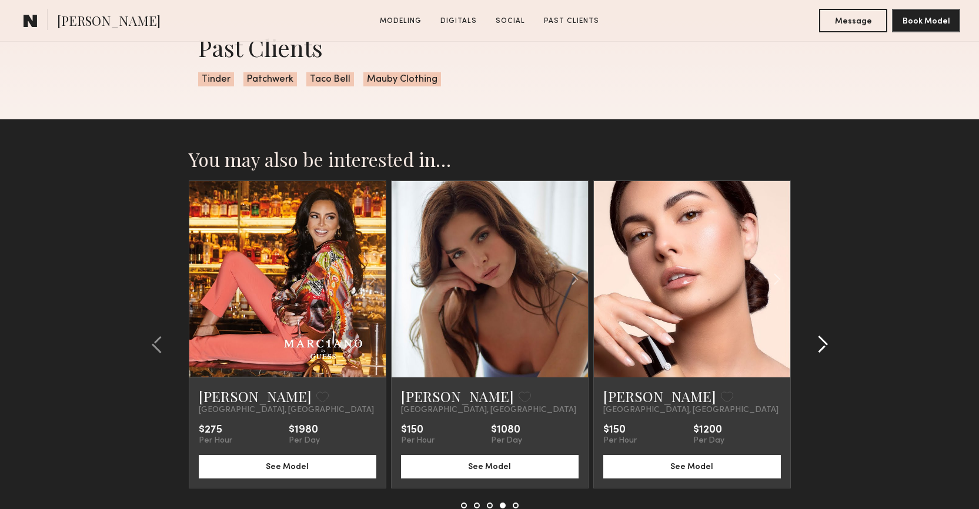
click at [812, 346] on button at bounding box center [819, 344] width 19 height 19
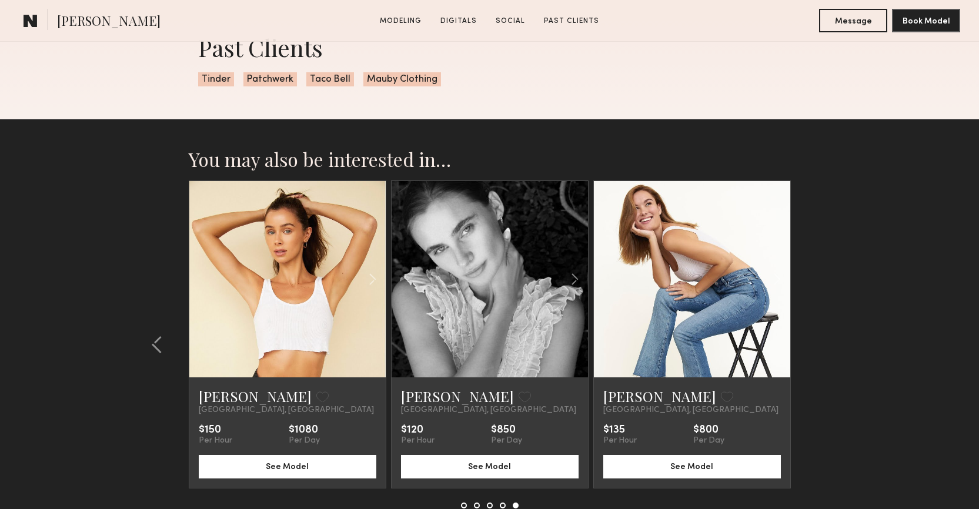
click at [812, 346] on section "You may also be interested in… Genevieve A. Favorite Los Angeles, CA $195 Per H…" at bounding box center [489, 357] width 979 height 476
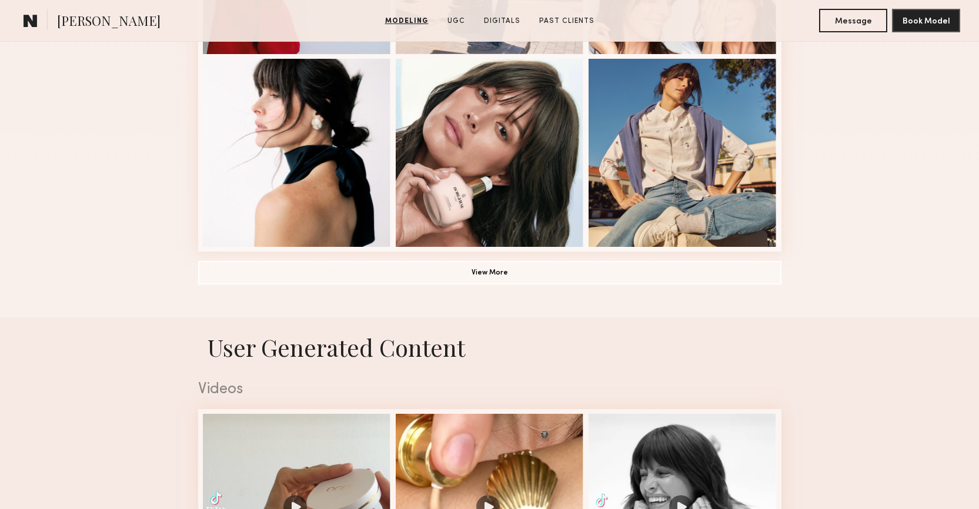
scroll to position [889, 0]
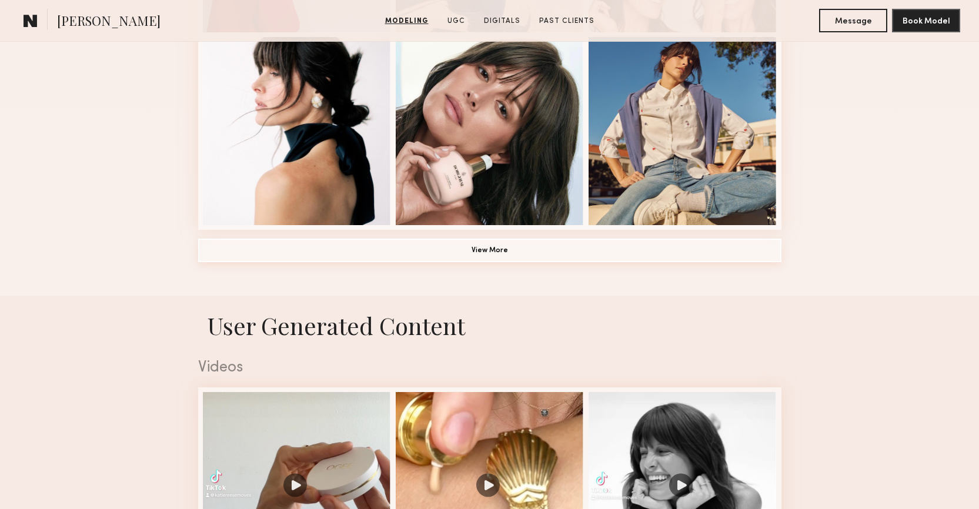
click at [551, 250] on button "View More" at bounding box center [489, 251] width 583 height 24
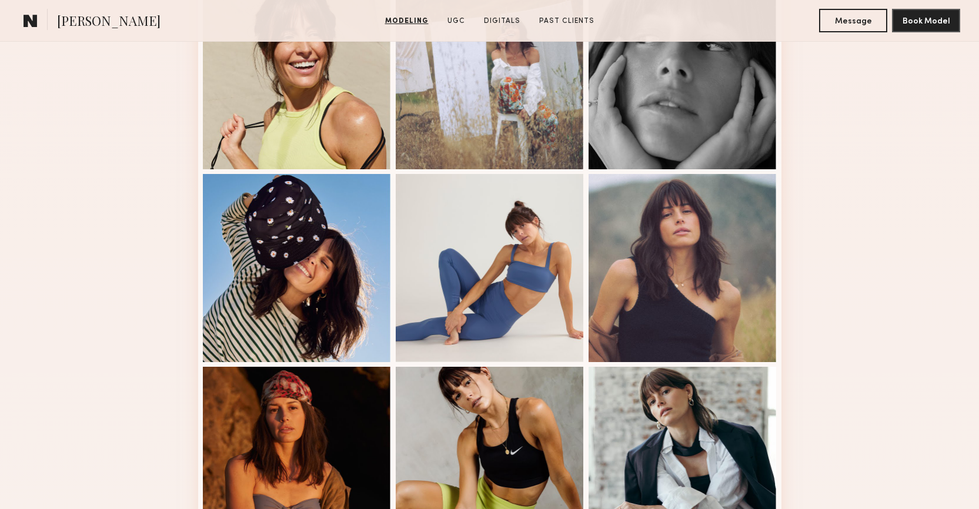
scroll to position [1354, 0]
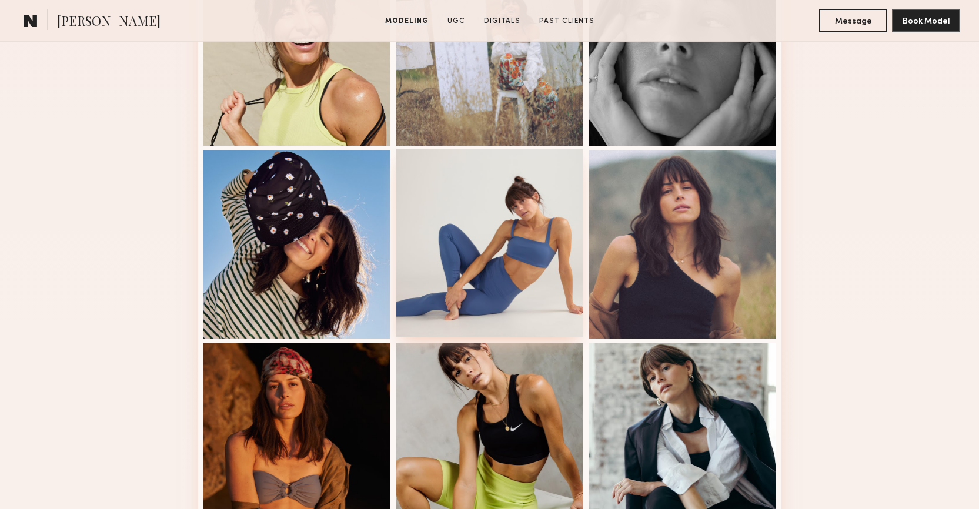
click at [483, 226] on div at bounding box center [490, 243] width 188 height 188
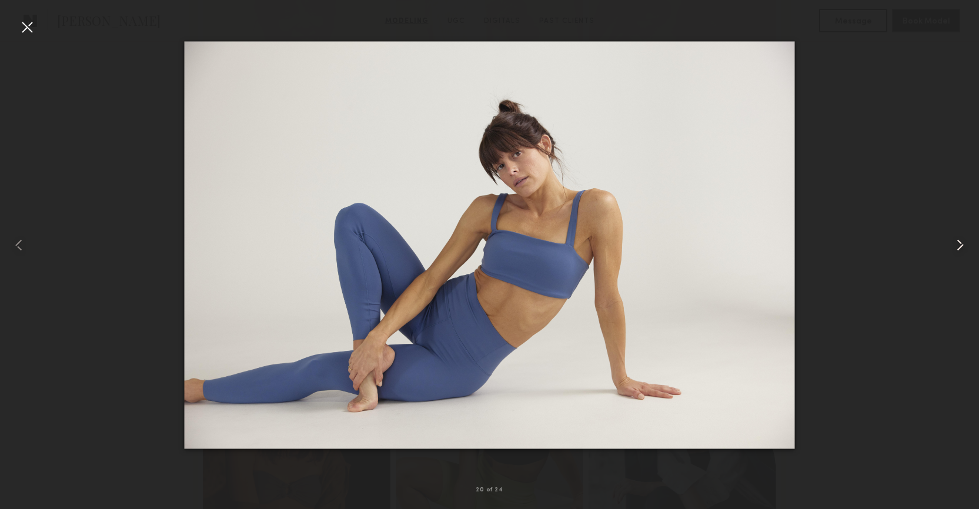
click at [954, 246] on common-icon at bounding box center [960, 245] width 19 height 19
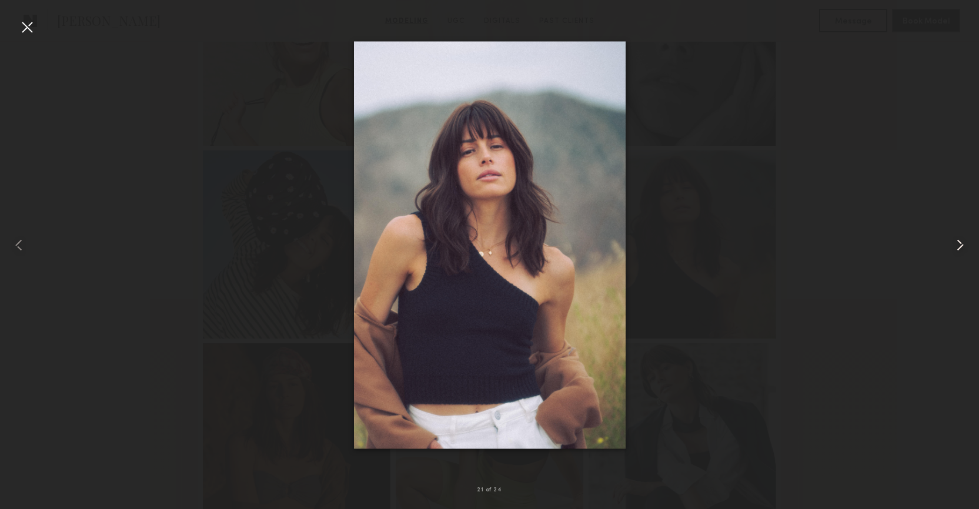
click at [954, 246] on common-icon at bounding box center [960, 245] width 19 height 19
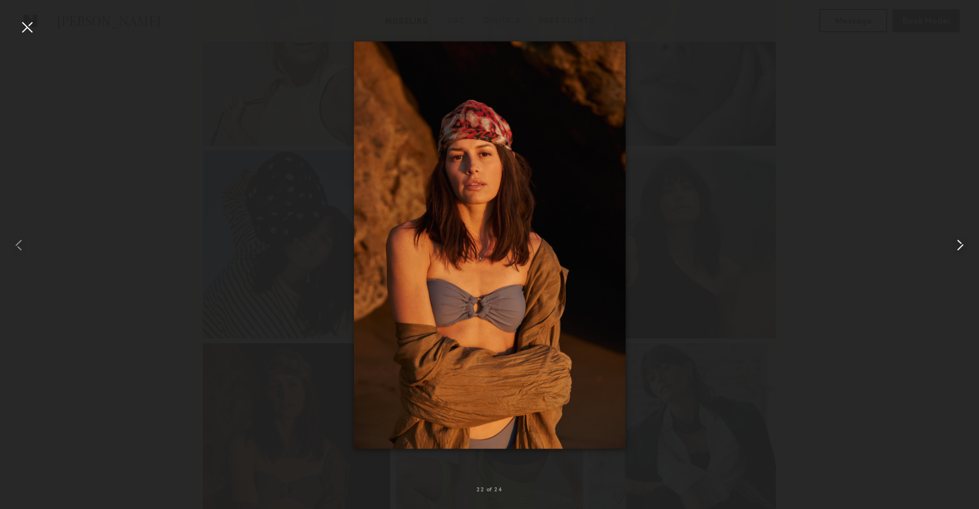
click at [954, 246] on common-icon at bounding box center [960, 245] width 19 height 19
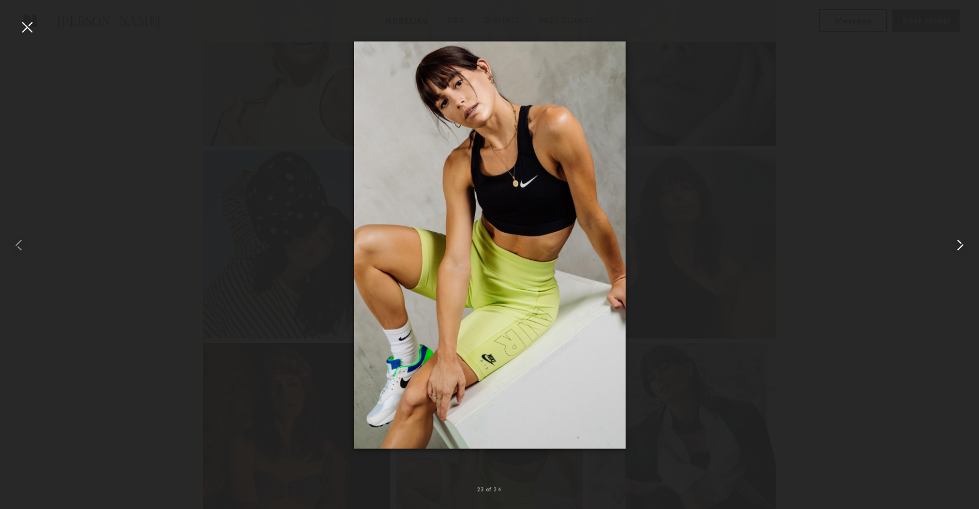
click at [954, 246] on common-icon at bounding box center [960, 245] width 19 height 19
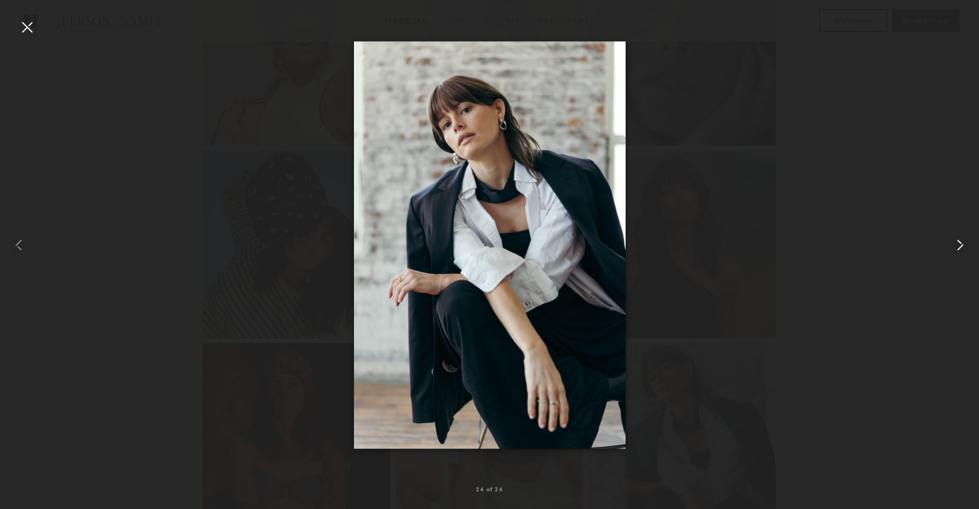
click at [954, 246] on common-icon at bounding box center [960, 245] width 19 height 19
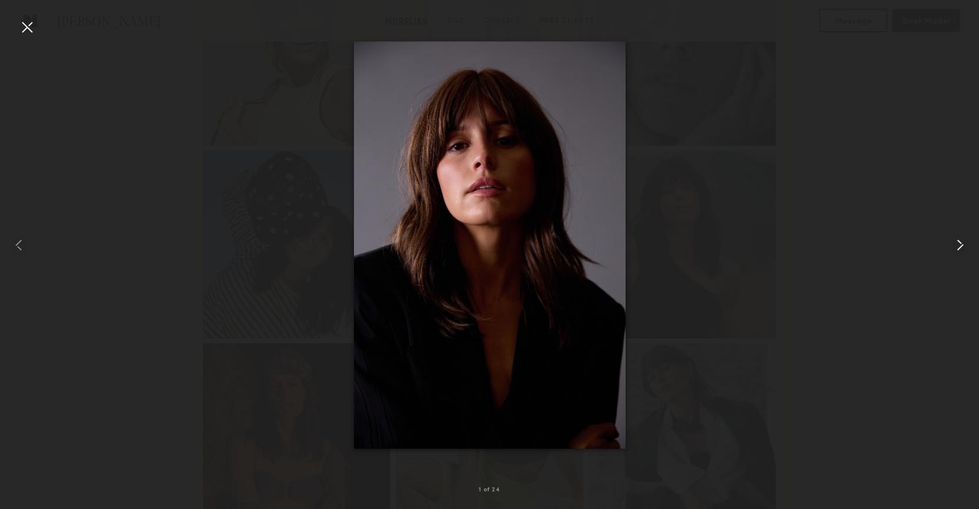
click at [954, 246] on common-icon at bounding box center [960, 245] width 19 height 19
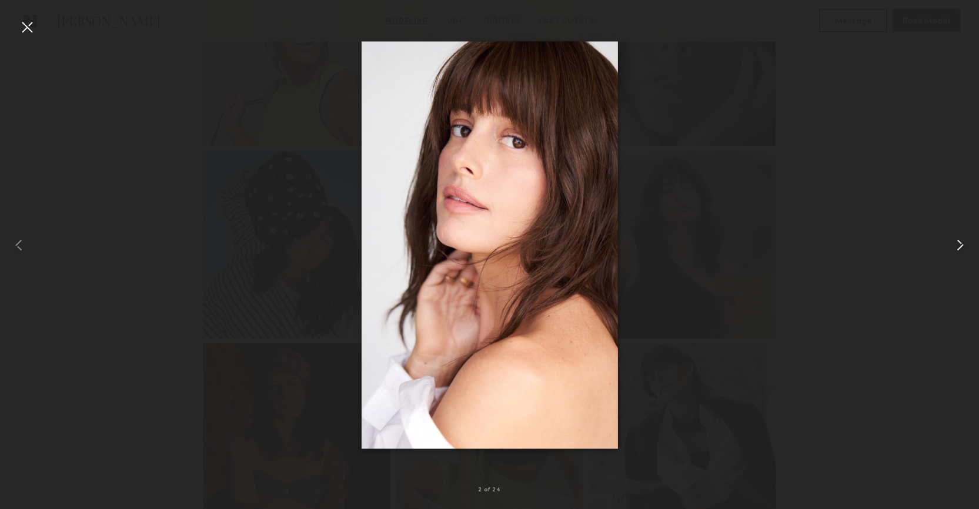
click at [954, 246] on common-icon at bounding box center [960, 245] width 19 height 19
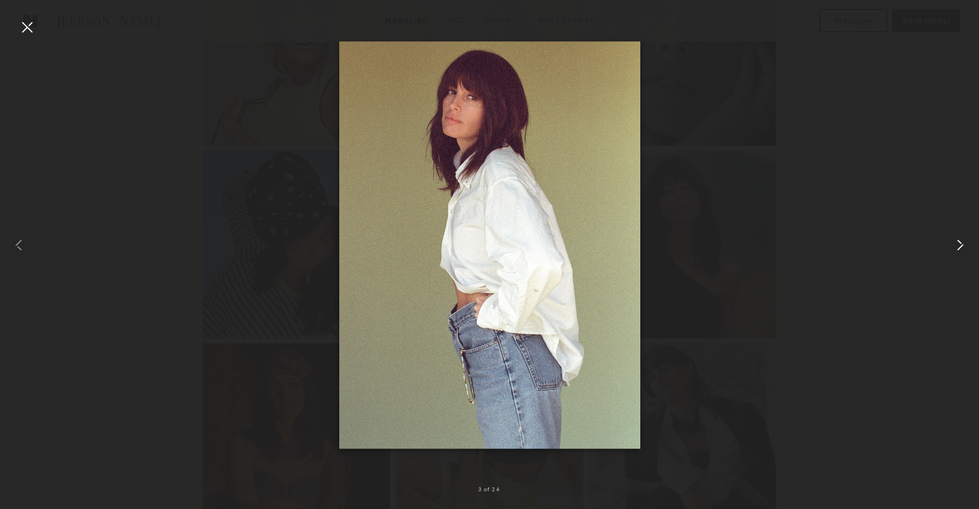
click at [954, 246] on common-icon at bounding box center [960, 245] width 19 height 19
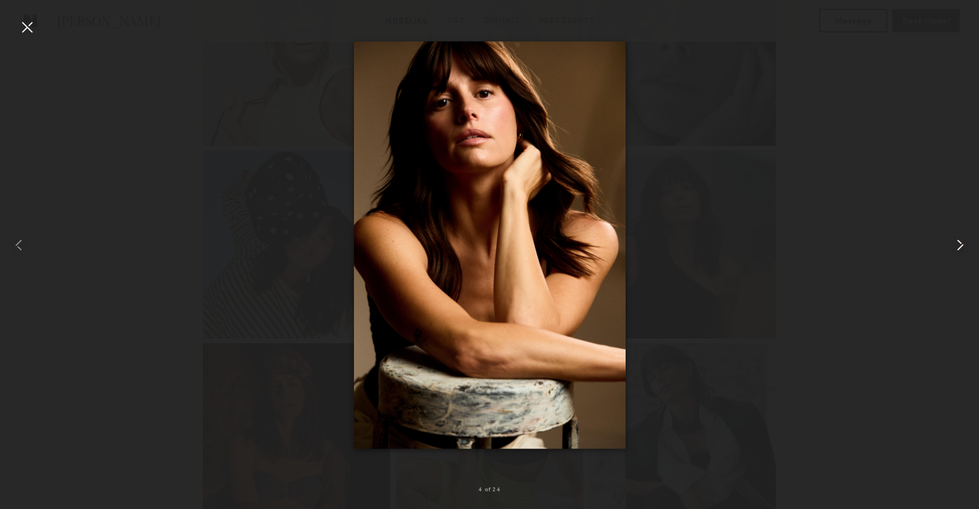
click at [954, 246] on common-icon at bounding box center [960, 245] width 19 height 19
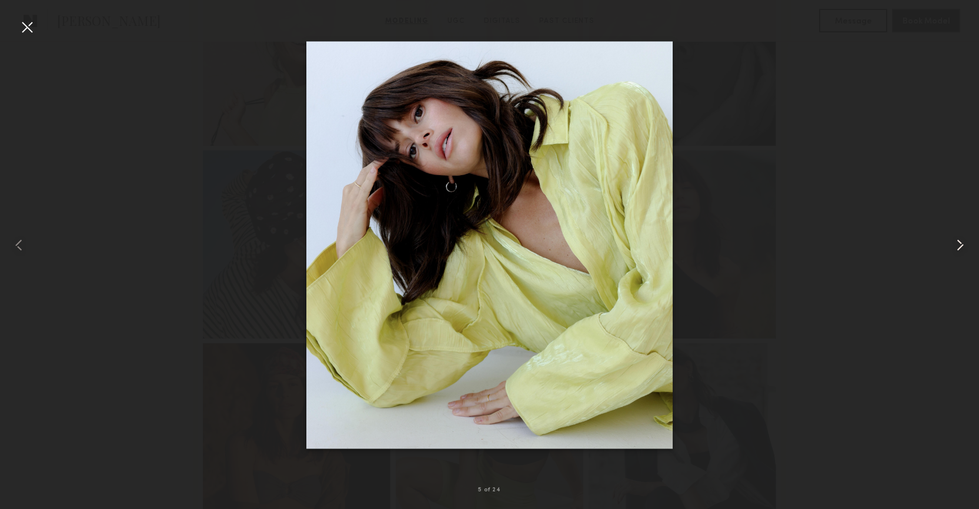
click at [954, 246] on common-icon at bounding box center [960, 245] width 19 height 19
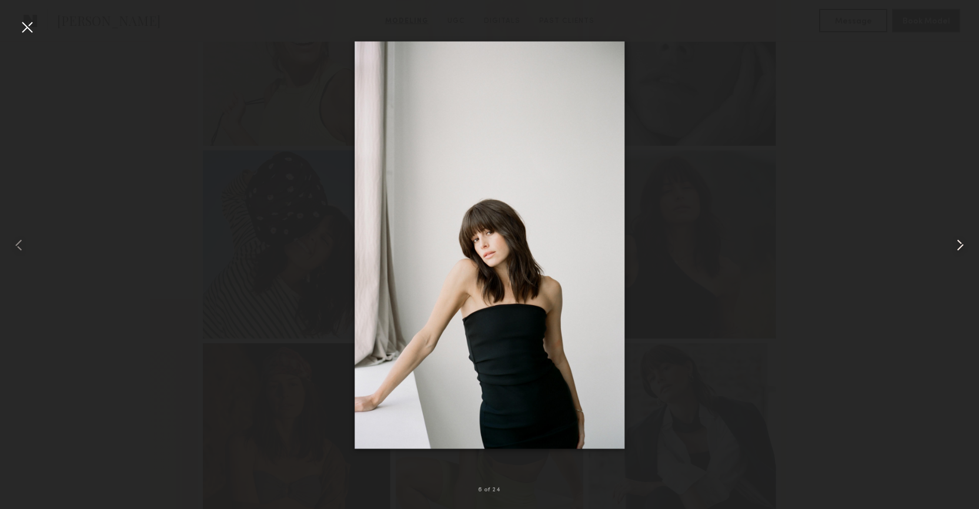
click at [954, 246] on common-icon at bounding box center [960, 245] width 19 height 19
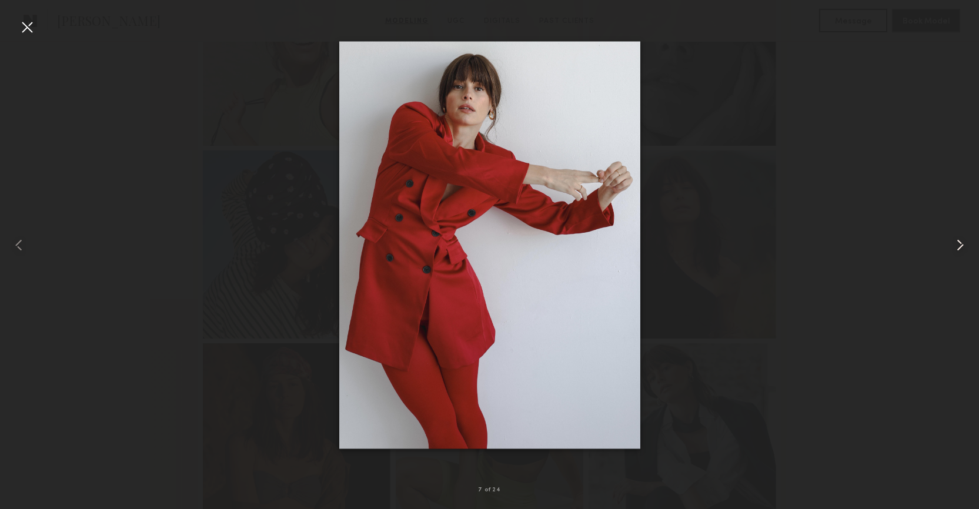
click at [954, 246] on common-icon at bounding box center [960, 245] width 19 height 19
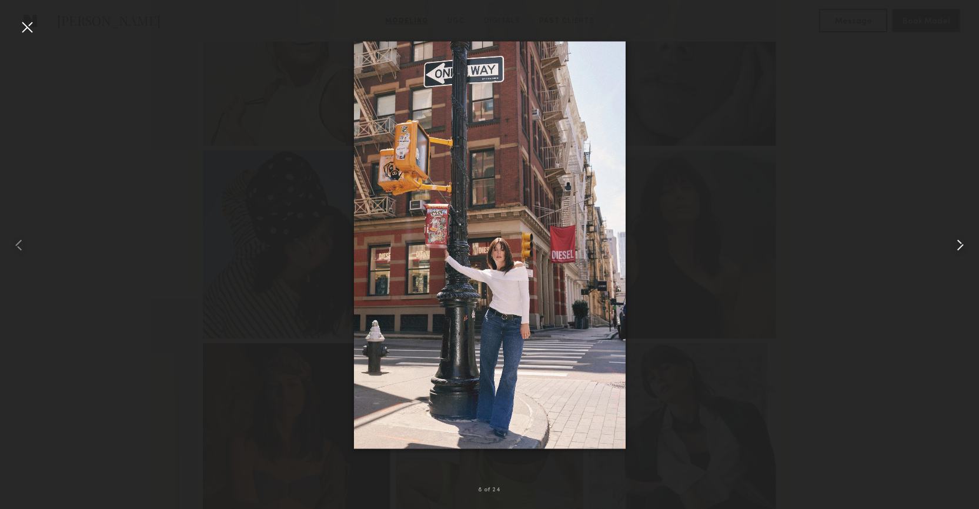
click at [954, 246] on common-icon at bounding box center [960, 245] width 19 height 19
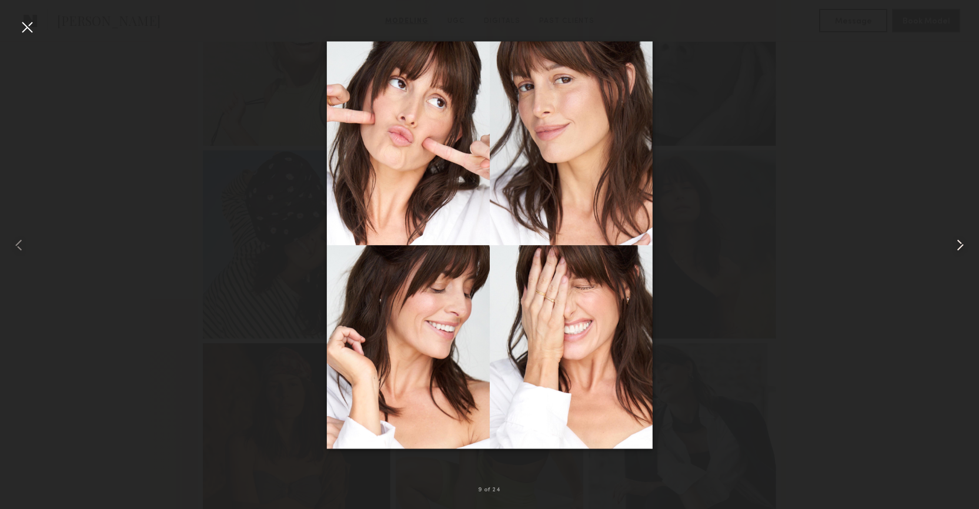
click at [954, 246] on common-icon at bounding box center [960, 245] width 19 height 19
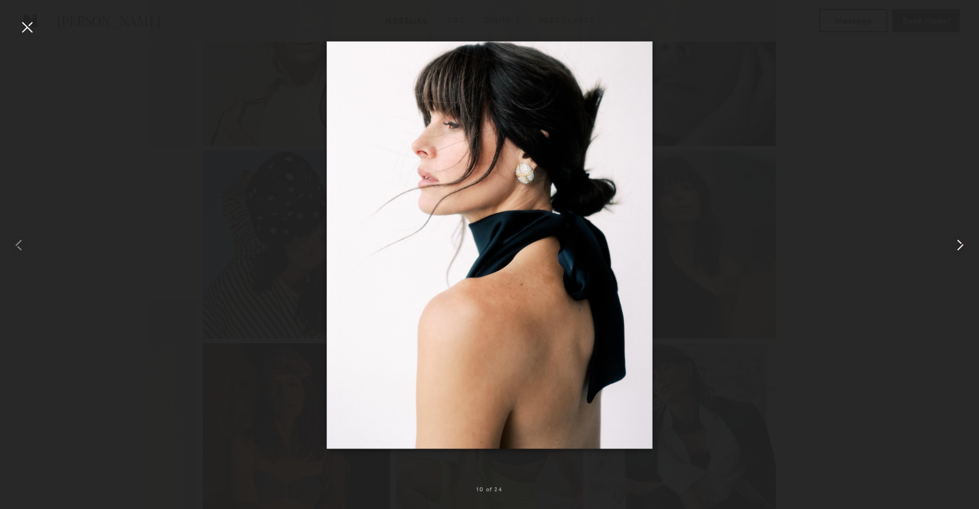
click at [954, 246] on common-icon at bounding box center [960, 245] width 19 height 19
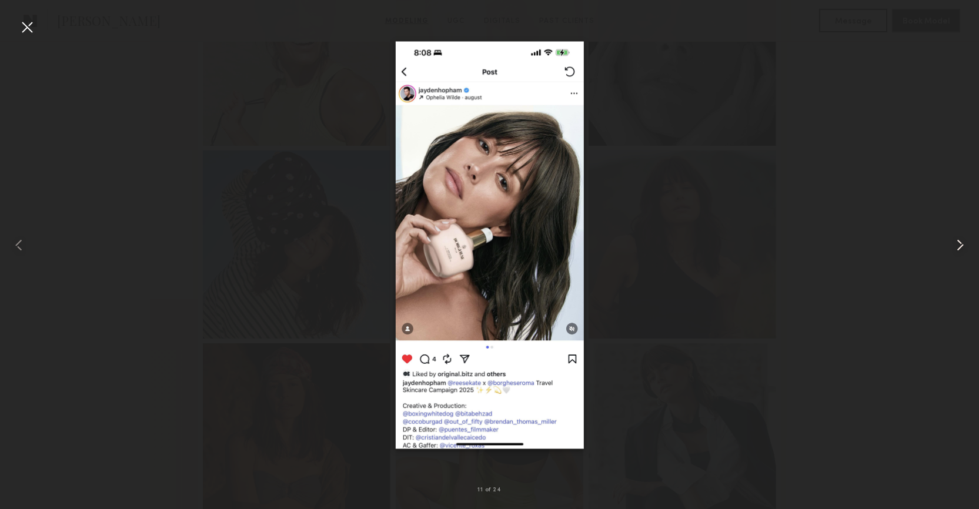
click at [954, 246] on common-icon at bounding box center [960, 245] width 19 height 19
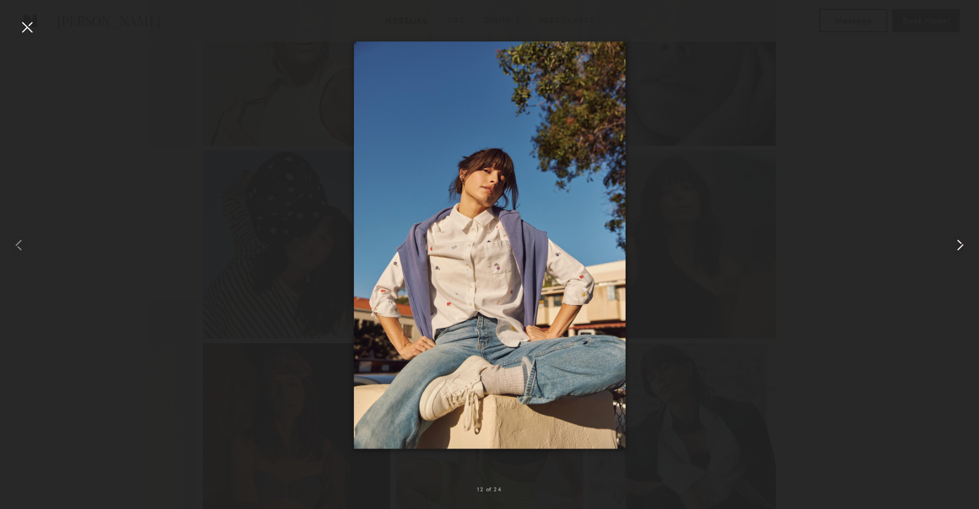
click at [954, 246] on common-icon at bounding box center [960, 245] width 19 height 19
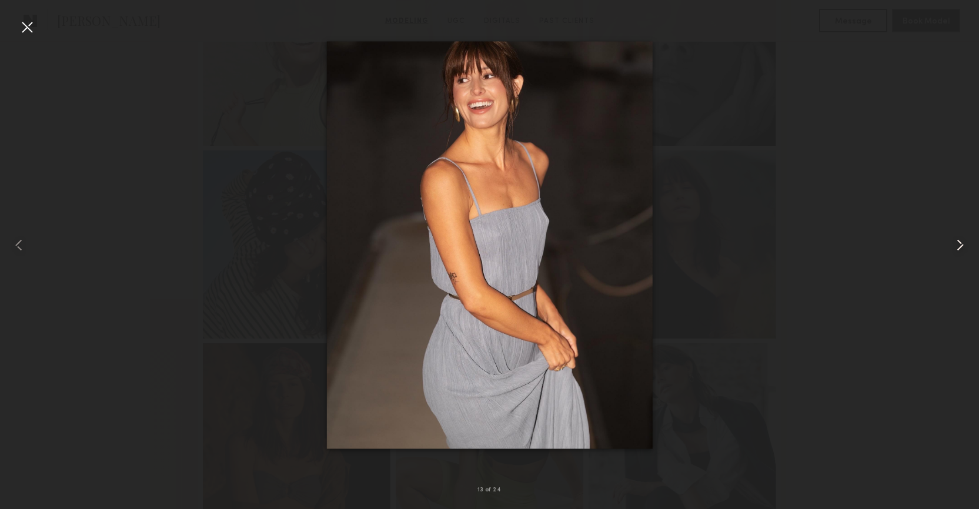
click at [954, 246] on common-icon at bounding box center [960, 245] width 19 height 19
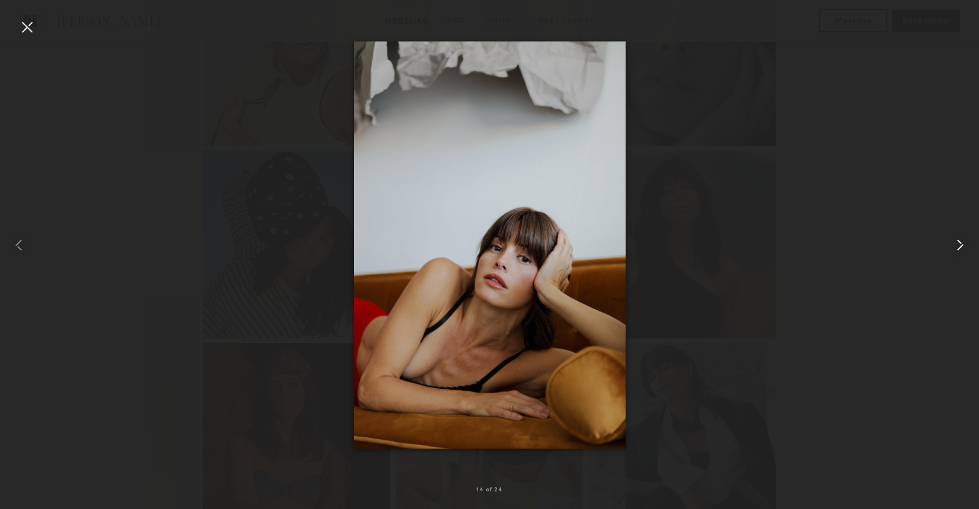
click at [954, 246] on common-icon at bounding box center [960, 245] width 19 height 19
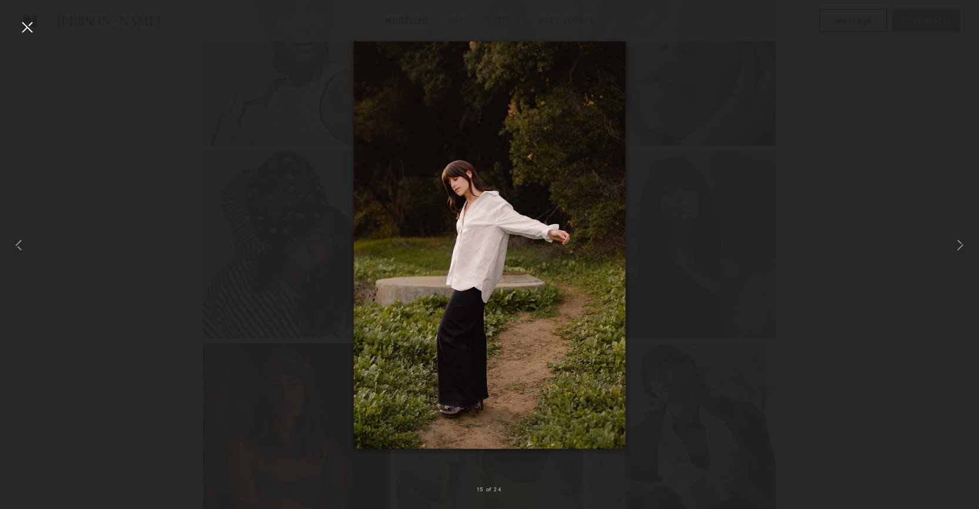
click at [29, 31] on div at bounding box center [27, 27] width 19 height 19
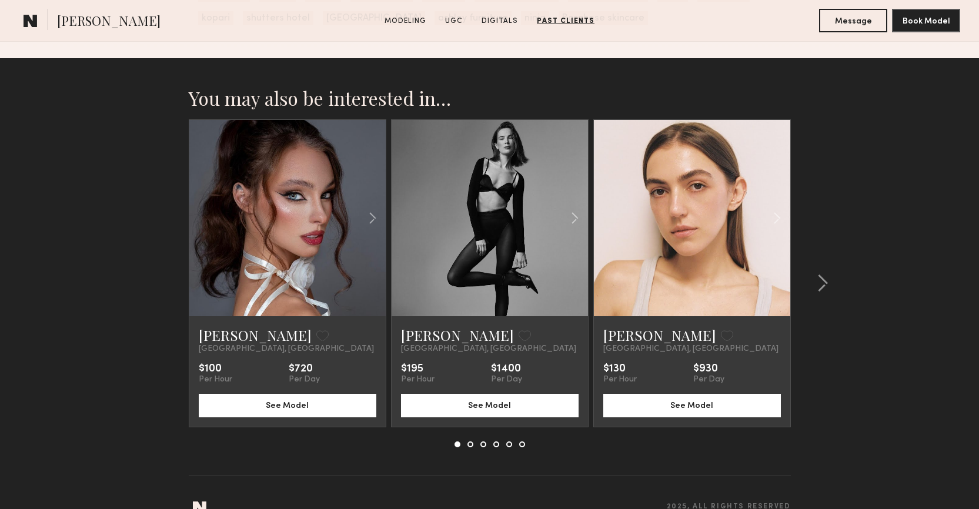
scroll to position [4167, 0]
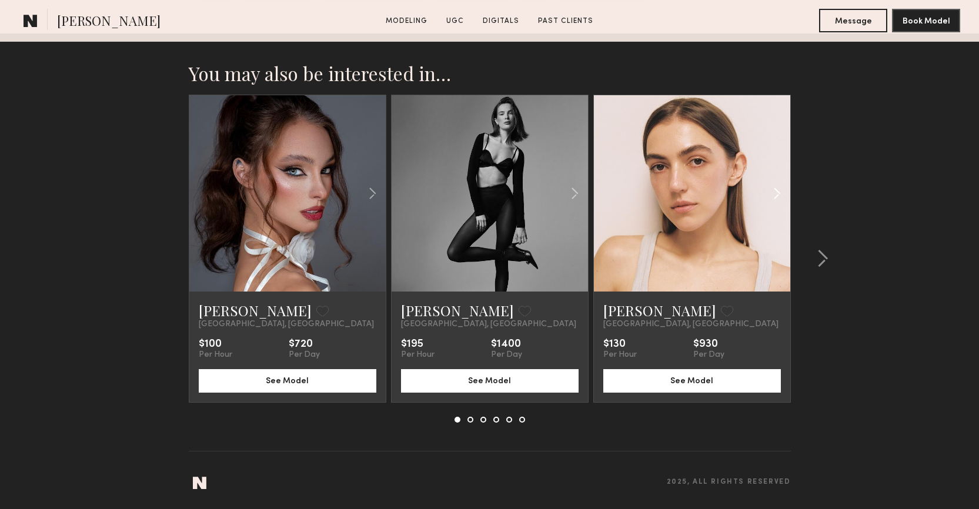
click at [783, 193] on common-icon at bounding box center [776, 193] width 17 height 22
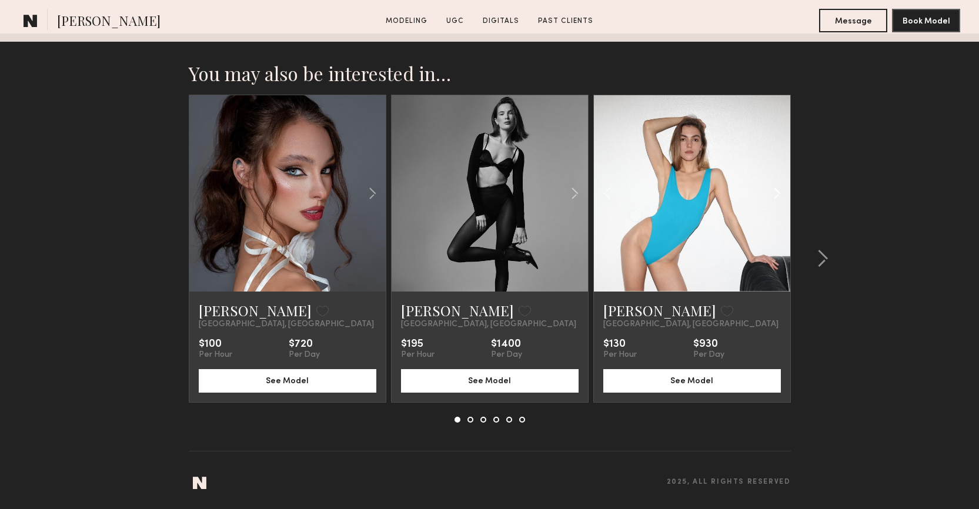
click at [783, 193] on common-icon at bounding box center [776, 193] width 17 height 22
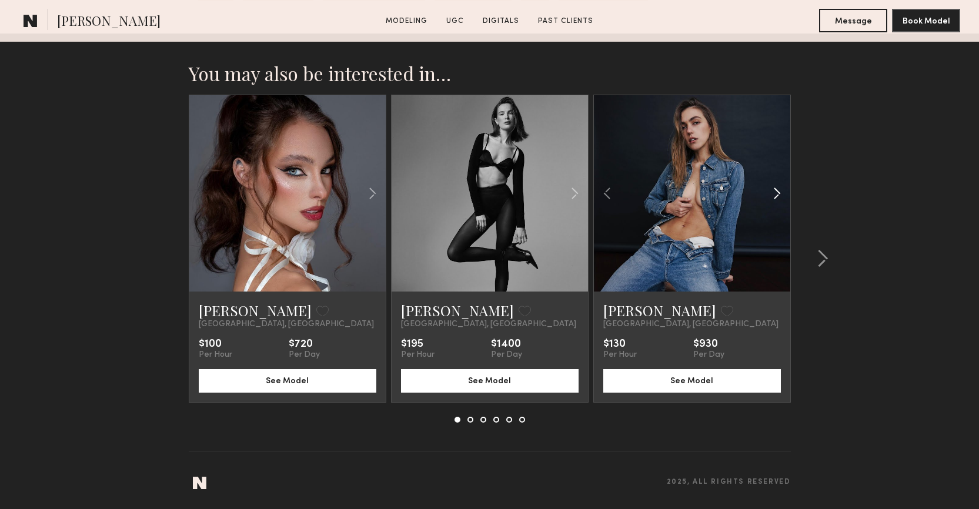
click at [783, 193] on common-icon at bounding box center [776, 193] width 17 height 22
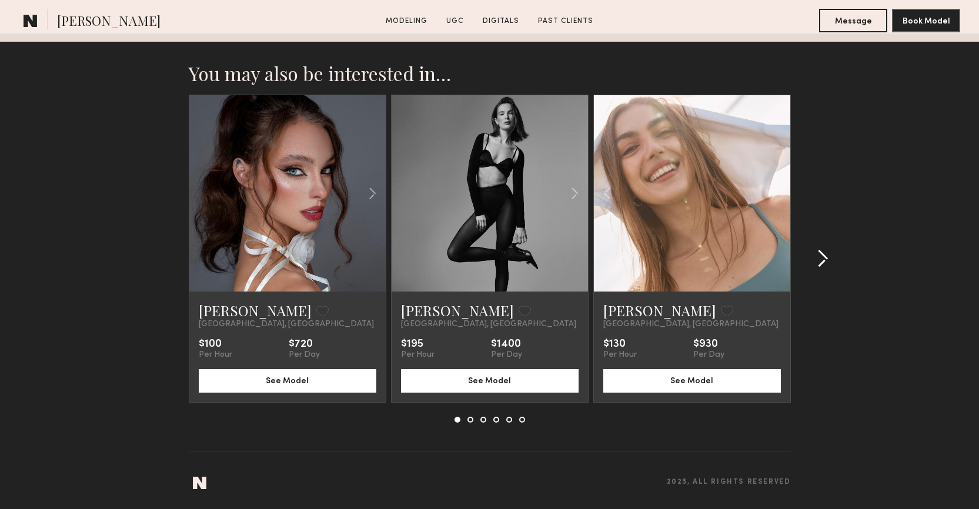
click at [823, 260] on common-icon at bounding box center [823, 258] width 12 height 19
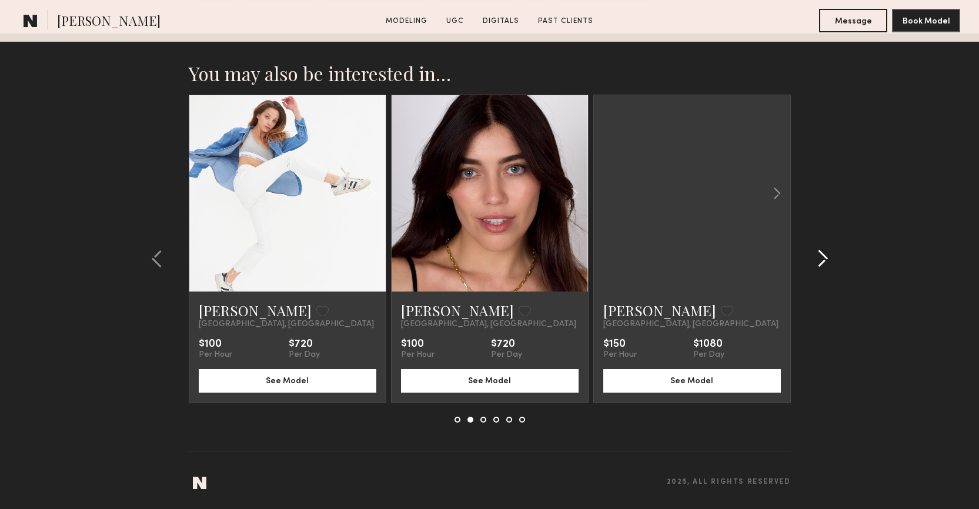
click at [823, 260] on common-icon at bounding box center [823, 258] width 12 height 19
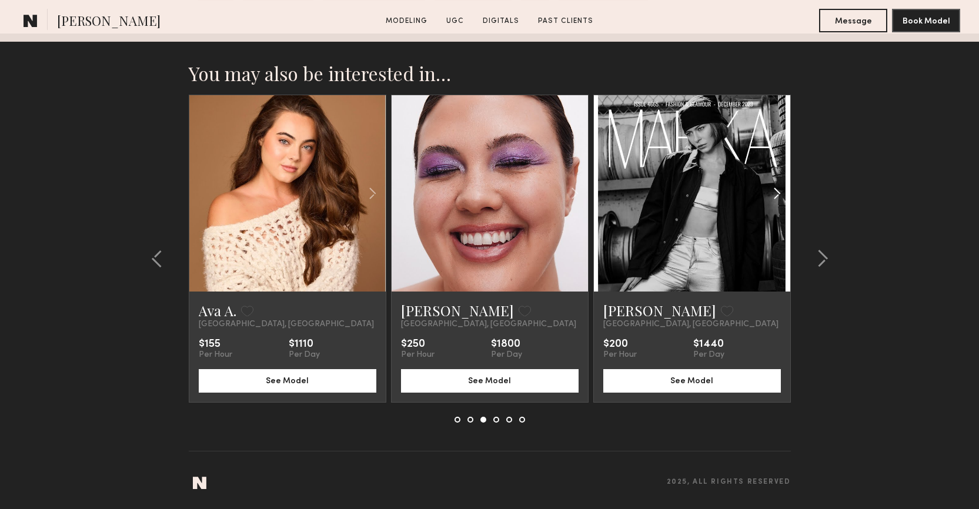
click at [780, 198] on common-icon at bounding box center [776, 193] width 17 height 22
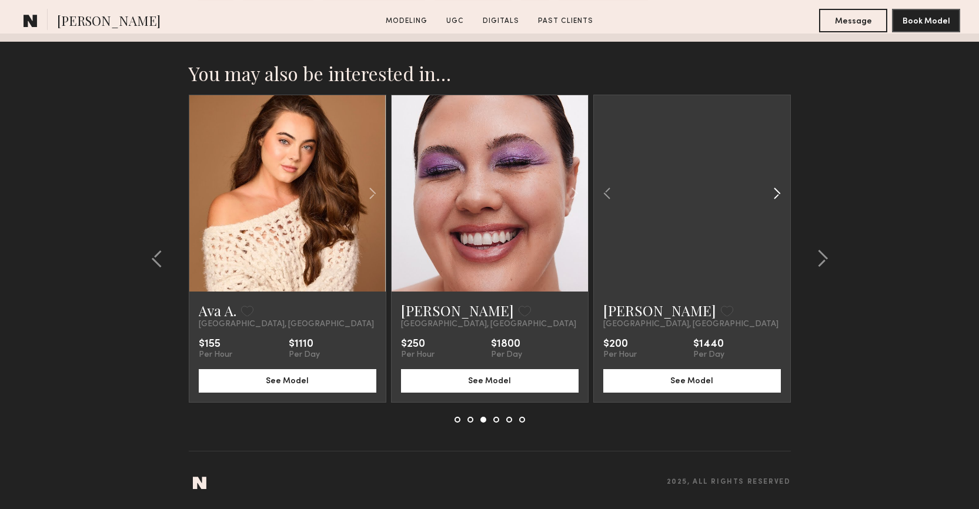
click at [780, 198] on common-icon at bounding box center [776, 193] width 17 height 22
click at [780, 198] on div at bounding box center [692, 193] width 196 height 196
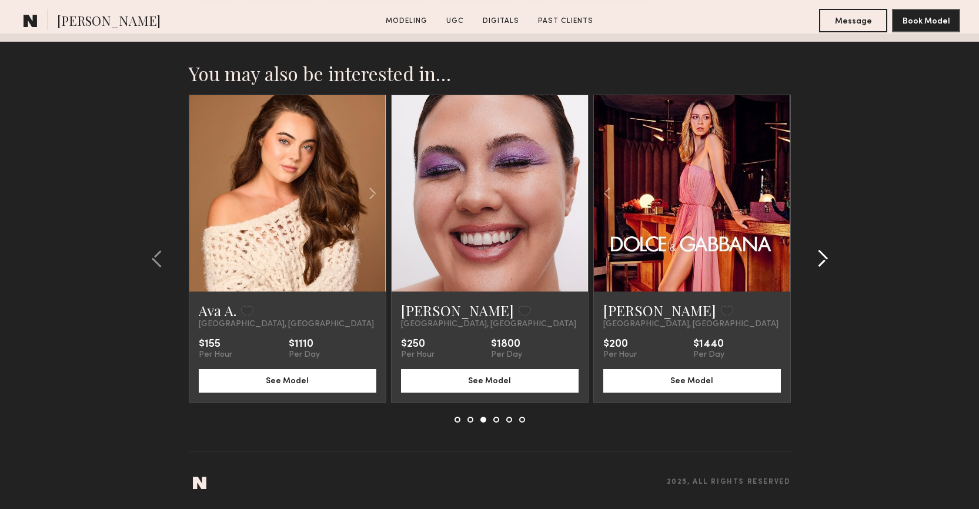
click at [820, 249] on common-icon at bounding box center [823, 258] width 12 height 19
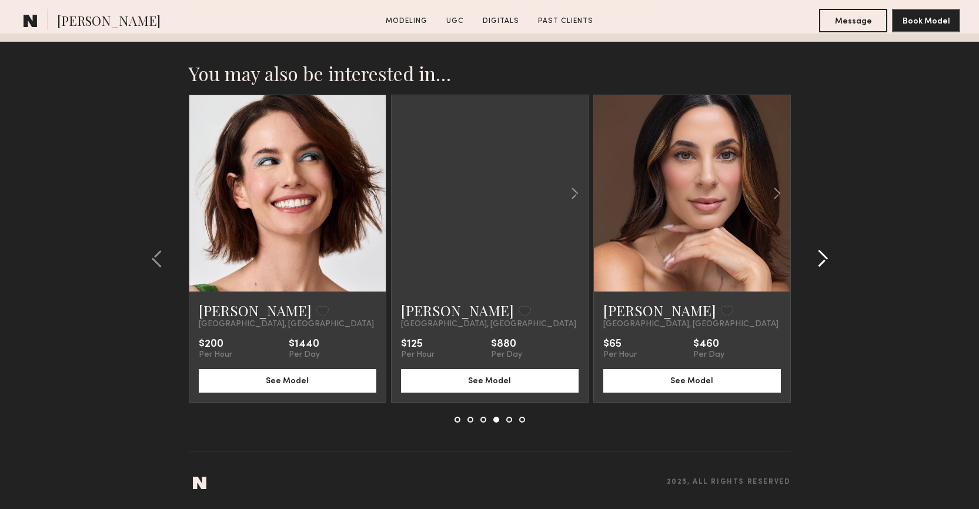
click at [820, 249] on common-icon at bounding box center [823, 258] width 12 height 19
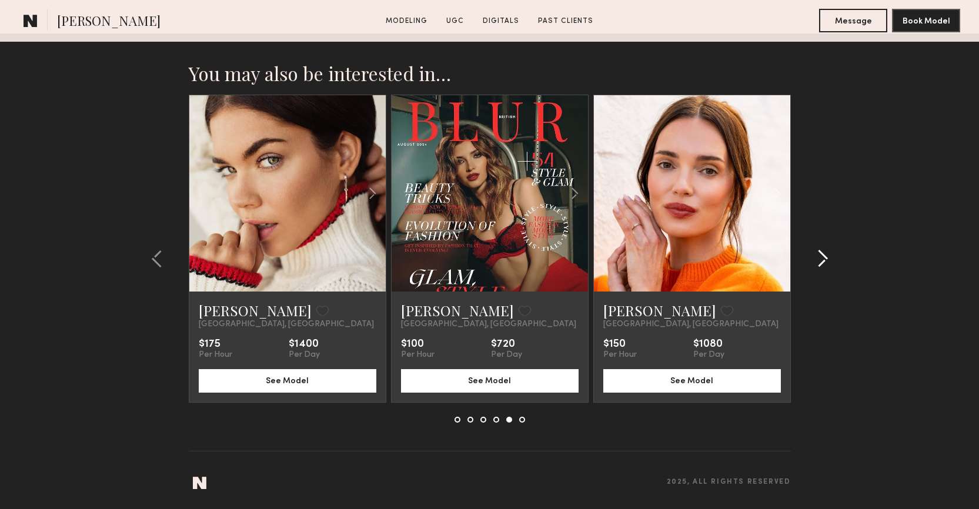
click at [820, 249] on common-icon at bounding box center [823, 258] width 12 height 19
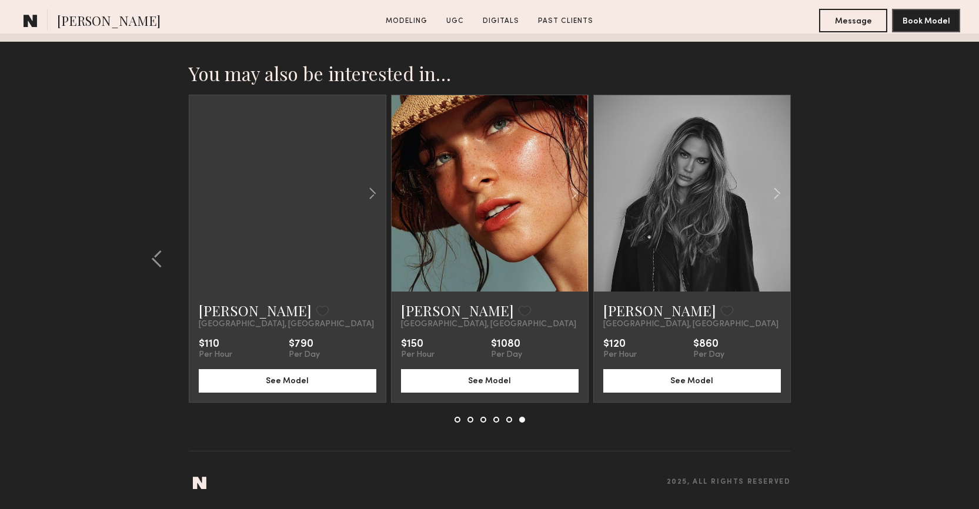
click at [820, 249] on section "You may also be interested in… Maria F. Favorite Los Angeles, CA $100 Per Hour …" at bounding box center [489, 272] width 979 height 476
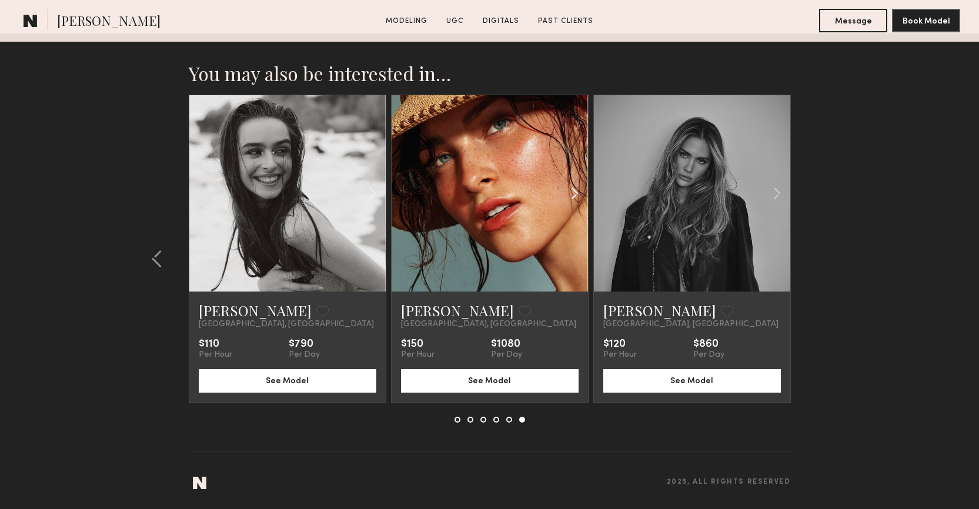
click at [576, 194] on common-icon at bounding box center [574, 193] width 17 height 22
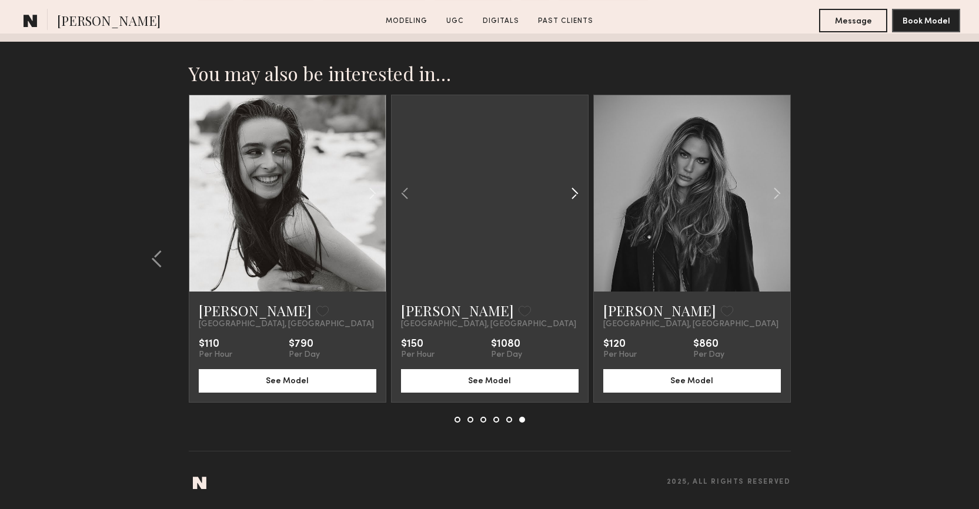
click at [576, 194] on common-icon at bounding box center [574, 193] width 17 height 22
click at [576, 194] on div at bounding box center [490, 193] width 196 height 196
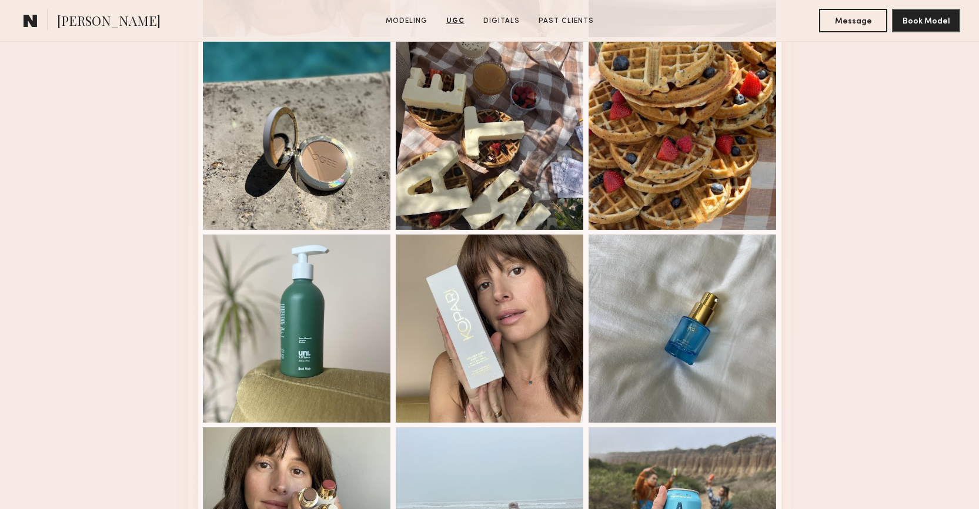
scroll to position [2853, 0]
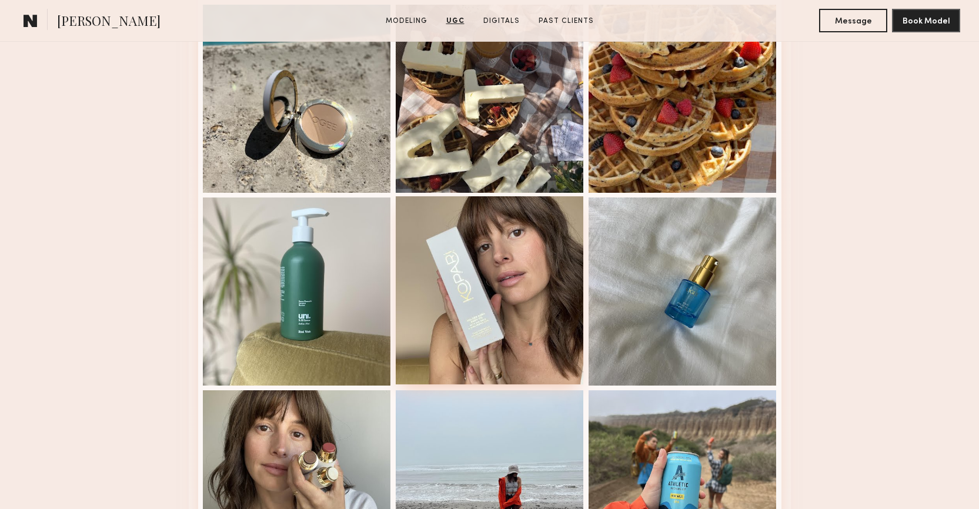
click at [496, 286] on div at bounding box center [490, 290] width 188 height 188
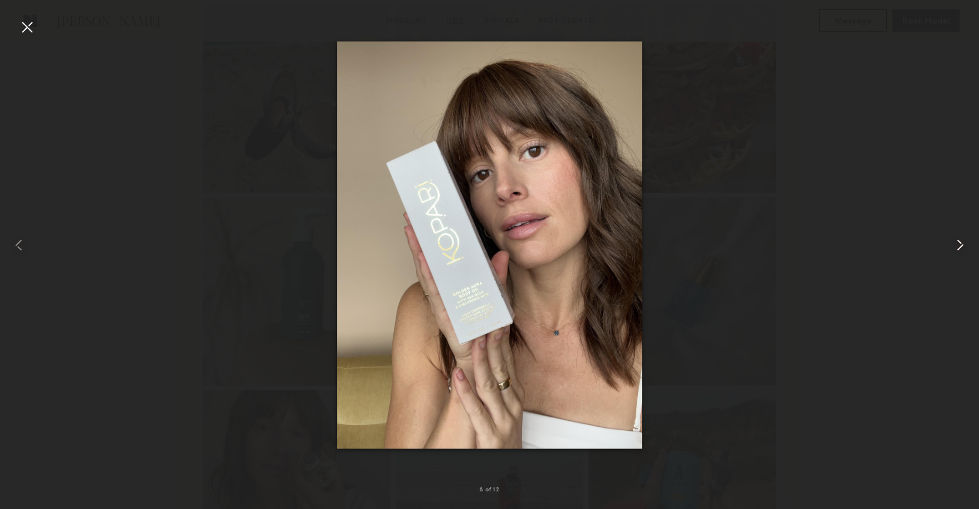
click at [953, 259] on div at bounding box center [959, 245] width 39 height 453
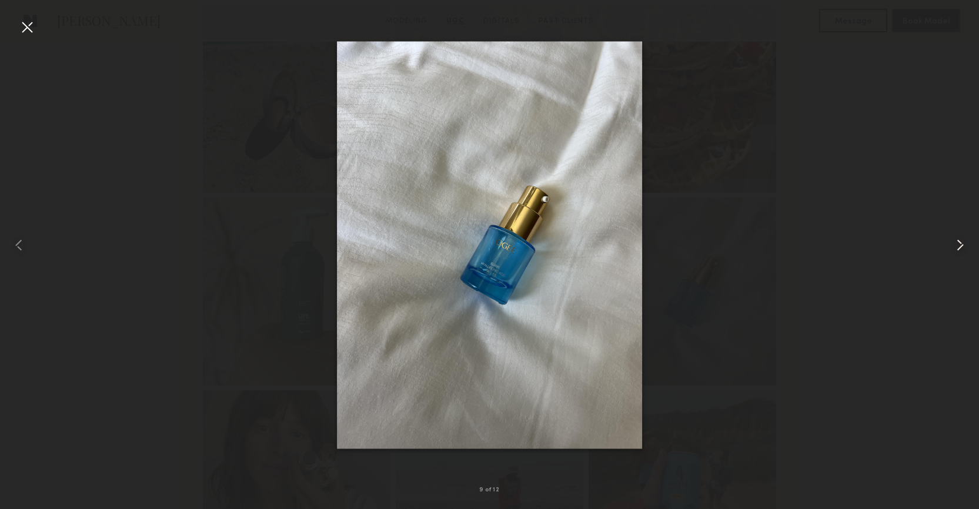
click at [953, 259] on div at bounding box center [959, 245] width 39 height 453
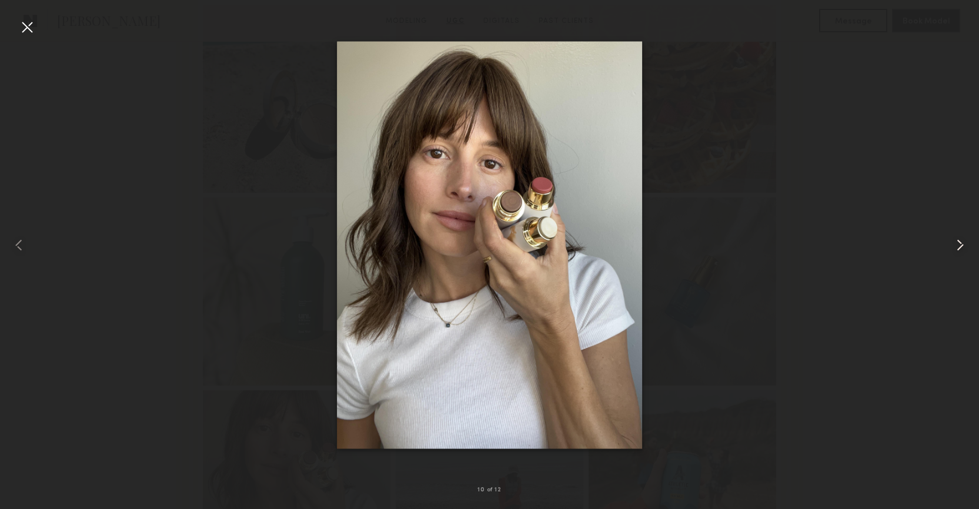
click at [953, 259] on div at bounding box center [959, 245] width 39 height 453
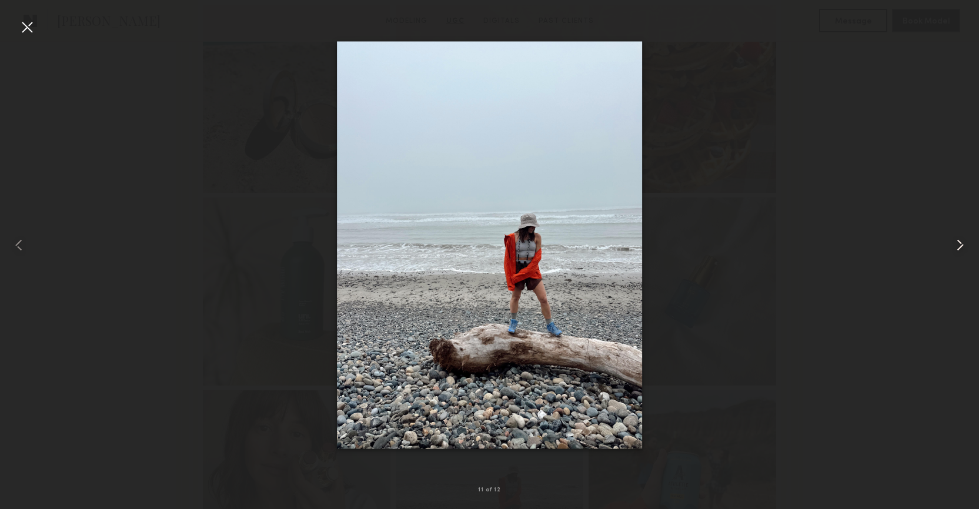
click at [953, 259] on div at bounding box center [959, 245] width 39 height 453
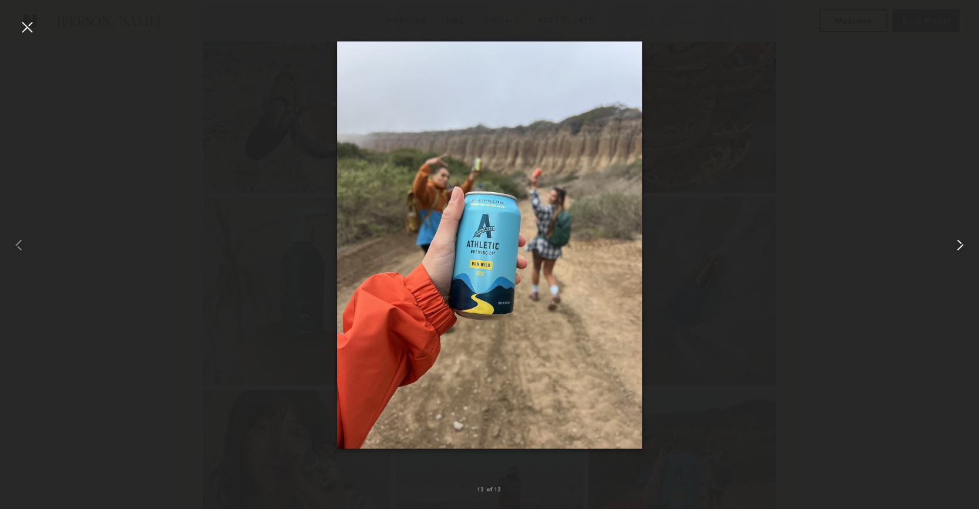
click at [953, 259] on div at bounding box center [959, 245] width 39 height 453
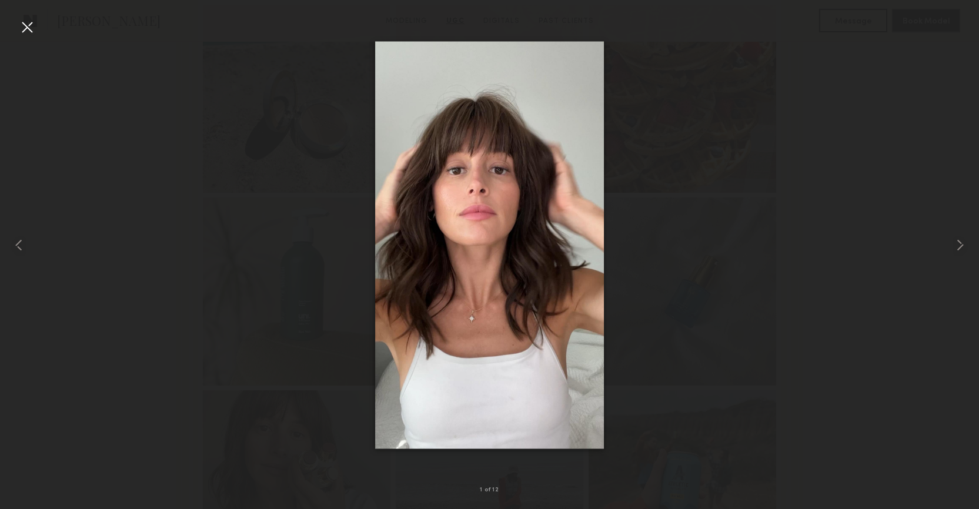
click at [21, 31] on div at bounding box center [27, 27] width 19 height 19
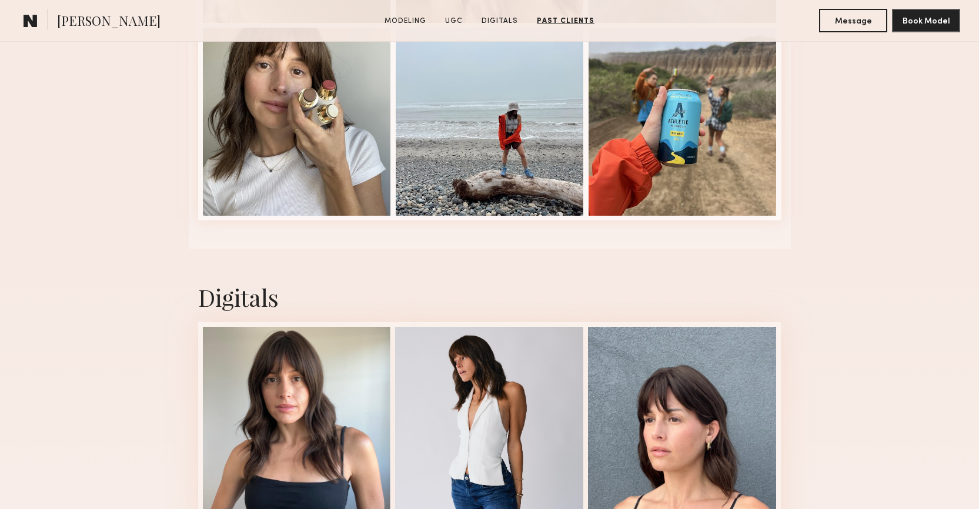
scroll to position [3152, 0]
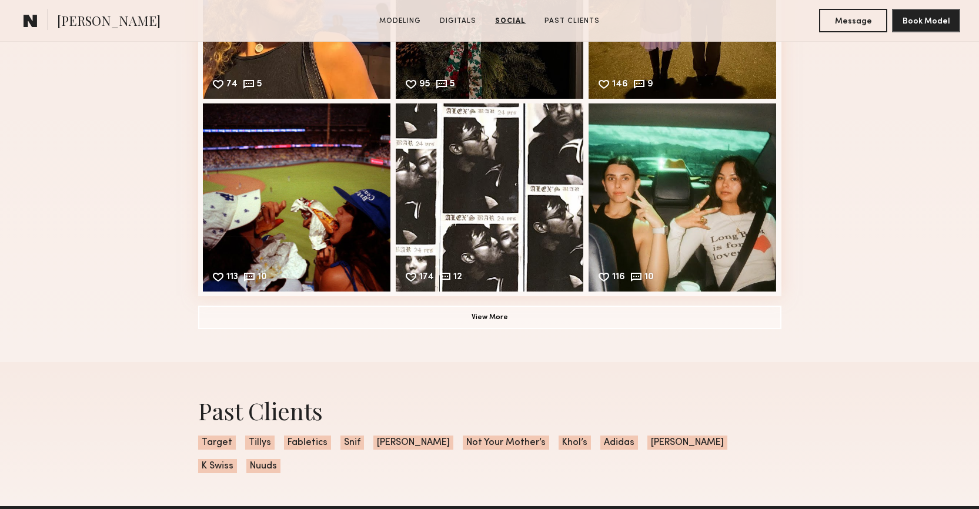
scroll to position [1850, 0]
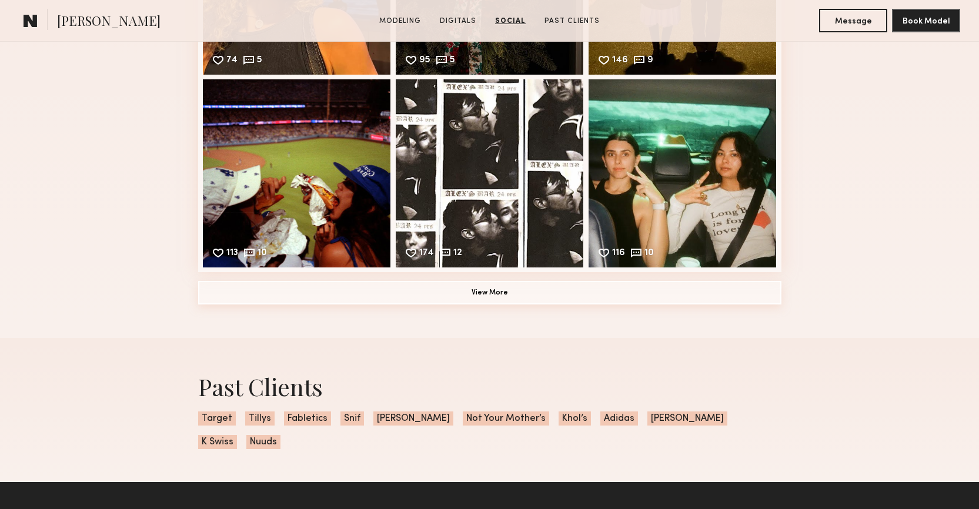
click at [646, 292] on button "View More" at bounding box center [489, 293] width 583 height 24
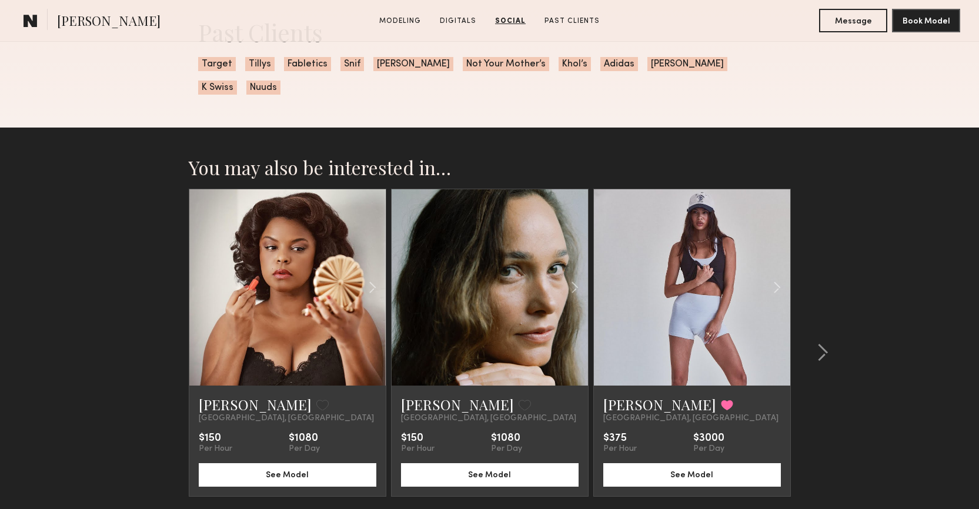
scroll to position [2588, 0]
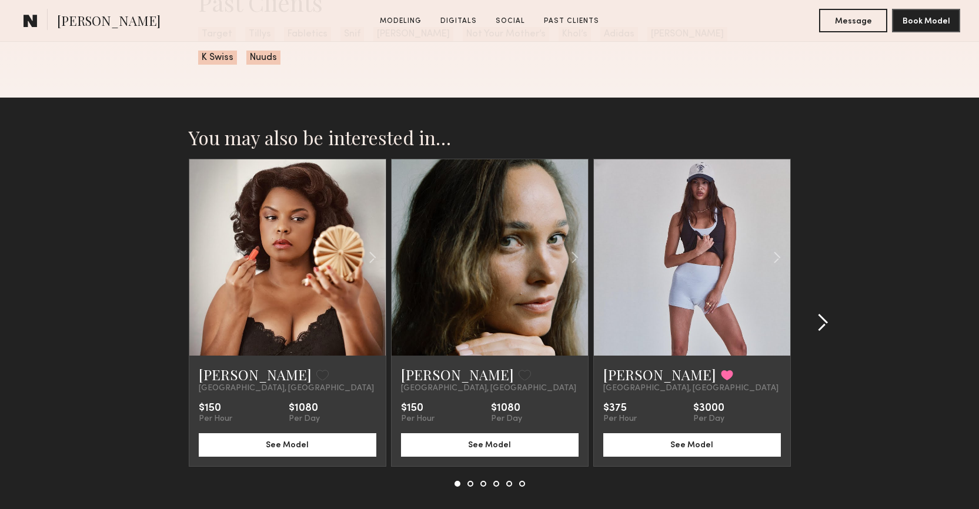
click at [828, 313] on common-icon at bounding box center [823, 322] width 12 height 19
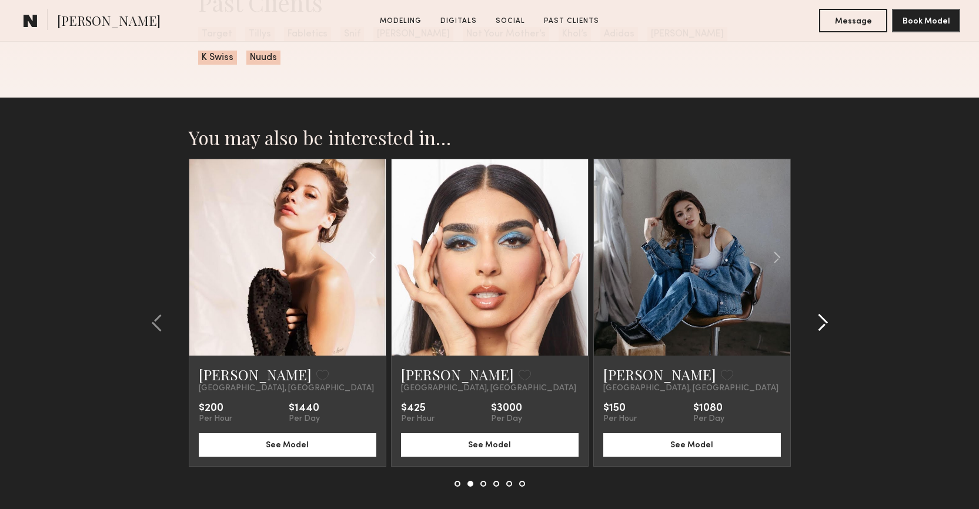
click at [828, 313] on common-icon at bounding box center [823, 322] width 12 height 19
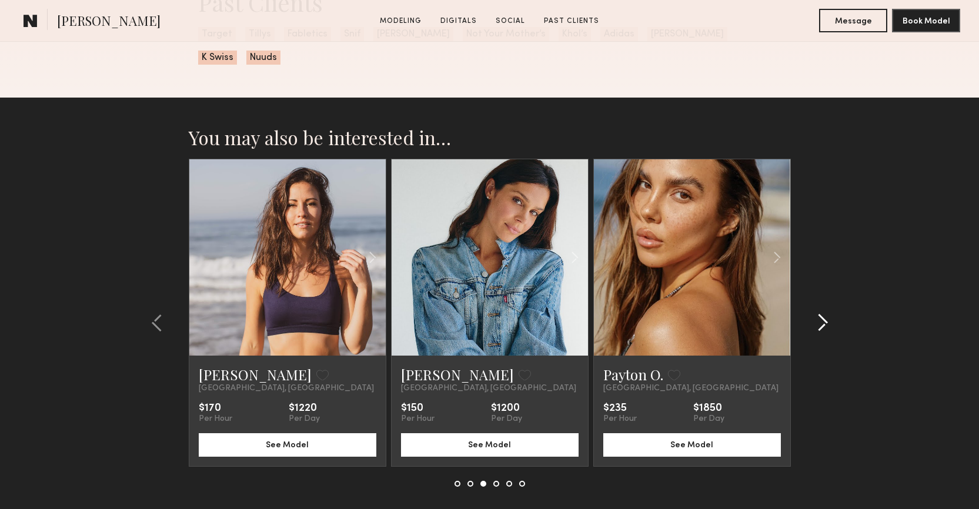
click at [828, 313] on common-icon at bounding box center [823, 322] width 12 height 19
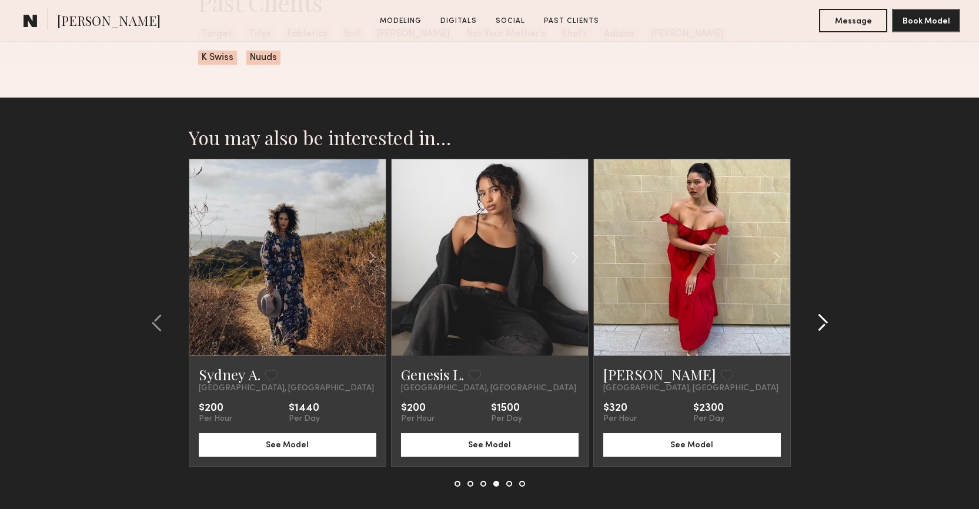
click at [828, 313] on common-icon at bounding box center [823, 322] width 12 height 19
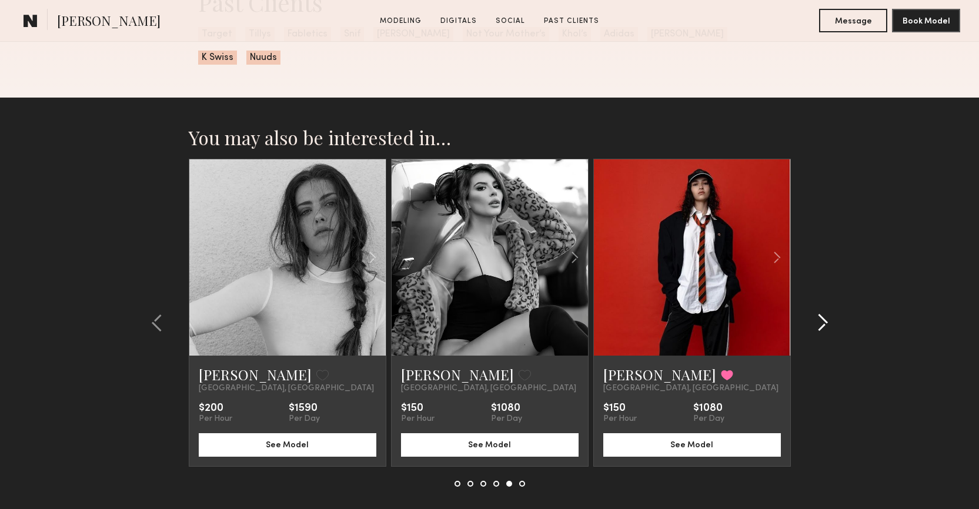
click at [828, 313] on common-icon at bounding box center [823, 322] width 12 height 19
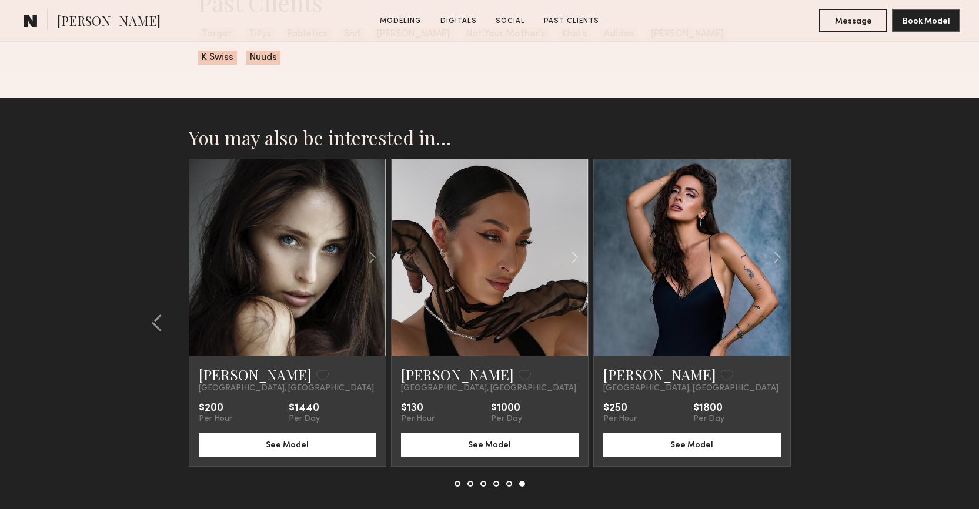
click at [828, 298] on section "You may also be interested in… [PERSON_NAME] Favorite [GEOGRAPHIC_DATA], [GEOGR…" at bounding box center [489, 336] width 979 height 476
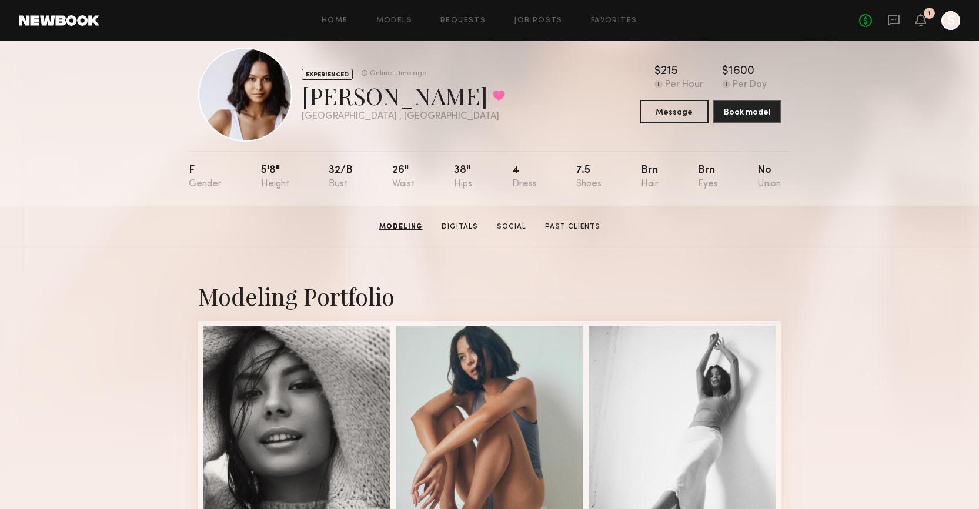
scroll to position [0, 0]
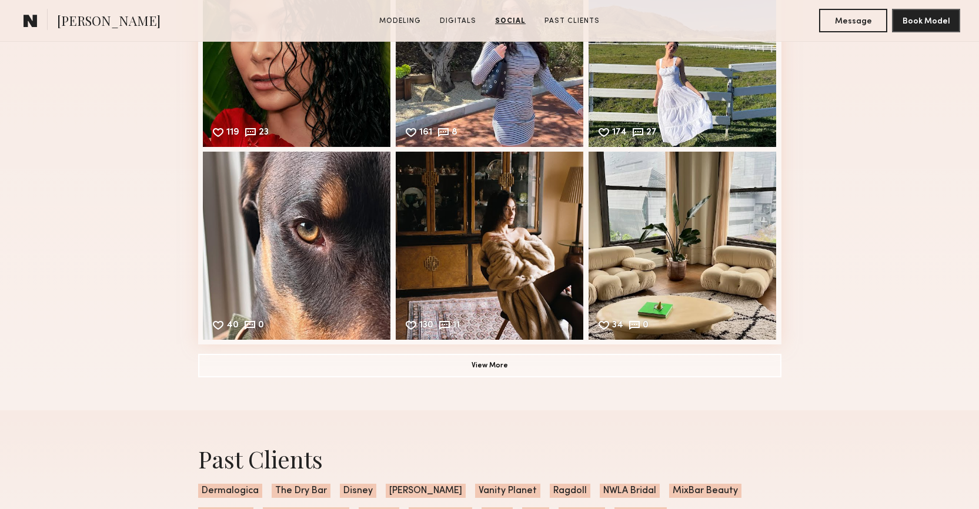
scroll to position [1781, 0]
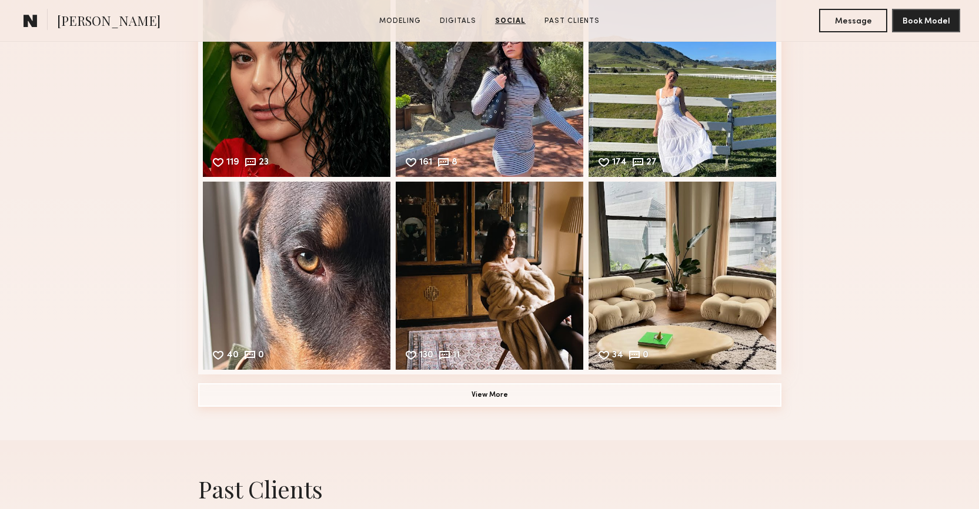
click at [541, 401] on button "View More" at bounding box center [489, 395] width 583 height 24
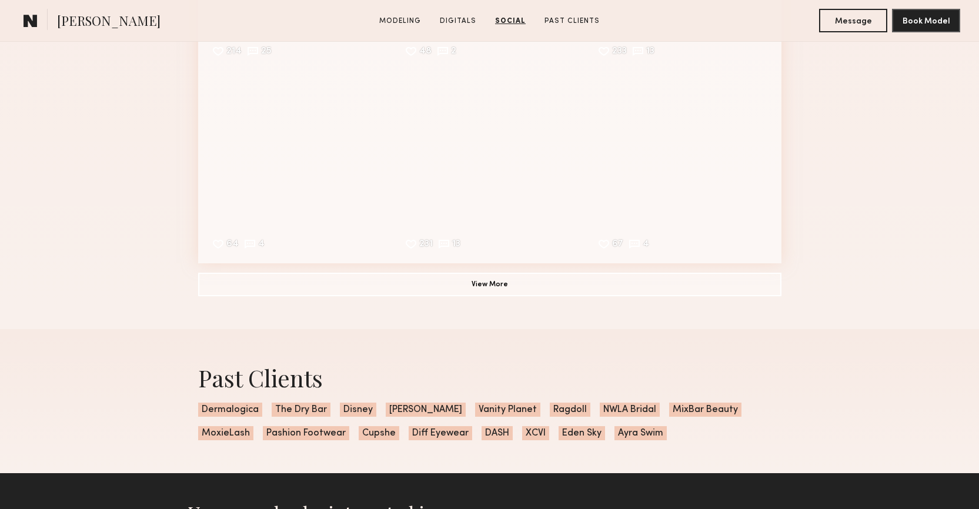
scroll to position [2285, 0]
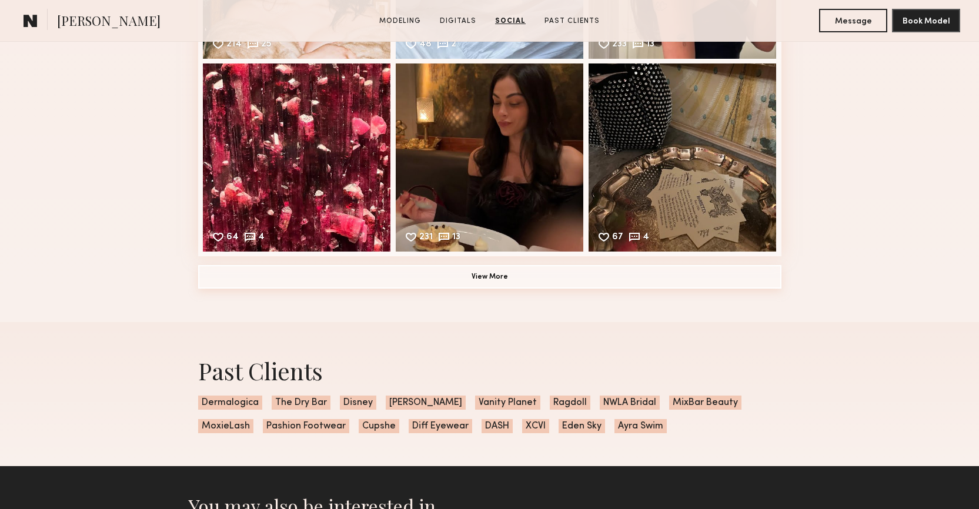
click at [658, 282] on button "View More" at bounding box center [489, 277] width 583 height 24
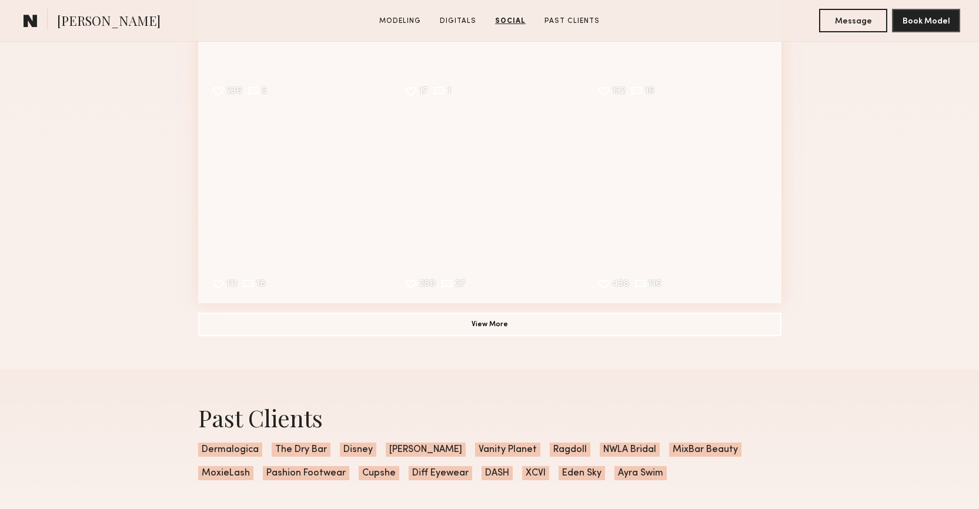
scroll to position [2626, 0]
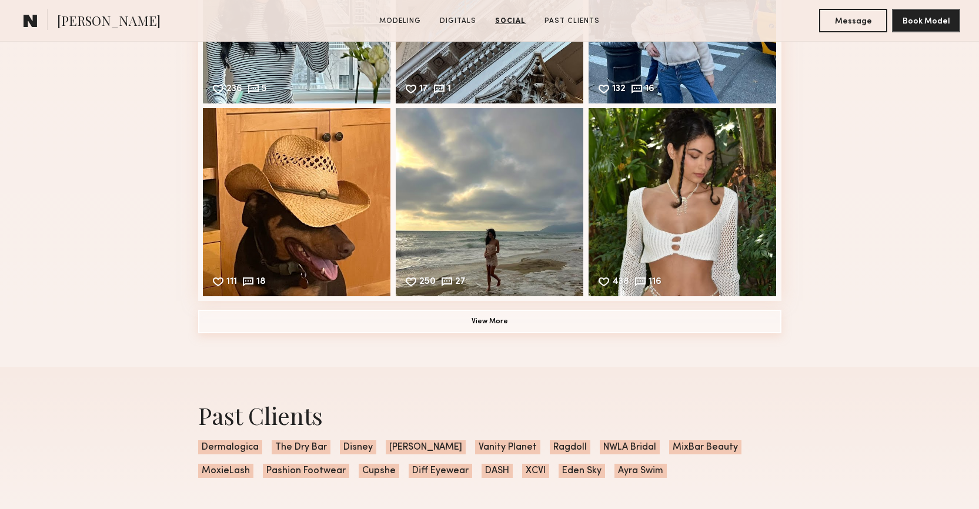
click at [664, 319] on button "View More" at bounding box center [489, 322] width 583 height 24
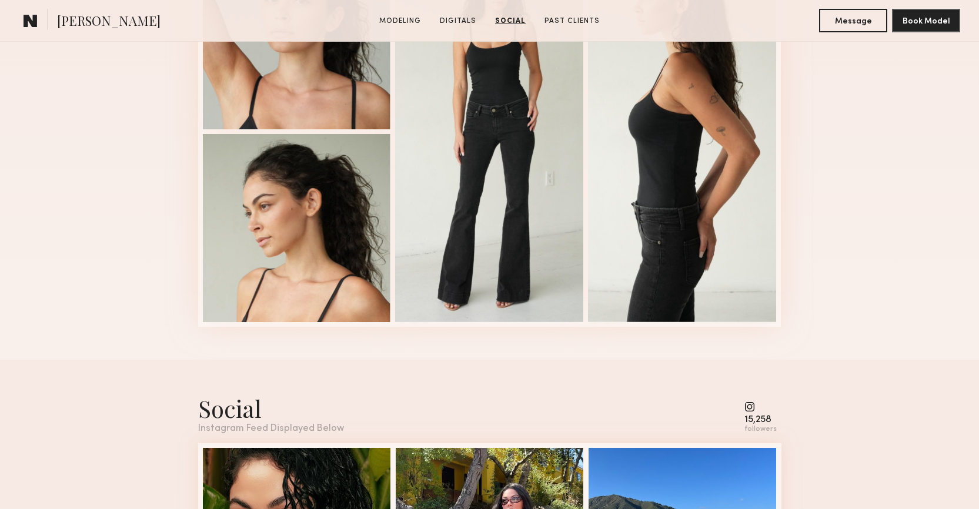
scroll to position [1136, 0]
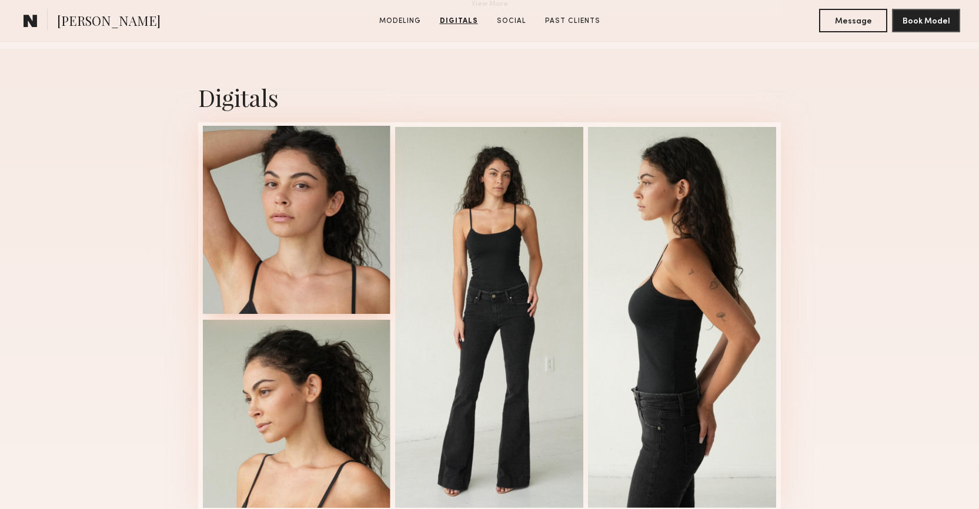
click at [322, 212] on div at bounding box center [297, 220] width 188 height 188
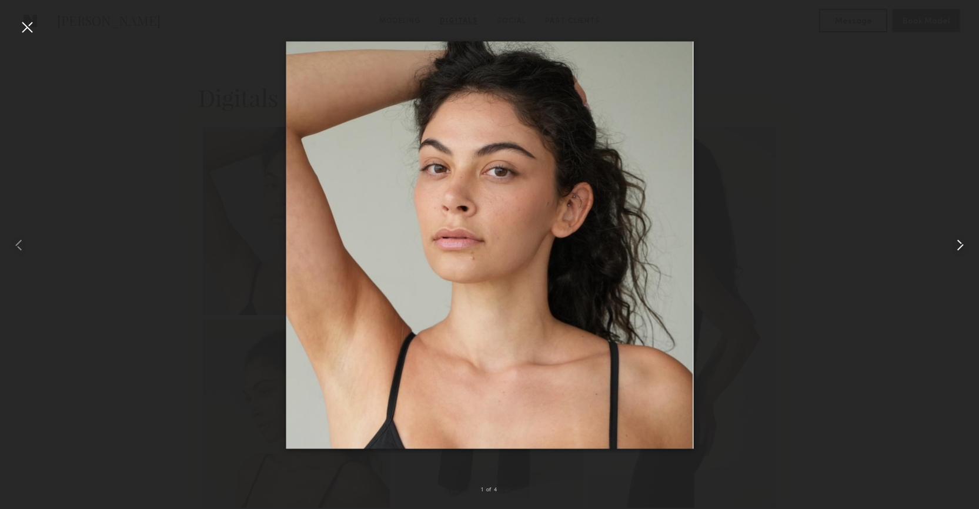
click at [954, 247] on common-icon at bounding box center [960, 245] width 19 height 19
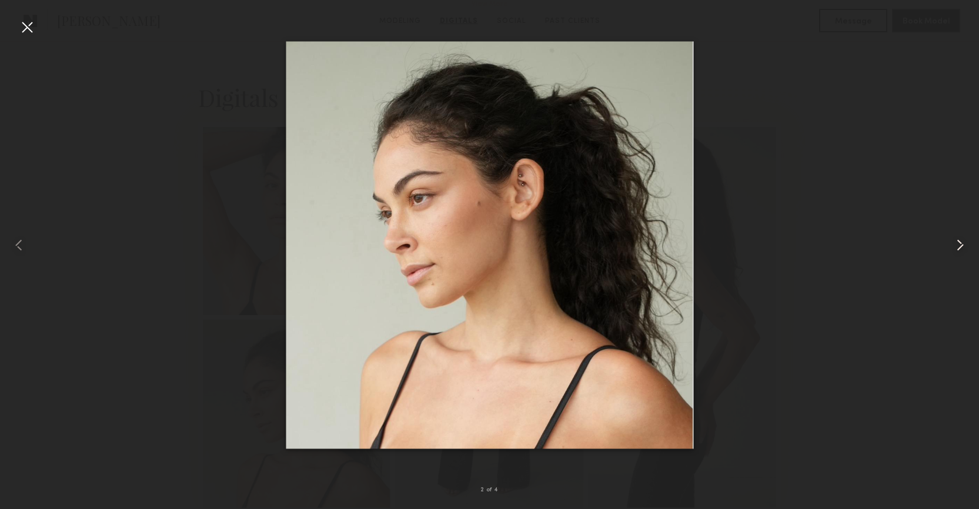
click at [954, 247] on common-icon at bounding box center [960, 245] width 19 height 19
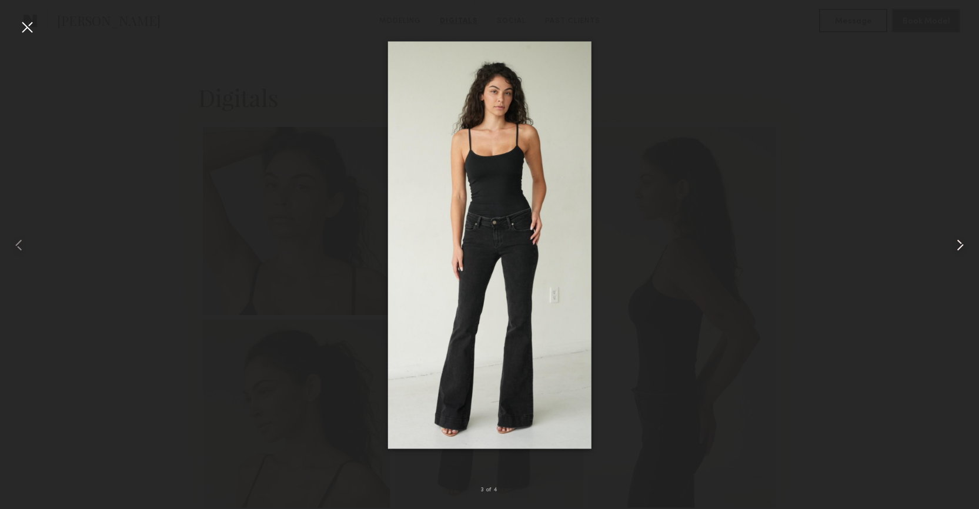
click at [954, 247] on common-icon at bounding box center [960, 245] width 19 height 19
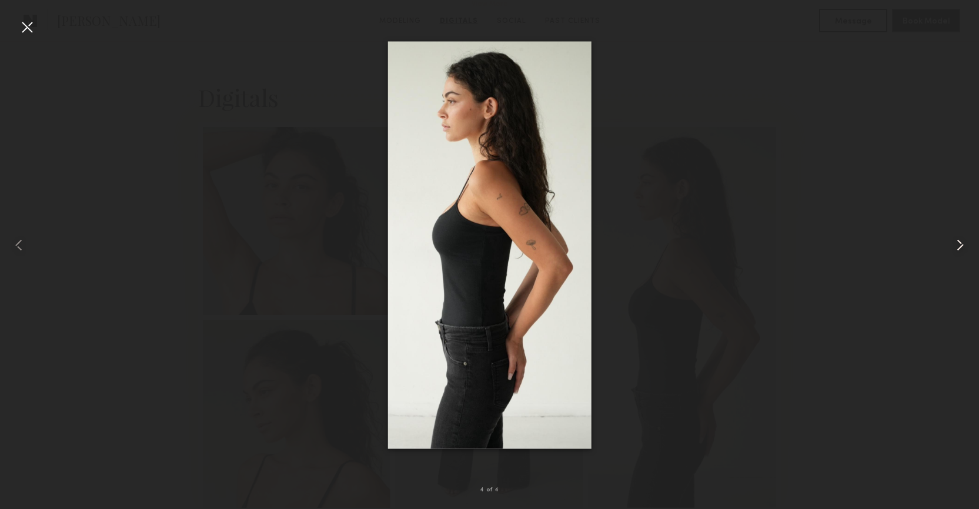
click at [954, 247] on common-icon at bounding box center [960, 245] width 19 height 19
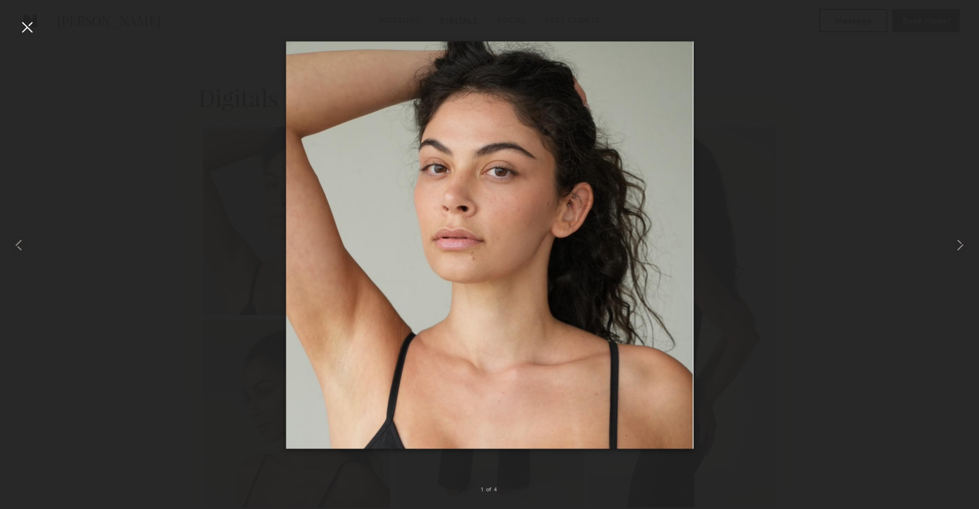
click at [22, 24] on div at bounding box center [27, 27] width 19 height 19
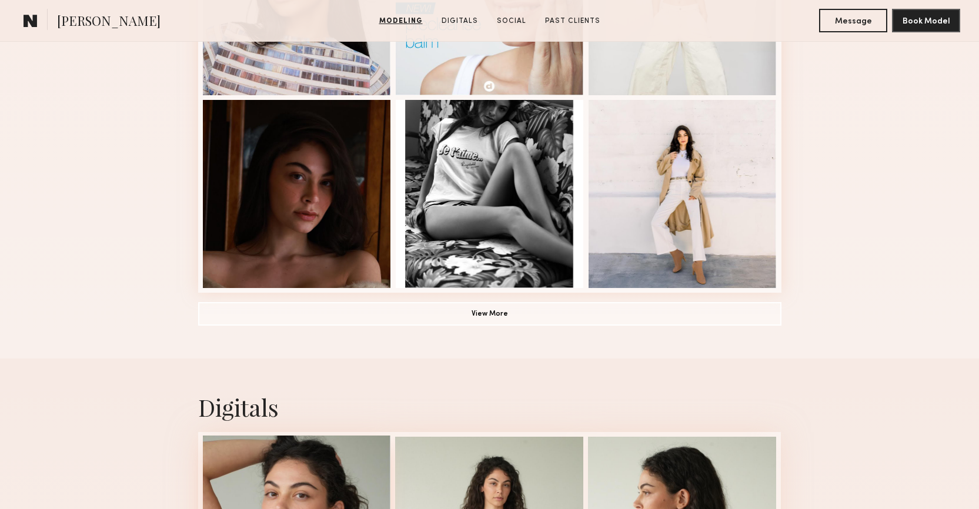
scroll to position [822, 0]
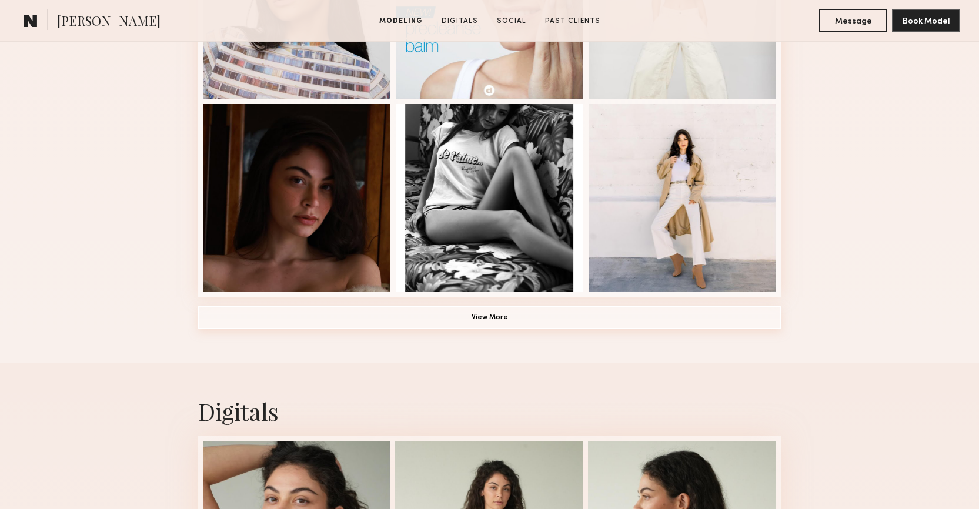
click at [452, 321] on button "View More" at bounding box center [489, 318] width 583 height 24
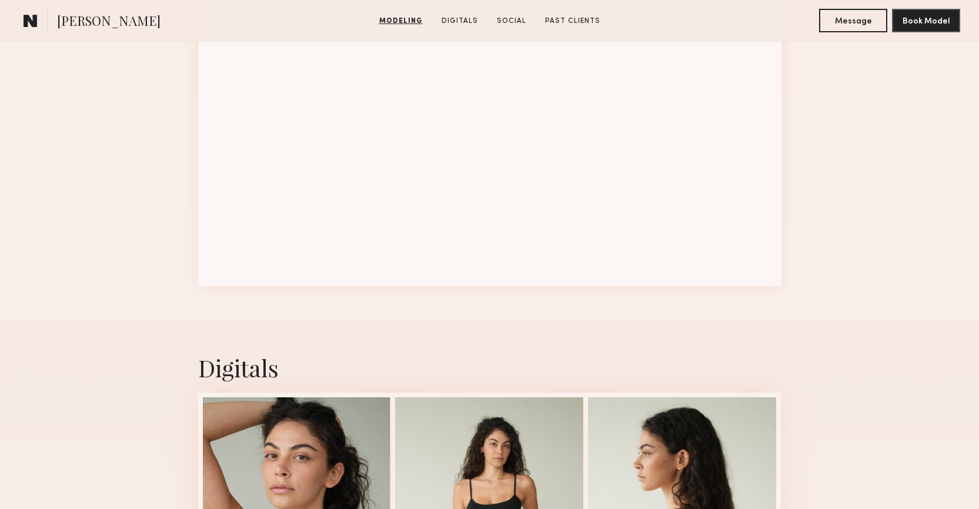
scroll to position [1637, 0]
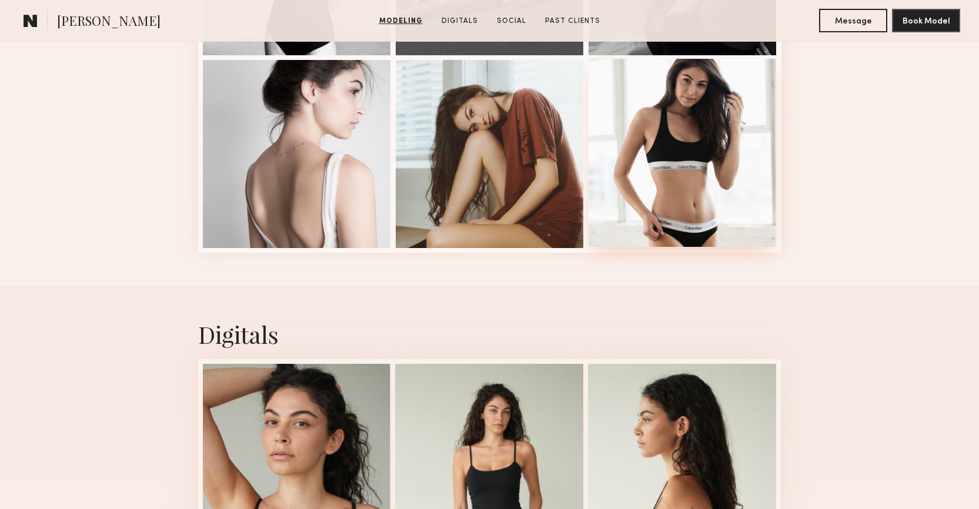
click at [686, 188] on div at bounding box center [683, 153] width 188 height 188
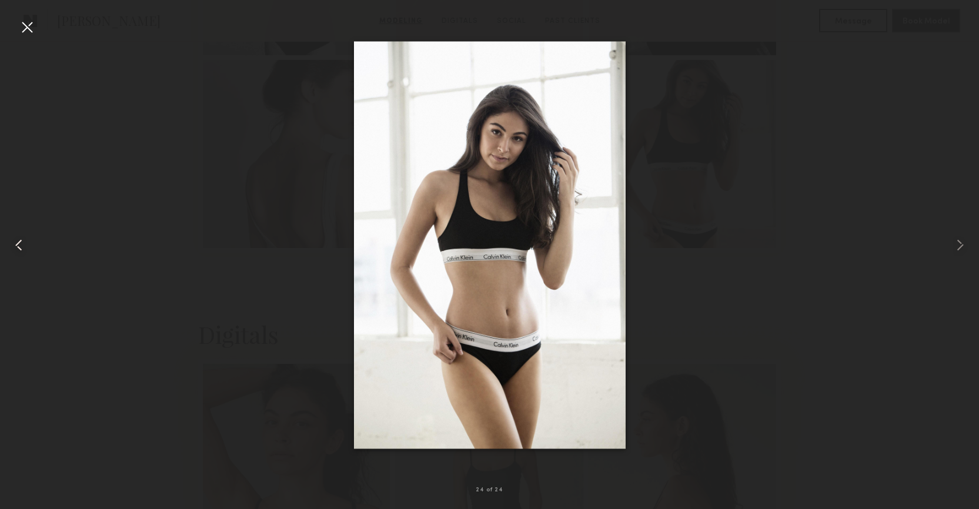
click at [16, 247] on common-icon at bounding box center [18, 245] width 19 height 19
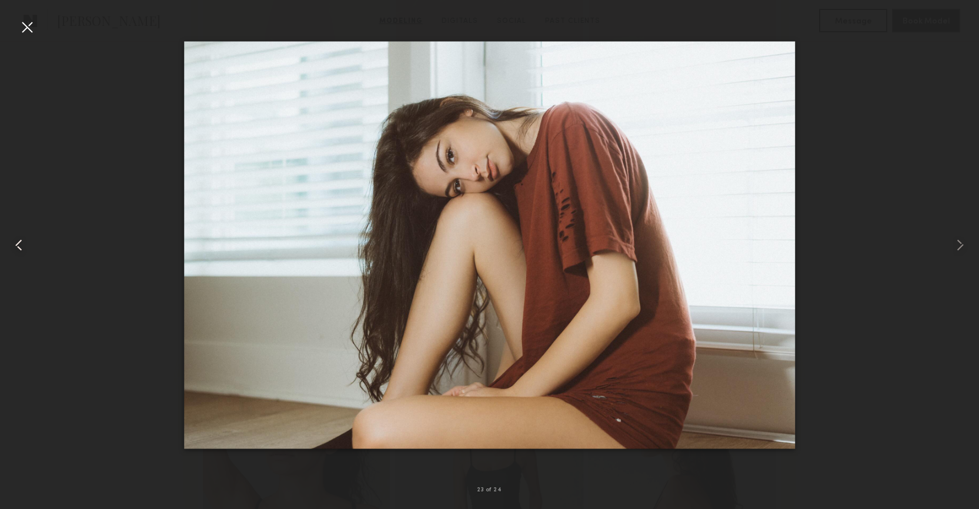
click at [16, 247] on common-icon at bounding box center [18, 245] width 19 height 19
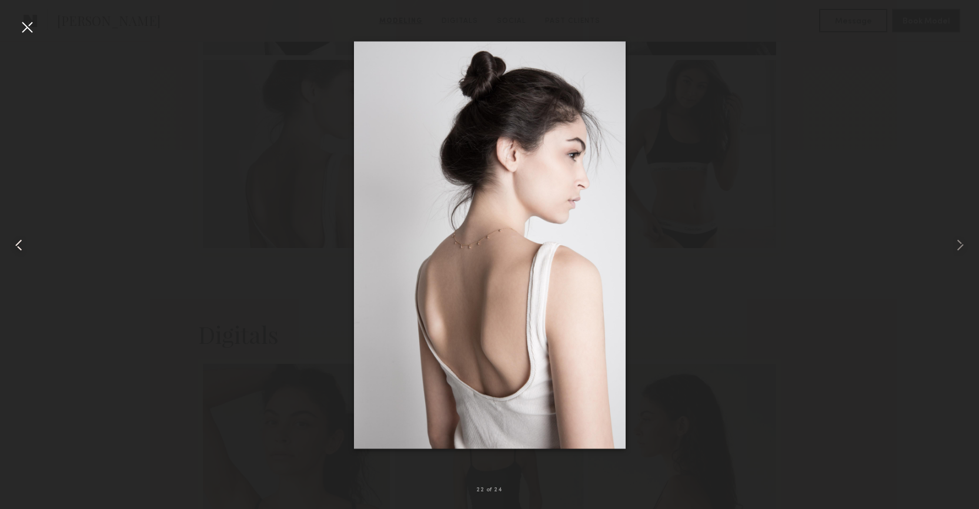
click at [16, 247] on common-icon at bounding box center [18, 245] width 19 height 19
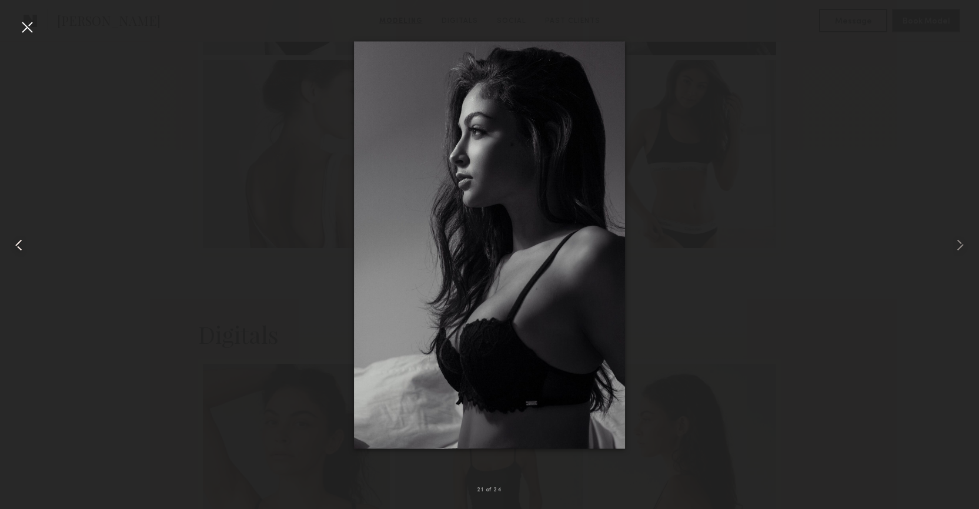
click at [16, 247] on common-icon at bounding box center [18, 245] width 19 height 19
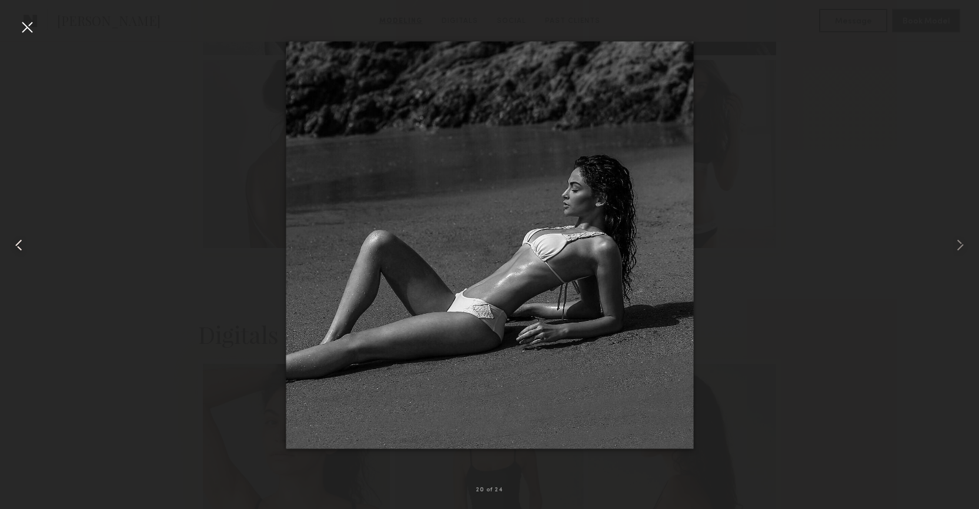
click at [16, 247] on common-icon at bounding box center [18, 245] width 19 height 19
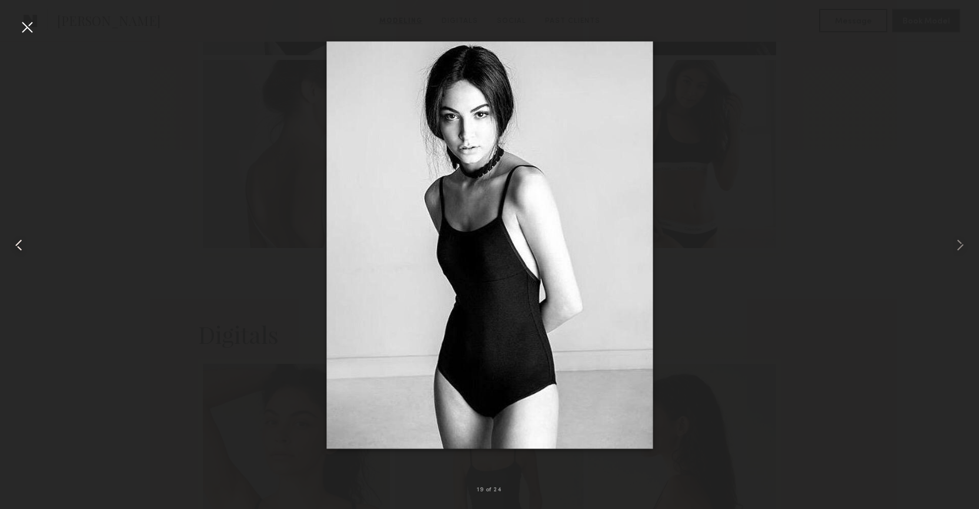
click at [16, 247] on common-icon at bounding box center [18, 245] width 19 height 19
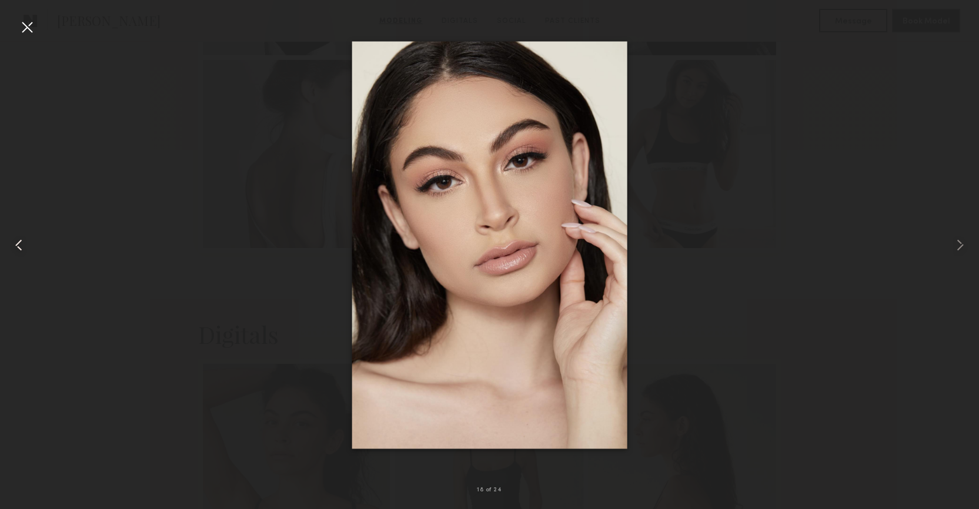
click at [16, 247] on common-icon at bounding box center [18, 245] width 19 height 19
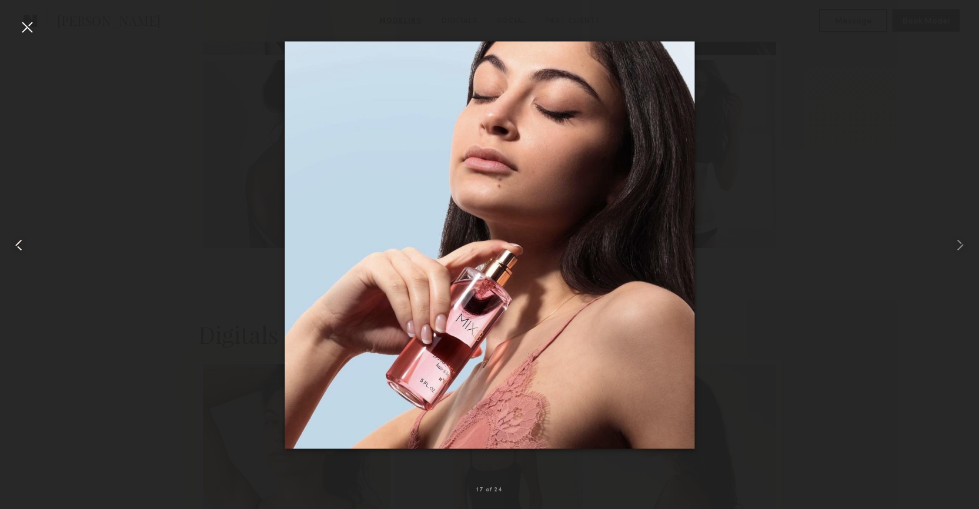
click at [16, 247] on common-icon at bounding box center [18, 245] width 19 height 19
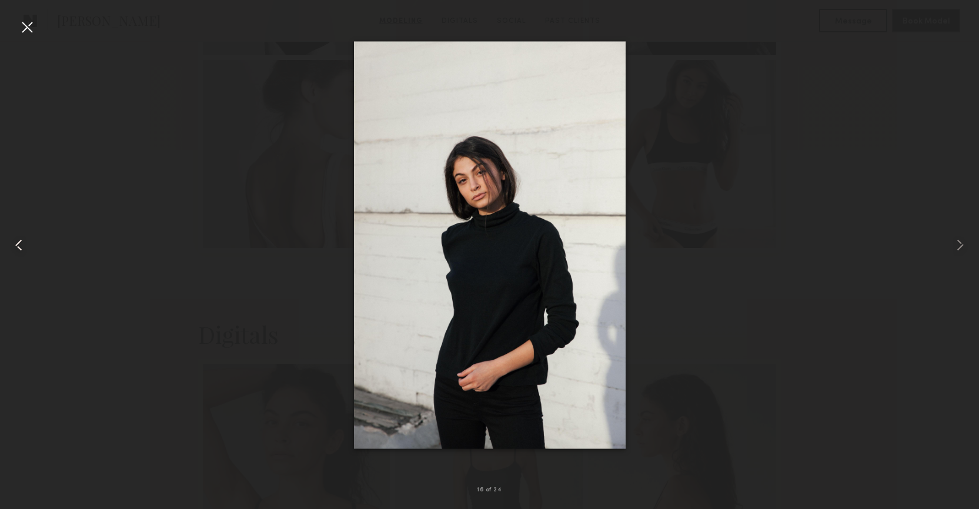
click at [16, 247] on common-icon at bounding box center [18, 245] width 19 height 19
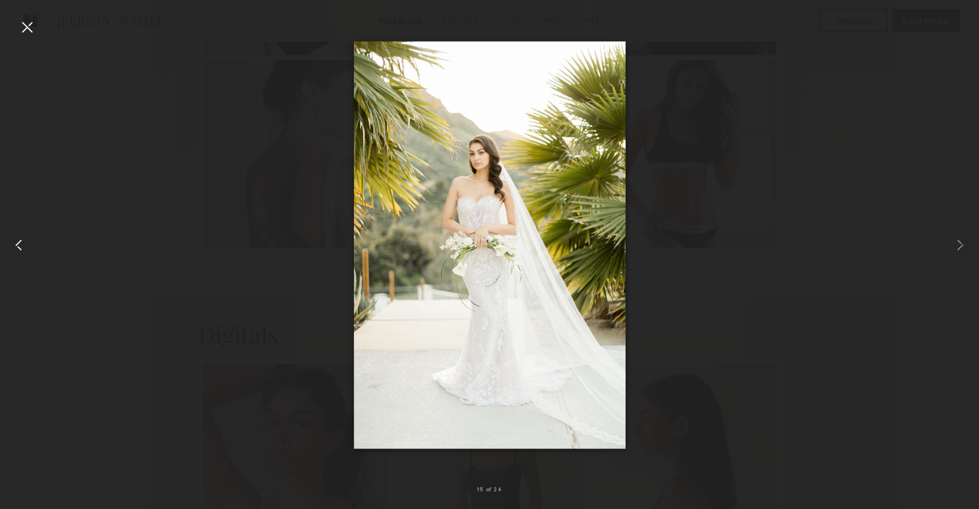
click at [16, 247] on common-icon at bounding box center [18, 245] width 19 height 19
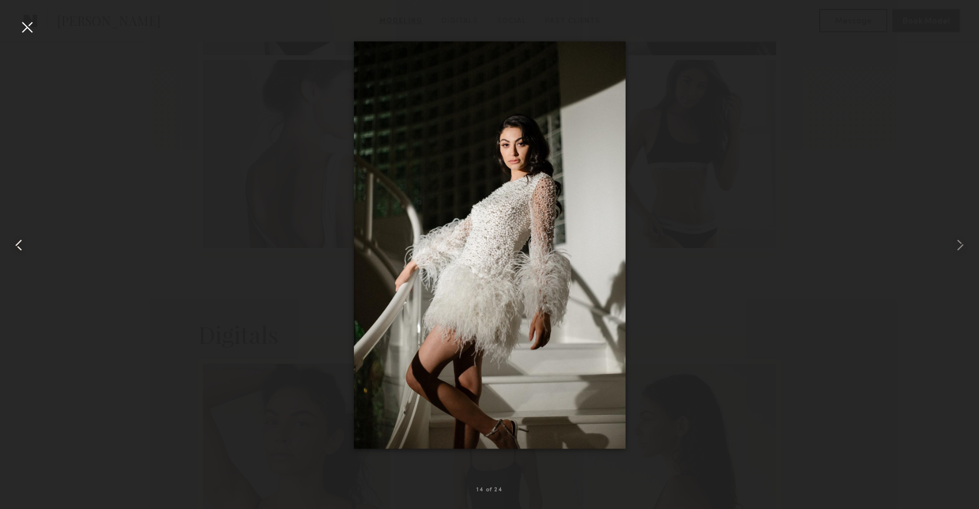
click at [16, 247] on common-icon at bounding box center [18, 245] width 19 height 19
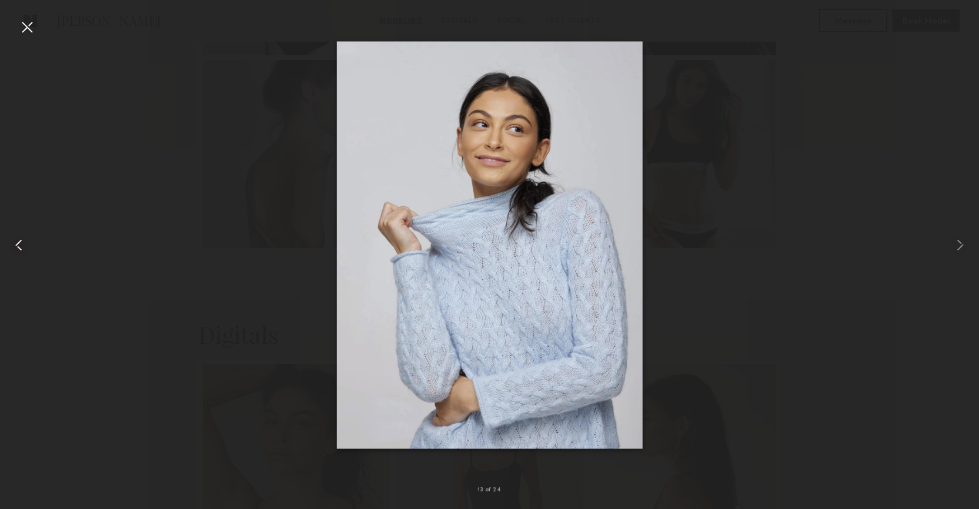
click at [16, 247] on common-icon at bounding box center [18, 245] width 19 height 19
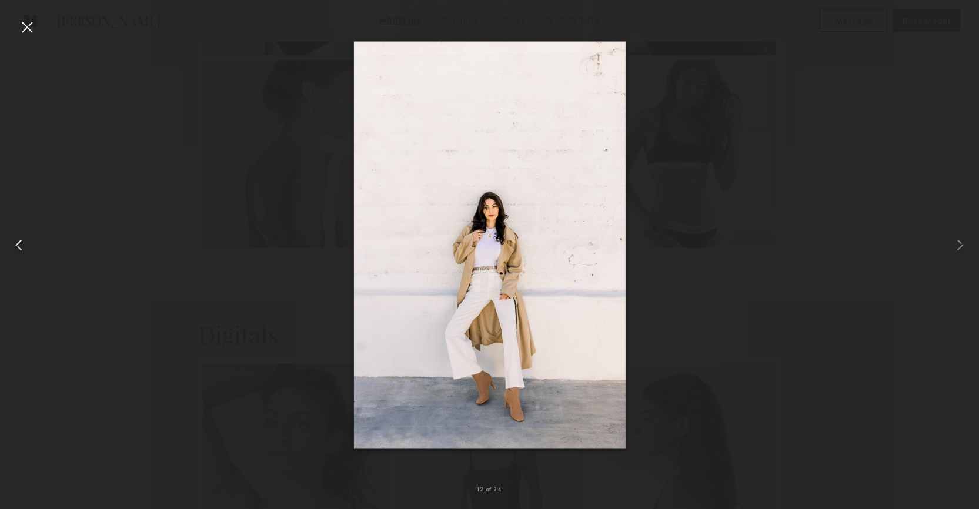
click at [16, 247] on common-icon at bounding box center [18, 245] width 19 height 19
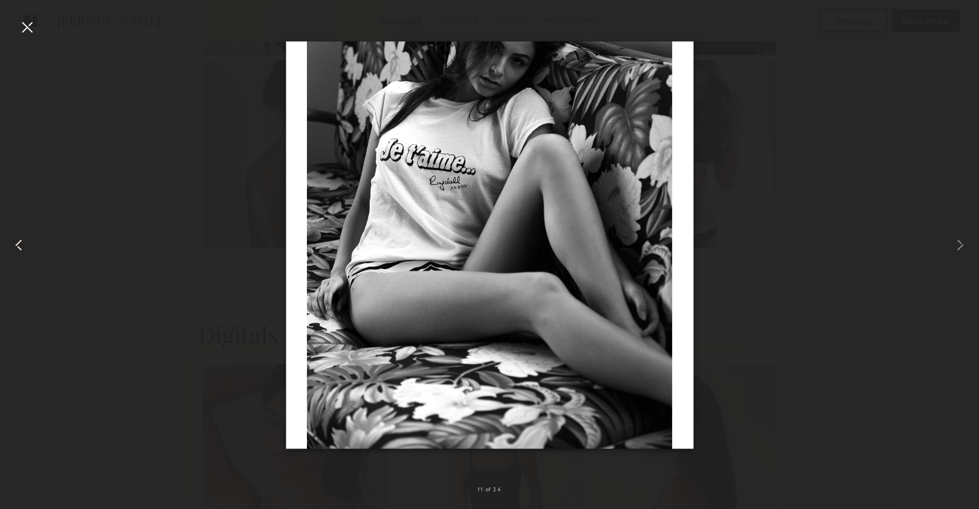
click at [16, 247] on common-icon at bounding box center [18, 245] width 19 height 19
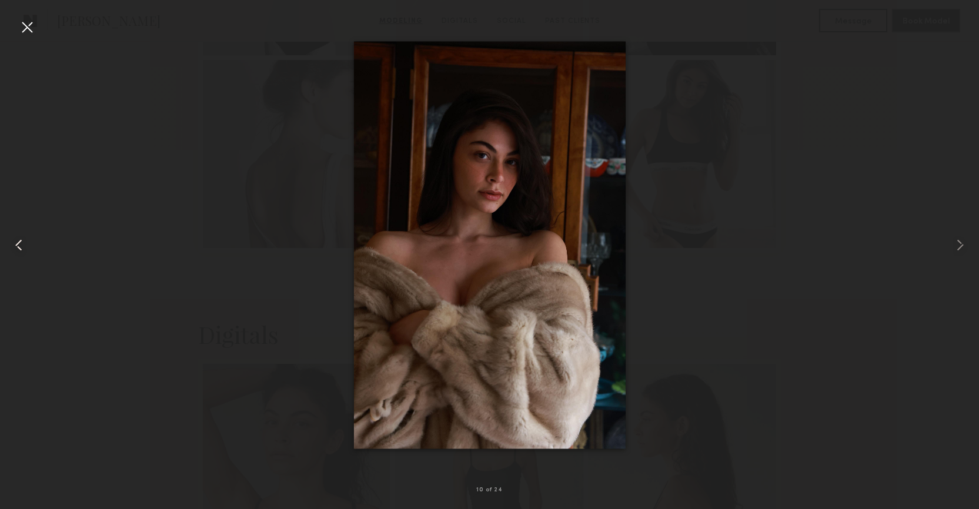
click at [16, 247] on common-icon at bounding box center [18, 245] width 19 height 19
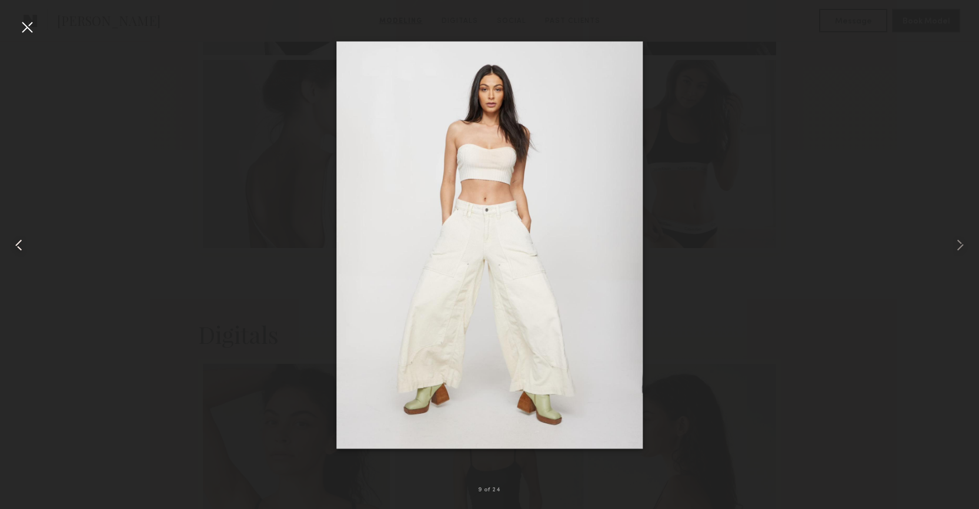
click at [16, 247] on common-icon at bounding box center [18, 245] width 19 height 19
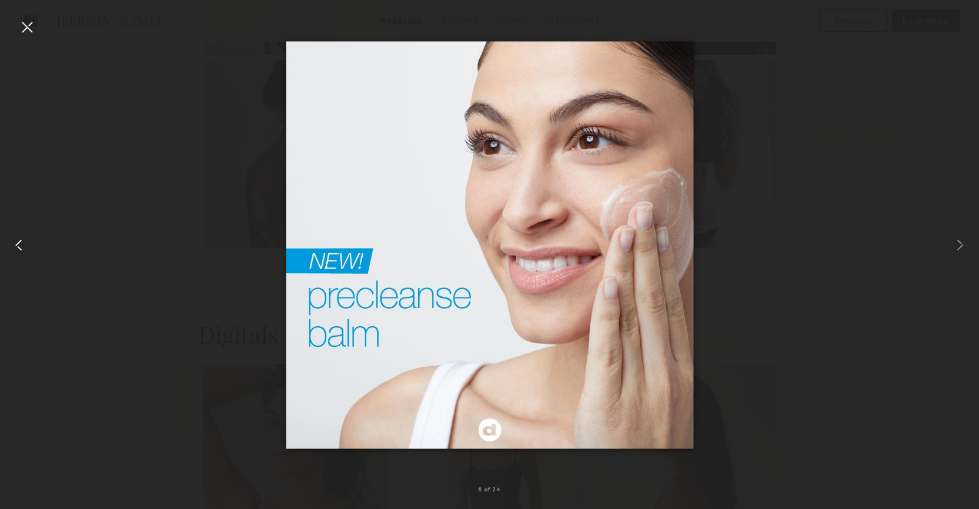
click at [16, 247] on common-icon at bounding box center [18, 245] width 19 height 19
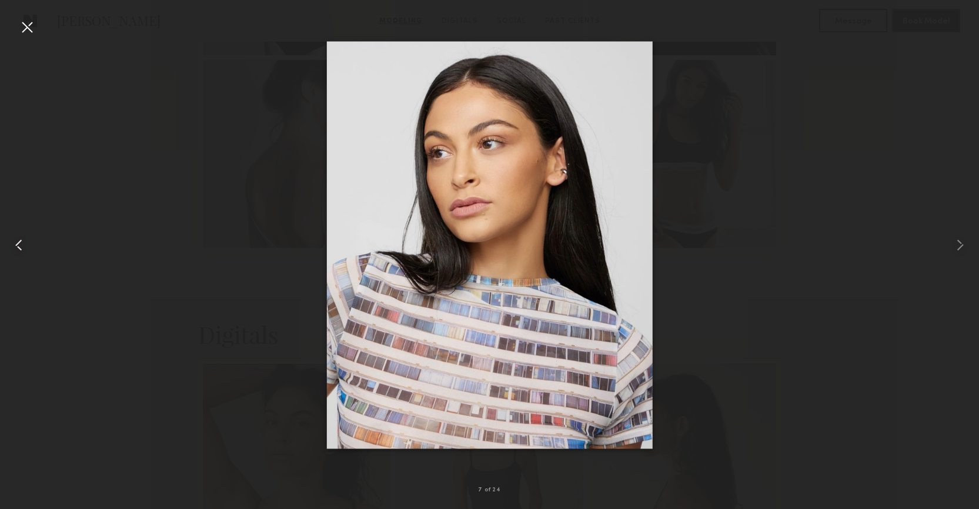
click at [16, 247] on common-icon at bounding box center [18, 245] width 19 height 19
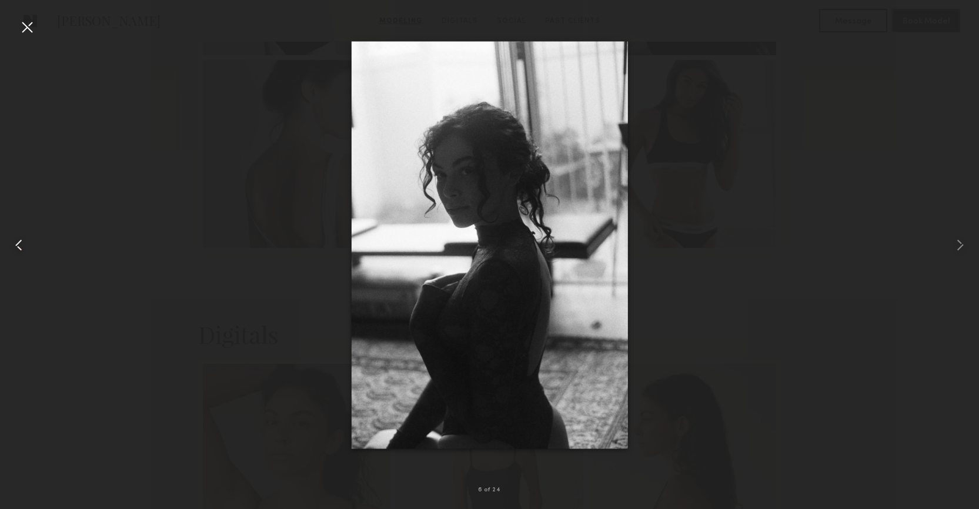
click at [16, 247] on common-icon at bounding box center [18, 245] width 19 height 19
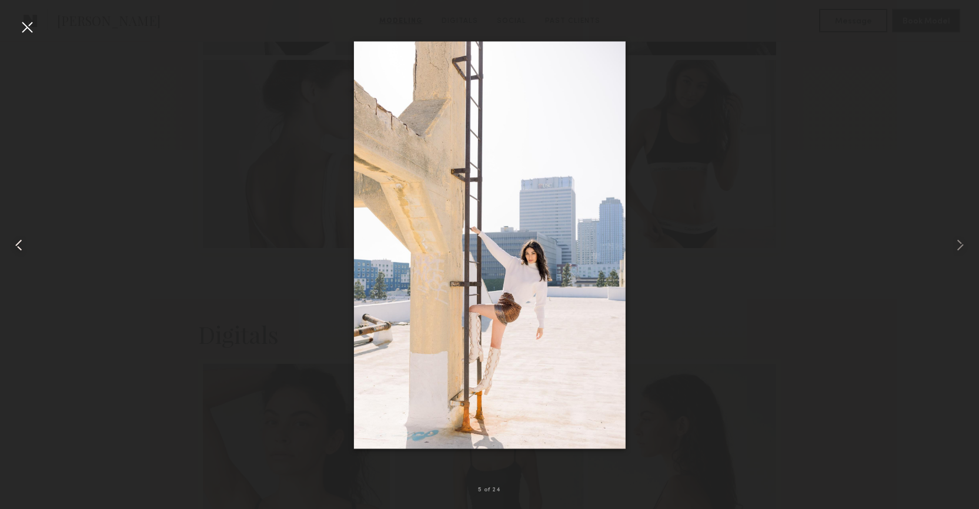
click at [16, 247] on common-icon at bounding box center [18, 245] width 19 height 19
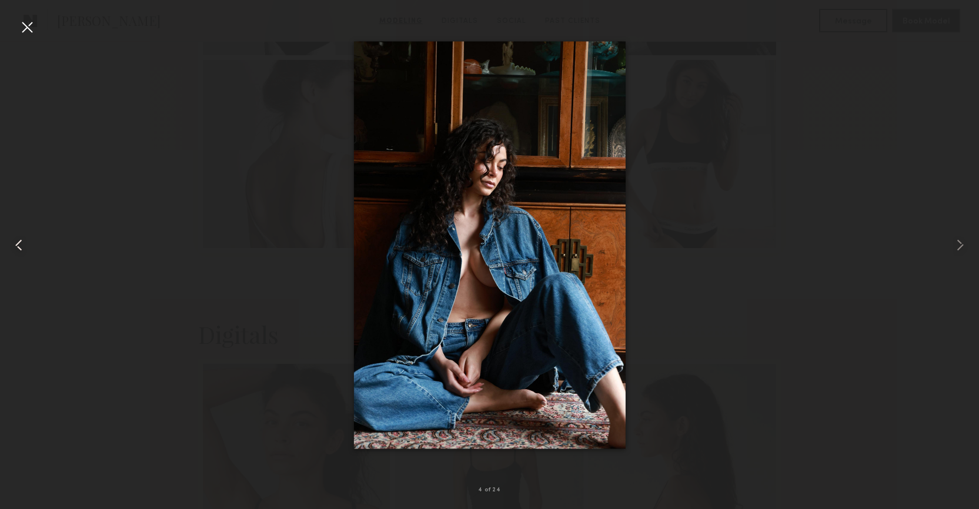
click at [16, 247] on common-icon at bounding box center [18, 245] width 19 height 19
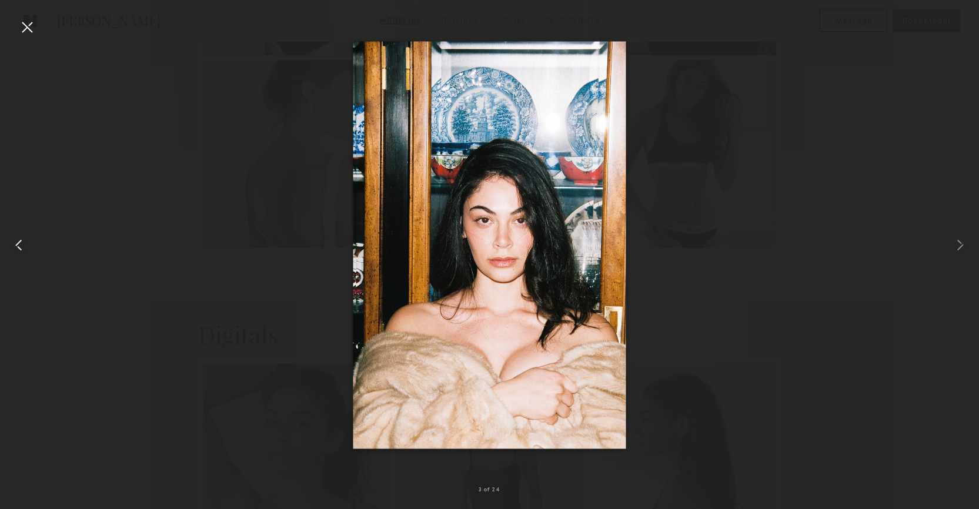
click at [16, 247] on common-icon at bounding box center [18, 245] width 19 height 19
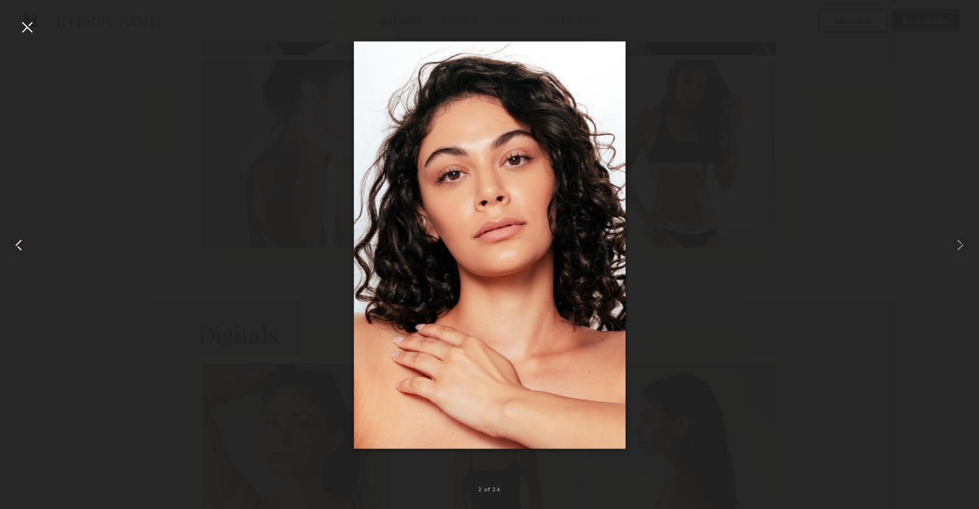
click at [16, 247] on common-icon at bounding box center [18, 245] width 19 height 19
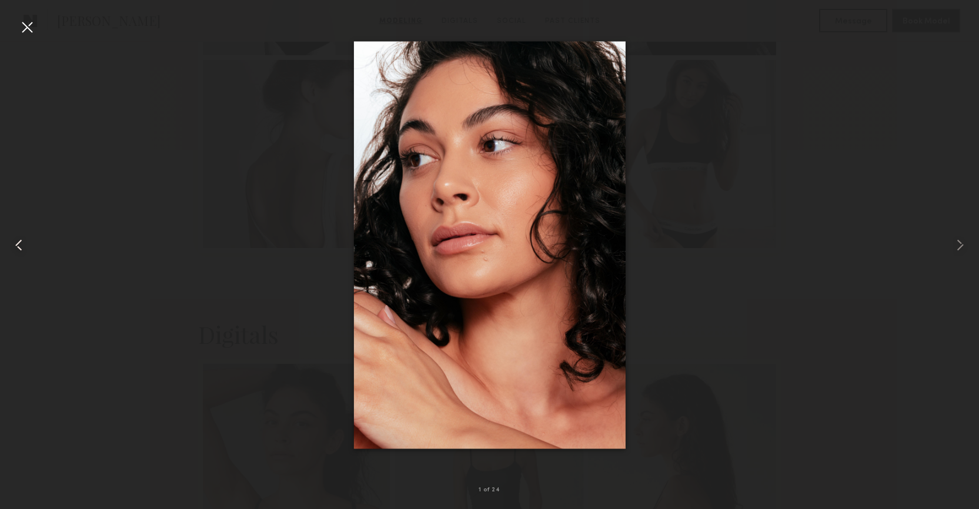
click at [16, 247] on common-icon at bounding box center [18, 245] width 19 height 19
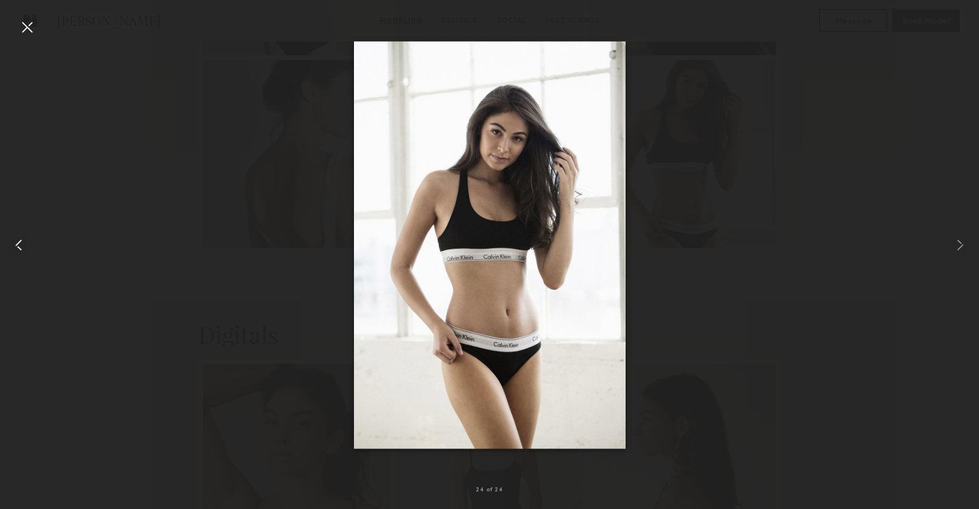
click at [16, 247] on common-icon at bounding box center [18, 245] width 19 height 19
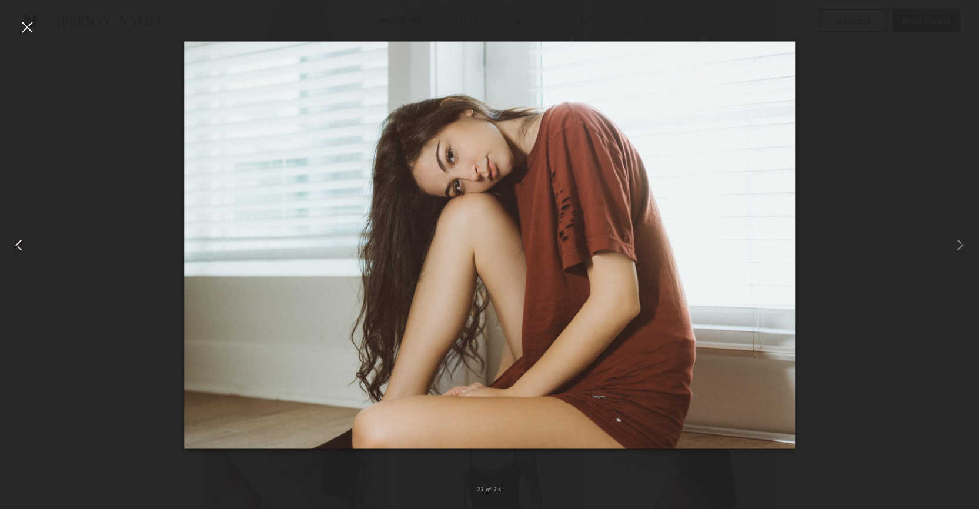
click at [16, 247] on common-icon at bounding box center [18, 245] width 19 height 19
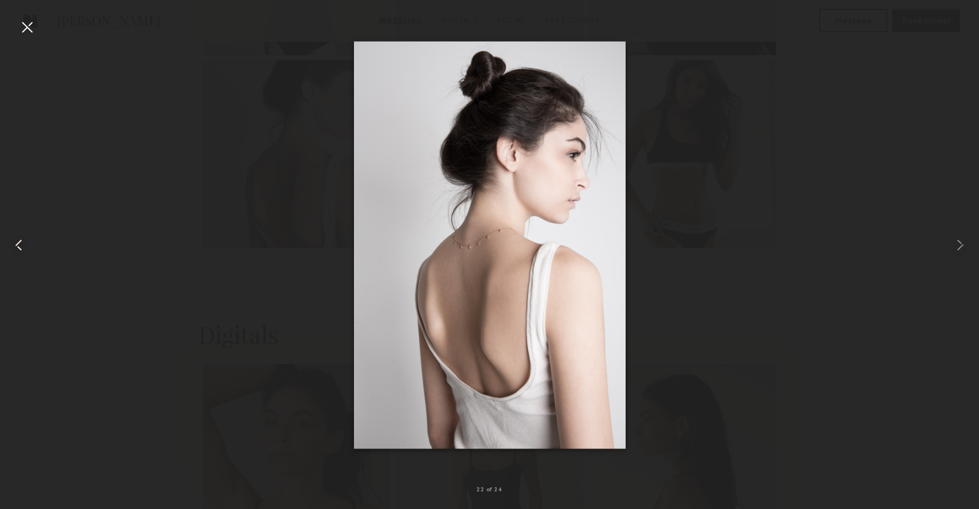
click at [16, 247] on common-icon at bounding box center [18, 245] width 19 height 19
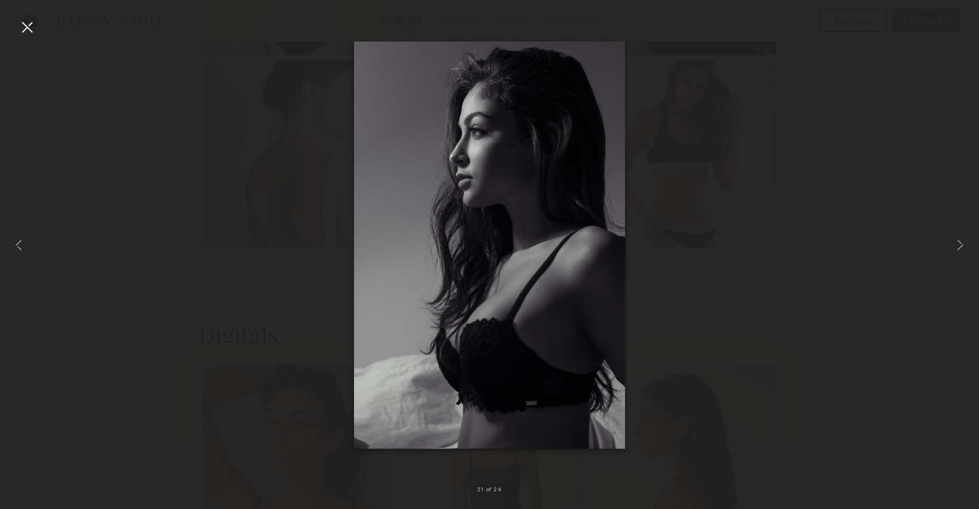
click at [28, 32] on div at bounding box center [27, 27] width 19 height 19
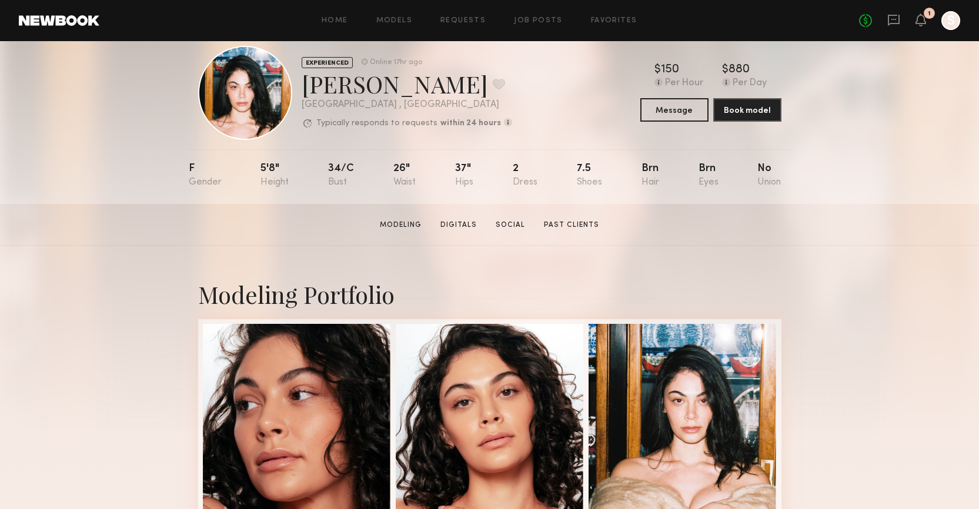
scroll to position [0, 0]
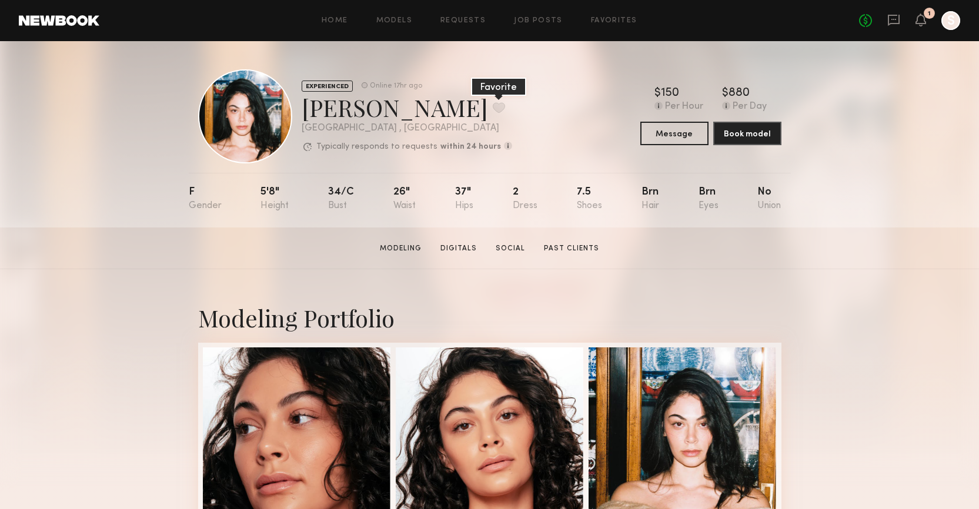
click at [493, 108] on button at bounding box center [499, 107] width 12 height 11
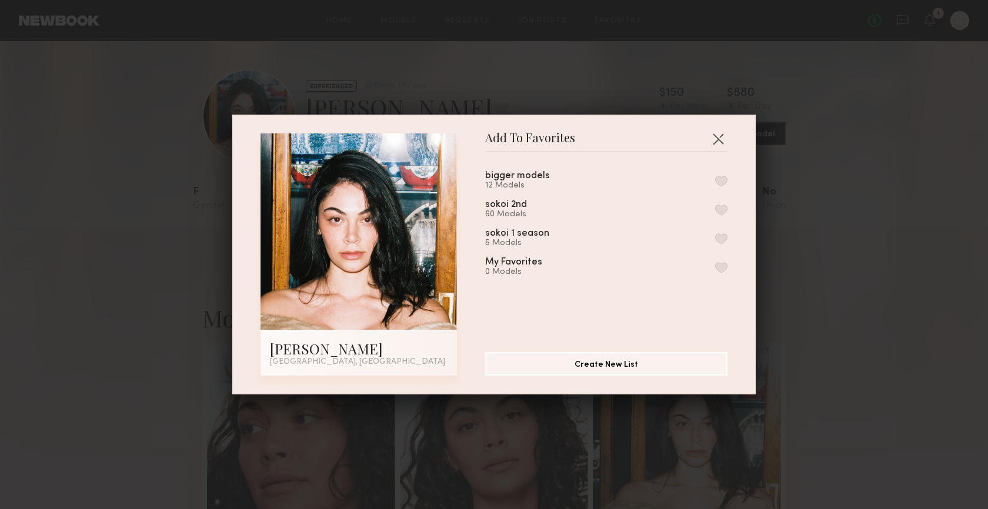
click at [715, 206] on button "button" at bounding box center [721, 210] width 12 height 11
click at [722, 134] on button "button" at bounding box center [718, 138] width 19 height 19
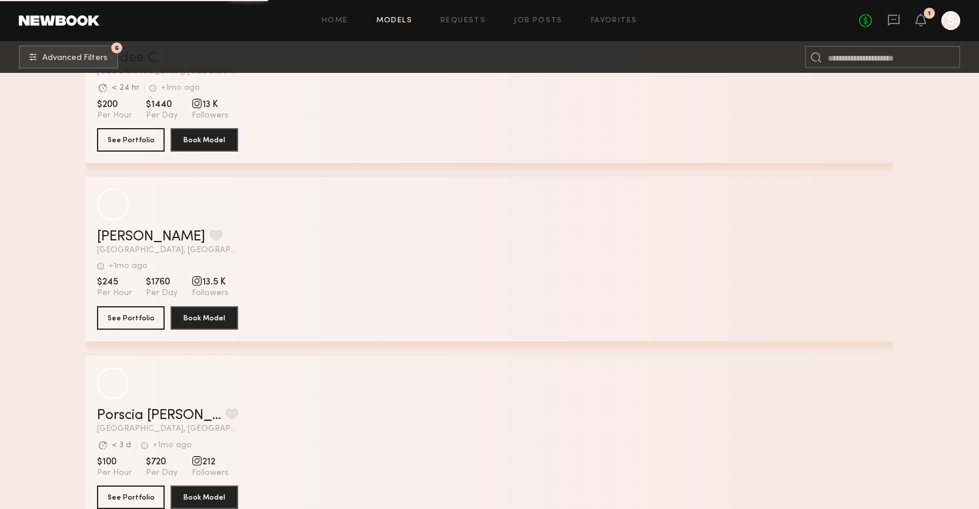
scroll to position [100036, 0]
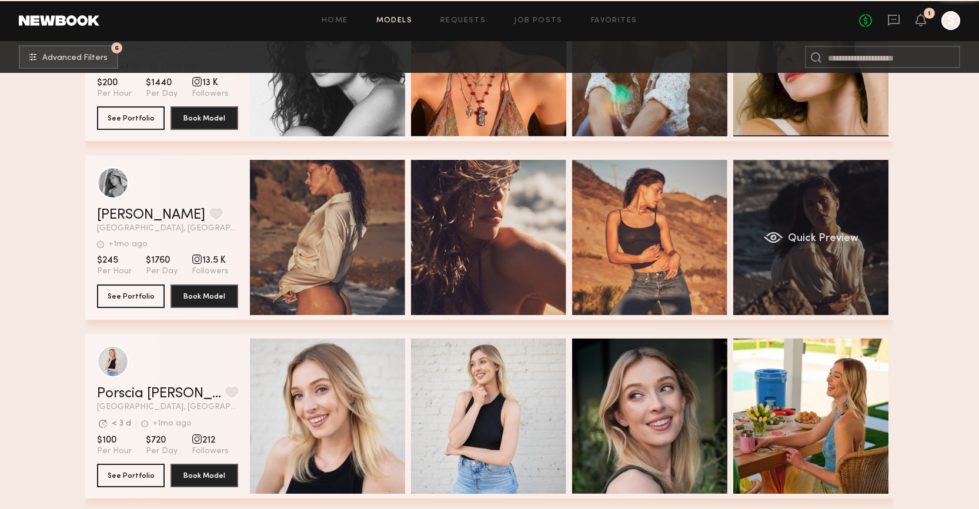
click at [825, 235] on span "Quick Preview" at bounding box center [823, 238] width 71 height 11
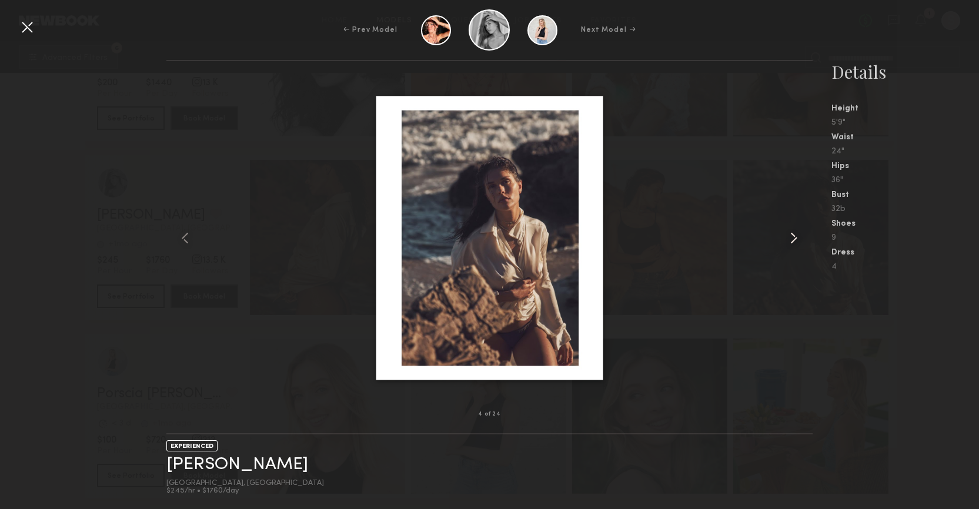
click at [793, 239] on common-icon at bounding box center [793, 238] width 19 height 19
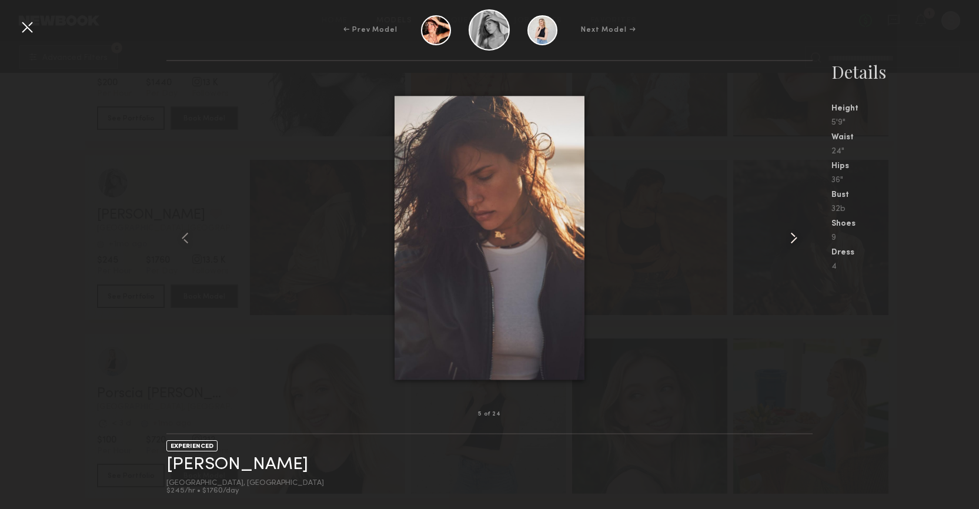
click at [793, 239] on common-icon at bounding box center [793, 238] width 19 height 19
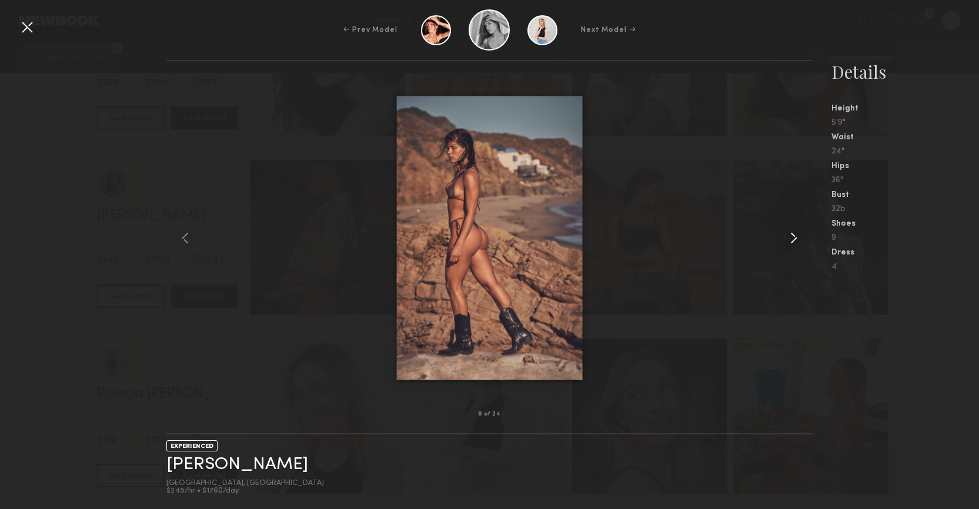
click at [793, 239] on common-icon at bounding box center [793, 238] width 19 height 19
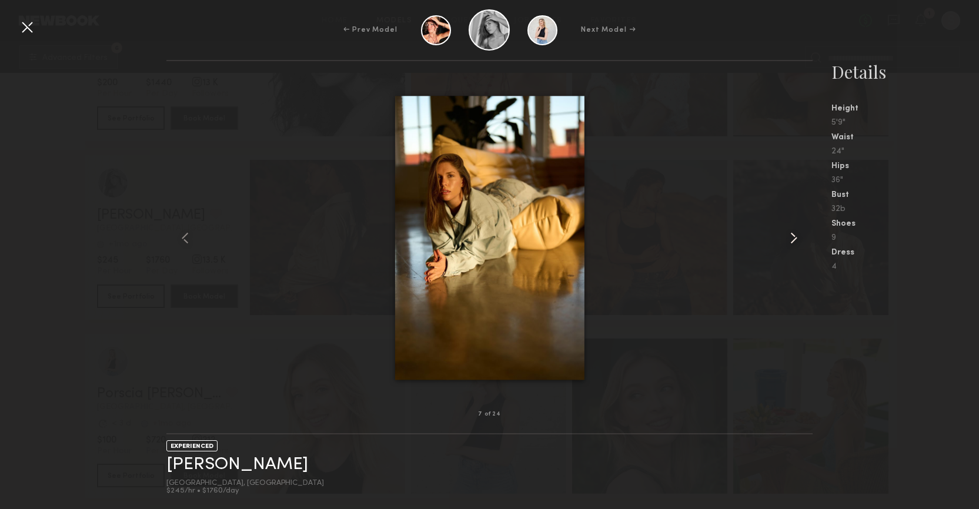
click at [793, 239] on common-icon at bounding box center [793, 238] width 19 height 19
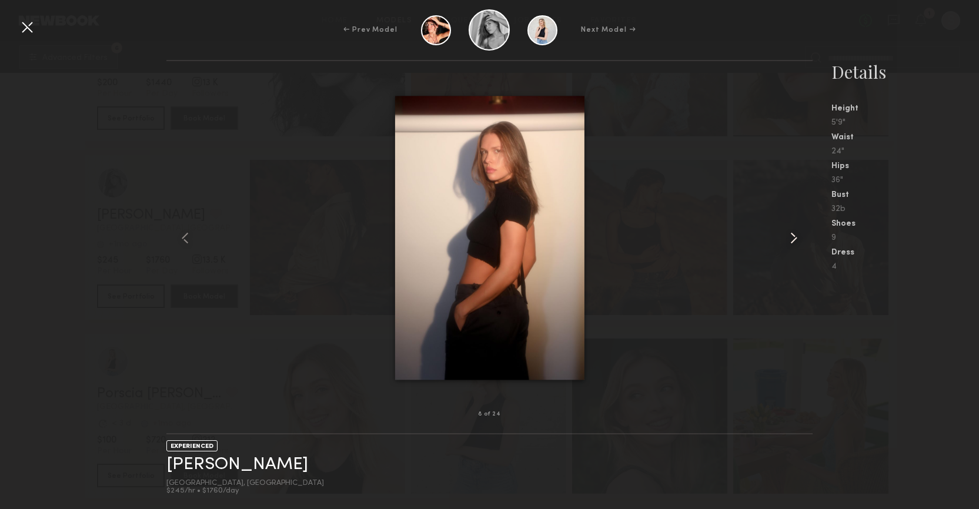
click at [793, 239] on common-icon at bounding box center [793, 238] width 19 height 19
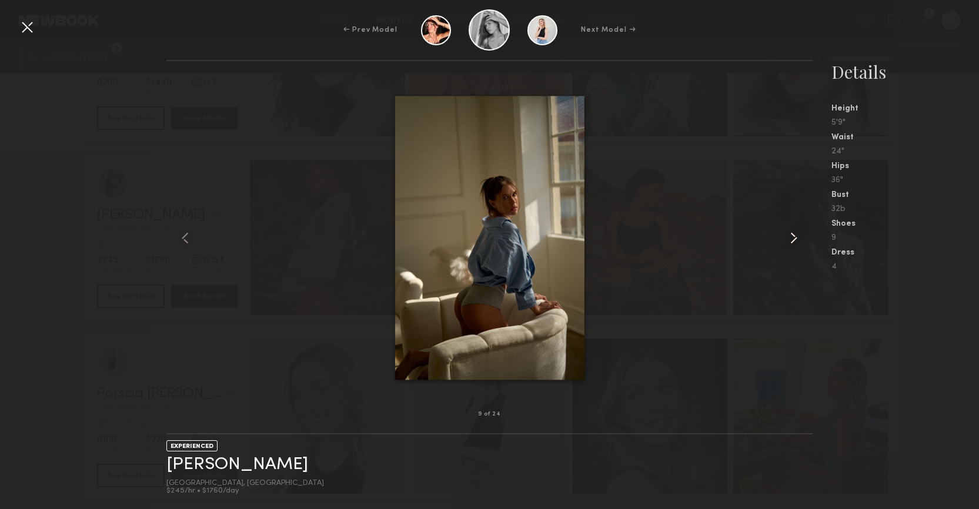
click at [793, 239] on common-icon at bounding box center [793, 238] width 19 height 19
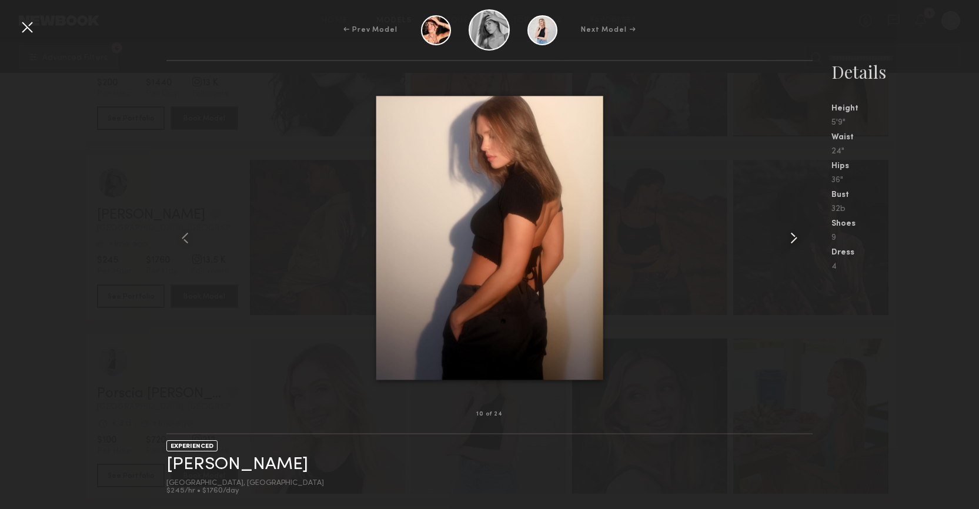
click at [793, 239] on common-icon at bounding box center [793, 238] width 19 height 19
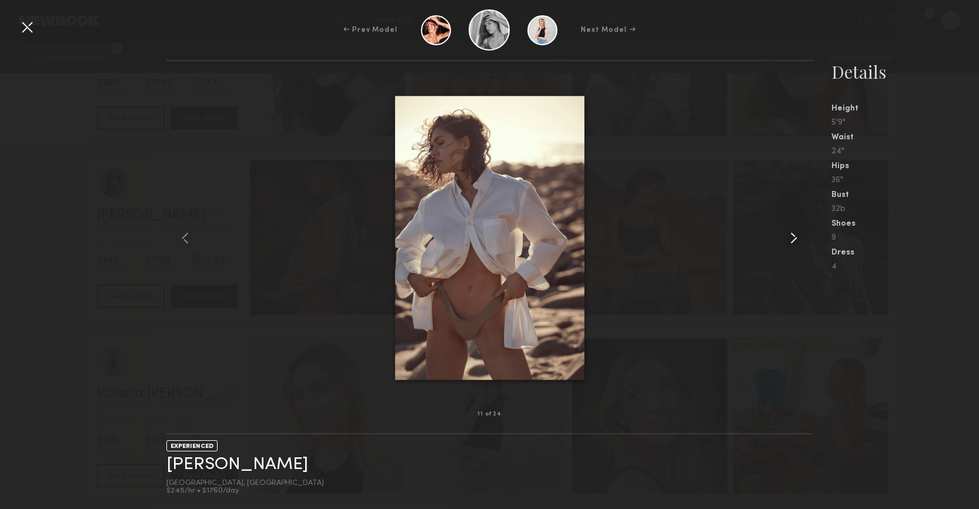
click at [793, 239] on common-icon at bounding box center [793, 238] width 19 height 19
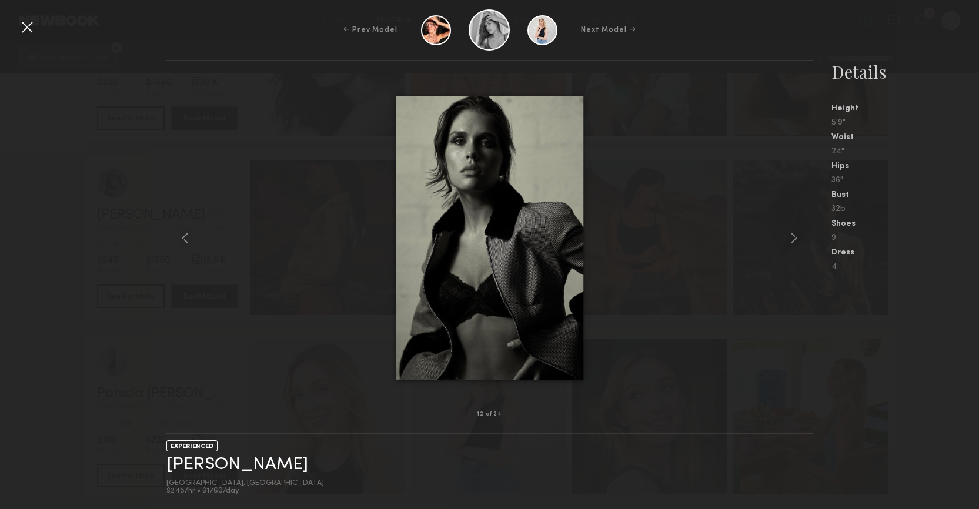
click at [25, 24] on div at bounding box center [27, 27] width 19 height 19
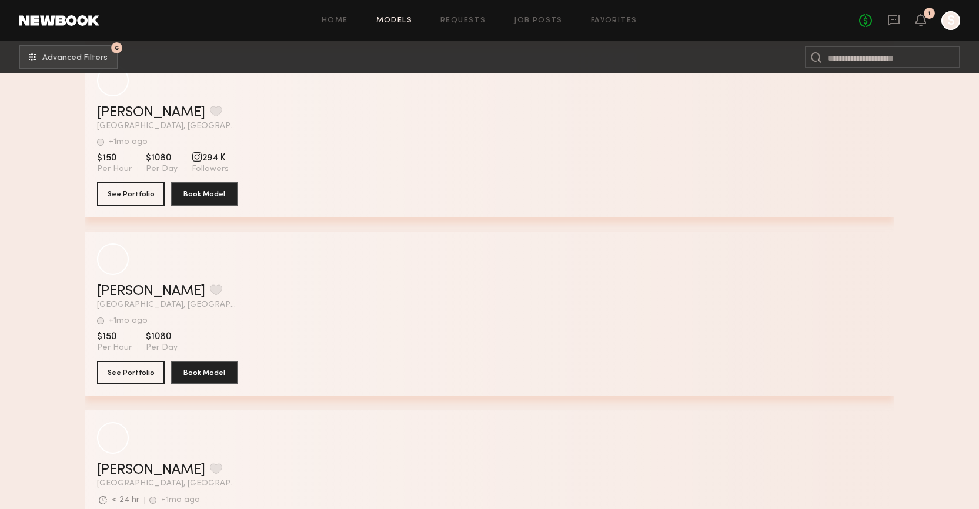
scroll to position [107711, 0]
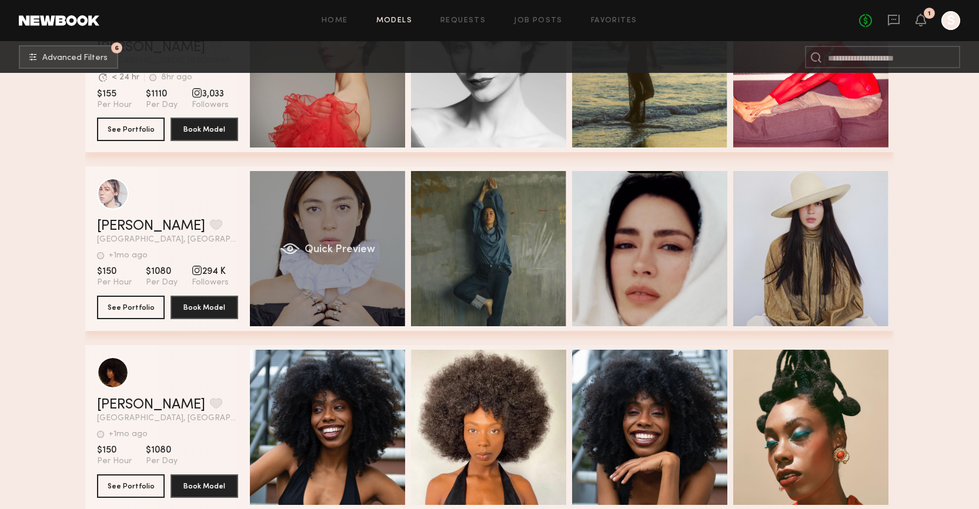
click at [320, 245] on span "Quick Preview" at bounding box center [340, 250] width 71 height 11
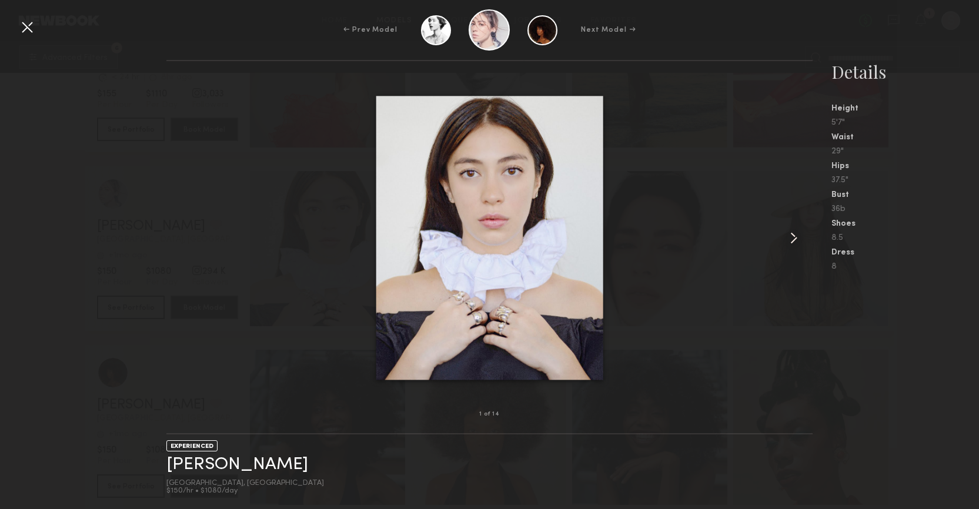
click at [796, 240] on common-icon at bounding box center [793, 238] width 19 height 19
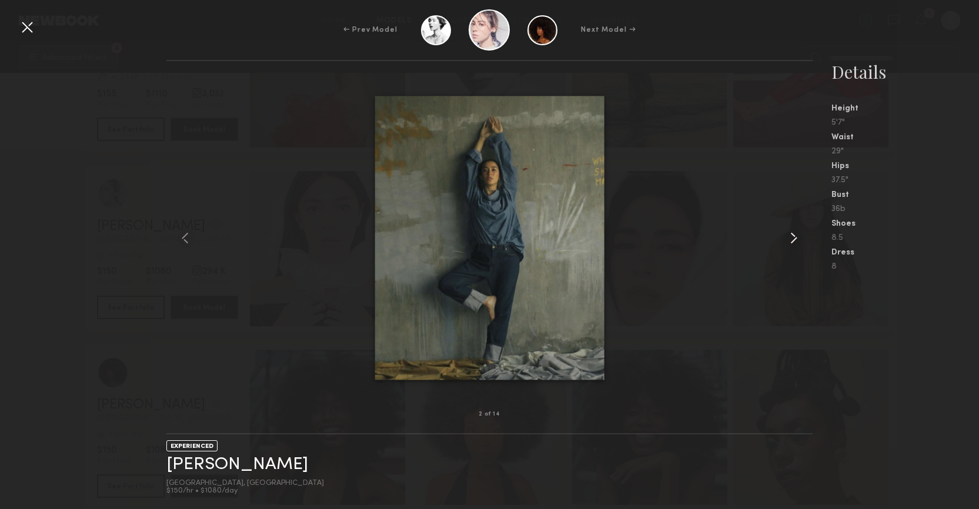
click at [796, 240] on common-icon at bounding box center [793, 238] width 19 height 19
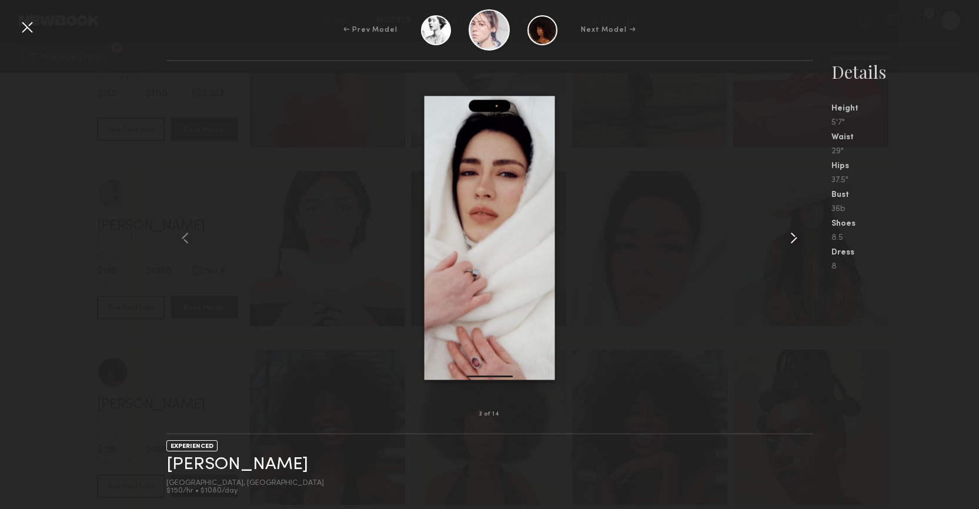
click at [796, 240] on common-icon at bounding box center [793, 238] width 19 height 19
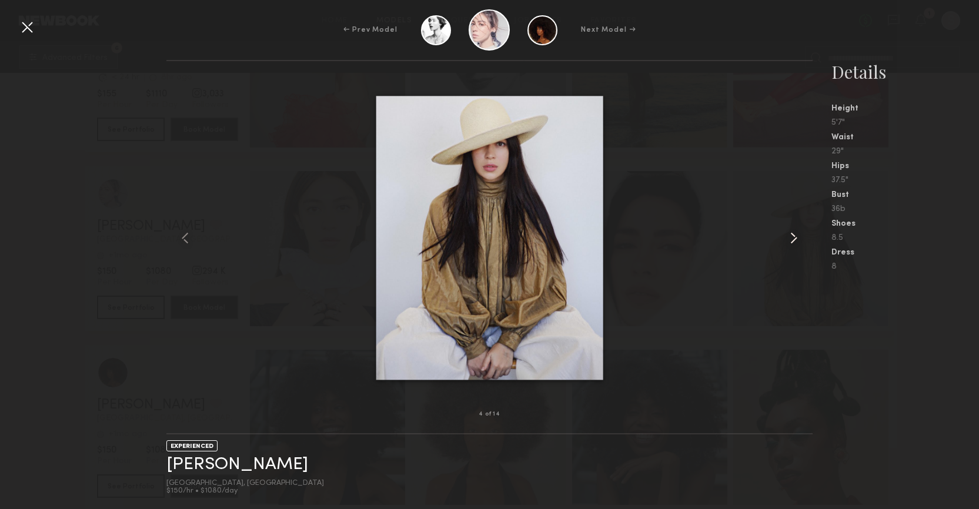
click at [796, 240] on common-icon at bounding box center [793, 238] width 19 height 19
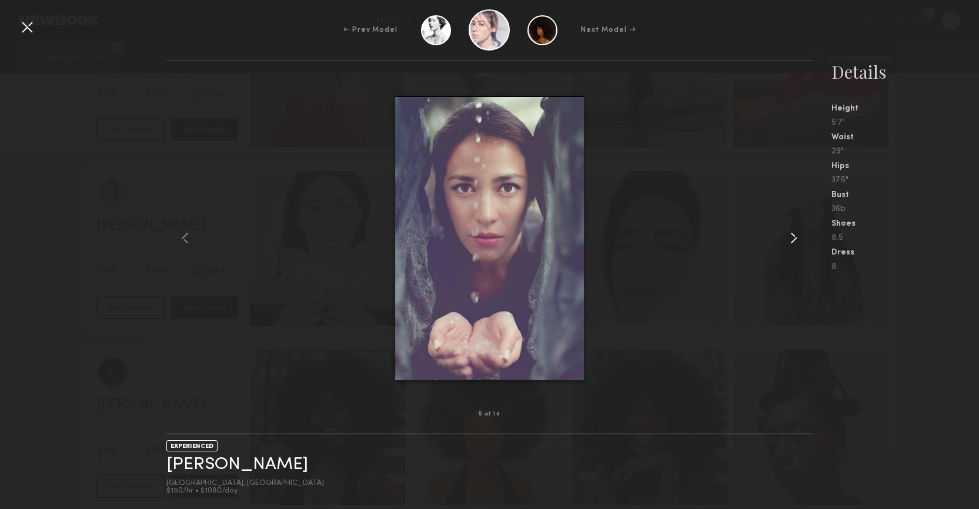
click at [796, 240] on common-icon at bounding box center [793, 238] width 19 height 19
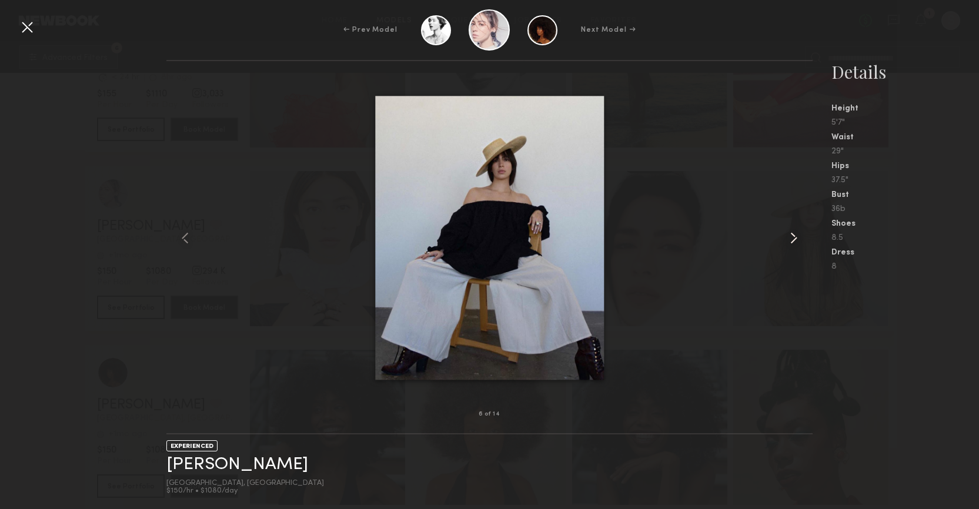
click at [796, 240] on common-icon at bounding box center [793, 238] width 19 height 19
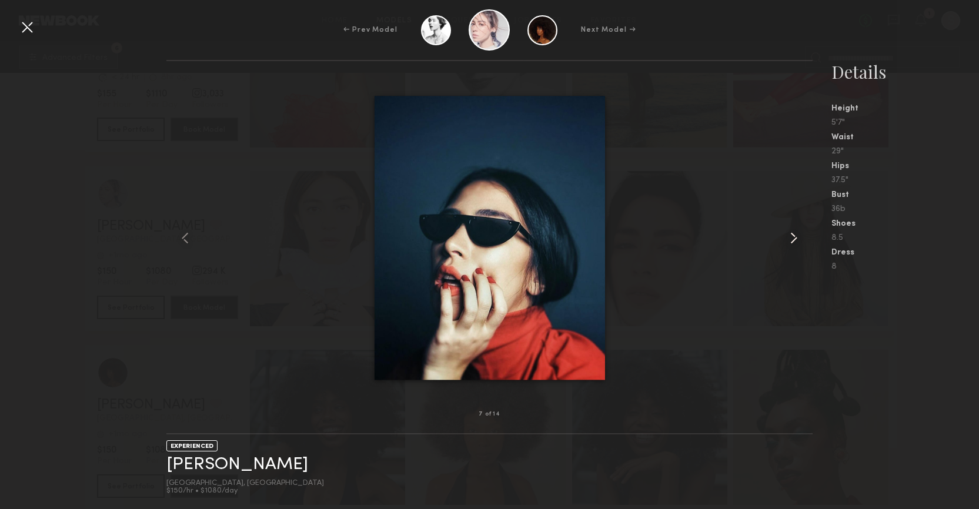
click at [796, 240] on common-icon at bounding box center [793, 238] width 19 height 19
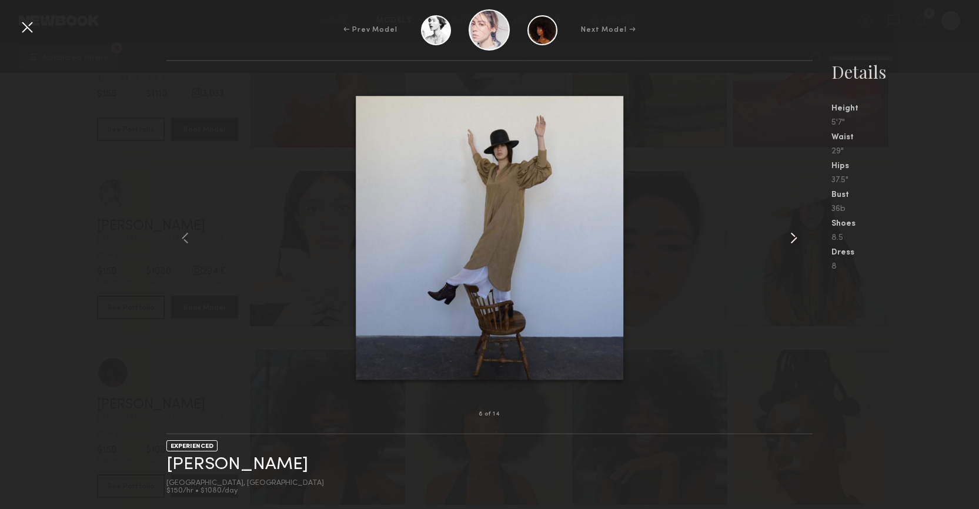
click at [796, 240] on common-icon at bounding box center [793, 238] width 19 height 19
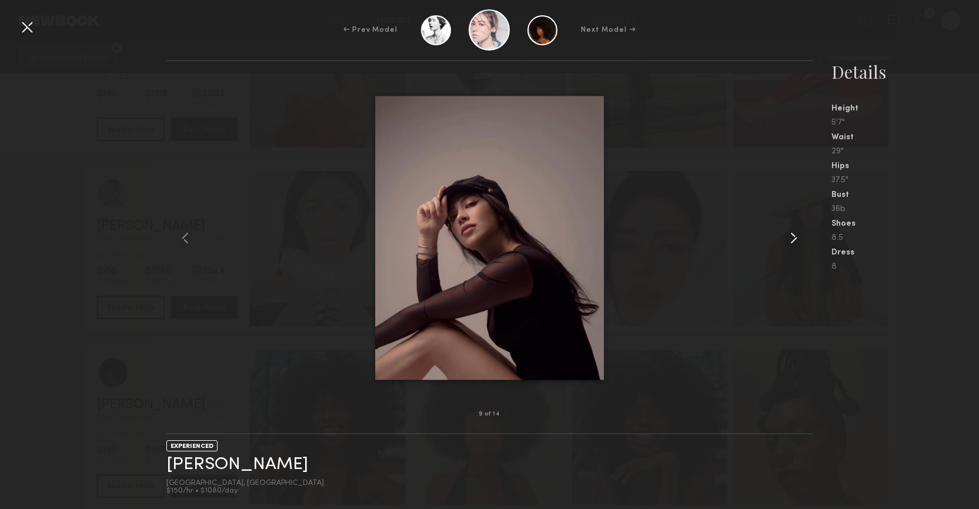
click at [796, 240] on common-icon at bounding box center [793, 238] width 19 height 19
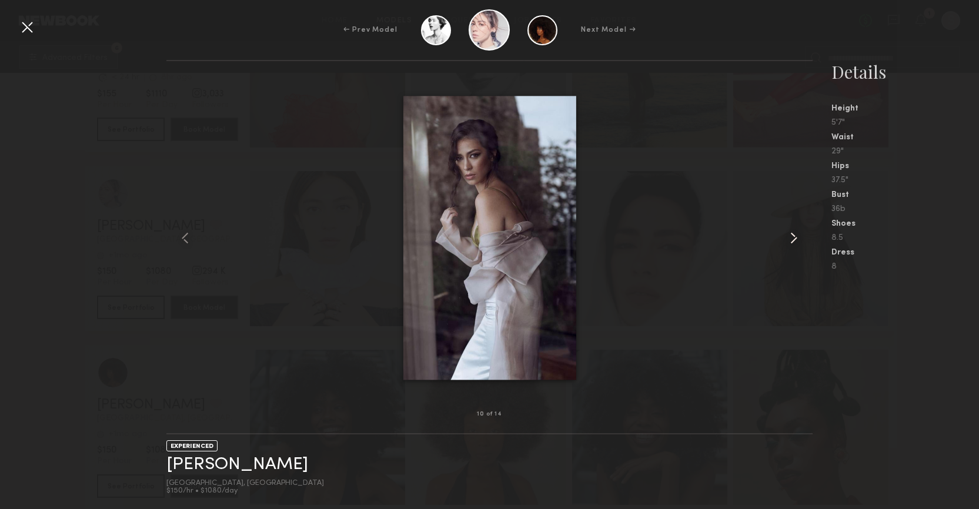
click at [796, 240] on common-icon at bounding box center [793, 238] width 19 height 19
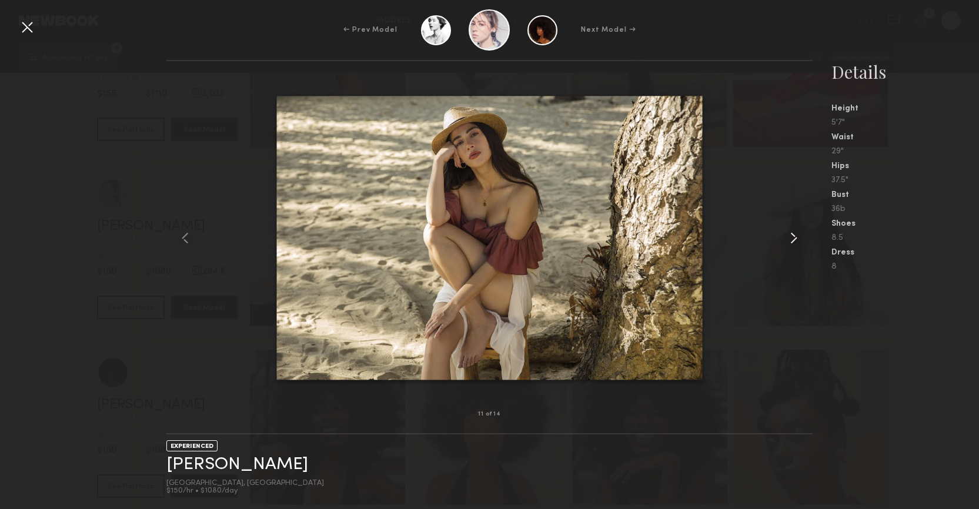
click at [796, 240] on common-icon at bounding box center [793, 238] width 19 height 19
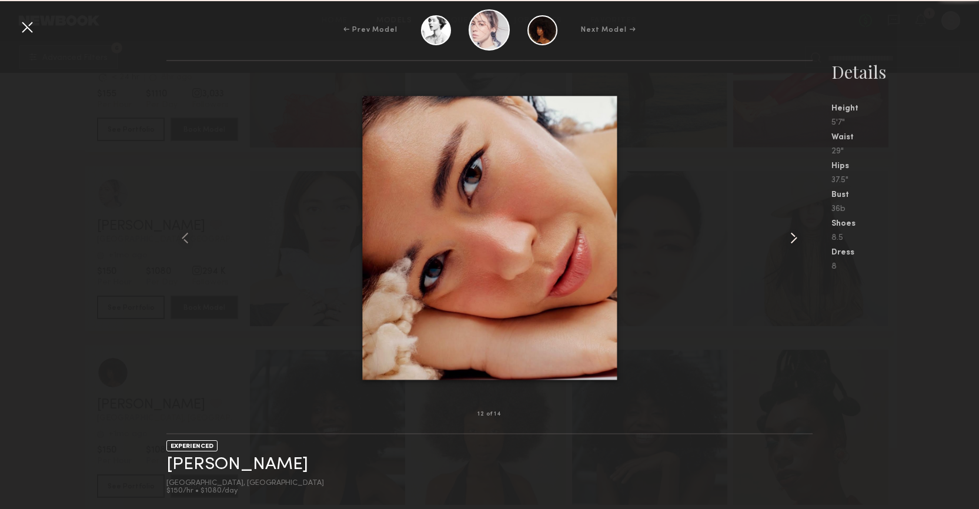
click at [796, 240] on common-icon at bounding box center [793, 238] width 19 height 19
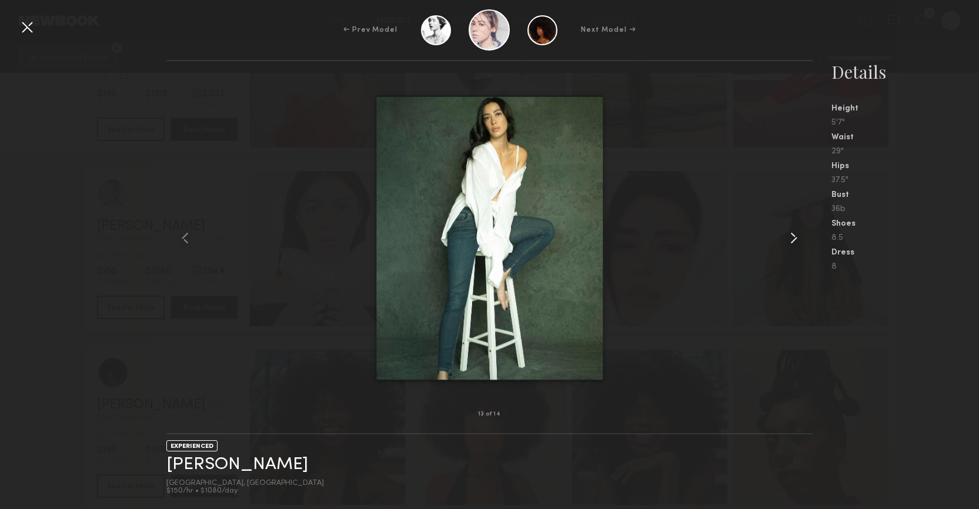
click at [796, 240] on common-icon at bounding box center [793, 238] width 19 height 19
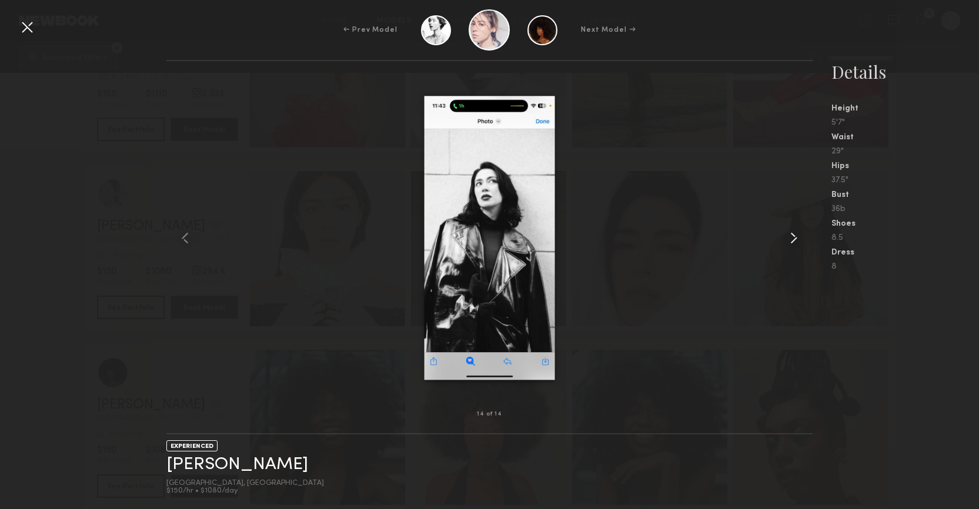
click at [796, 240] on common-icon at bounding box center [793, 238] width 19 height 19
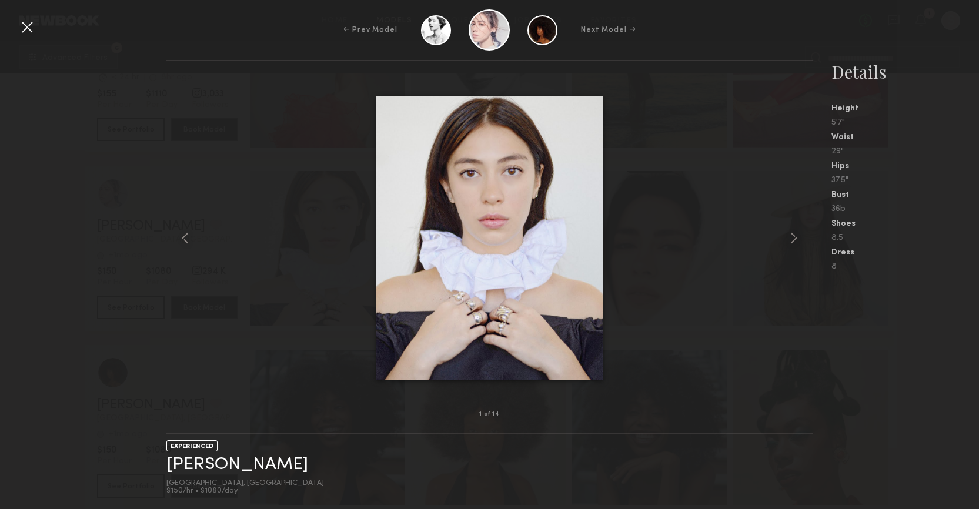
click at [22, 33] on div at bounding box center [27, 27] width 19 height 19
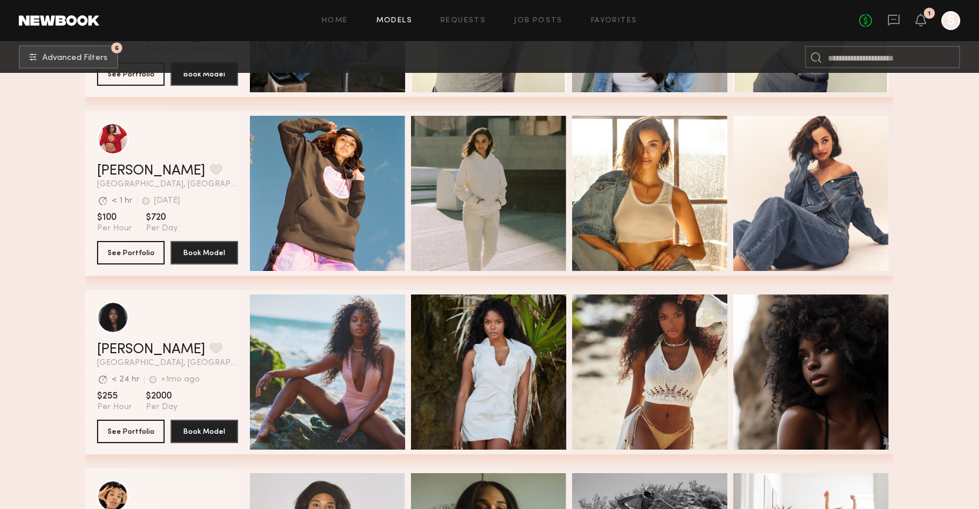
scroll to position [117796, 0]
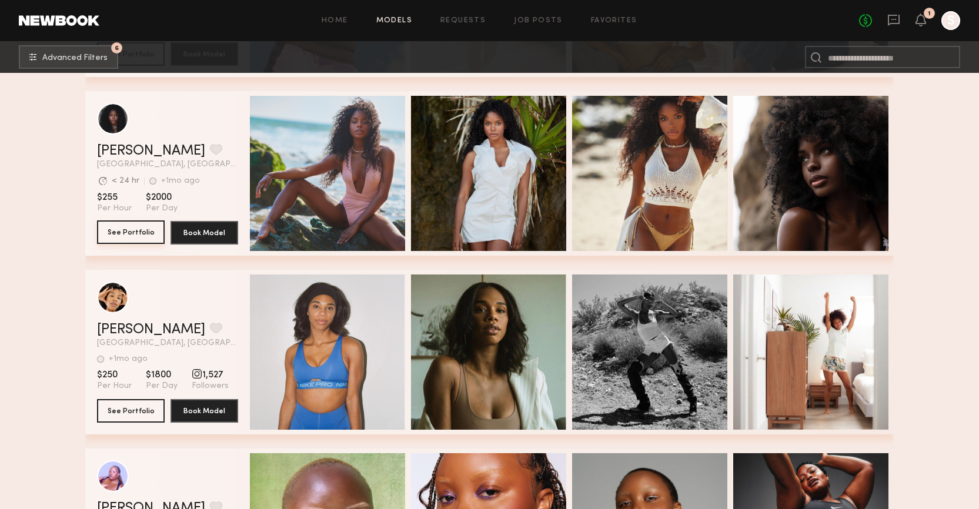
click at [143, 227] on button "See Portfolio" at bounding box center [131, 232] width 68 height 24
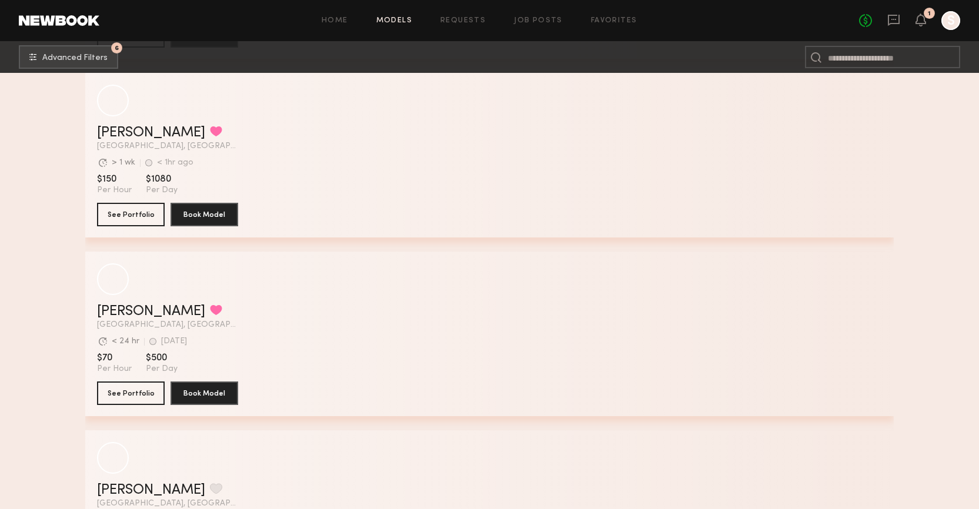
scroll to position [129260, 0]
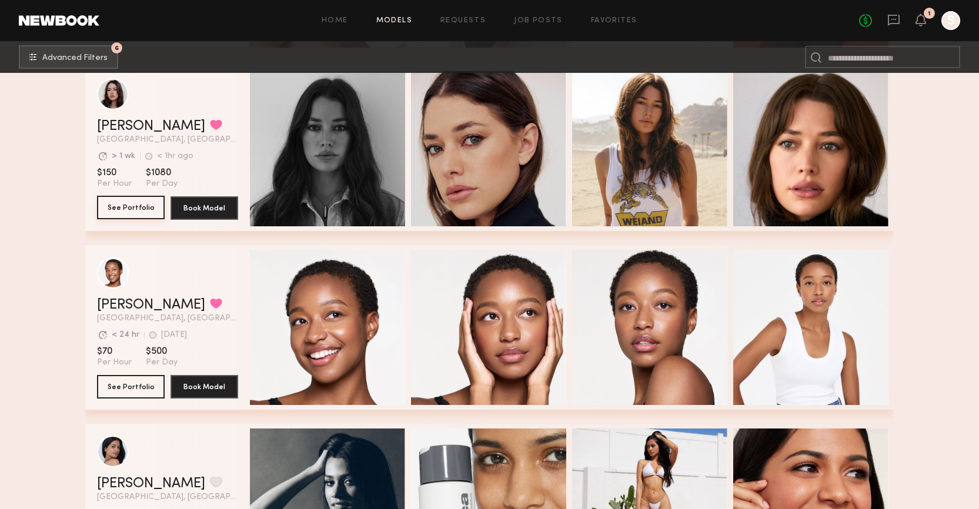
click at [142, 205] on button "See Portfolio" at bounding box center [131, 208] width 68 height 24
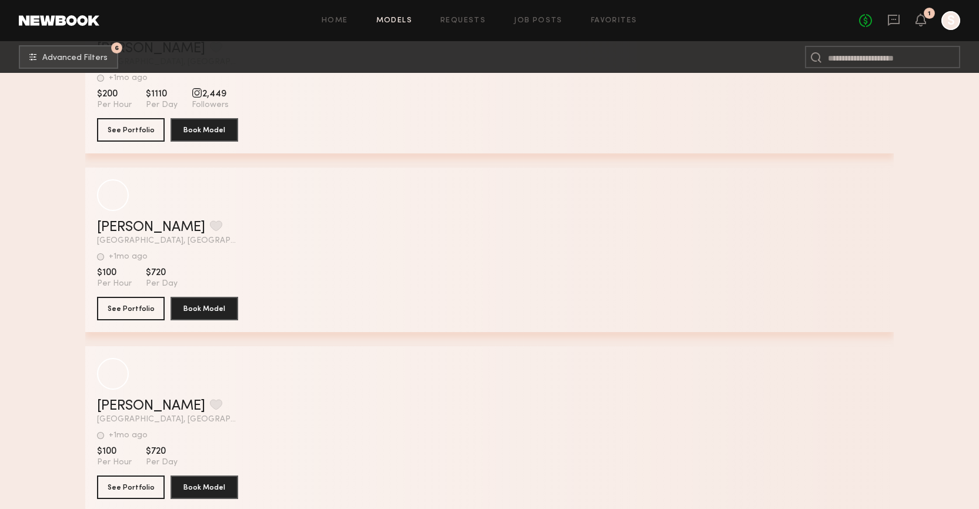
scroll to position [167411, 0]
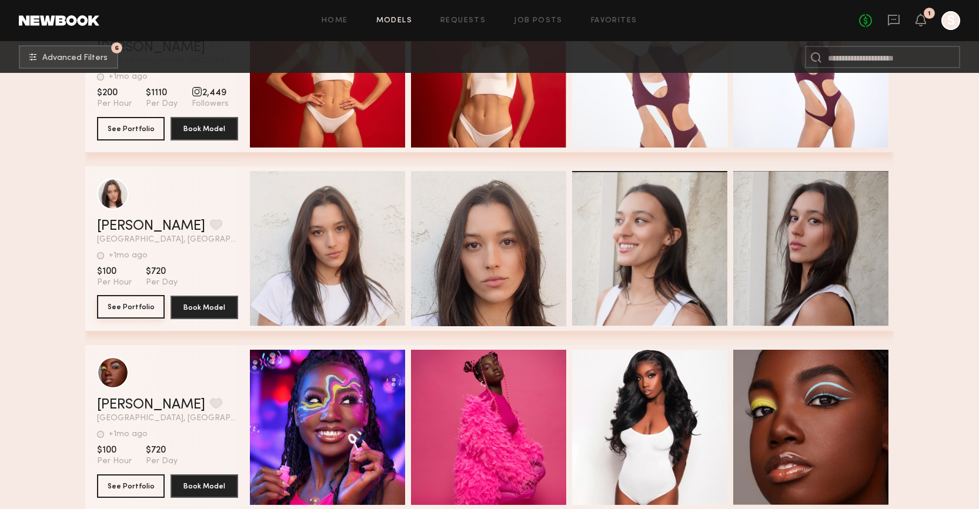
click at [133, 310] on button "See Portfolio" at bounding box center [131, 307] width 68 height 24
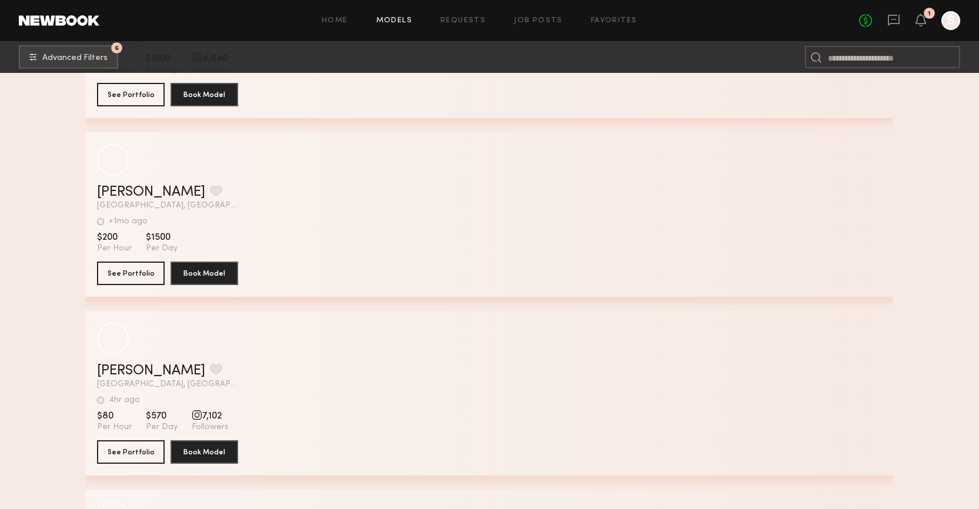
scroll to position [172636, 0]
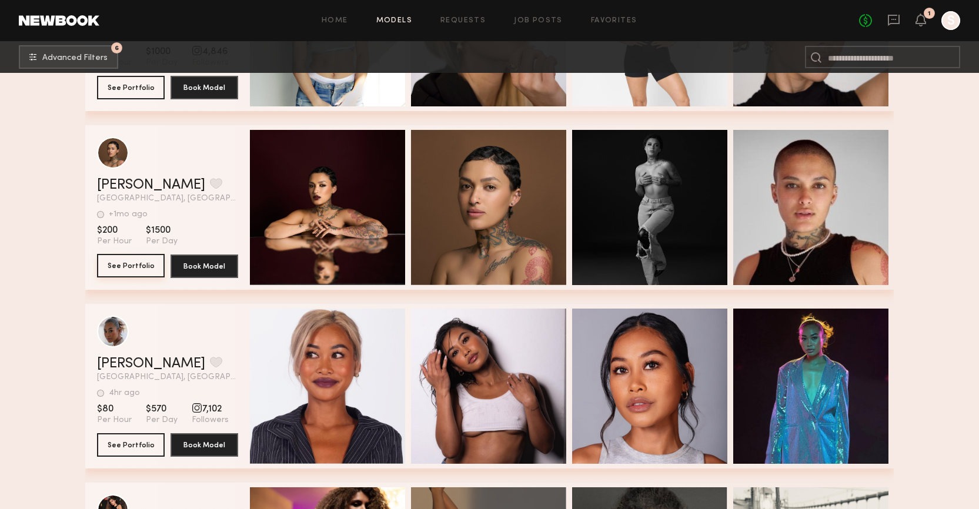
click at [120, 262] on button "See Portfolio" at bounding box center [131, 266] width 68 height 24
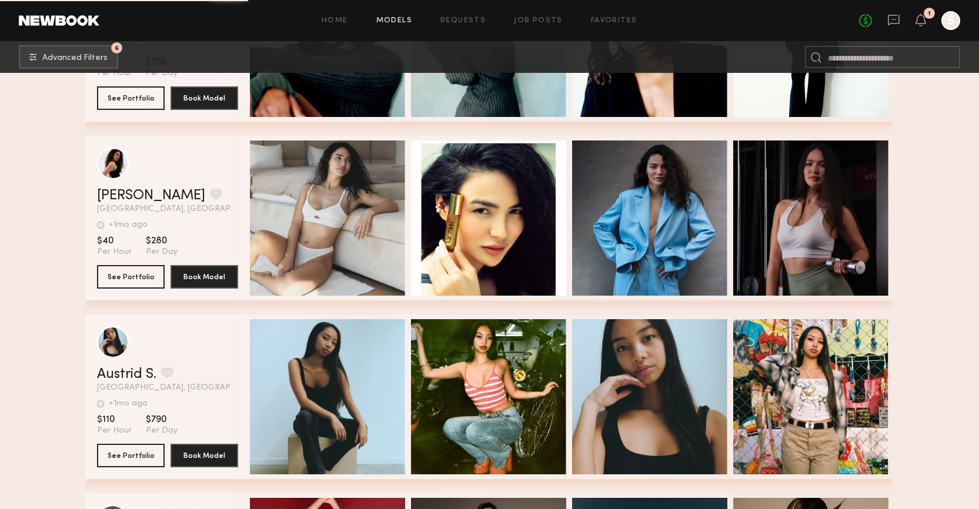
scroll to position [173156, 0]
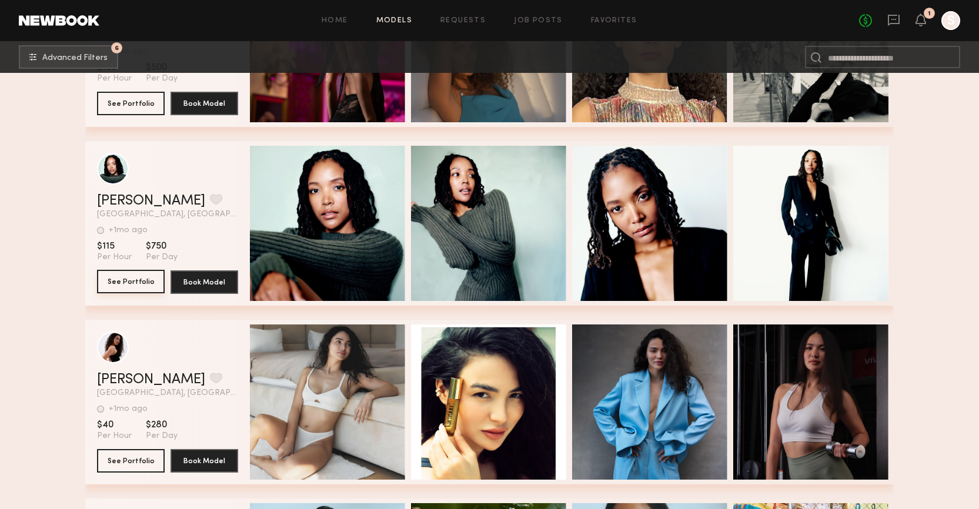
click at [134, 285] on button "See Portfolio" at bounding box center [131, 282] width 68 height 24
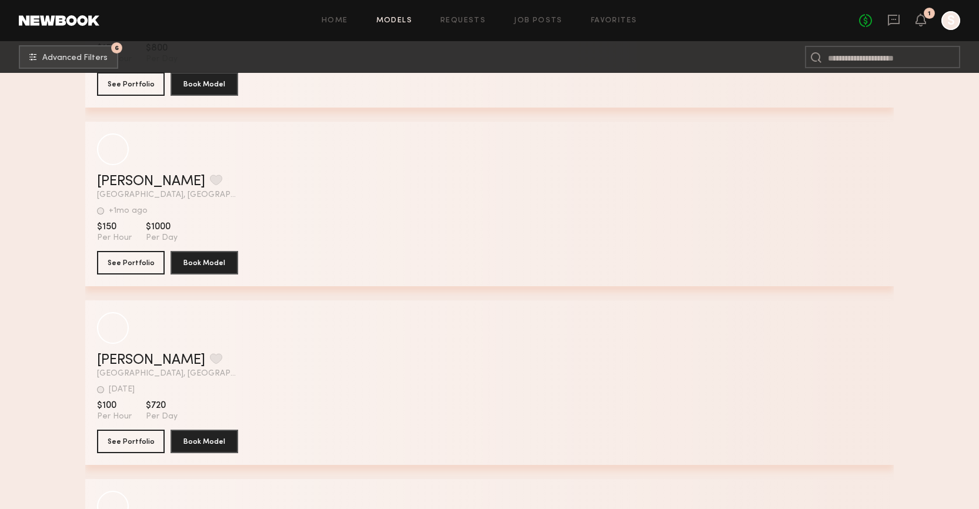
scroll to position [188914, 0]
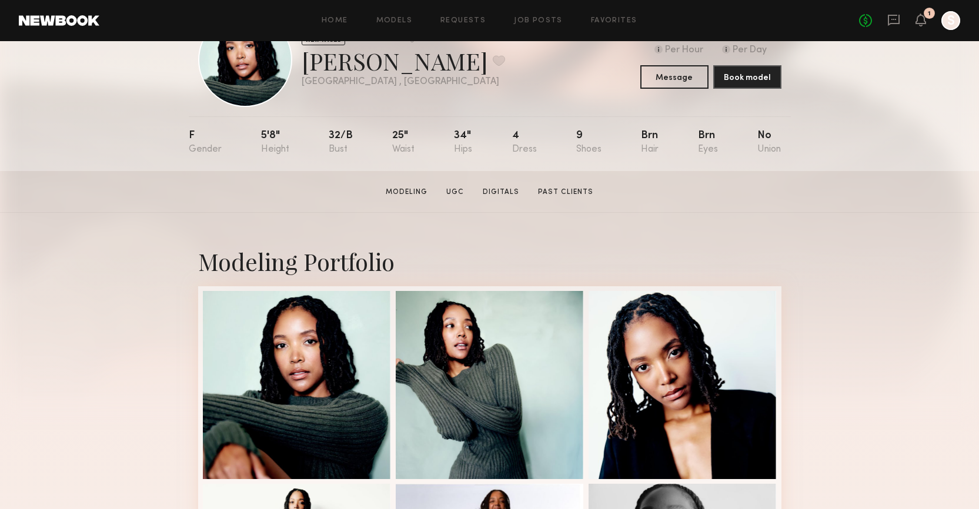
scroll to position [123, 0]
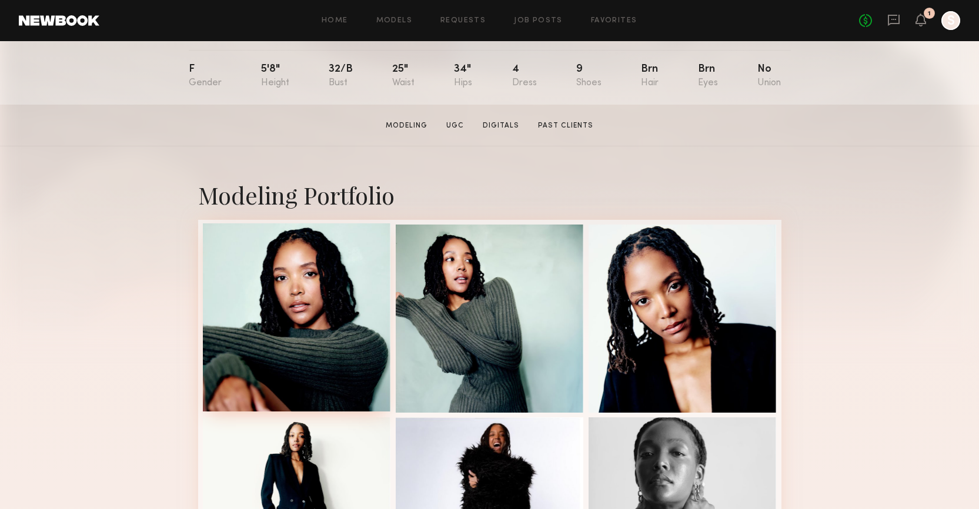
click at [305, 303] on div at bounding box center [297, 317] width 188 height 188
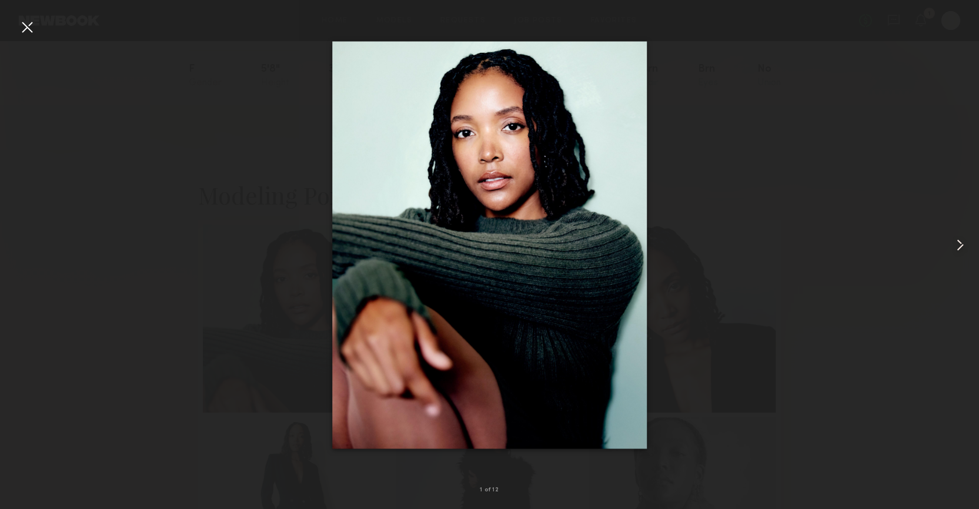
click at [957, 249] on common-icon at bounding box center [960, 245] width 19 height 19
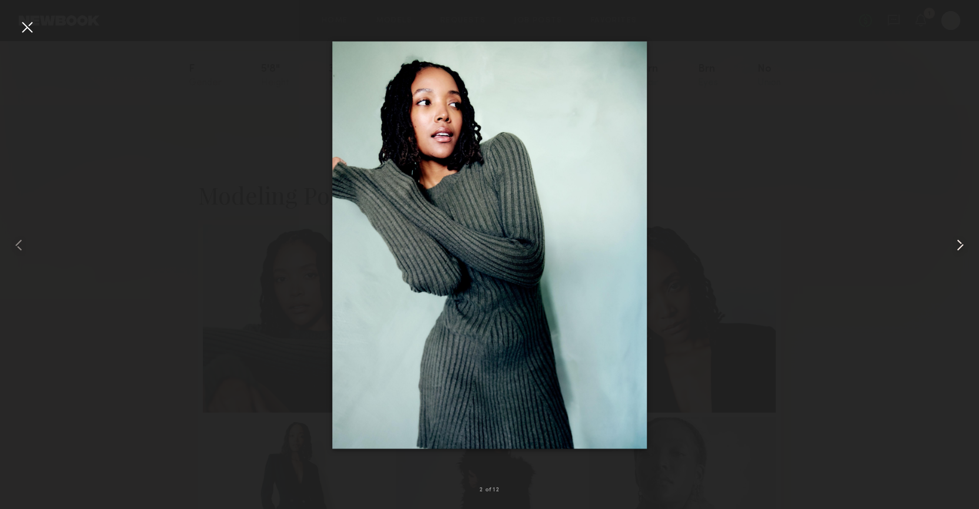
click at [957, 249] on common-icon at bounding box center [960, 245] width 19 height 19
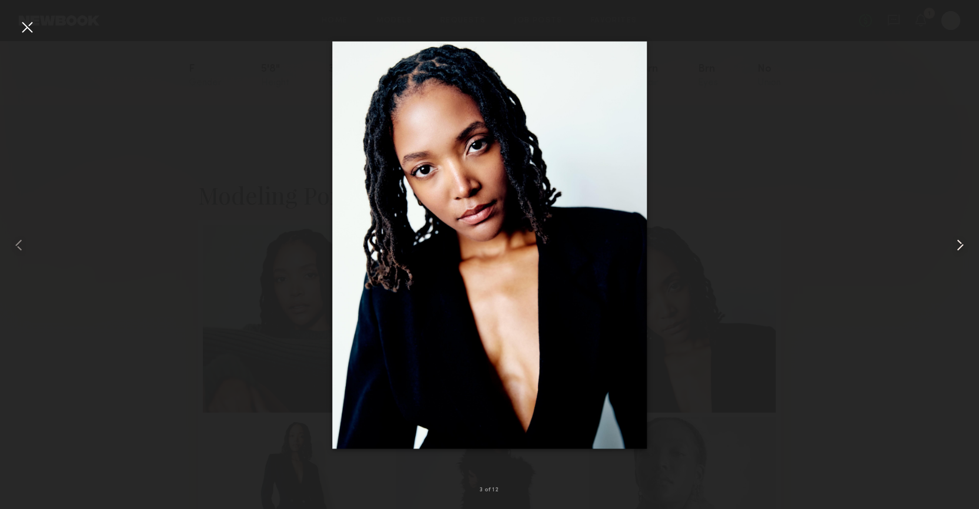
click at [957, 249] on common-icon at bounding box center [960, 245] width 19 height 19
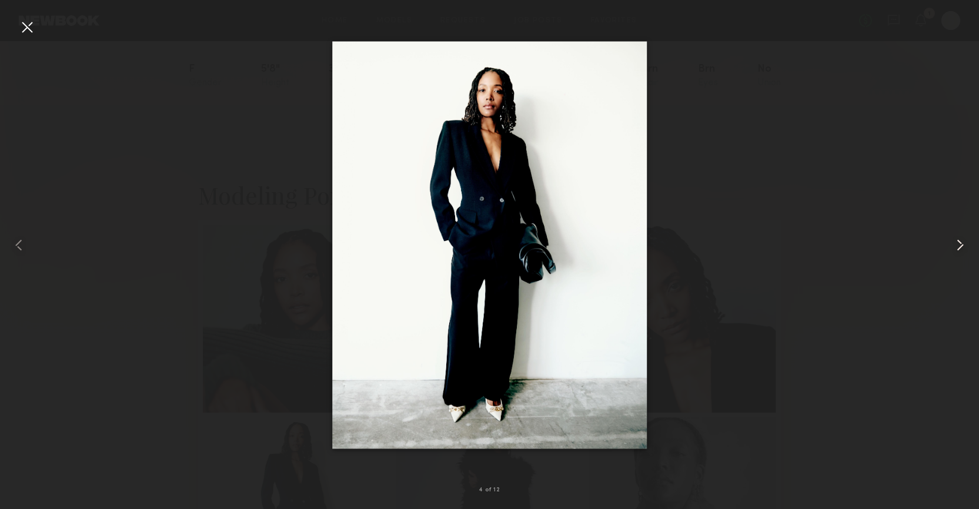
click at [957, 249] on common-icon at bounding box center [960, 245] width 19 height 19
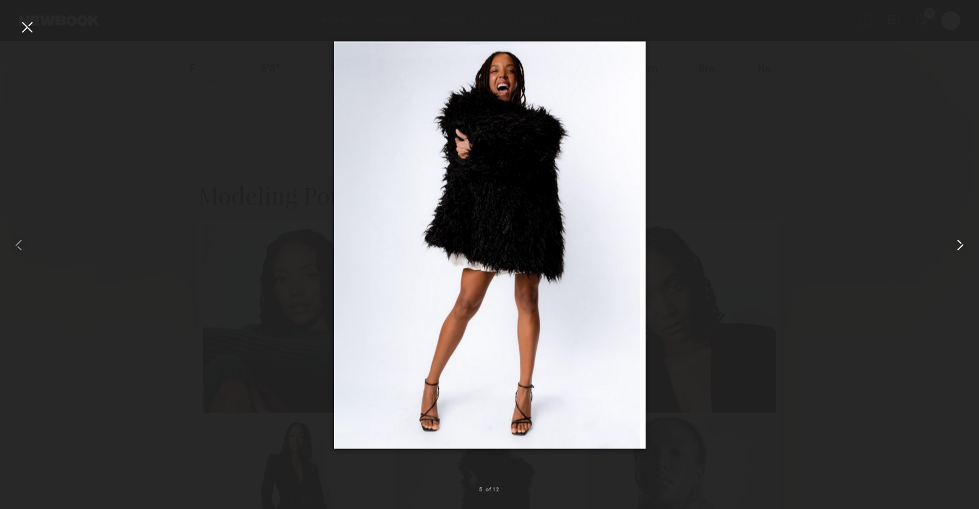
click at [957, 249] on common-icon at bounding box center [960, 245] width 19 height 19
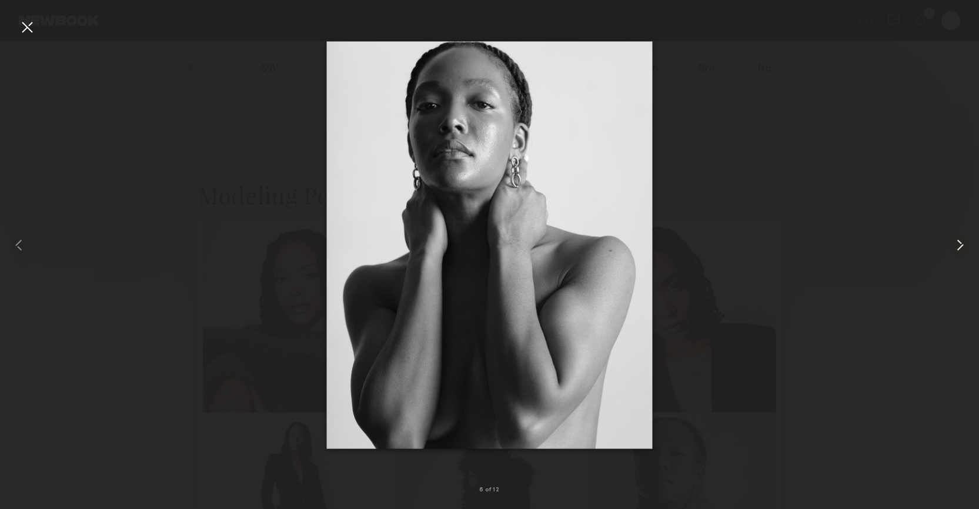
click at [957, 249] on common-icon at bounding box center [960, 245] width 19 height 19
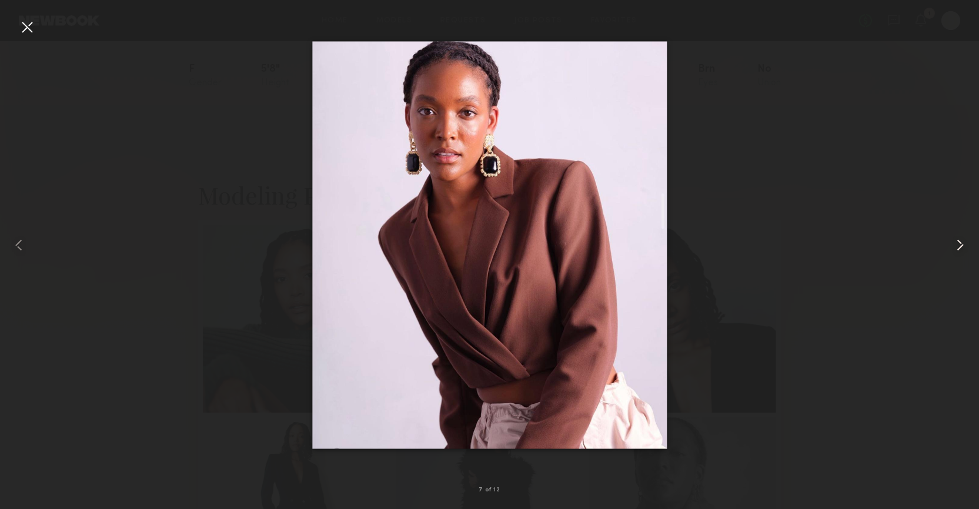
click at [957, 249] on common-icon at bounding box center [960, 245] width 19 height 19
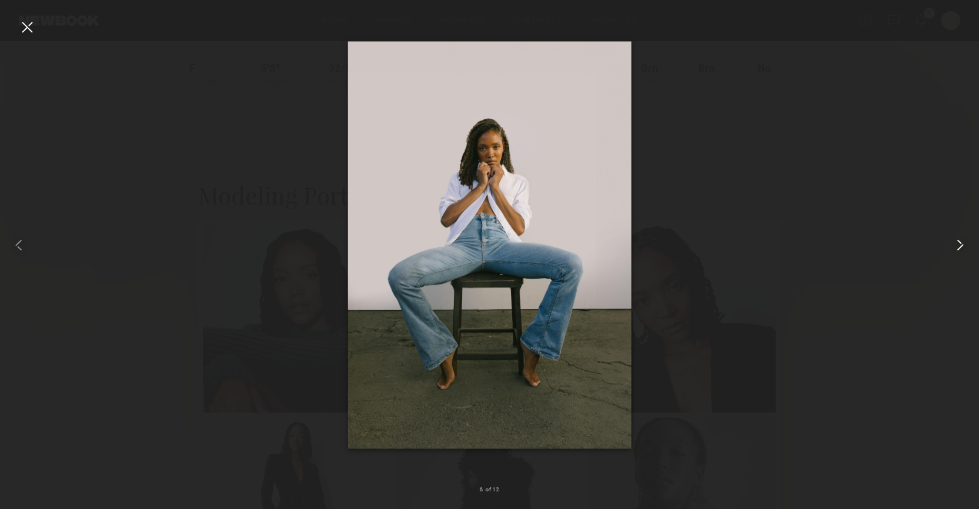
click at [957, 249] on common-icon at bounding box center [960, 245] width 19 height 19
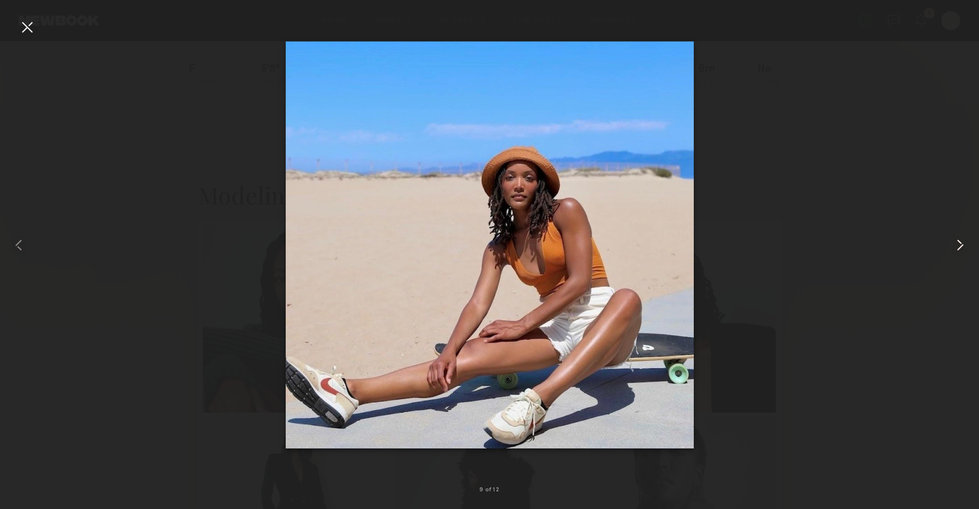
click at [957, 249] on common-icon at bounding box center [960, 245] width 19 height 19
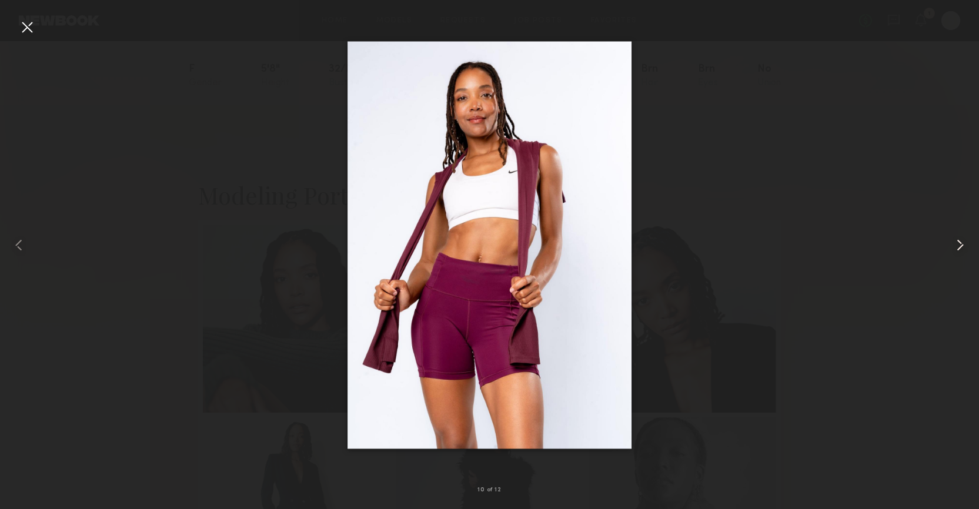
click at [957, 249] on common-icon at bounding box center [960, 245] width 19 height 19
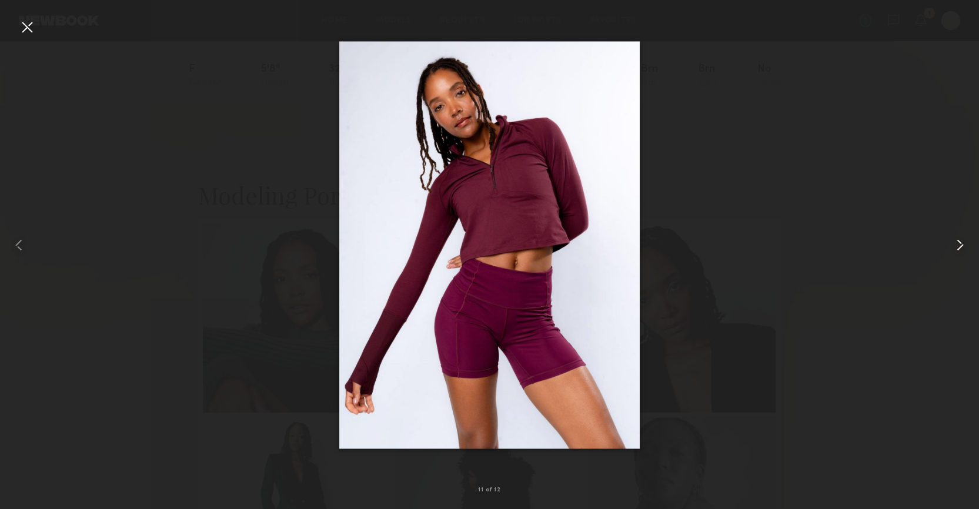
click at [957, 249] on common-icon at bounding box center [960, 245] width 19 height 19
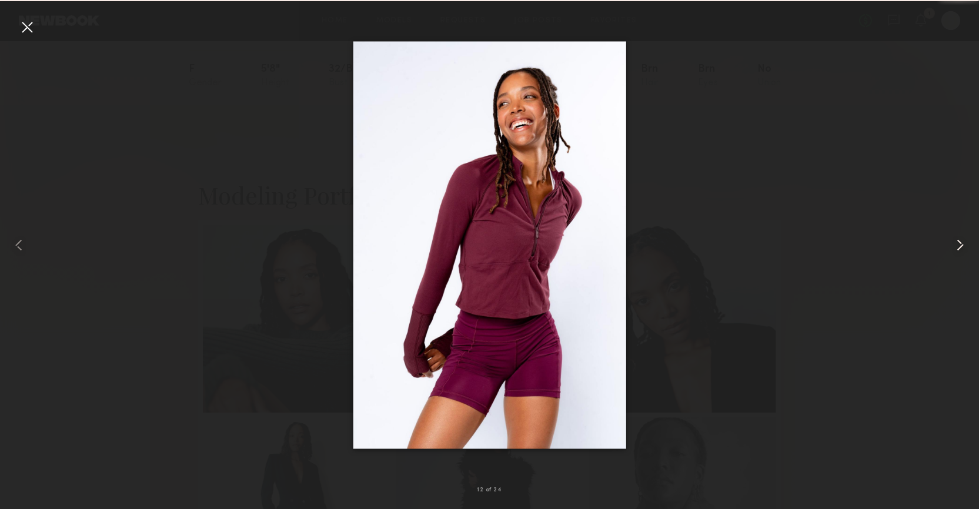
click at [957, 249] on common-icon at bounding box center [960, 245] width 19 height 19
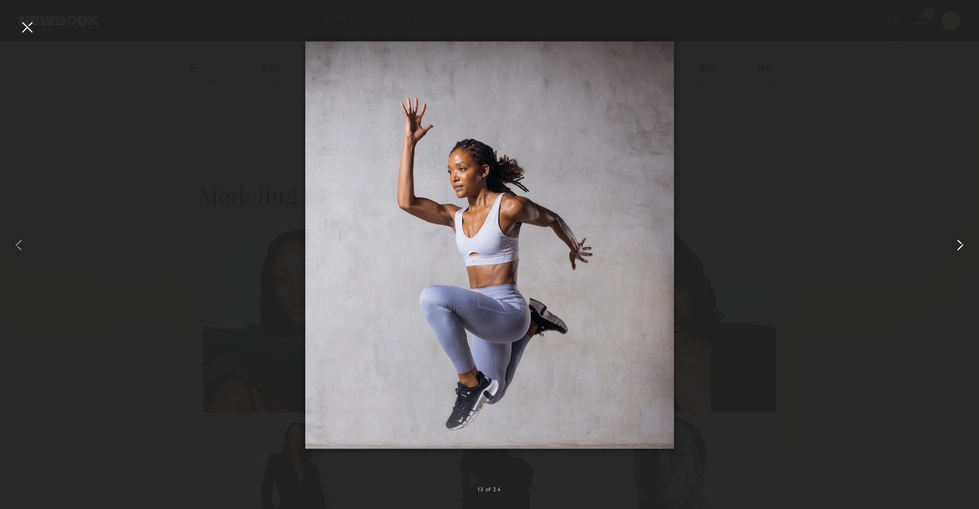
click at [957, 249] on common-icon at bounding box center [960, 245] width 19 height 19
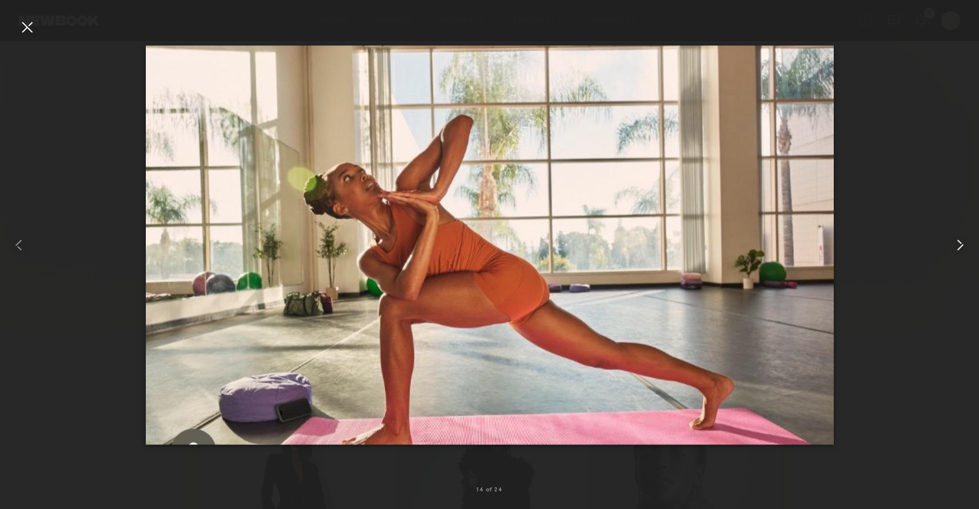
click at [957, 249] on common-icon at bounding box center [960, 245] width 19 height 19
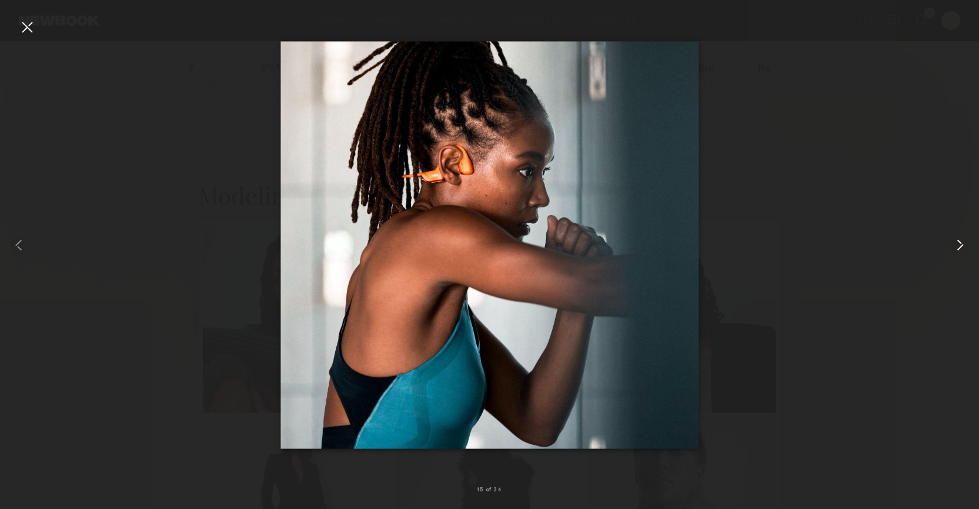
click at [957, 249] on common-icon at bounding box center [960, 245] width 19 height 19
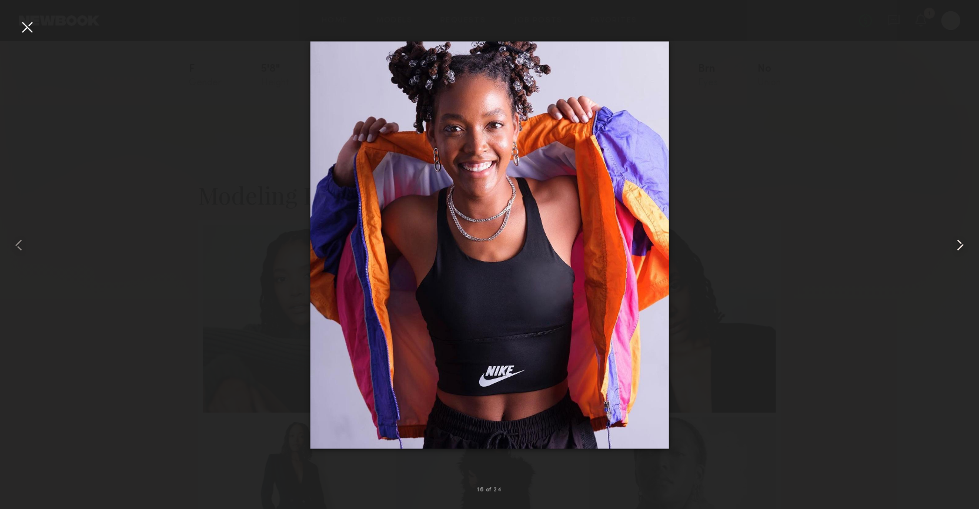
click at [957, 249] on common-icon at bounding box center [960, 245] width 19 height 19
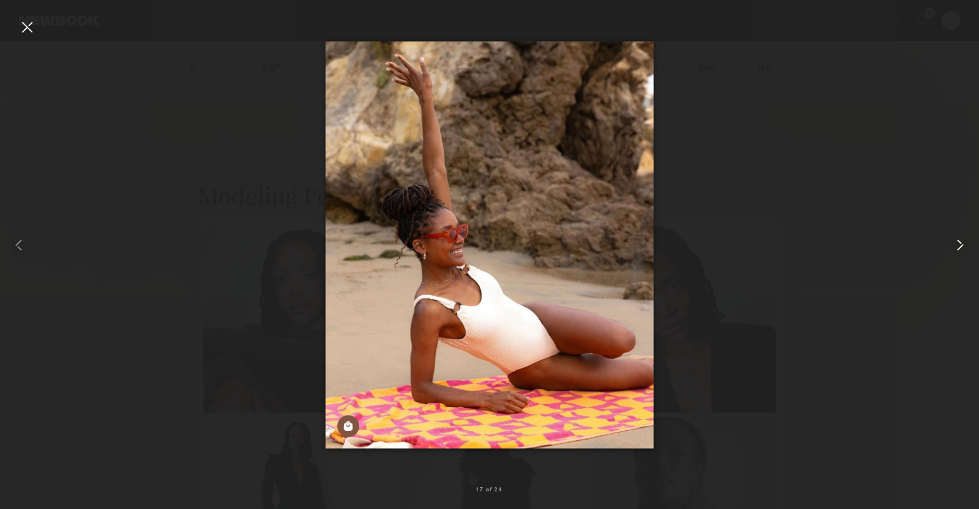
click at [957, 249] on common-icon at bounding box center [960, 245] width 19 height 19
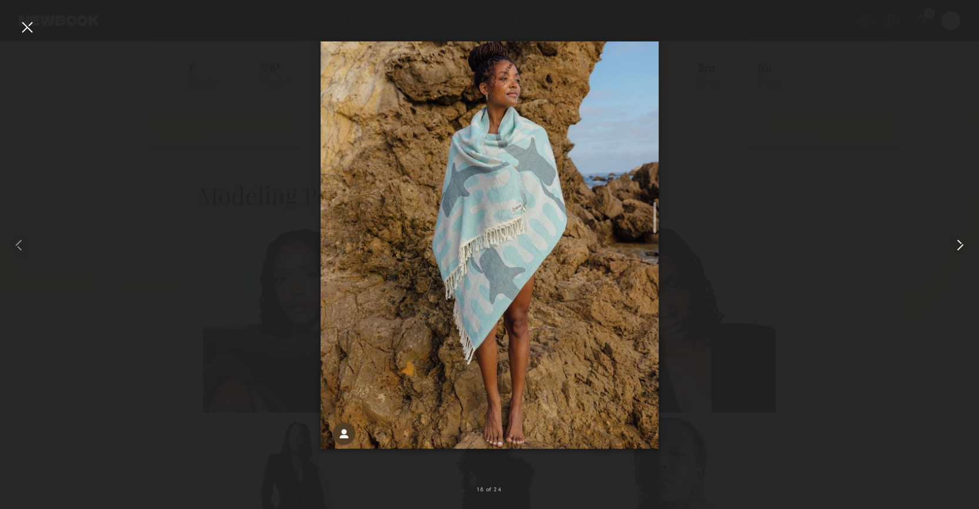
click at [957, 249] on common-icon at bounding box center [960, 245] width 19 height 19
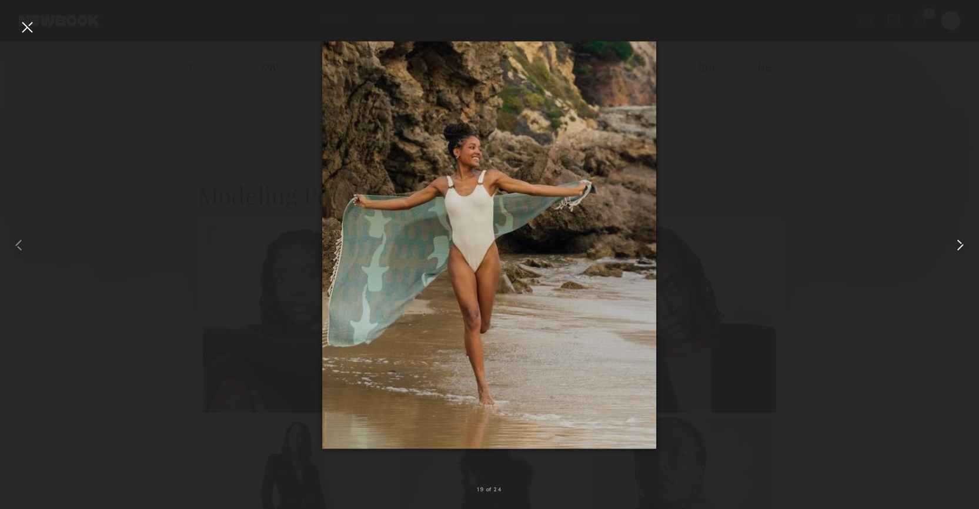
click at [957, 249] on common-icon at bounding box center [960, 245] width 19 height 19
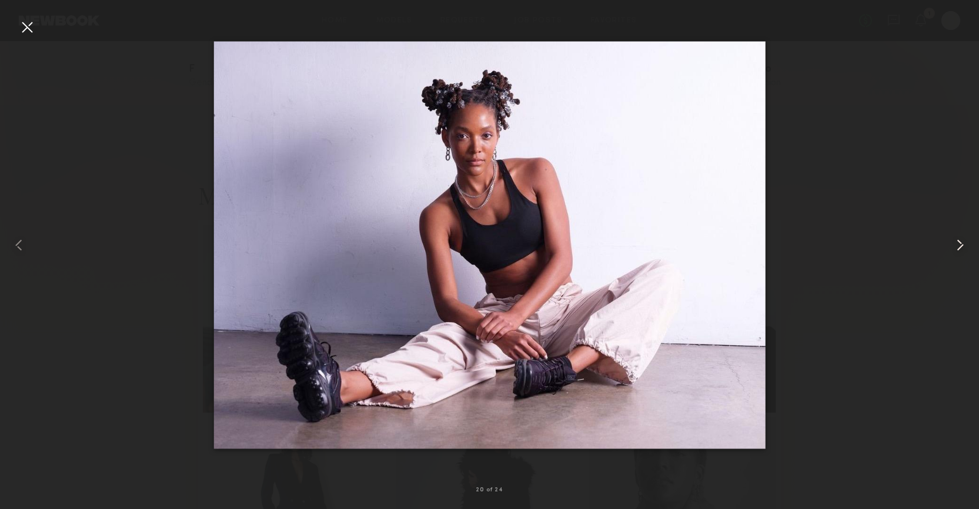
click at [957, 249] on common-icon at bounding box center [960, 245] width 19 height 19
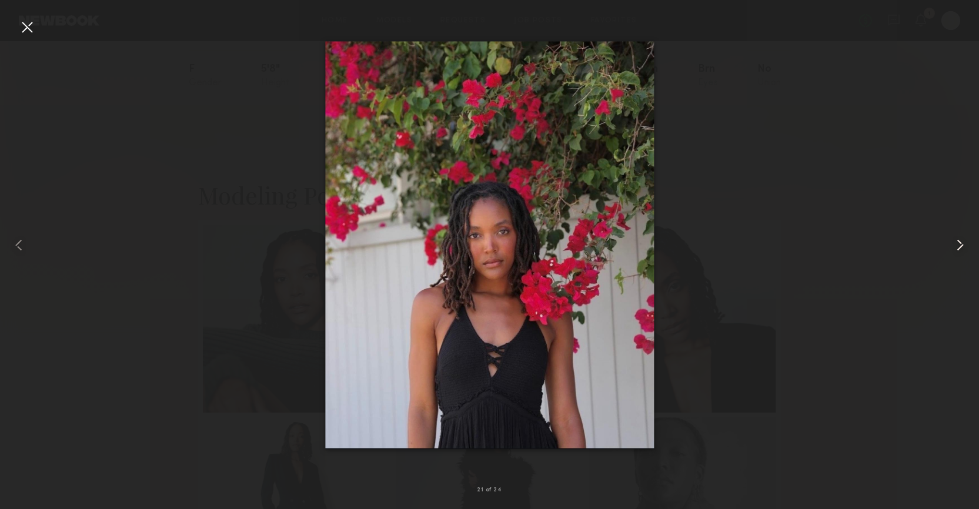
click at [957, 249] on common-icon at bounding box center [960, 245] width 19 height 19
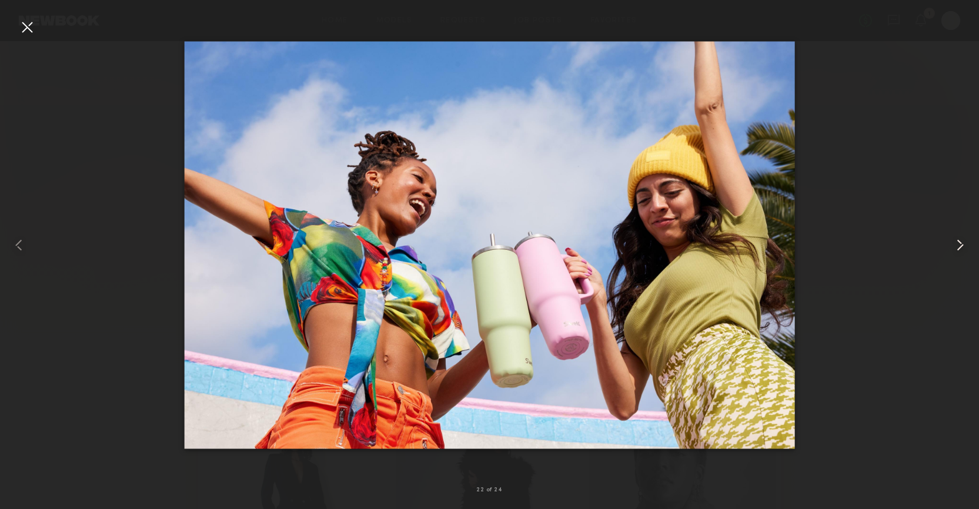
click at [957, 249] on common-icon at bounding box center [960, 245] width 19 height 19
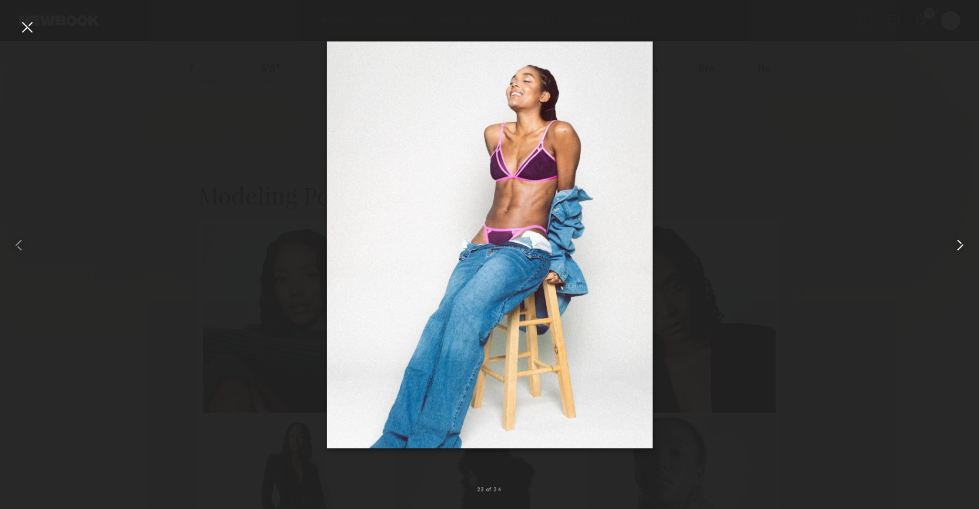
click at [957, 249] on common-icon at bounding box center [960, 245] width 19 height 19
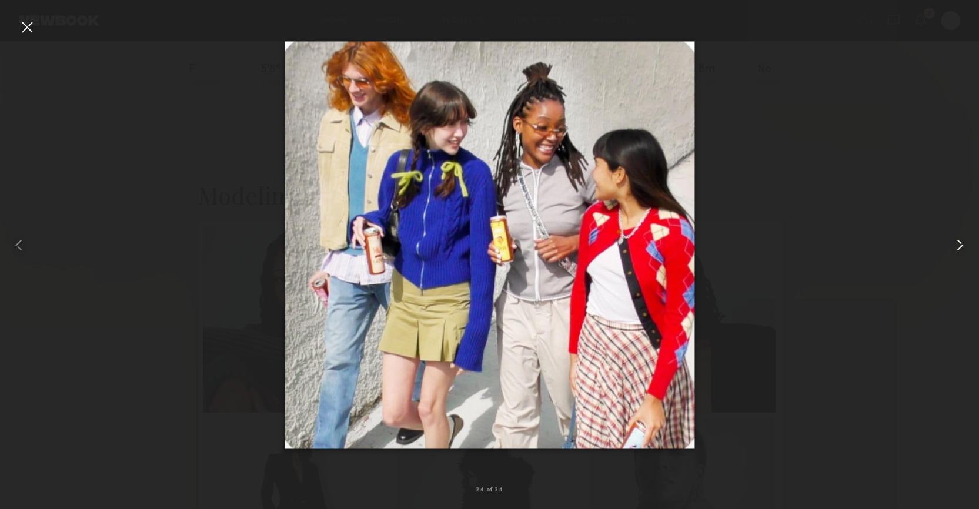
click at [957, 249] on common-icon at bounding box center [960, 245] width 19 height 19
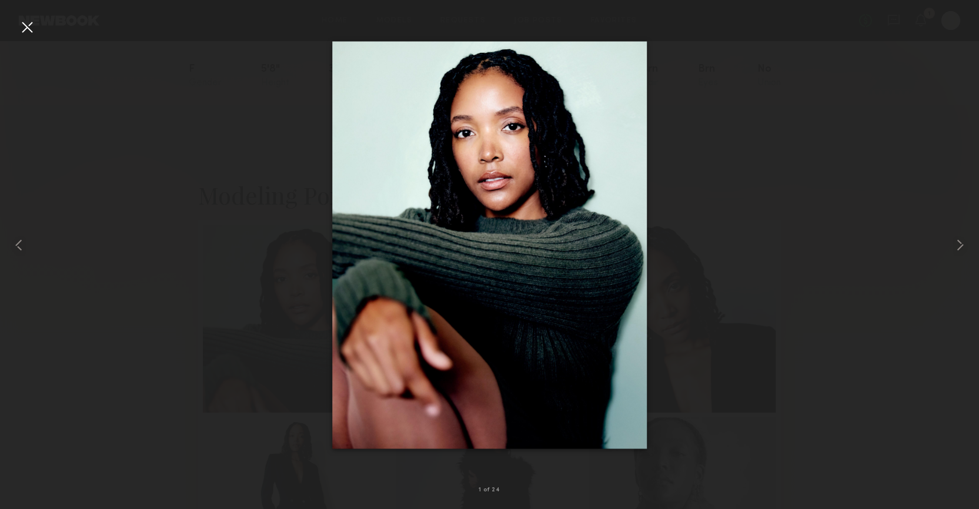
click at [34, 25] on div at bounding box center [27, 27] width 19 height 19
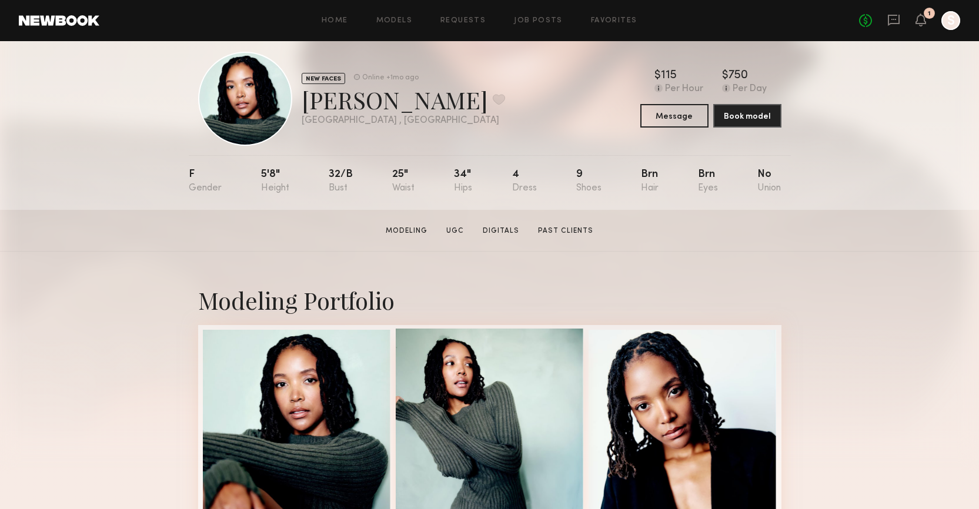
scroll to position [0, 0]
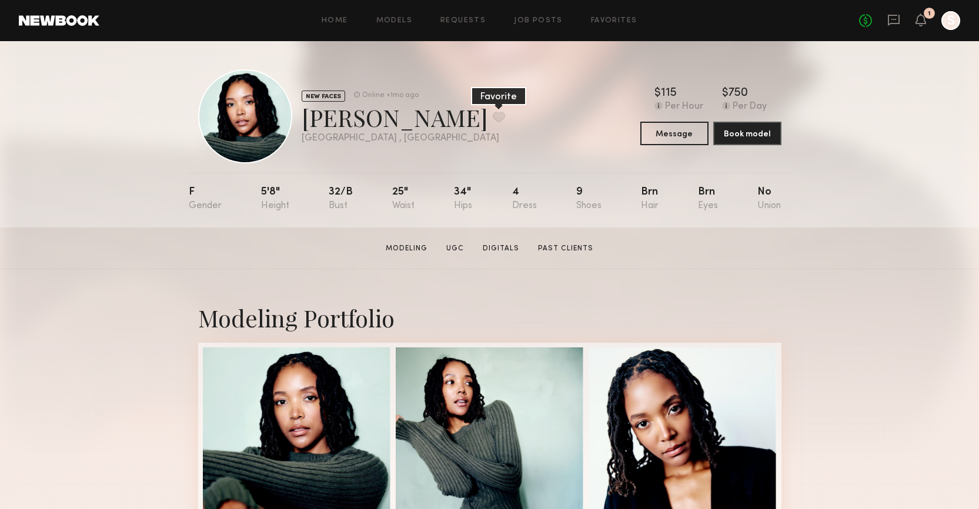
click at [493, 118] on button at bounding box center [499, 117] width 12 height 11
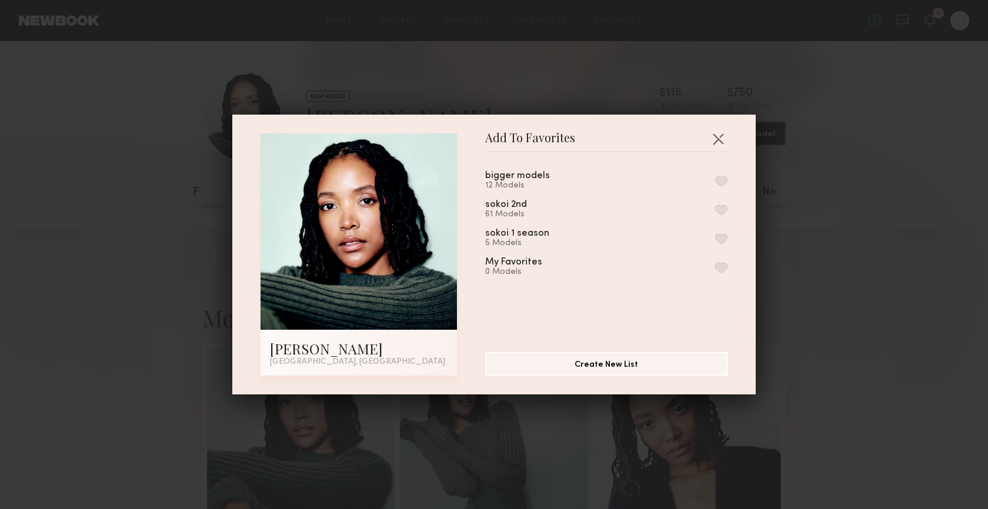
click at [715, 206] on button "button" at bounding box center [721, 210] width 12 height 11
click at [717, 133] on button "button" at bounding box center [718, 138] width 19 height 19
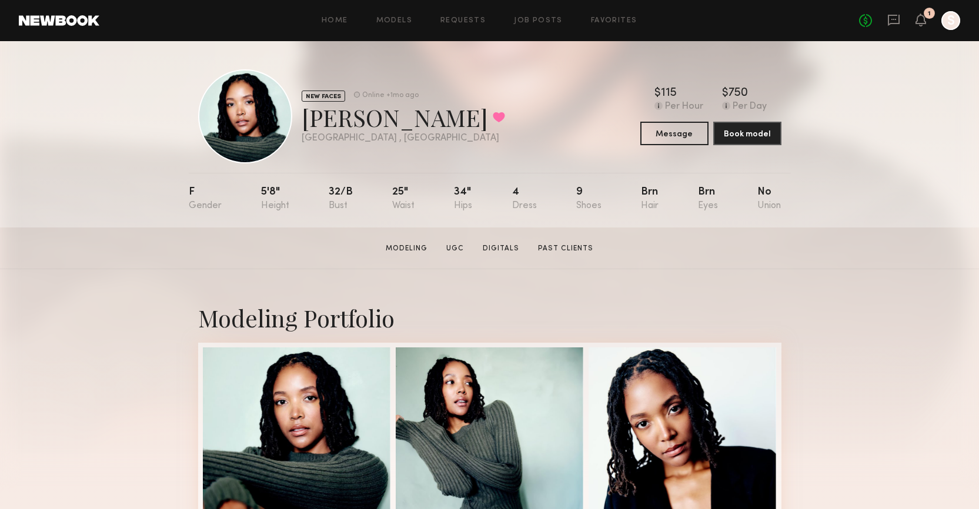
click at [885, 259] on section "Charlie L. Modeling UGC Digitals Past Clients Message Book Model" at bounding box center [489, 249] width 979 height 42
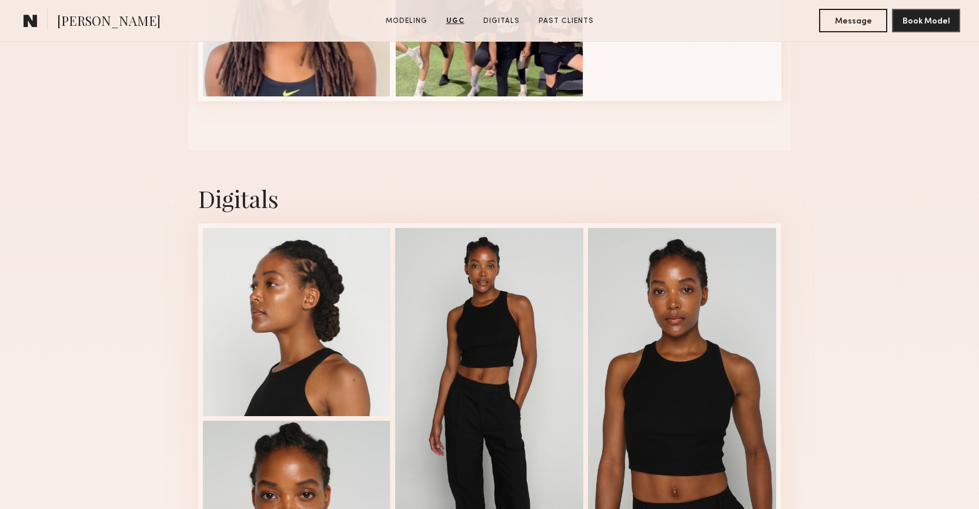
scroll to position [2121, 0]
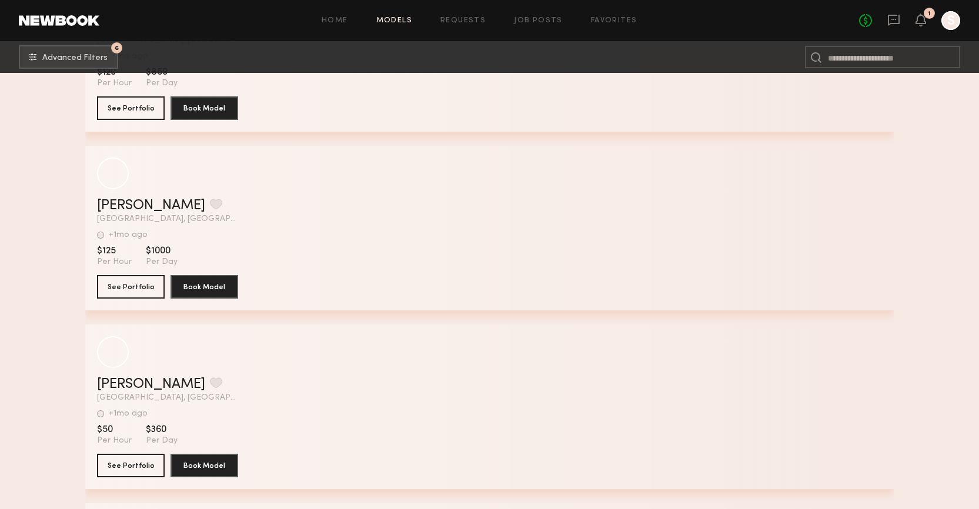
scroll to position [197663, 0]
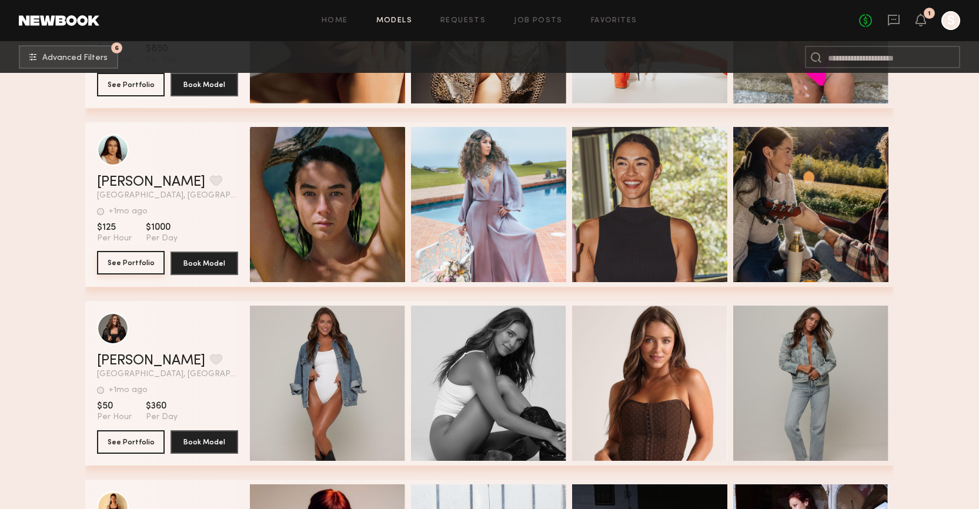
click at [128, 260] on button "See Portfolio" at bounding box center [131, 263] width 68 height 24
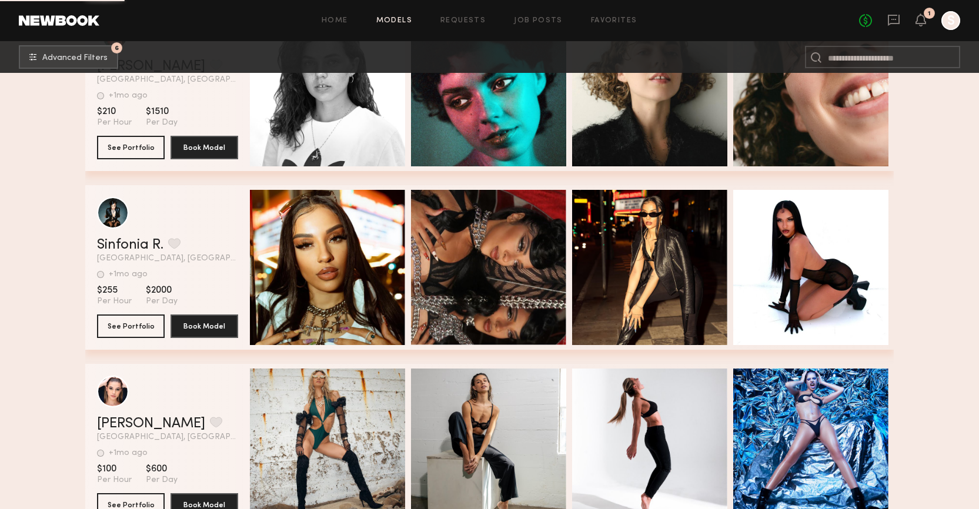
scroll to position [206919, 0]
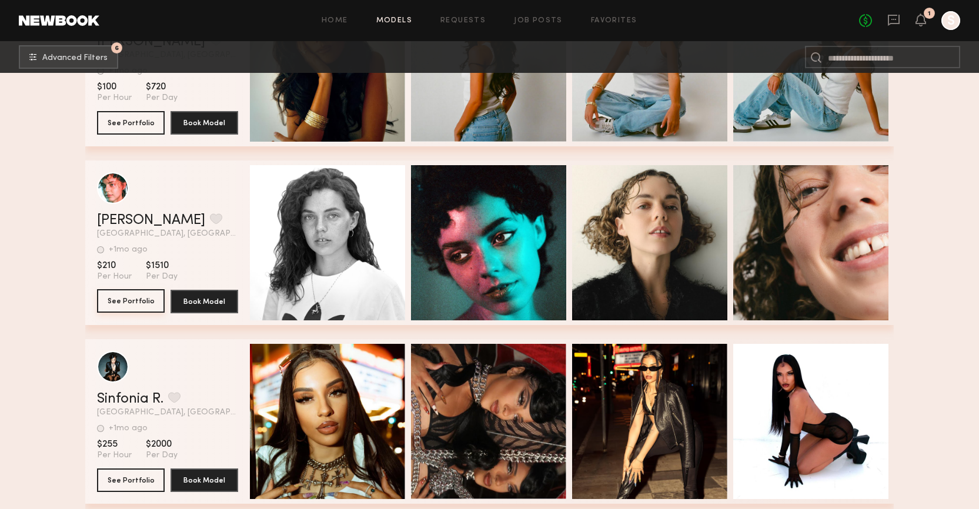
click at [133, 303] on button "See Portfolio" at bounding box center [131, 301] width 68 height 24
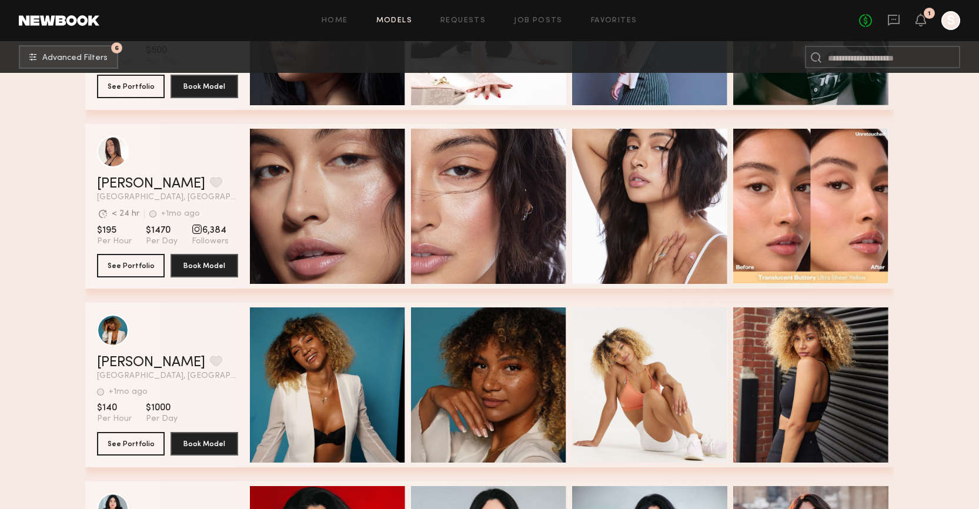
scroll to position [208368, 0]
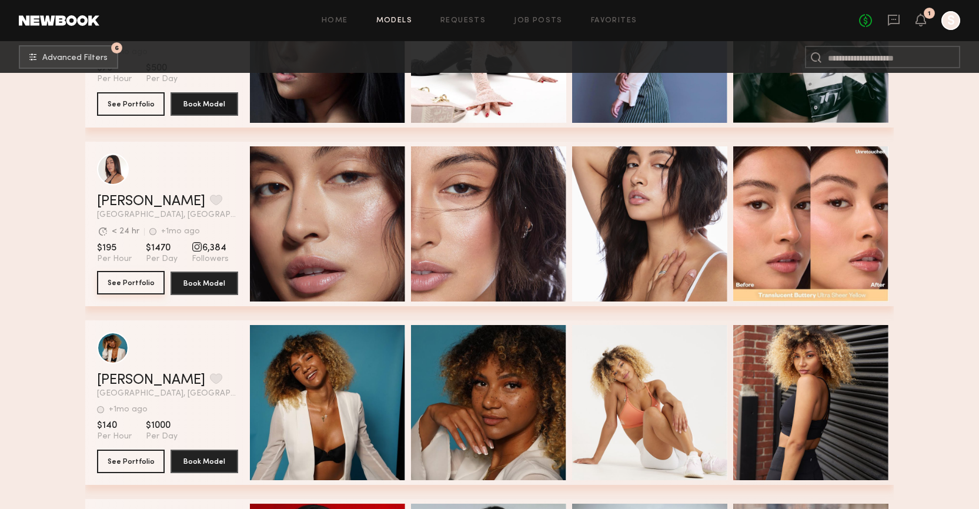
click at [132, 279] on button "See Portfolio" at bounding box center [131, 283] width 68 height 24
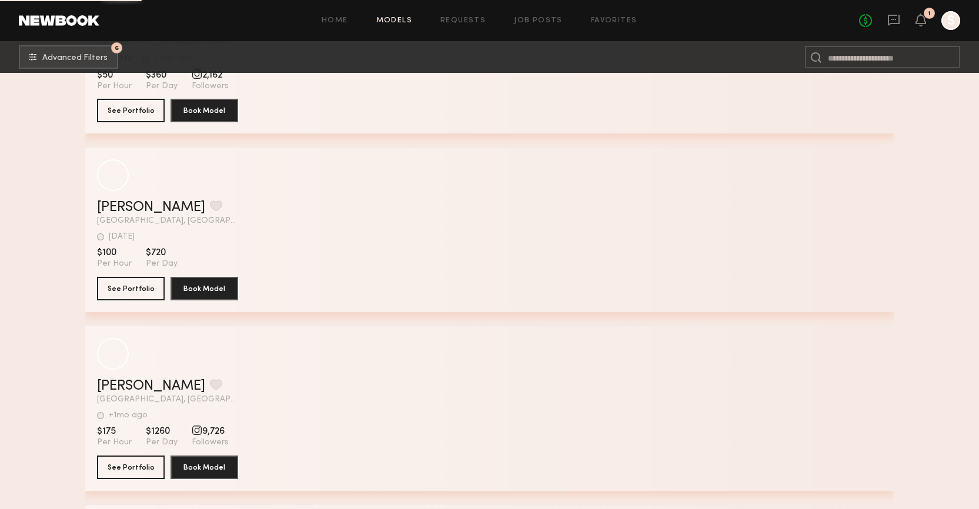
scroll to position [211601, 0]
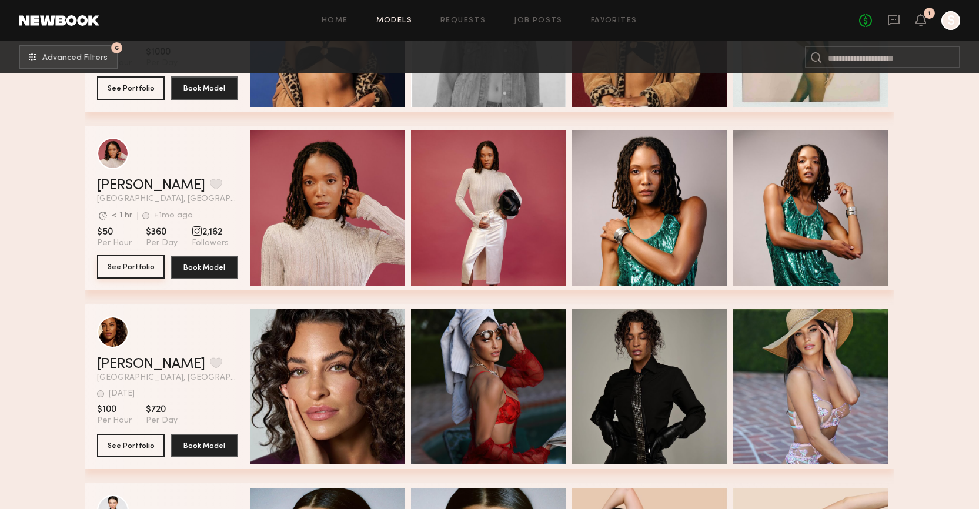
click at [115, 268] on button "See Portfolio" at bounding box center [131, 267] width 68 height 24
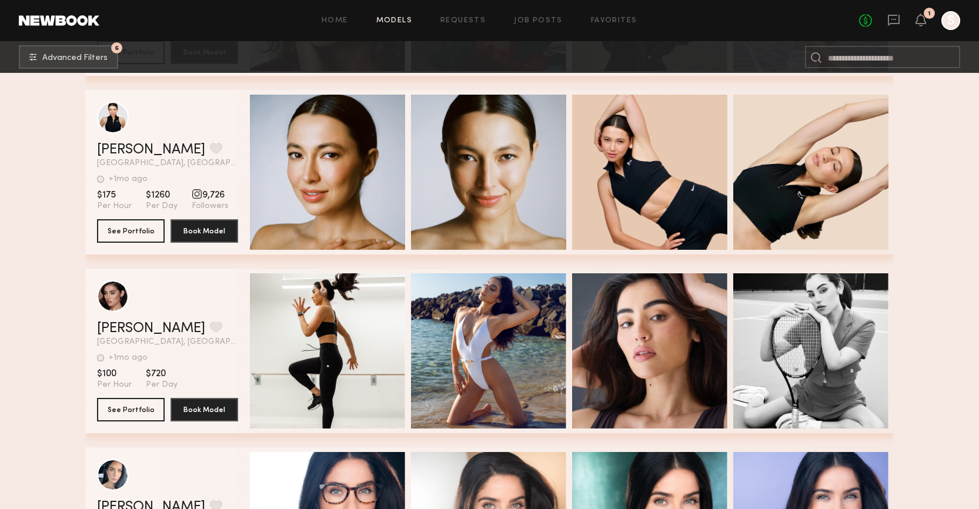
scroll to position [211984, 0]
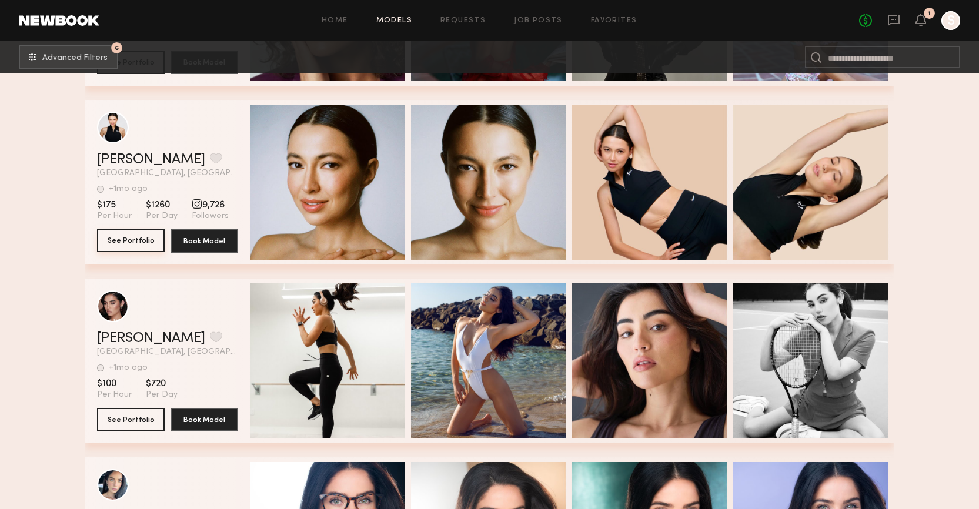
click at [134, 242] on button "See Portfolio" at bounding box center [131, 241] width 68 height 24
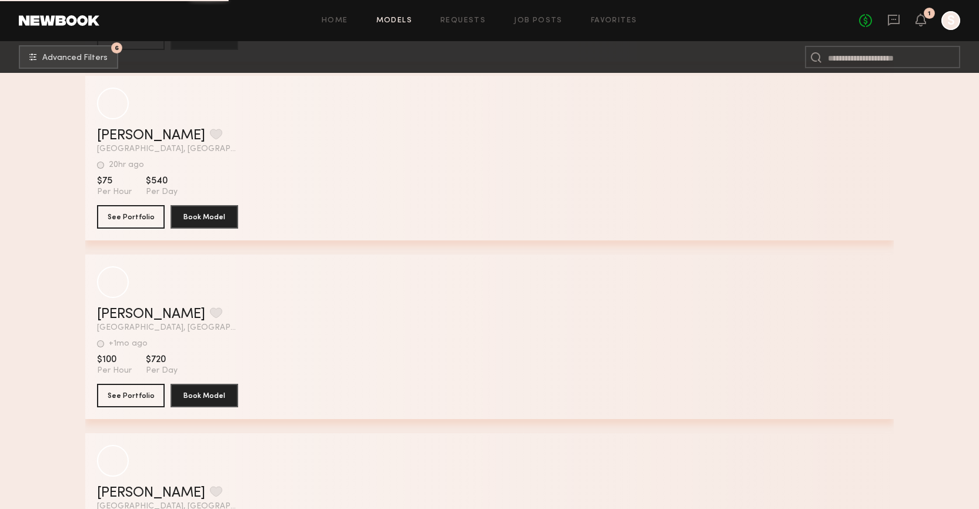
scroll to position [228774, 0]
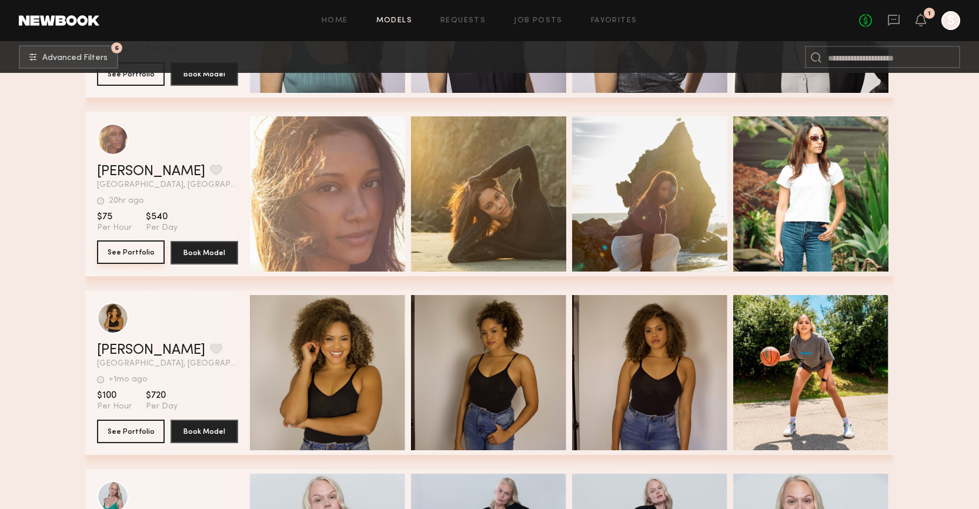
click at [140, 253] on button "See Portfolio" at bounding box center [131, 252] width 68 height 24
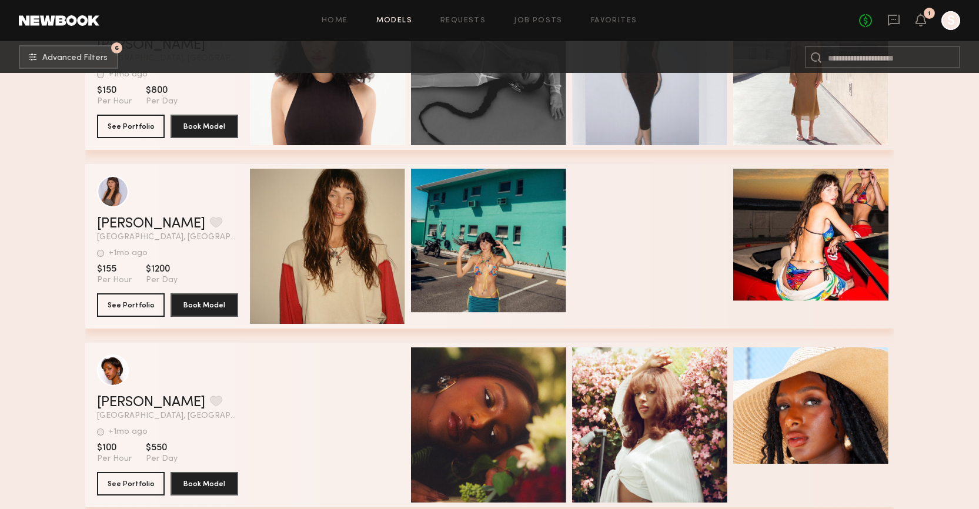
scroll to position [236231, 0]
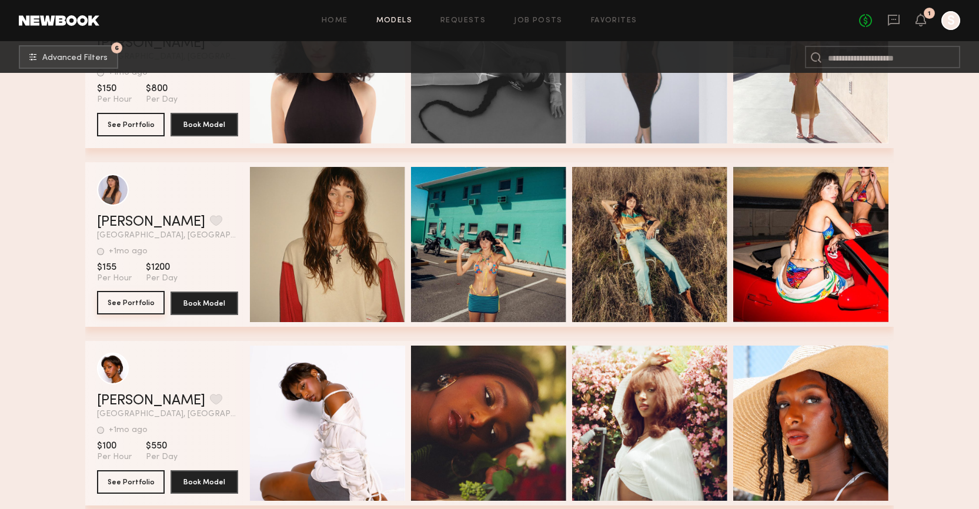
click at [149, 298] on button "See Portfolio" at bounding box center [131, 303] width 68 height 24
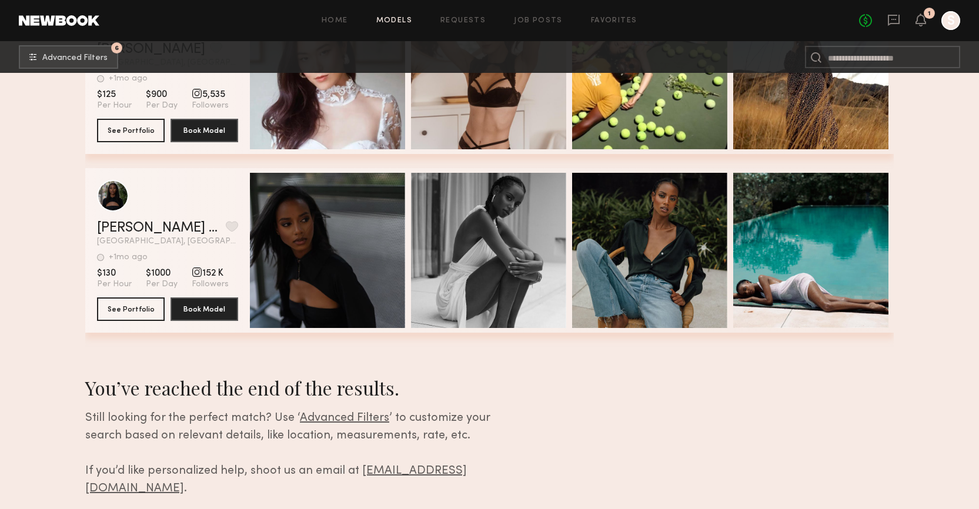
scroll to position [262881, 0]
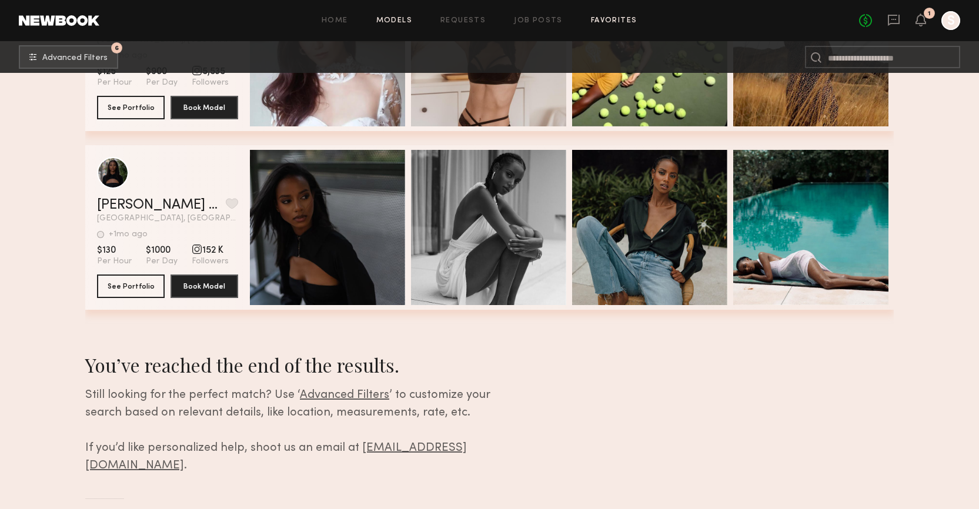
click at [616, 20] on link "Favorites" at bounding box center [614, 21] width 46 height 8
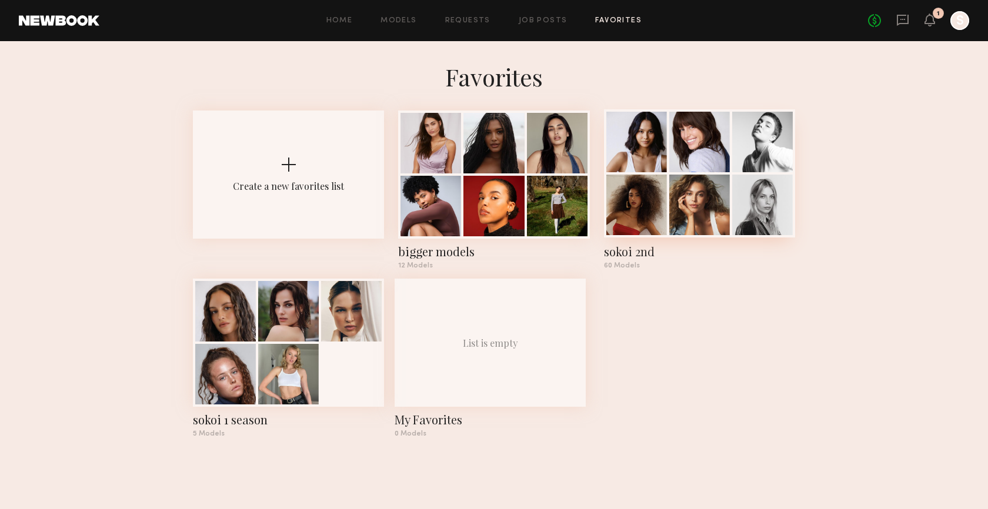
click at [684, 172] on div at bounding box center [699, 142] width 61 height 61
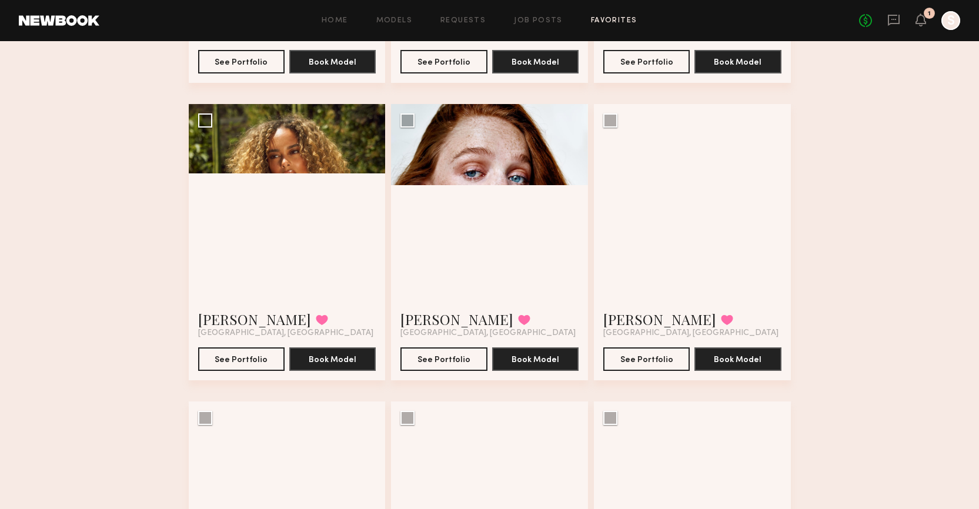
scroll to position [1195, 0]
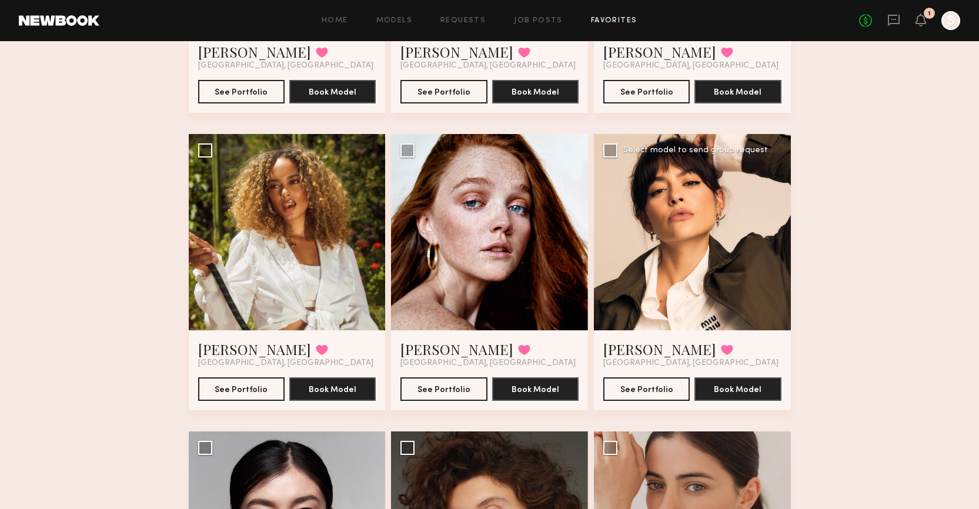
click at [640, 402] on div "Gabriela B. Favorited Los Angeles, CA See Portfolio Book Model" at bounding box center [692, 370] width 197 height 80
click at [642, 393] on button "See Portfolio" at bounding box center [646, 389] width 86 height 24
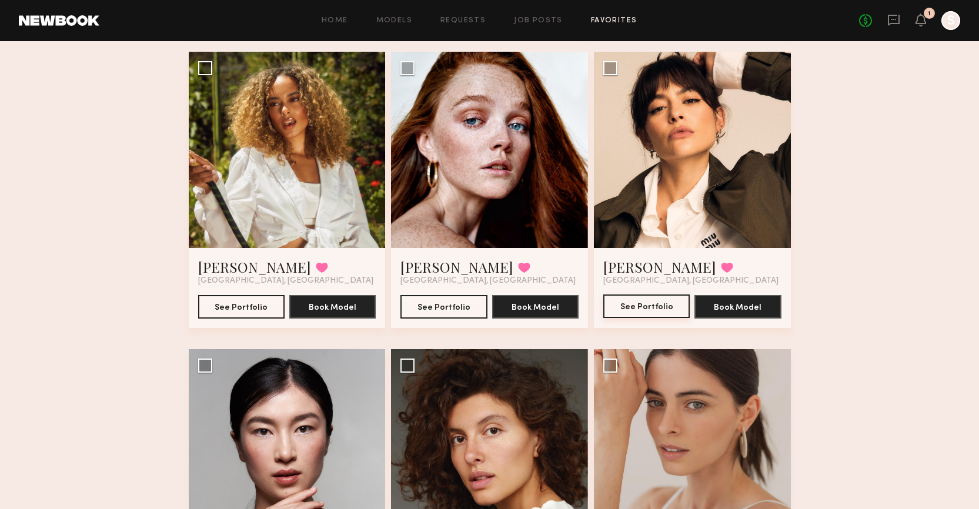
scroll to position [1304, 0]
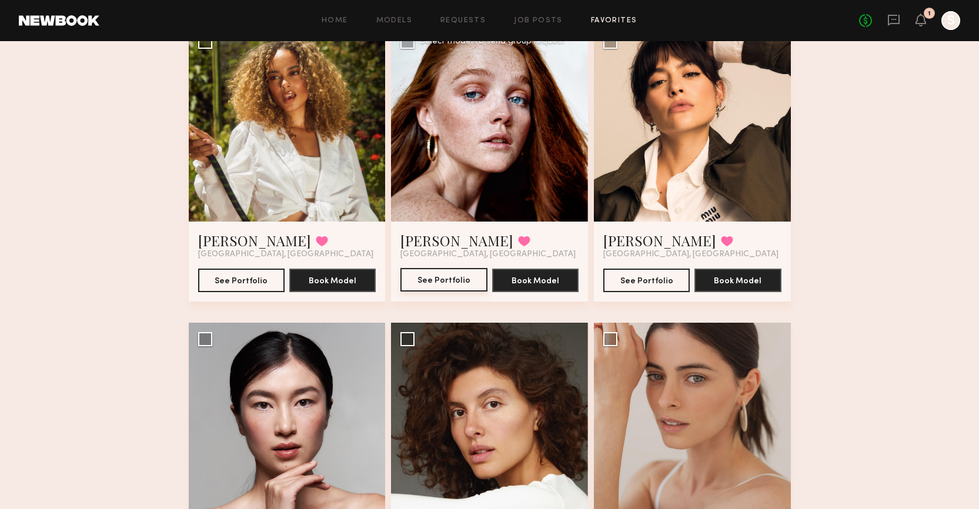
click at [472, 275] on button "See Portfolio" at bounding box center [443, 280] width 86 height 24
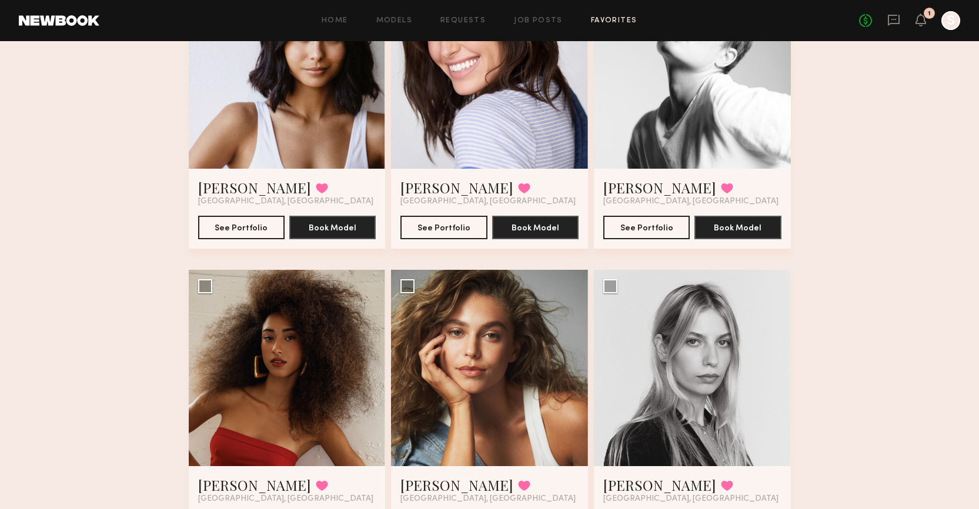
scroll to position [208, 0]
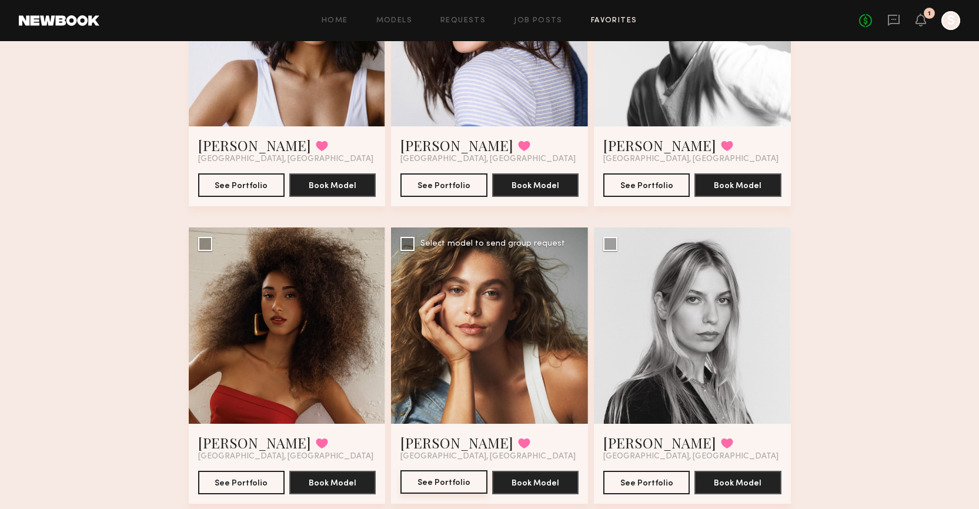
click at [460, 479] on button "See Portfolio" at bounding box center [443, 482] width 86 height 24
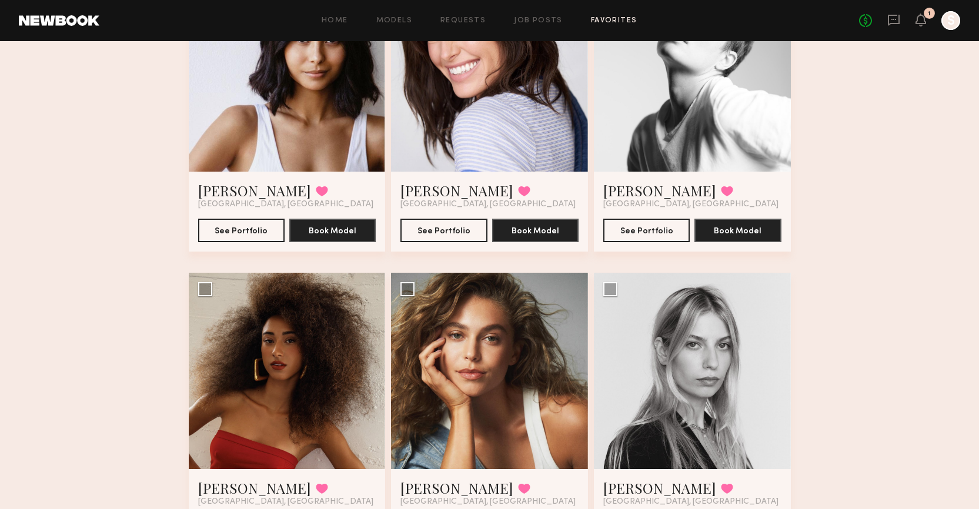
scroll to position [0, 0]
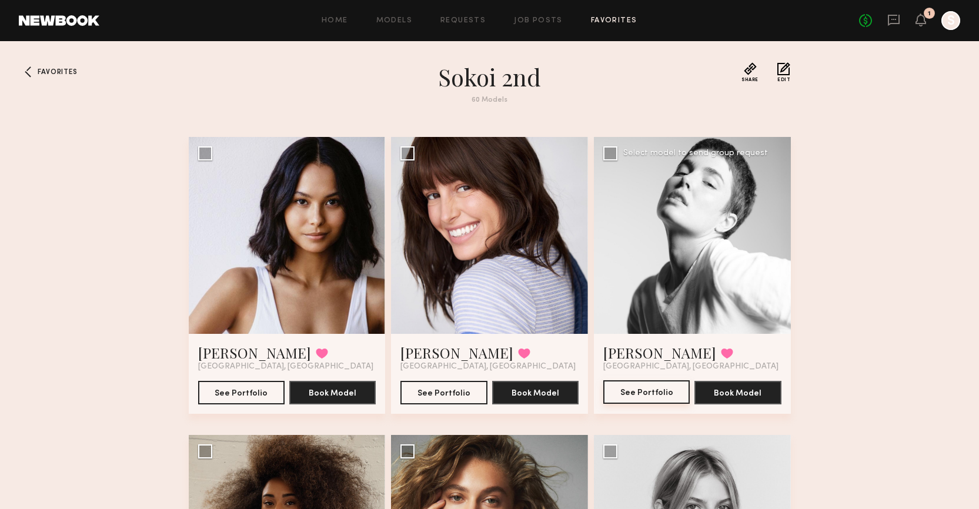
click at [665, 384] on button "See Portfolio" at bounding box center [646, 392] width 86 height 24
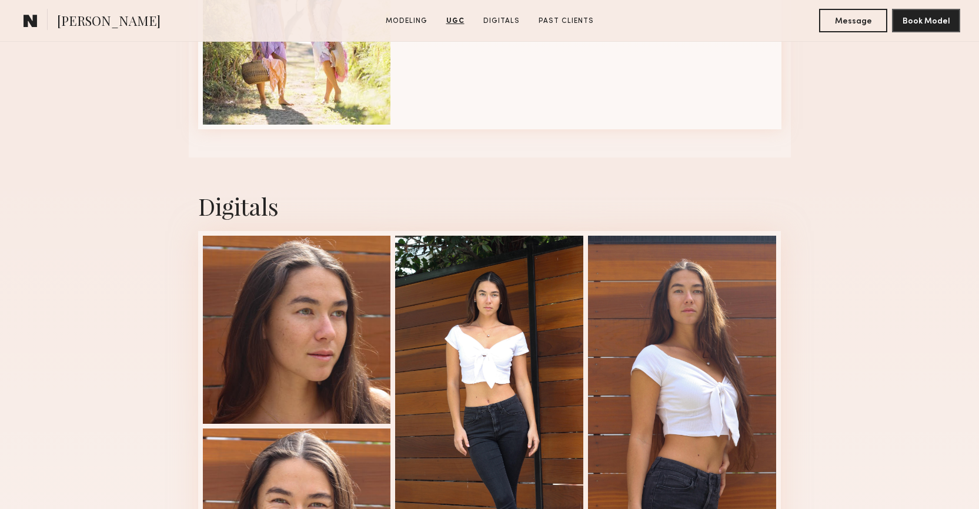
scroll to position [1777, 0]
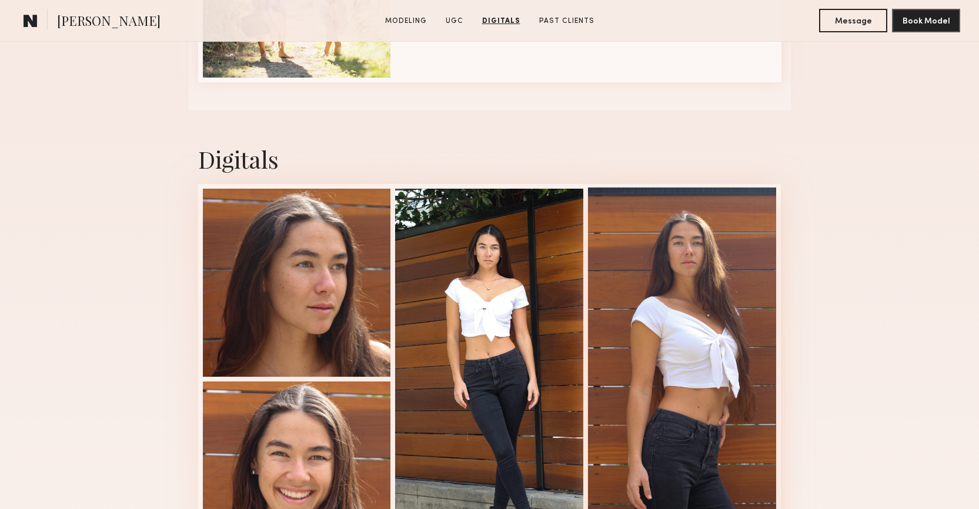
click at [715, 293] on div at bounding box center [682, 378] width 188 height 381
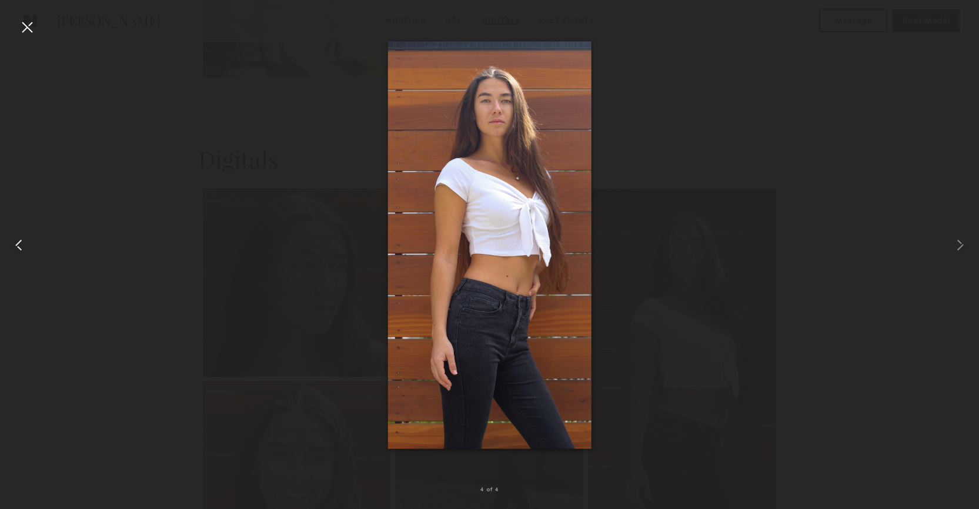
click at [28, 246] on div at bounding box center [19, 245] width 39 height 453
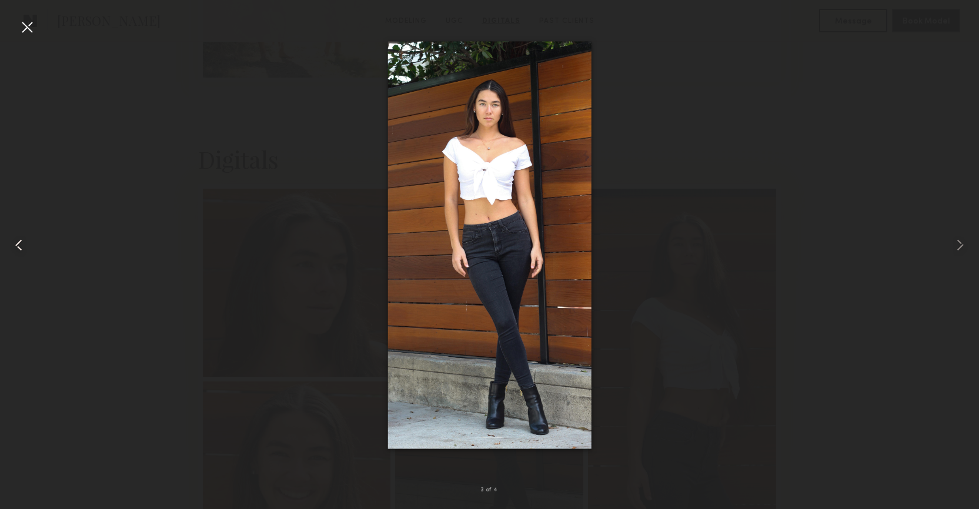
click at [28, 246] on div at bounding box center [19, 245] width 39 height 453
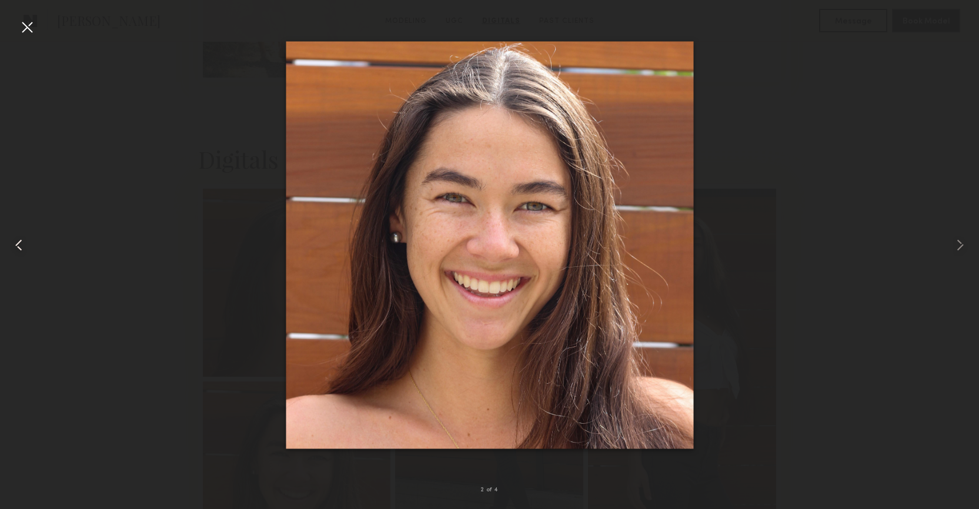
click at [28, 246] on div at bounding box center [19, 245] width 39 height 453
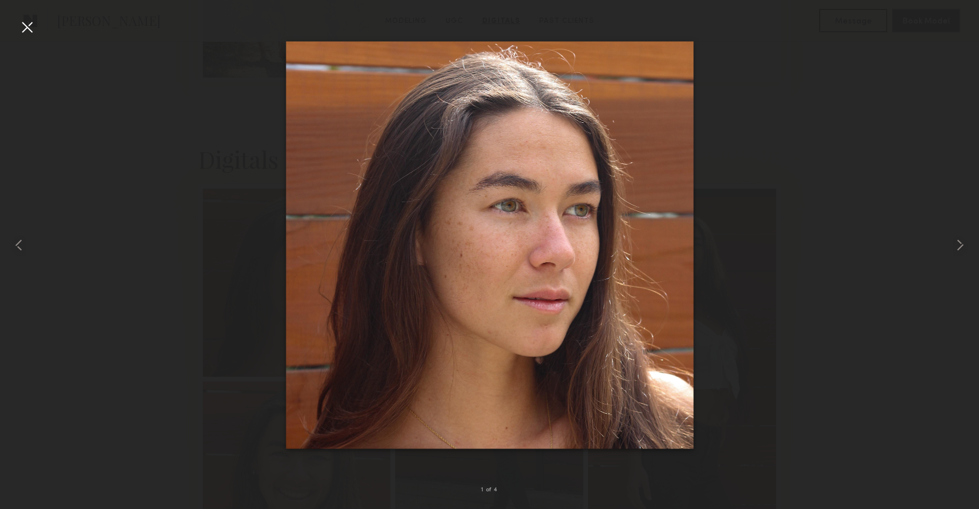
click at [29, 35] on div at bounding box center [27, 27] width 19 height 19
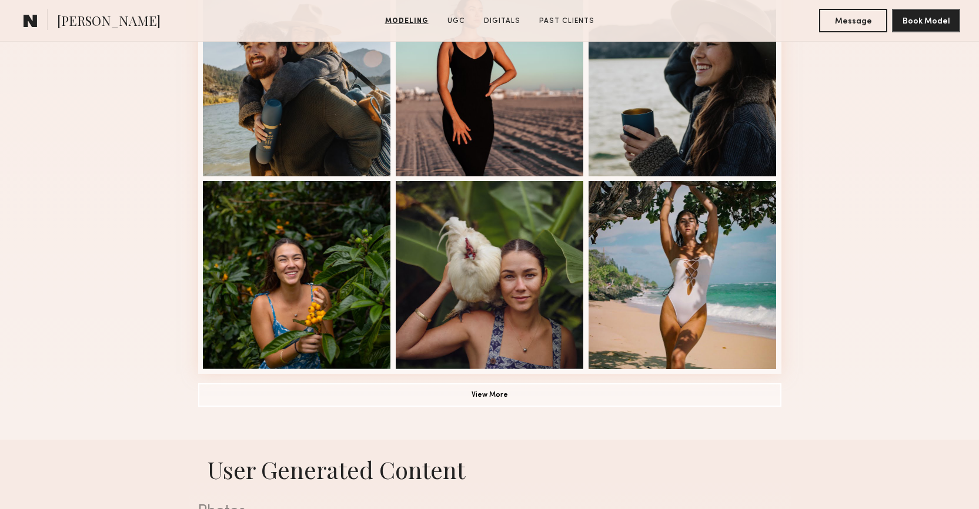
scroll to position [709, 0]
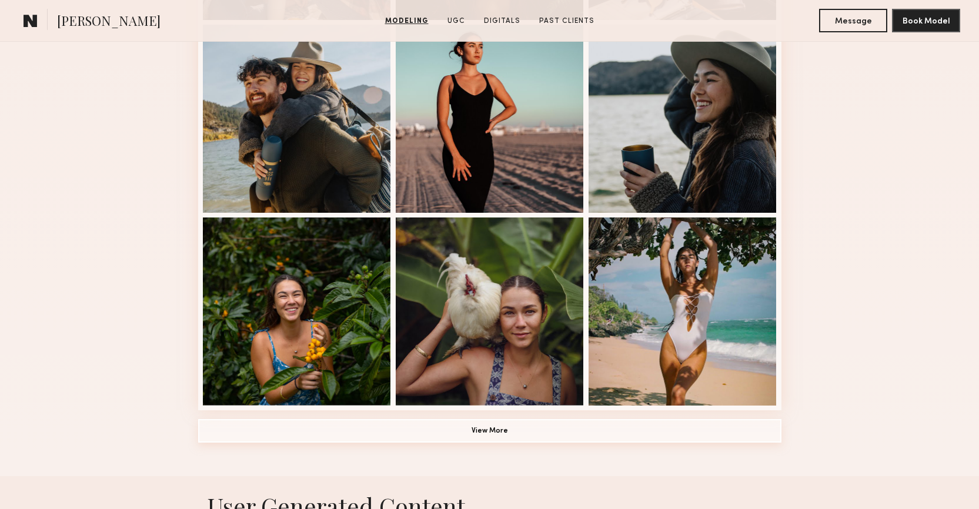
click at [465, 426] on button "View More" at bounding box center [489, 431] width 583 height 24
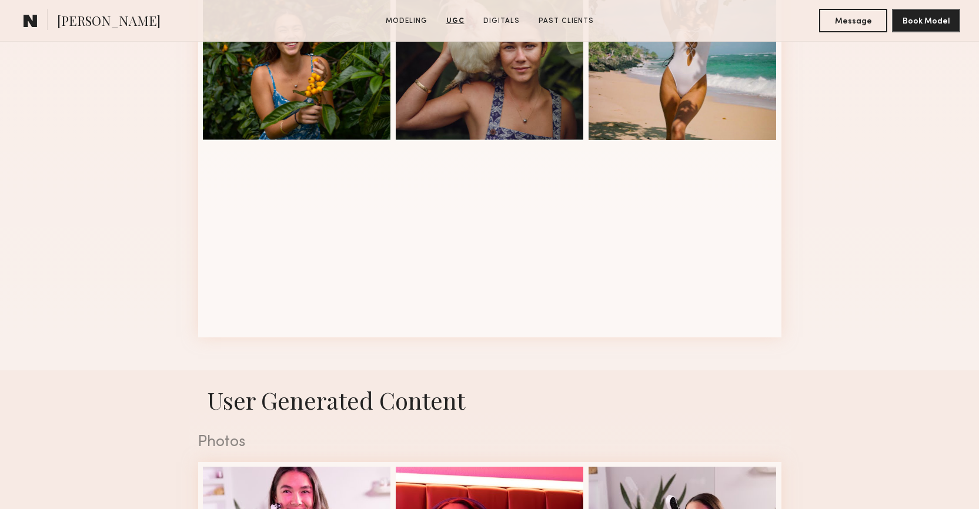
scroll to position [974, 0]
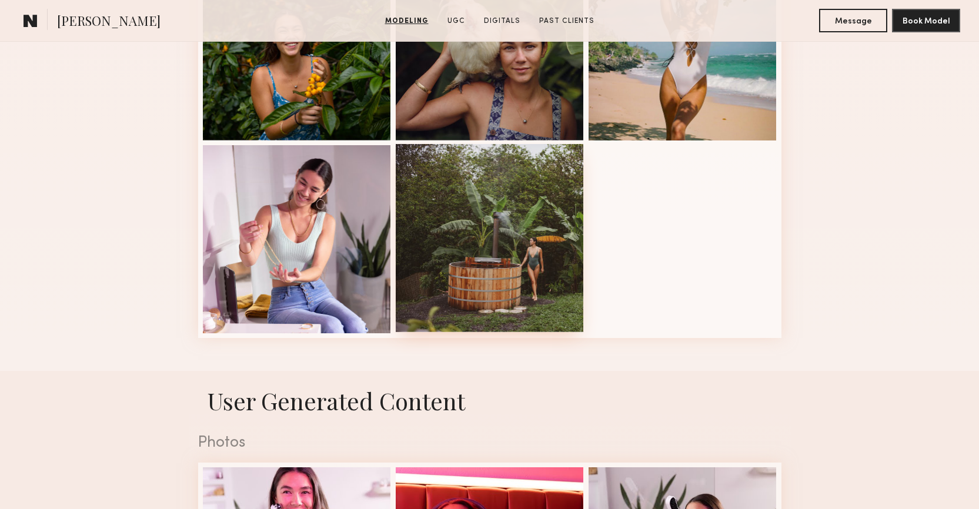
click at [535, 284] on div at bounding box center [490, 238] width 188 height 188
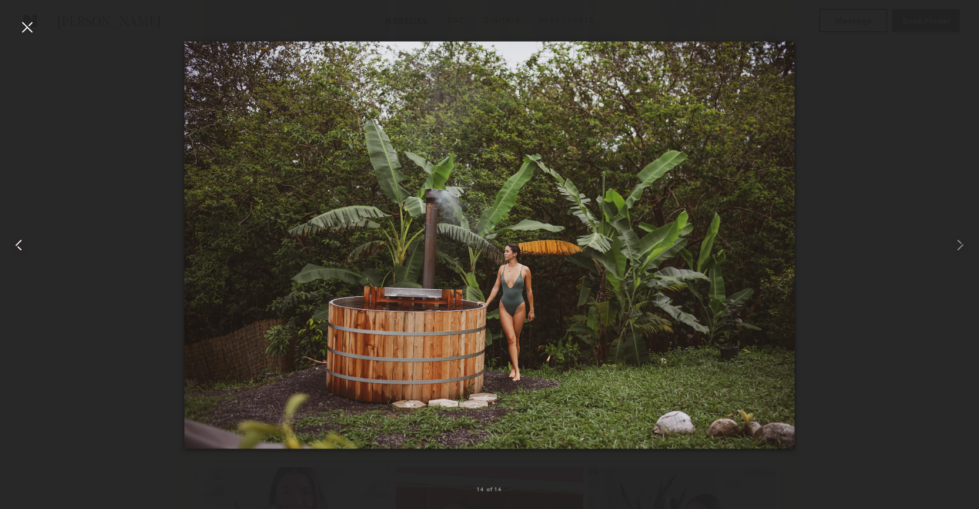
click at [19, 241] on common-icon at bounding box center [18, 245] width 19 height 19
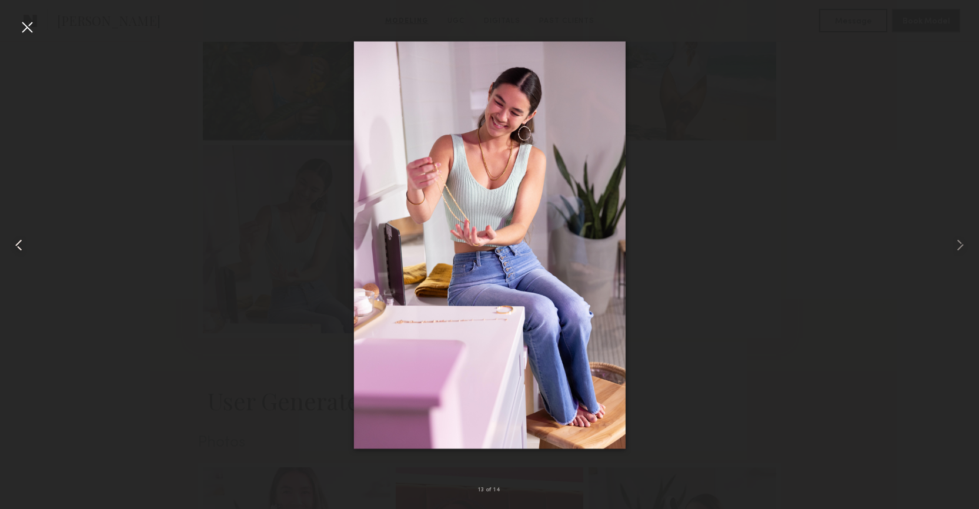
click at [19, 241] on common-icon at bounding box center [18, 245] width 19 height 19
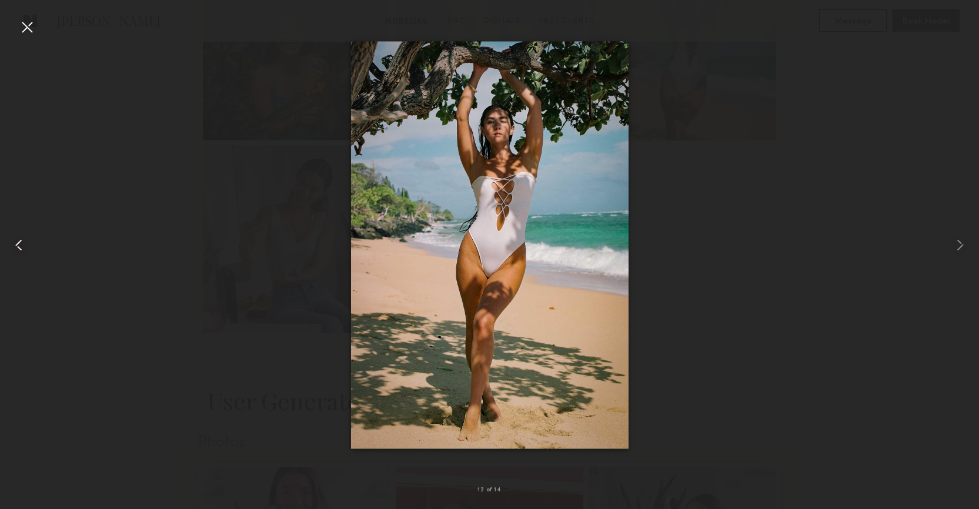
click at [19, 241] on common-icon at bounding box center [18, 245] width 19 height 19
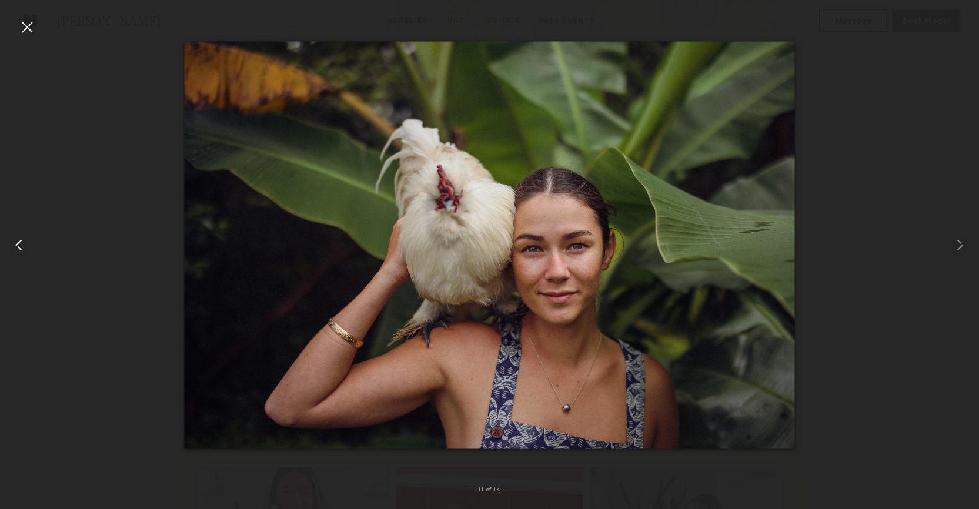
click at [19, 241] on common-icon at bounding box center [18, 245] width 19 height 19
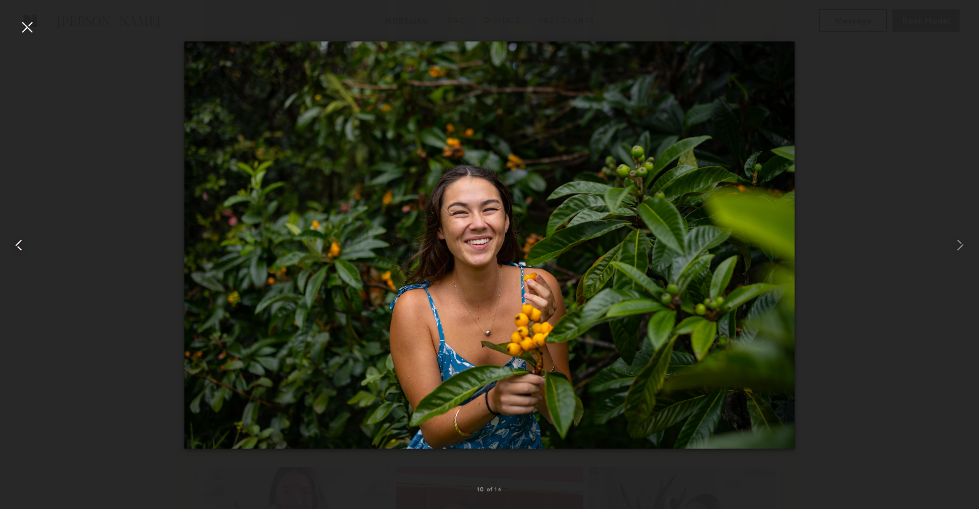
click at [19, 241] on common-icon at bounding box center [18, 245] width 19 height 19
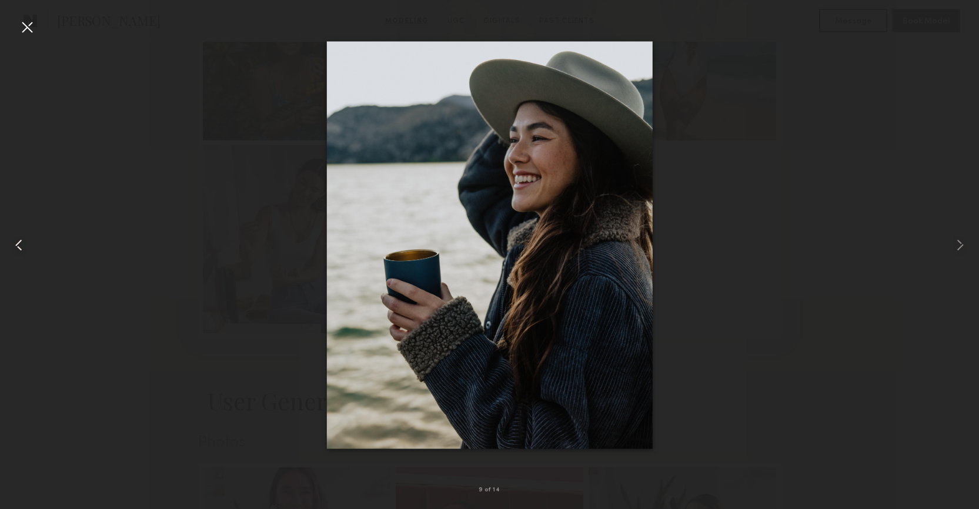
click at [19, 241] on common-icon at bounding box center [18, 245] width 19 height 19
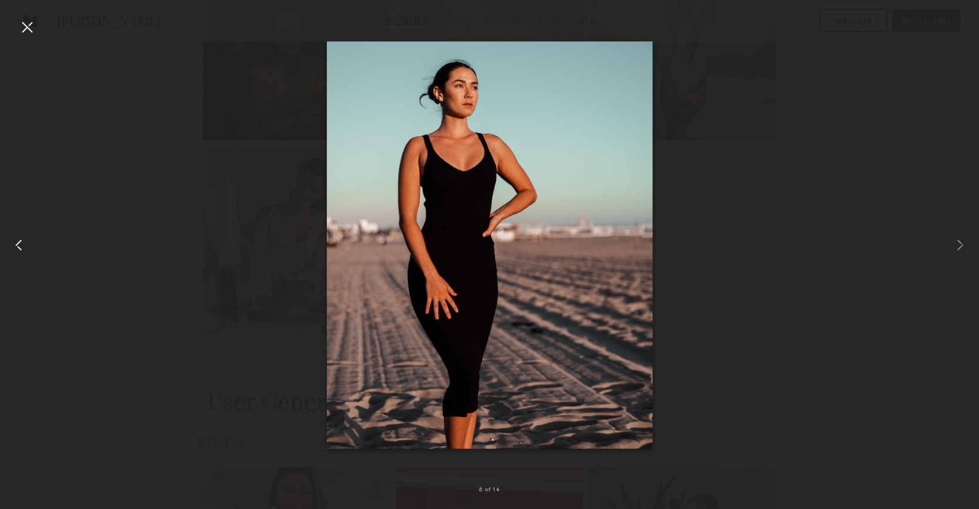
click at [19, 241] on common-icon at bounding box center [18, 245] width 19 height 19
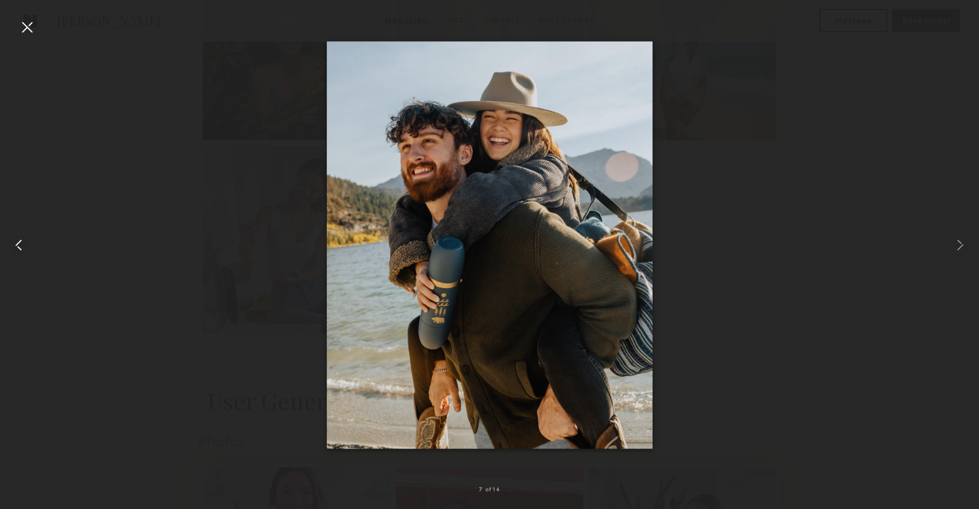
click at [19, 241] on common-icon at bounding box center [18, 245] width 19 height 19
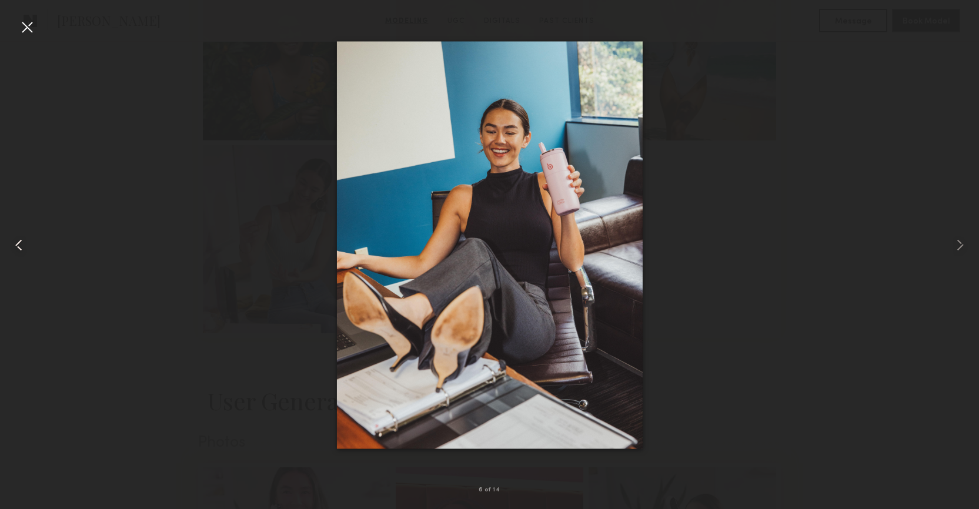
click at [19, 241] on common-icon at bounding box center [18, 245] width 19 height 19
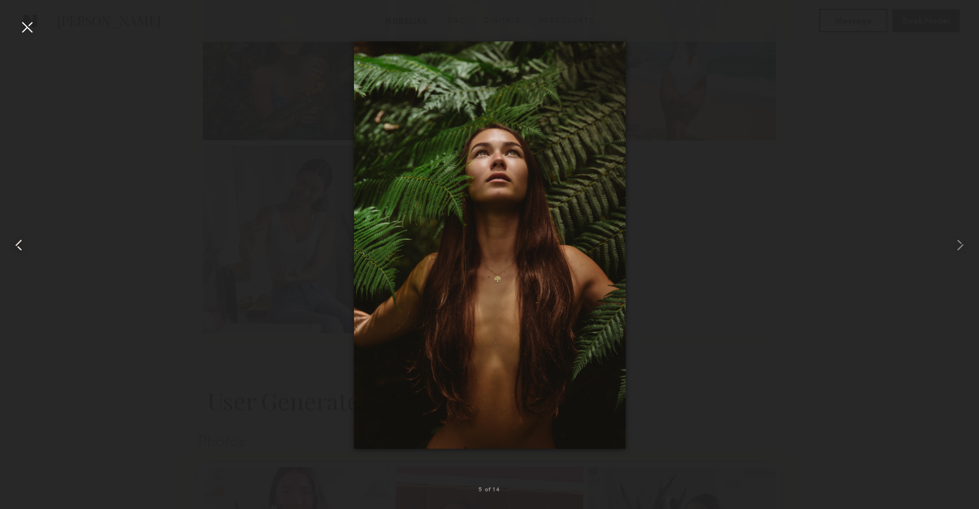
click at [19, 241] on common-icon at bounding box center [18, 245] width 19 height 19
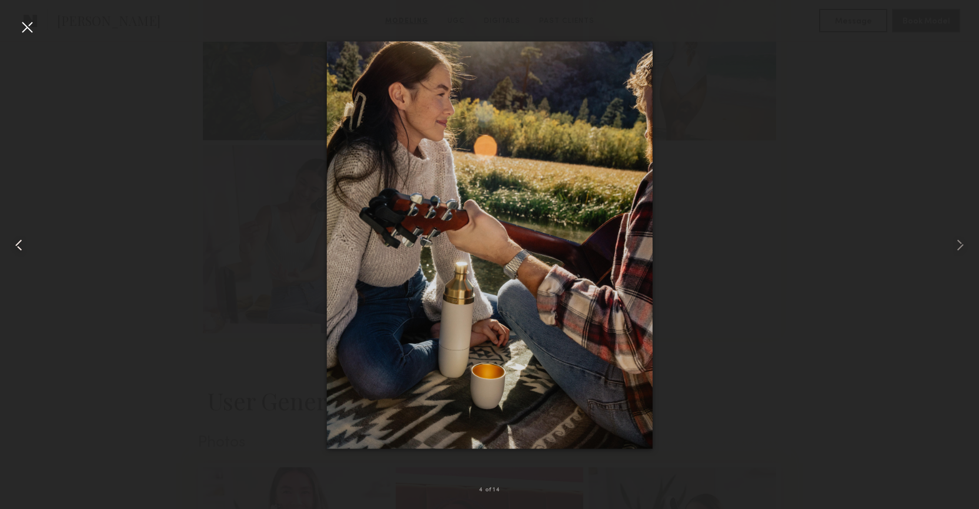
click at [19, 241] on common-icon at bounding box center [18, 245] width 19 height 19
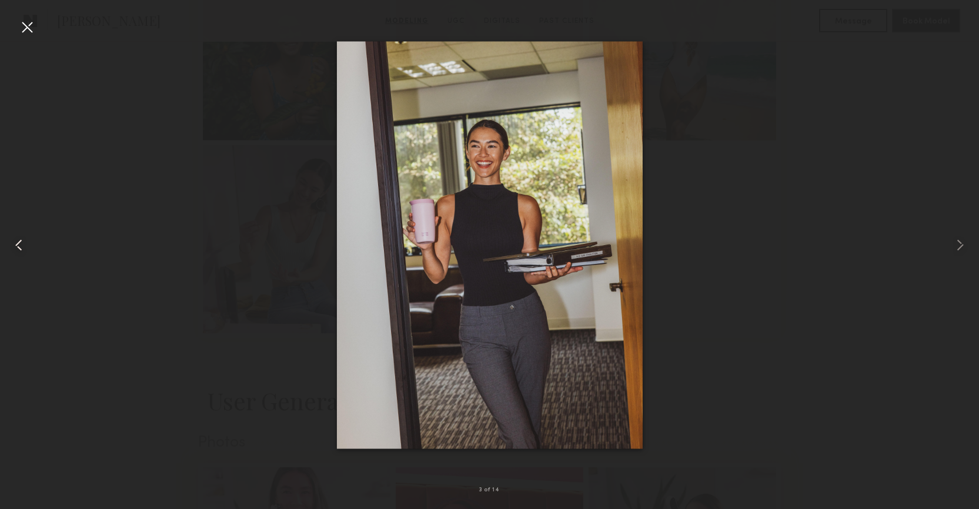
click at [19, 241] on common-icon at bounding box center [18, 245] width 19 height 19
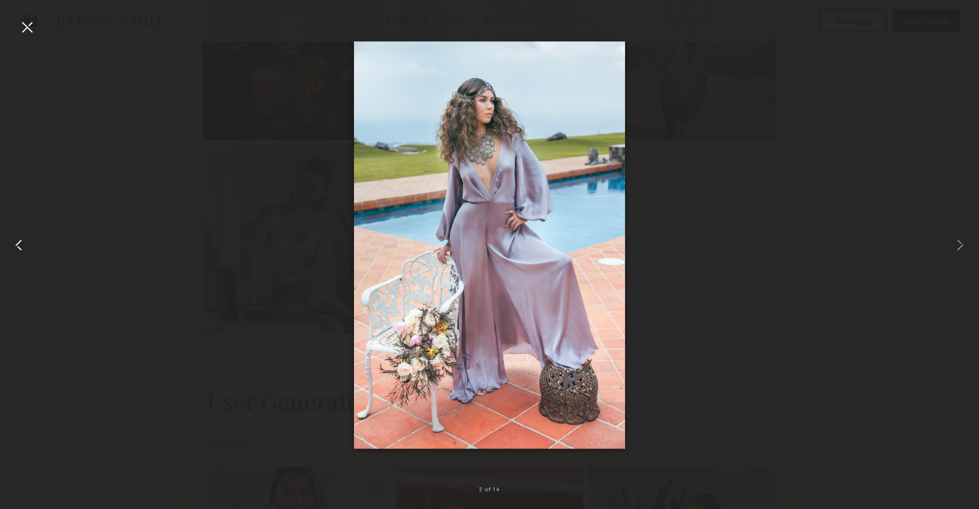
click at [19, 241] on common-icon at bounding box center [18, 245] width 19 height 19
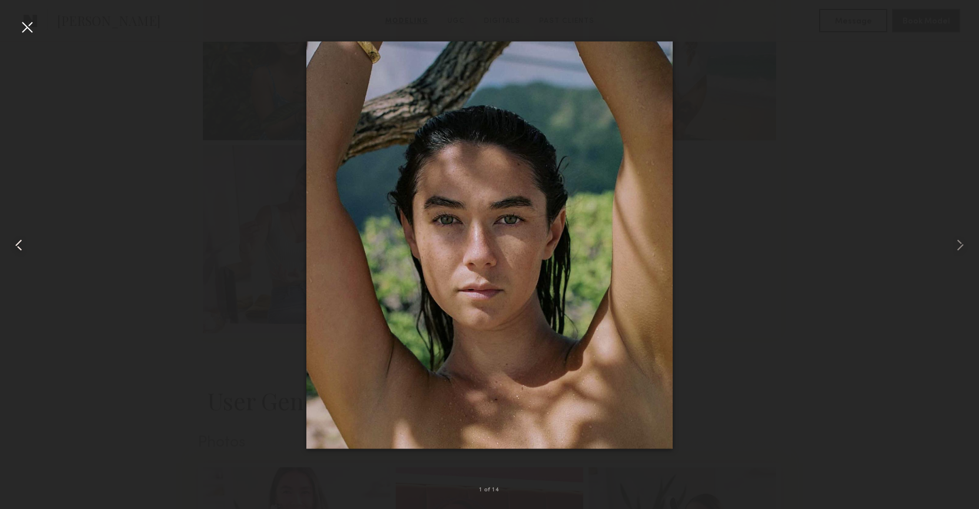
click at [19, 241] on common-icon at bounding box center [18, 245] width 19 height 19
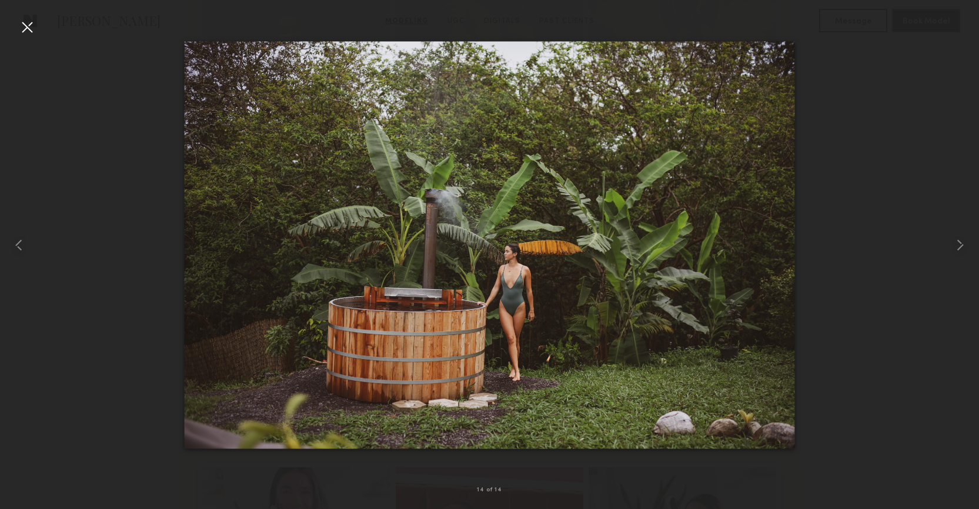
click at [29, 25] on div at bounding box center [27, 27] width 19 height 19
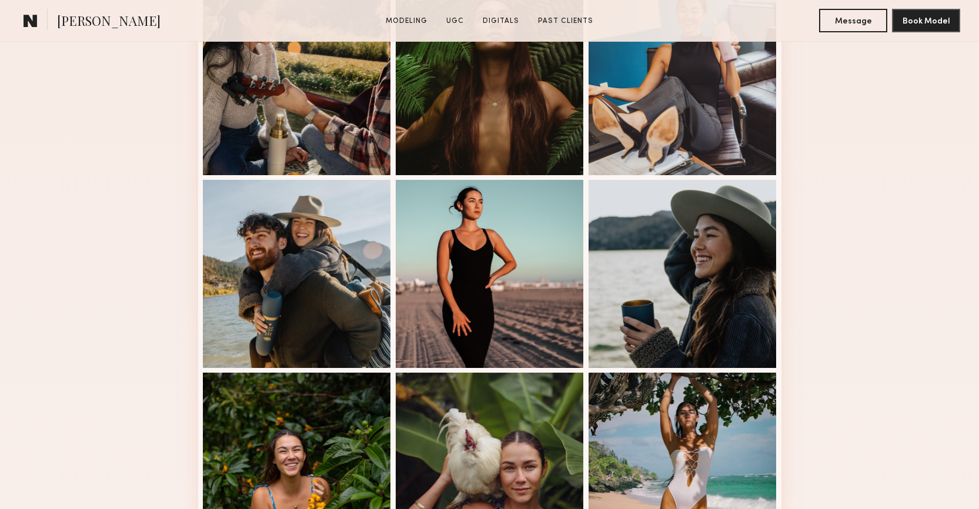
scroll to position [0, 0]
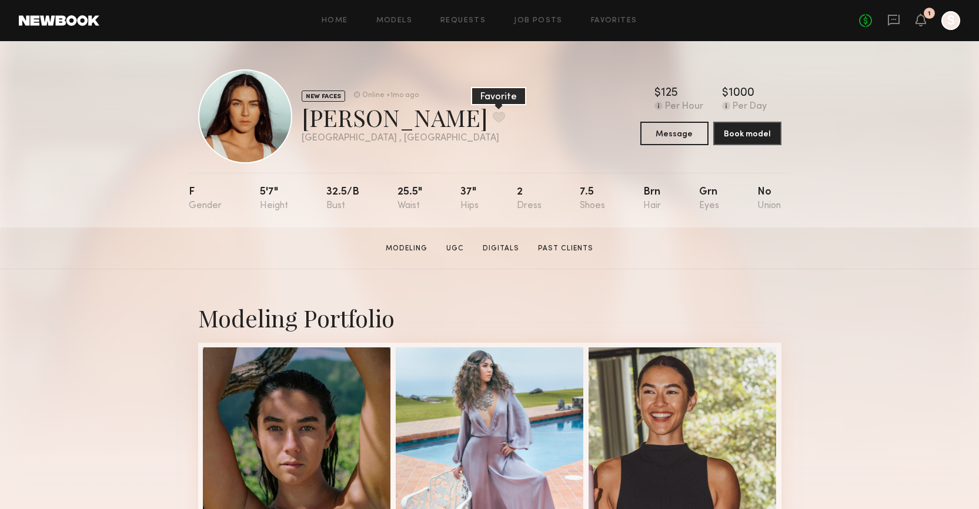
click at [493, 115] on button at bounding box center [499, 117] width 12 height 11
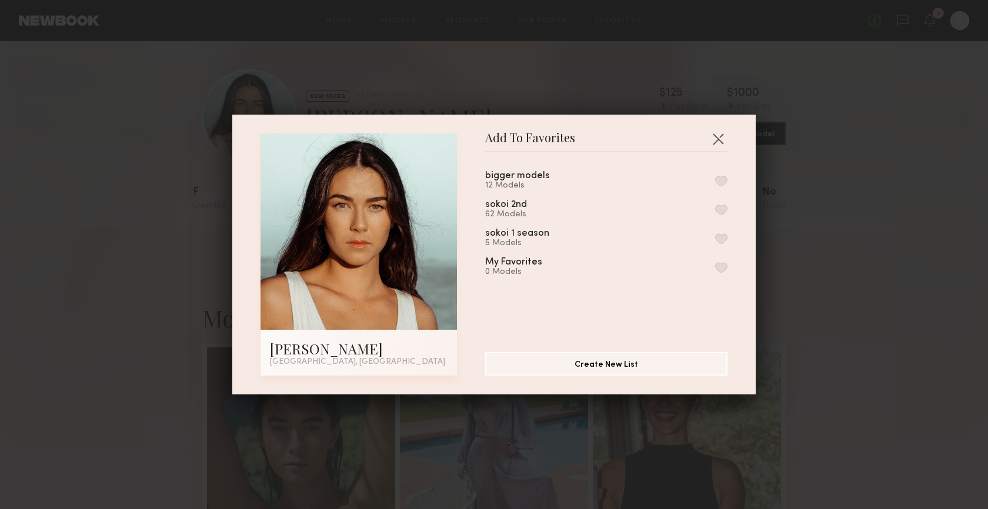
click at [715, 209] on button "button" at bounding box center [721, 210] width 12 height 11
click at [709, 133] on button "button" at bounding box center [718, 138] width 19 height 19
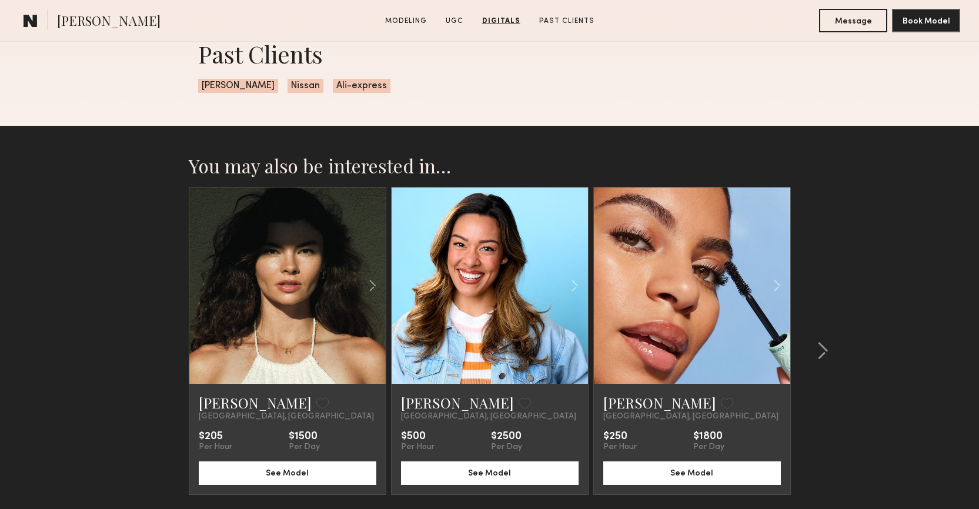
scroll to position [2632, 0]
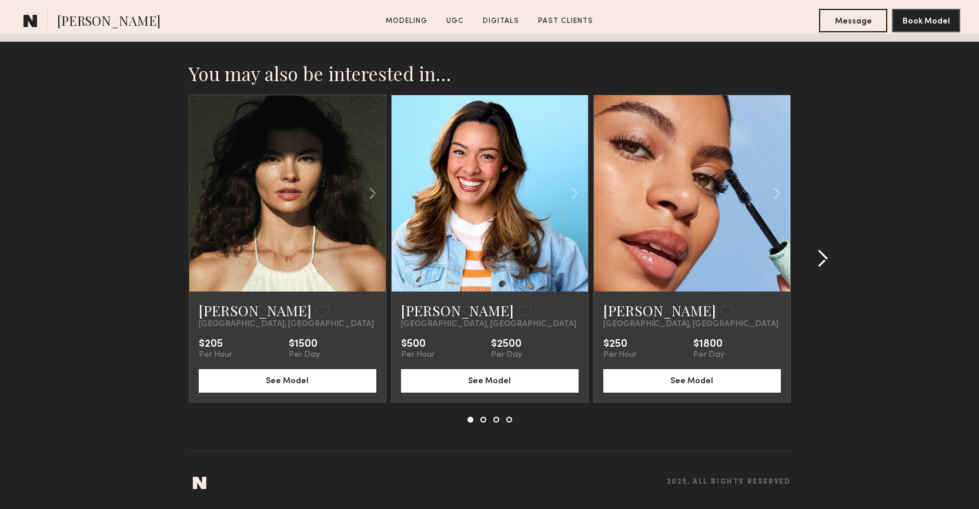
click at [820, 259] on common-icon at bounding box center [823, 258] width 12 height 19
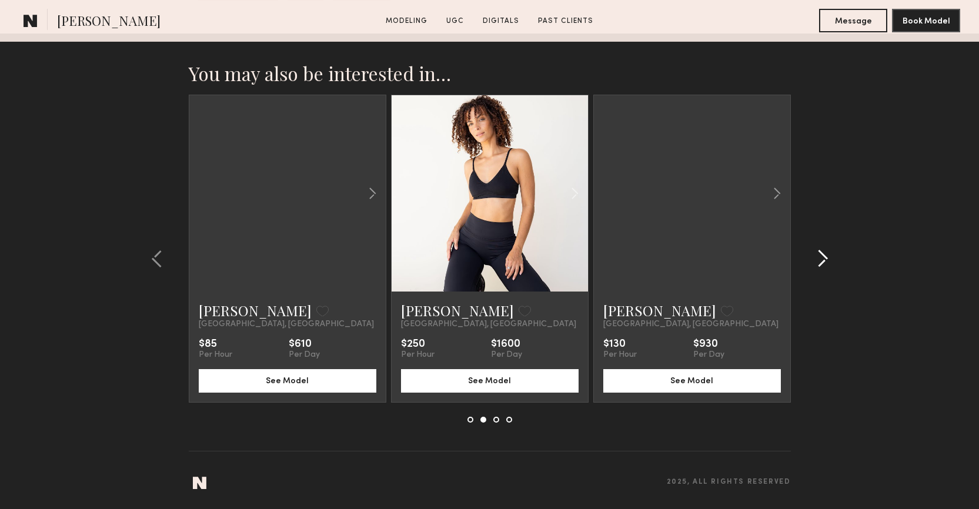
click at [820, 259] on common-icon at bounding box center [823, 258] width 12 height 19
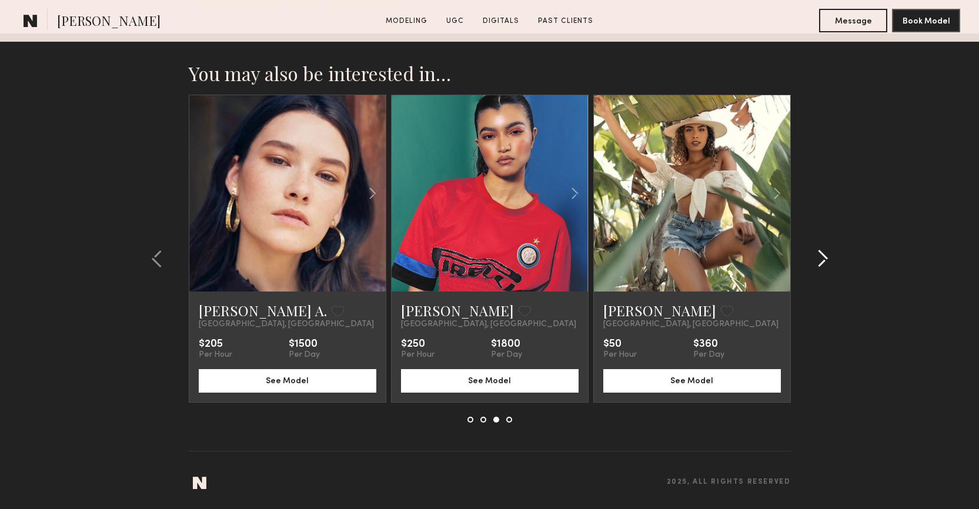
click at [820, 259] on common-icon at bounding box center [823, 258] width 12 height 19
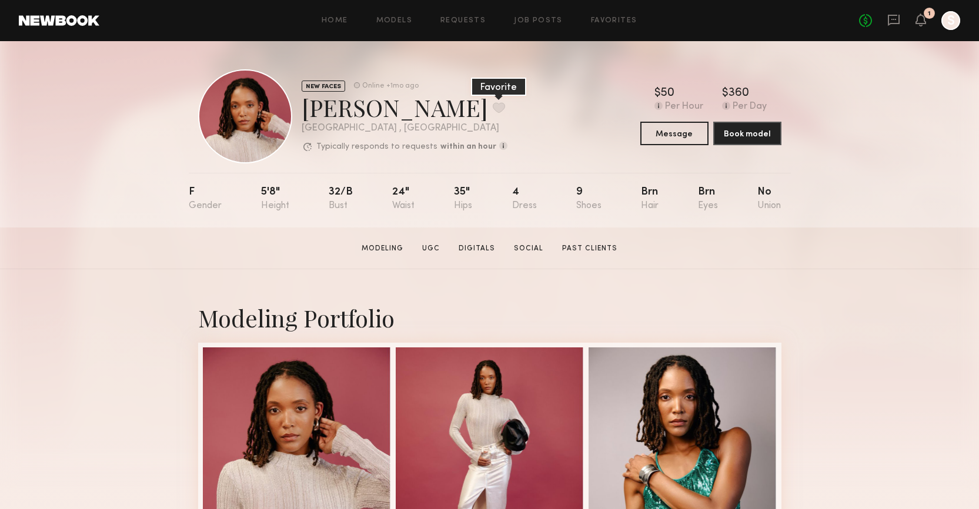
click at [493, 105] on button at bounding box center [499, 107] width 12 height 11
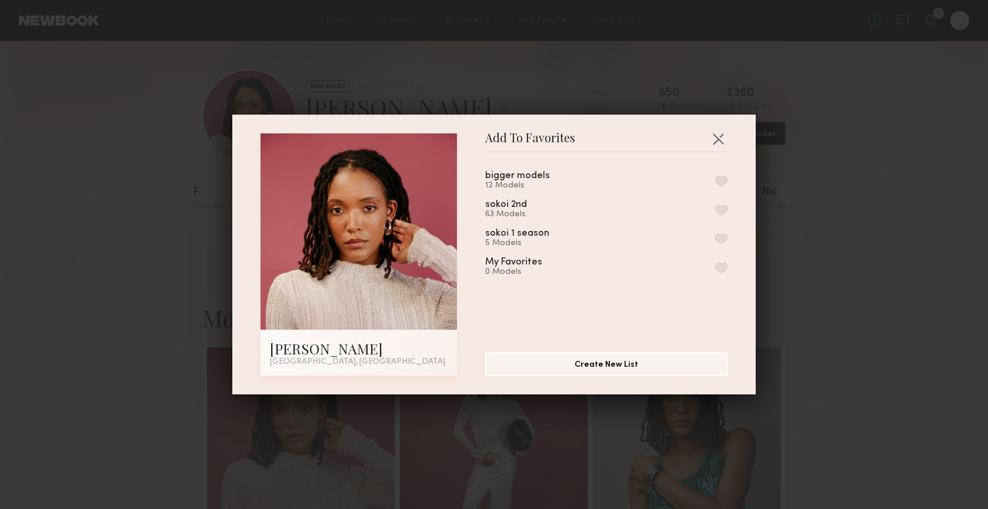
click at [715, 208] on button "button" at bounding box center [721, 210] width 12 height 11
click at [715, 134] on button "button" at bounding box center [718, 138] width 19 height 19
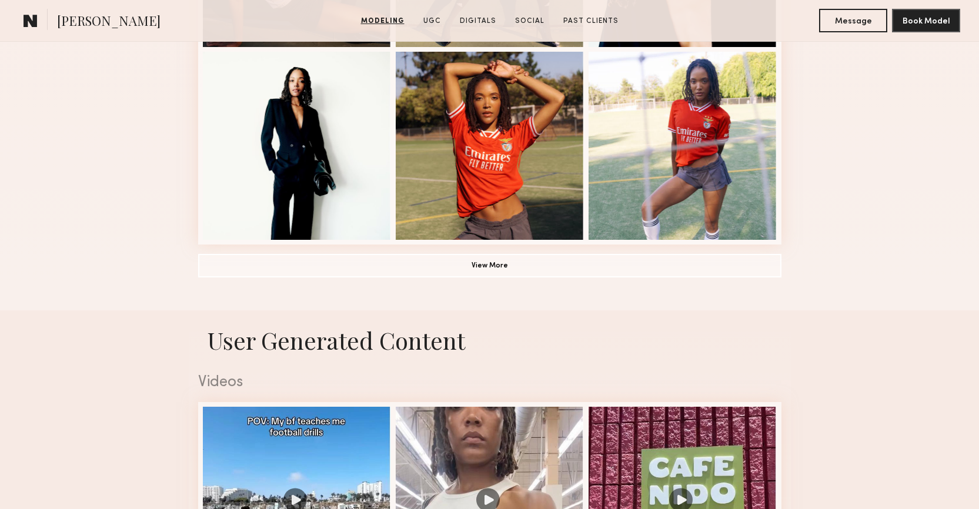
scroll to position [875, 0]
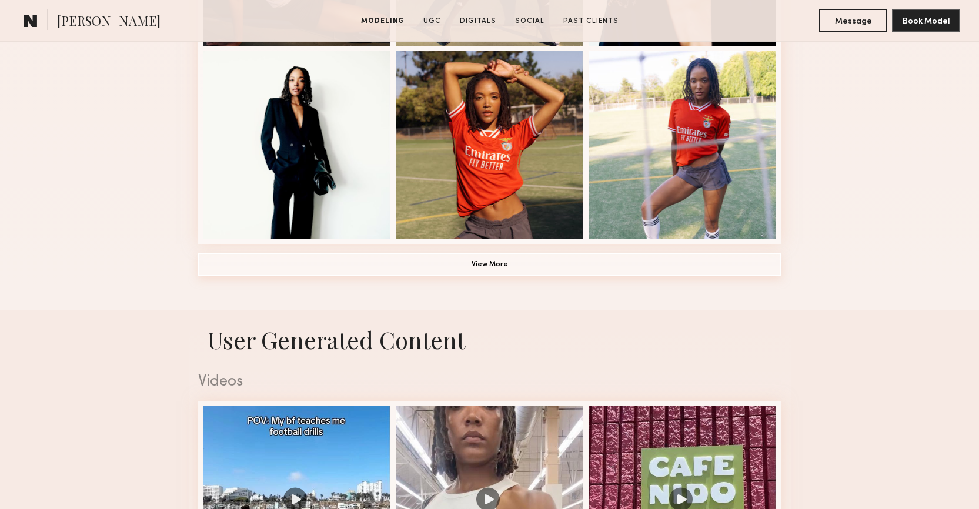
click at [621, 256] on button "View More" at bounding box center [489, 265] width 583 height 24
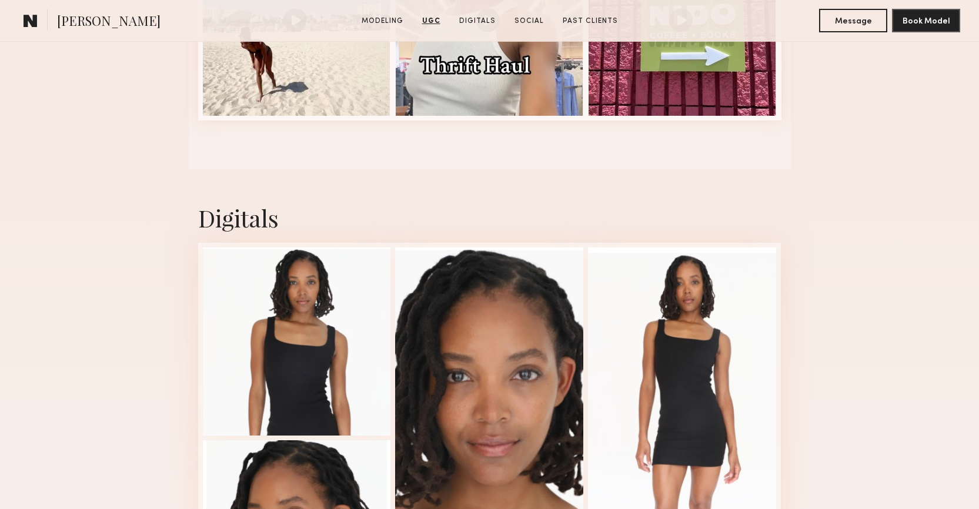
scroll to position [2248, 0]
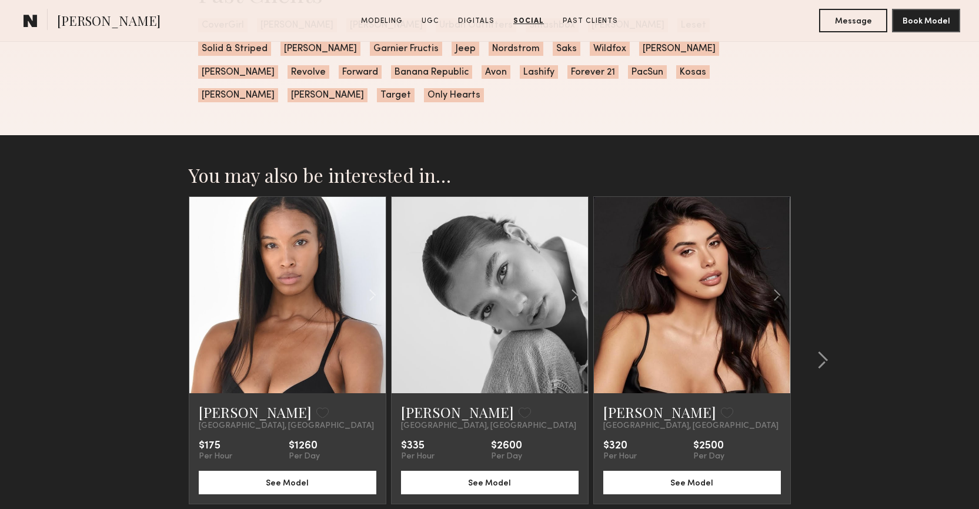
scroll to position [2597, 0]
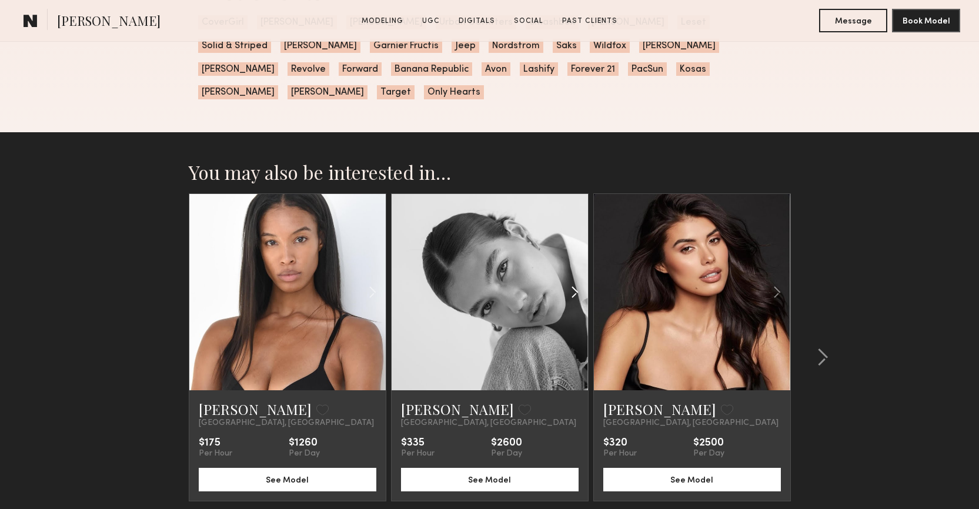
click at [572, 281] on common-icon at bounding box center [574, 292] width 17 height 22
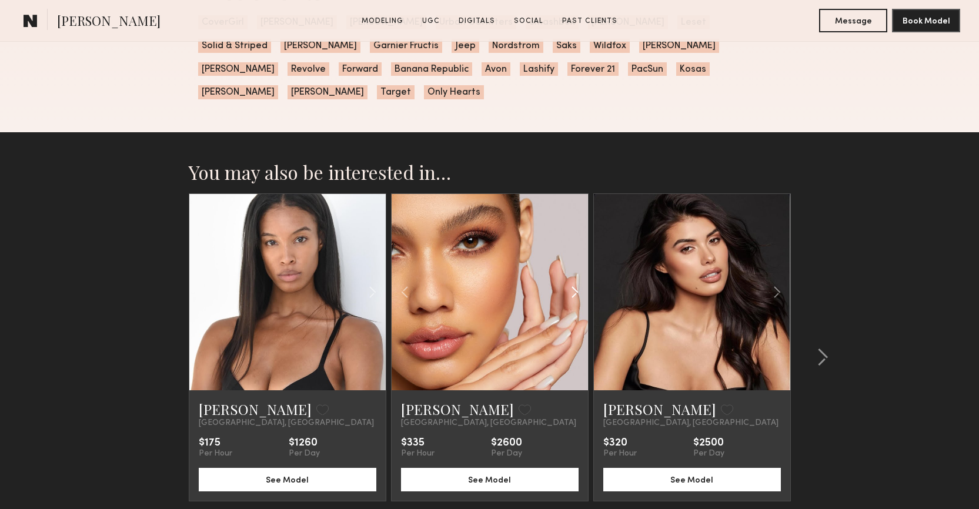
click at [572, 281] on common-icon at bounding box center [574, 292] width 17 height 22
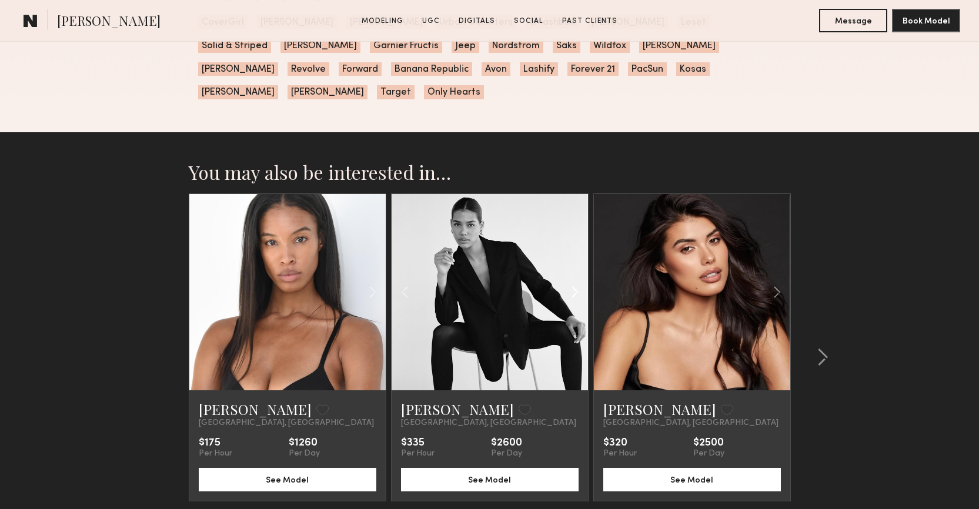
click at [572, 281] on common-icon at bounding box center [574, 292] width 17 height 22
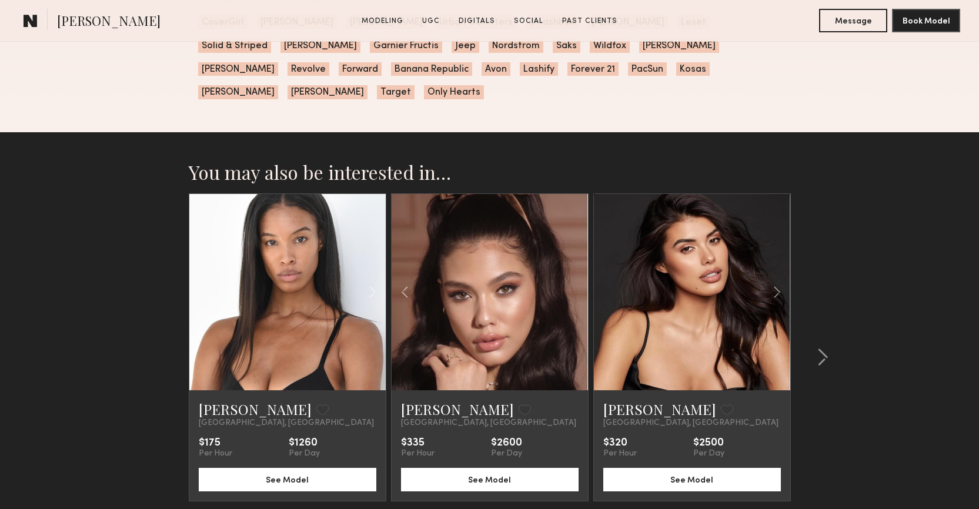
click at [572, 269] on div at bounding box center [490, 292] width 196 height 196
click at [814, 348] on button at bounding box center [819, 357] width 19 height 19
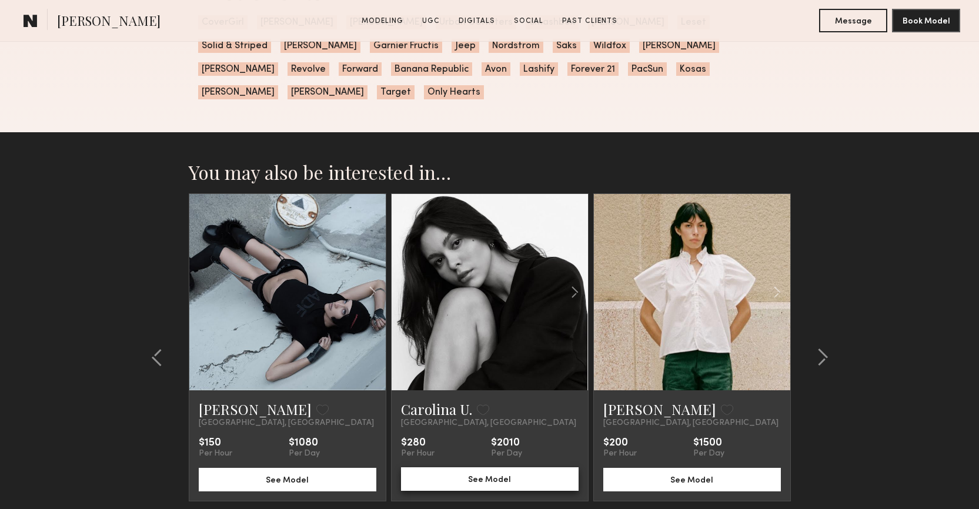
click at [494, 467] on button "See Model" at bounding box center [490, 479] width 178 height 24
click at [830, 335] on div at bounding box center [819, 357] width 56 height 328
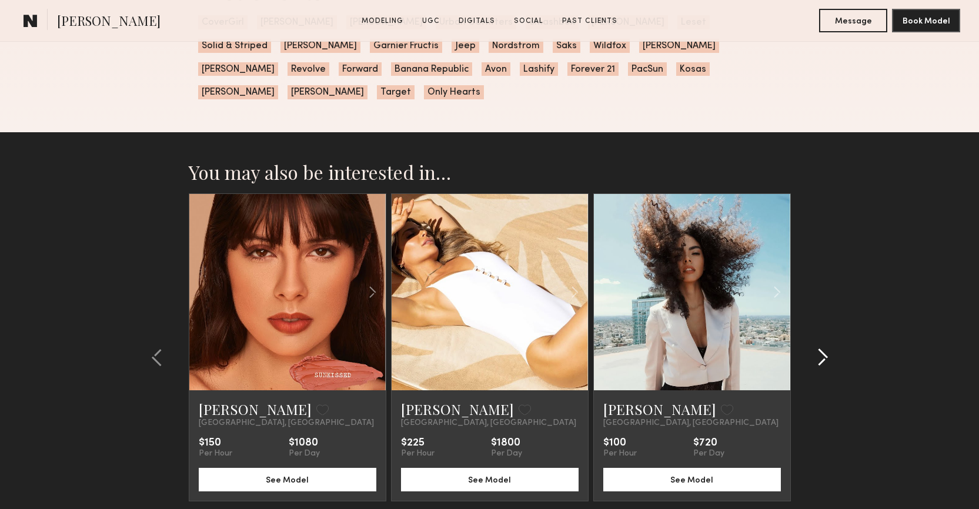
click at [830, 335] on div at bounding box center [819, 357] width 56 height 328
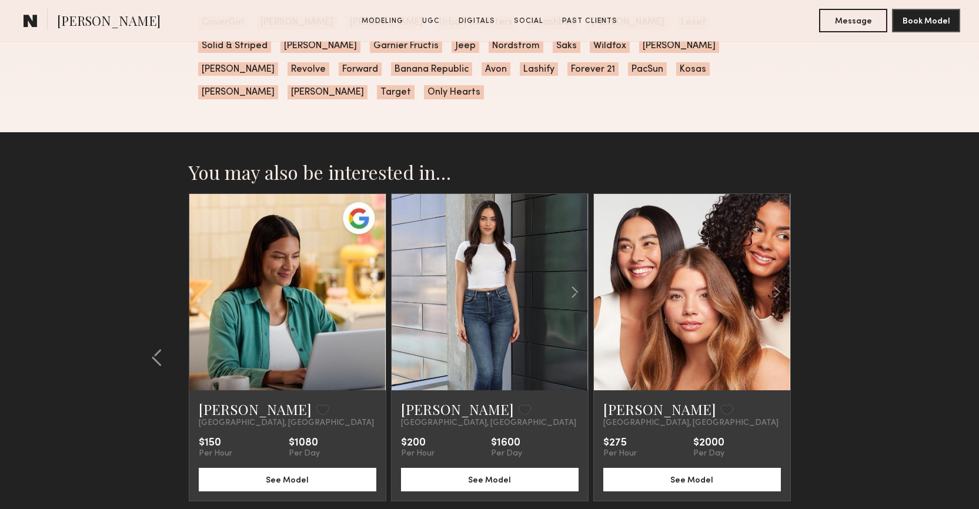
click at [830, 335] on section "You may also be interested in… [PERSON_NAME] Favorite [GEOGRAPHIC_DATA], [GEOGR…" at bounding box center [489, 370] width 979 height 476
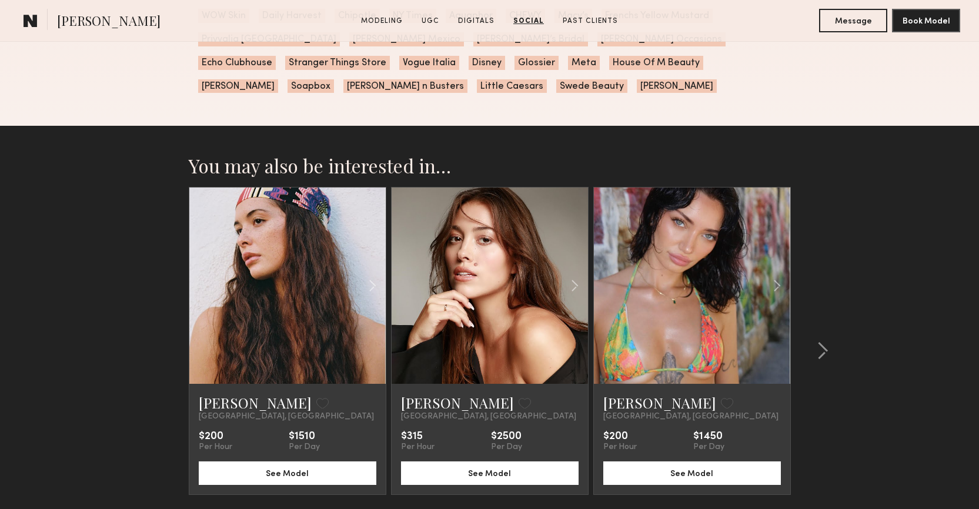
scroll to position [2429, 0]
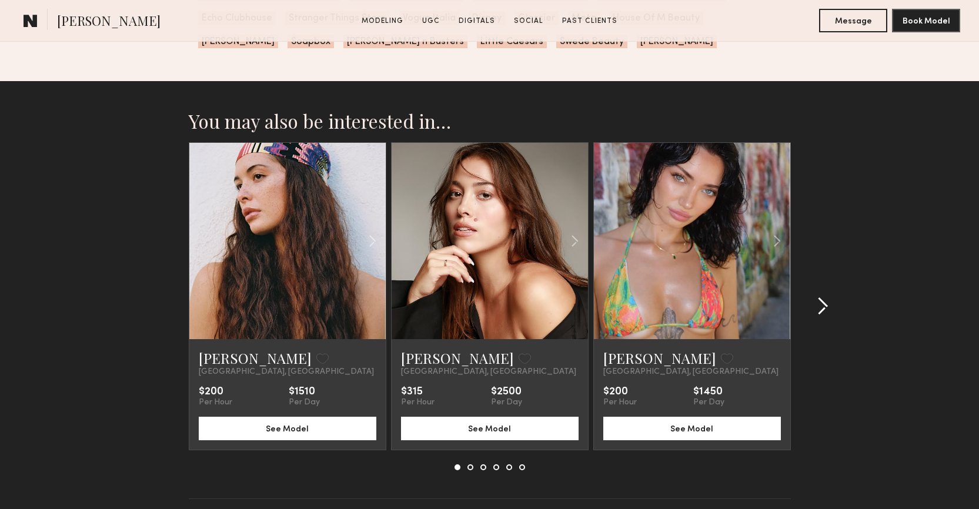
click at [821, 303] on common-icon at bounding box center [823, 306] width 12 height 19
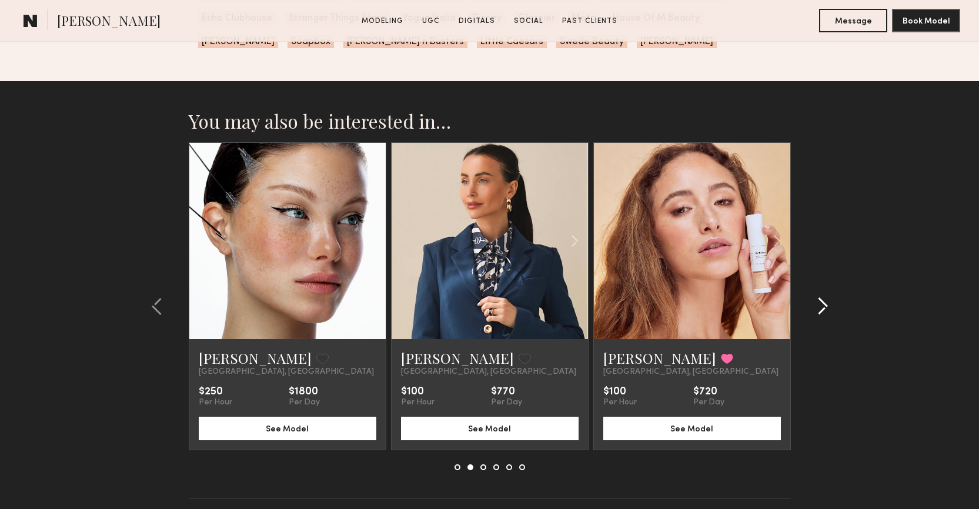
click at [821, 303] on common-icon at bounding box center [823, 306] width 12 height 19
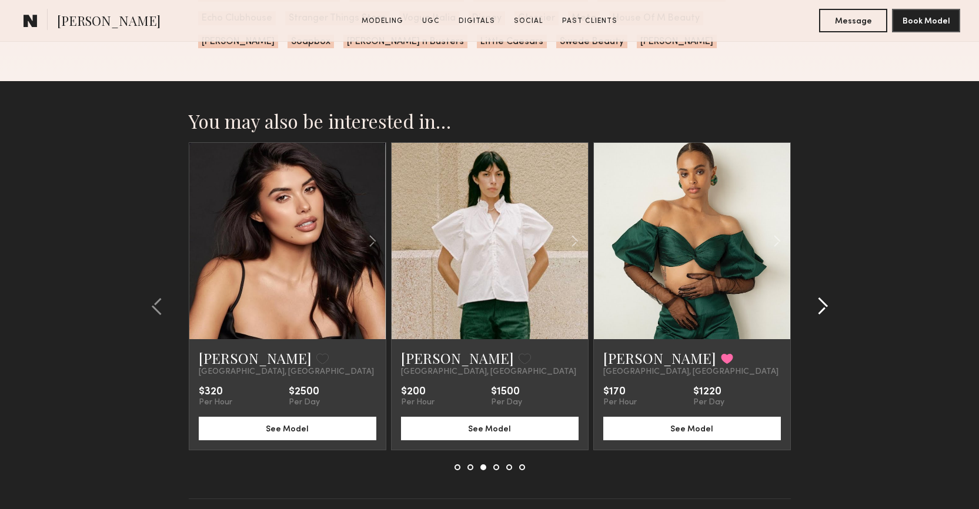
click at [821, 303] on common-icon at bounding box center [823, 306] width 12 height 19
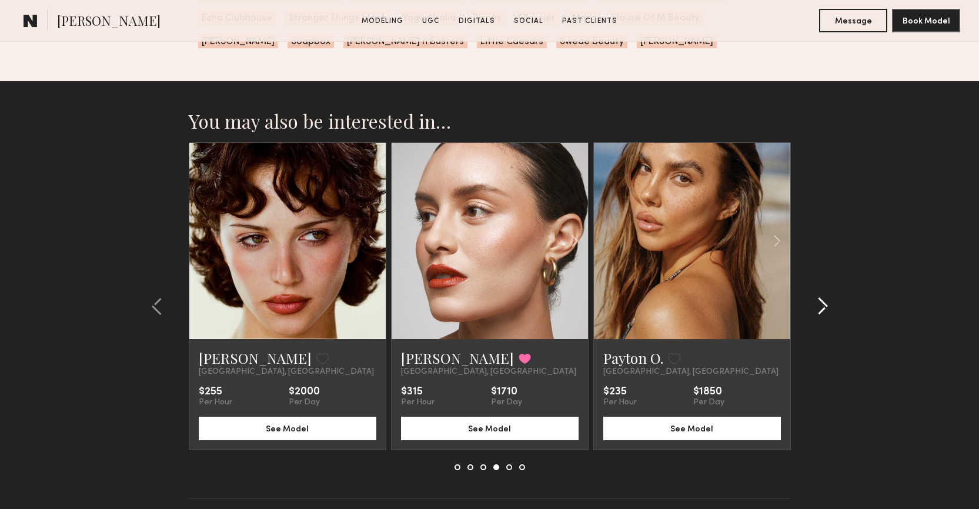
click at [821, 303] on common-icon at bounding box center [823, 306] width 12 height 19
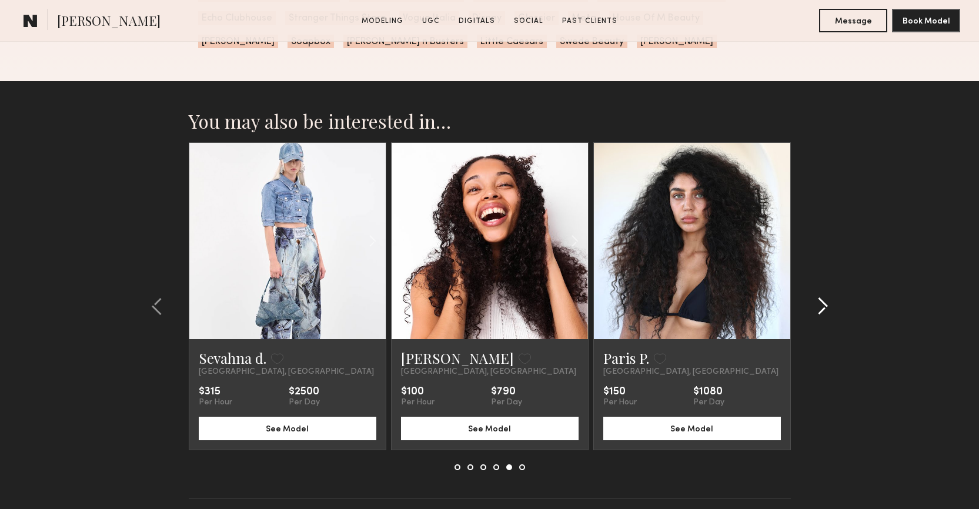
click at [821, 303] on common-icon at bounding box center [823, 306] width 12 height 19
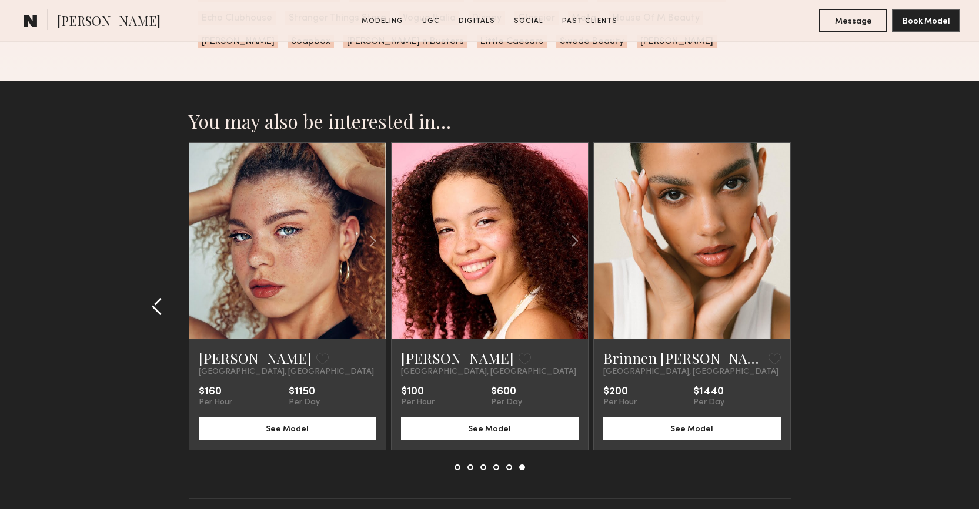
click at [158, 299] on common-icon at bounding box center [157, 306] width 12 height 19
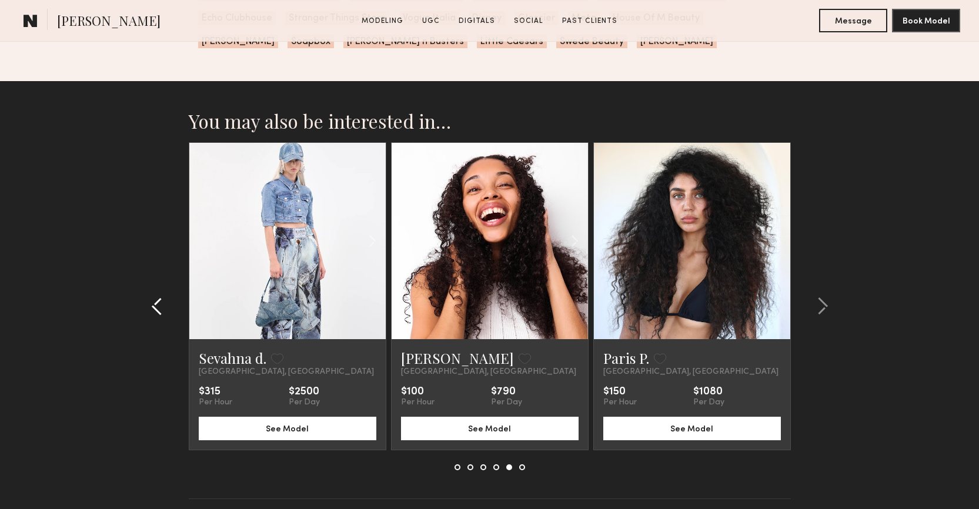
click at [158, 299] on common-icon at bounding box center [157, 306] width 12 height 19
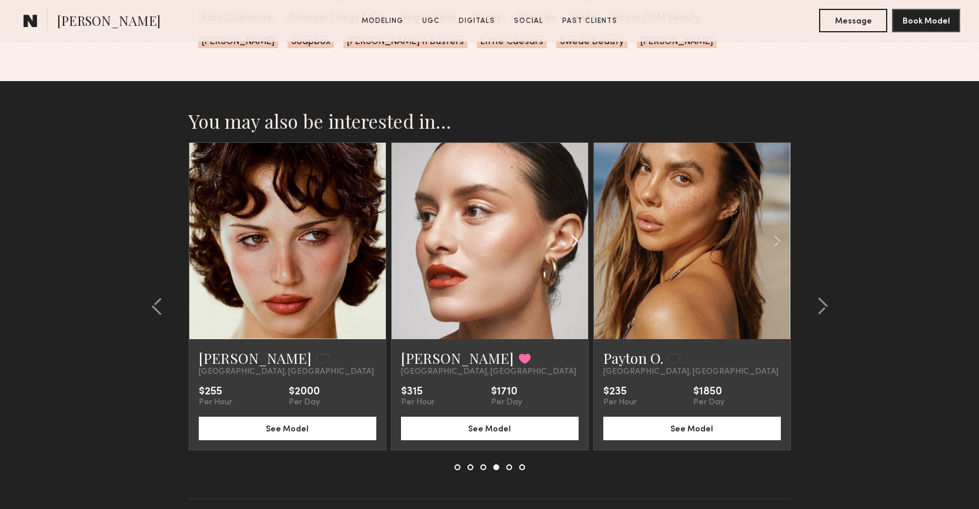
click at [572, 250] on common-icon at bounding box center [574, 241] width 17 height 22
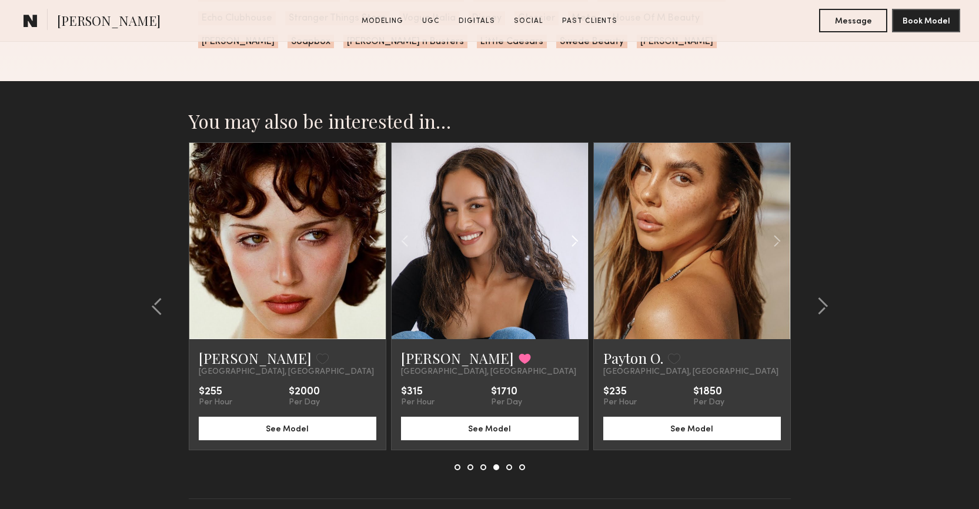
click at [572, 250] on common-icon at bounding box center [574, 241] width 17 height 22
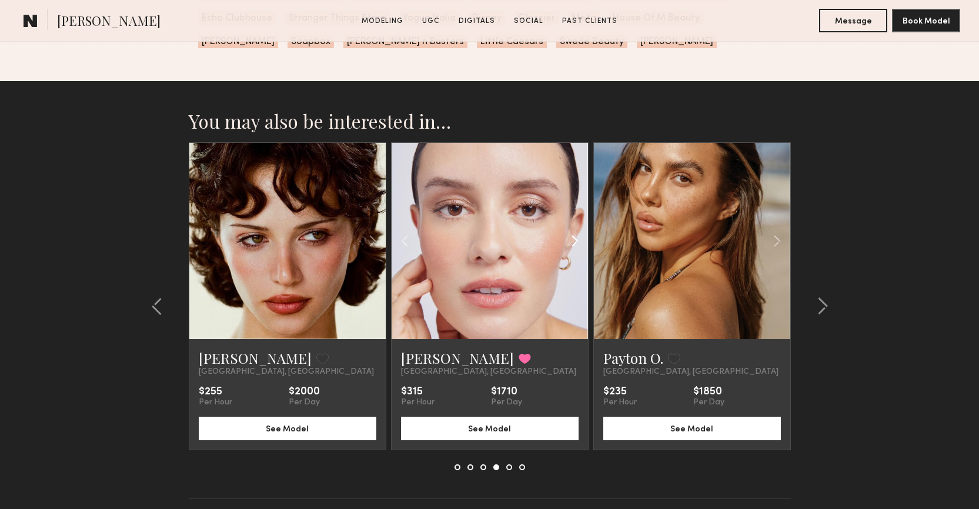
click at [572, 250] on common-icon at bounding box center [574, 241] width 17 height 22
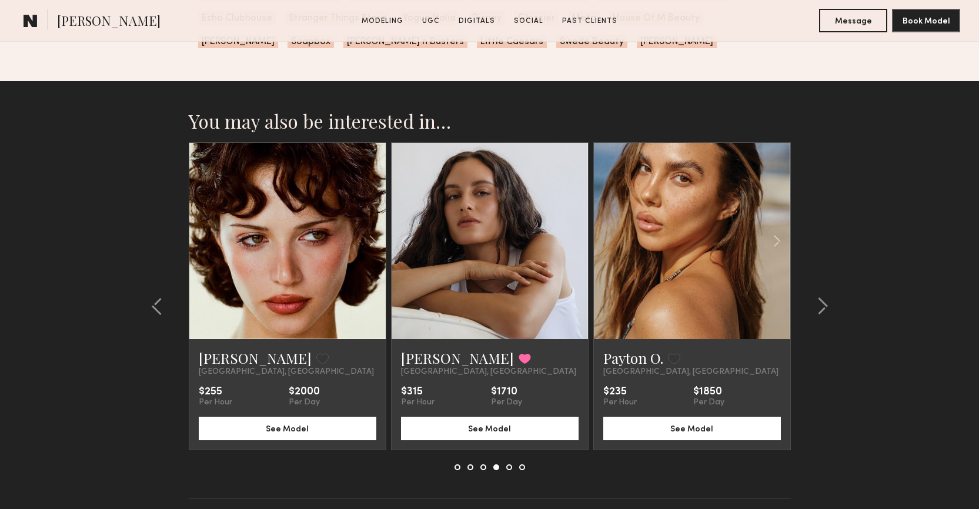
click at [572, 250] on div at bounding box center [490, 241] width 196 height 196
click at [496, 436] on button "See Model" at bounding box center [490, 428] width 178 height 24
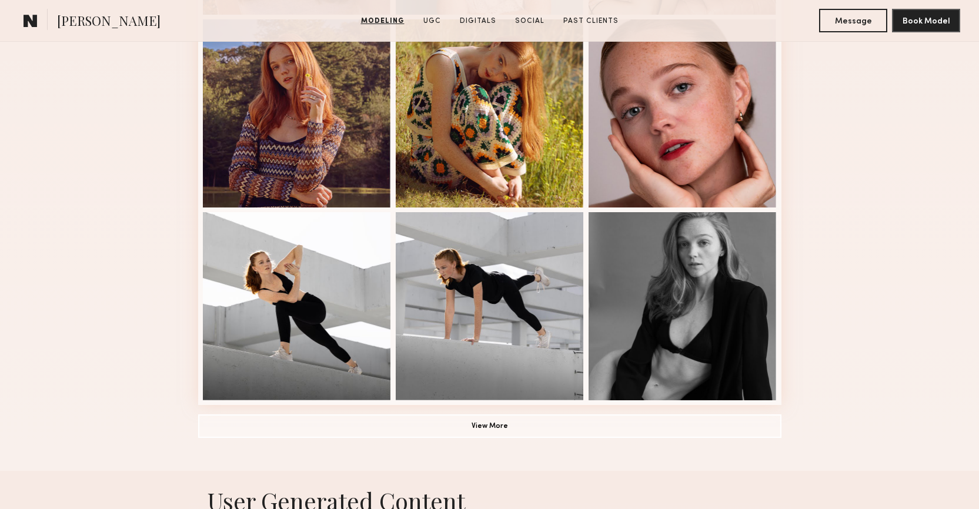
scroll to position [816, 0]
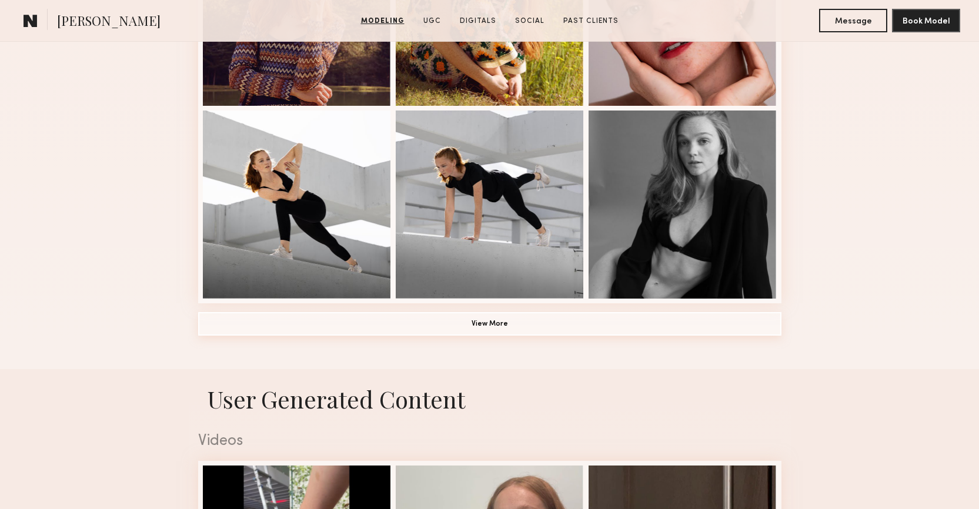
click at [562, 330] on button "View More" at bounding box center [489, 324] width 583 height 24
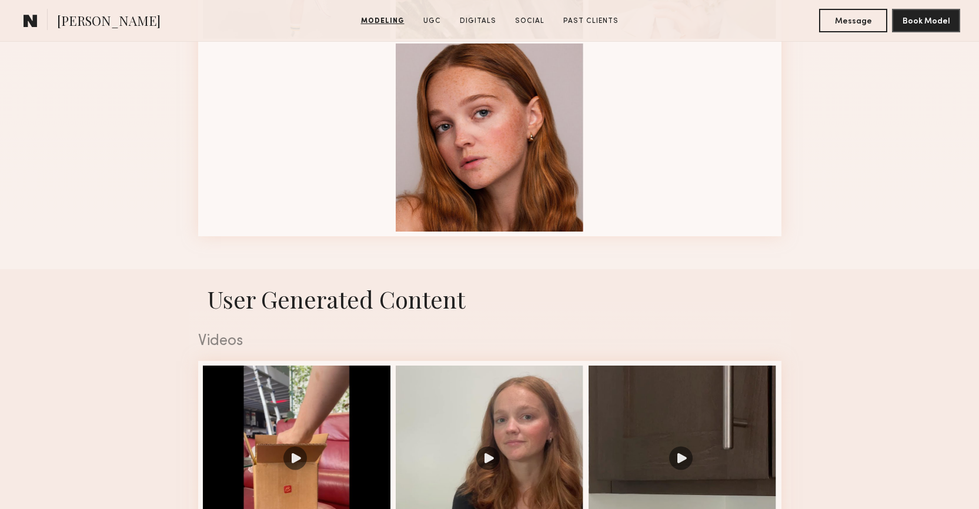
scroll to position [1701, 0]
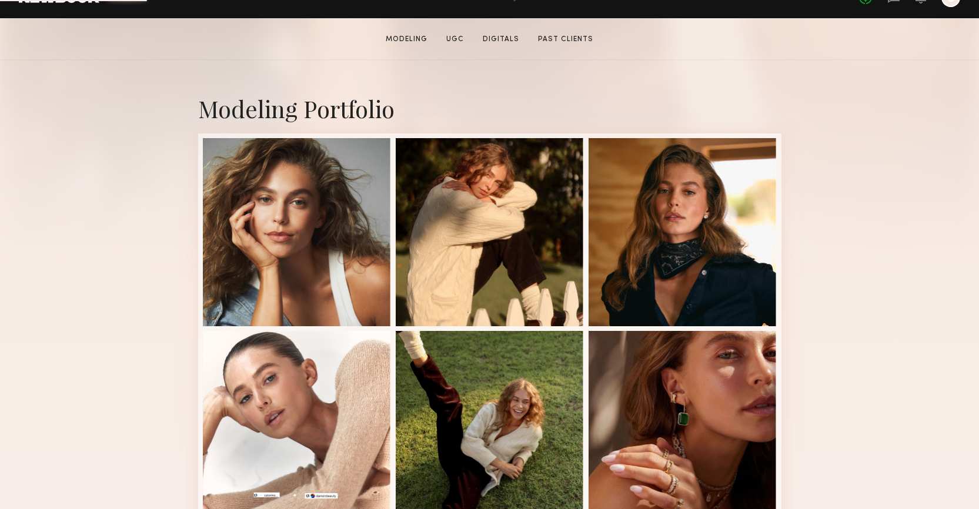
scroll to position [310, 0]
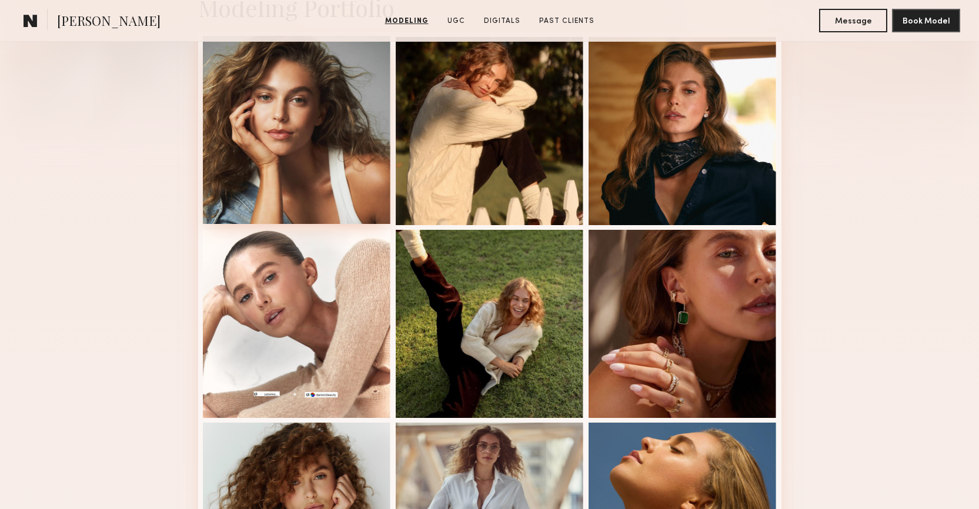
click at [300, 173] on div at bounding box center [297, 130] width 188 height 188
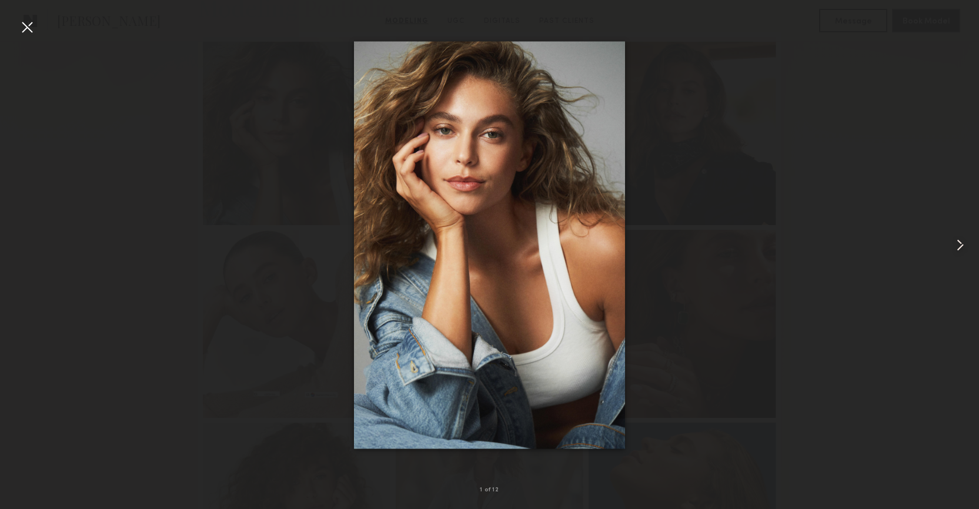
click at [963, 246] on common-icon at bounding box center [960, 245] width 19 height 19
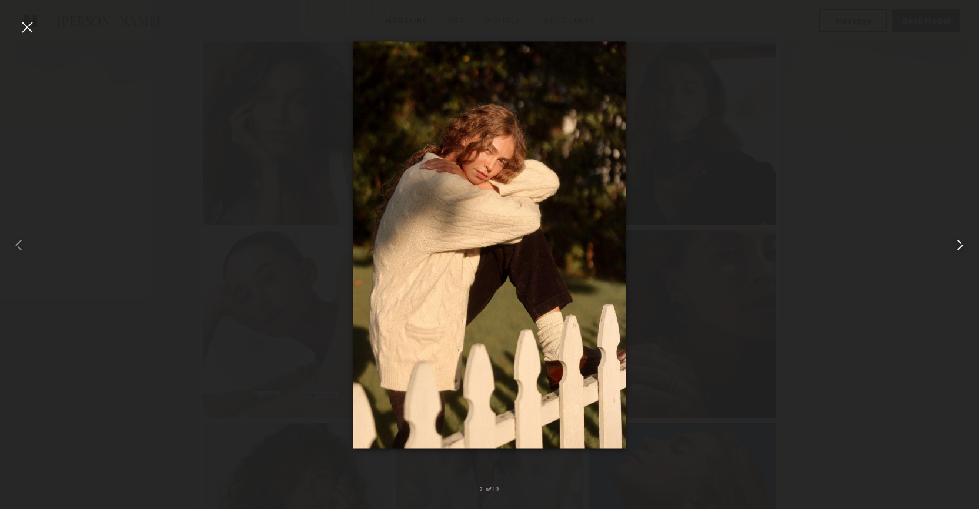
click at [963, 246] on common-icon at bounding box center [960, 245] width 19 height 19
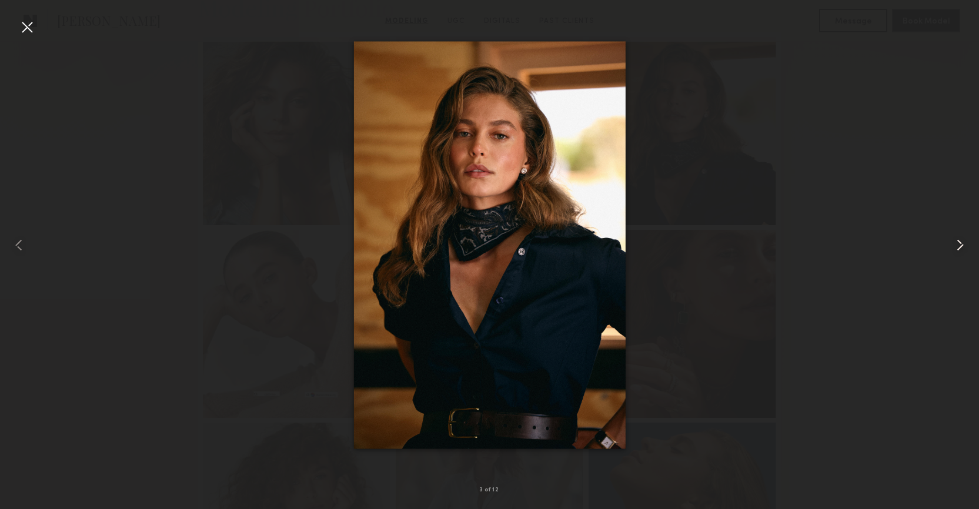
click at [963, 246] on common-icon at bounding box center [960, 245] width 19 height 19
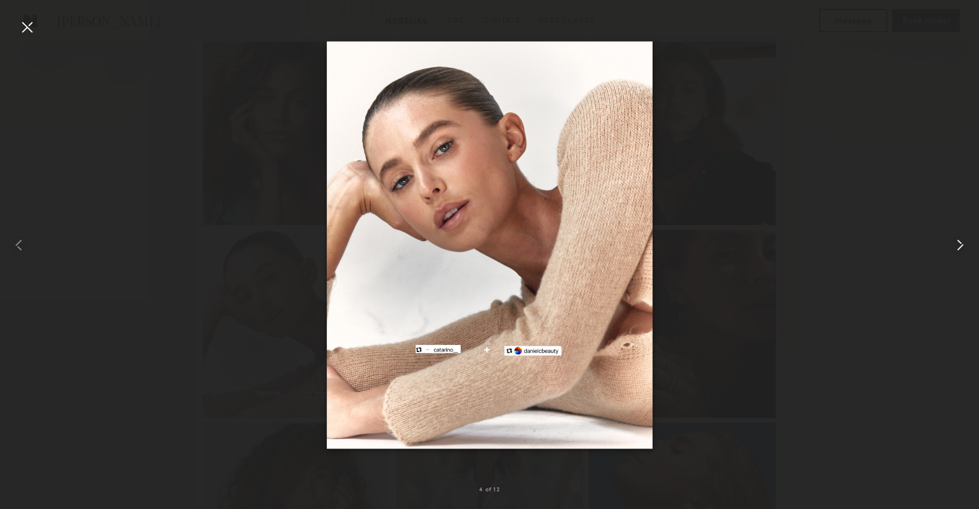
click at [963, 246] on common-icon at bounding box center [960, 245] width 19 height 19
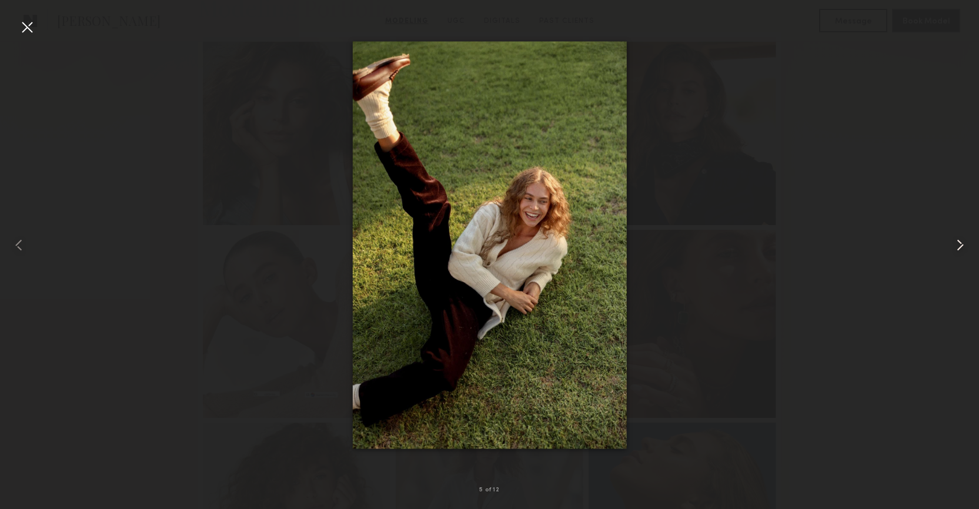
click at [963, 246] on common-icon at bounding box center [960, 245] width 19 height 19
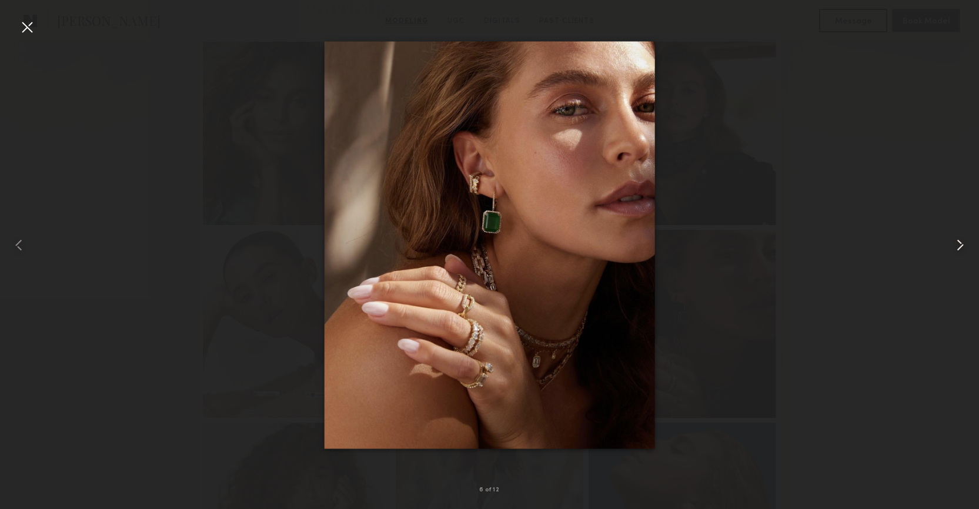
click at [963, 246] on common-icon at bounding box center [960, 245] width 19 height 19
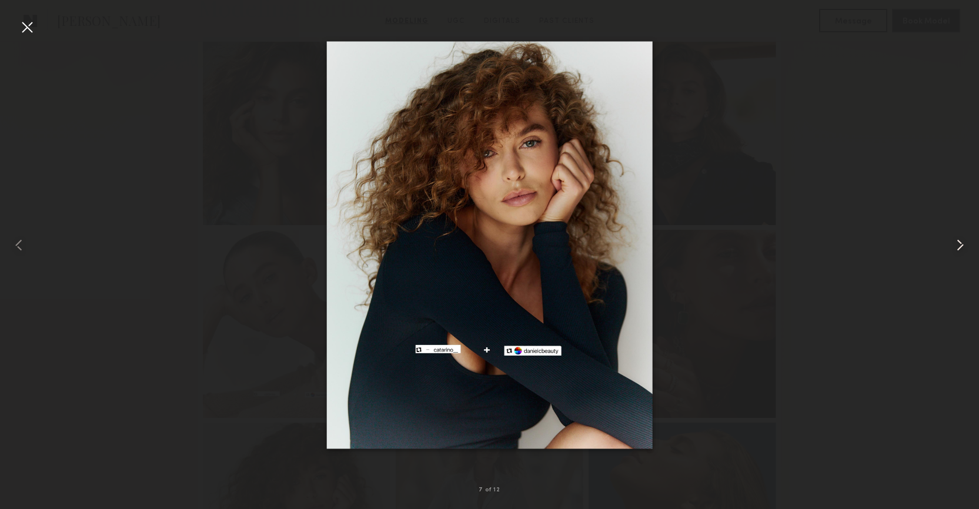
click at [963, 246] on common-icon at bounding box center [960, 245] width 19 height 19
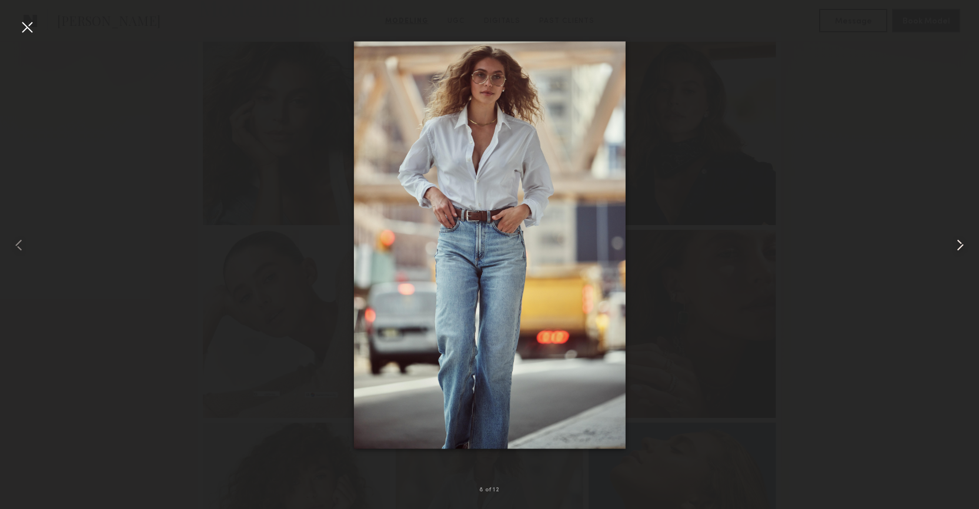
click at [963, 246] on common-icon at bounding box center [960, 245] width 19 height 19
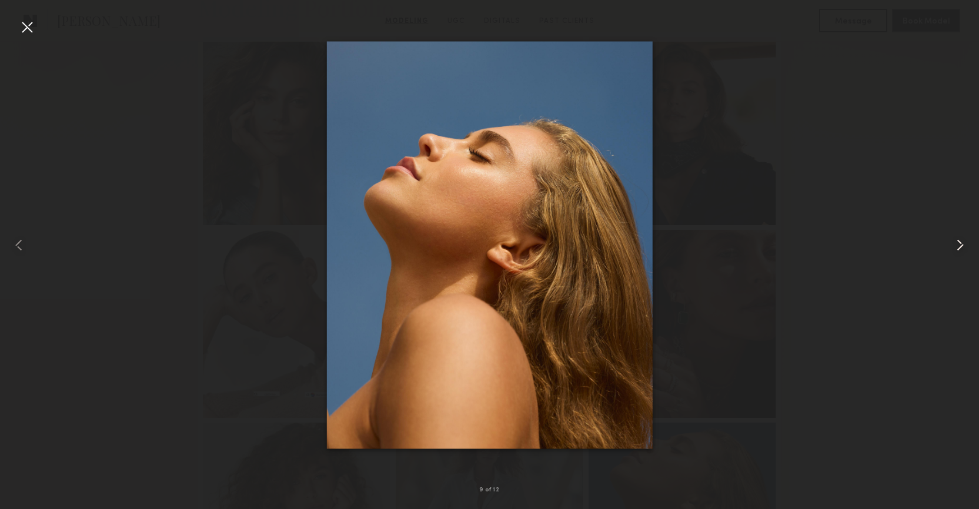
click at [963, 246] on common-icon at bounding box center [960, 245] width 19 height 19
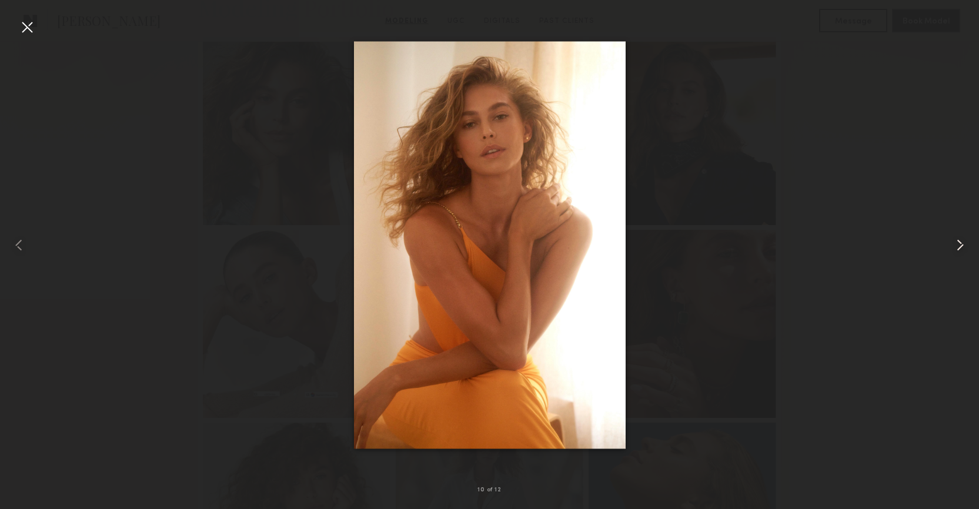
click at [963, 246] on common-icon at bounding box center [960, 245] width 19 height 19
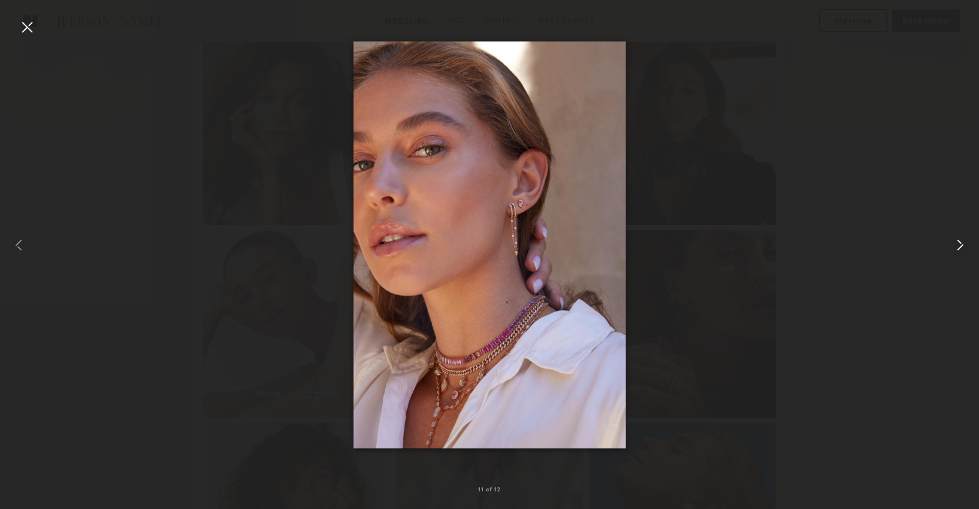
click at [963, 246] on common-icon at bounding box center [960, 245] width 19 height 19
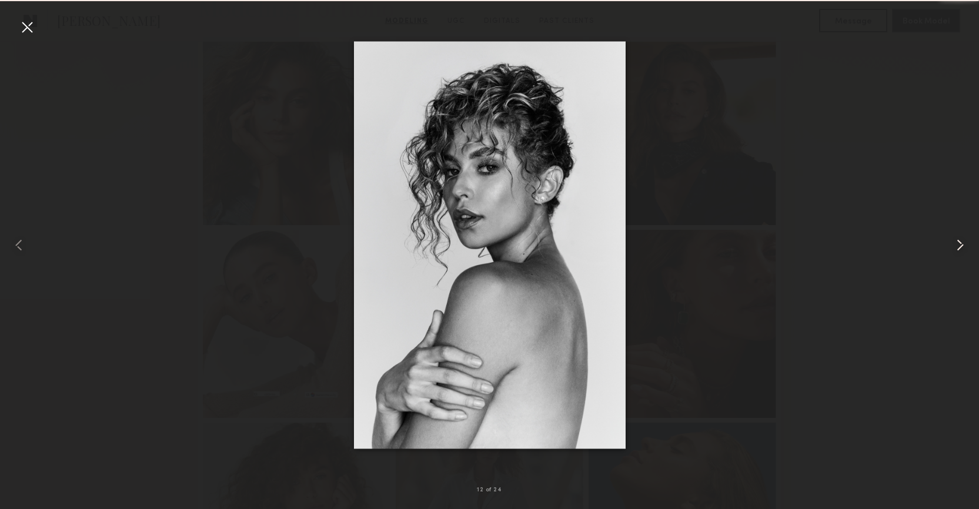
click at [963, 246] on common-icon at bounding box center [960, 245] width 19 height 19
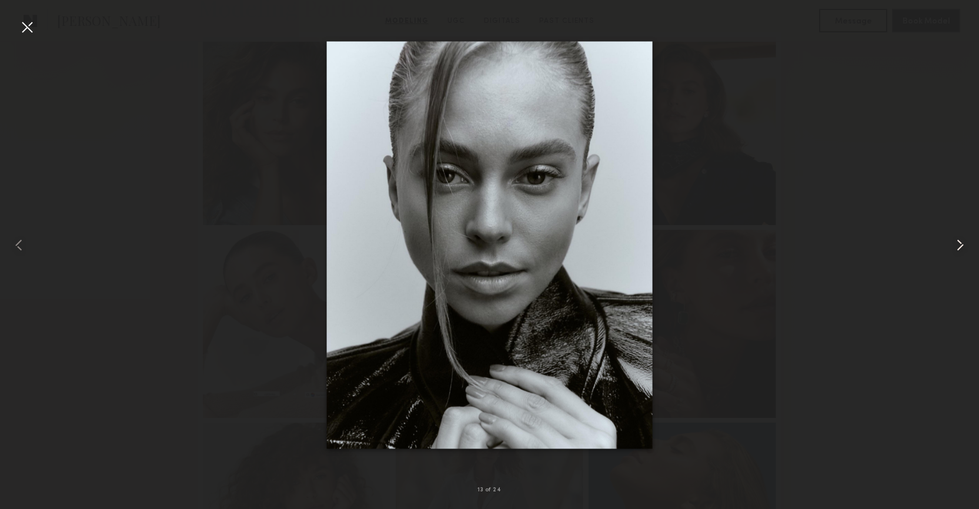
click at [963, 246] on common-icon at bounding box center [960, 245] width 19 height 19
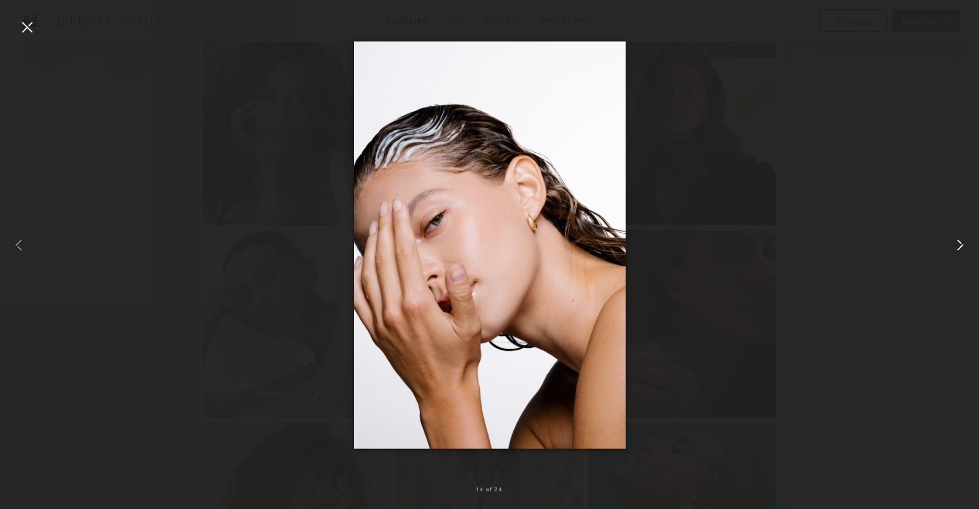
click at [963, 246] on common-icon at bounding box center [960, 245] width 19 height 19
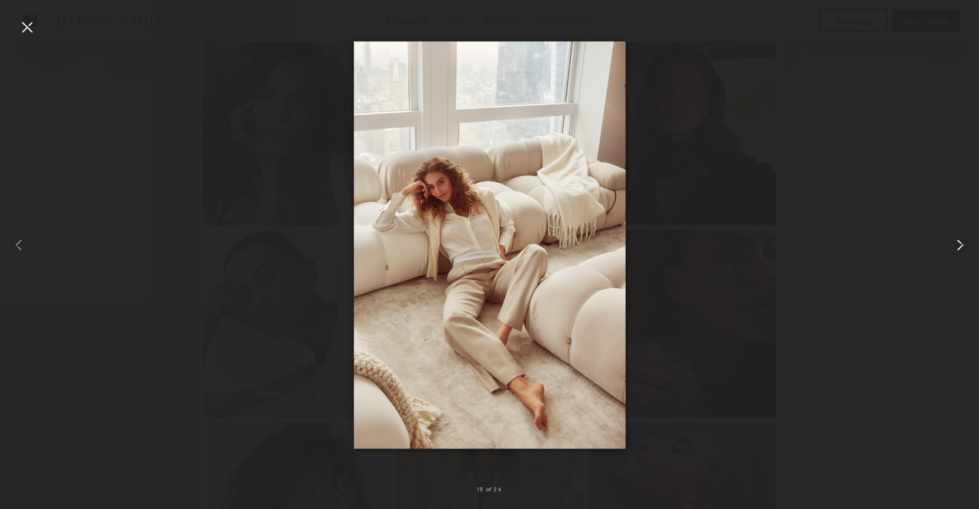
click at [963, 246] on common-icon at bounding box center [960, 245] width 19 height 19
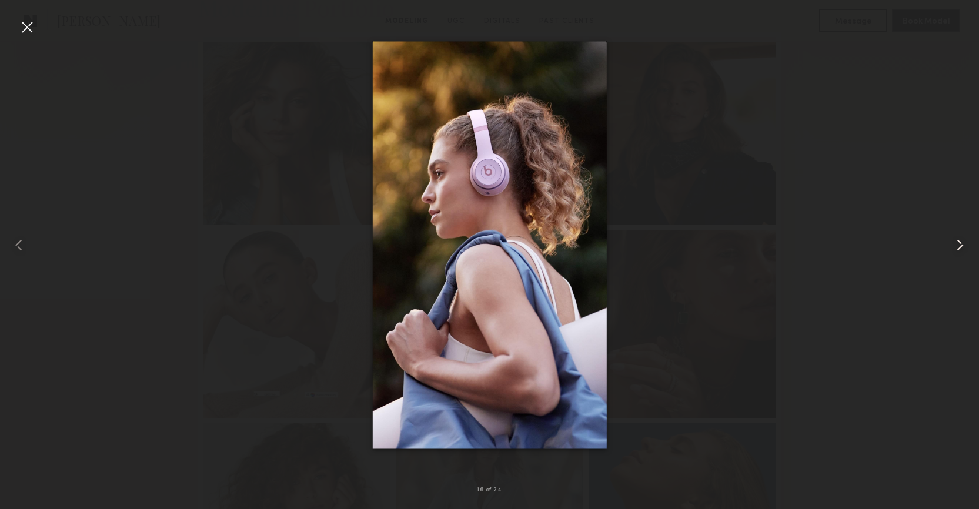
click at [963, 246] on common-icon at bounding box center [960, 245] width 19 height 19
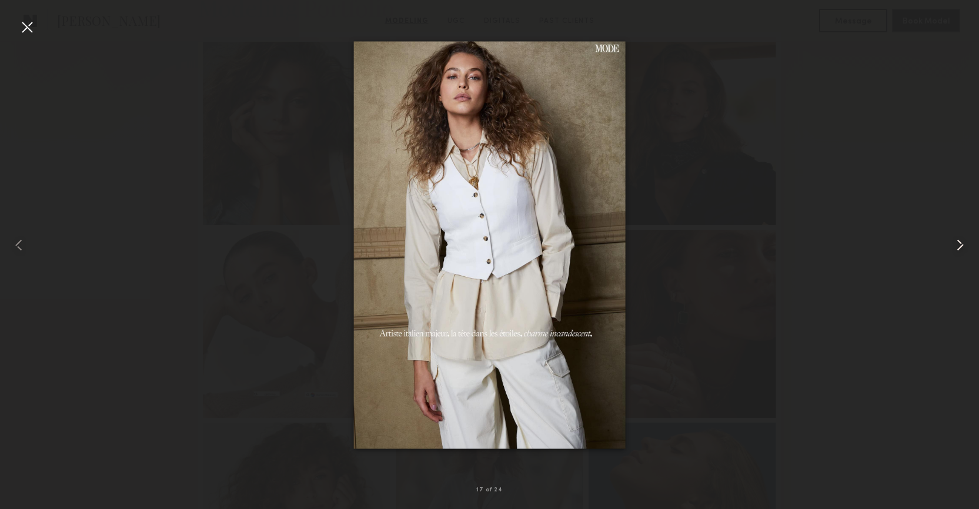
click at [963, 246] on common-icon at bounding box center [960, 245] width 19 height 19
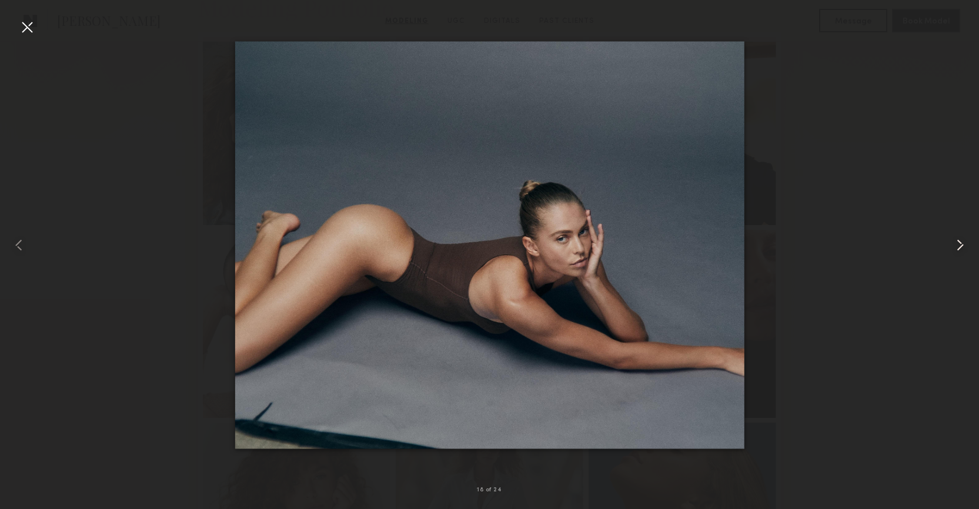
click at [963, 246] on common-icon at bounding box center [960, 245] width 19 height 19
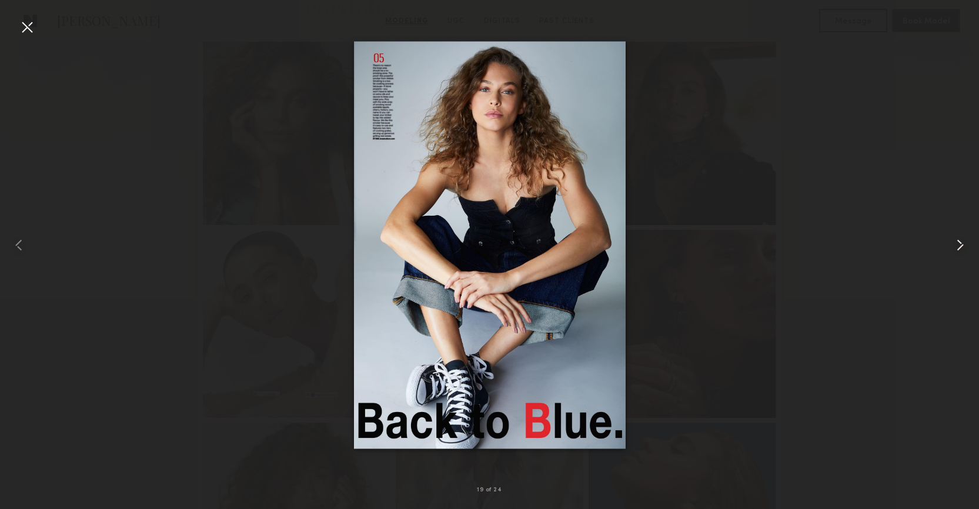
click at [963, 246] on common-icon at bounding box center [960, 245] width 19 height 19
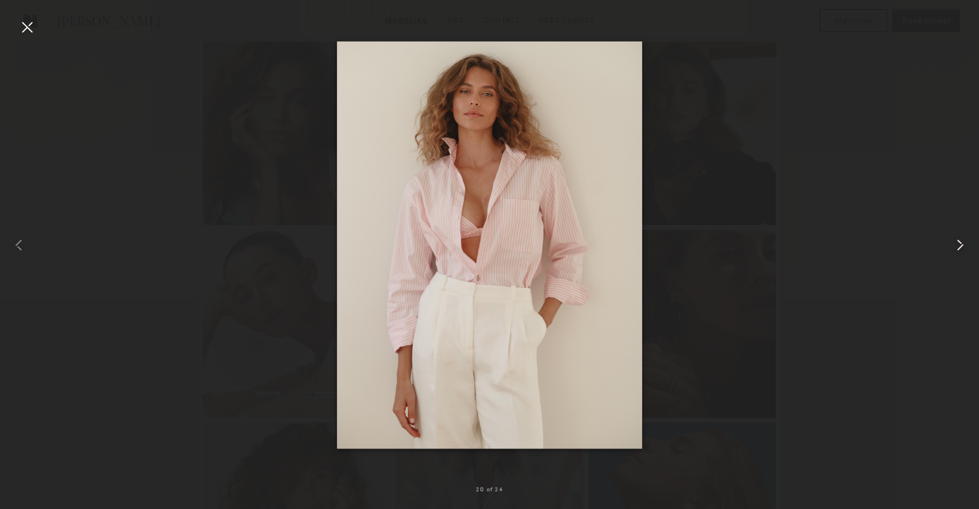
click at [963, 246] on common-icon at bounding box center [960, 245] width 19 height 19
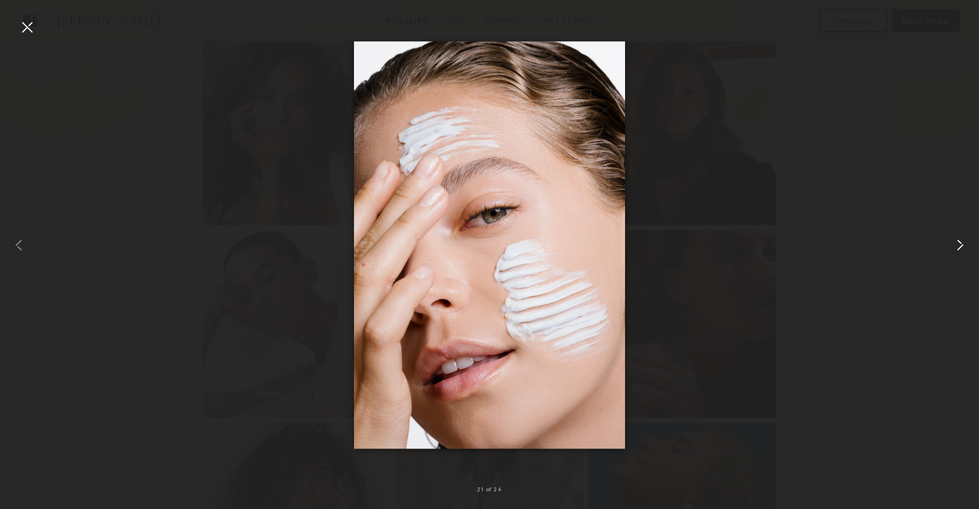
click at [963, 246] on common-icon at bounding box center [960, 245] width 19 height 19
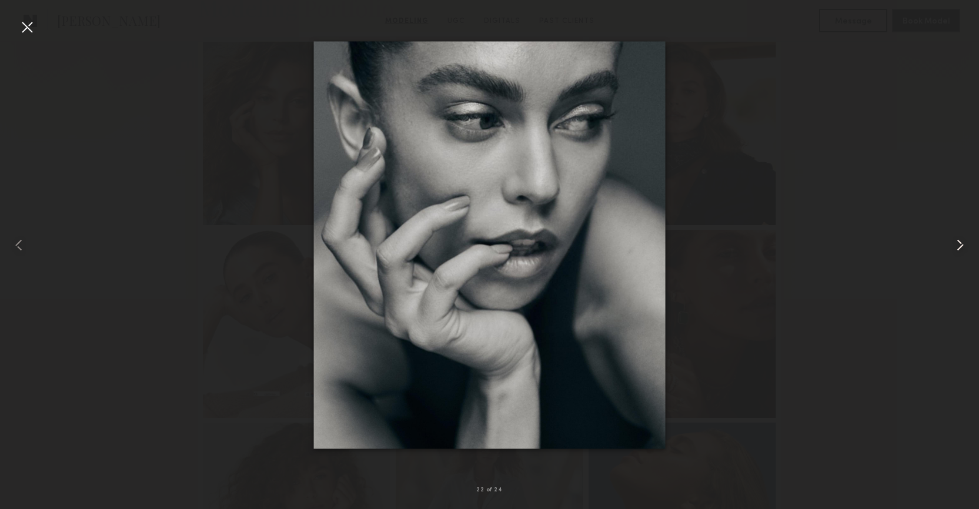
click at [963, 246] on common-icon at bounding box center [960, 245] width 19 height 19
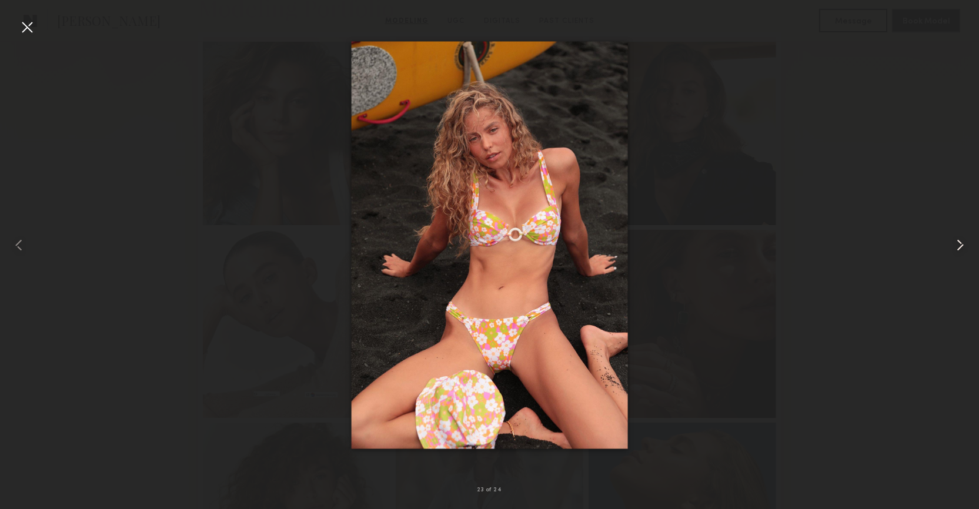
click at [963, 246] on common-icon at bounding box center [960, 245] width 19 height 19
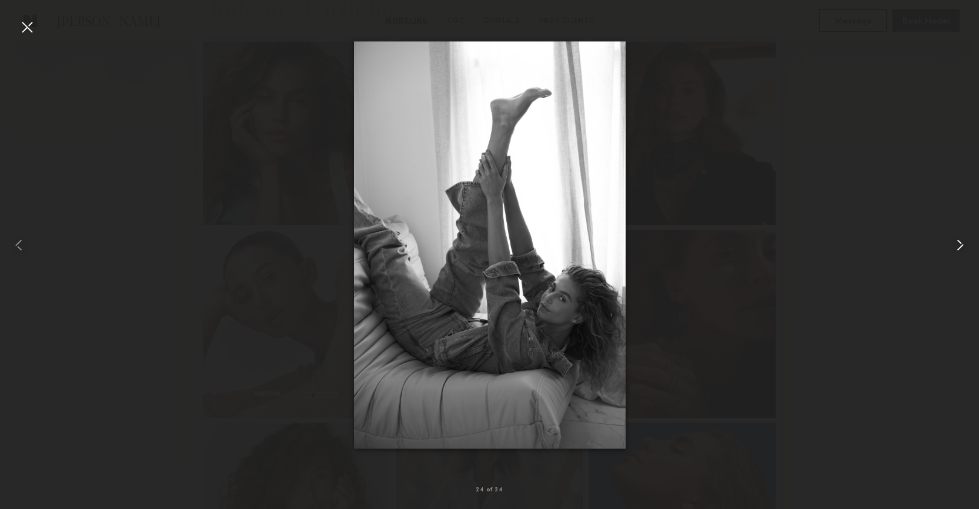
click at [963, 246] on common-icon at bounding box center [960, 245] width 19 height 19
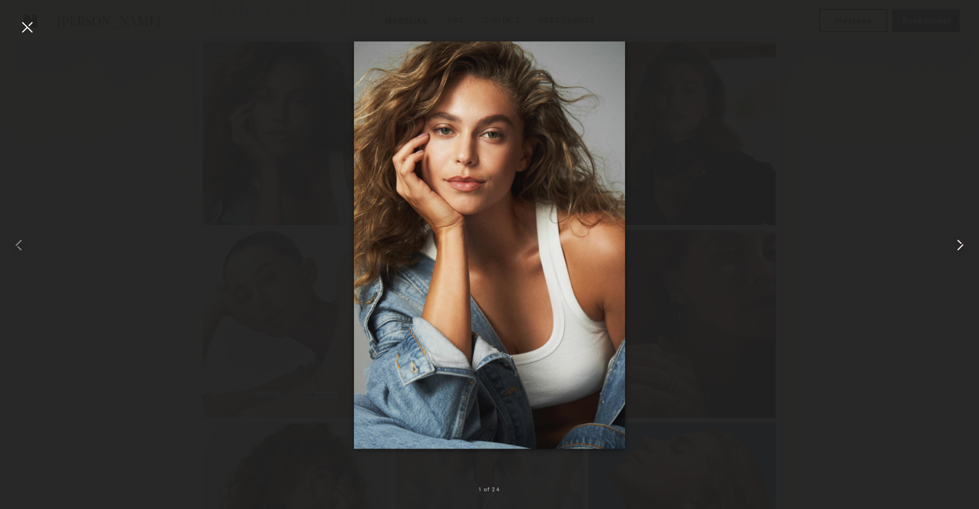
click at [963, 246] on common-icon at bounding box center [960, 245] width 19 height 19
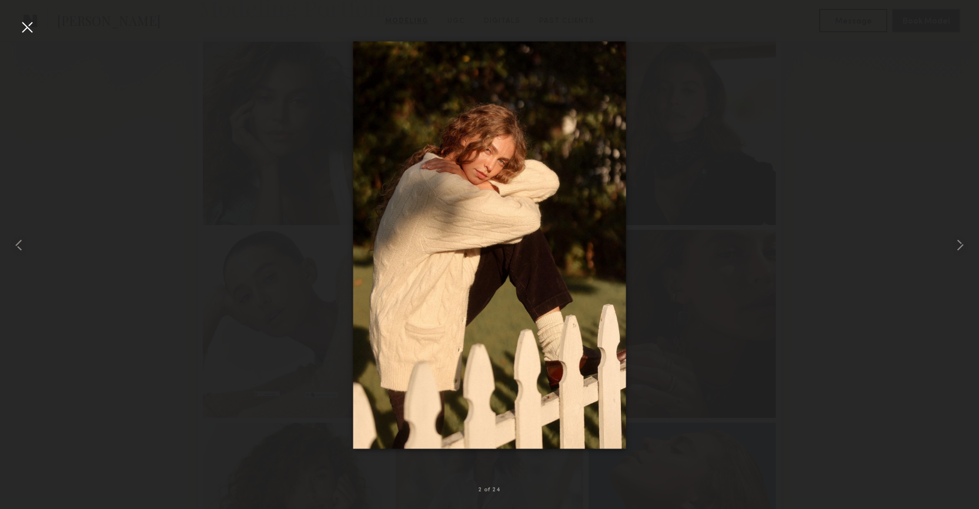
click at [26, 29] on div at bounding box center [27, 27] width 19 height 19
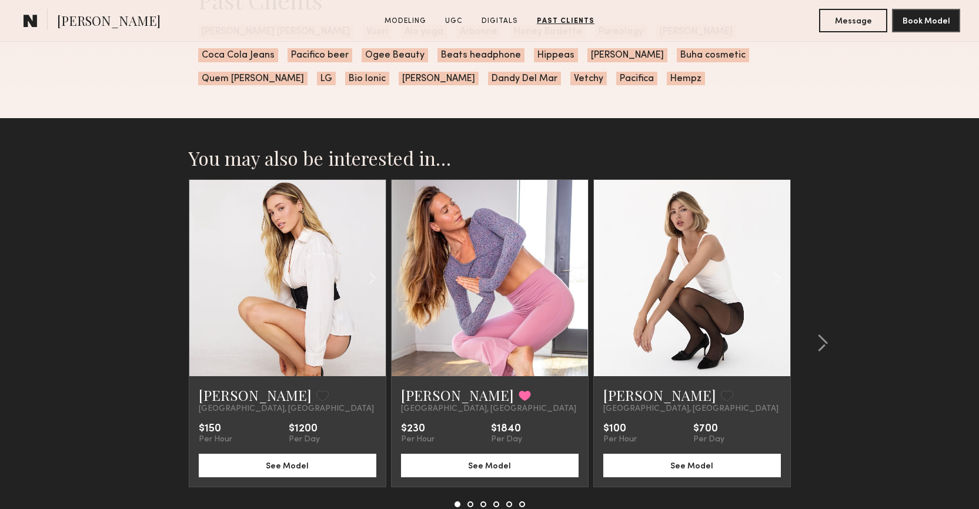
scroll to position [3197, 0]
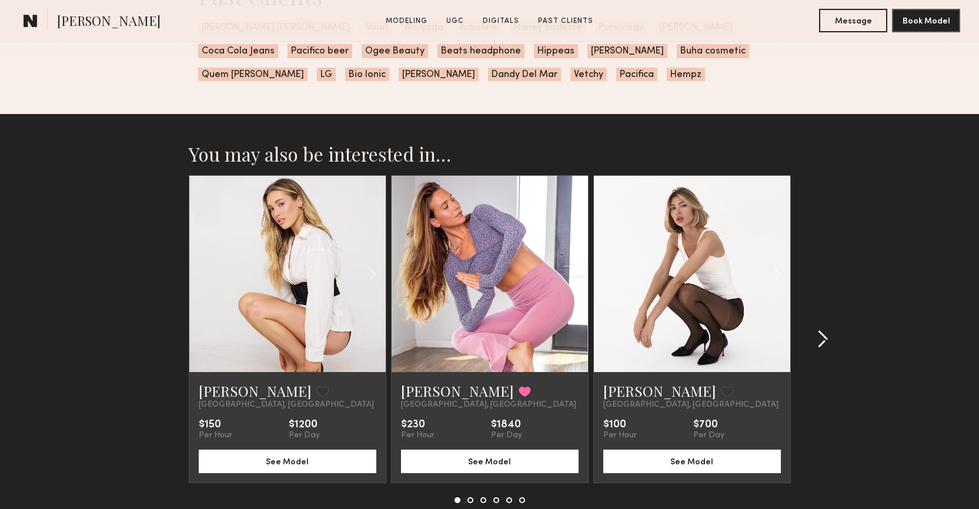
click at [824, 343] on common-icon at bounding box center [823, 339] width 12 height 19
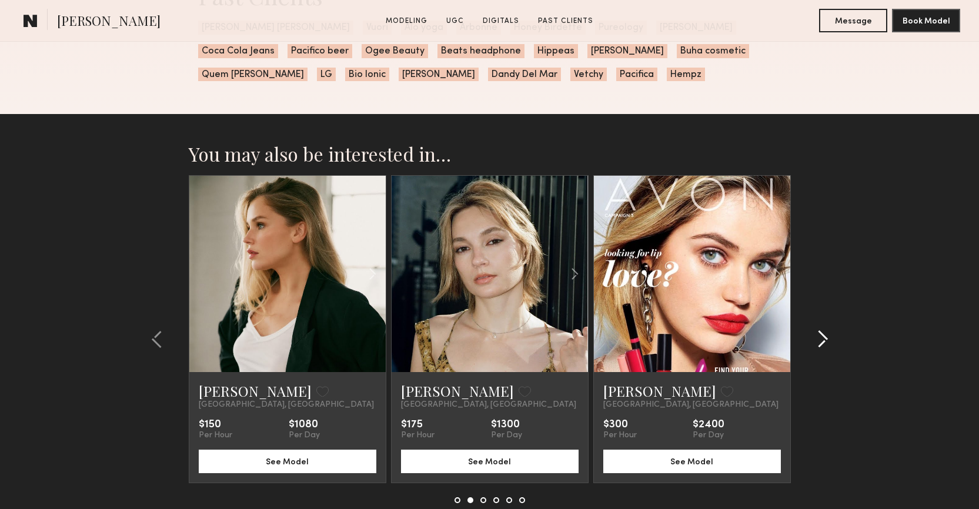
click at [824, 343] on common-icon at bounding box center [823, 339] width 12 height 19
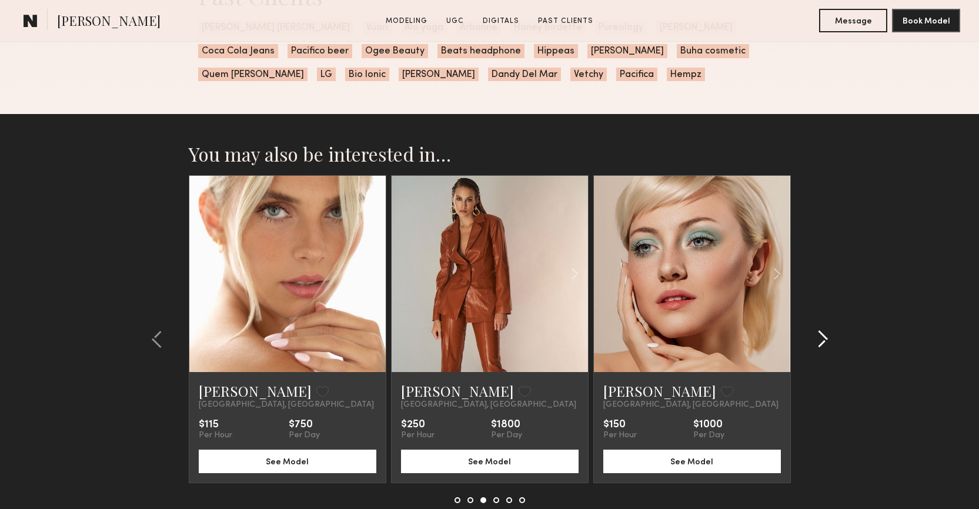
click at [824, 343] on common-icon at bounding box center [823, 339] width 12 height 19
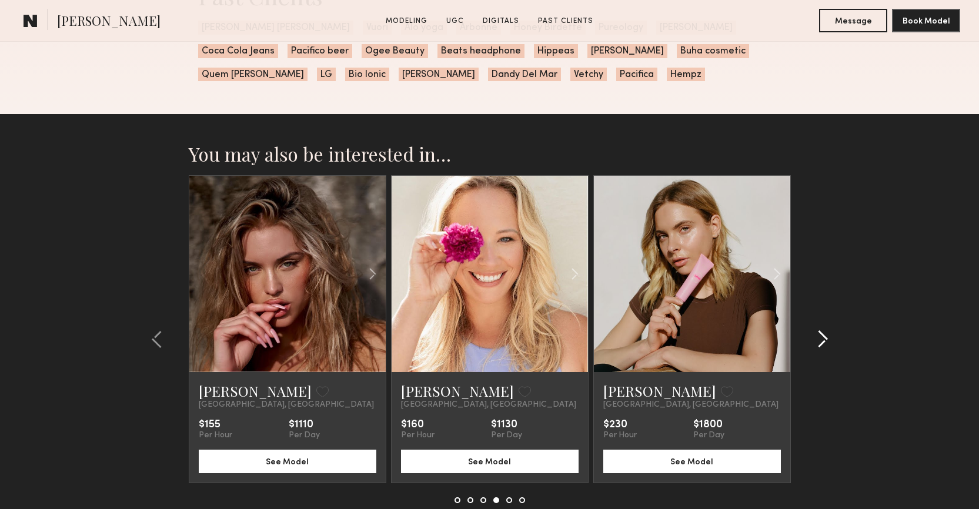
click at [824, 343] on common-icon at bounding box center [823, 339] width 12 height 19
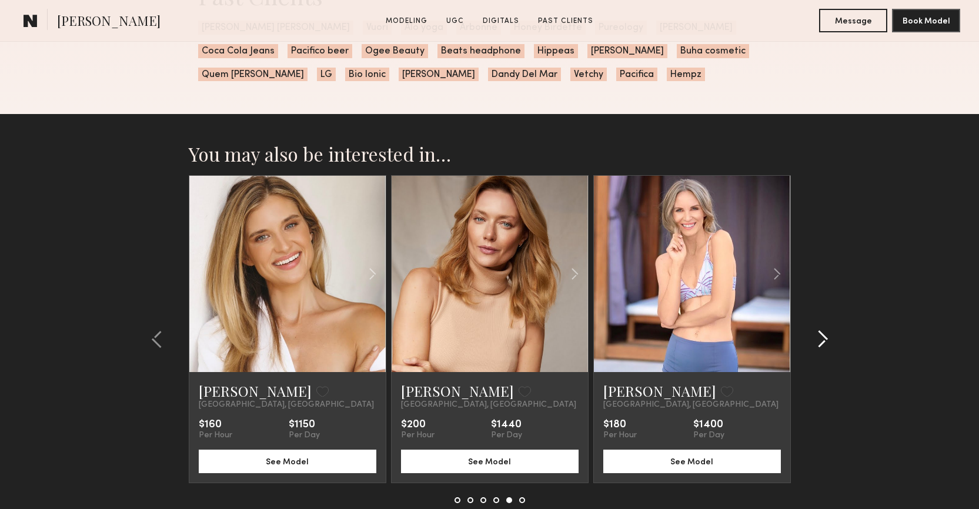
click at [824, 343] on common-icon at bounding box center [823, 339] width 12 height 19
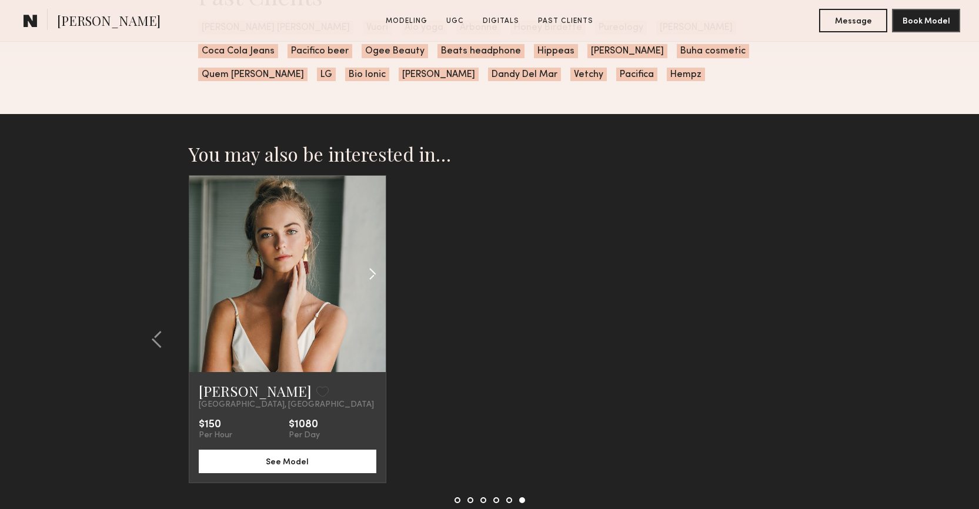
click at [373, 274] on common-icon at bounding box center [372, 274] width 17 height 22
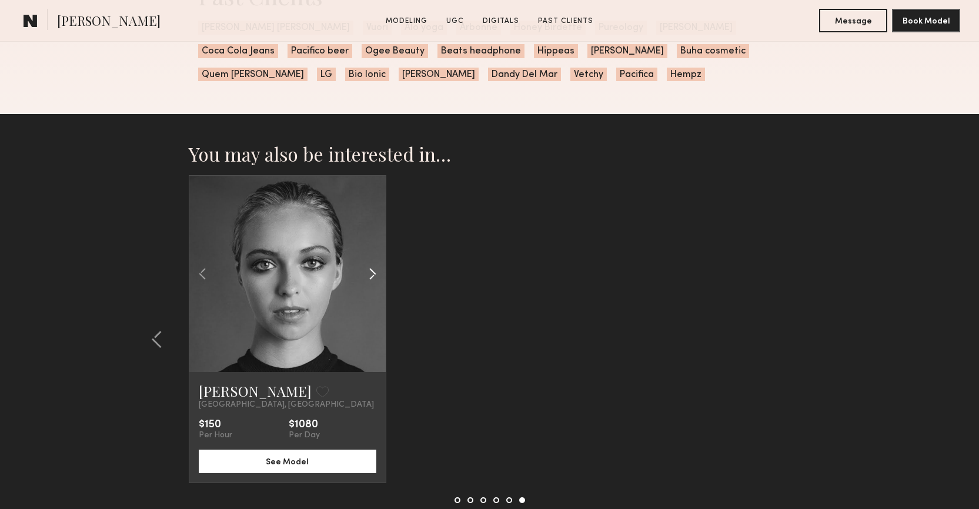
click at [373, 274] on common-icon at bounding box center [372, 274] width 17 height 22
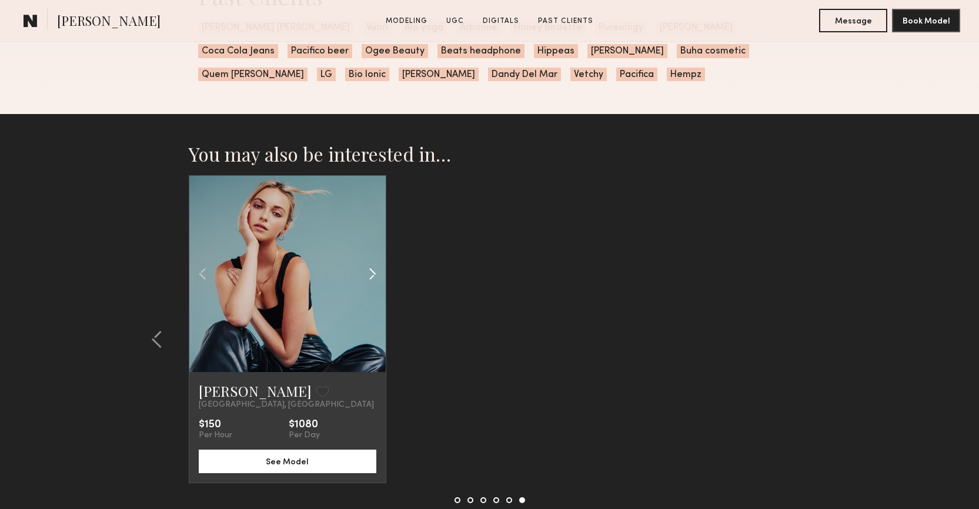
click at [373, 274] on common-icon at bounding box center [372, 274] width 17 height 22
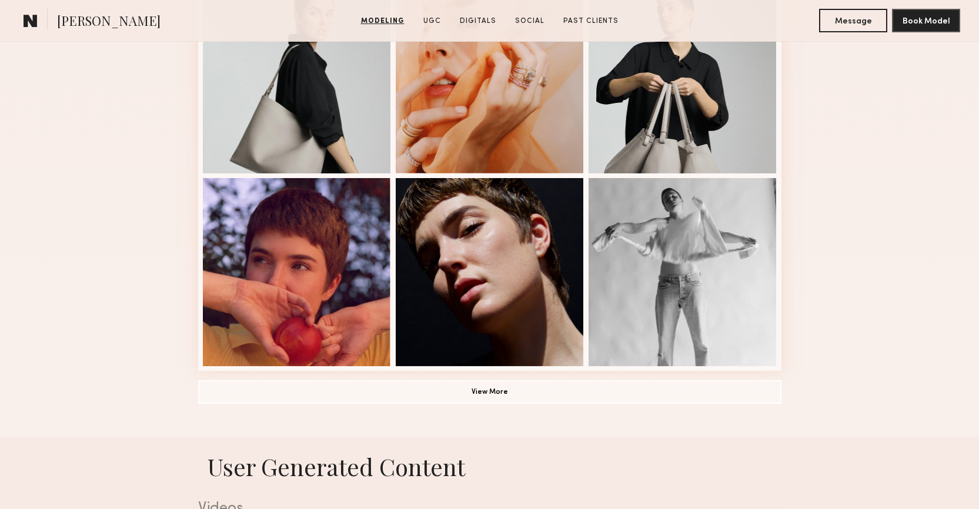
scroll to position [761, 0]
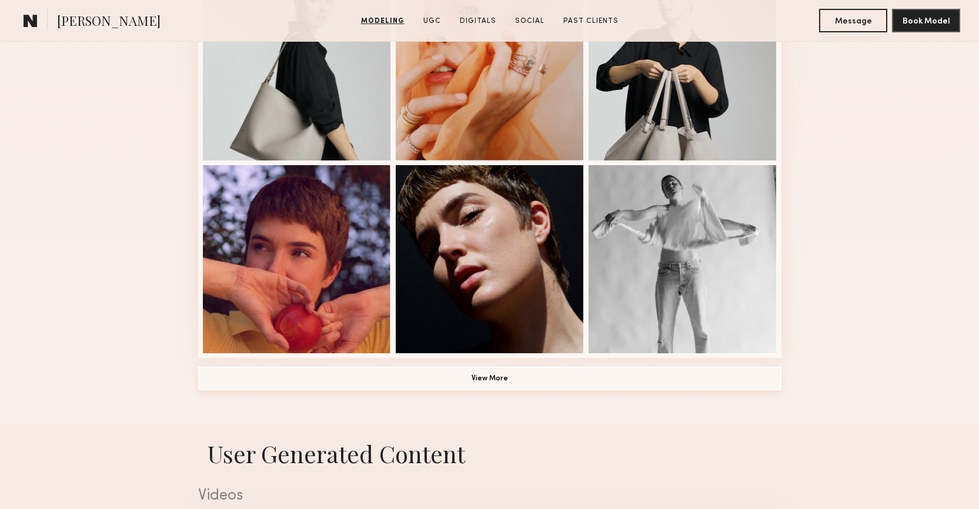
click at [570, 377] on button "View More" at bounding box center [489, 379] width 583 height 24
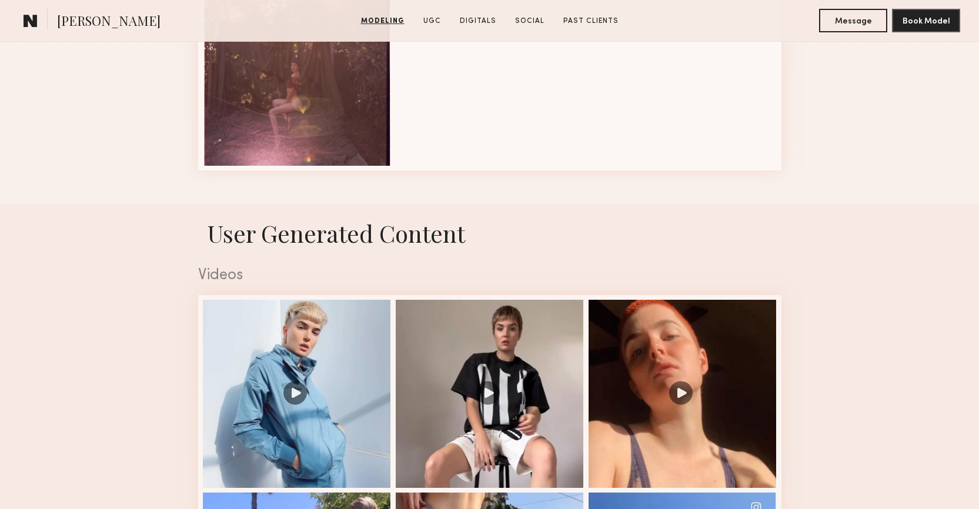
scroll to position [1363, 0]
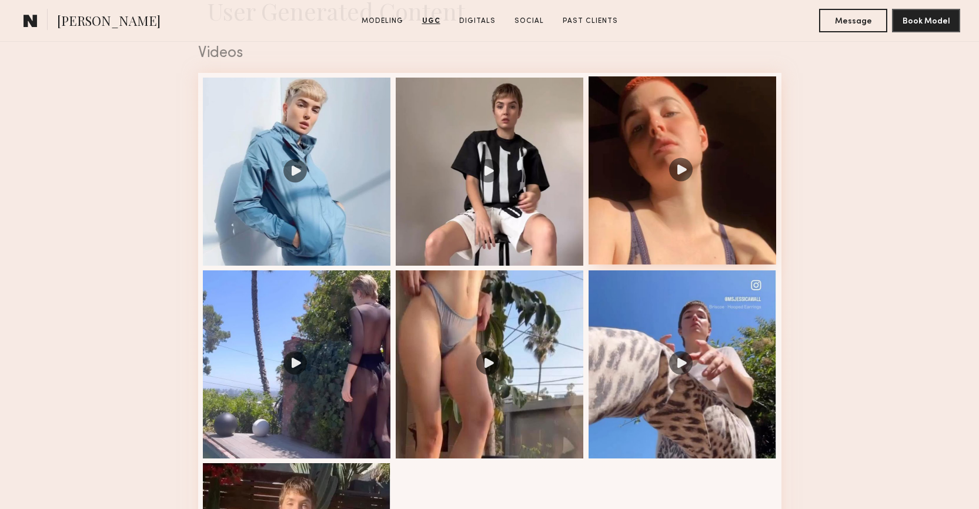
click at [683, 171] on div at bounding box center [683, 170] width 188 height 188
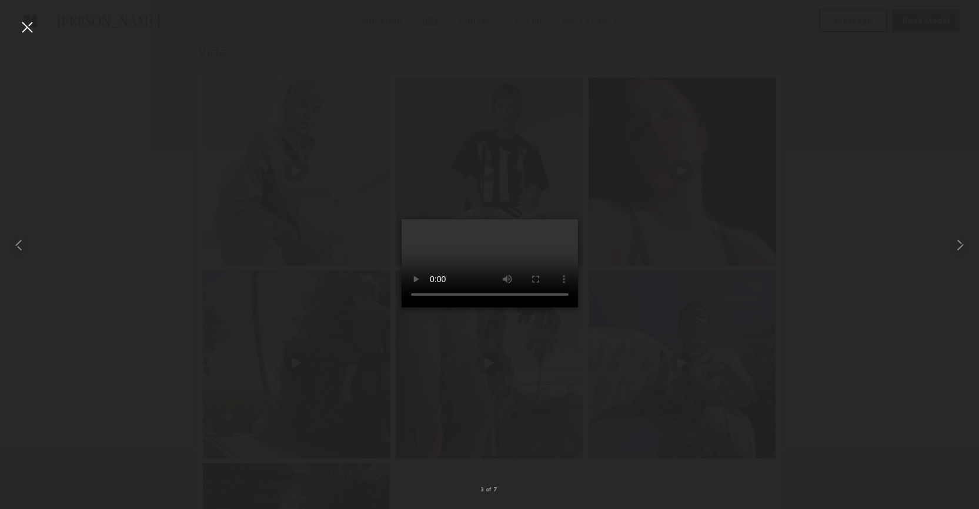
click at [36, 25] on div at bounding box center [27, 27] width 19 height 19
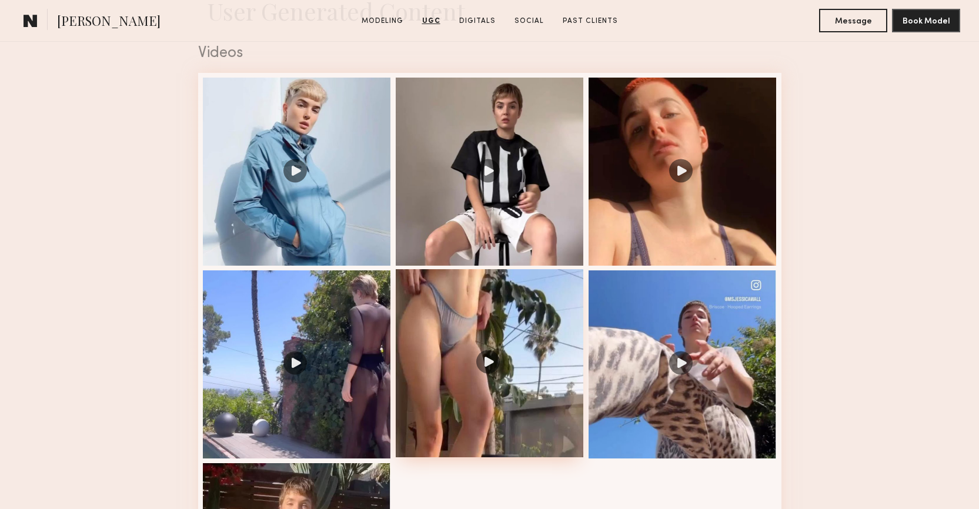
click at [490, 362] on div at bounding box center [490, 363] width 188 height 188
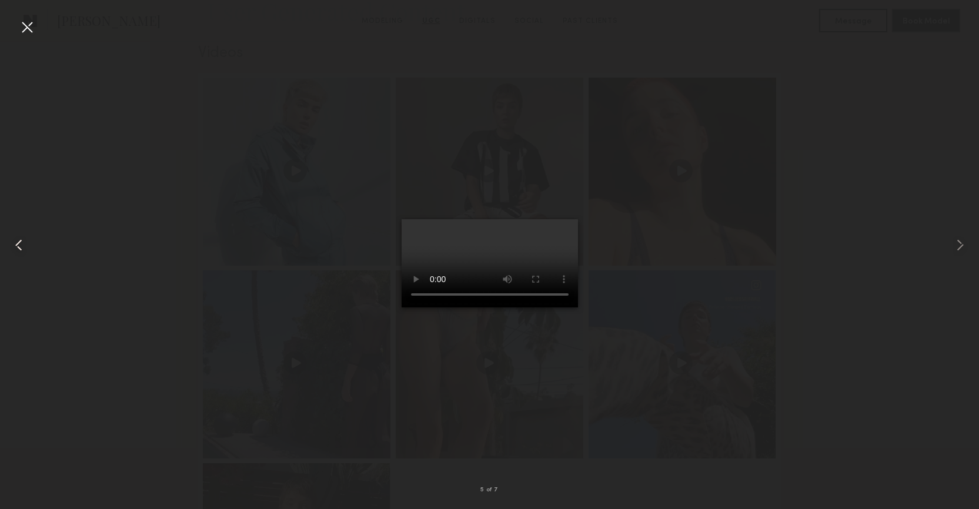
click at [36, 25] on div at bounding box center [19, 245] width 39 height 453
click at [26, 28] on div at bounding box center [27, 27] width 19 height 19
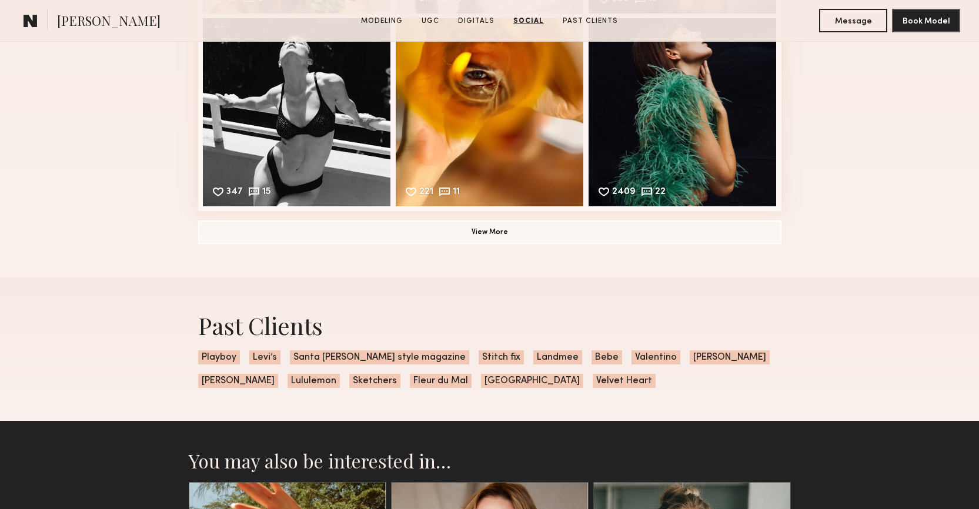
scroll to position [3333, 0]
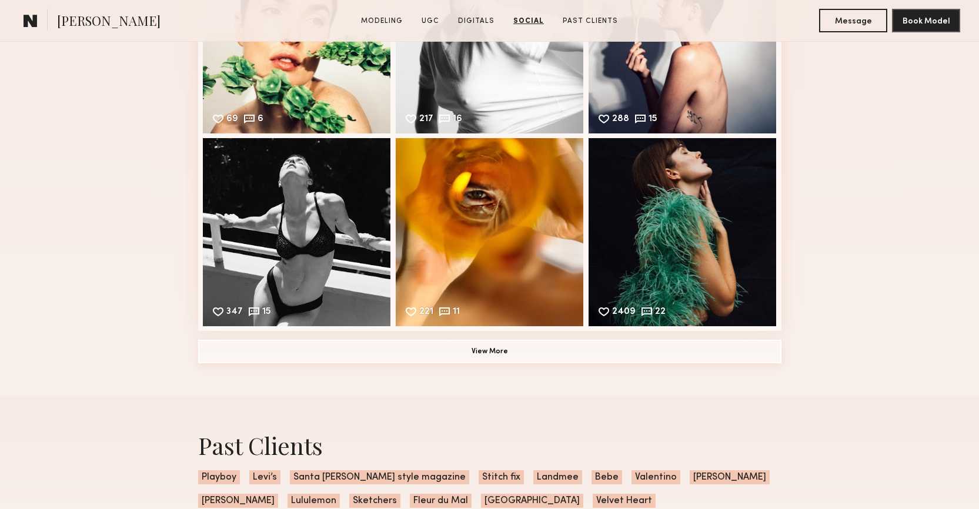
click at [335, 360] on button "View More" at bounding box center [489, 352] width 583 height 24
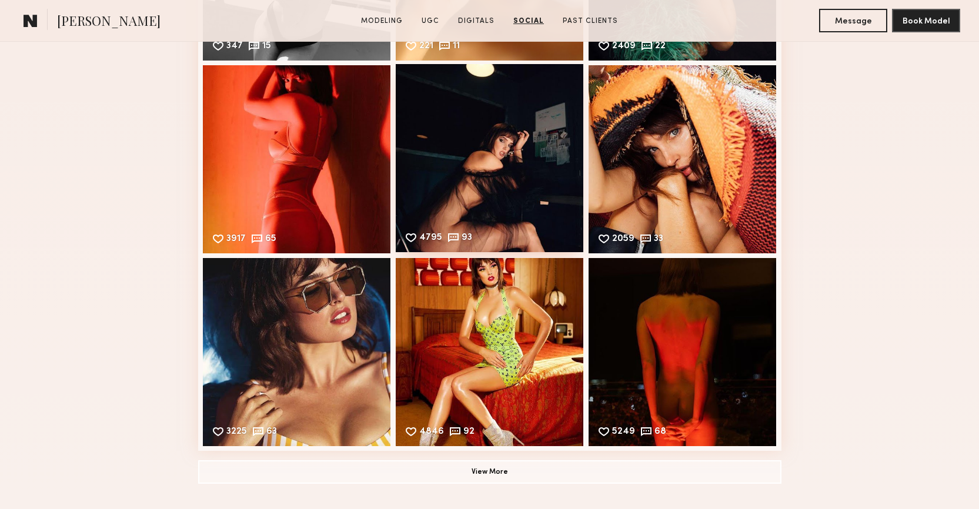
scroll to position [3654, 0]
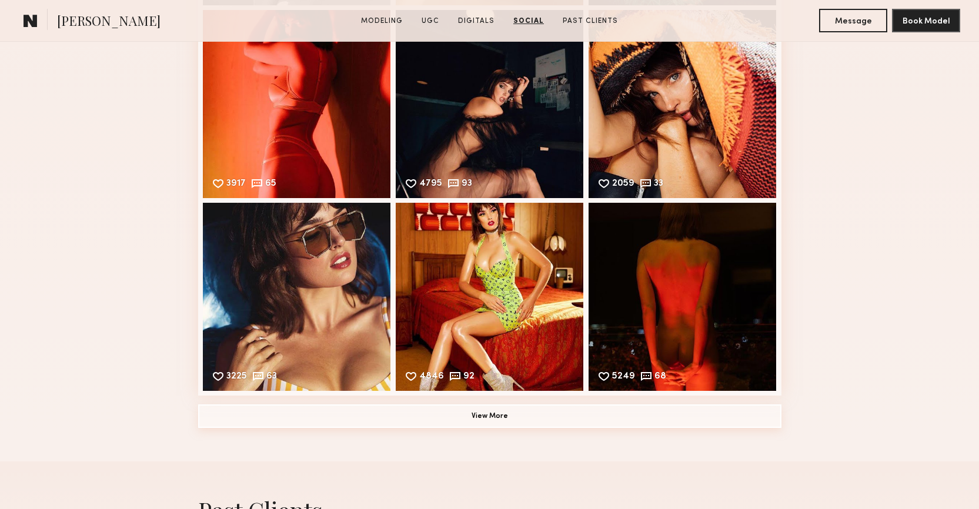
click at [433, 413] on button "View More" at bounding box center [489, 417] width 583 height 24
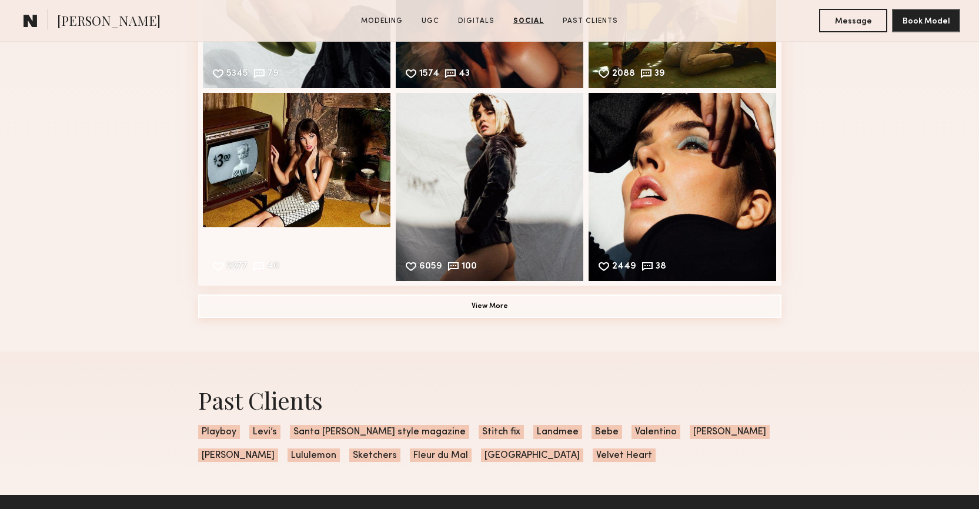
scroll to position [4208, 0]
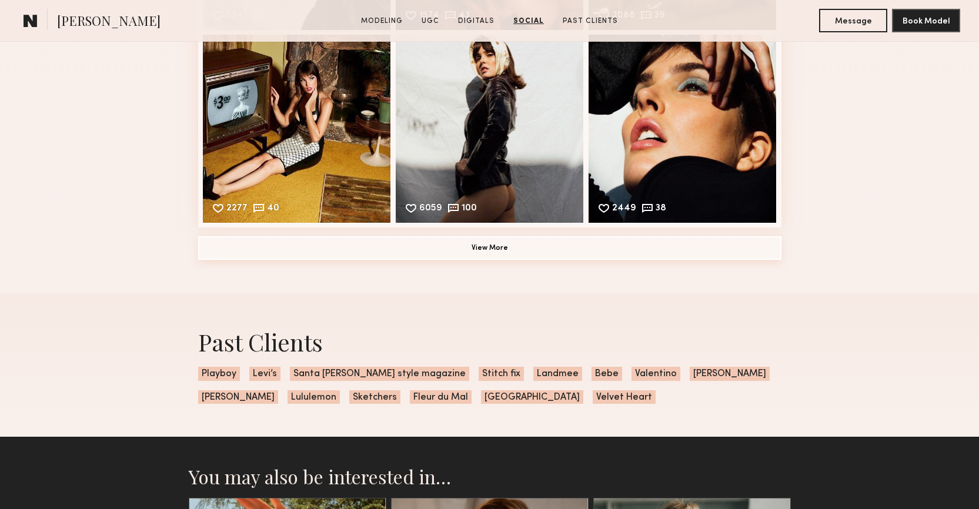
click at [488, 251] on button "View More" at bounding box center [489, 248] width 583 height 24
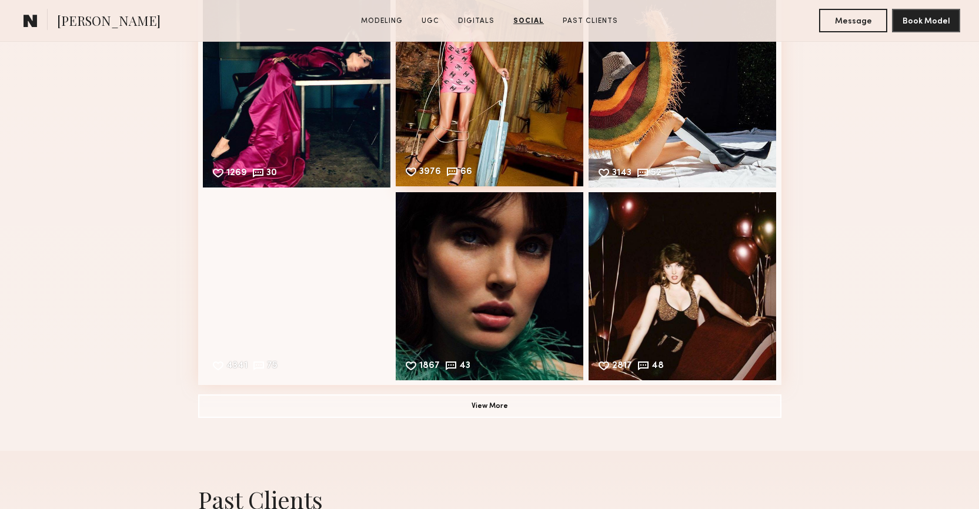
scroll to position [4437, 0]
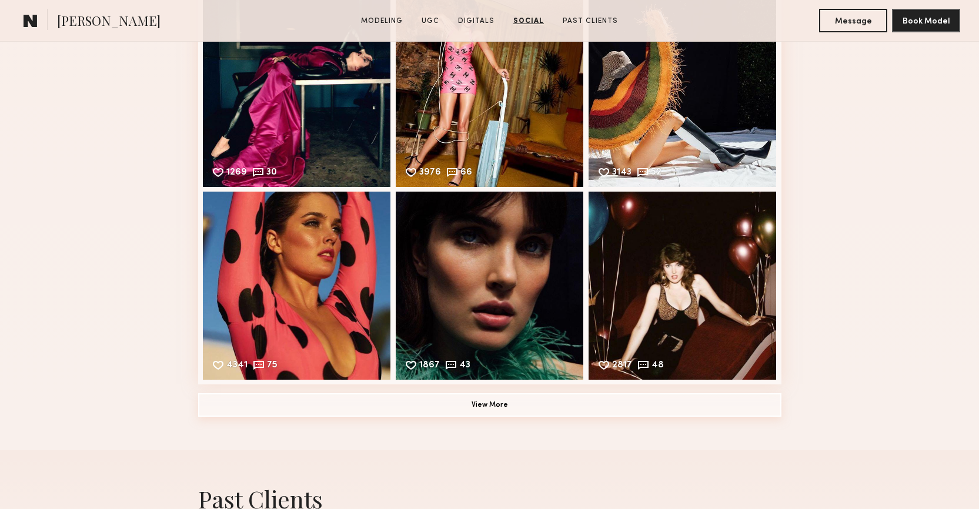
click at [534, 405] on button "View More" at bounding box center [489, 405] width 583 height 24
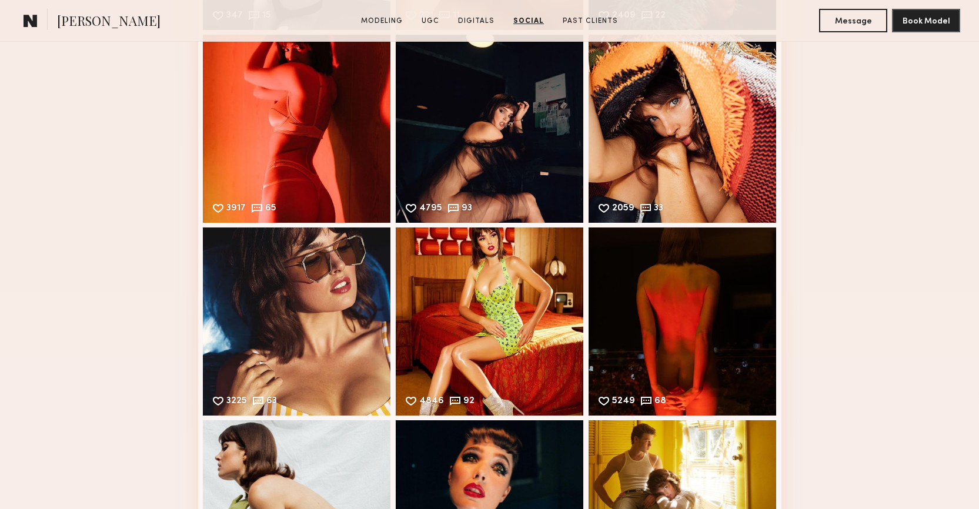
scroll to position [3600, 0]
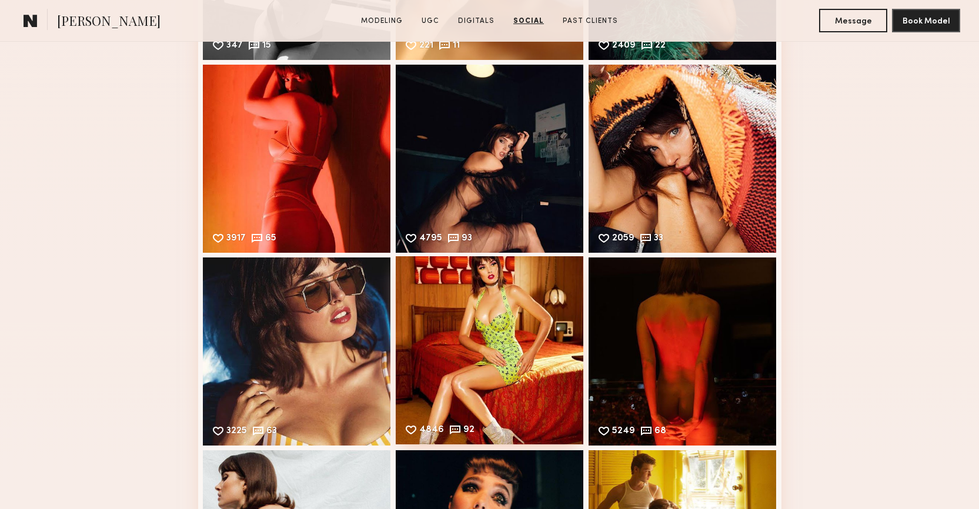
click at [507, 373] on div "4846 92 Likes & comments displayed to show model’s engagement" at bounding box center [490, 350] width 188 height 188
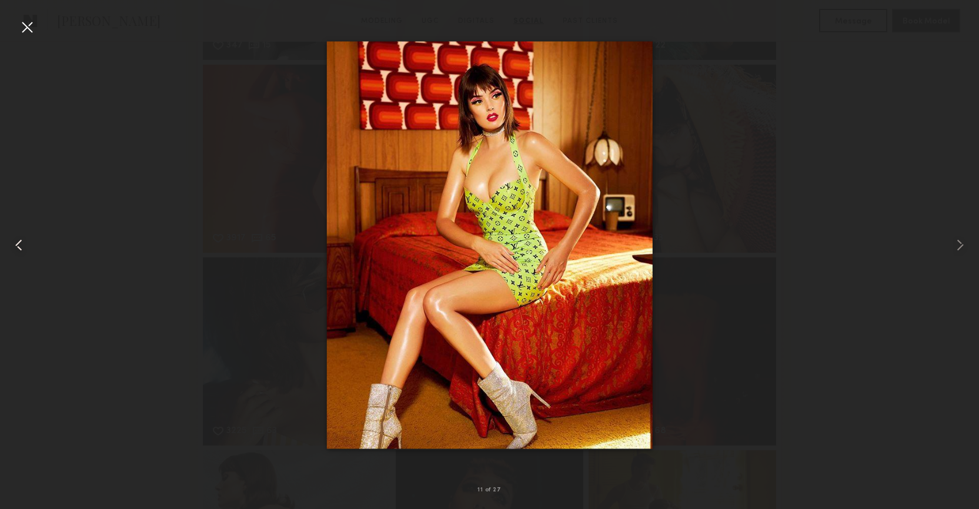
click at [29, 245] on div at bounding box center [19, 245] width 39 height 453
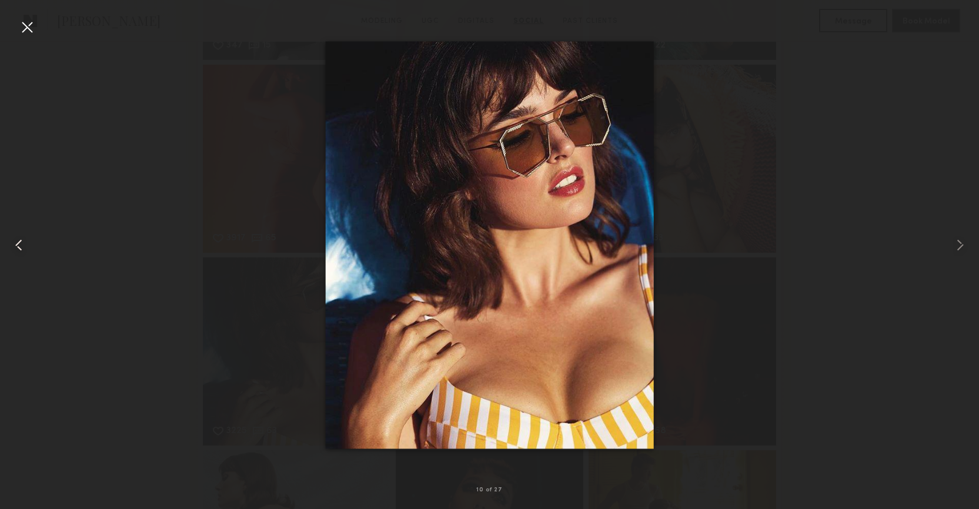
click at [29, 245] on div at bounding box center [19, 245] width 39 height 453
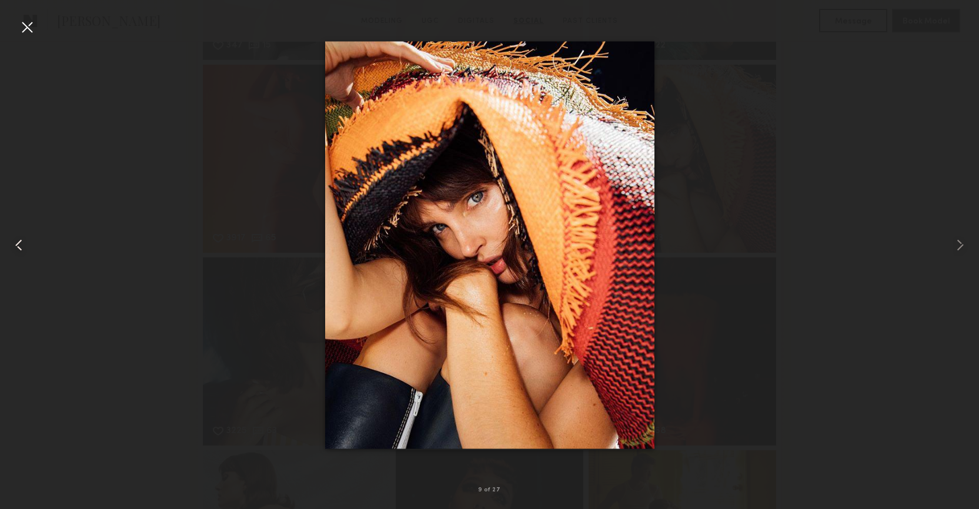
click at [29, 245] on div at bounding box center [19, 245] width 39 height 453
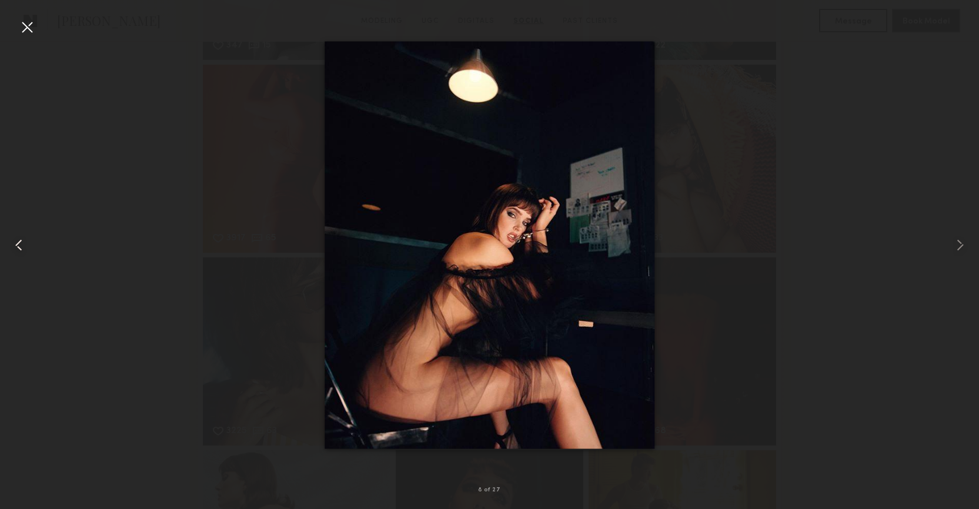
click at [29, 245] on div at bounding box center [19, 245] width 39 height 453
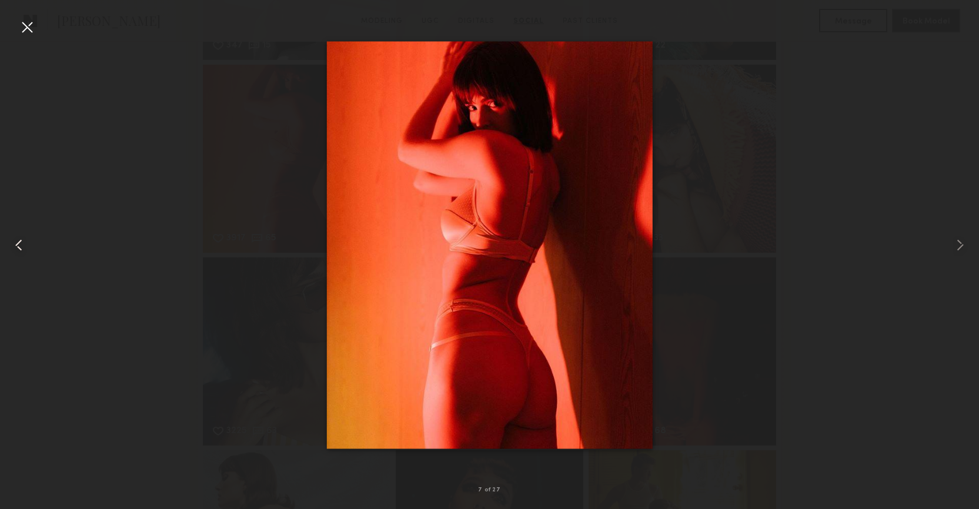
click at [29, 245] on div at bounding box center [19, 245] width 39 height 453
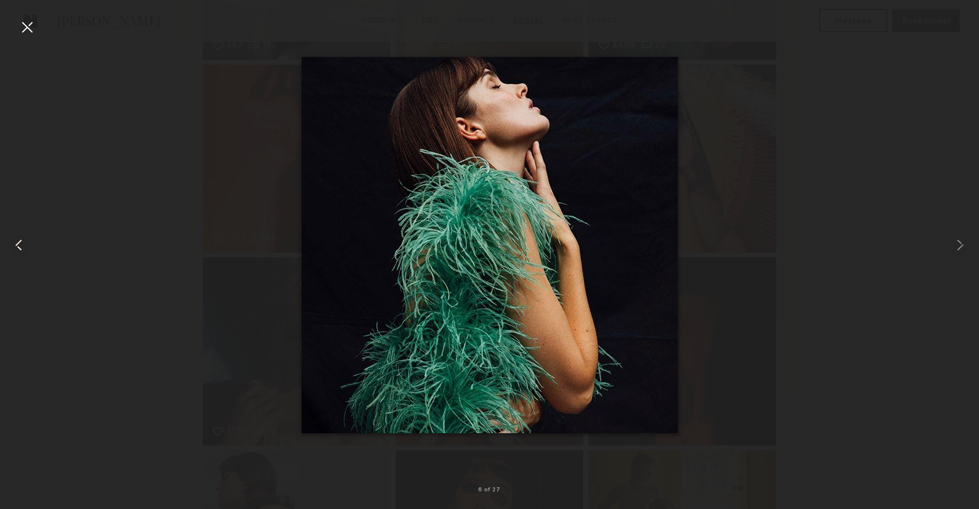
click at [29, 245] on div at bounding box center [19, 245] width 39 height 453
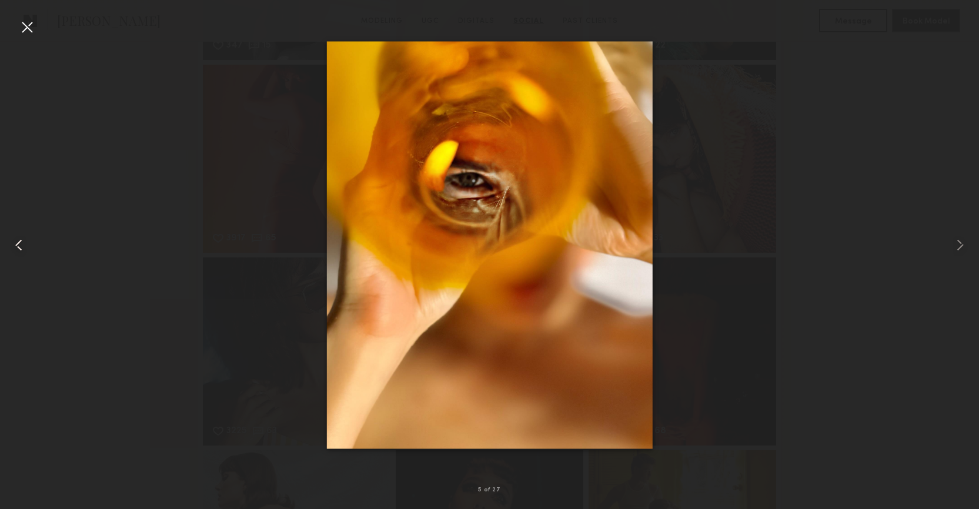
click at [29, 245] on div at bounding box center [19, 245] width 39 height 453
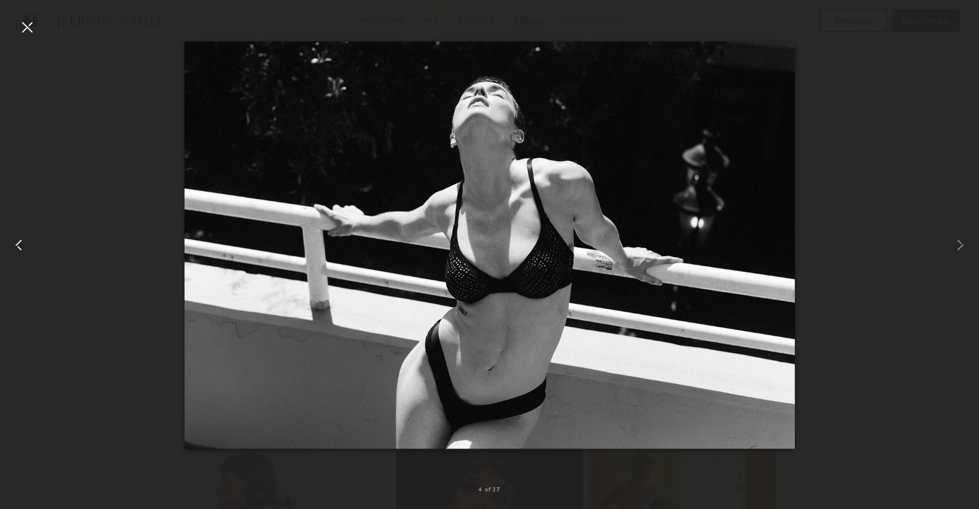
click at [29, 245] on div at bounding box center [19, 245] width 39 height 453
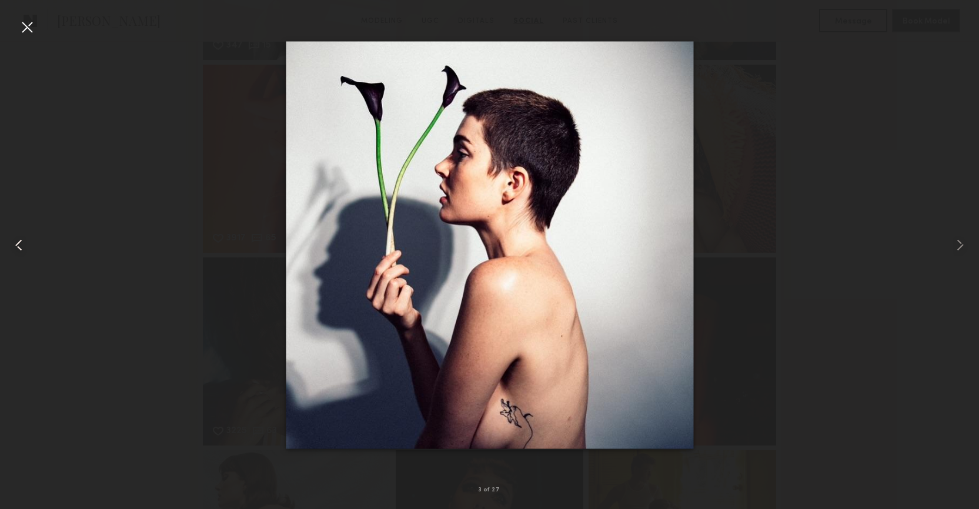
click at [29, 245] on div at bounding box center [19, 245] width 39 height 453
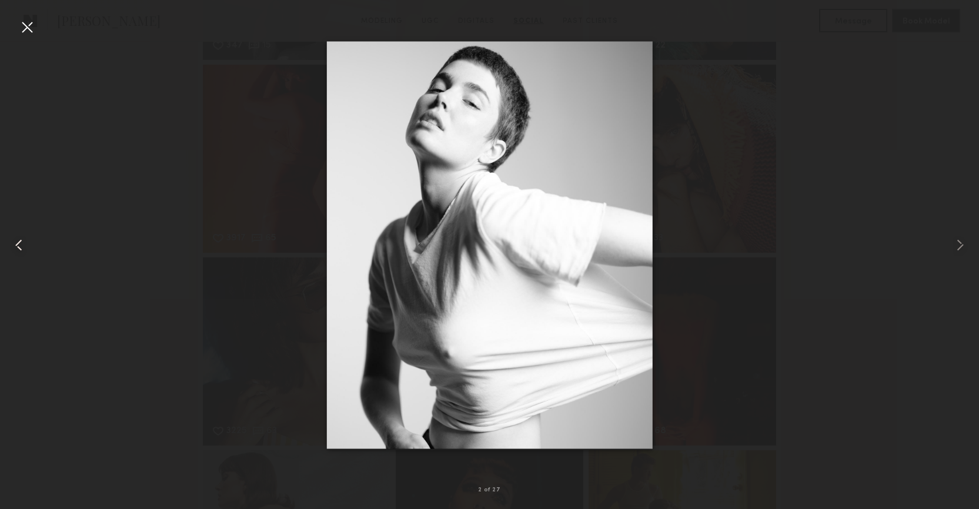
click at [29, 245] on div at bounding box center [19, 245] width 39 height 453
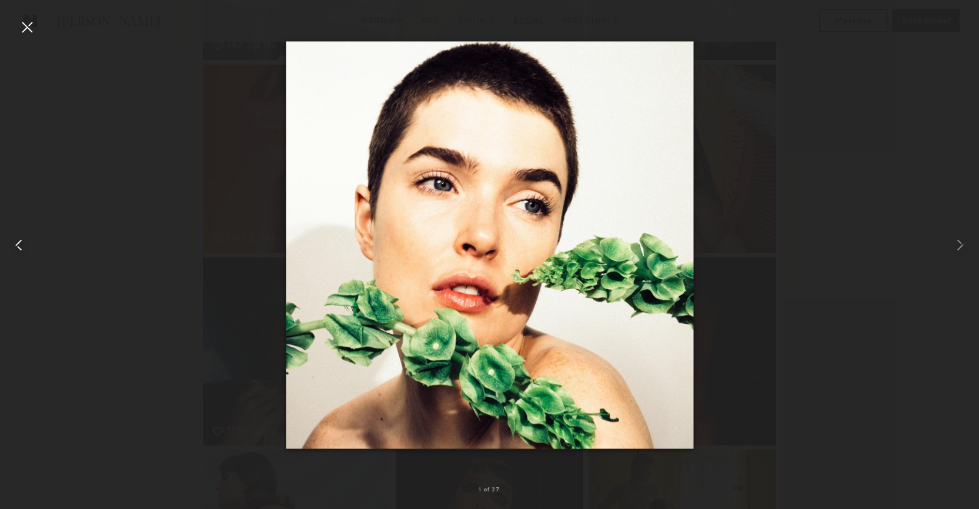
click at [29, 245] on div at bounding box center [19, 245] width 39 height 453
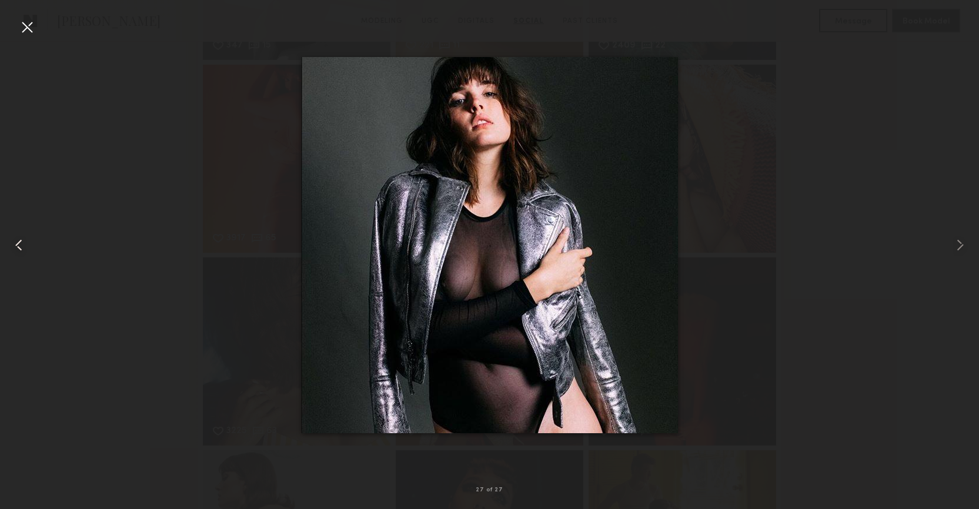
click at [29, 245] on div at bounding box center [19, 245] width 39 height 453
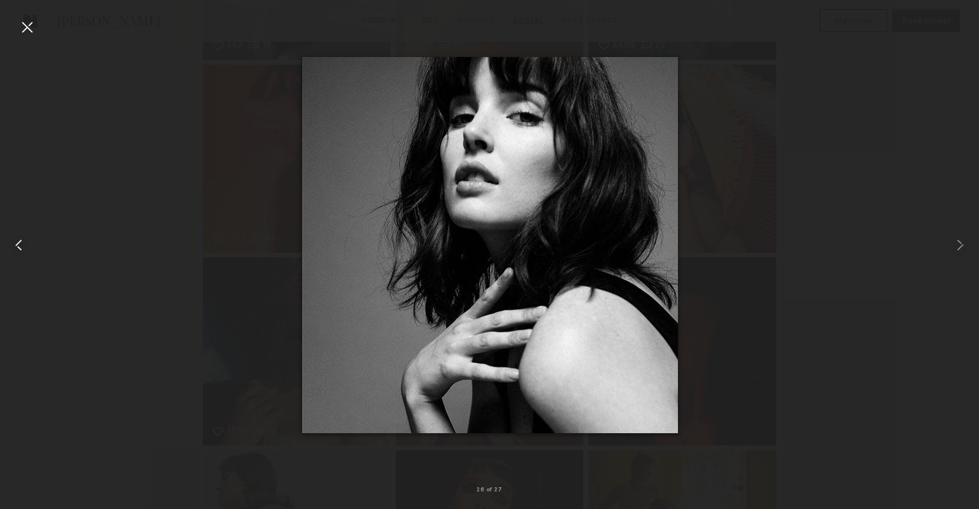
click at [29, 245] on div at bounding box center [19, 245] width 39 height 453
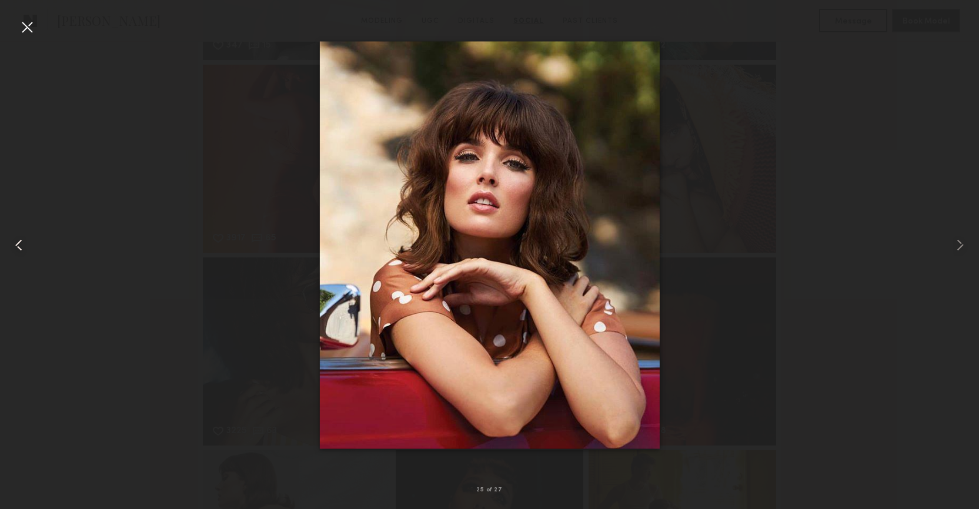
click at [29, 245] on div at bounding box center [19, 245] width 39 height 453
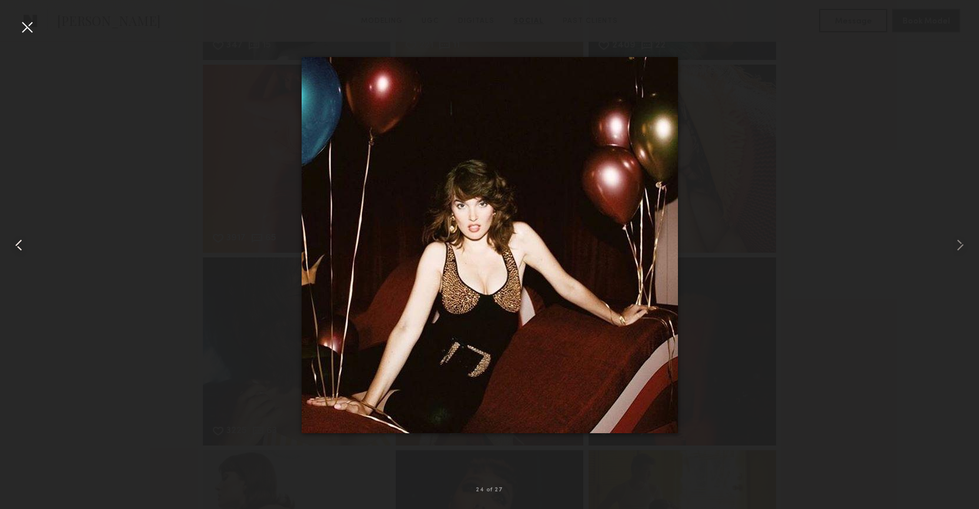
click at [29, 245] on div at bounding box center [19, 245] width 39 height 453
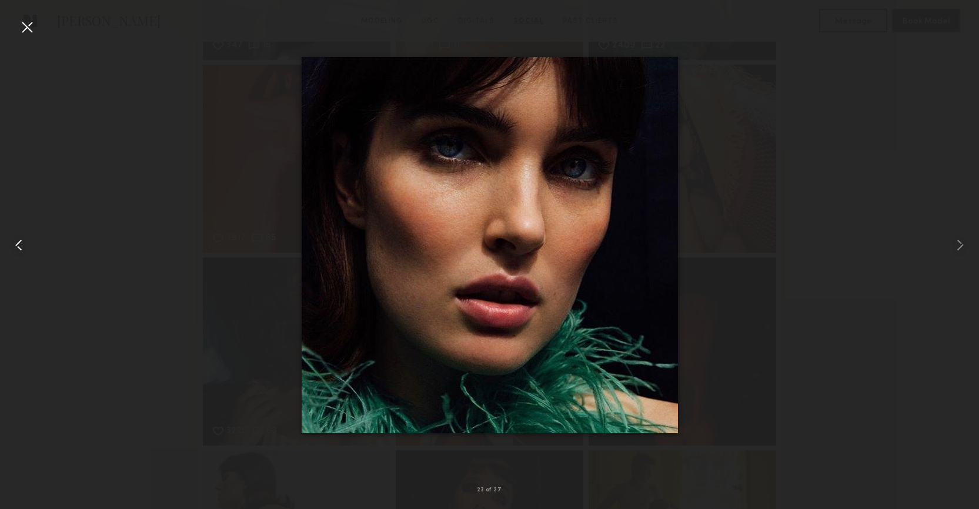
click at [29, 245] on div at bounding box center [19, 245] width 39 height 453
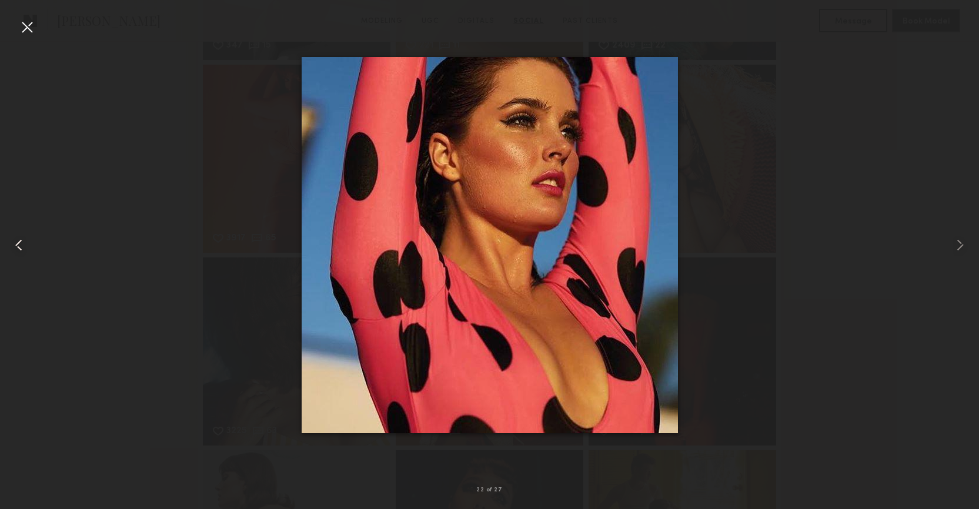
click at [29, 245] on div at bounding box center [19, 245] width 39 height 453
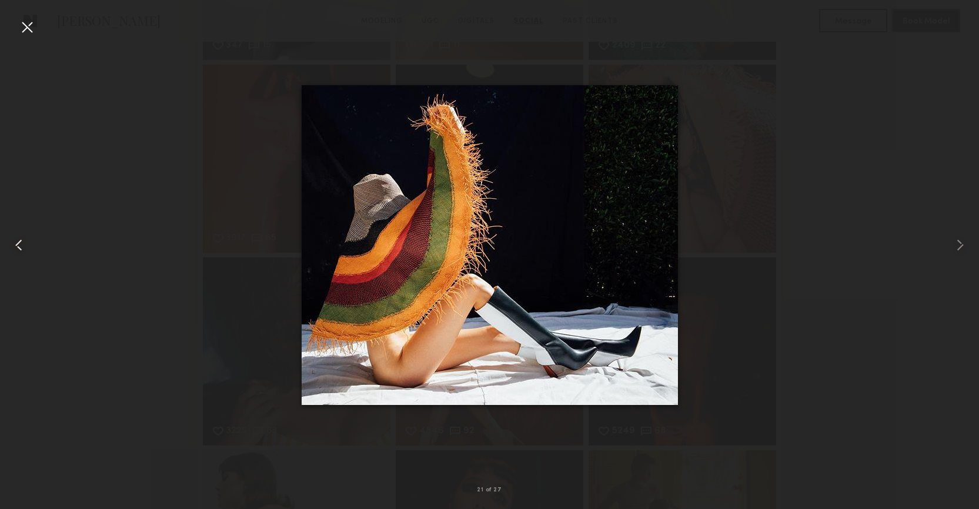
click at [29, 245] on div at bounding box center [19, 245] width 39 height 453
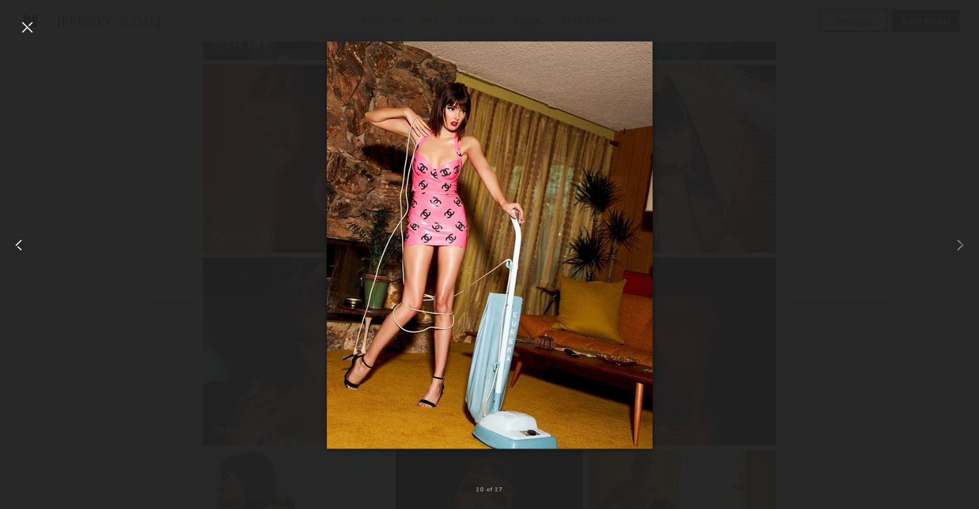
click at [29, 245] on div at bounding box center [19, 245] width 39 height 453
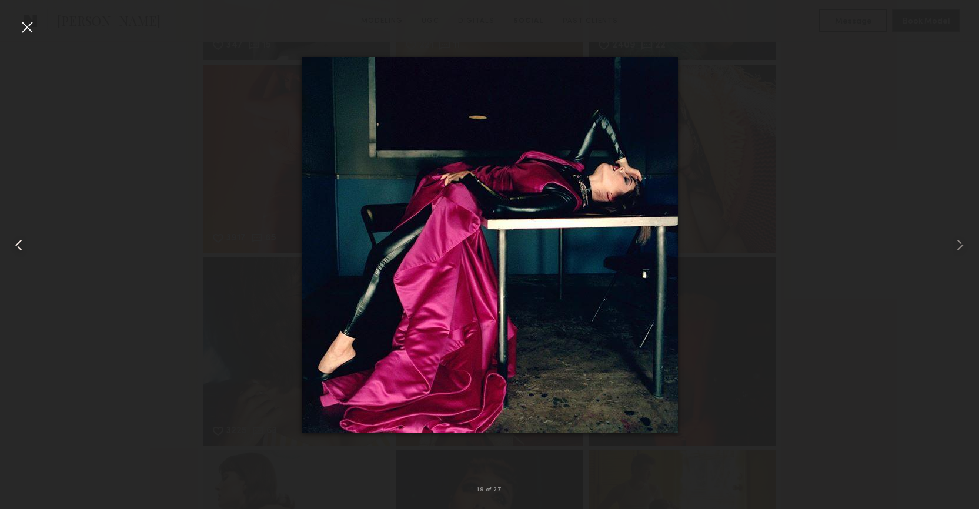
click at [29, 245] on div at bounding box center [19, 245] width 39 height 453
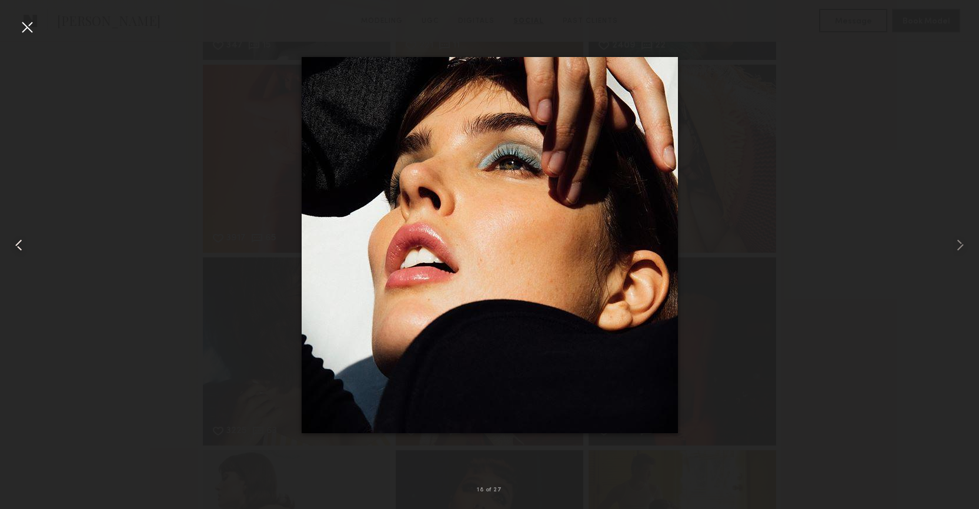
click at [29, 245] on div at bounding box center [19, 245] width 39 height 453
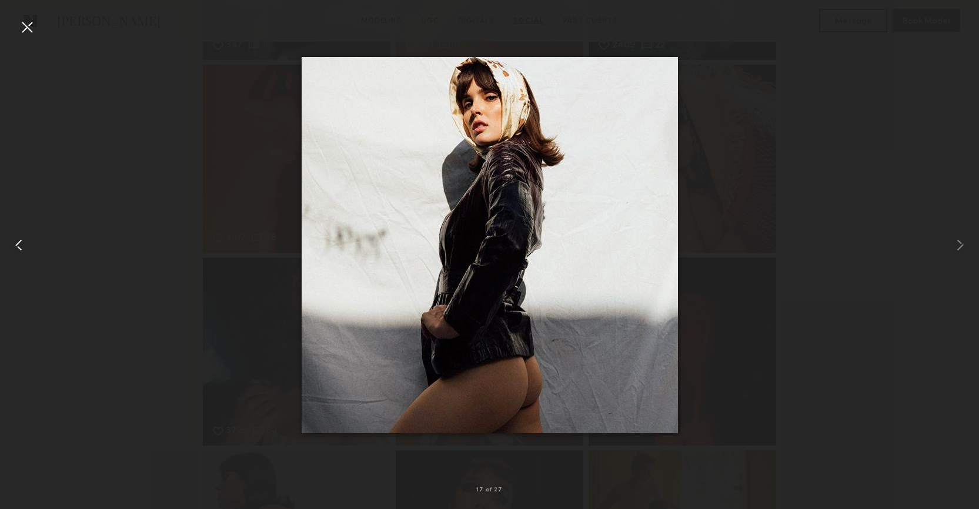
click at [29, 245] on div at bounding box center [19, 245] width 39 height 453
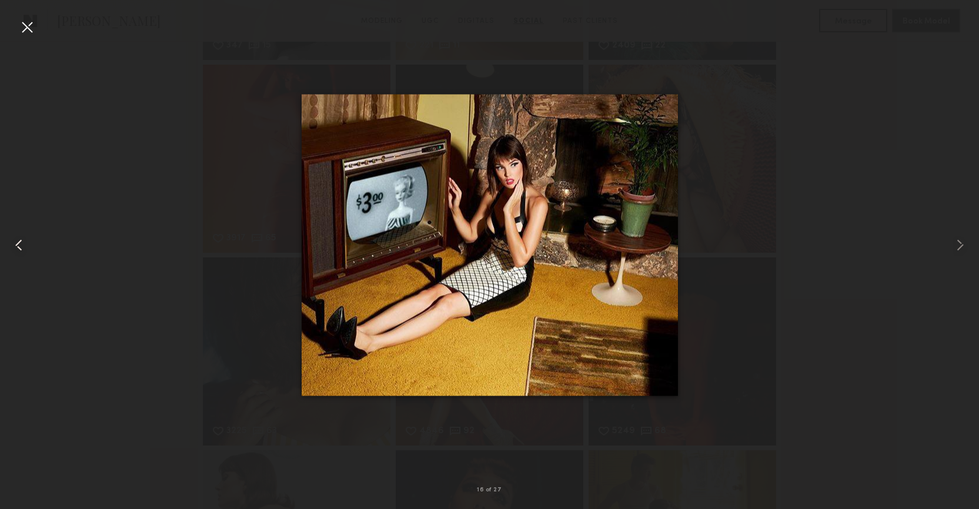
click at [29, 245] on div at bounding box center [19, 245] width 39 height 453
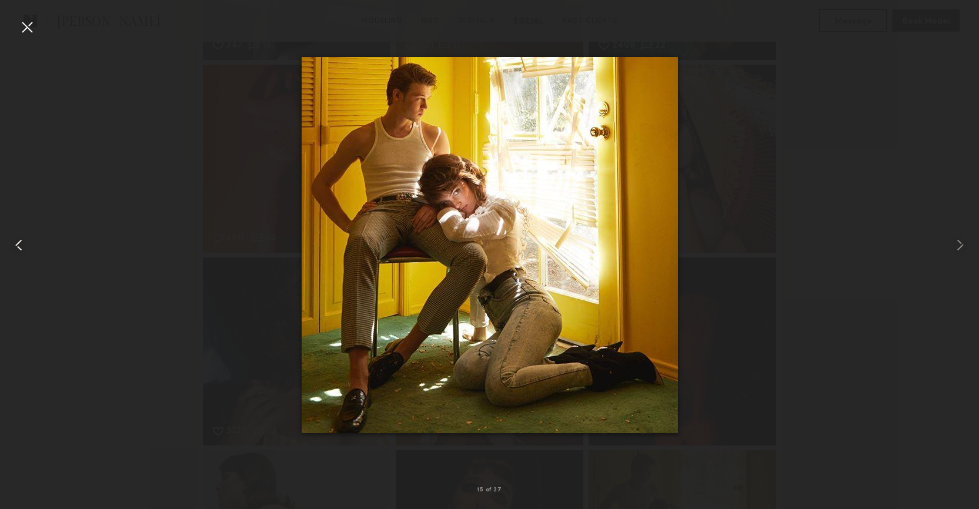
click at [29, 245] on div at bounding box center [19, 245] width 39 height 453
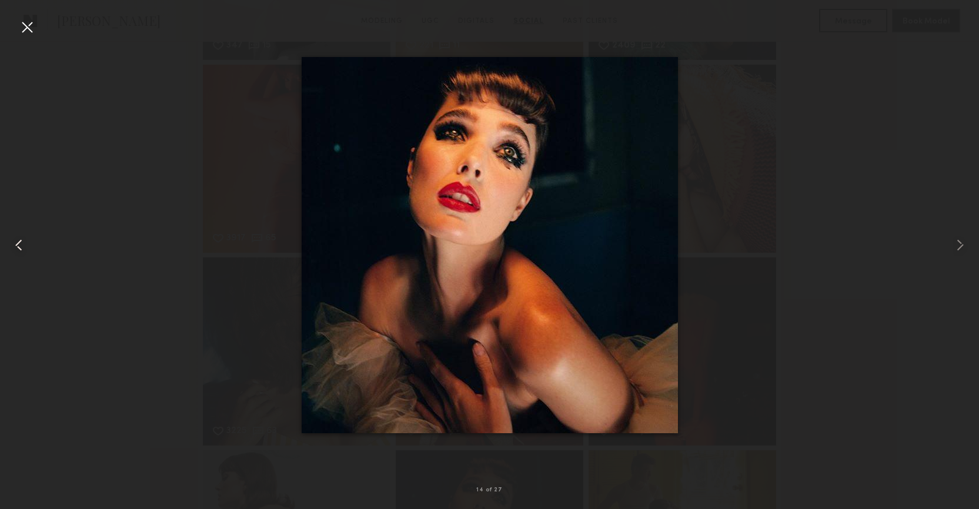
click at [29, 245] on div at bounding box center [19, 245] width 39 height 453
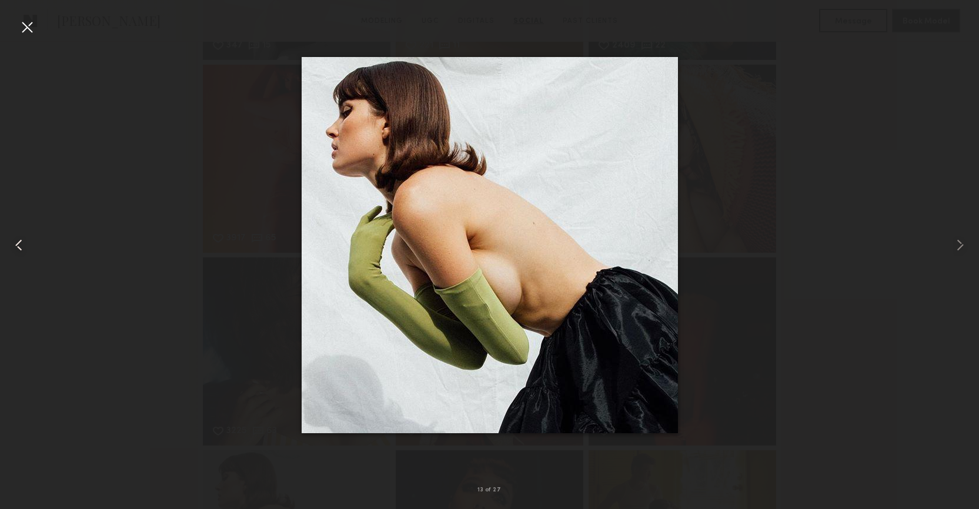
click at [29, 245] on div at bounding box center [19, 245] width 39 height 453
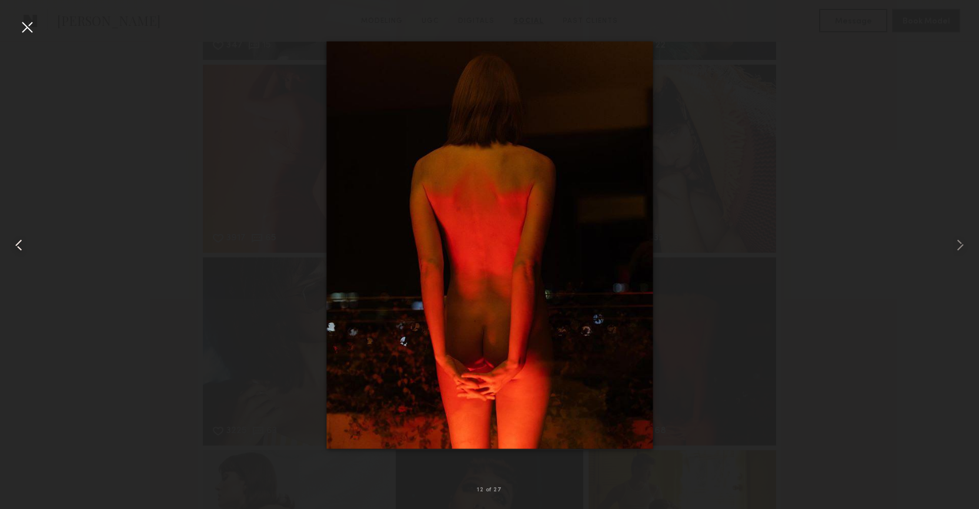
click at [29, 245] on div at bounding box center [19, 245] width 39 height 453
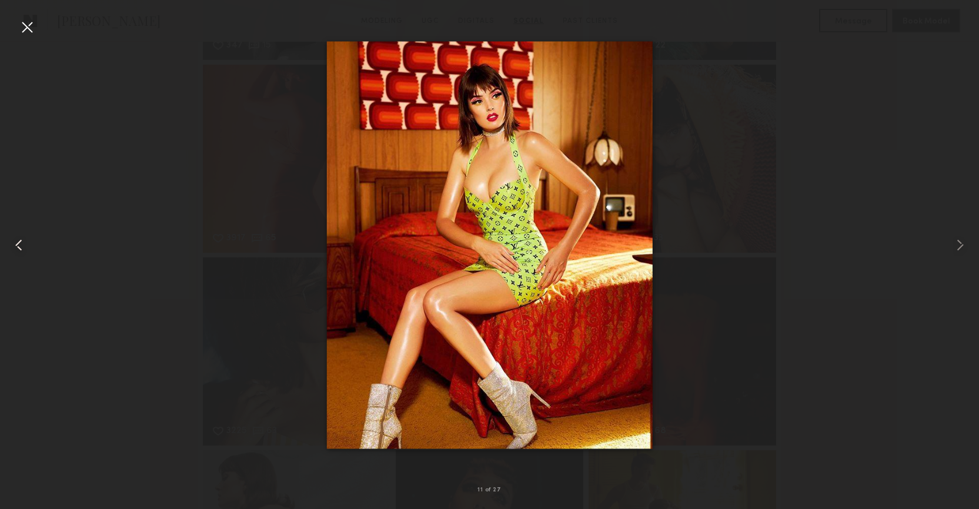
click at [29, 245] on div at bounding box center [19, 245] width 39 height 453
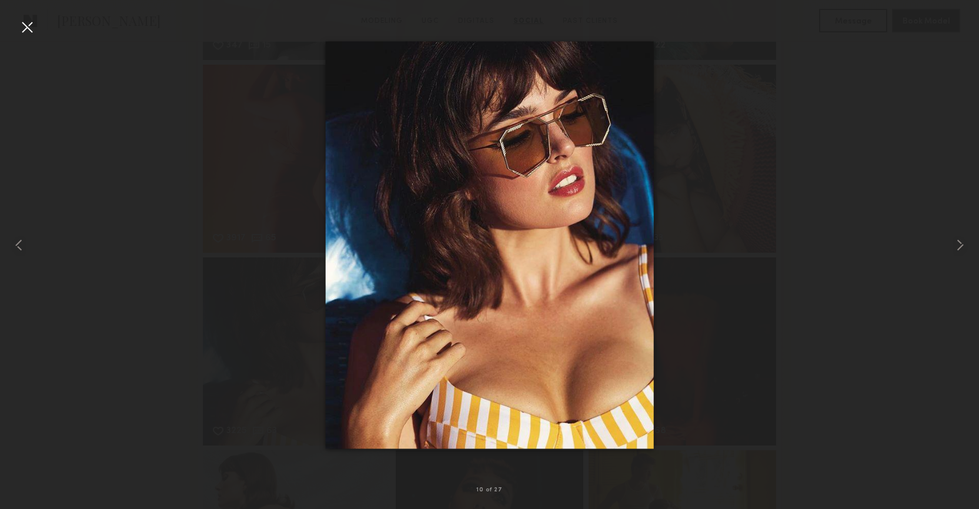
click at [28, 21] on div at bounding box center [27, 27] width 19 height 19
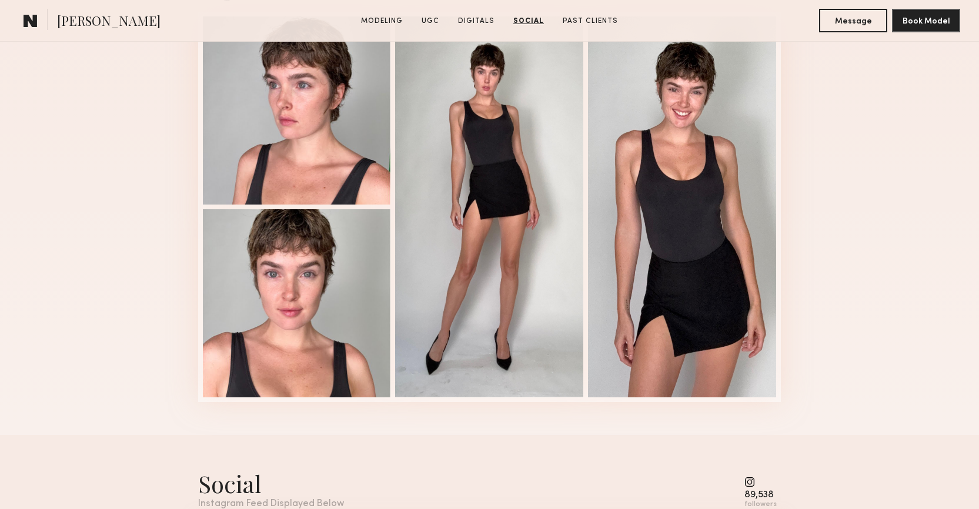
scroll to position [2736, 0]
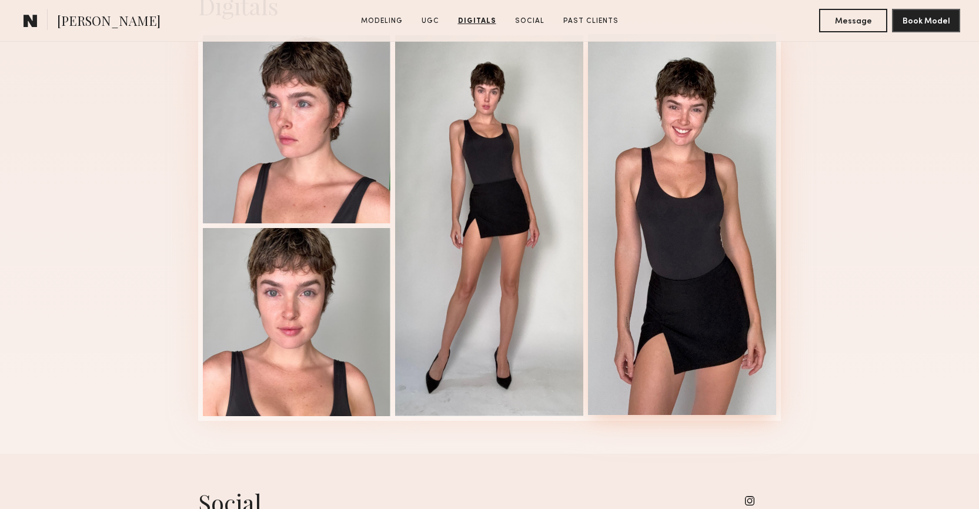
click at [720, 233] on div at bounding box center [682, 224] width 188 height 381
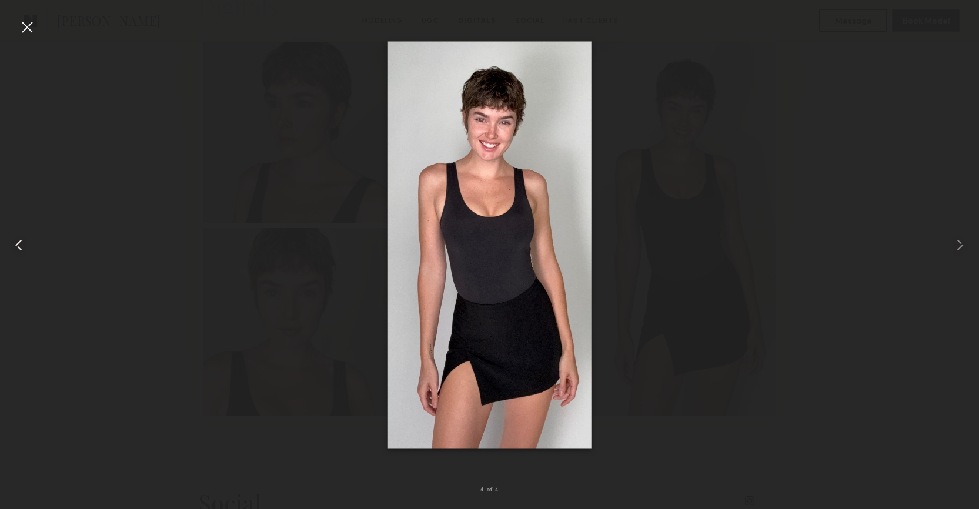
click at [19, 254] on common-icon at bounding box center [18, 245] width 19 height 19
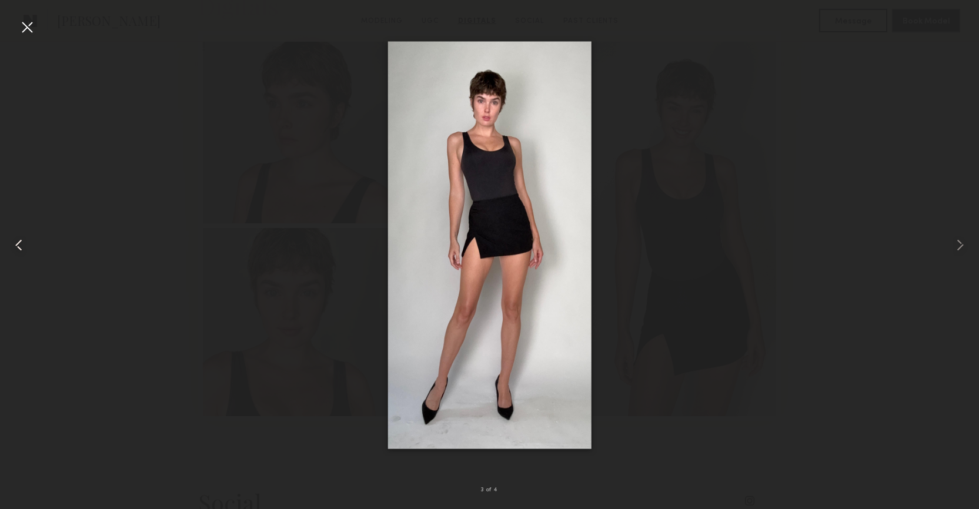
click at [19, 254] on common-icon at bounding box center [18, 245] width 19 height 19
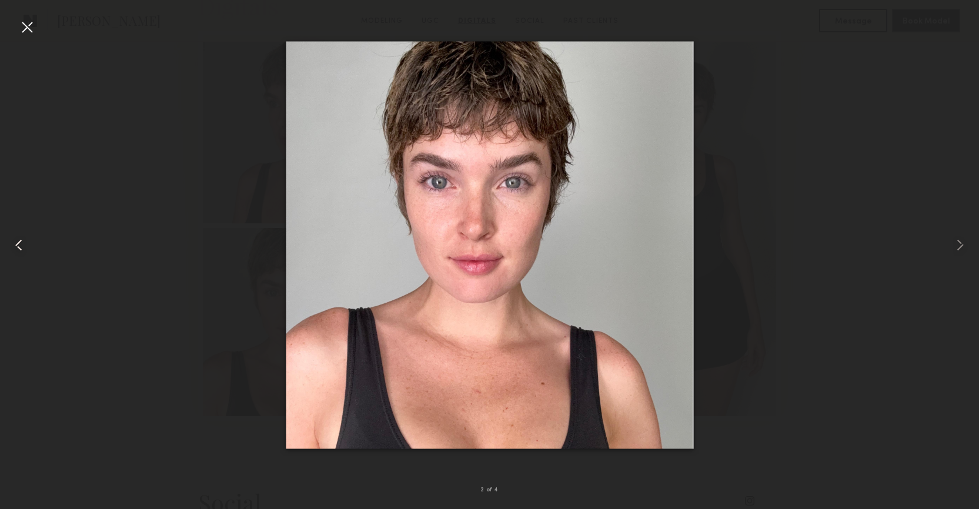
click at [19, 254] on common-icon at bounding box center [18, 245] width 19 height 19
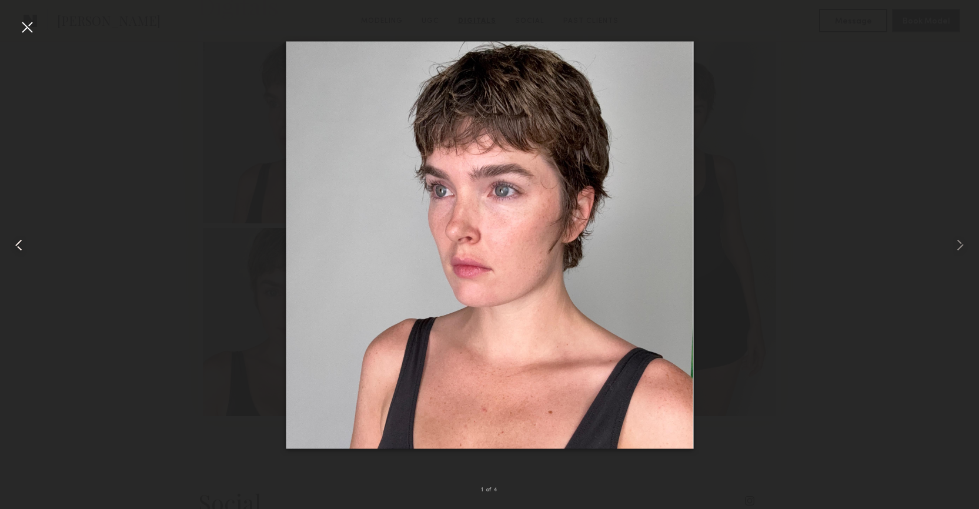
click at [19, 254] on common-icon at bounding box center [18, 245] width 19 height 19
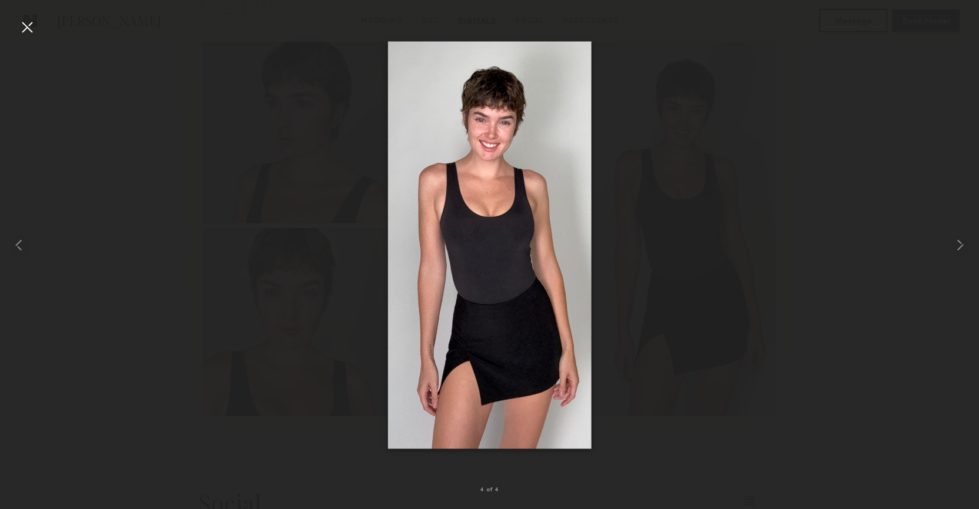
click at [32, 29] on div at bounding box center [27, 27] width 19 height 19
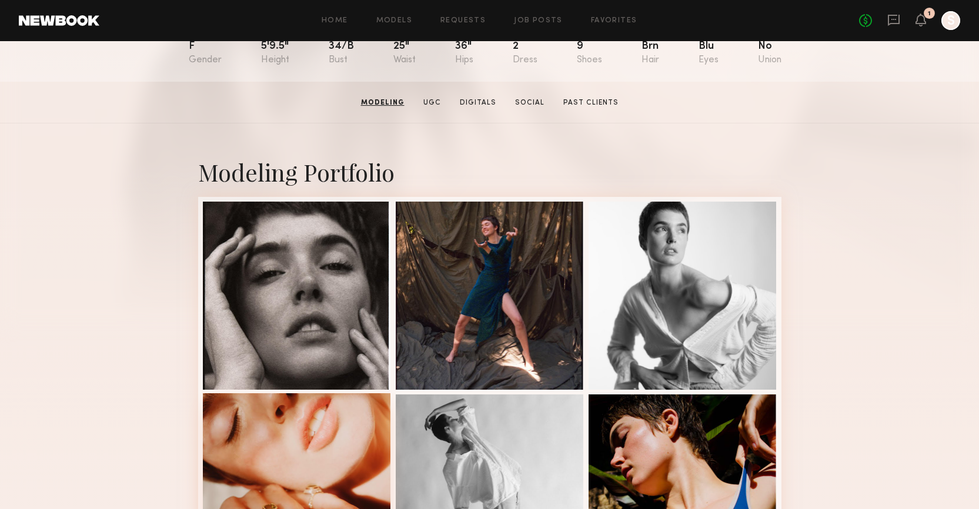
scroll to position [0, 0]
